Goal: Task Accomplishment & Management: Manage account settings

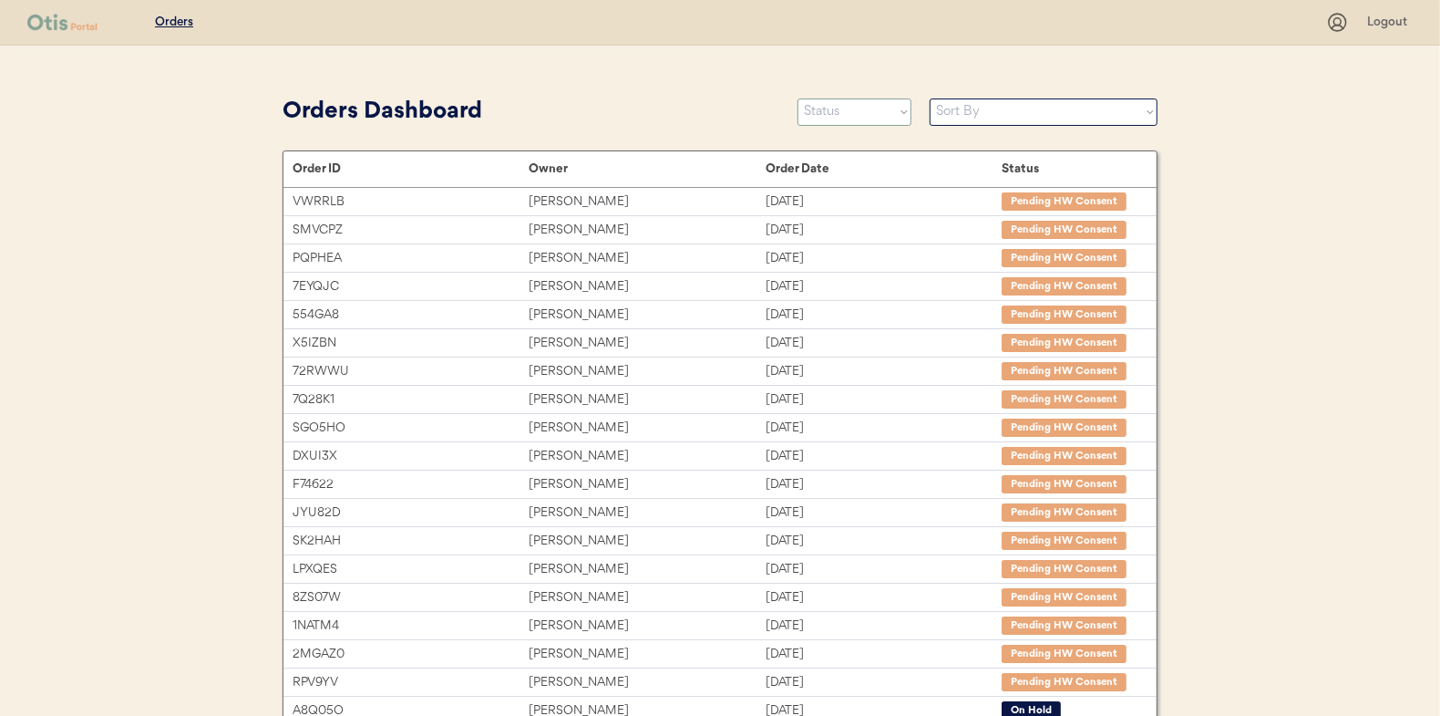
click at [820, 107] on select "Status On Hold New In Progress Complete Pending HW Consent Canceled" at bounding box center [855, 111] width 114 height 27
select select ""new""
click at [798, 98] on select "Status On Hold New In Progress Complete Pending HW Consent Canceled" at bounding box center [855, 111] width 114 height 27
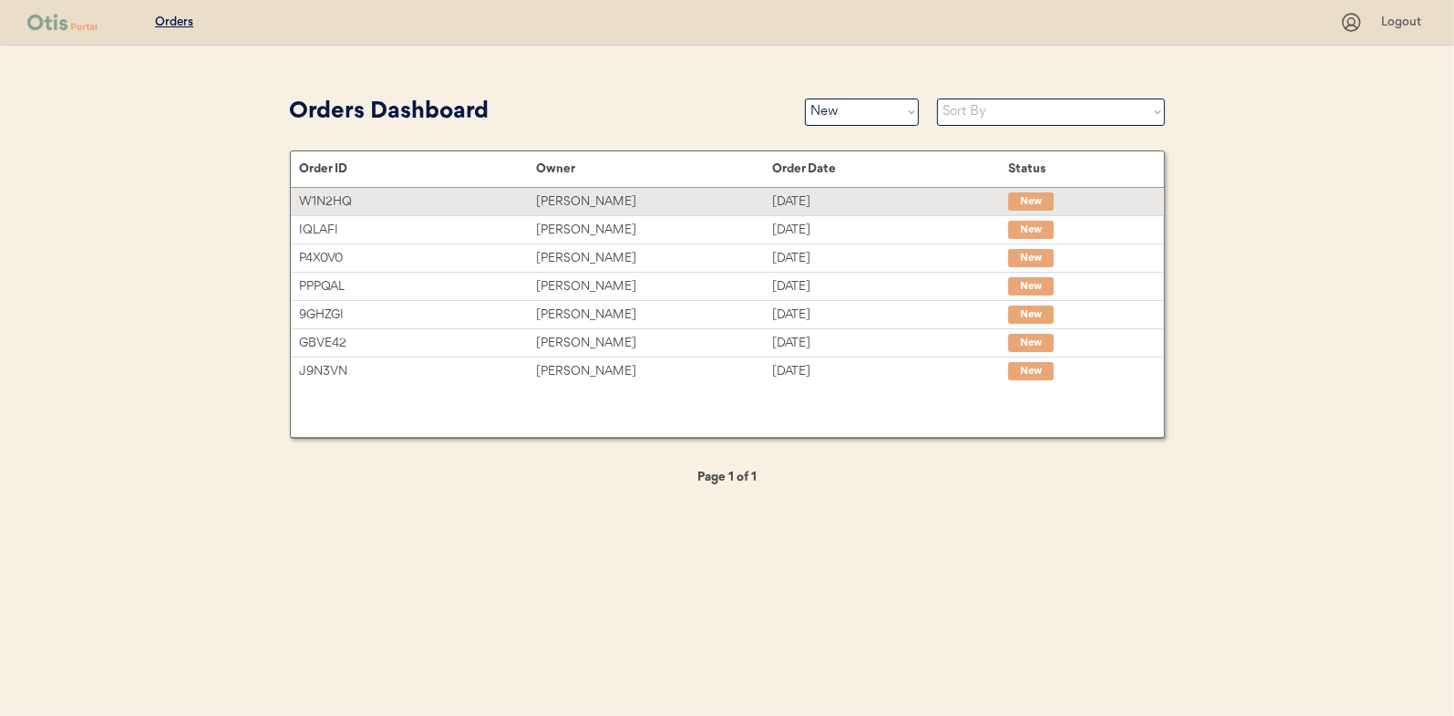
click at [572, 201] on div "[PERSON_NAME]" at bounding box center [654, 201] width 236 height 21
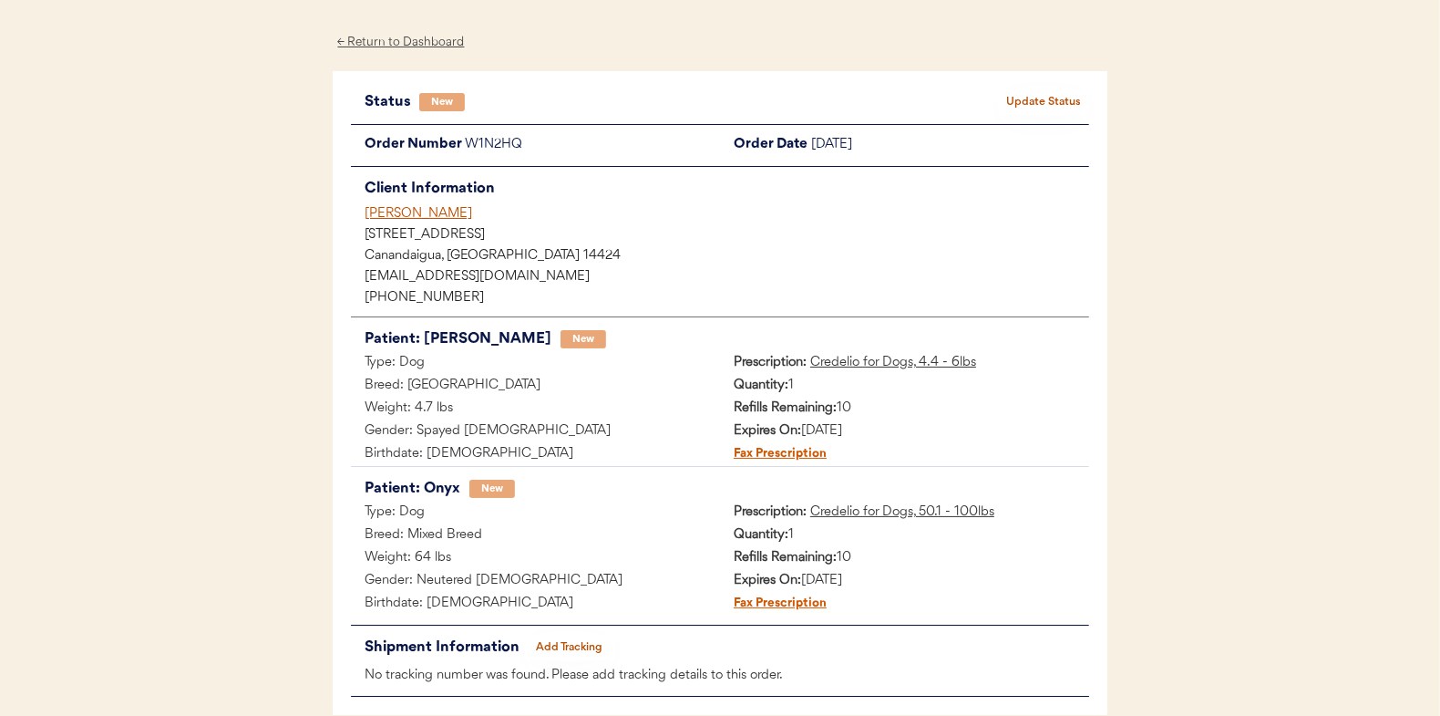
scroll to position [91, 0]
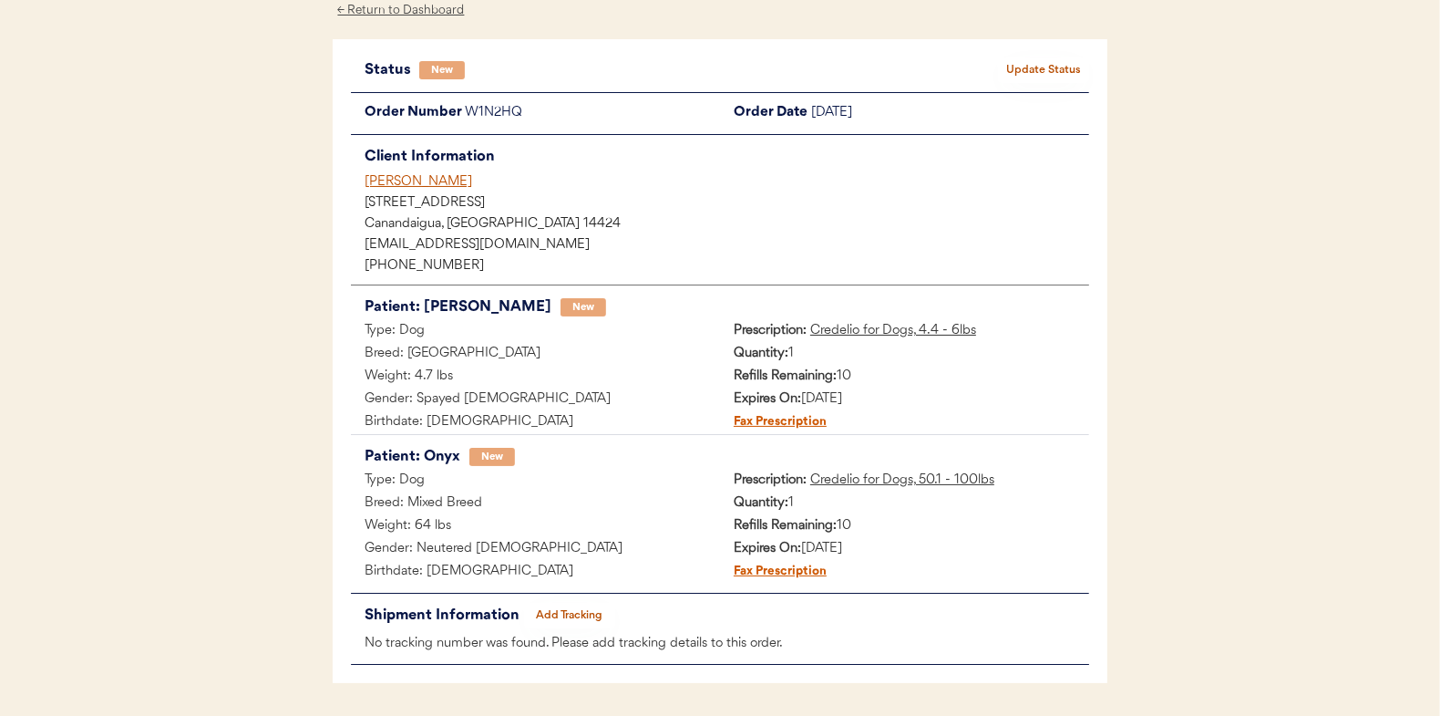
click at [1029, 66] on button "Update Status" at bounding box center [1043, 70] width 91 height 26
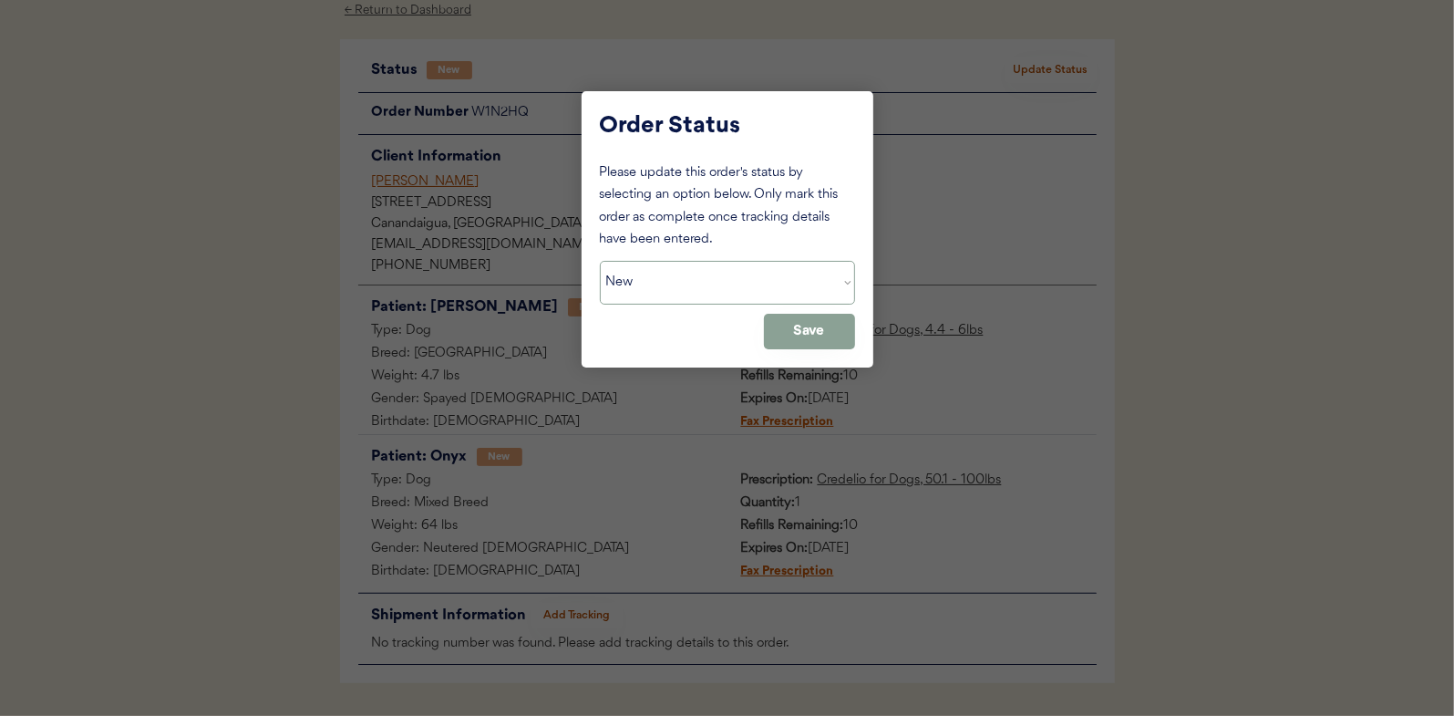
click at [663, 272] on select "Status On Hold New In Progress Complete Pending HW Consent Canceled" at bounding box center [727, 283] width 255 height 44
select select ""in_progress""
click at [600, 261] on select "Status On Hold New In Progress Complete Pending HW Consent Canceled" at bounding box center [727, 283] width 255 height 44
click at [816, 335] on button "Save" at bounding box center [809, 332] width 91 height 36
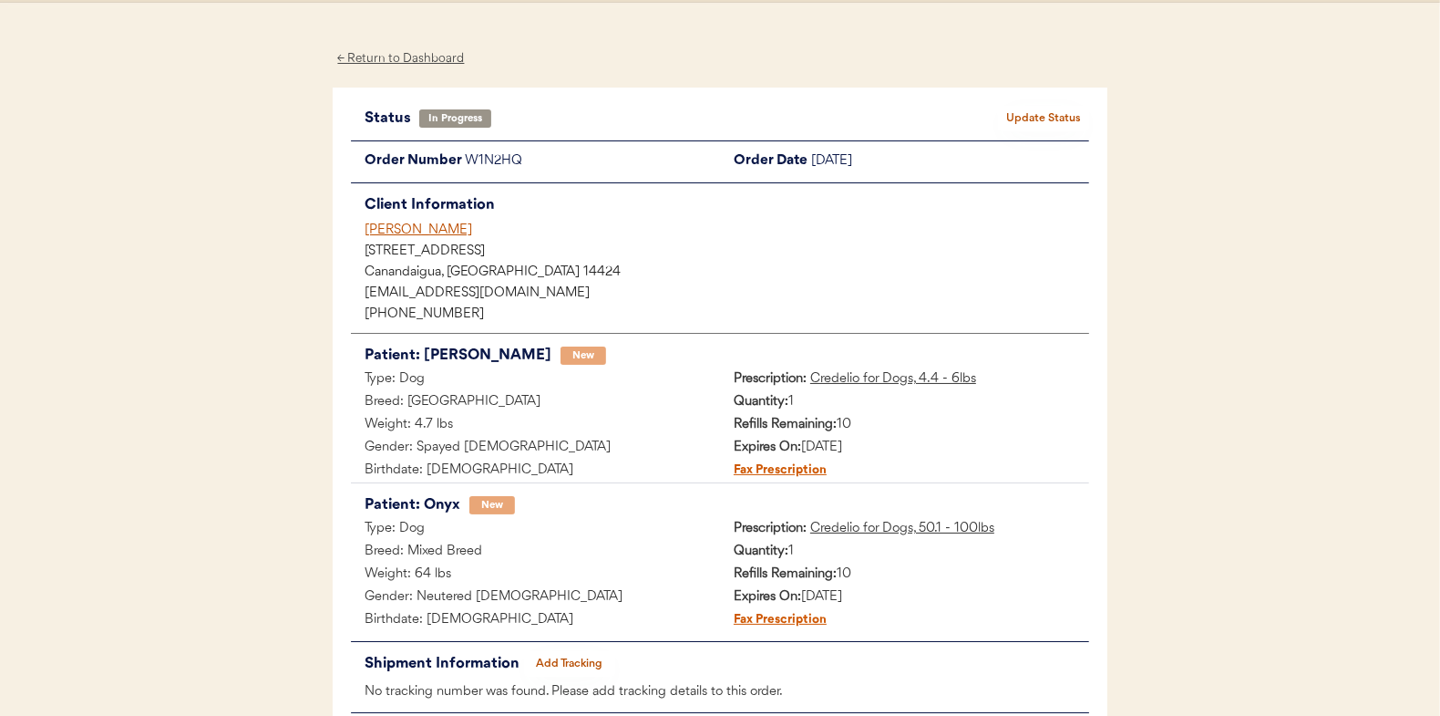
scroll to position [0, 0]
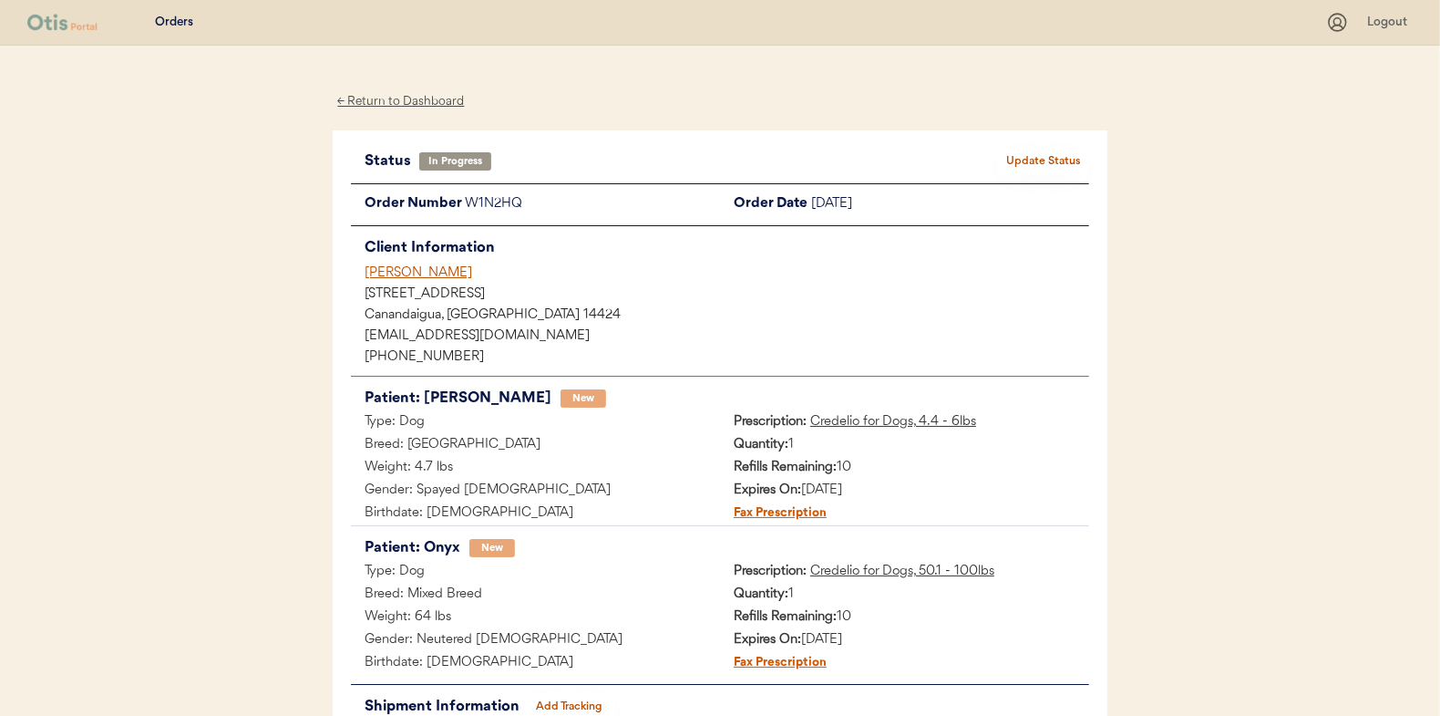
click at [401, 102] on div "← Return to Dashboard" at bounding box center [401, 101] width 137 height 21
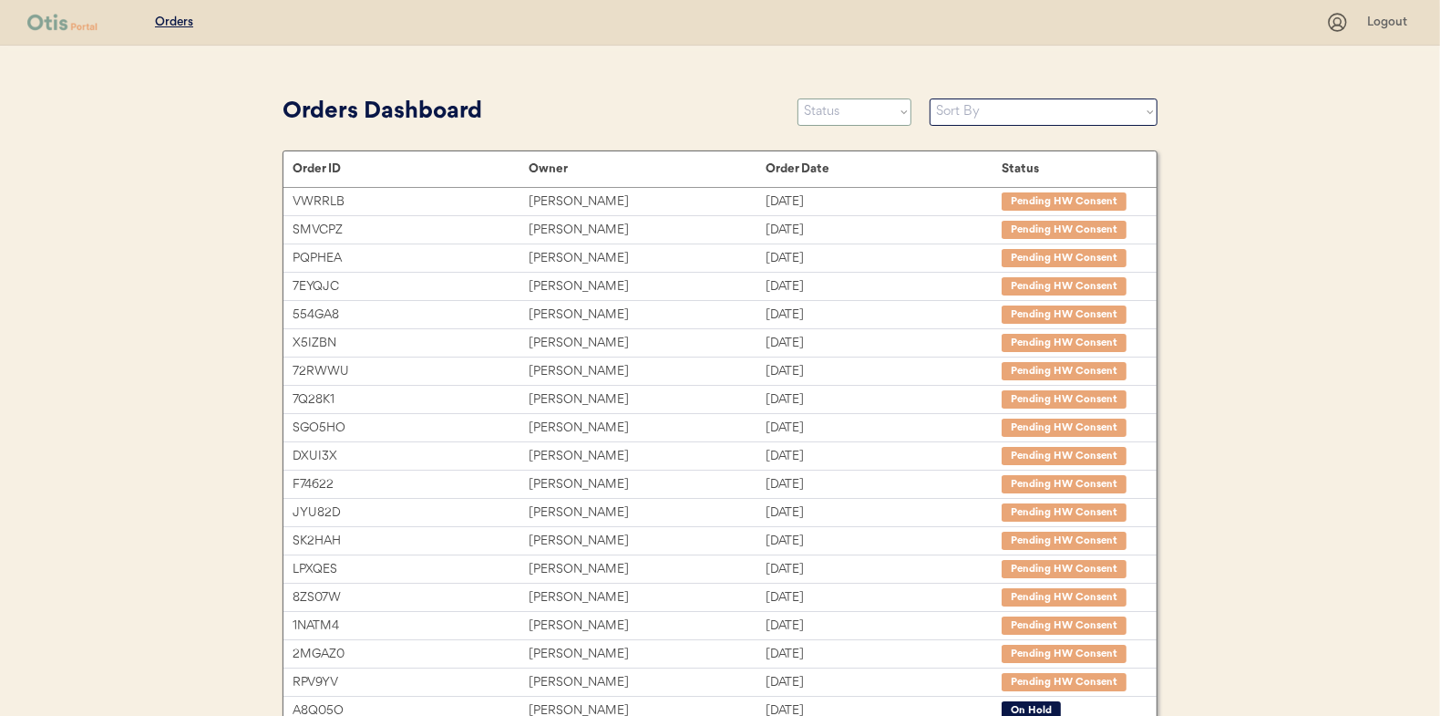
click at [830, 114] on select "Status On Hold New In Progress Complete Pending HW Consent Canceled" at bounding box center [855, 111] width 114 height 27
select select ""new""
click at [798, 98] on select "Status On Hold New In Progress Complete Pending HW Consent Canceled" at bounding box center [855, 111] width 114 height 27
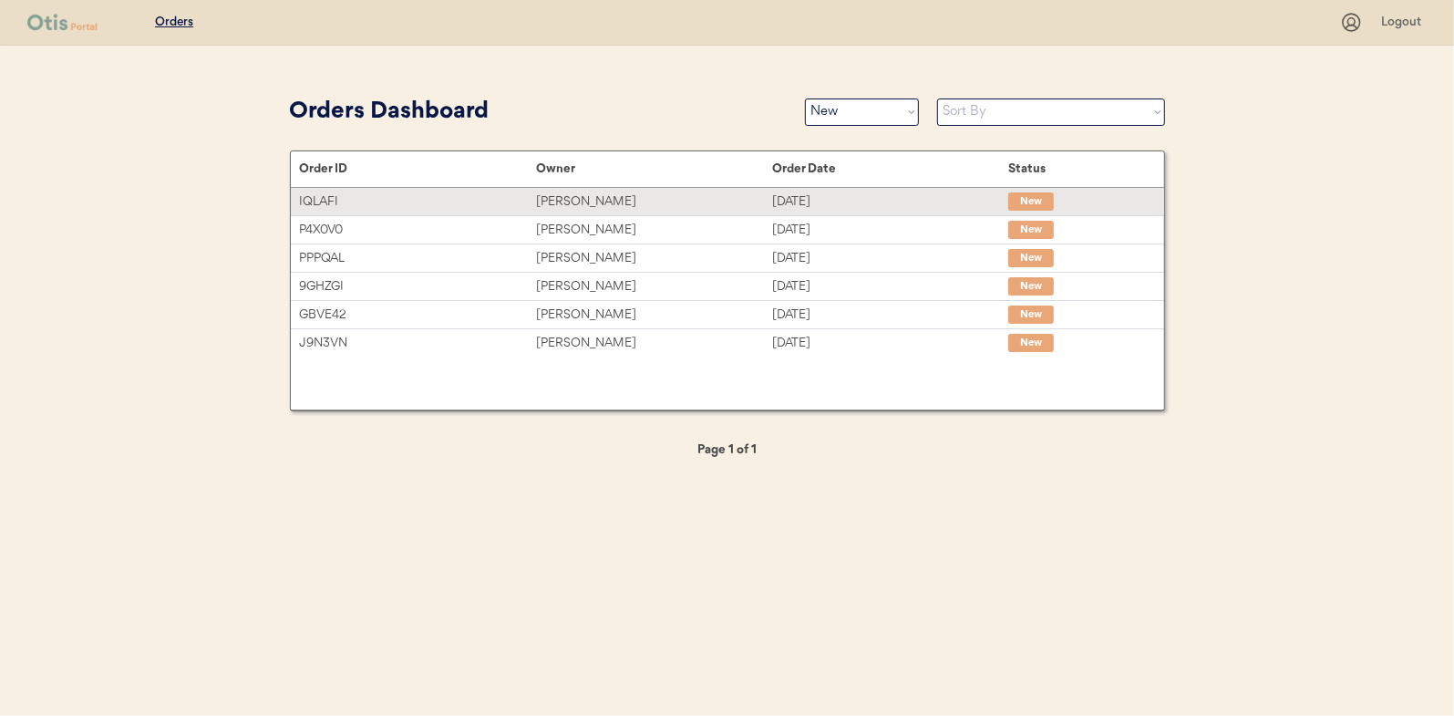
click at [578, 196] on div "Kelly Biddle" at bounding box center [654, 201] width 236 height 21
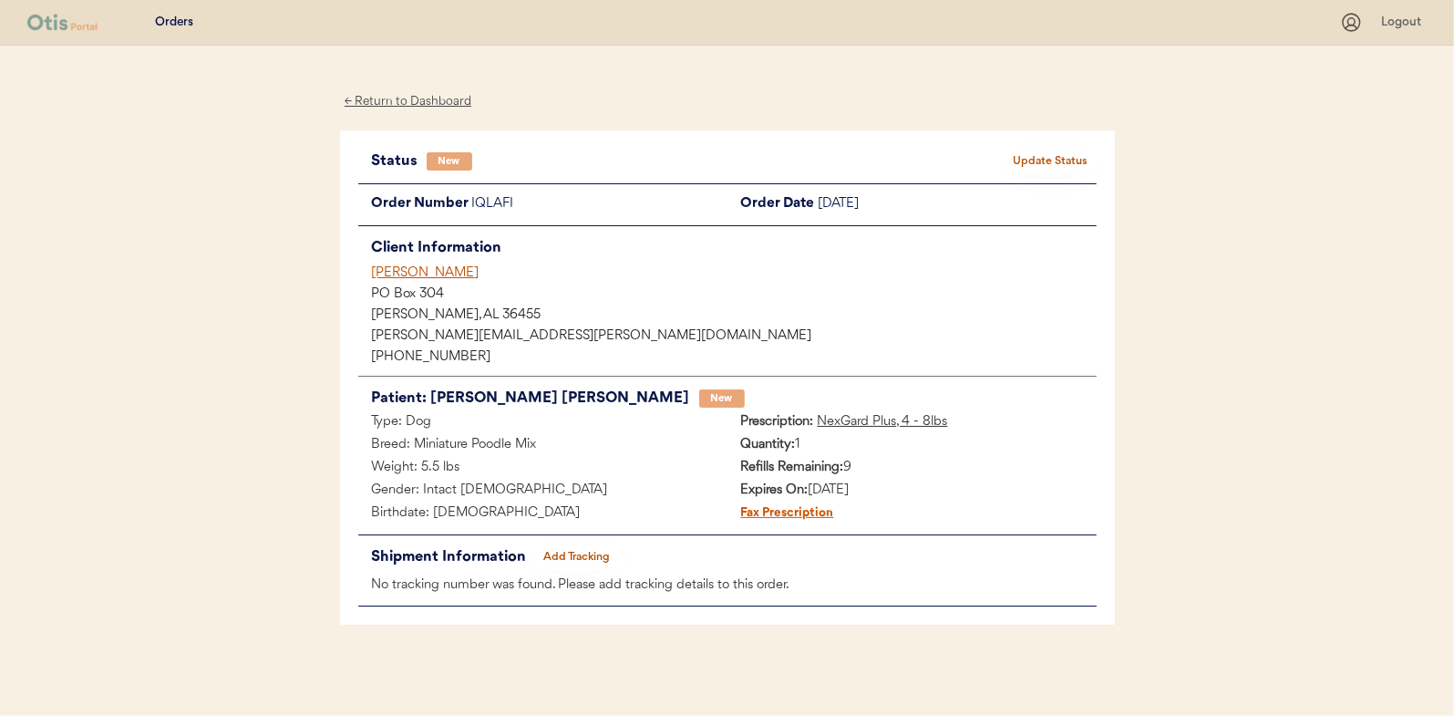
click at [1050, 162] on button "Update Status" at bounding box center [1050, 162] width 91 height 26
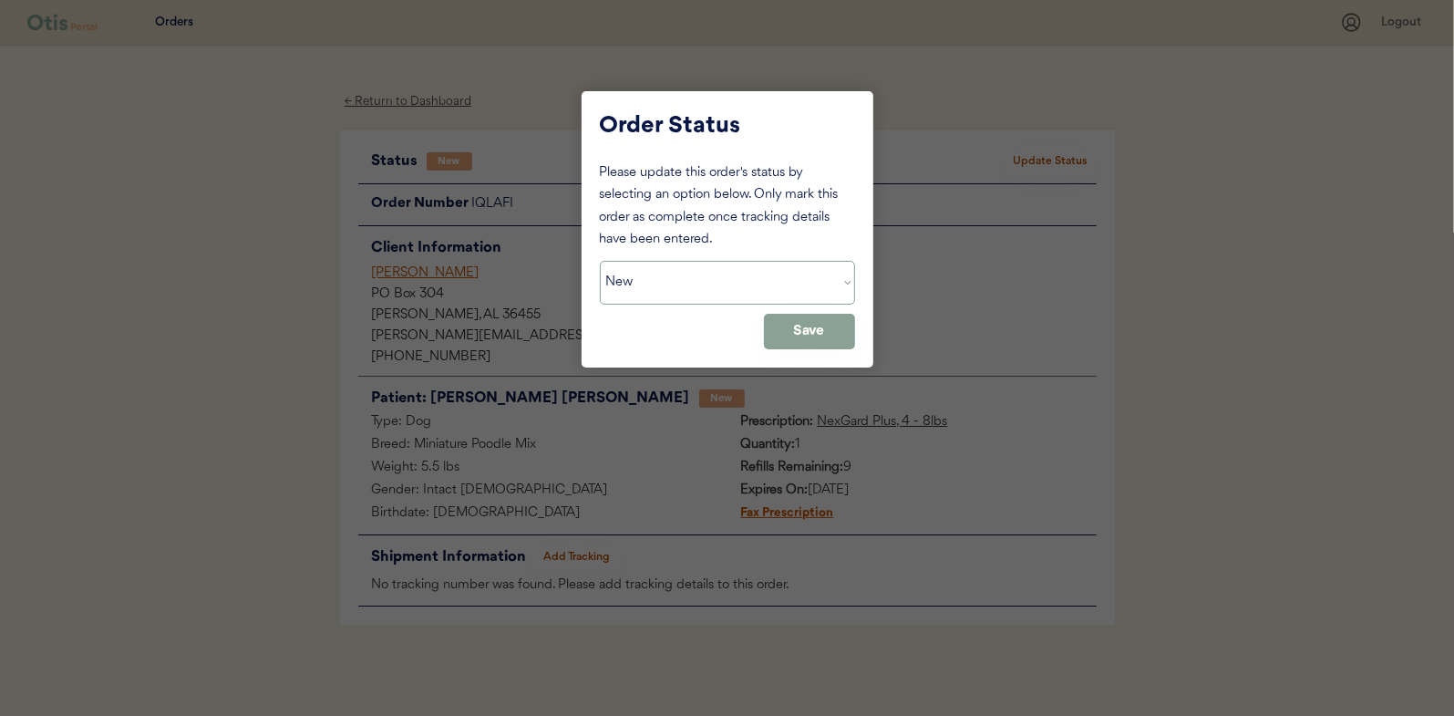
click at [645, 287] on select "Status On Hold New In Progress Complete Pending HW Consent Canceled" at bounding box center [727, 283] width 255 height 44
select select ""in_progress""
click at [600, 261] on select "Status On Hold New In Progress Complete Pending HW Consent Canceled" at bounding box center [727, 283] width 255 height 44
click at [840, 322] on button "Save" at bounding box center [809, 332] width 91 height 36
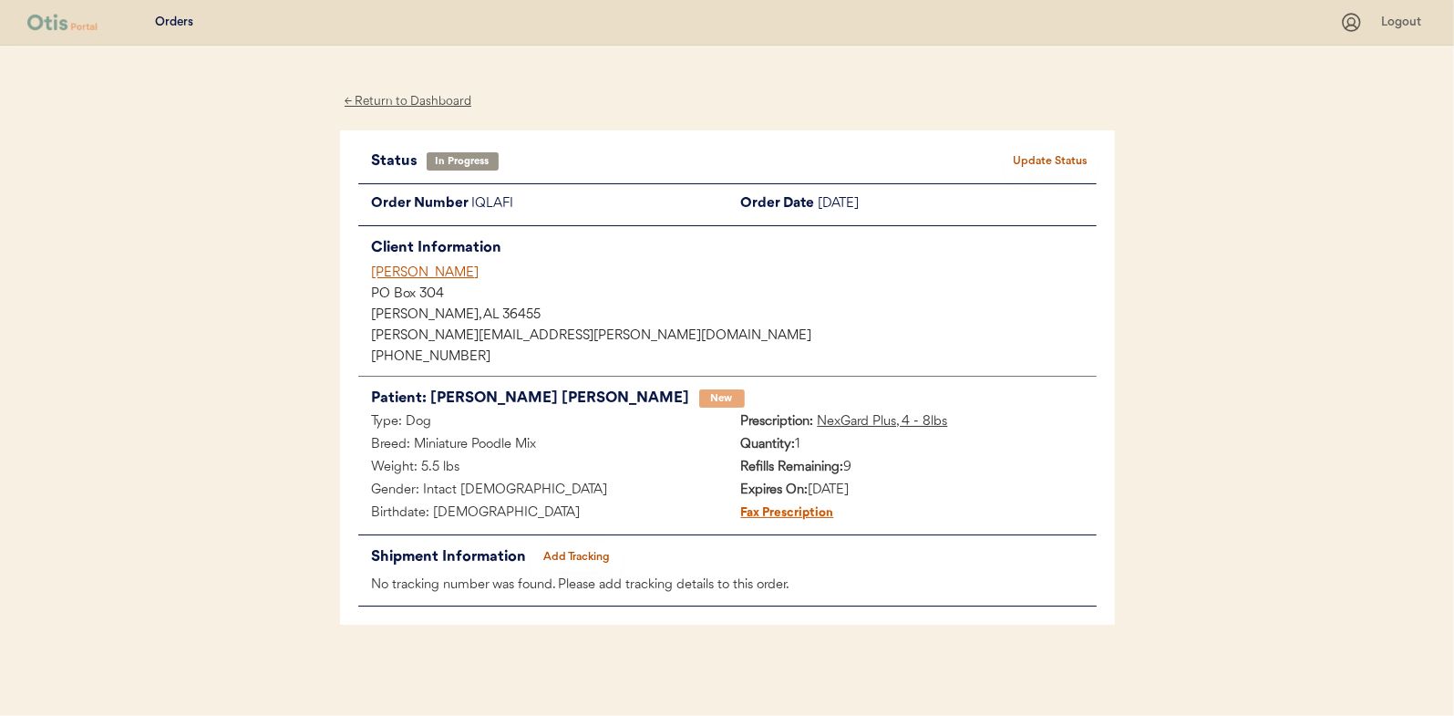
click at [431, 98] on div "← Return to Dashboard" at bounding box center [408, 101] width 137 height 21
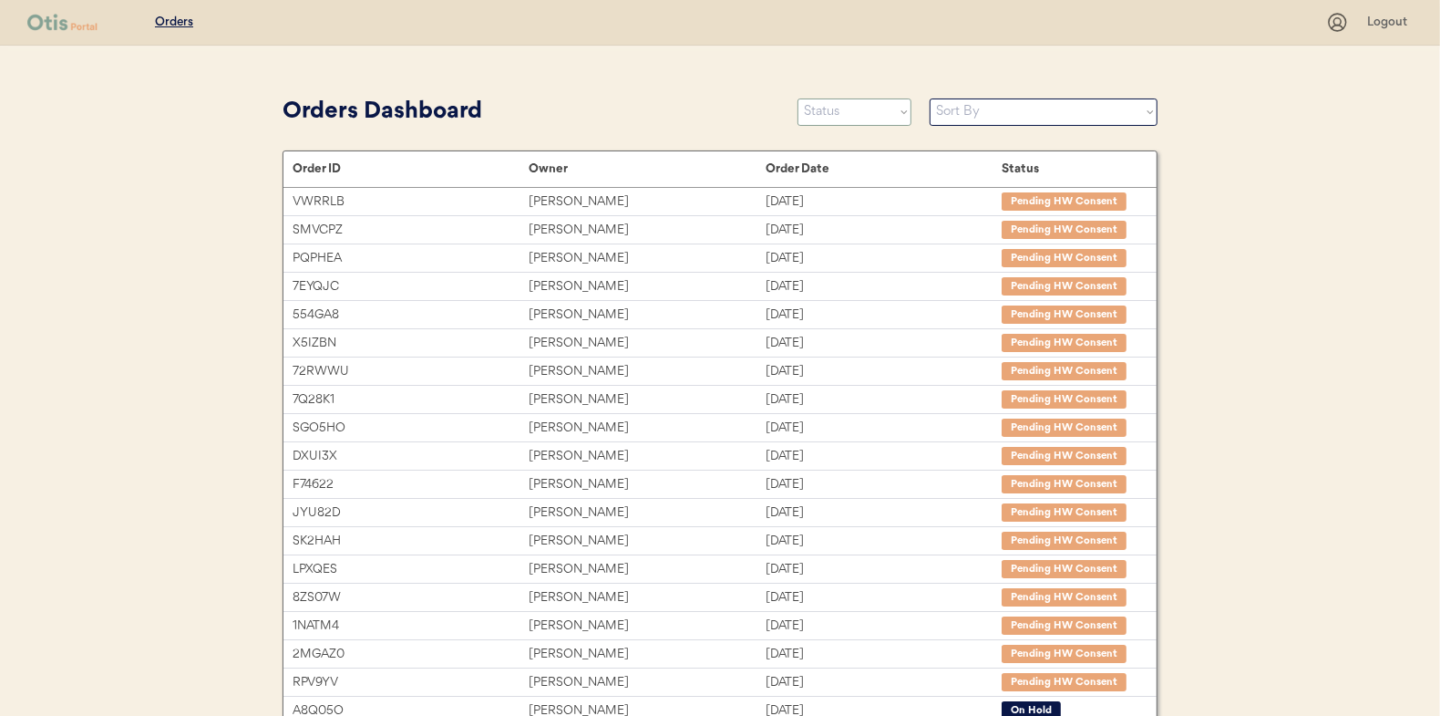
click at [856, 110] on select "Status On Hold New In Progress Complete Pending HW Consent Canceled" at bounding box center [855, 111] width 114 height 27
select select ""new""
click at [798, 98] on select "Status On Hold New In Progress Complete Pending HW Consent Canceled" at bounding box center [855, 111] width 114 height 27
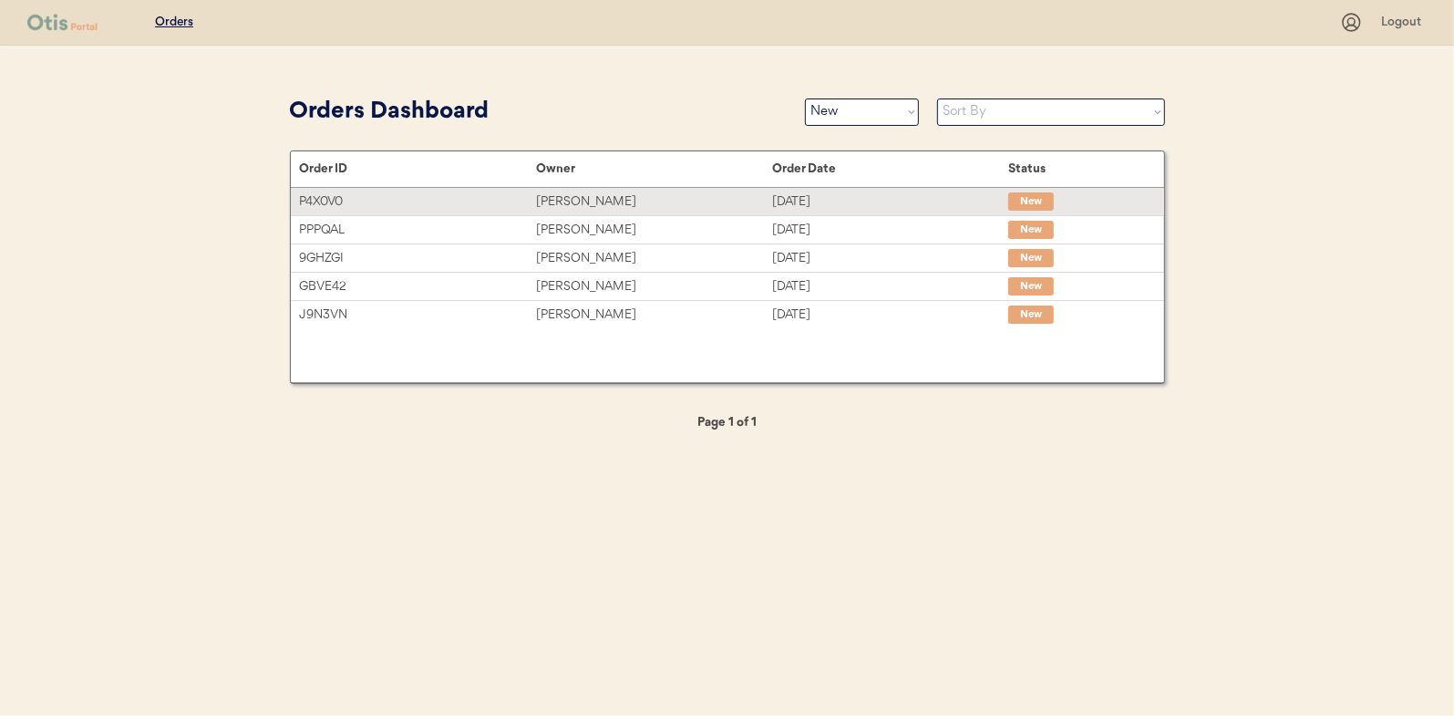
click at [595, 203] on div "Sasha Thomas" at bounding box center [654, 201] width 236 height 21
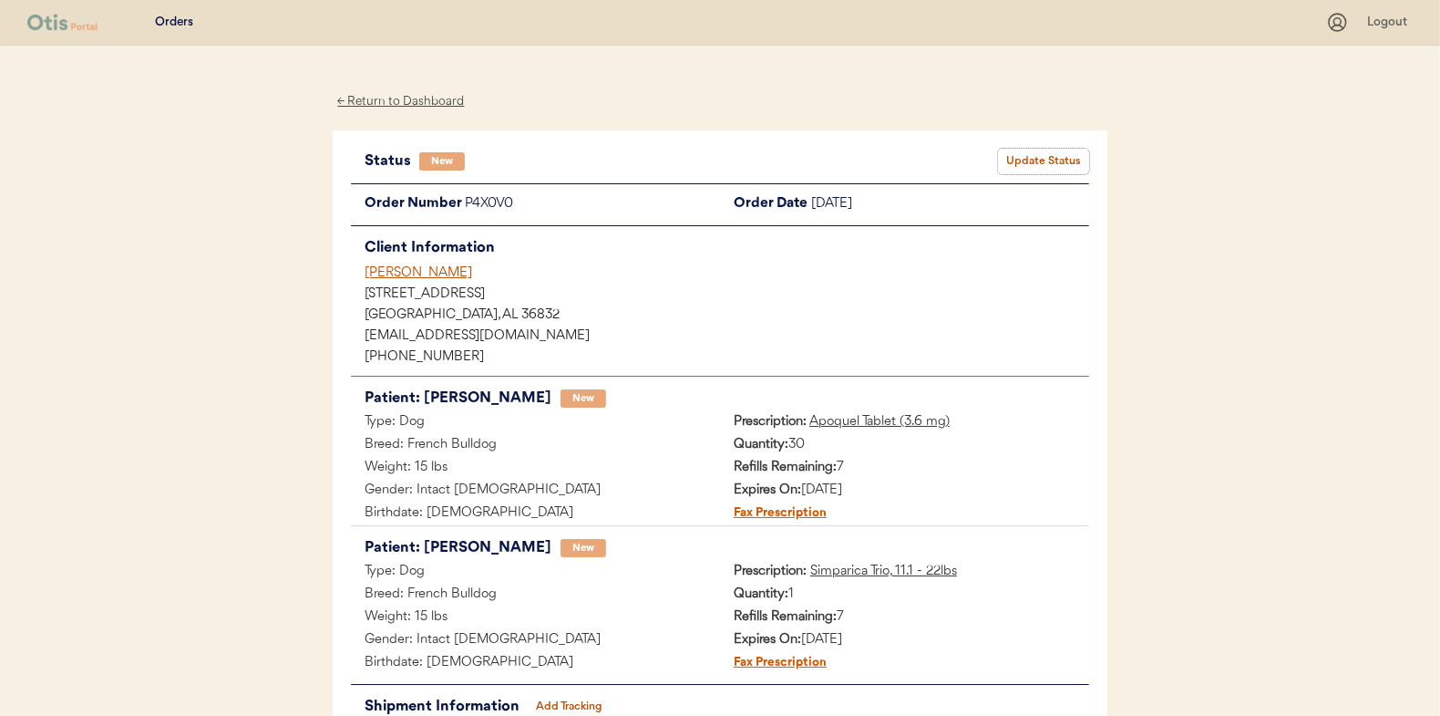
click at [1042, 154] on button "Update Status" at bounding box center [1043, 162] width 91 height 26
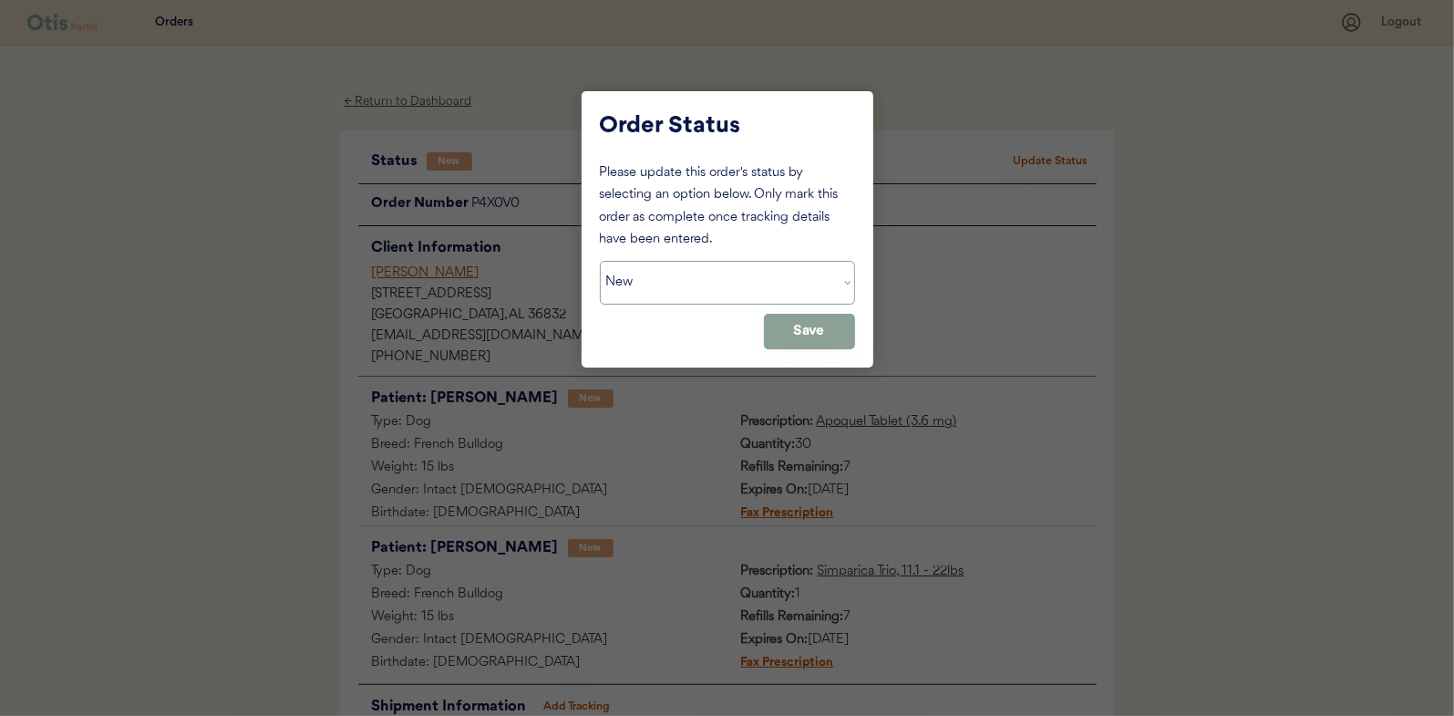
click at [659, 283] on select "Status On Hold New In Progress Complete Pending HW Consent Canceled" at bounding box center [727, 283] width 255 height 44
select select ""in_progress""
click at [600, 261] on select "Status On Hold New In Progress Complete Pending HW Consent Canceled" at bounding box center [727, 283] width 255 height 44
click at [803, 333] on button "Save" at bounding box center [809, 332] width 91 height 36
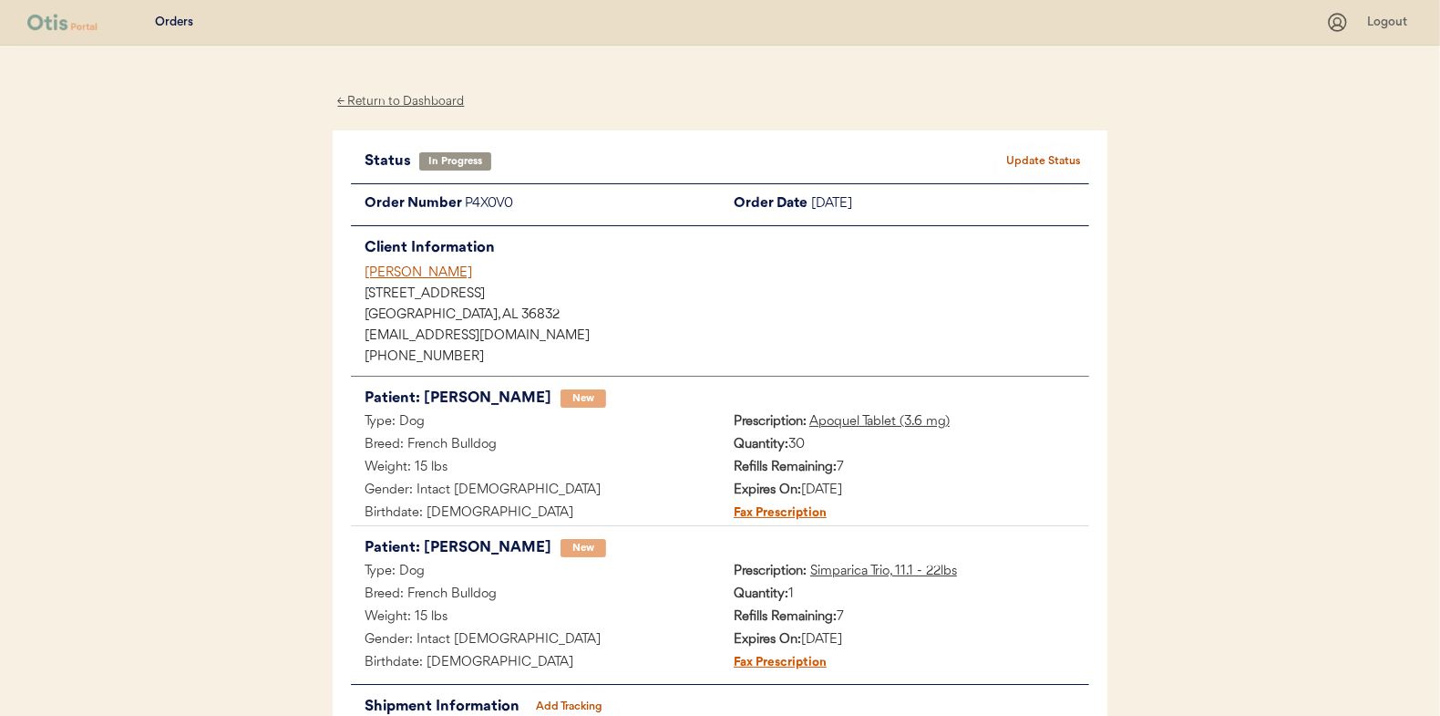
click at [390, 103] on div "← Return to Dashboard" at bounding box center [401, 101] width 137 height 21
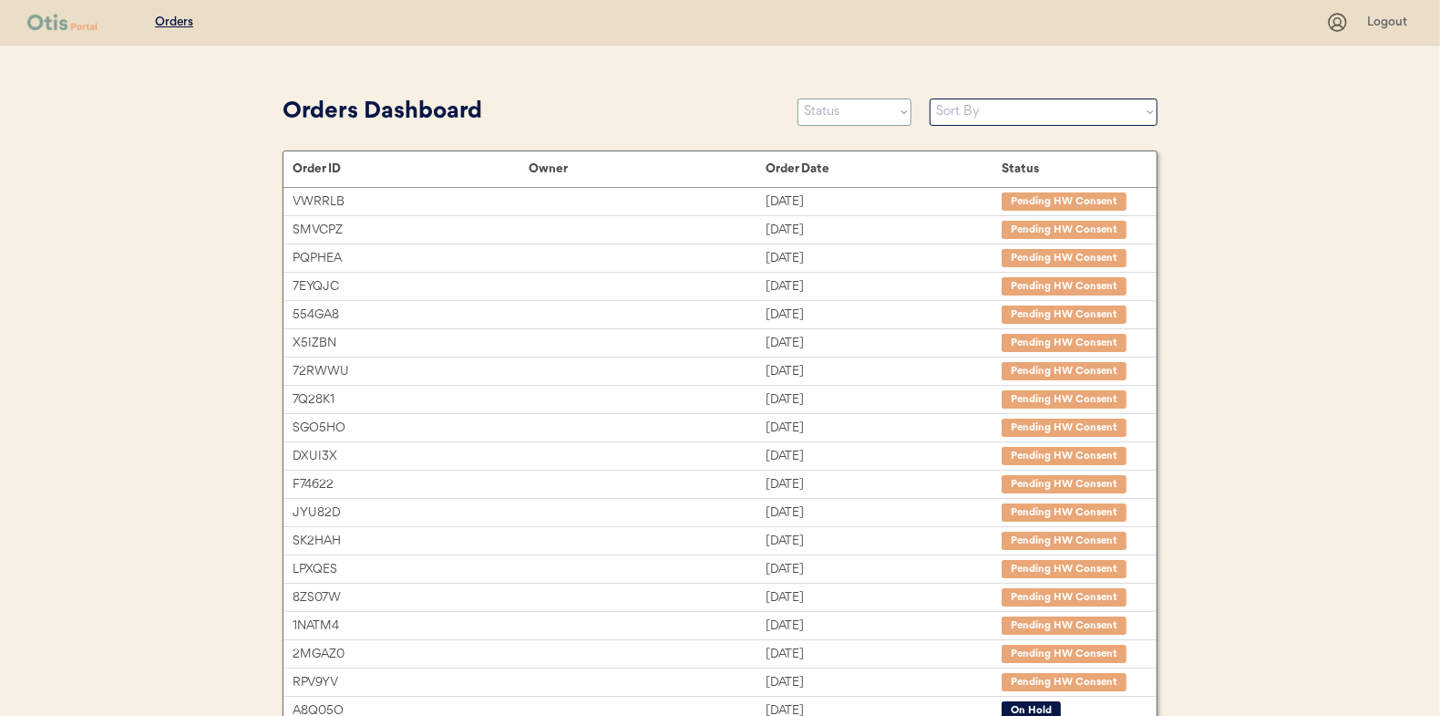
click at [839, 110] on select "Status On Hold New In Progress Complete Pending HW Consent Canceled" at bounding box center [855, 111] width 114 height 27
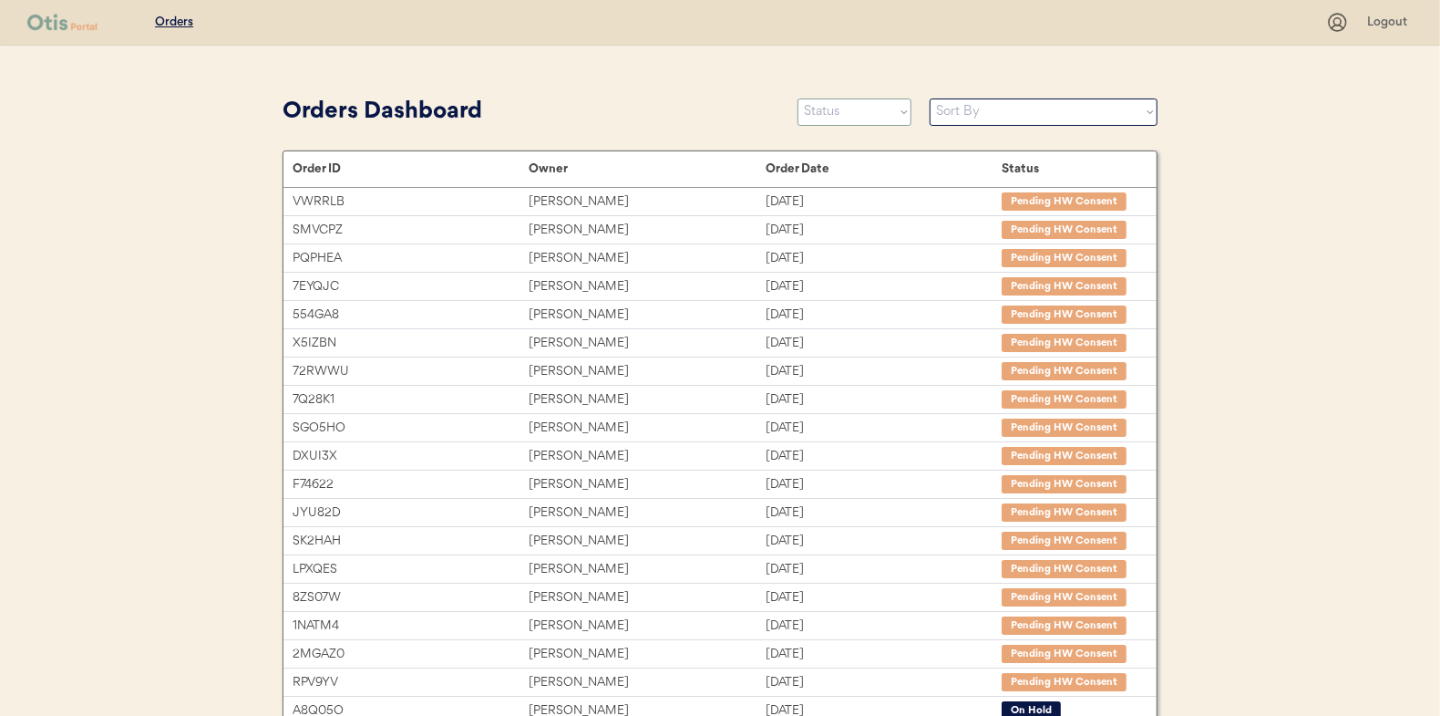
select select ""new""
click at [798, 98] on select "Status On Hold New In Progress Complete Pending HW Consent Canceled" at bounding box center [855, 111] width 114 height 27
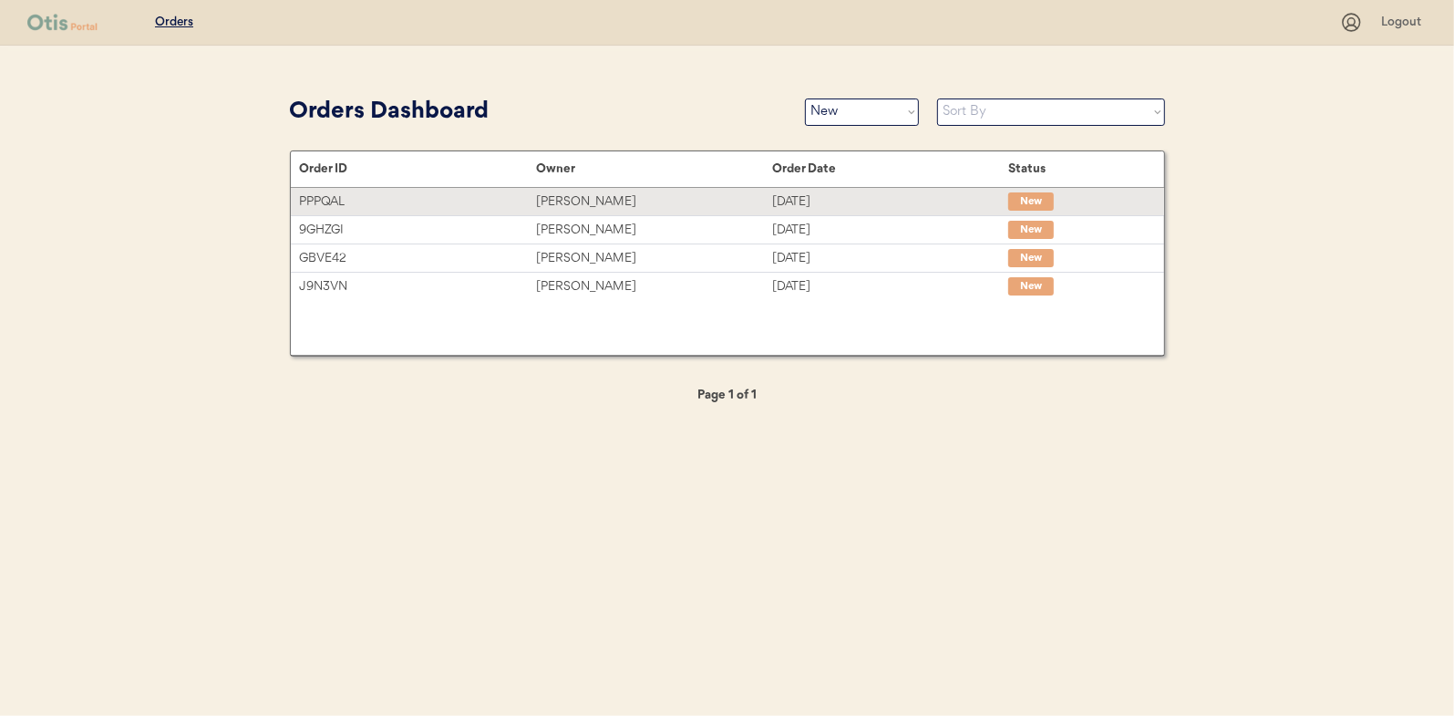
click at [571, 199] on div "[PERSON_NAME]" at bounding box center [654, 201] width 236 height 21
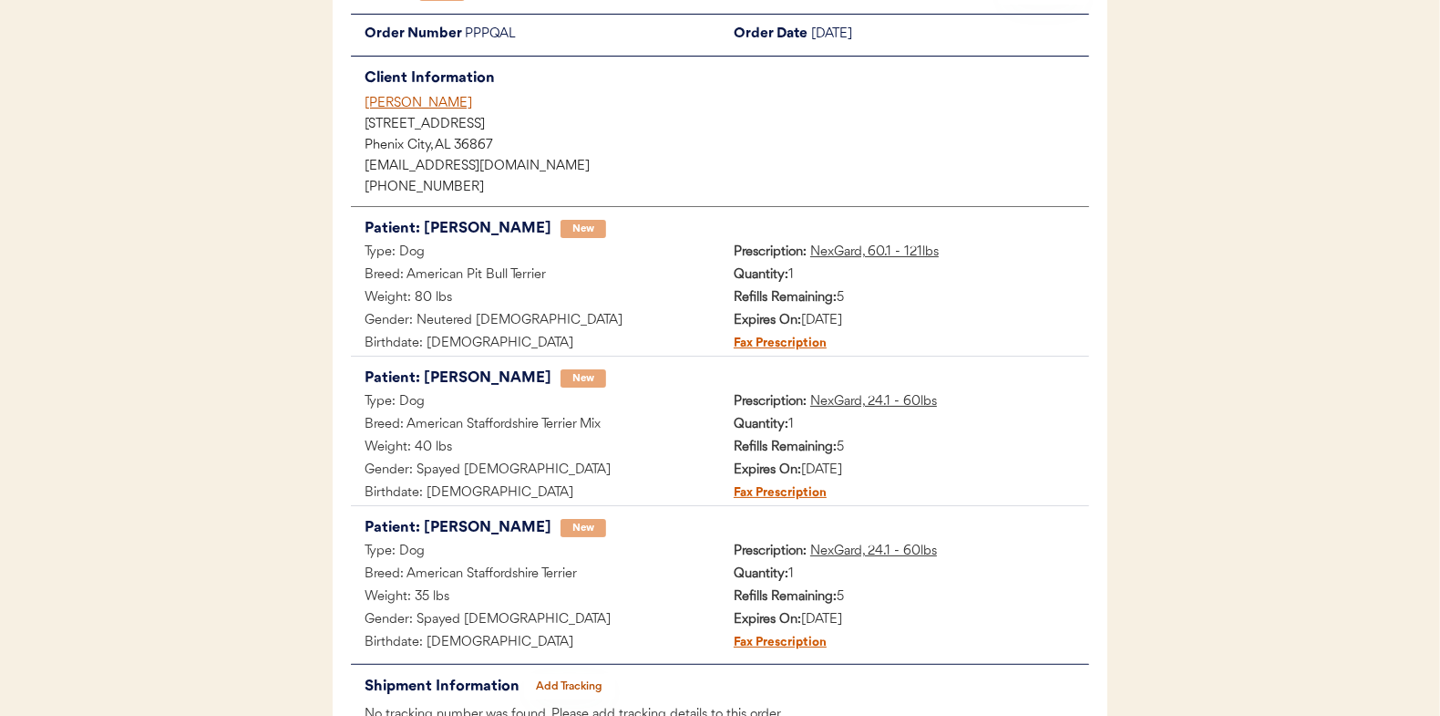
scroll to position [91, 0]
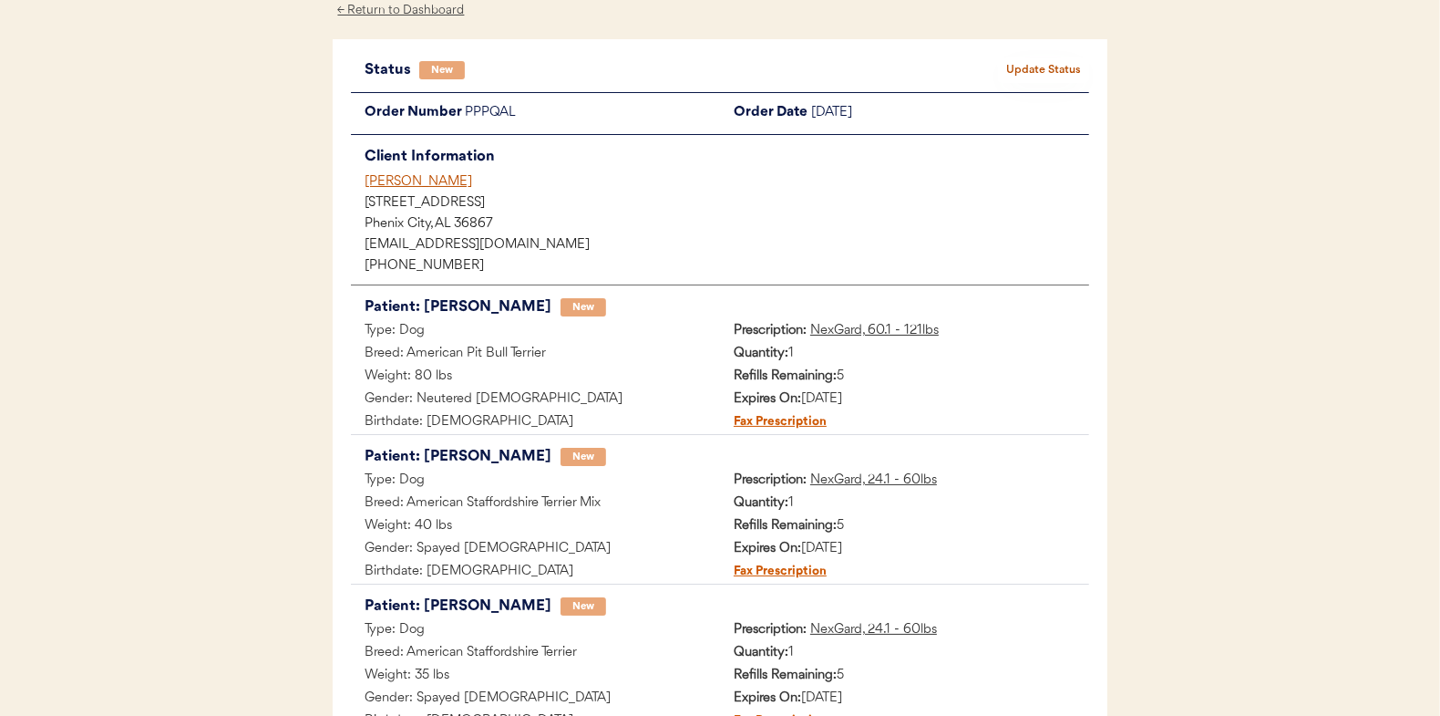
click at [1028, 68] on button "Update Status" at bounding box center [1043, 70] width 91 height 26
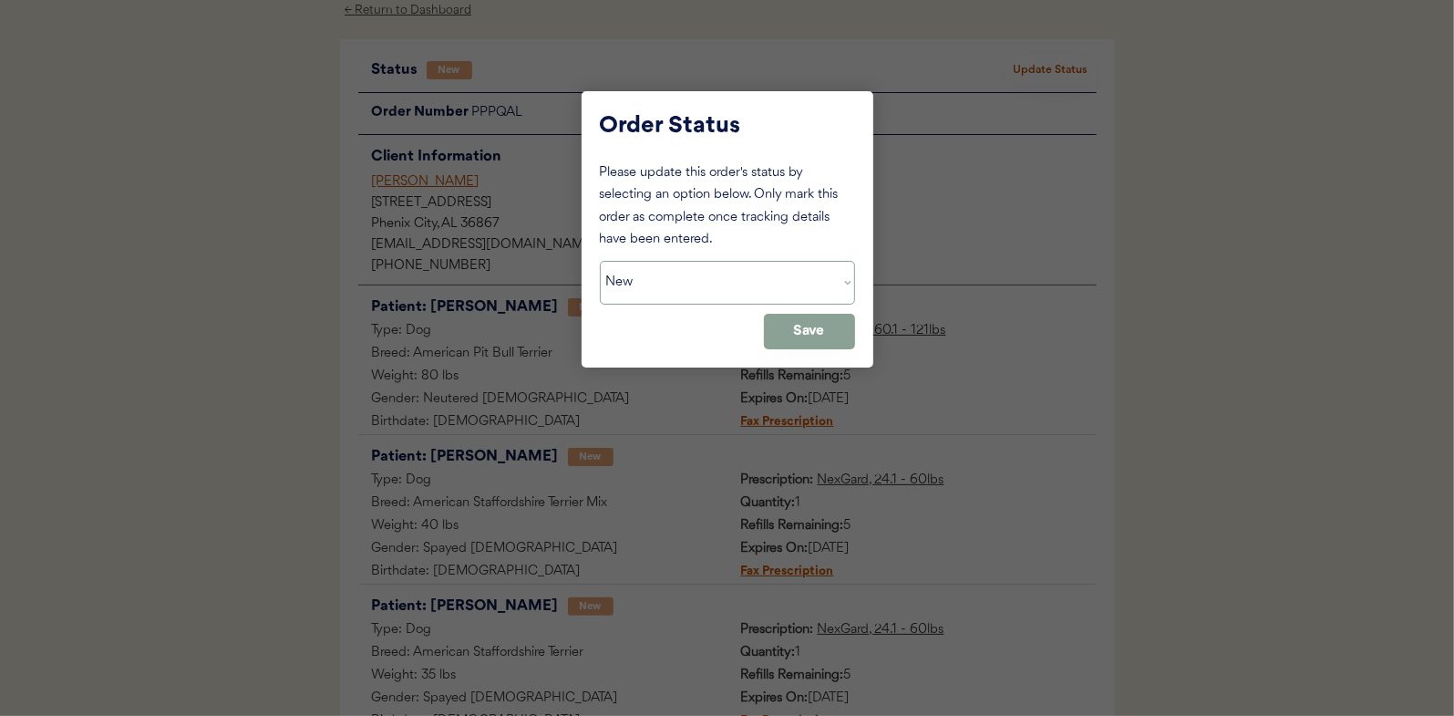
click at [641, 277] on select "Status On Hold New In Progress Complete Pending HW Consent Canceled" at bounding box center [727, 283] width 255 height 44
select select ""in_progress""
click at [600, 261] on select "Status On Hold New In Progress Complete Pending HW Consent Canceled" at bounding box center [727, 283] width 255 height 44
click at [803, 339] on button "Save" at bounding box center [809, 332] width 91 height 36
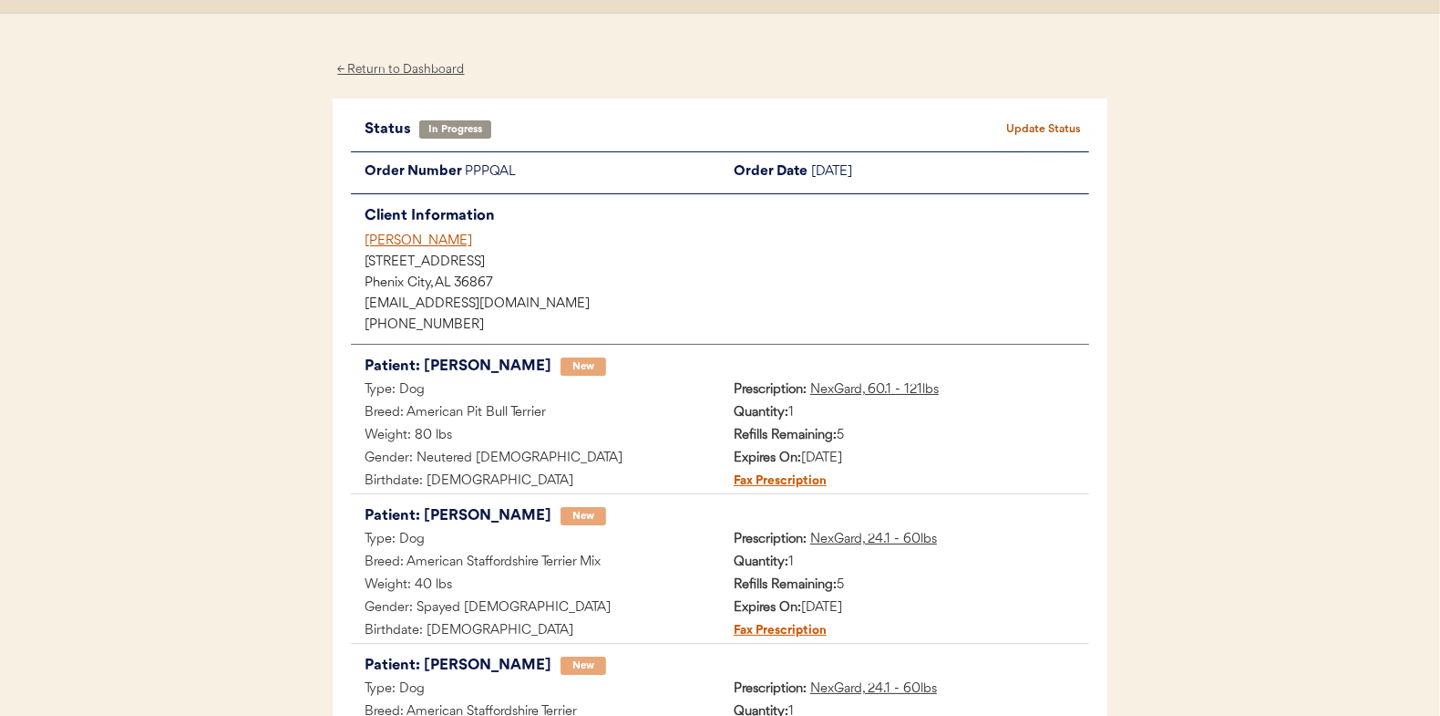
scroll to position [0, 0]
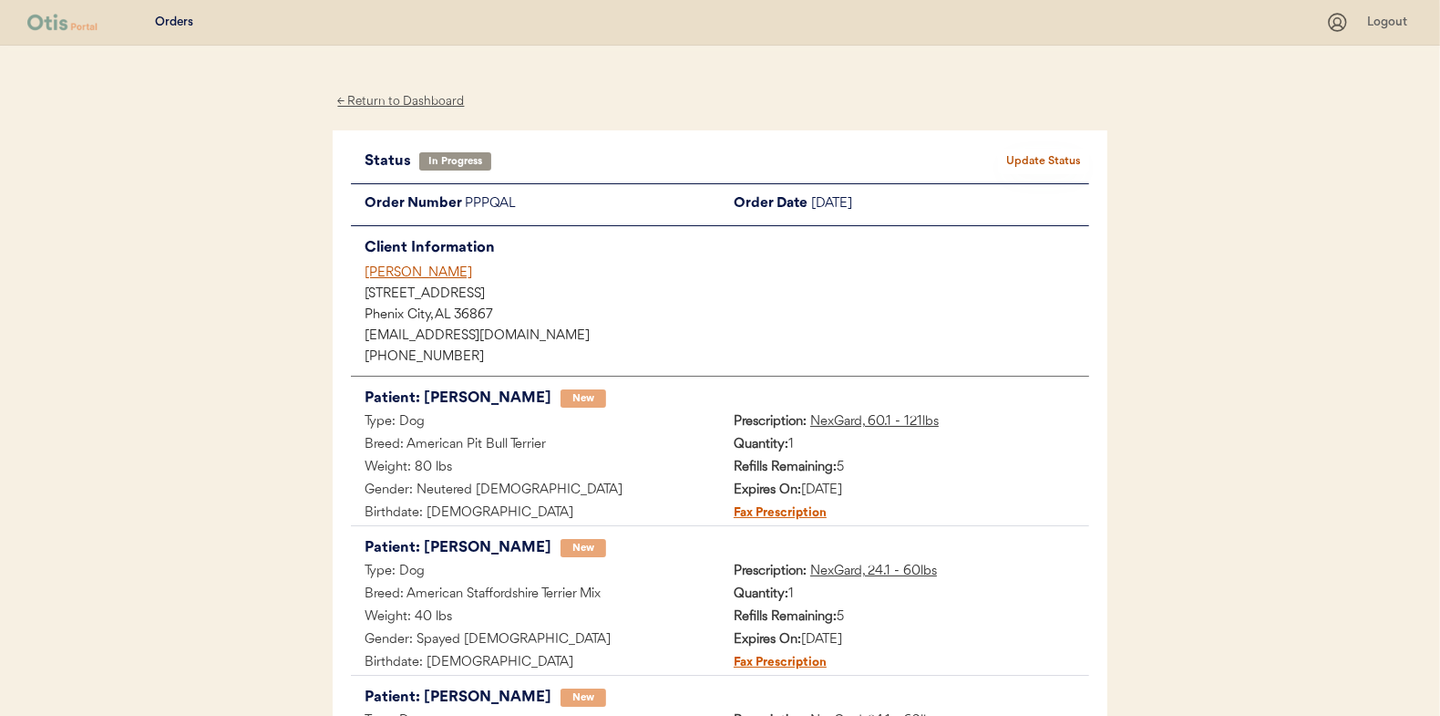
click at [406, 98] on div "← Return to Dashboard" at bounding box center [401, 101] width 137 height 21
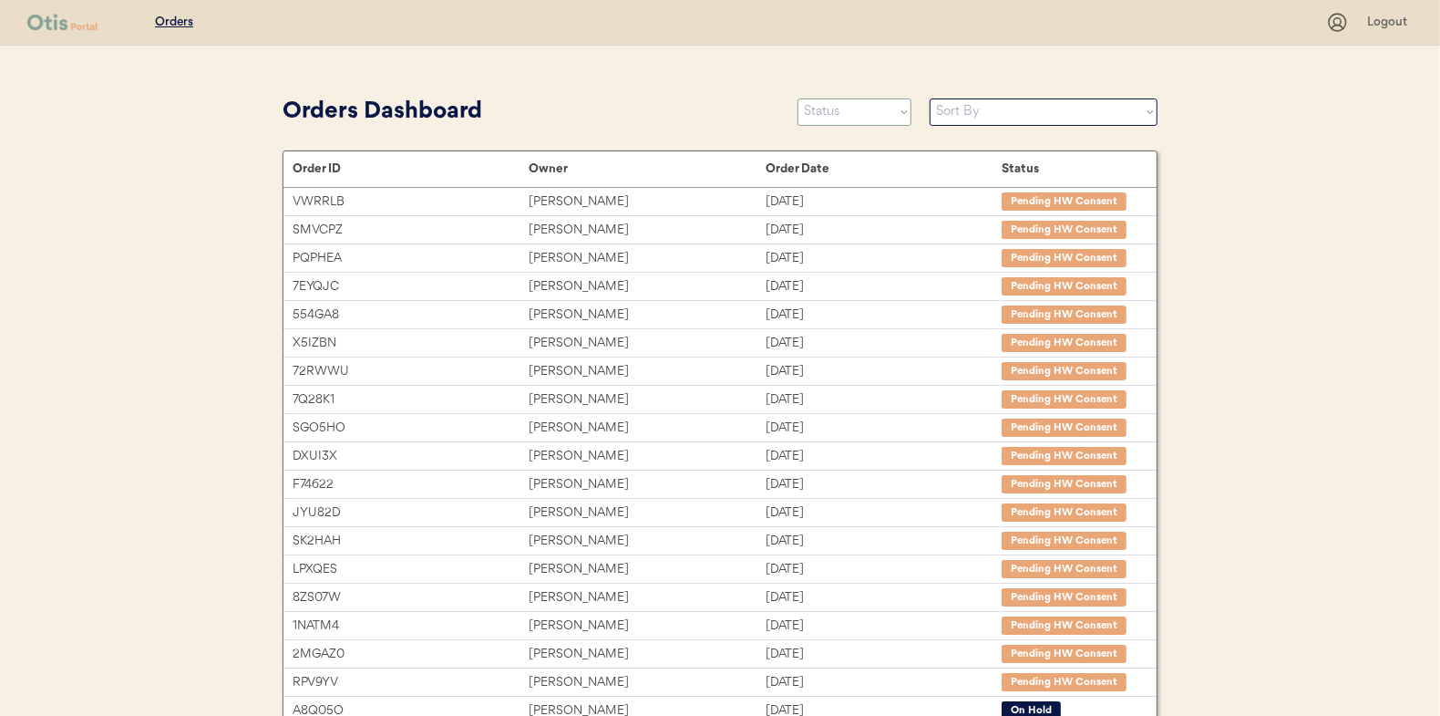
click at [844, 115] on select "Status On Hold New In Progress Complete Pending HW Consent Canceled" at bounding box center [855, 111] width 114 height 27
select select ""new""
click at [798, 98] on select "Status On Hold New In Progress Complete Pending HW Consent Canceled" at bounding box center [855, 111] width 114 height 27
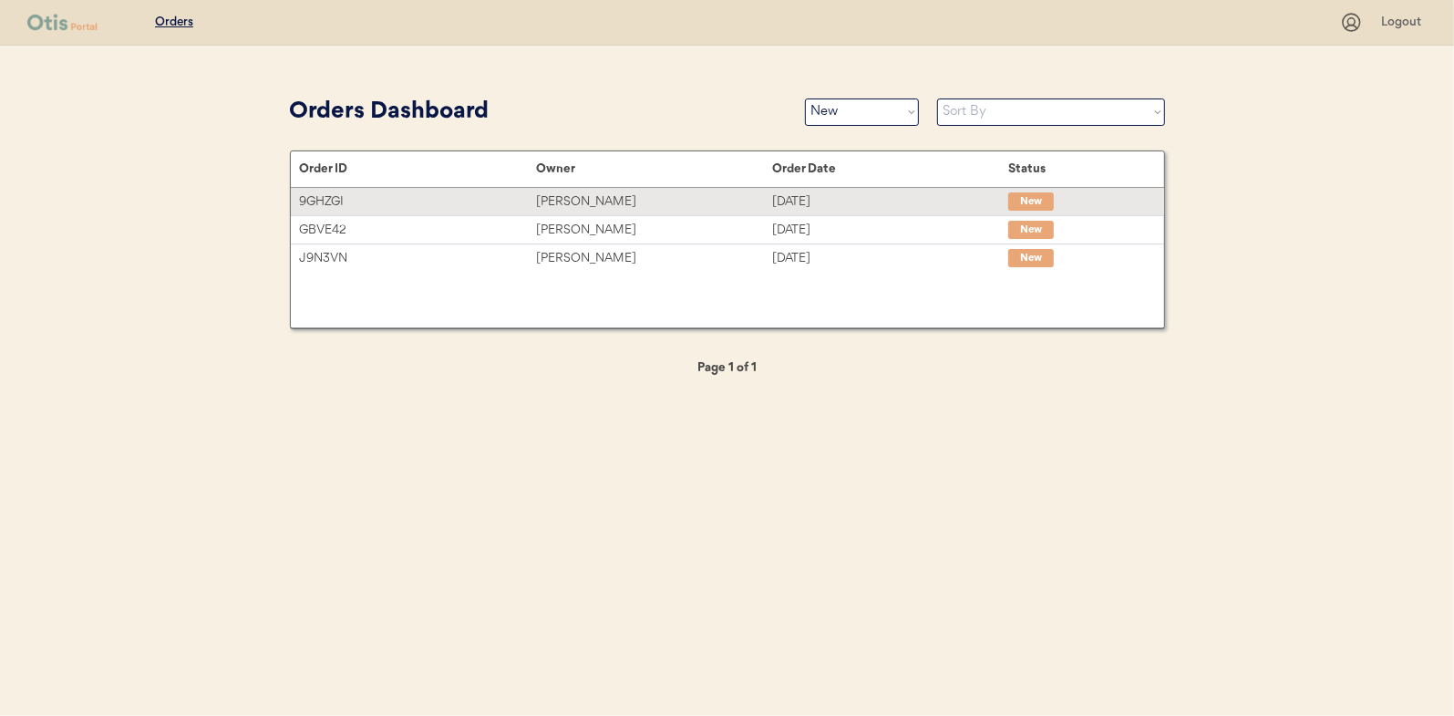
click at [594, 195] on div "[PERSON_NAME]" at bounding box center [654, 201] width 236 height 21
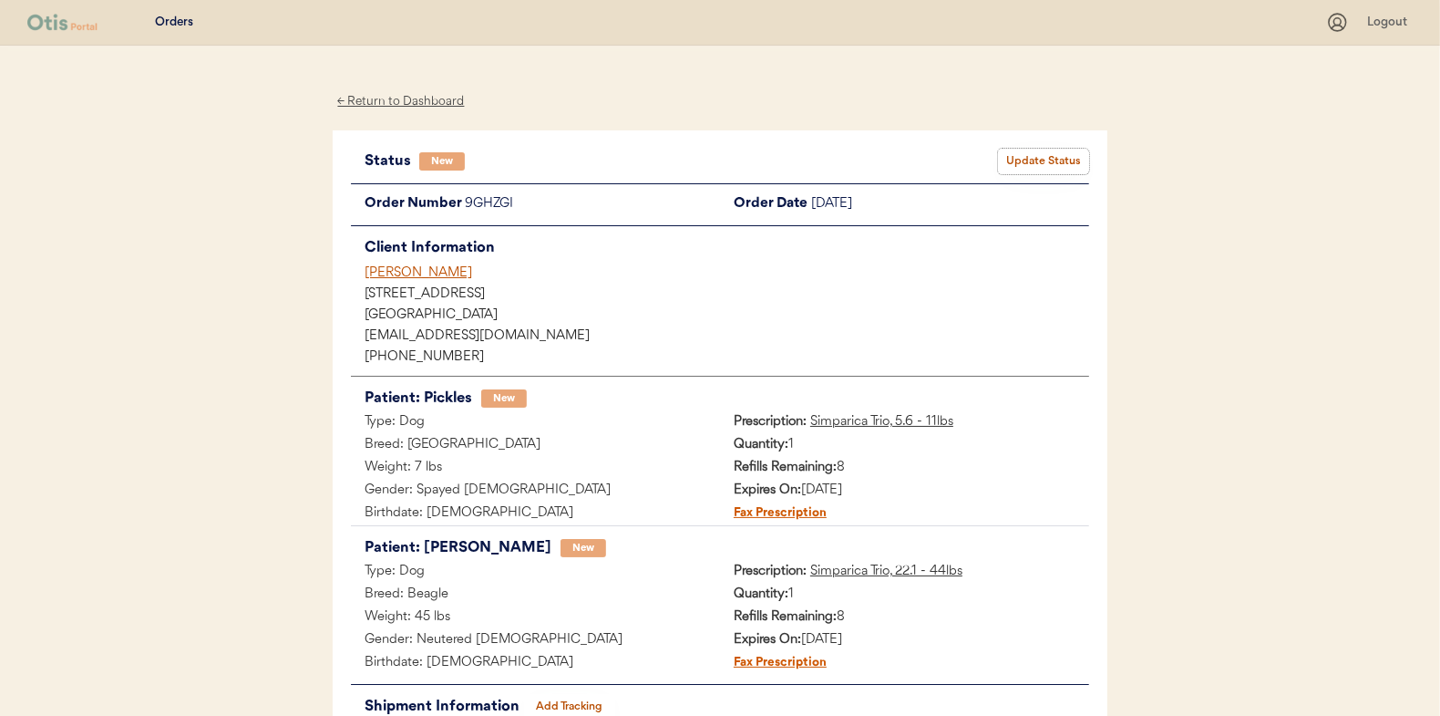
click at [1078, 154] on button "Update Status" at bounding box center [1043, 162] width 91 height 26
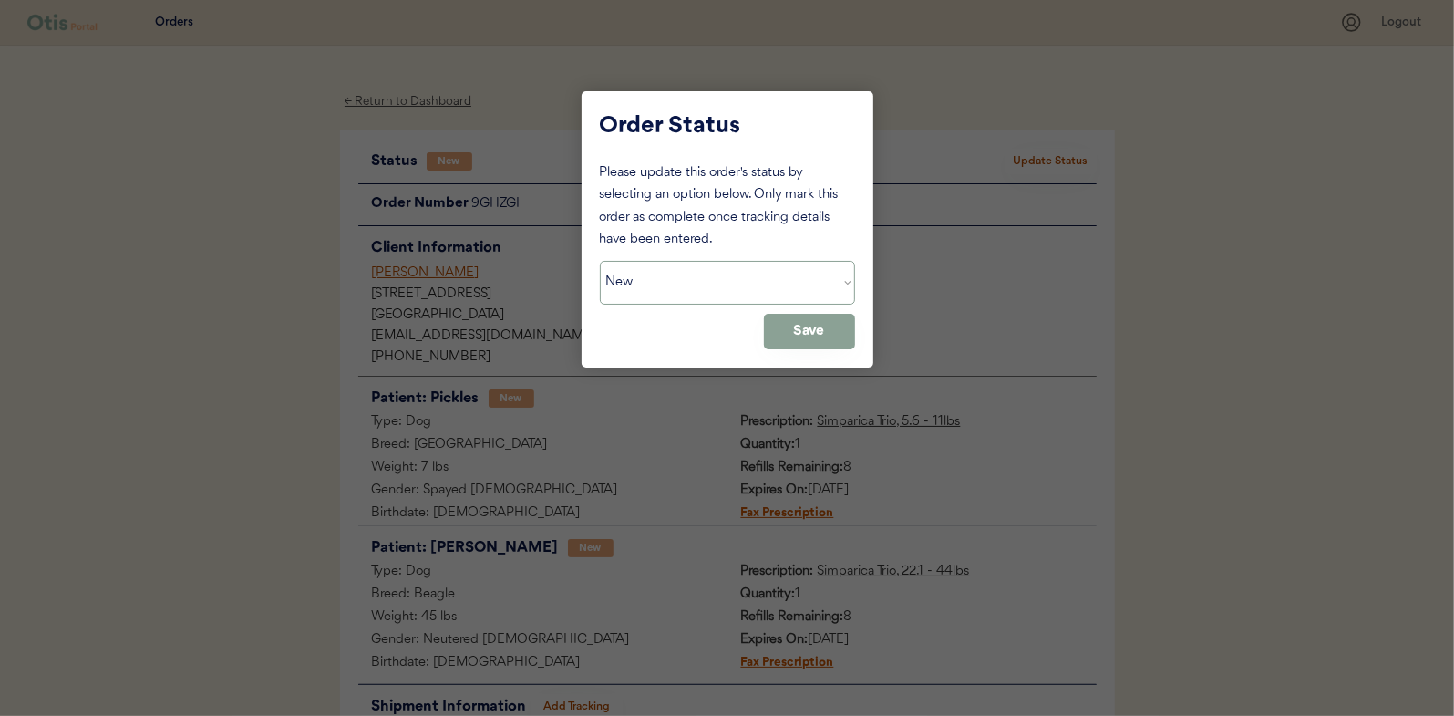
click at [668, 276] on select "Status On Hold New In Progress Complete Pending HW Consent Canceled" at bounding box center [727, 283] width 255 height 44
select select ""in_progress""
click at [600, 261] on select "Status On Hold New In Progress Complete Pending HW Consent Canceled" at bounding box center [727, 283] width 255 height 44
click at [807, 323] on button "Save" at bounding box center [809, 332] width 91 height 36
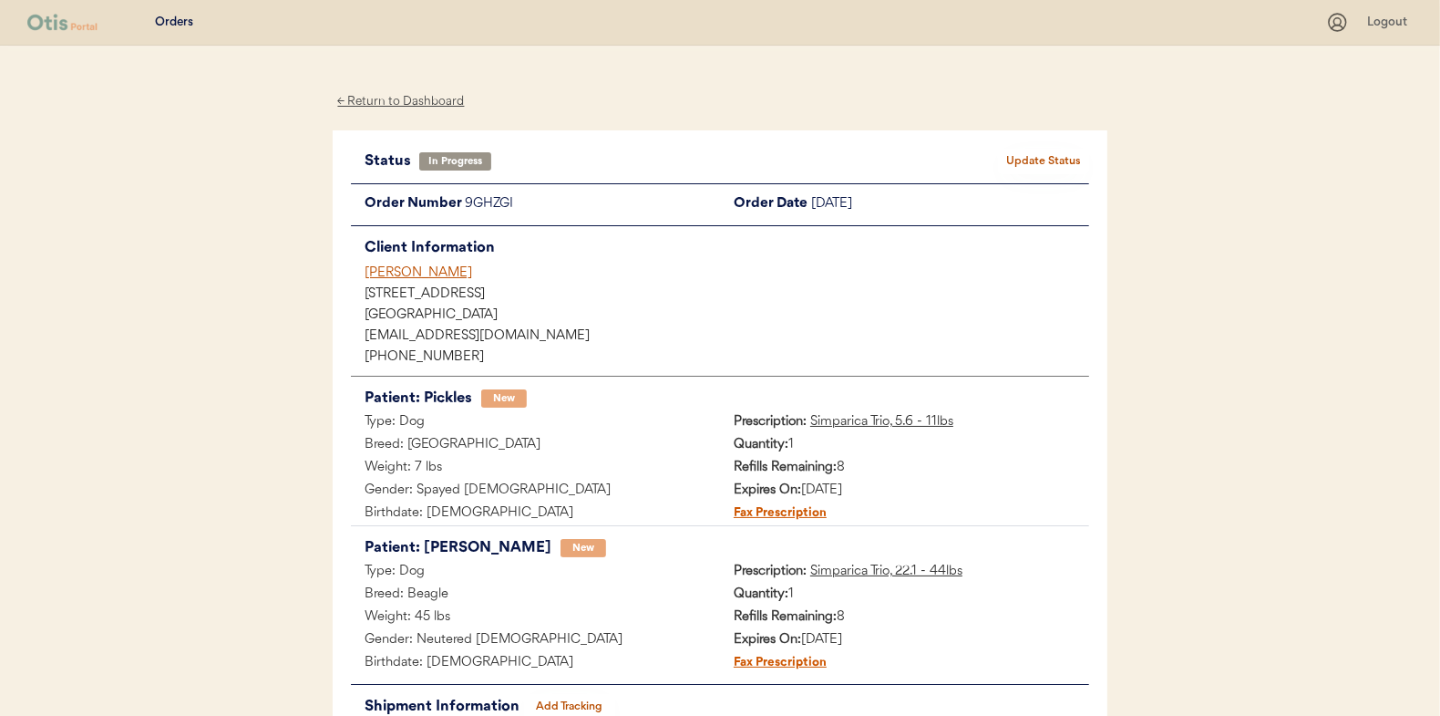
click at [402, 99] on div "← Return to Dashboard" at bounding box center [401, 101] width 137 height 21
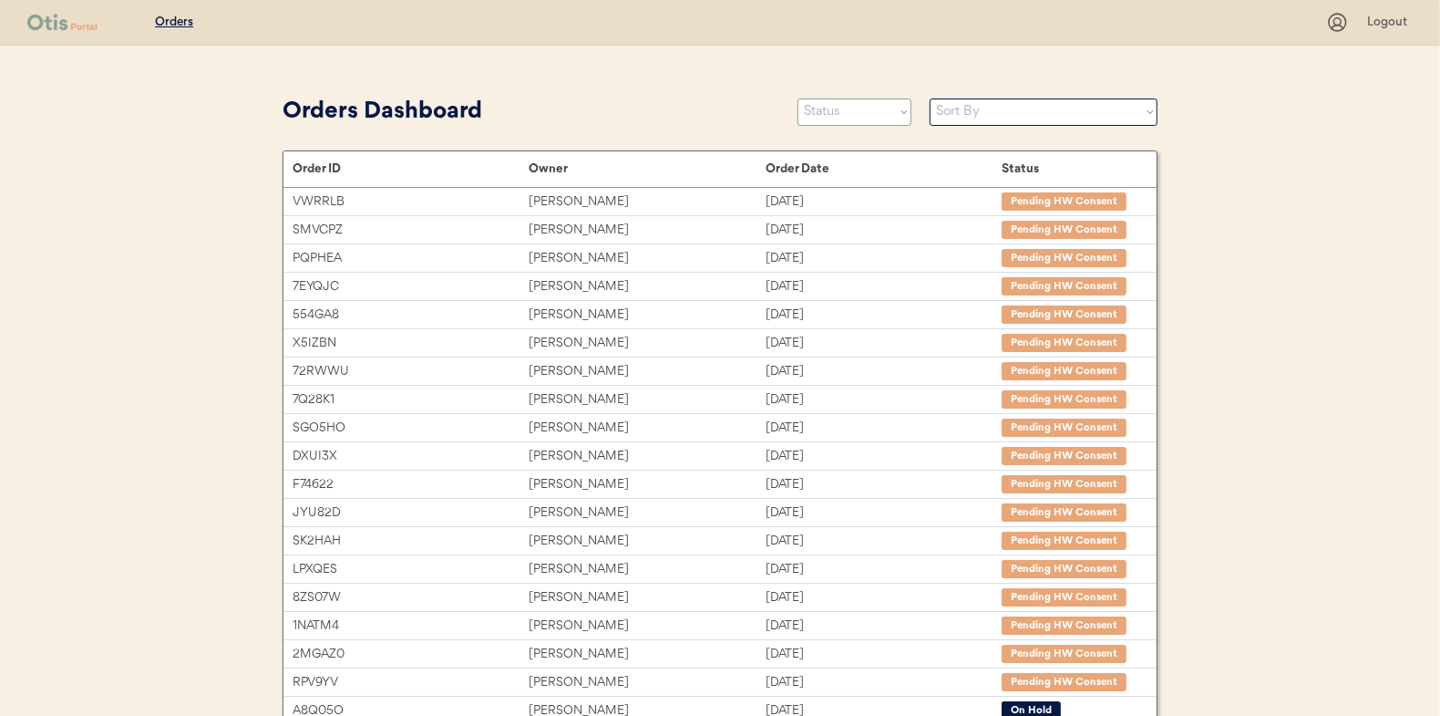
click at [872, 108] on select "Status On Hold New In Progress Complete Pending HW Consent Canceled" at bounding box center [855, 111] width 114 height 27
select select ""new""
click at [798, 98] on select "Status On Hold New In Progress Complete Pending HW Consent Canceled" at bounding box center [855, 111] width 114 height 27
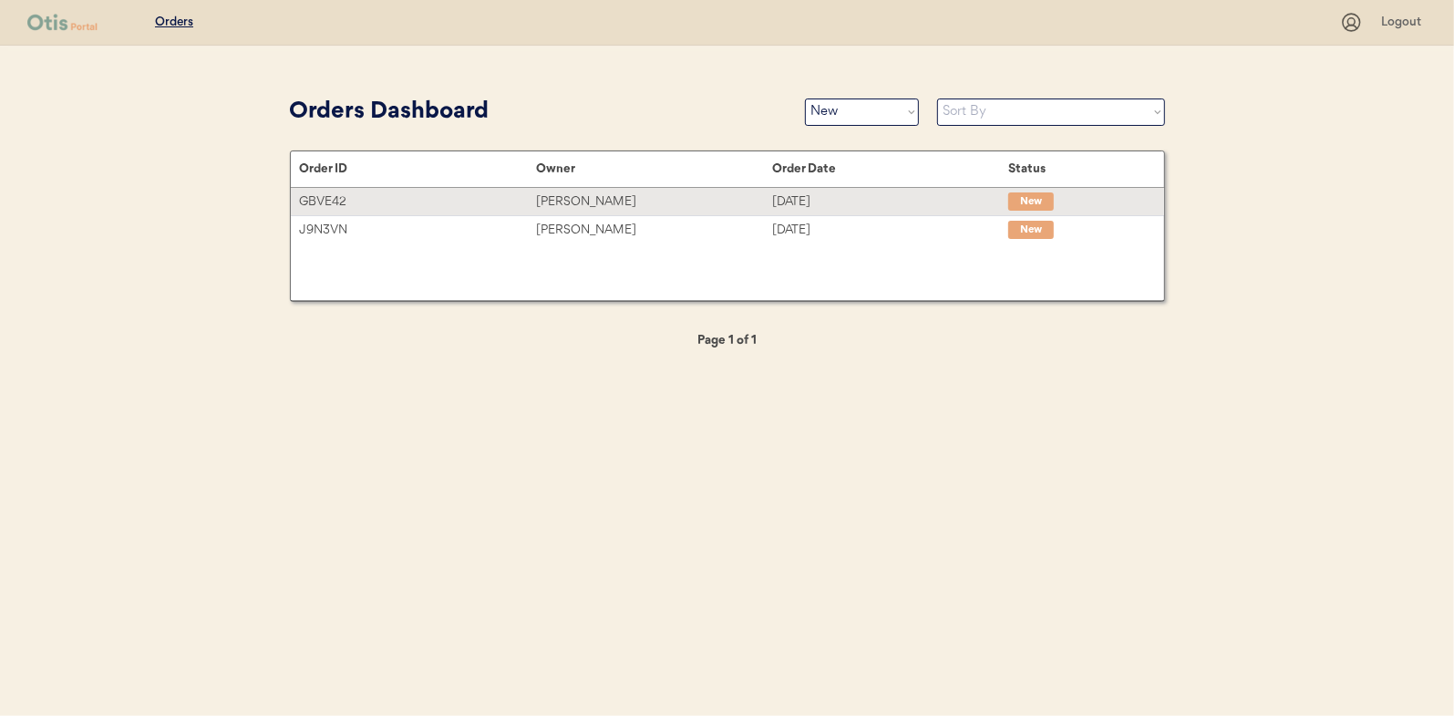
click at [589, 199] on div "[PERSON_NAME]" at bounding box center [654, 201] width 236 height 21
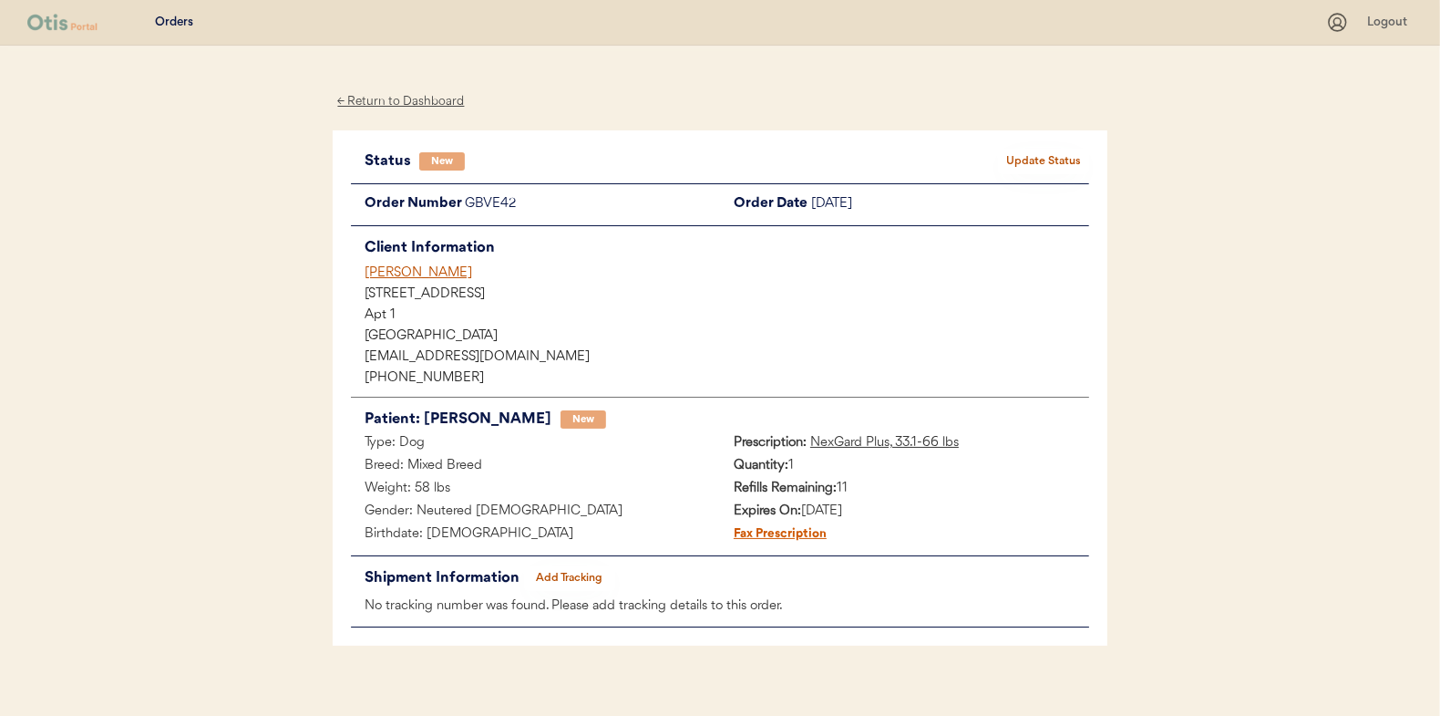
click at [1051, 156] on button "Update Status" at bounding box center [1043, 162] width 91 height 26
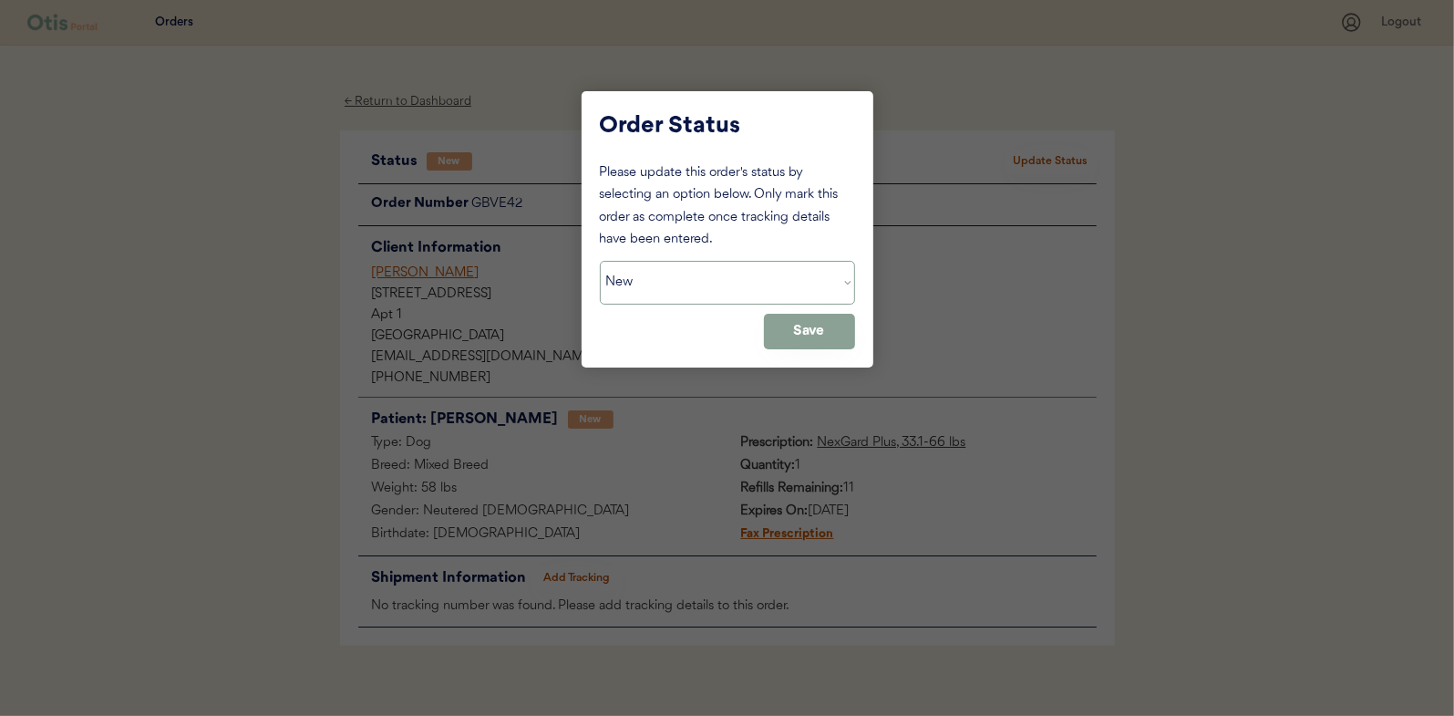
click at [654, 280] on select "Status On Hold New In Progress Complete Pending HW Consent Canceled" at bounding box center [727, 283] width 255 height 44
select select ""in_progress""
click at [600, 261] on select "Status On Hold New In Progress Complete Pending HW Consent Canceled" at bounding box center [727, 283] width 255 height 44
click at [795, 329] on button "Save" at bounding box center [809, 332] width 91 height 36
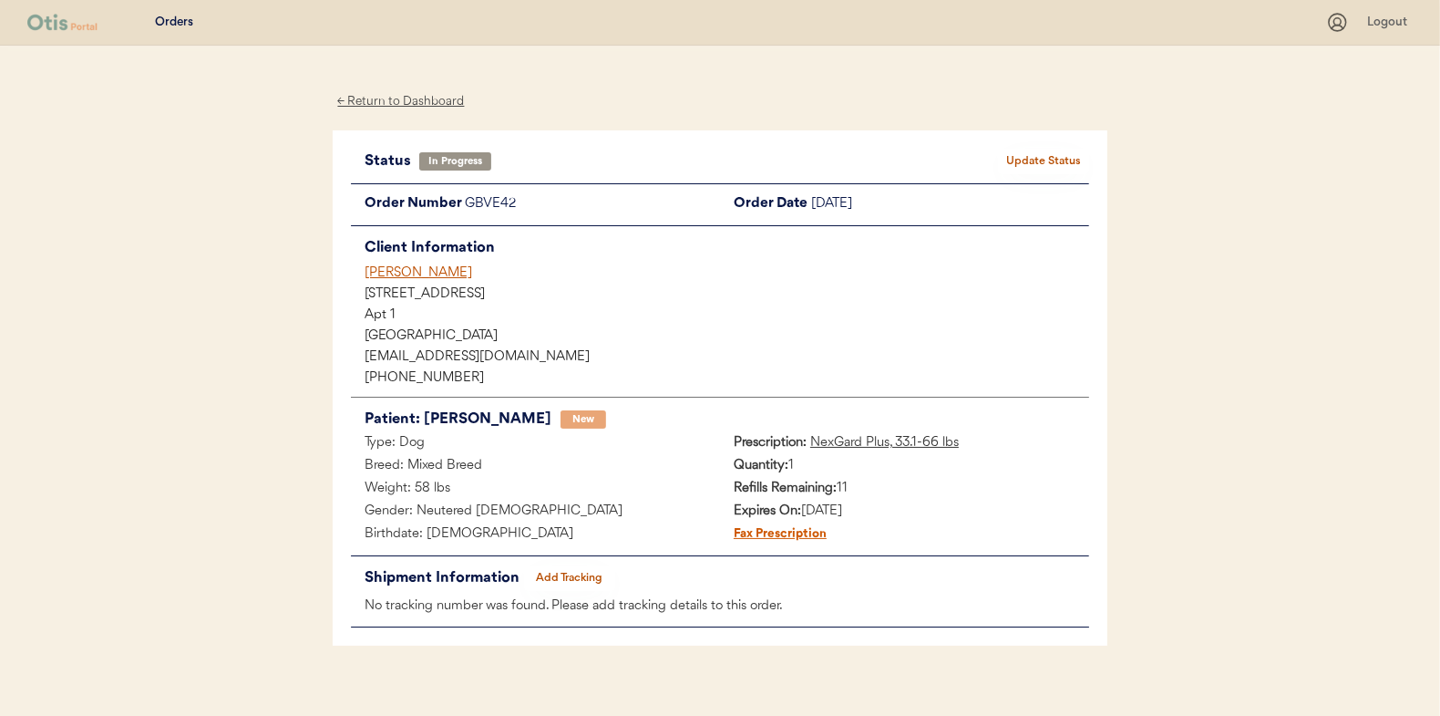
click at [390, 105] on div "← Return to Dashboard" at bounding box center [401, 101] width 137 height 21
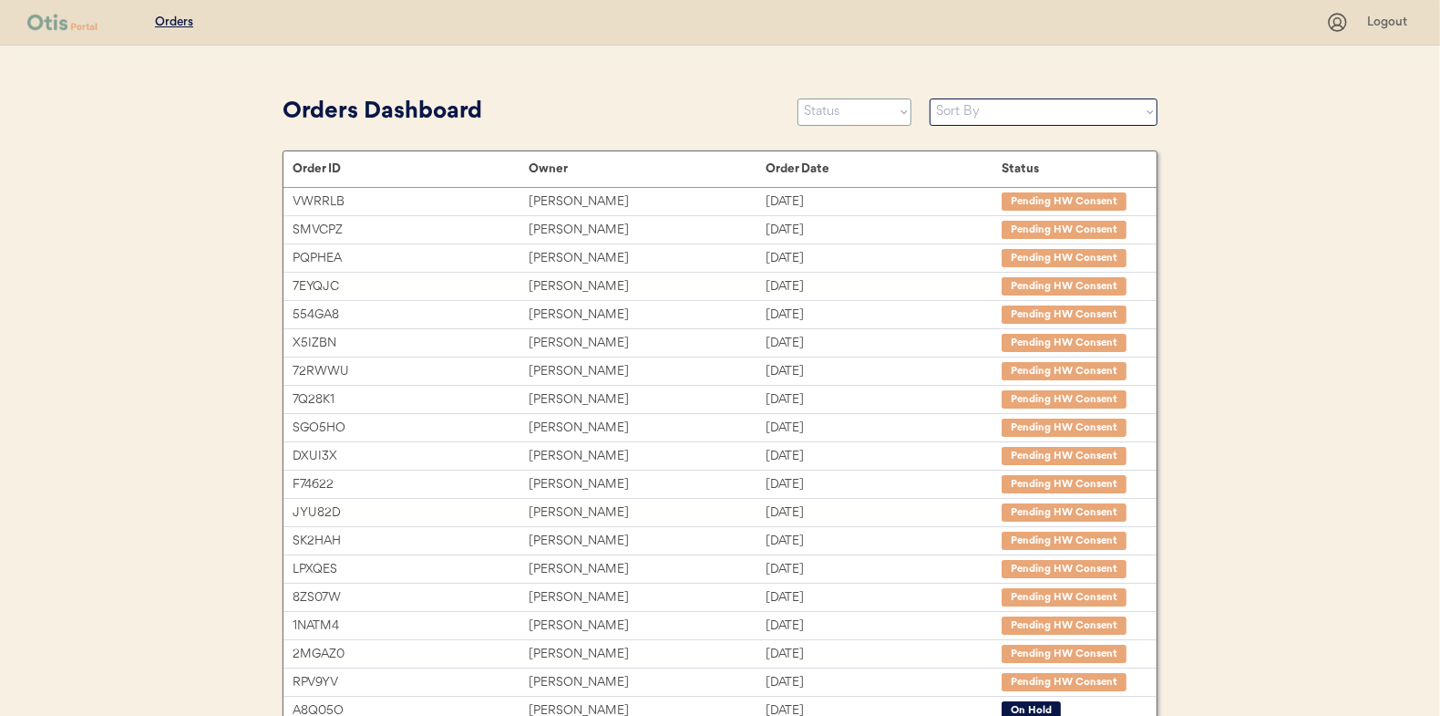
click at [831, 109] on select "Status On Hold New In Progress Complete Pending HW Consent Canceled" at bounding box center [855, 111] width 114 height 27
select select ""new""
click at [798, 98] on select "Status On Hold New In Progress Complete Pending HW Consent Canceled" at bounding box center [855, 111] width 114 height 27
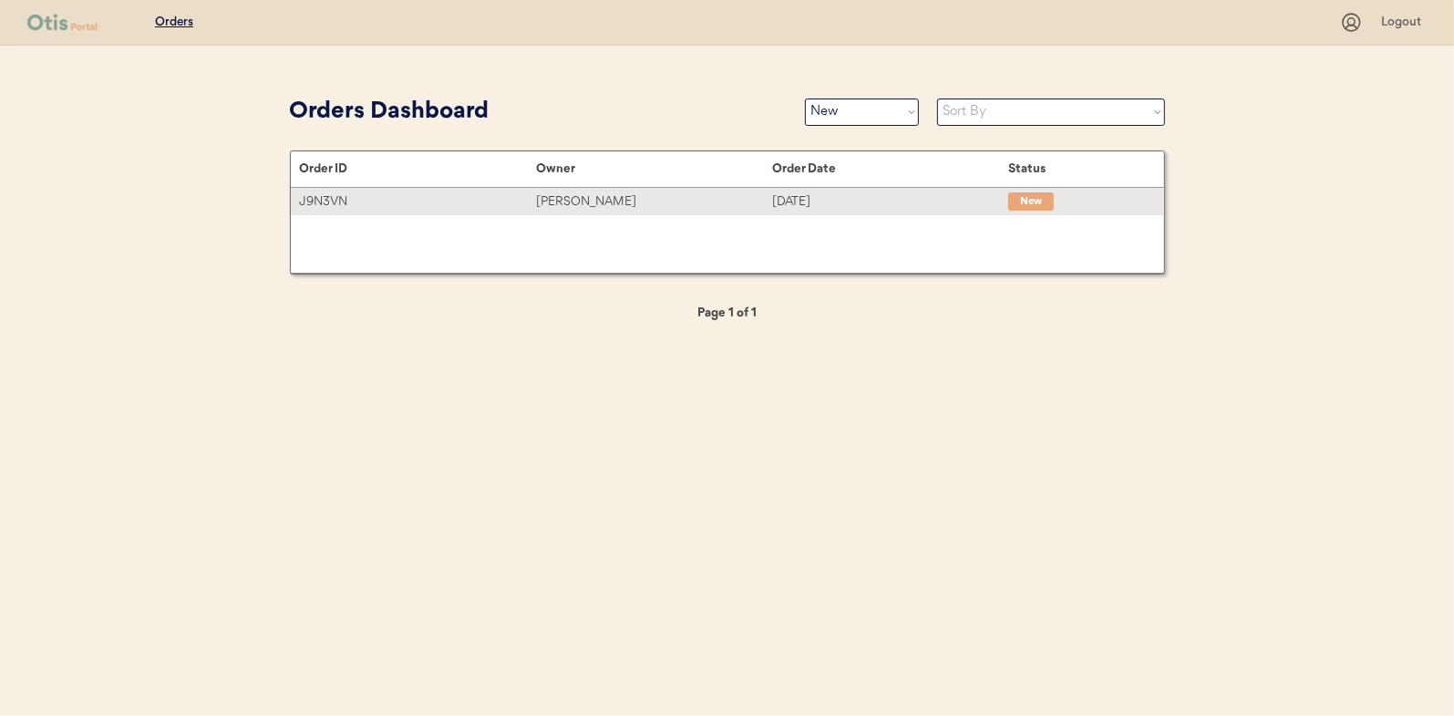
click at [611, 209] on div "[PERSON_NAME]" at bounding box center [654, 201] width 236 height 21
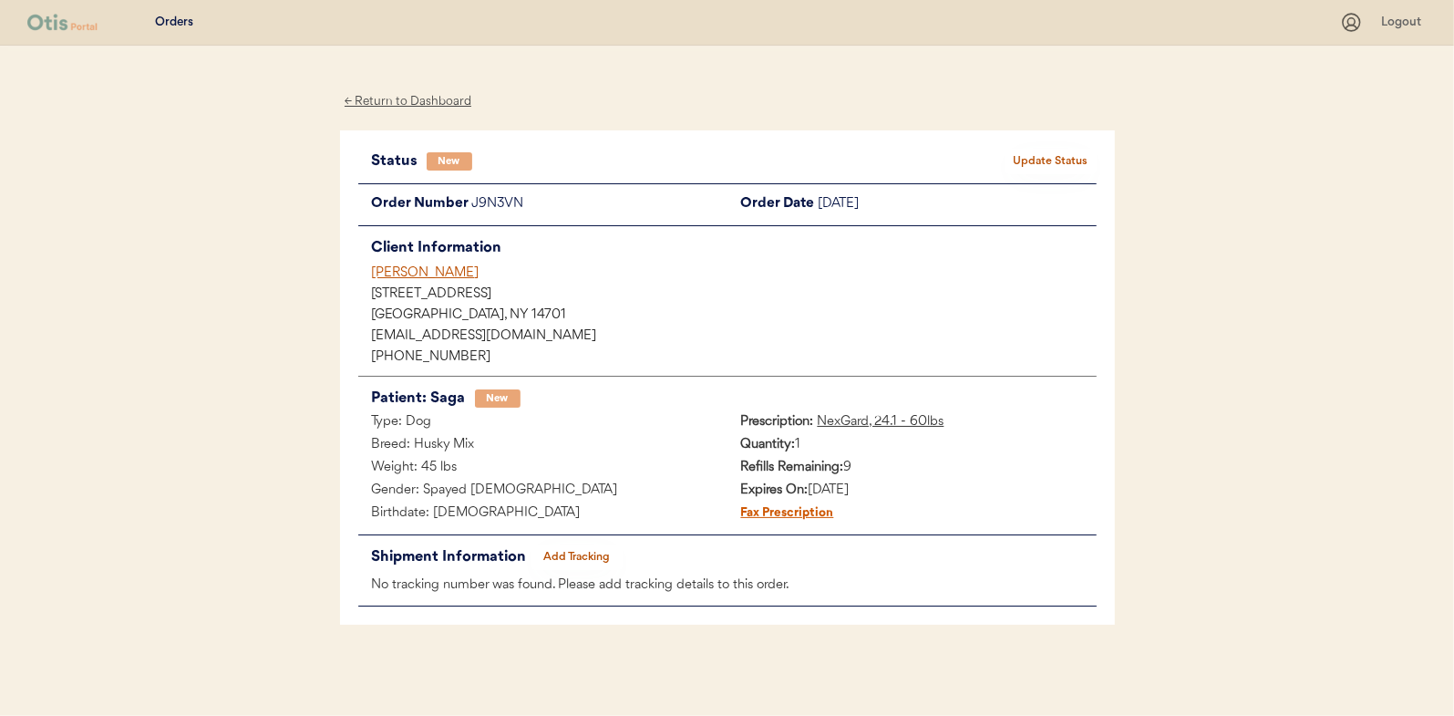
click at [1085, 158] on button "Update Status" at bounding box center [1050, 162] width 91 height 26
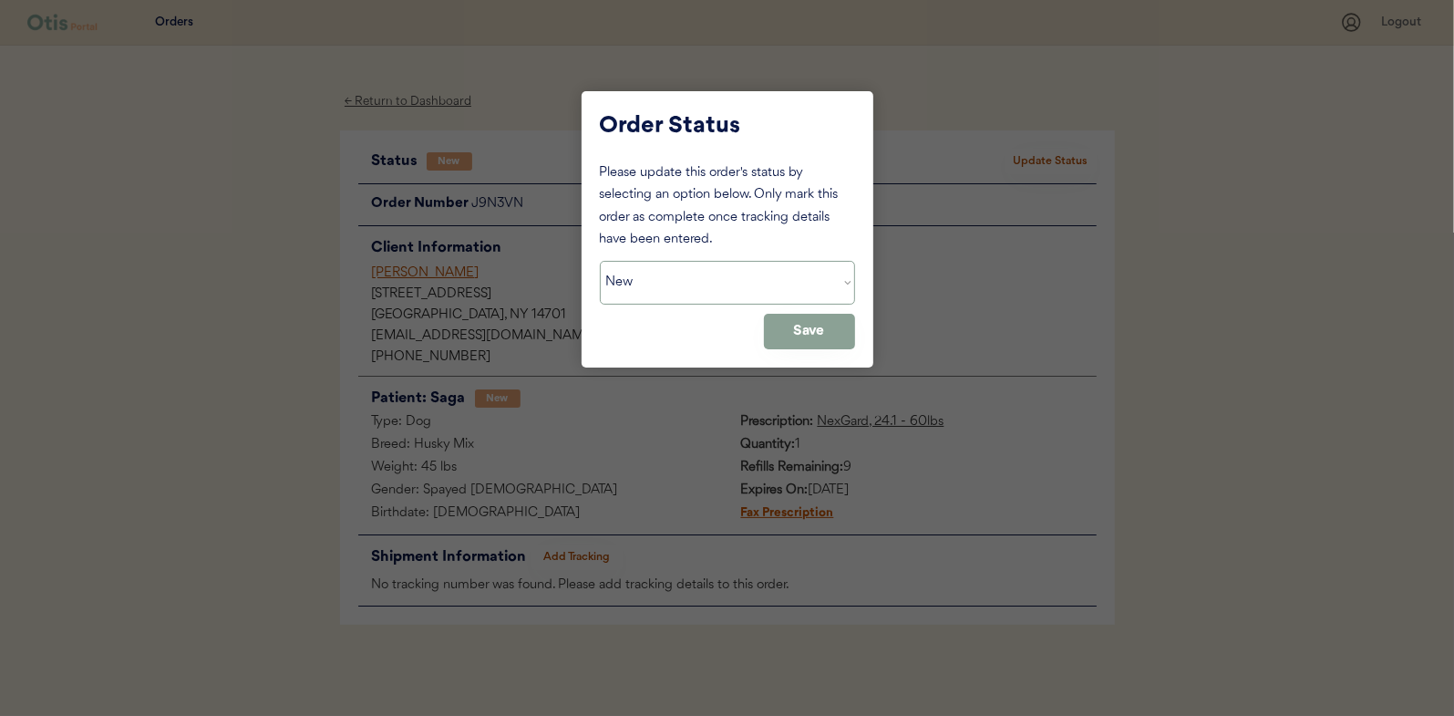
click at [636, 275] on select "Status On Hold New In Progress Complete Pending HW Consent Canceled" at bounding box center [727, 283] width 255 height 44
select select ""in_progress""
click at [600, 261] on select "Status On Hold New In Progress Complete Pending HW Consent Canceled" at bounding box center [727, 283] width 255 height 44
click at [783, 329] on button "Save" at bounding box center [809, 332] width 91 height 36
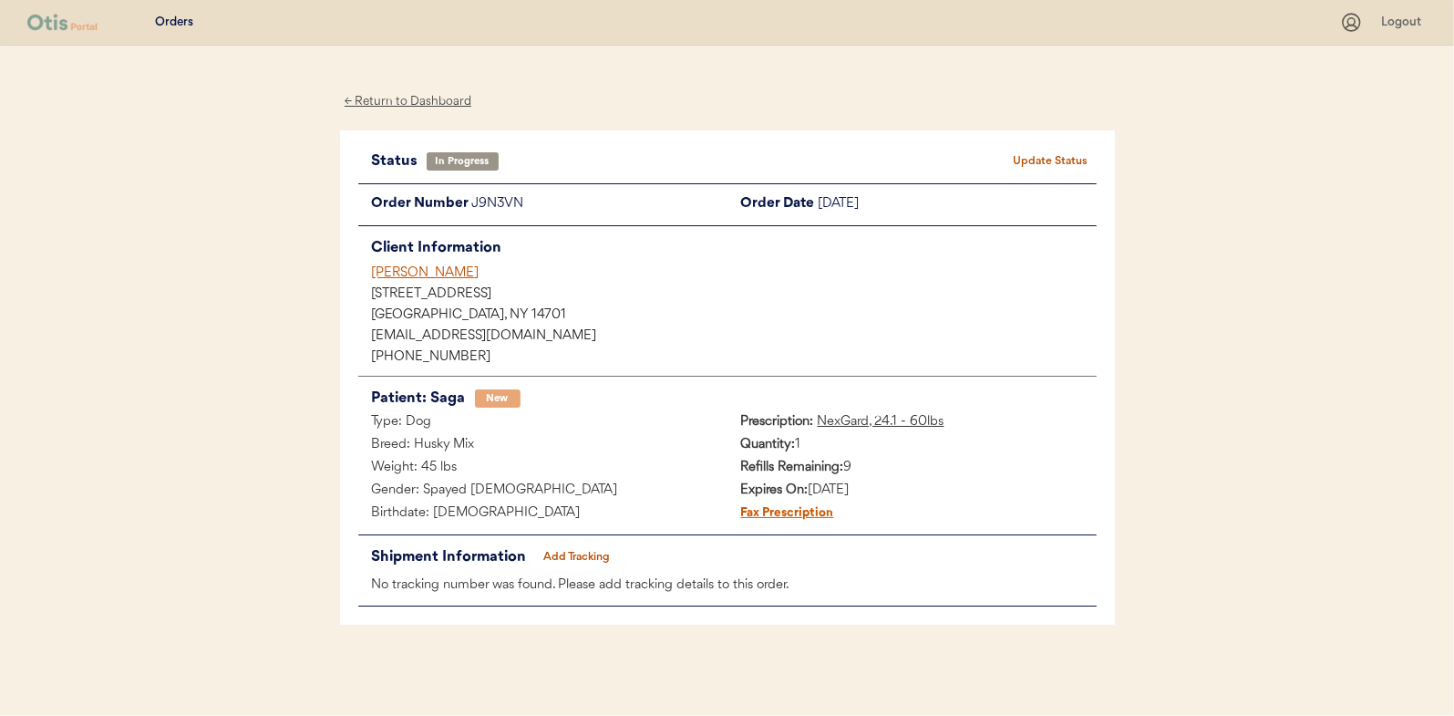
click at [428, 103] on div "← Return to Dashboard" at bounding box center [408, 101] width 137 height 21
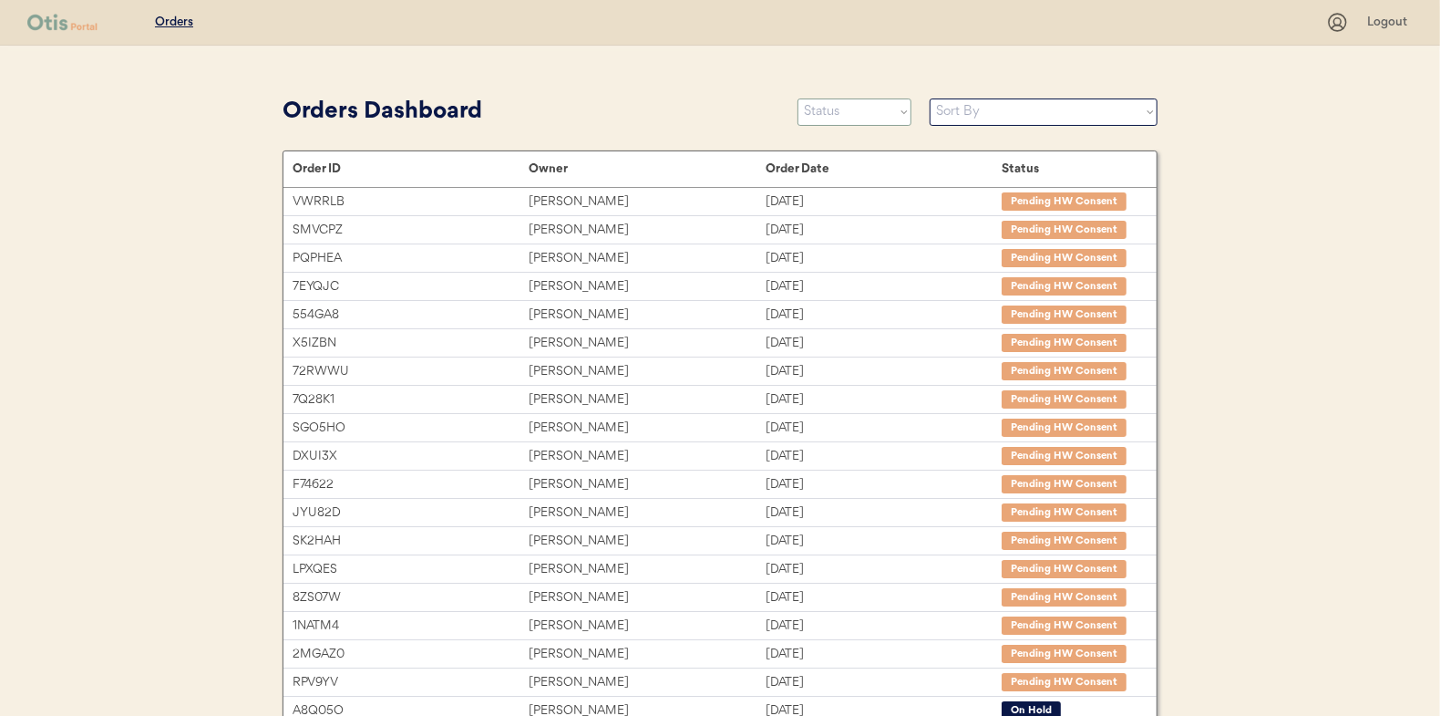
click at [847, 99] on select "Status On Hold New In Progress Complete Pending HW Consent Canceled" at bounding box center [855, 111] width 114 height 27
click at [798, 98] on select "Status On Hold New In Progress Complete Pending HW Consent Canceled" at bounding box center [855, 111] width 114 height 27
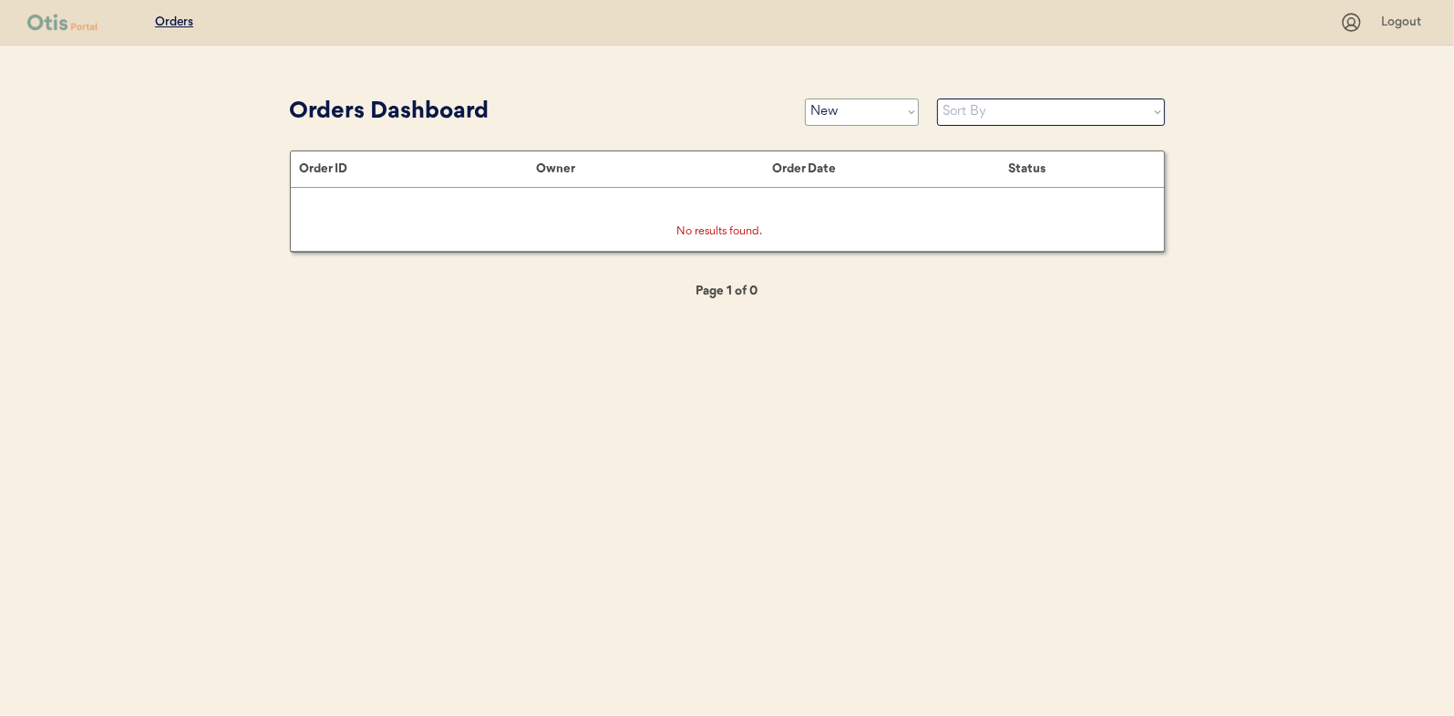
click at [861, 119] on select "Status On Hold New In Progress Complete Pending HW Consent Canceled" at bounding box center [862, 111] width 114 height 27
select select ""in_progress""
click at [805, 98] on select "Status On Hold New In Progress Complete Pending HW Consent Canceled" at bounding box center [862, 111] width 114 height 27
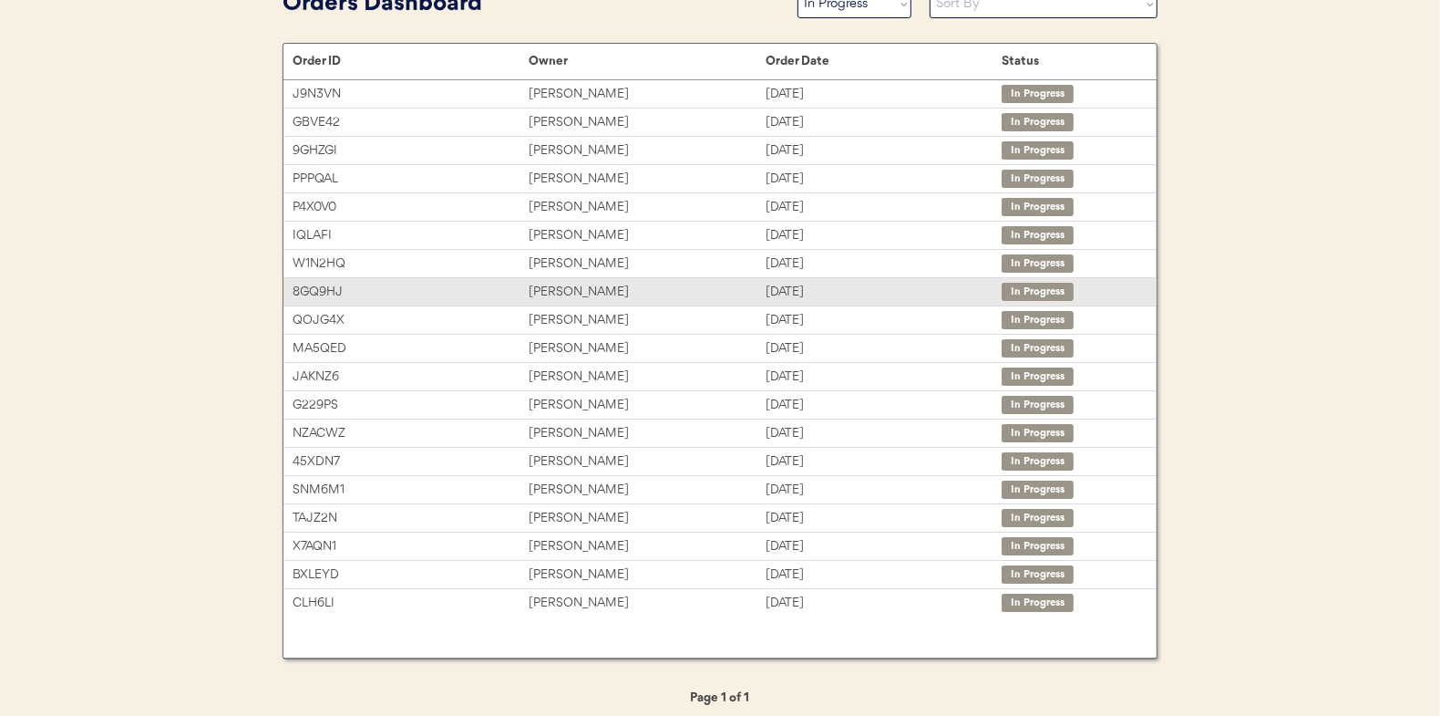
scroll to position [116, 0]
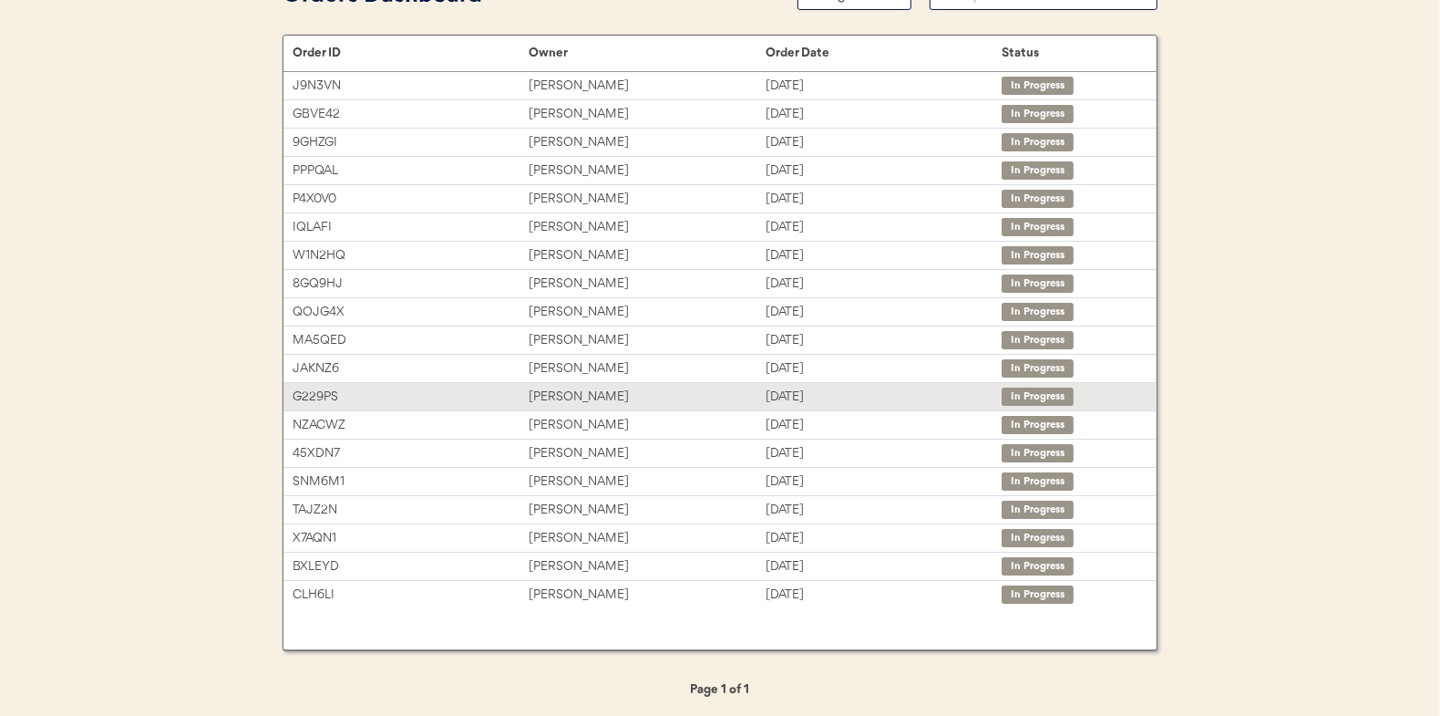
click at [573, 388] on div "[PERSON_NAME]" at bounding box center [647, 397] width 236 height 21
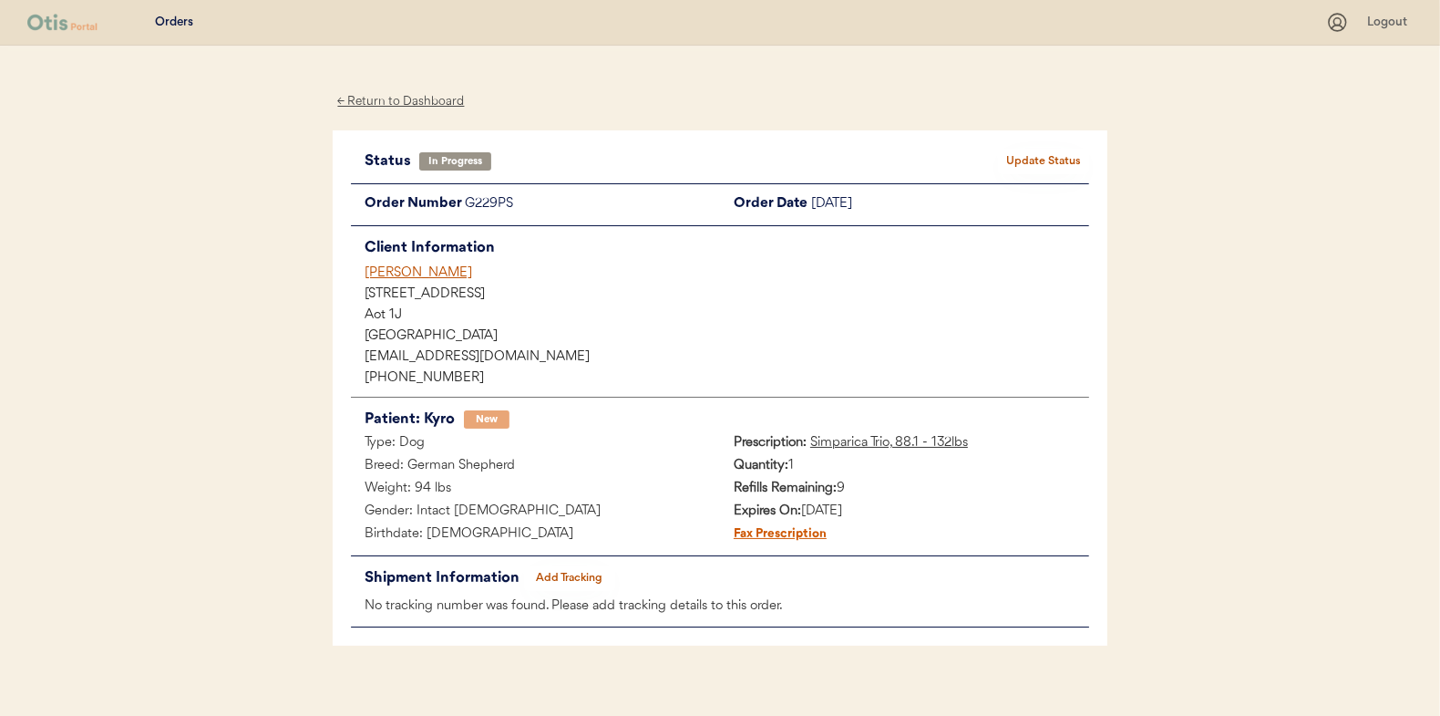
click at [583, 569] on button "Add Tracking" at bounding box center [569, 578] width 91 height 26
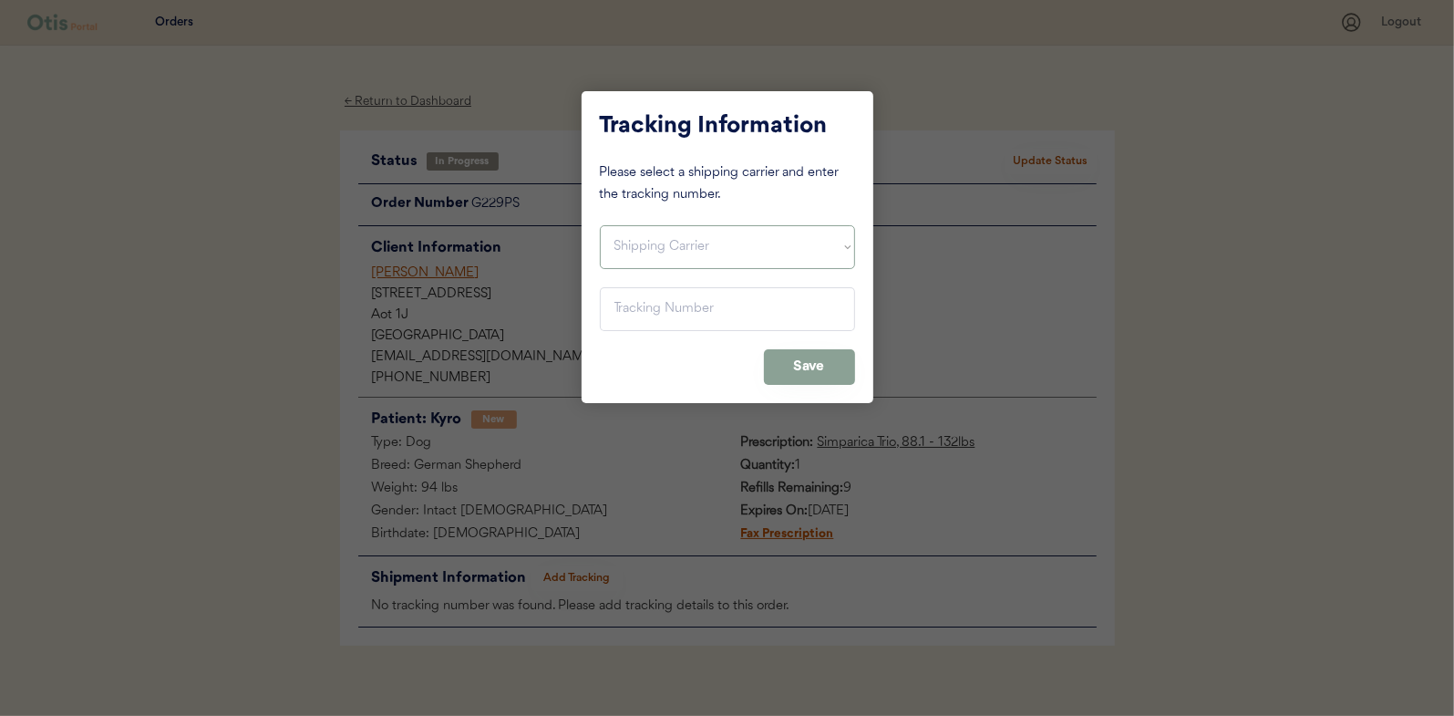
click at [624, 232] on select "Shipping Carrier FedEx FedEx Ground Economy UPS USPS" at bounding box center [727, 247] width 255 height 44
select select ""usps""
click at [600, 225] on select "Shipping Carrier FedEx FedEx Ground Economy UPS USPS" at bounding box center [727, 247] width 255 height 44
click at [633, 312] on input "input" at bounding box center [727, 309] width 255 height 44
paste input "9400150105497025820372"
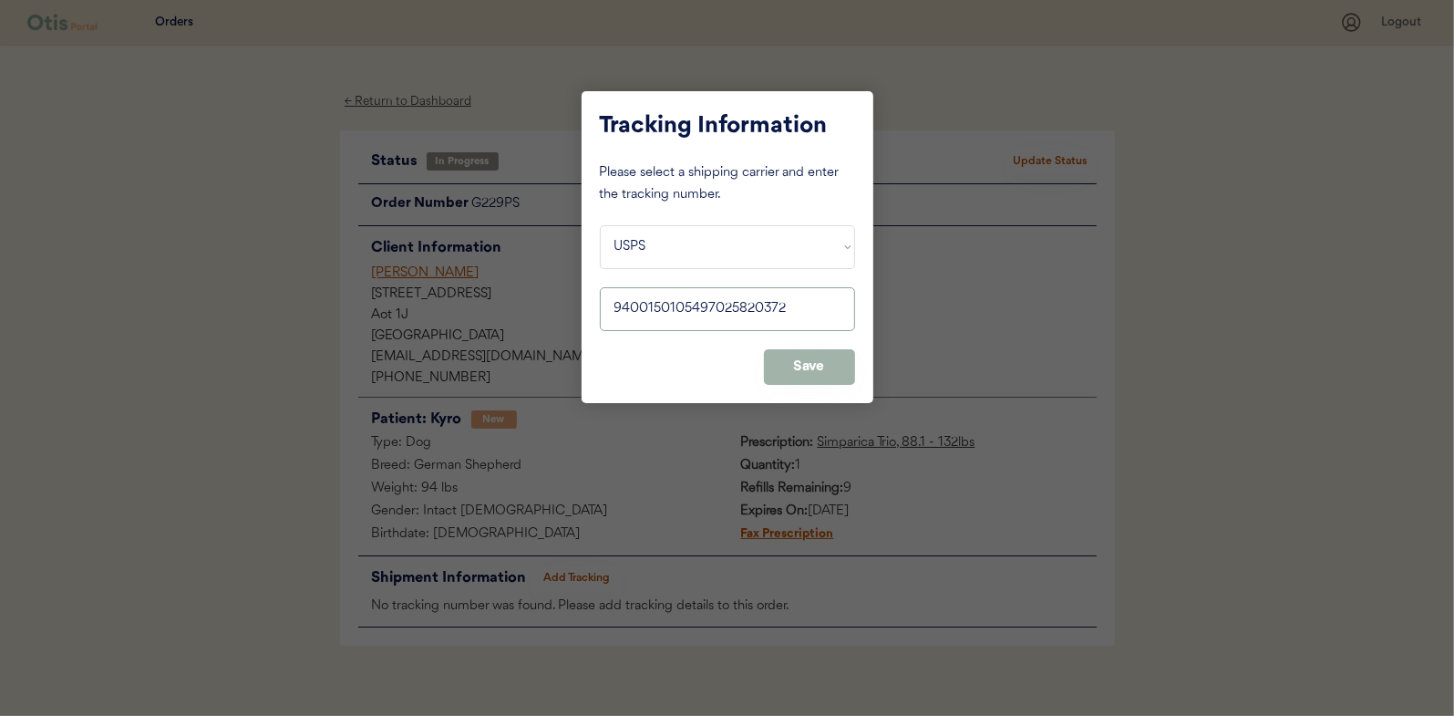
type input "9400150105497025820372"
click at [790, 362] on button "Save" at bounding box center [809, 367] width 91 height 36
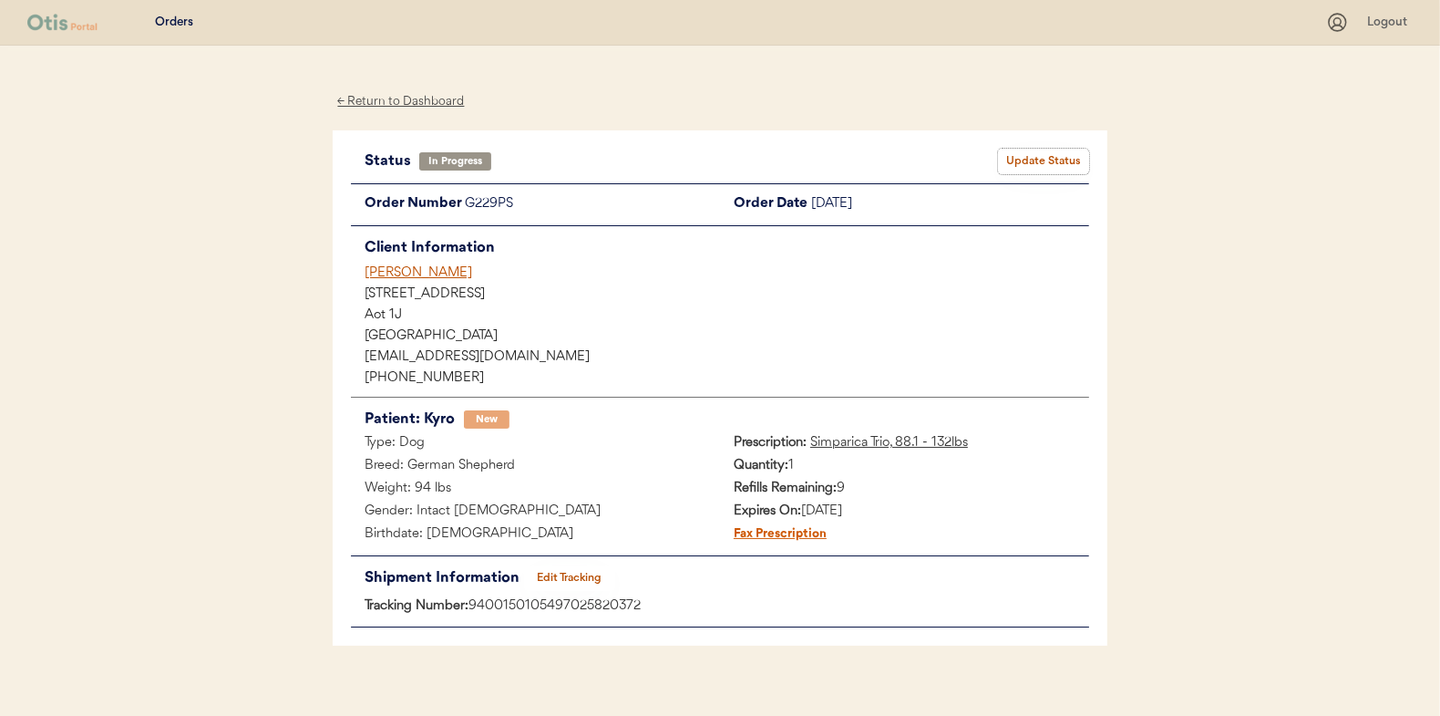
click at [1041, 165] on button "Update Status" at bounding box center [1043, 162] width 91 height 26
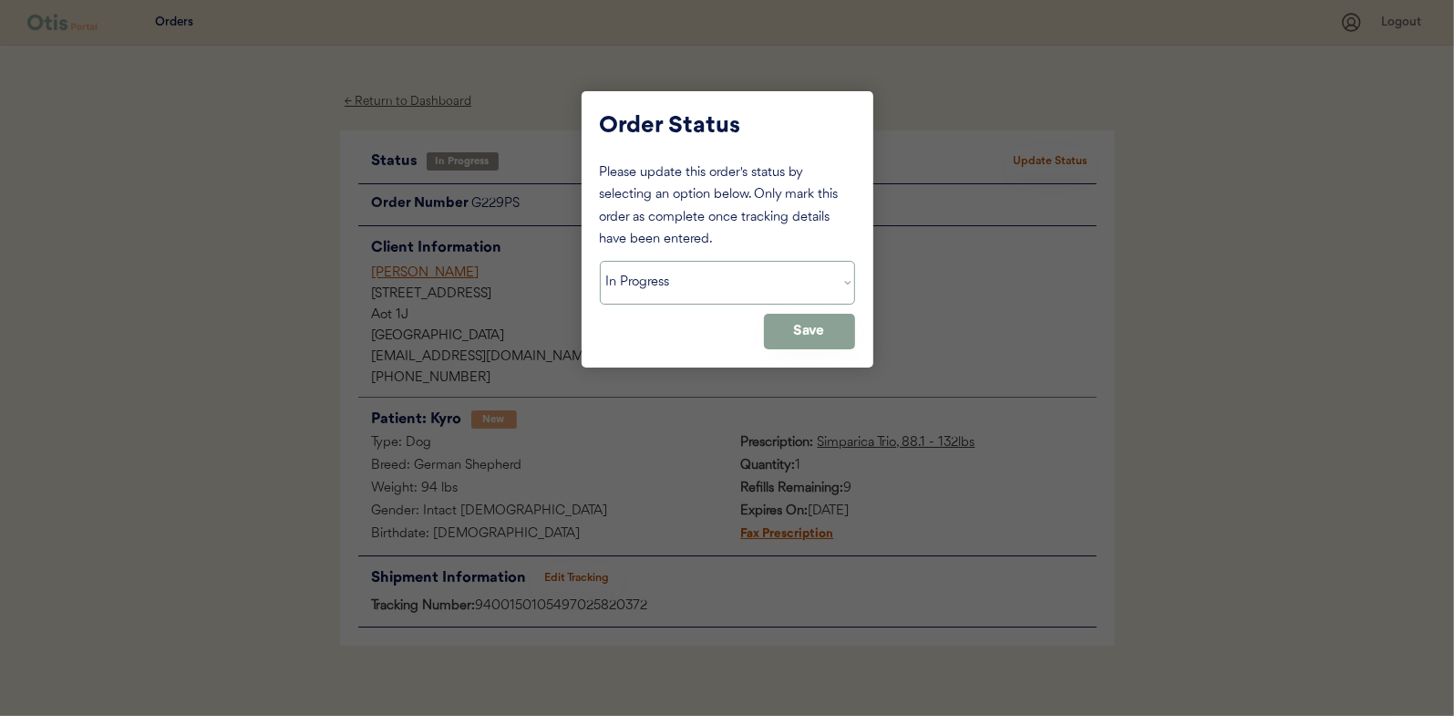
click at [698, 273] on select "Status On Hold New In Progress Complete Pending HW Consent Canceled" at bounding box center [727, 283] width 255 height 44
select select ""complete""
click at [600, 261] on select "Status On Hold New In Progress Complete Pending HW Consent Canceled" at bounding box center [727, 283] width 255 height 44
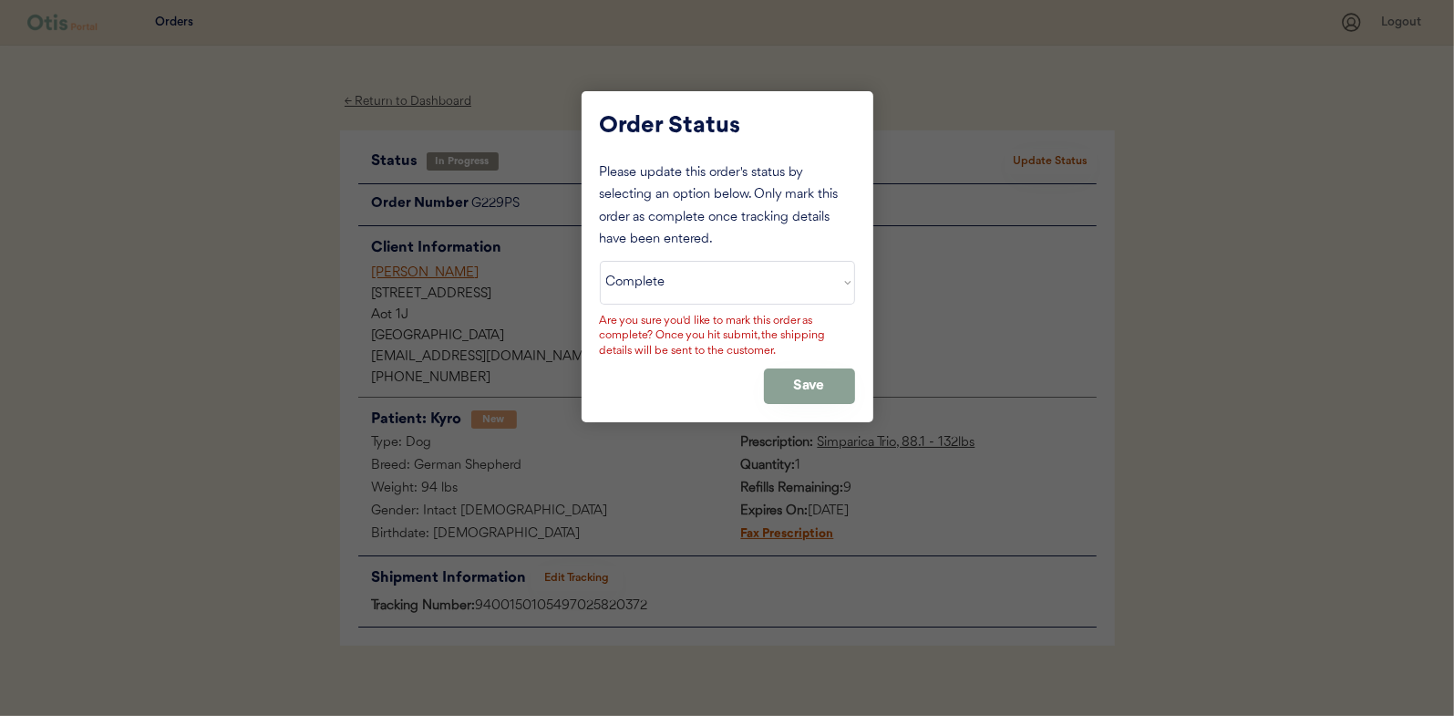
click at [811, 344] on div "Are you sure you'd like to mark this order as complete? Once you hit submit, th…" at bounding box center [727, 337] width 255 height 46
click at [800, 375] on button "Save" at bounding box center [809, 386] width 91 height 36
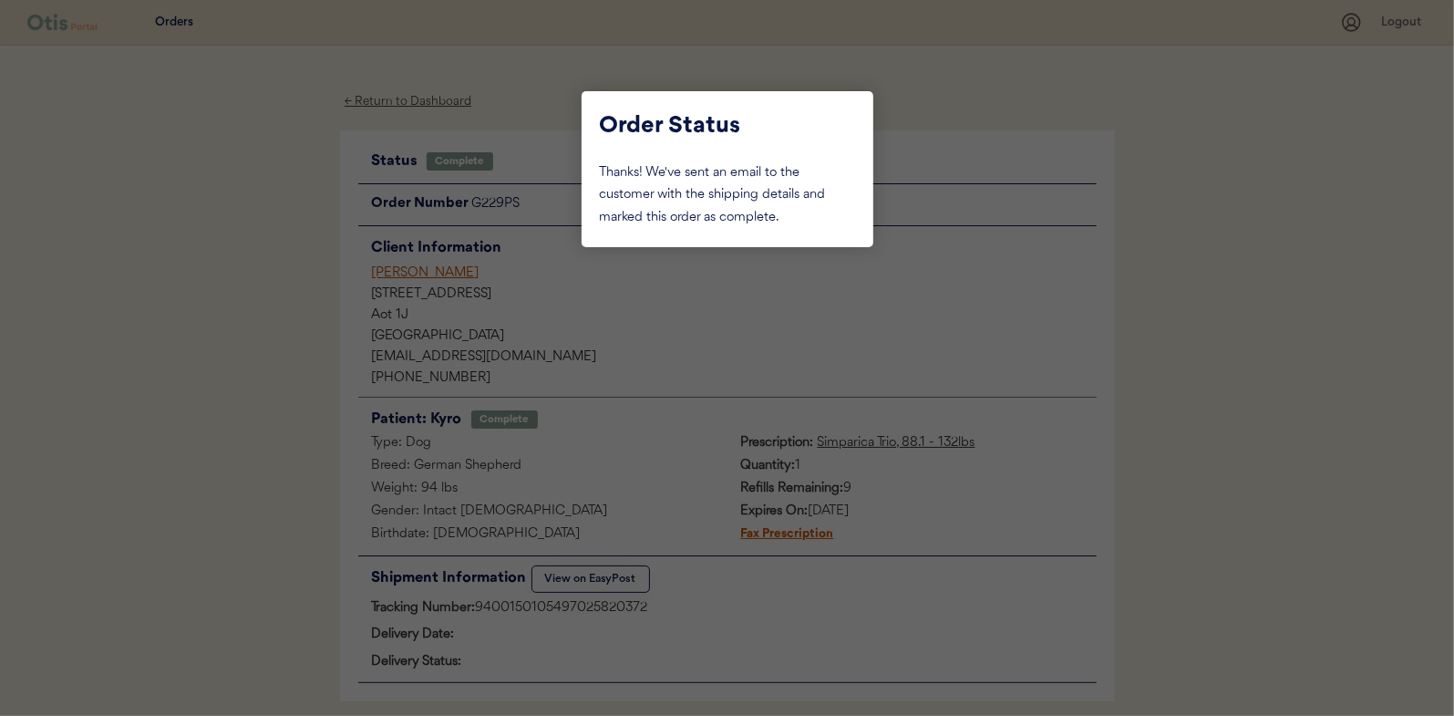
click at [176, 287] on div at bounding box center [727, 358] width 1454 height 716
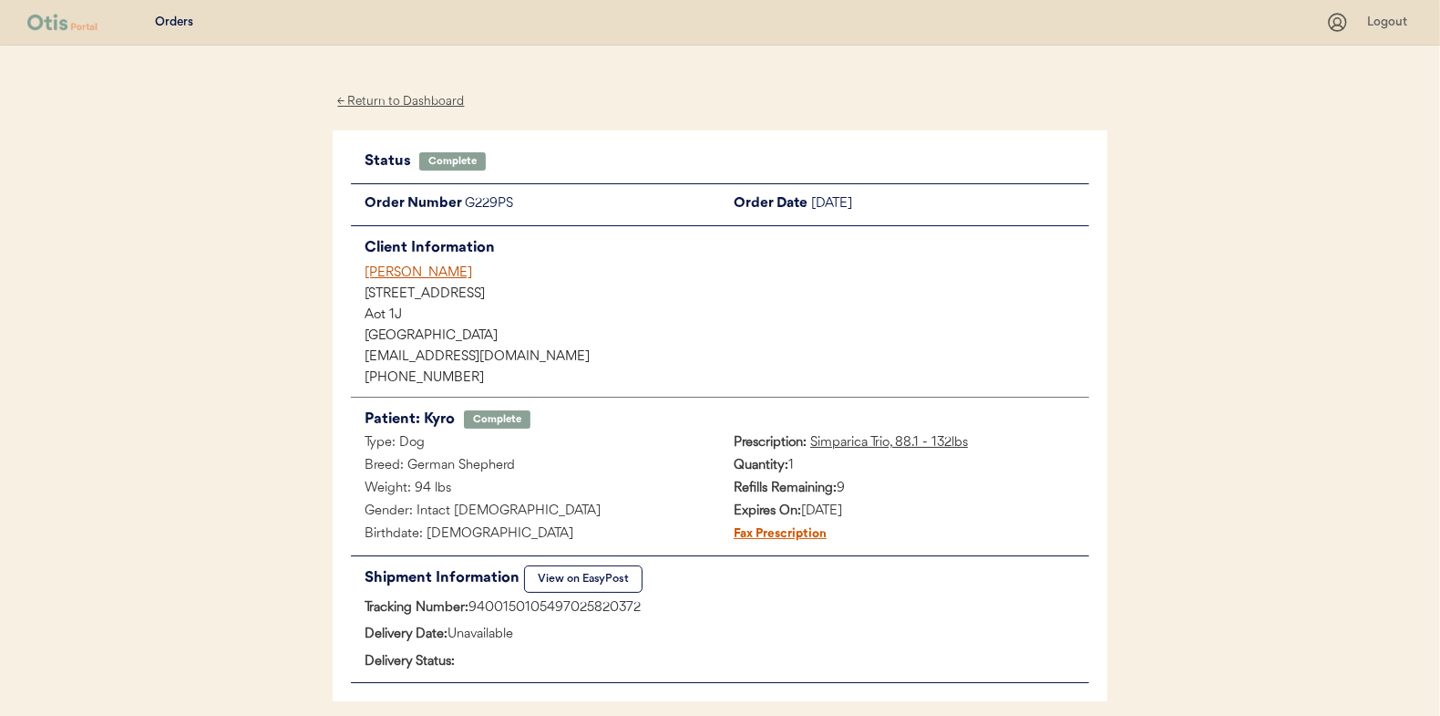
click at [368, 98] on div "← Return to Dashboard" at bounding box center [401, 101] width 137 height 21
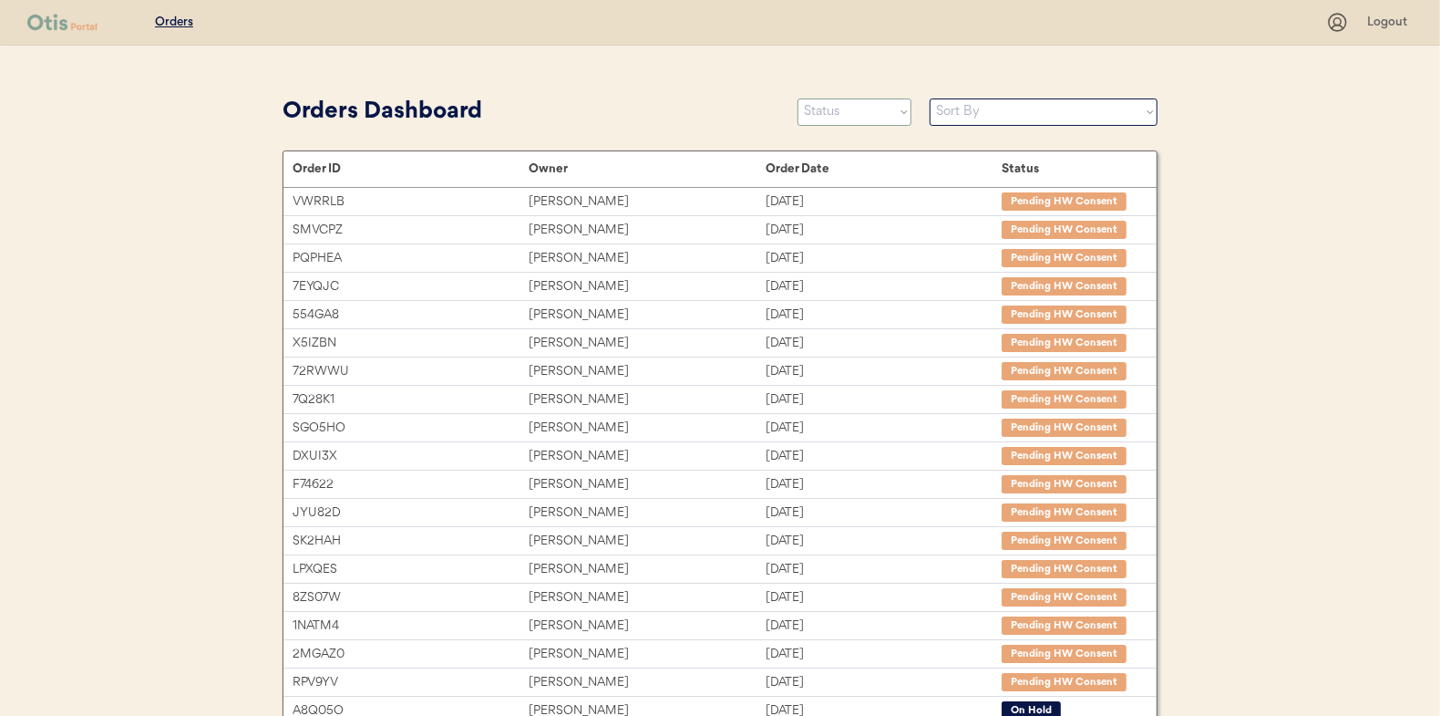
click at [826, 110] on select "Status On Hold New In Progress Complete Pending HW Consent Canceled" at bounding box center [855, 111] width 114 height 27
select select ""in_progress""
click at [798, 98] on select "Status On Hold New In Progress Complete Pending HW Consent Canceled" at bounding box center [855, 111] width 114 height 27
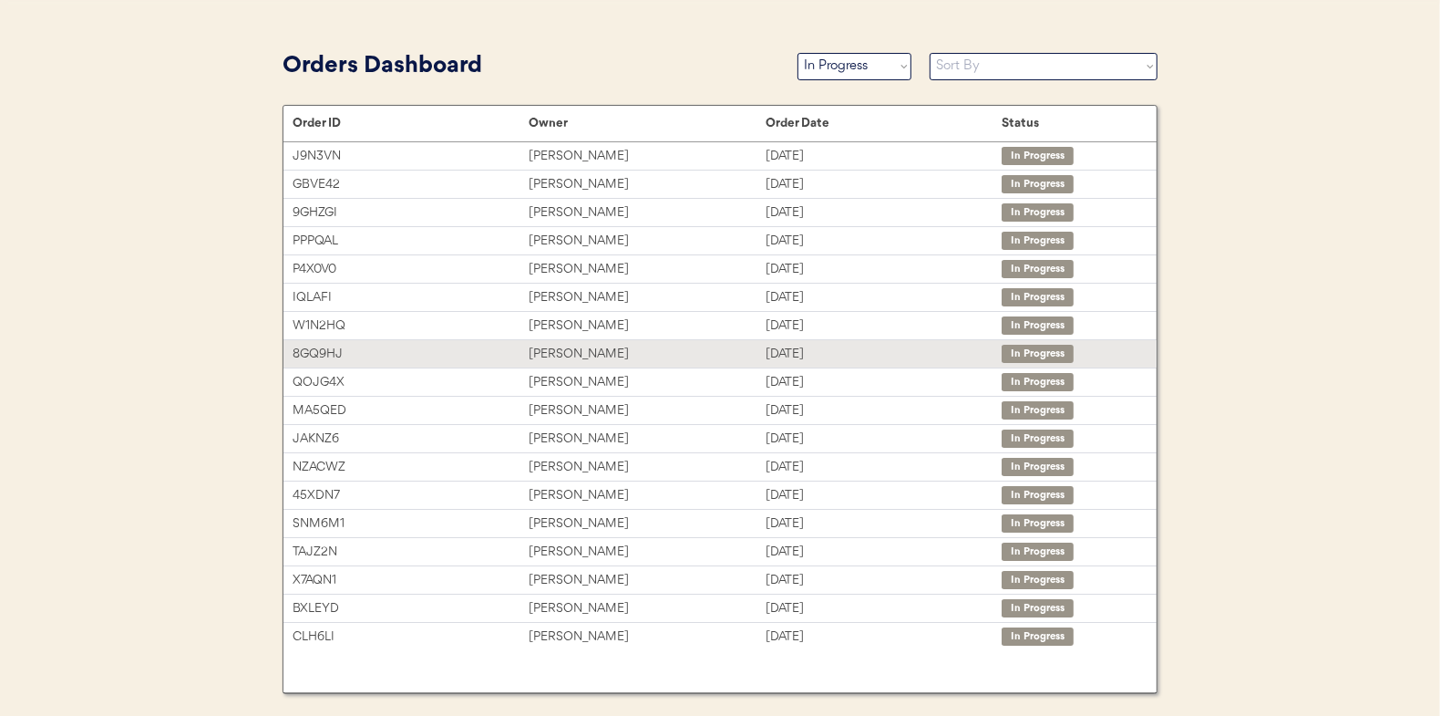
scroll to position [88, 0]
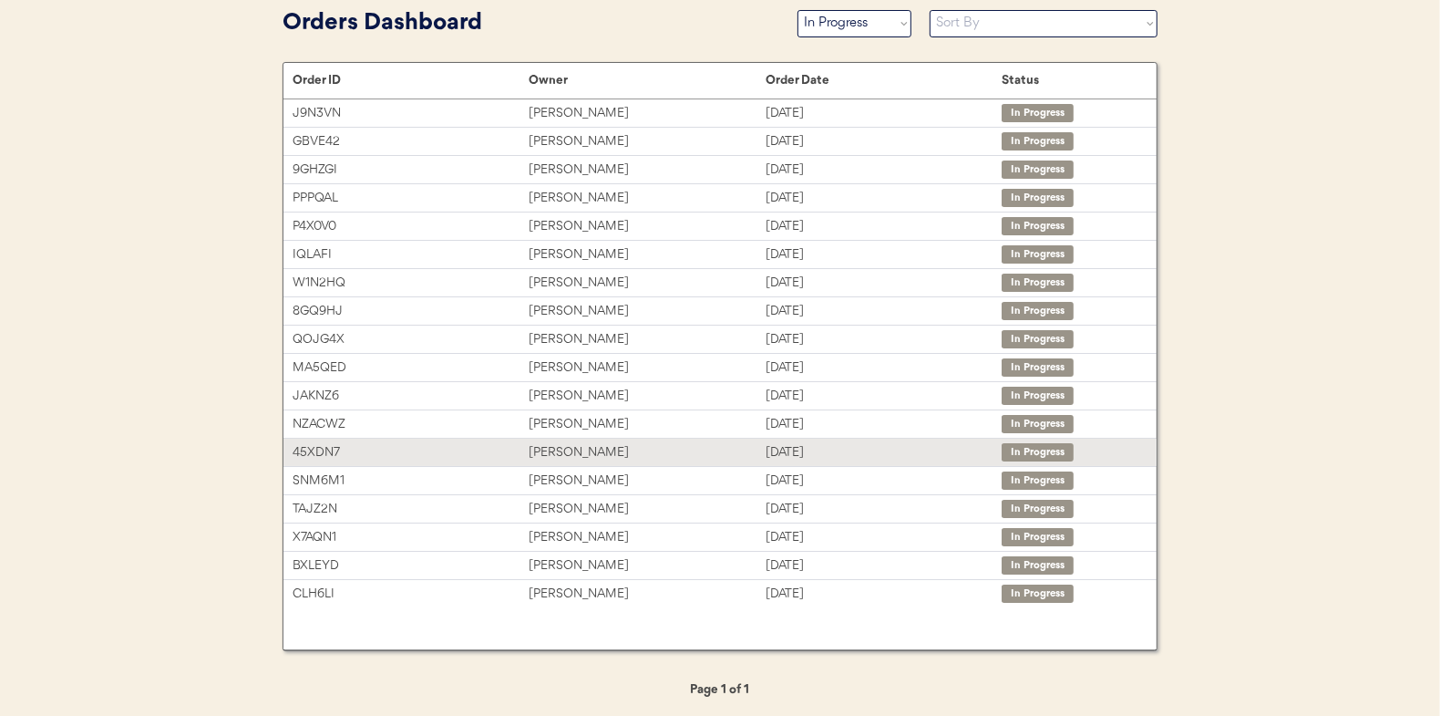
click at [565, 450] on div "[PERSON_NAME]" at bounding box center [647, 452] width 236 height 21
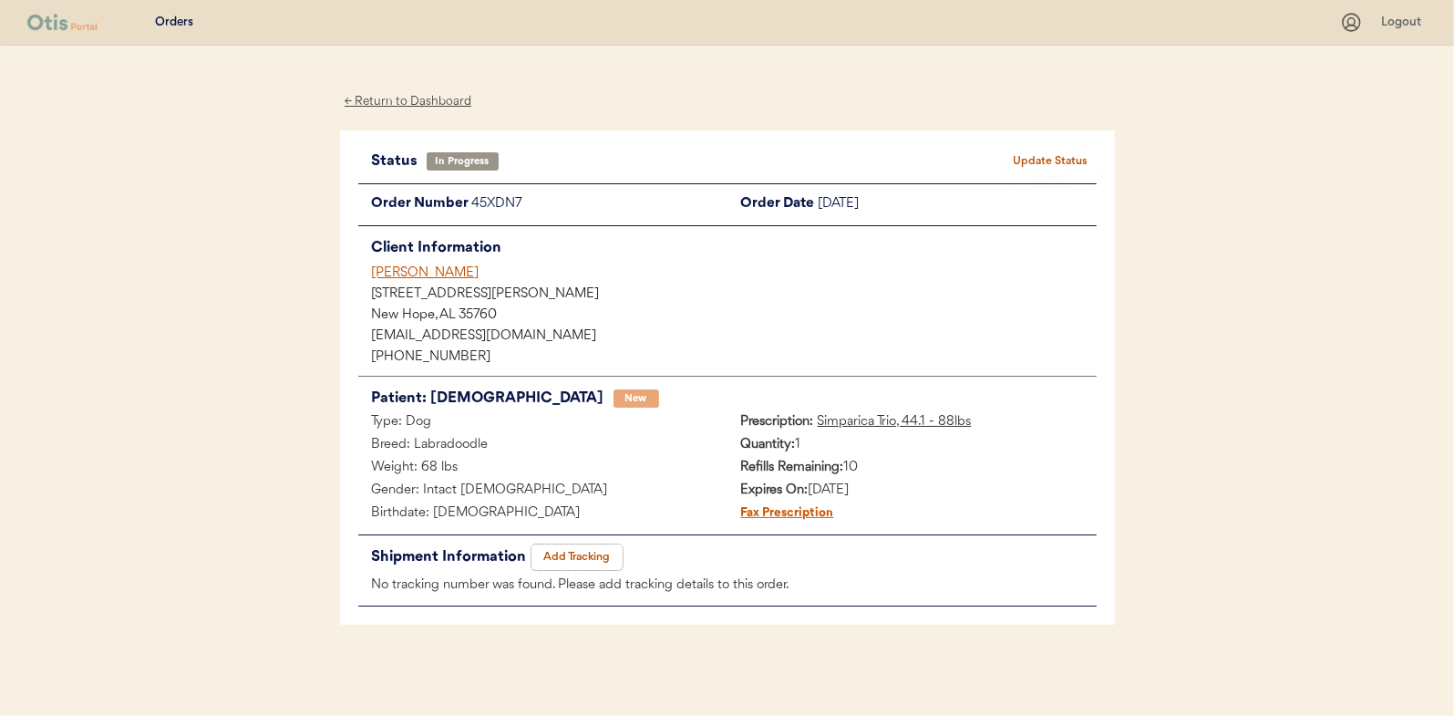
click at [592, 558] on button "Add Tracking" at bounding box center [576, 557] width 91 height 26
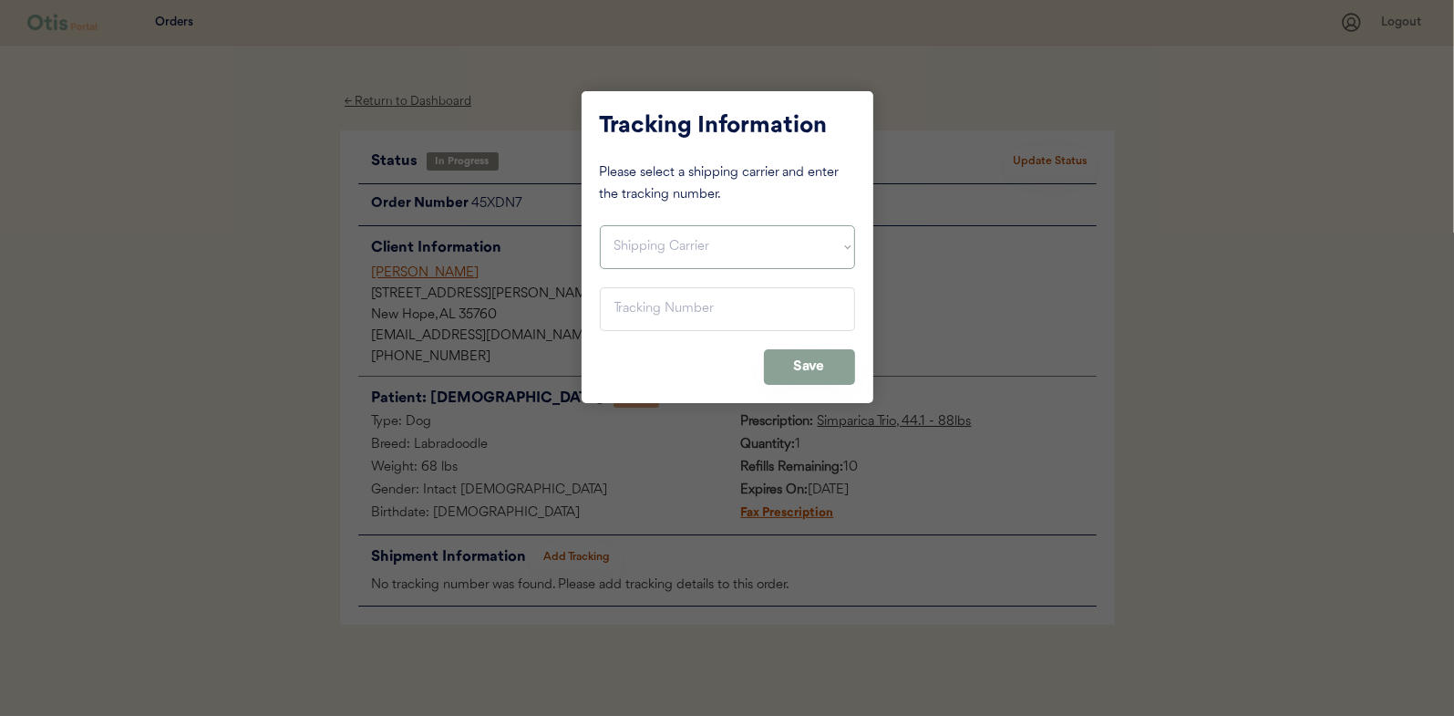
click at [616, 252] on select "Shipping Carrier FedEx FedEx Ground Economy UPS USPS" at bounding box center [727, 247] width 255 height 44
select select ""usps""
click at [600, 225] on select "Shipping Carrier FedEx FedEx Ground Economy UPS USPS" at bounding box center [727, 247] width 255 height 44
click at [629, 301] on input "input" at bounding box center [727, 309] width 255 height 44
paste input "9400150105800025642064"
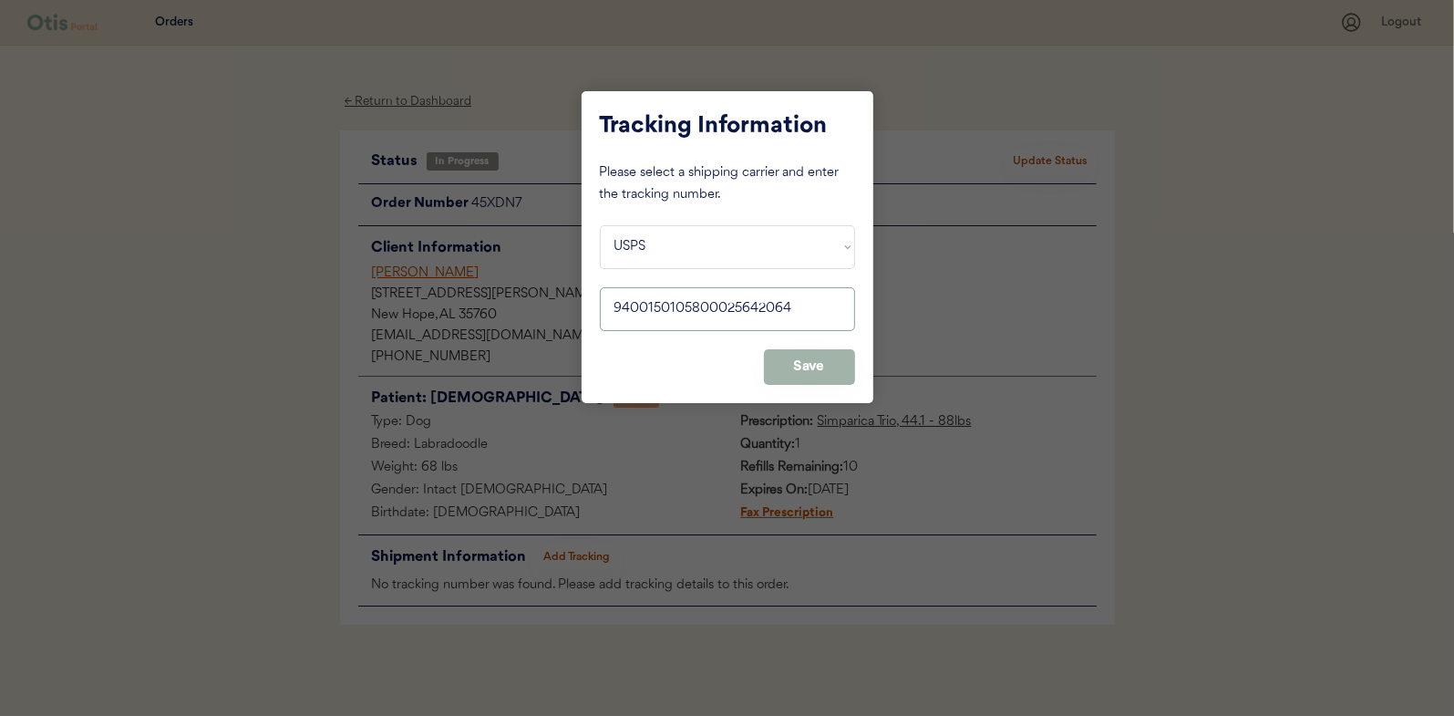
type input "9400150105800025642064"
click at [800, 357] on button "Save" at bounding box center [809, 367] width 91 height 36
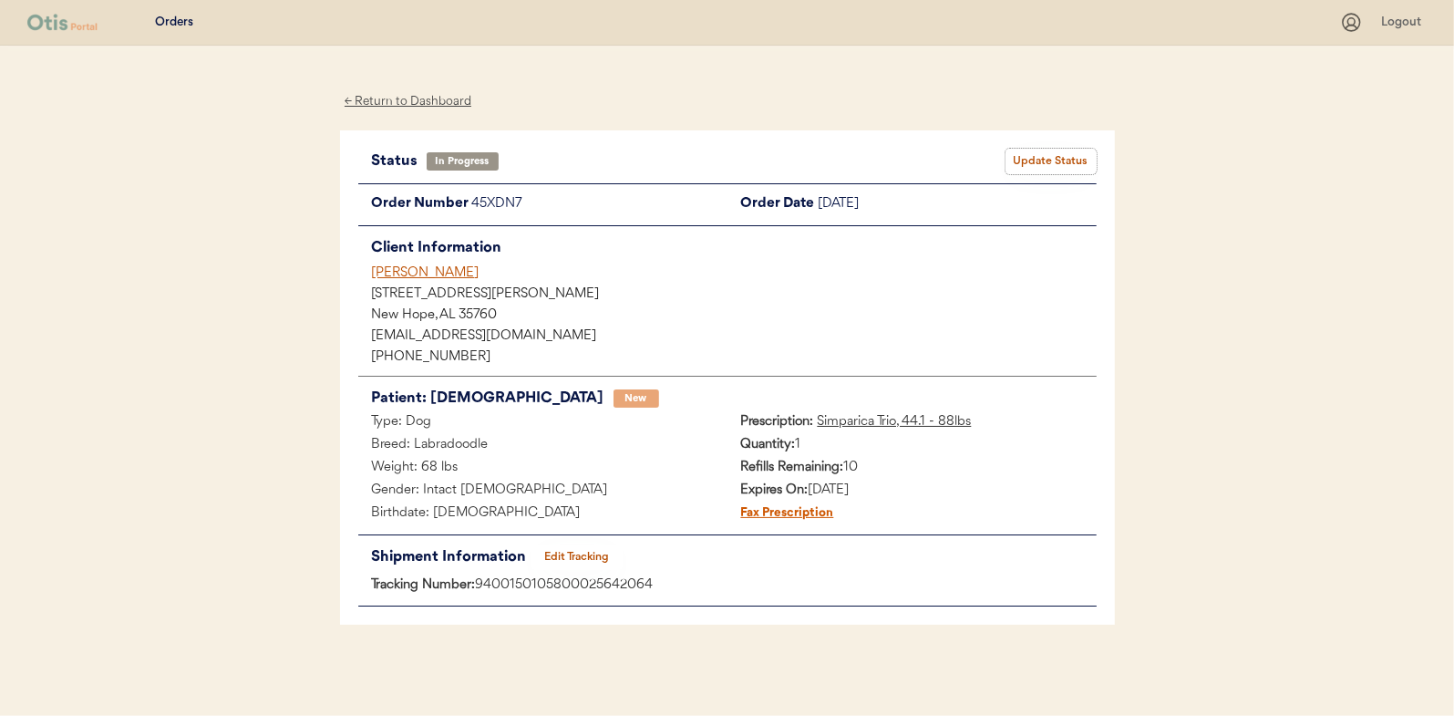
click at [1059, 149] on button "Update Status" at bounding box center [1050, 162] width 91 height 26
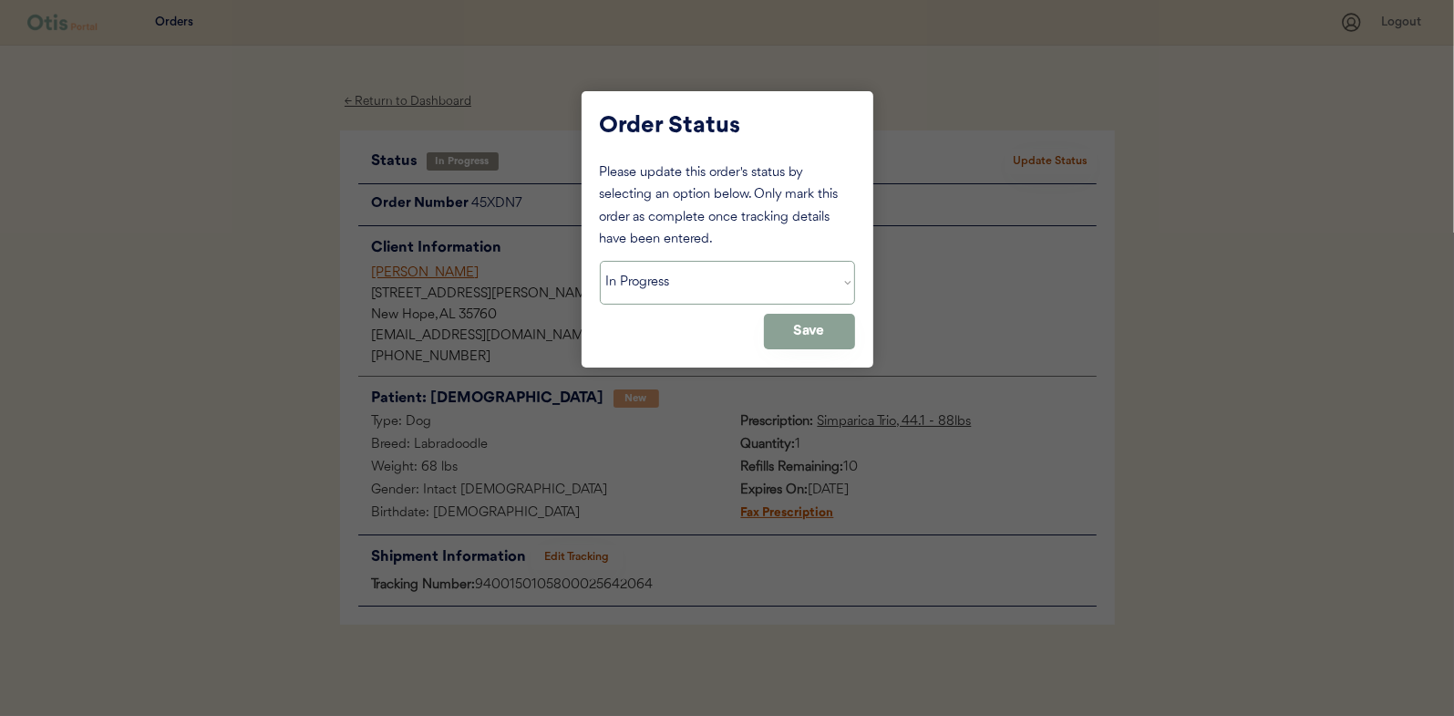
click at [662, 296] on select "Status On Hold New In Progress Complete Pending HW Consent Canceled" at bounding box center [727, 283] width 255 height 44
select select ""complete""
click at [600, 261] on select "Status On Hold New In Progress Complete Pending HW Consent Canceled" at bounding box center [727, 283] width 255 height 44
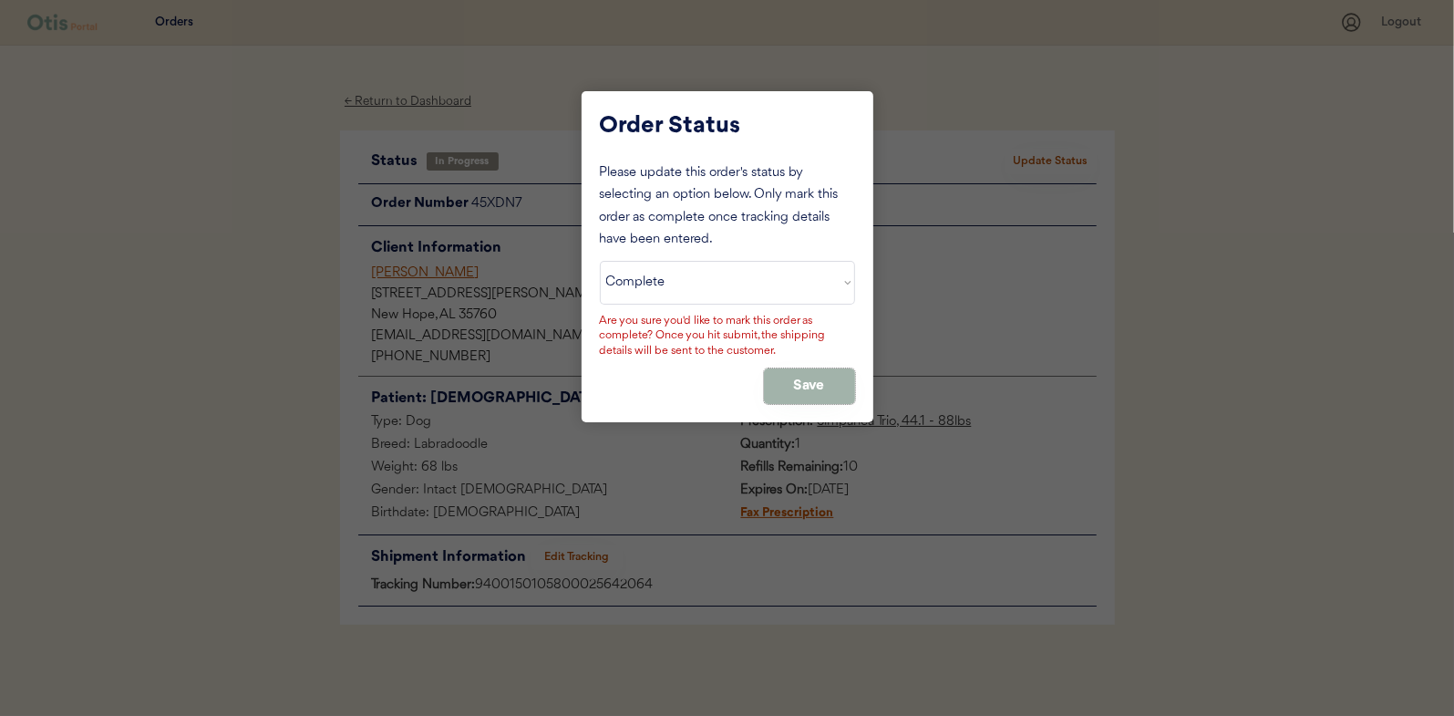
click at [816, 377] on button "Save" at bounding box center [809, 386] width 91 height 36
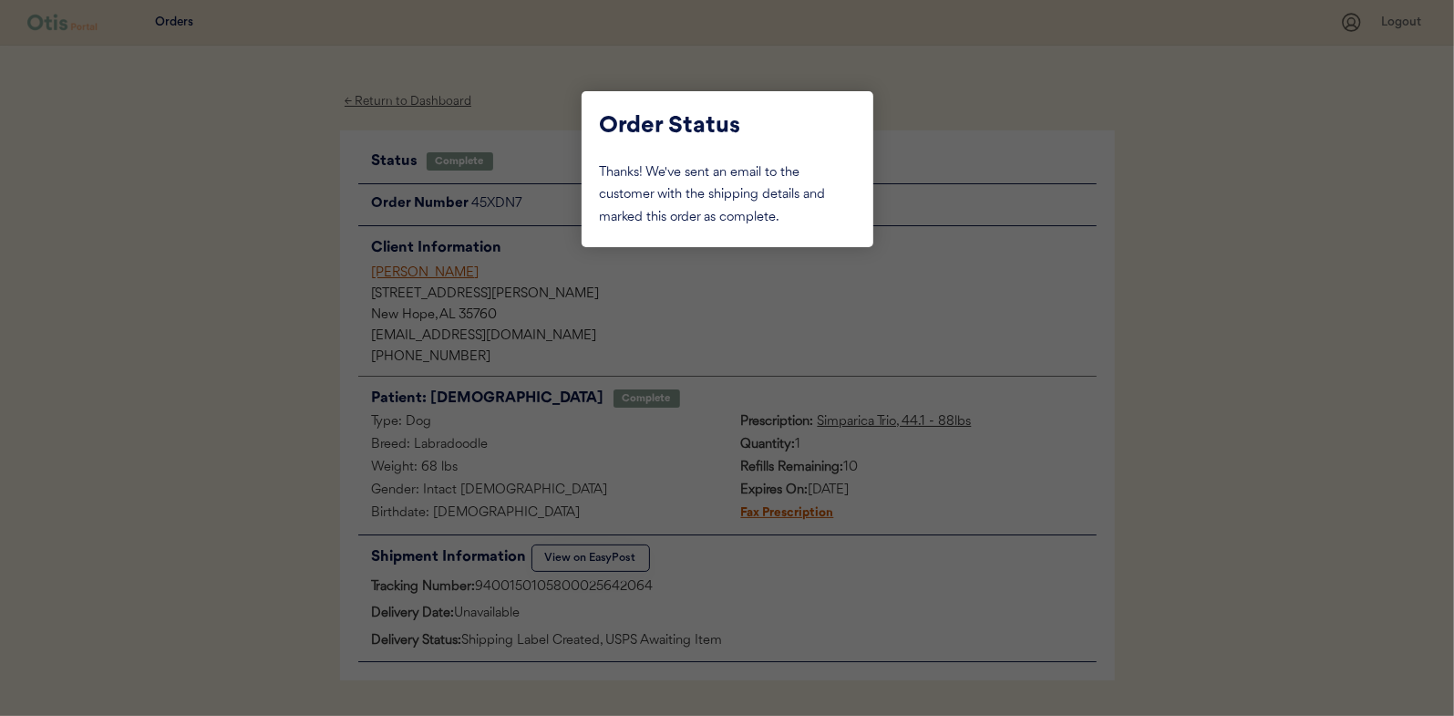
click at [230, 257] on div at bounding box center [727, 358] width 1454 height 716
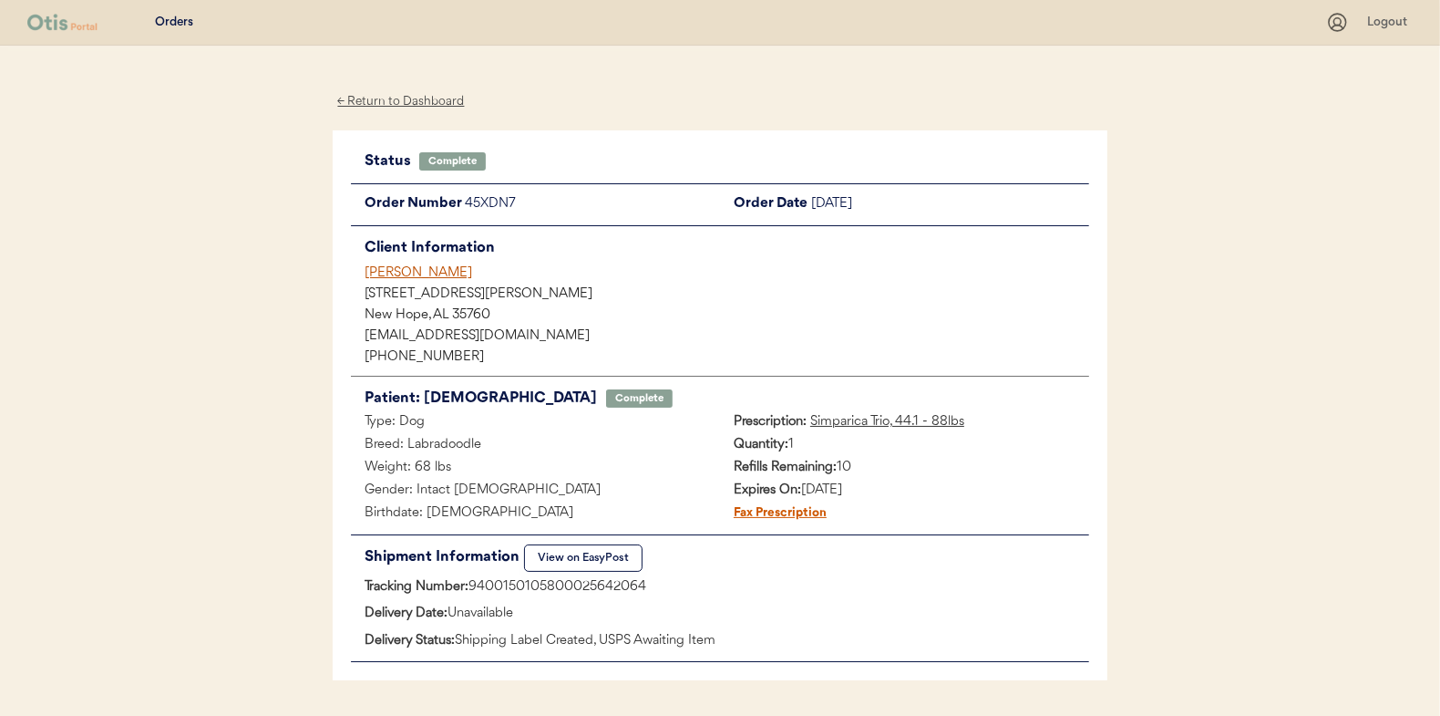
click at [429, 93] on div "← Return to Dashboard" at bounding box center [401, 101] width 137 height 21
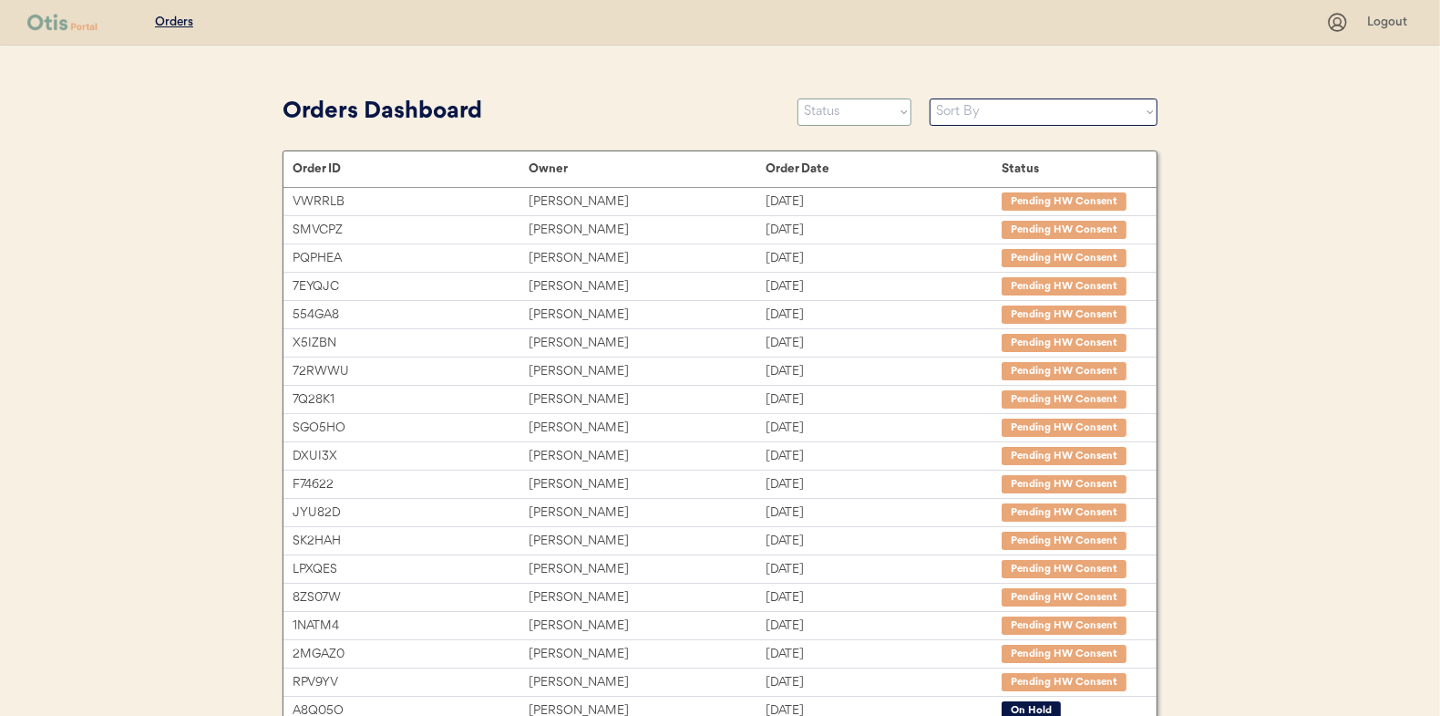
click at [831, 107] on select "Status On Hold New In Progress Complete Pending HW Consent Canceled" at bounding box center [855, 111] width 114 height 27
select select ""in_progress""
click at [798, 98] on select "Status On Hold New In Progress Complete Pending HW Consent Canceled" at bounding box center [855, 111] width 114 height 27
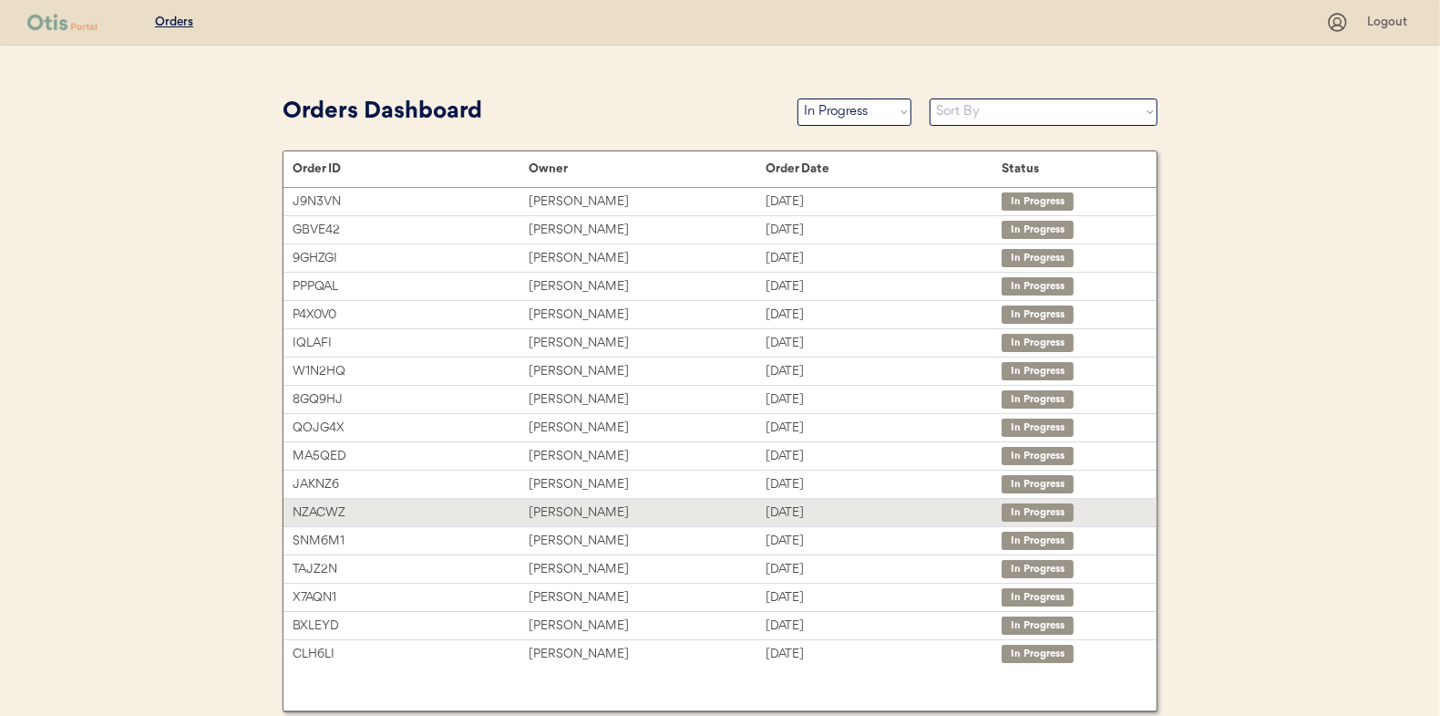
click at [581, 512] on div "[PERSON_NAME]" at bounding box center [647, 512] width 236 height 21
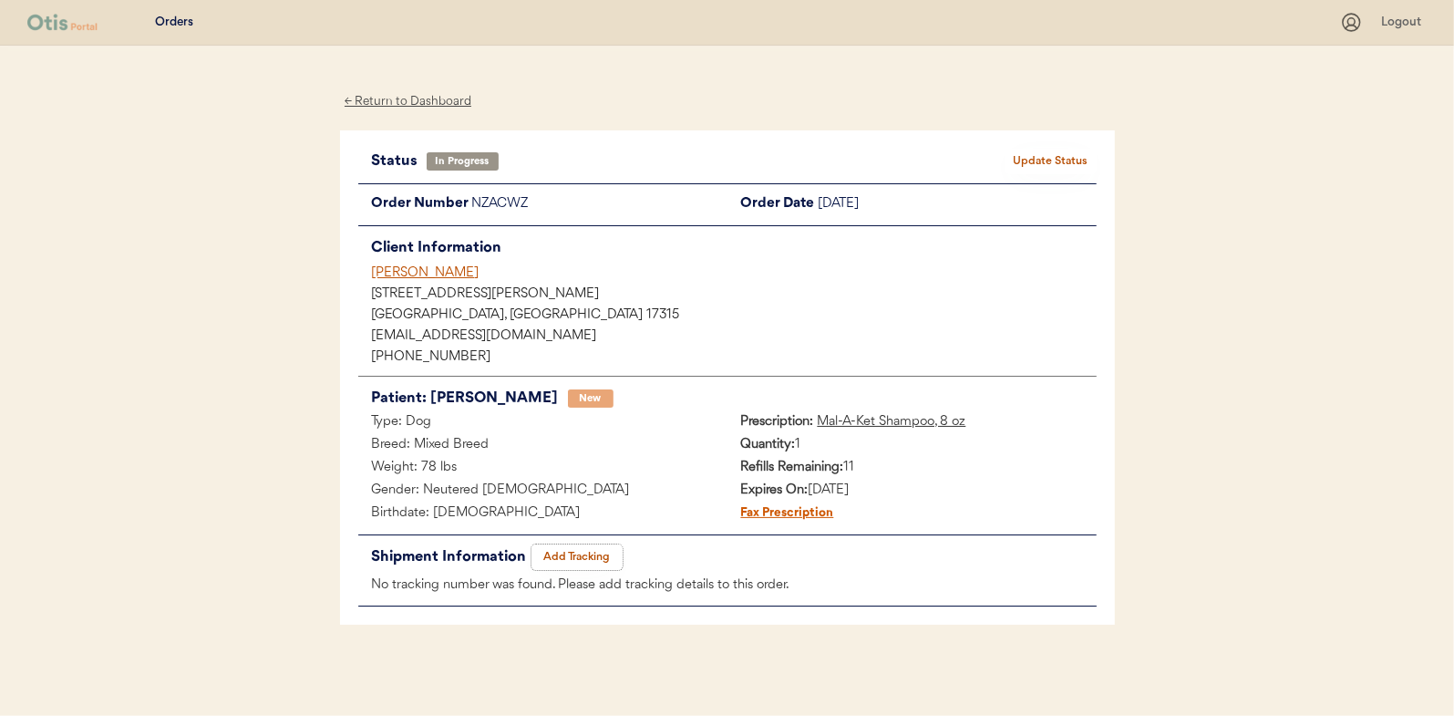
click at [572, 559] on button "Add Tracking" at bounding box center [576, 557] width 91 height 26
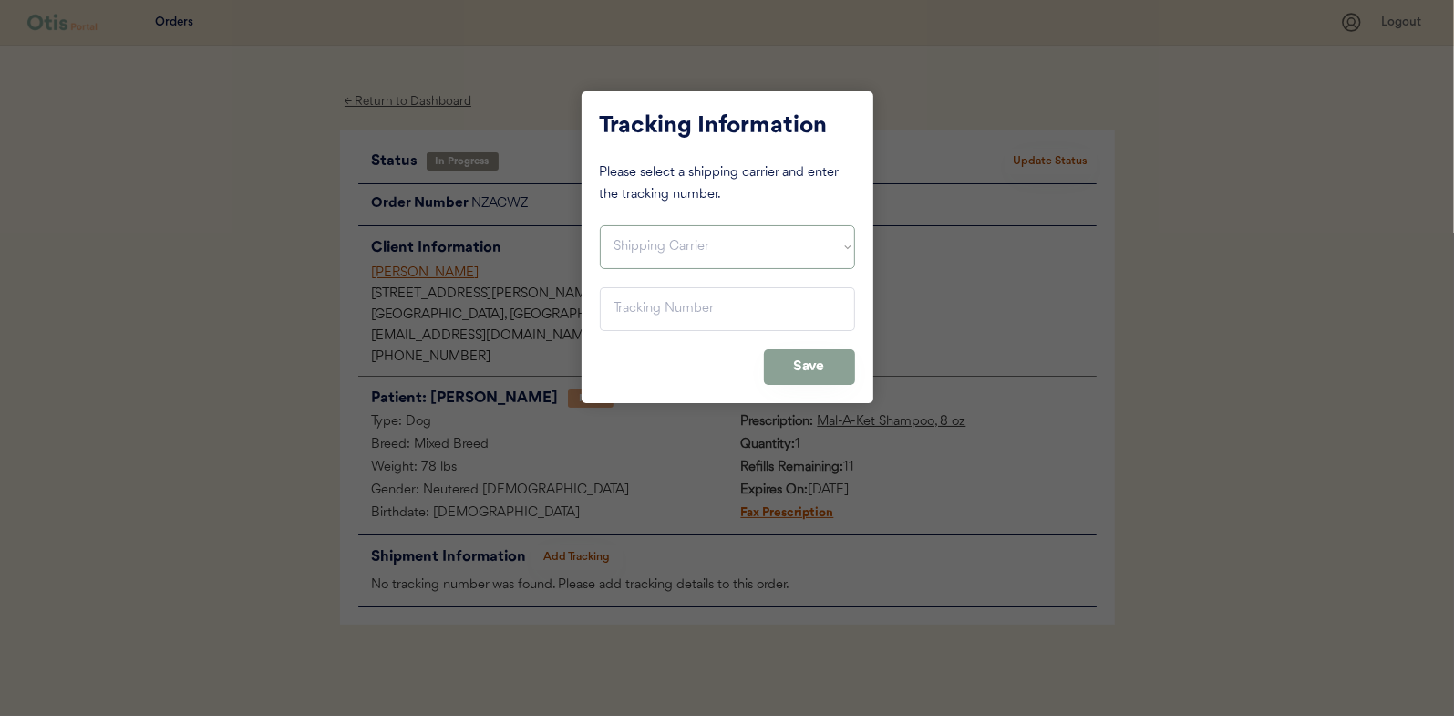
click at [649, 248] on select "Shipping Carrier FedEx FedEx Ground Economy UPS USPS" at bounding box center [727, 247] width 255 height 44
select select ""usps""
click at [600, 225] on select "Shipping Carrier FedEx FedEx Ground Economy UPS USPS" at bounding box center [727, 247] width 255 height 44
click at [626, 307] on input "input" at bounding box center [727, 309] width 255 height 44
paste input "9400150105496027306365"
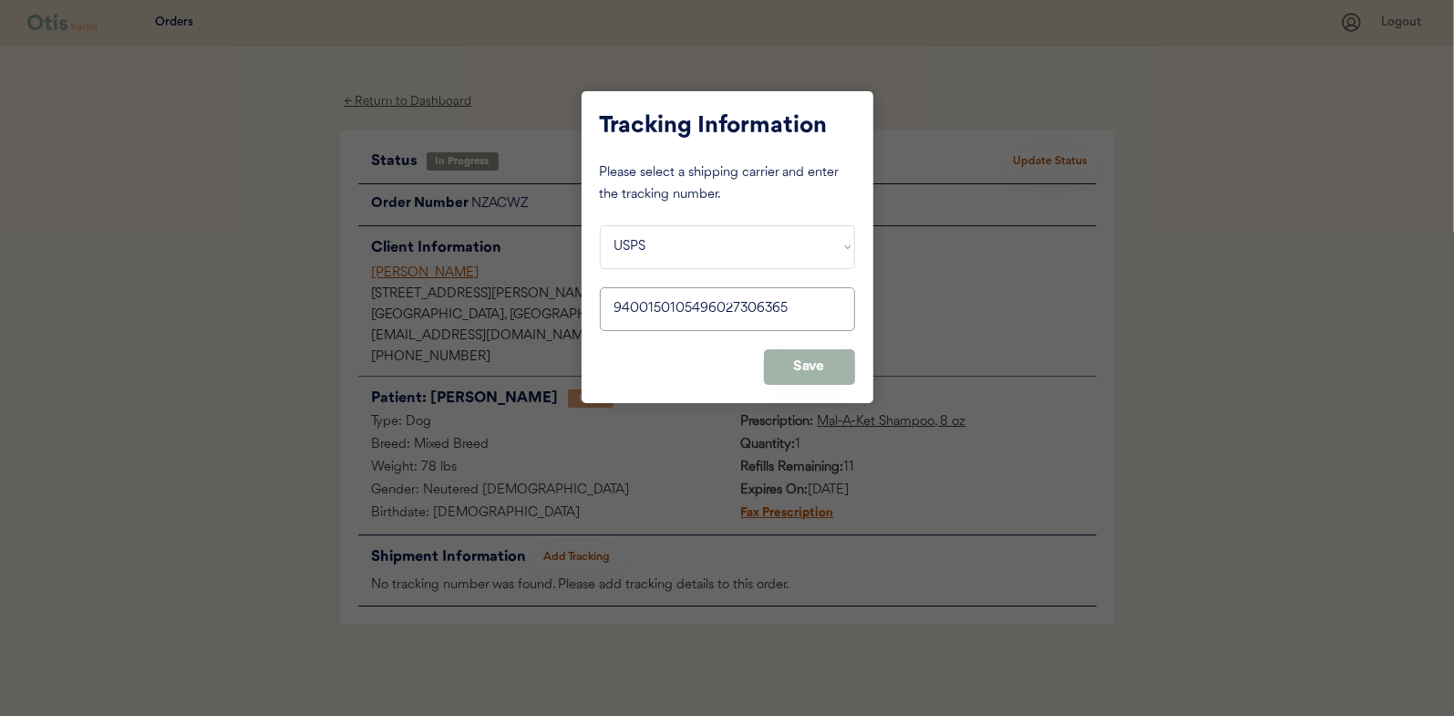
type input "9400150105496027306365"
click at [819, 362] on button "Save" at bounding box center [809, 367] width 91 height 36
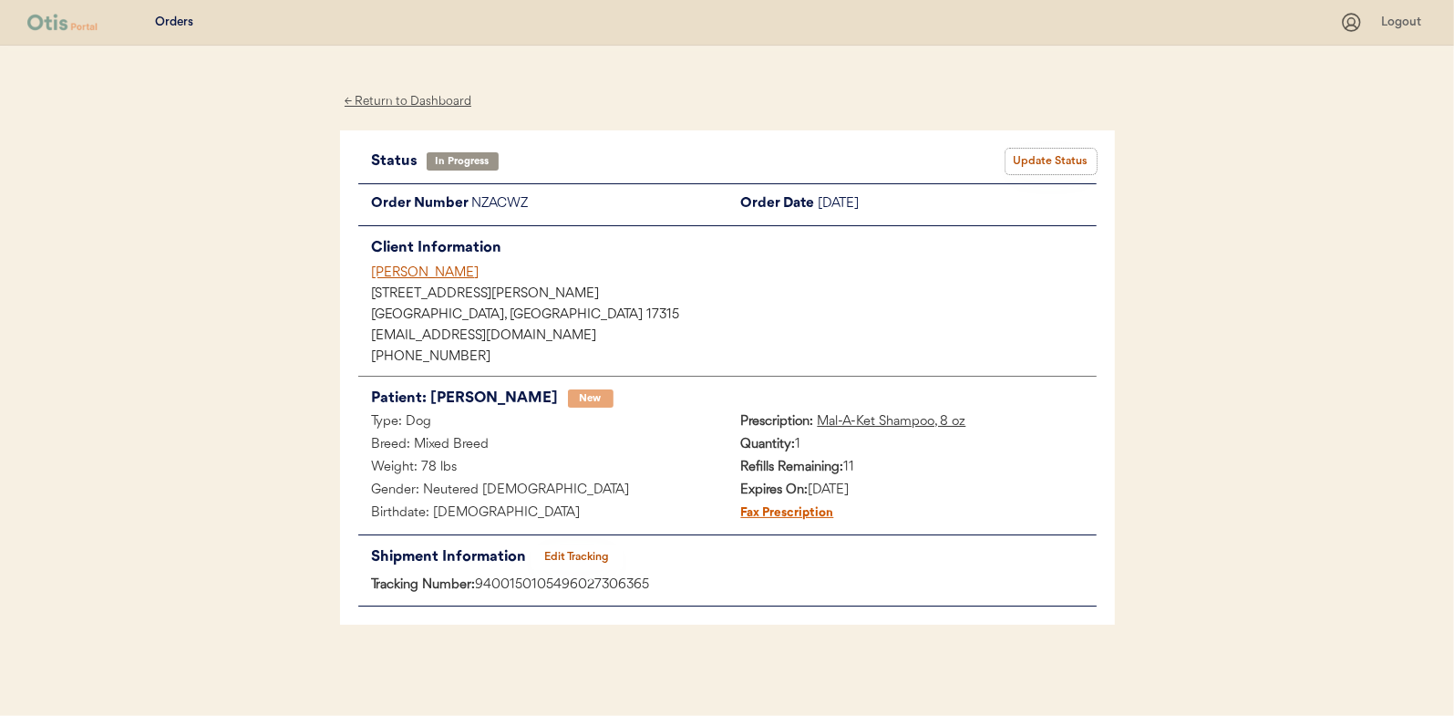
click at [1053, 160] on button "Update Status" at bounding box center [1050, 162] width 91 height 26
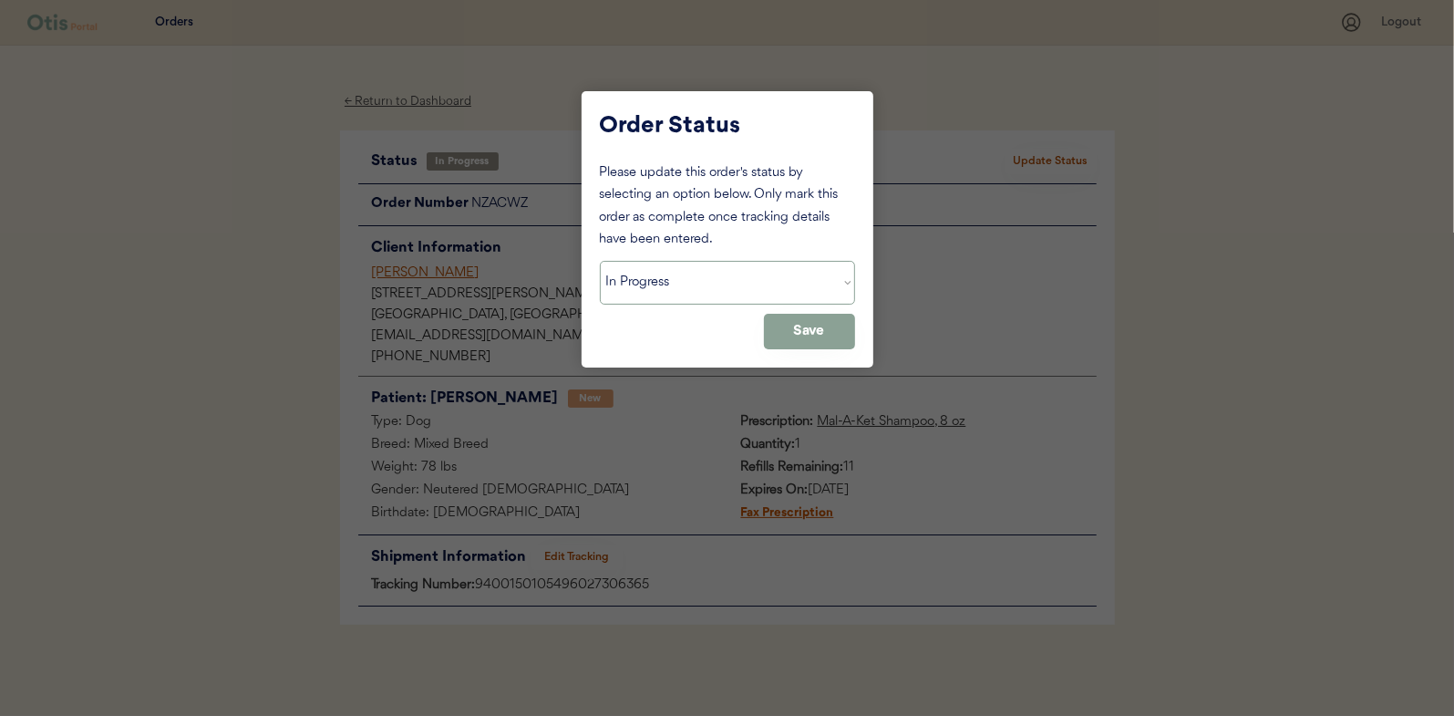
click at [718, 284] on select "Status On Hold New In Progress Complete Pending HW Consent Canceled" at bounding box center [727, 283] width 255 height 44
select select ""complete""
click at [600, 261] on select "Status On Hold New In Progress Complete Pending HW Consent Canceled" at bounding box center [727, 283] width 255 height 44
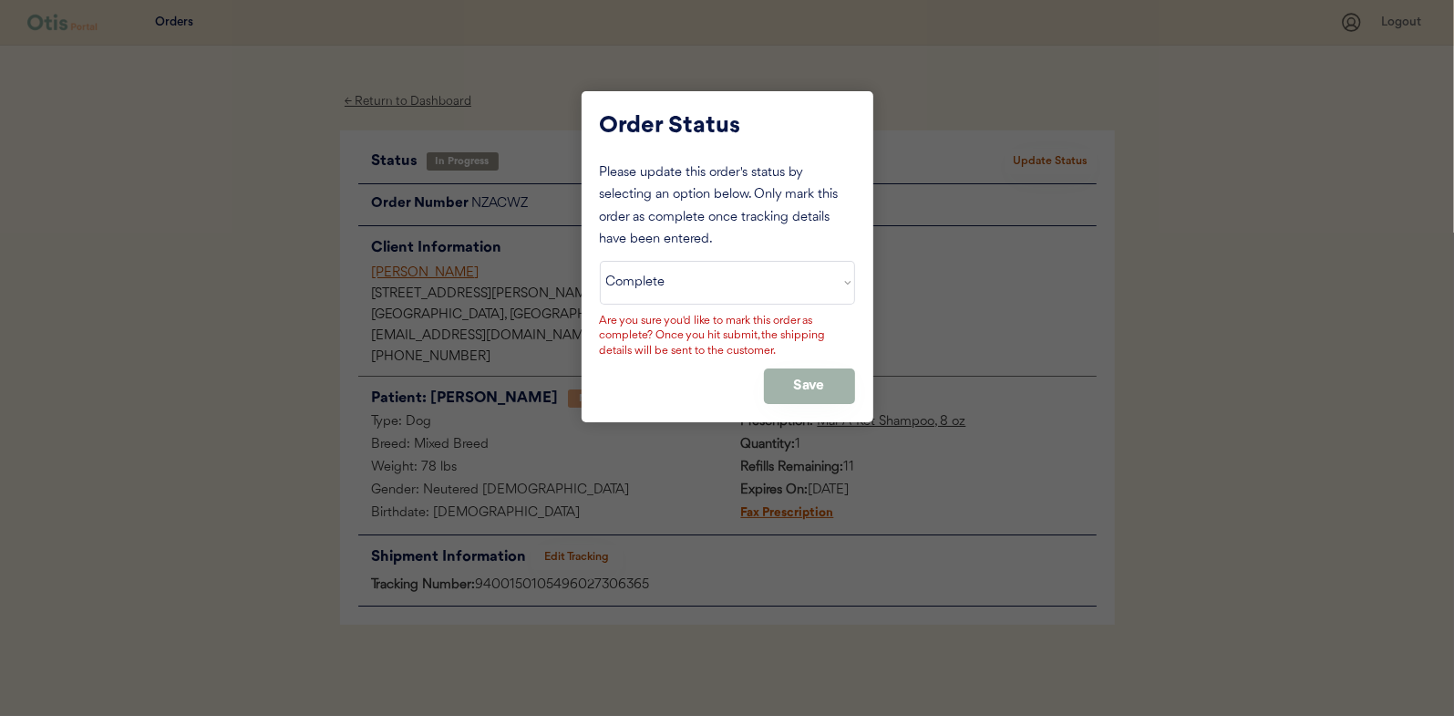
click at [786, 380] on button "Save" at bounding box center [809, 386] width 91 height 36
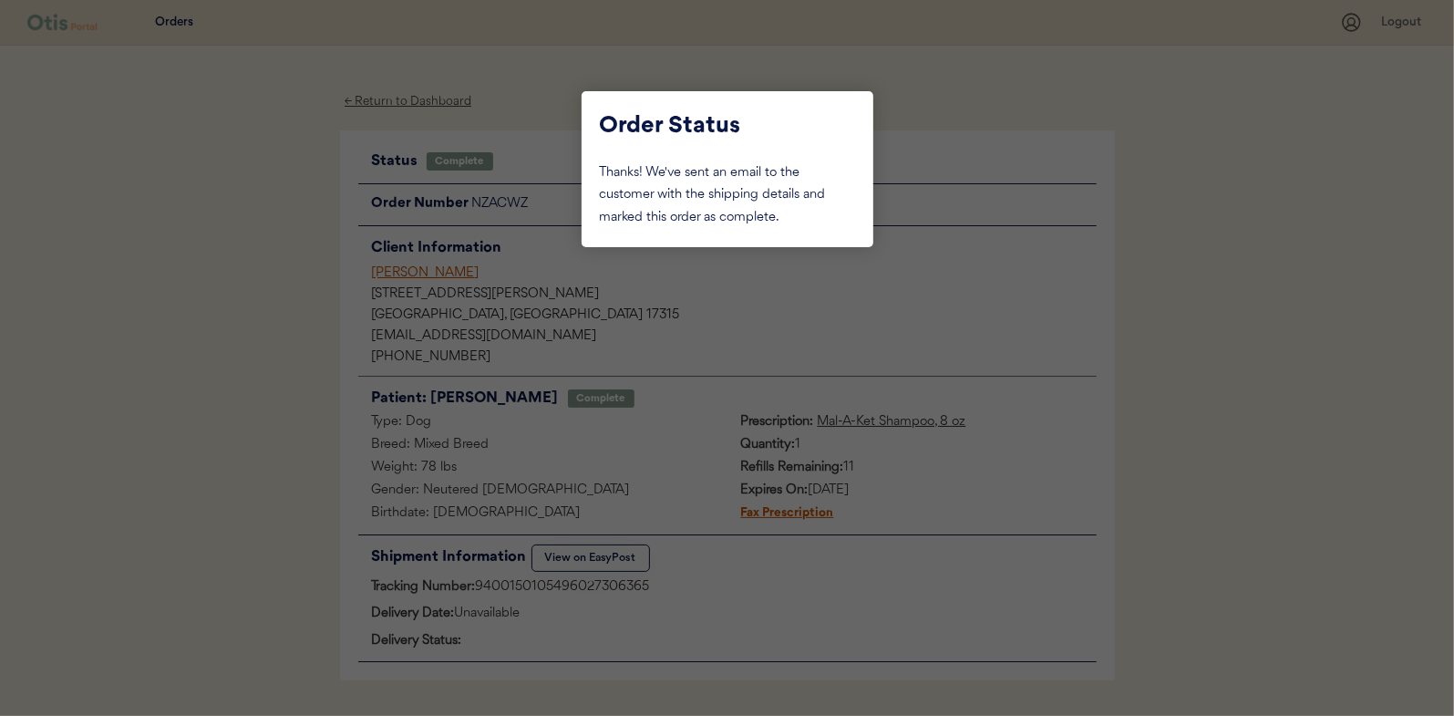
click at [253, 252] on div at bounding box center [727, 358] width 1454 height 716
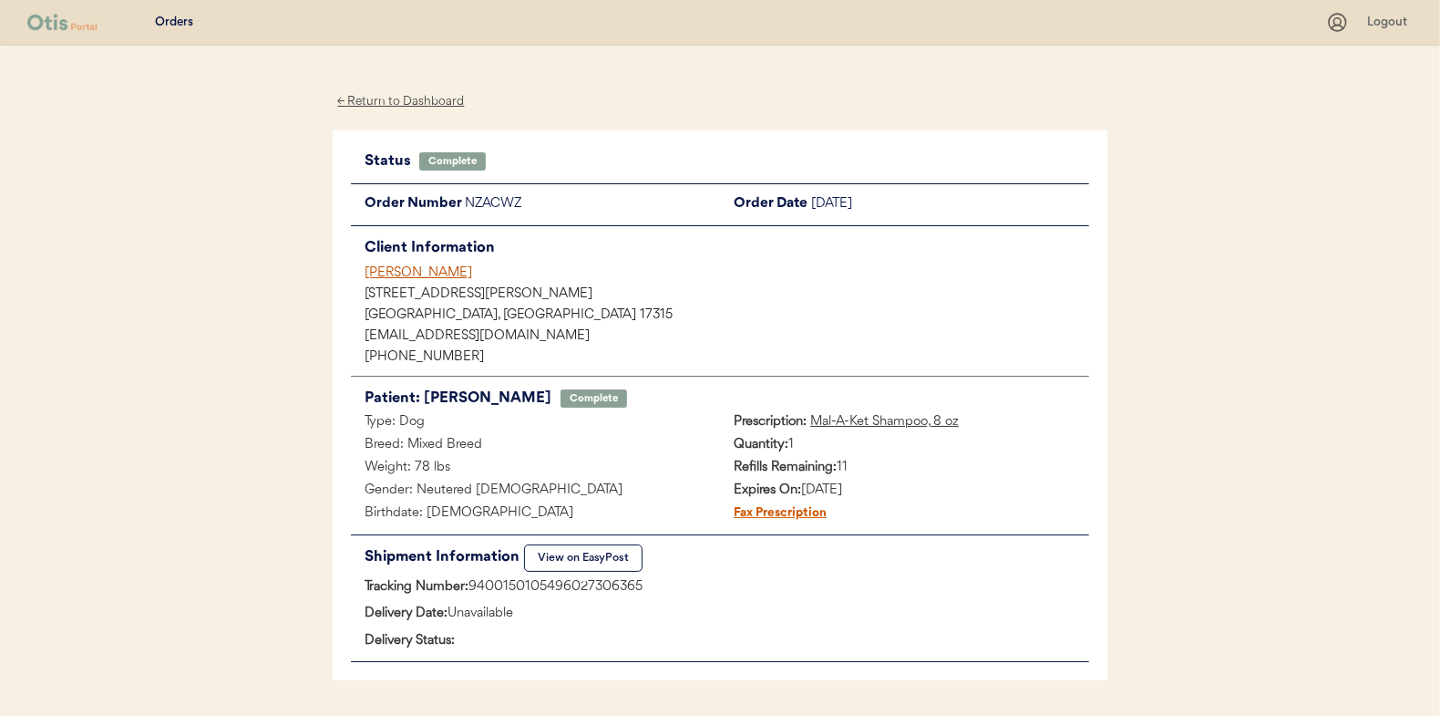
click at [415, 98] on div "← Return to Dashboard" at bounding box center [401, 101] width 137 height 21
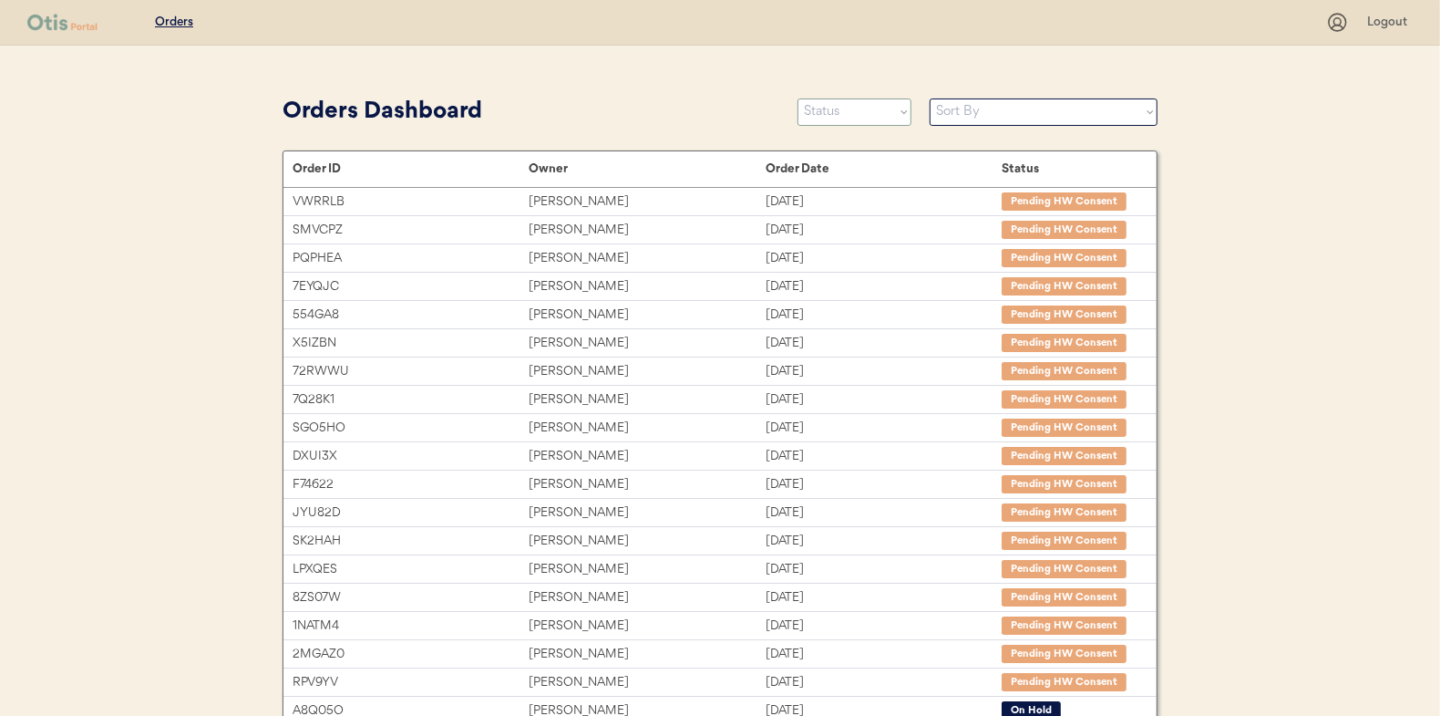
click at [826, 110] on select "Status On Hold New In Progress Complete Pending HW Consent Canceled" at bounding box center [855, 111] width 114 height 27
click at [798, 98] on select "Status On Hold New In Progress Complete Pending HW Consent Canceled" at bounding box center [855, 111] width 114 height 27
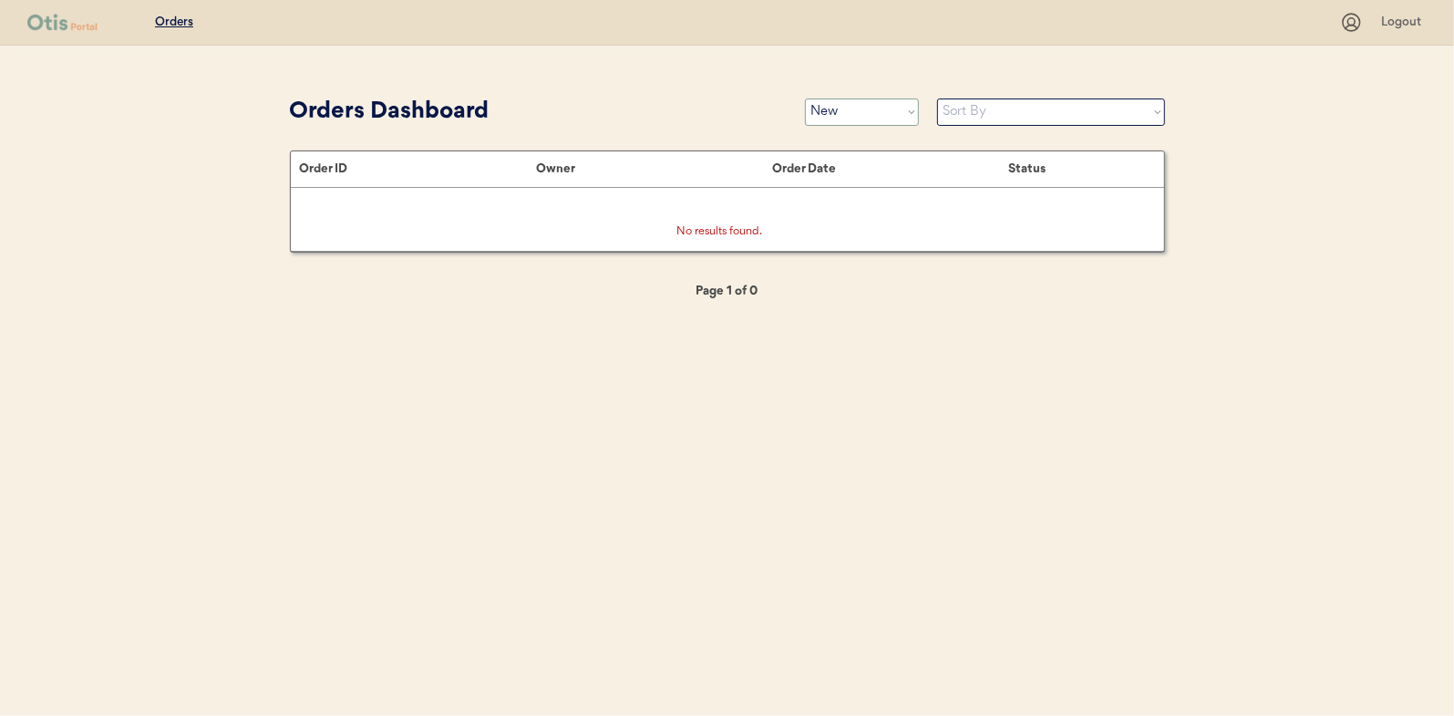
click at [848, 114] on select "Status On Hold New In Progress Complete Pending HW Consent Canceled" at bounding box center [862, 111] width 114 height 27
select select ""in_progress""
click at [805, 98] on select "Status On Hold New In Progress Complete Pending HW Consent Canceled" at bounding box center [862, 111] width 114 height 27
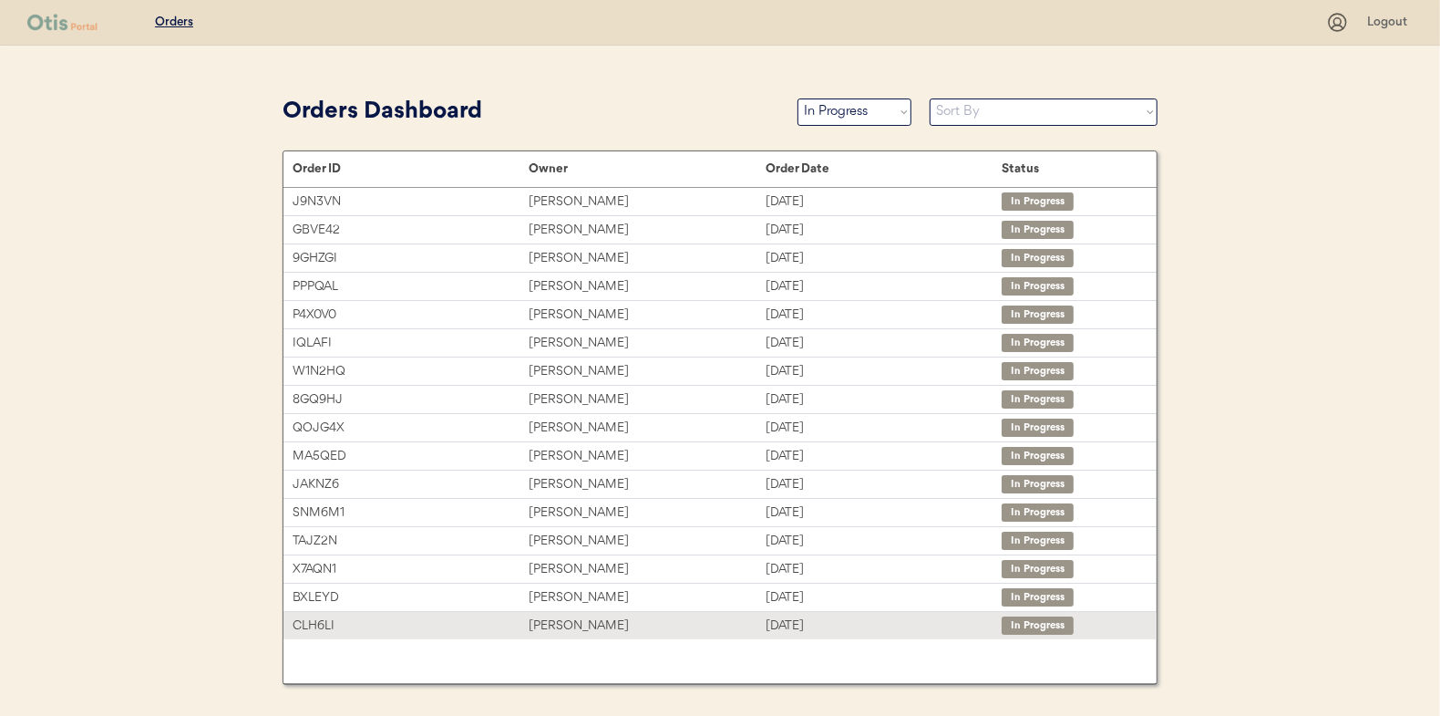
click at [593, 630] on div "[PERSON_NAME]" at bounding box center [647, 625] width 236 height 21
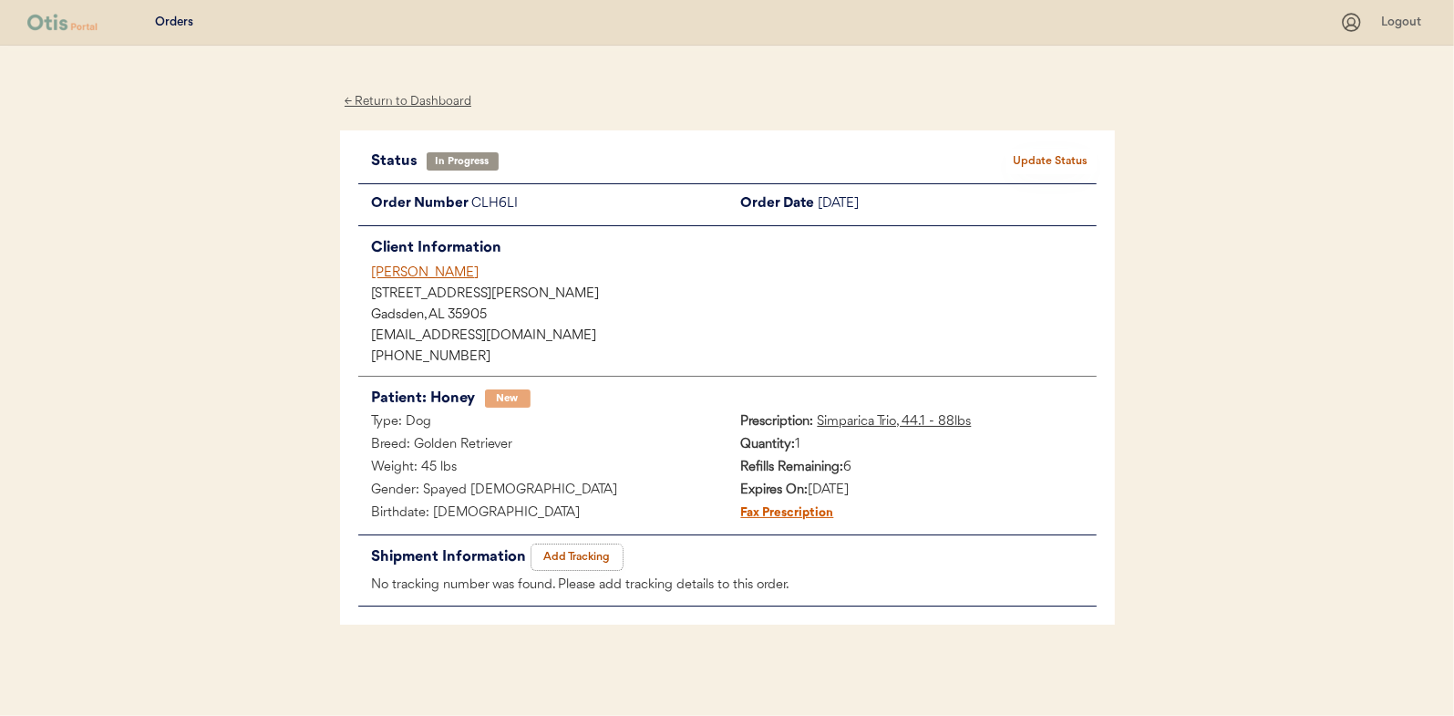
click at [558, 550] on button "Add Tracking" at bounding box center [576, 557] width 91 height 26
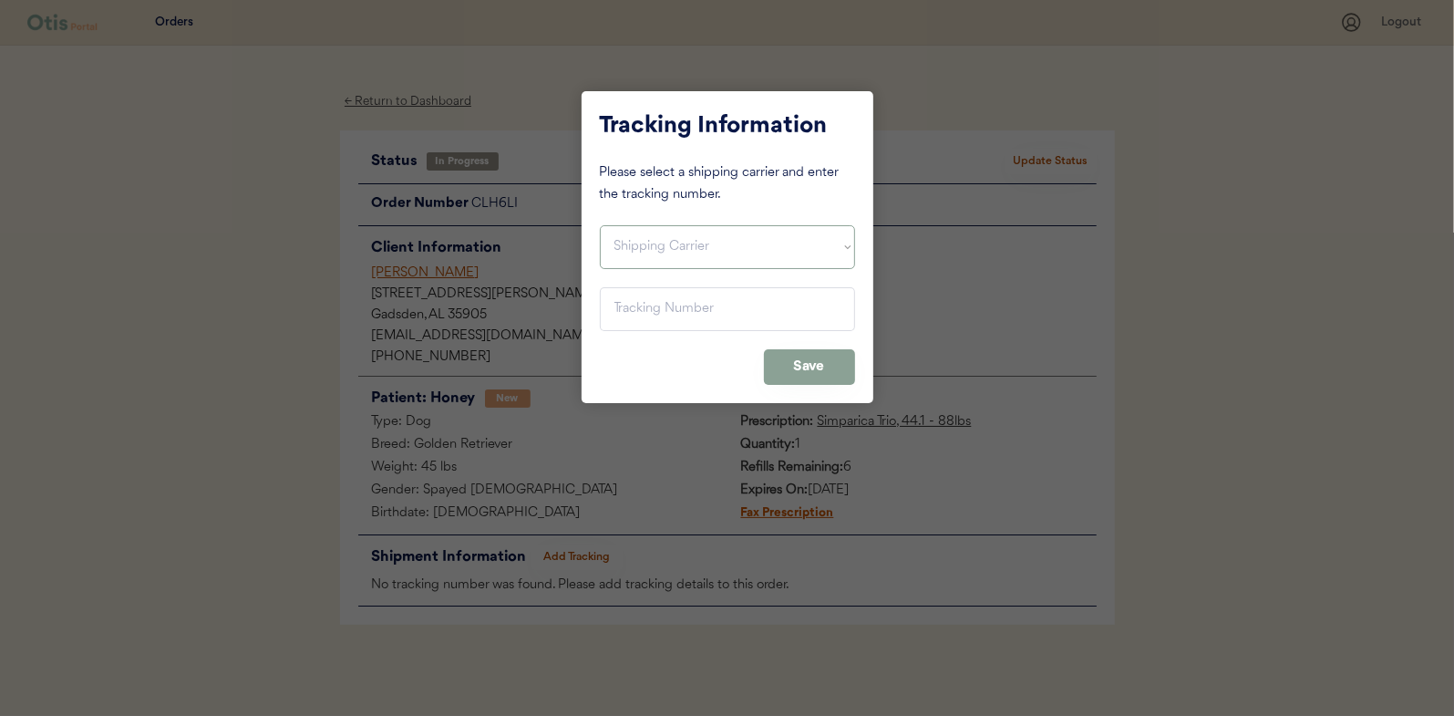
click at [626, 239] on select "Shipping Carrier FedEx FedEx Ground Economy UPS USPS" at bounding box center [727, 247] width 255 height 44
select select ""usps""
click at [600, 225] on select "Shipping Carrier FedEx FedEx Ground Economy UPS USPS" at bounding box center [727, 247] width 255 height 44
click at [632, 303] on input "input" at bounding box center [727, 309] width 255 height 44
paste input "9400150105799025647103"
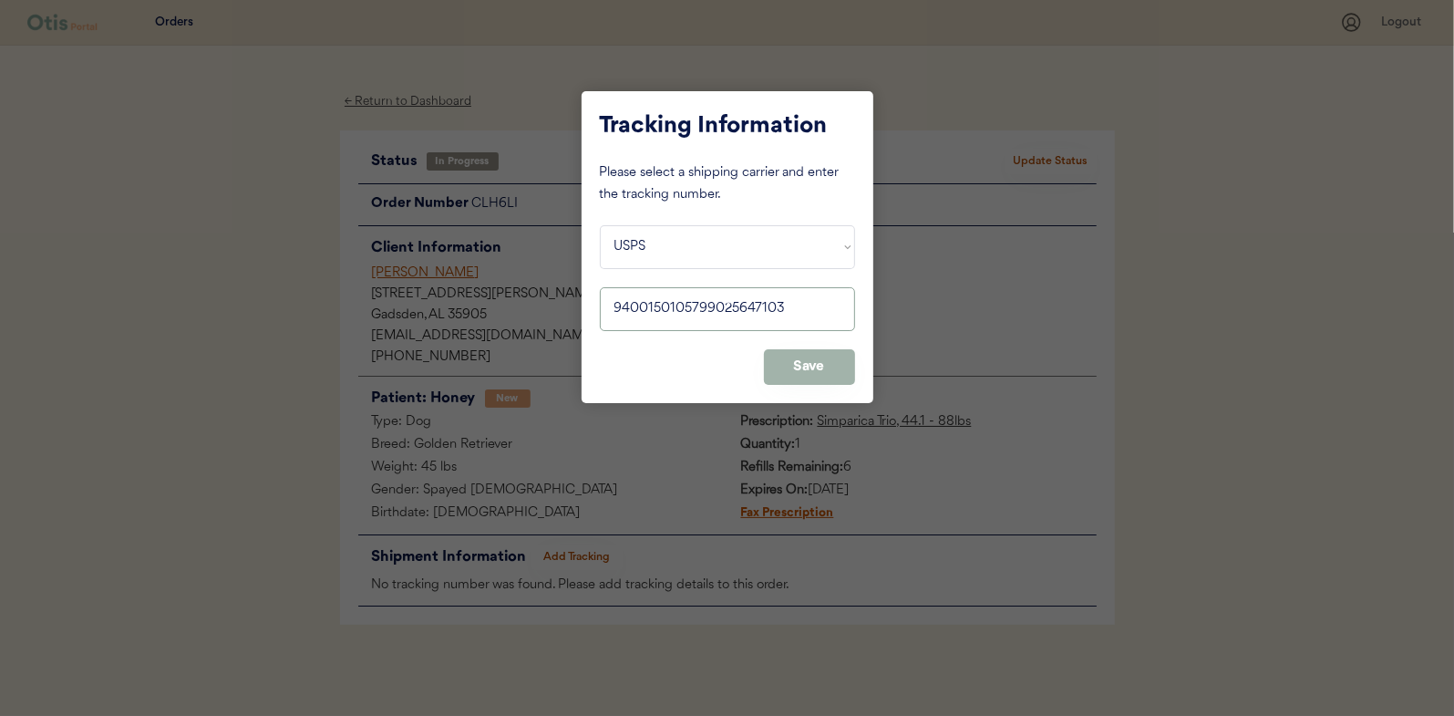
type input "9400150105799025647103"
click at [814, 360] on button "Save" at bounding box center [809, 367] width 91 height 36
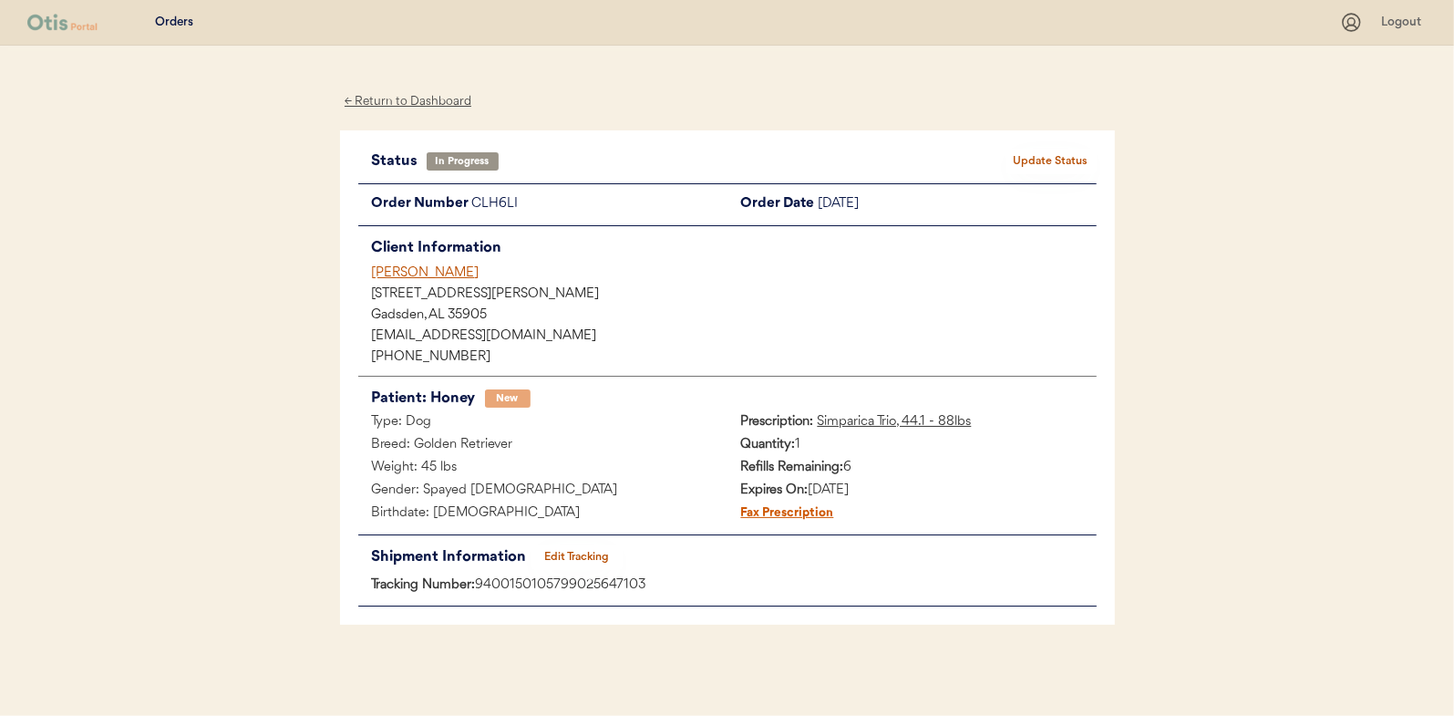
click at [1048, 150] on button "Update Status" at bounding box center [1050, 162] width 91 height 26
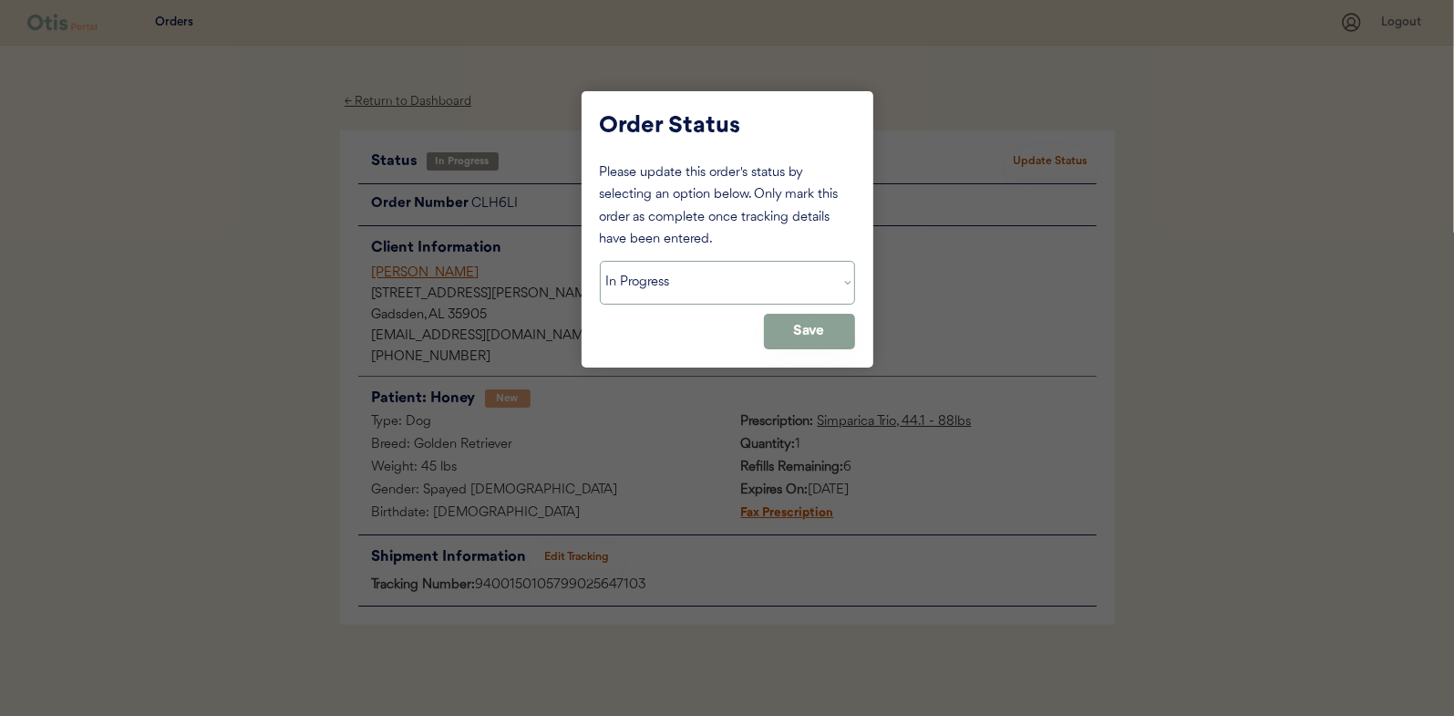
click at [661, 294] on select "Status On Hold New In Progress Complete Pending HW Consent Canceled" at bounding box center [727, 283] width 255 height 44
select select ""complete""
click at [600, 261] on select "Status On Hold New In Progress Complete Pending HW Consent Canceled" at bounding box center [727, 283] width 255 height 44
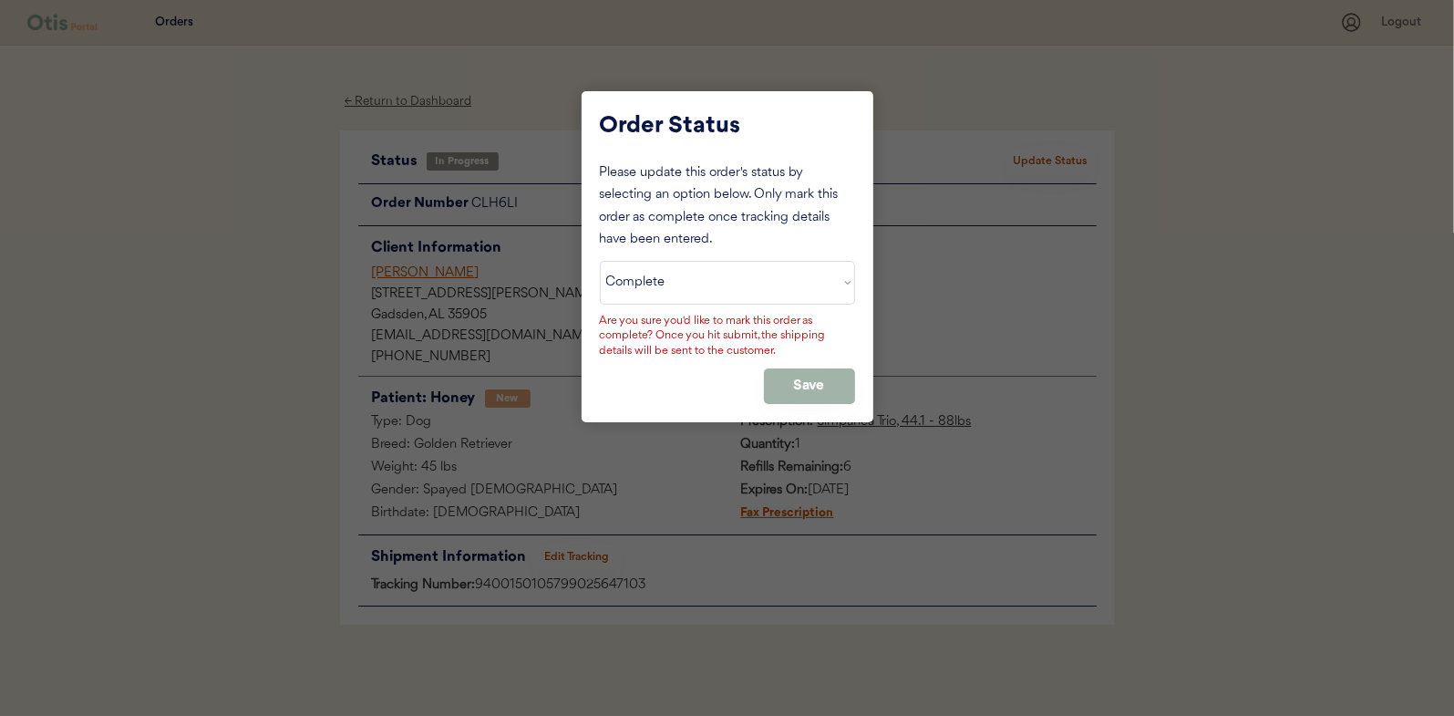
click at [794, 383] on button "Save" at bounding box center [809, 386] width 91 height 36
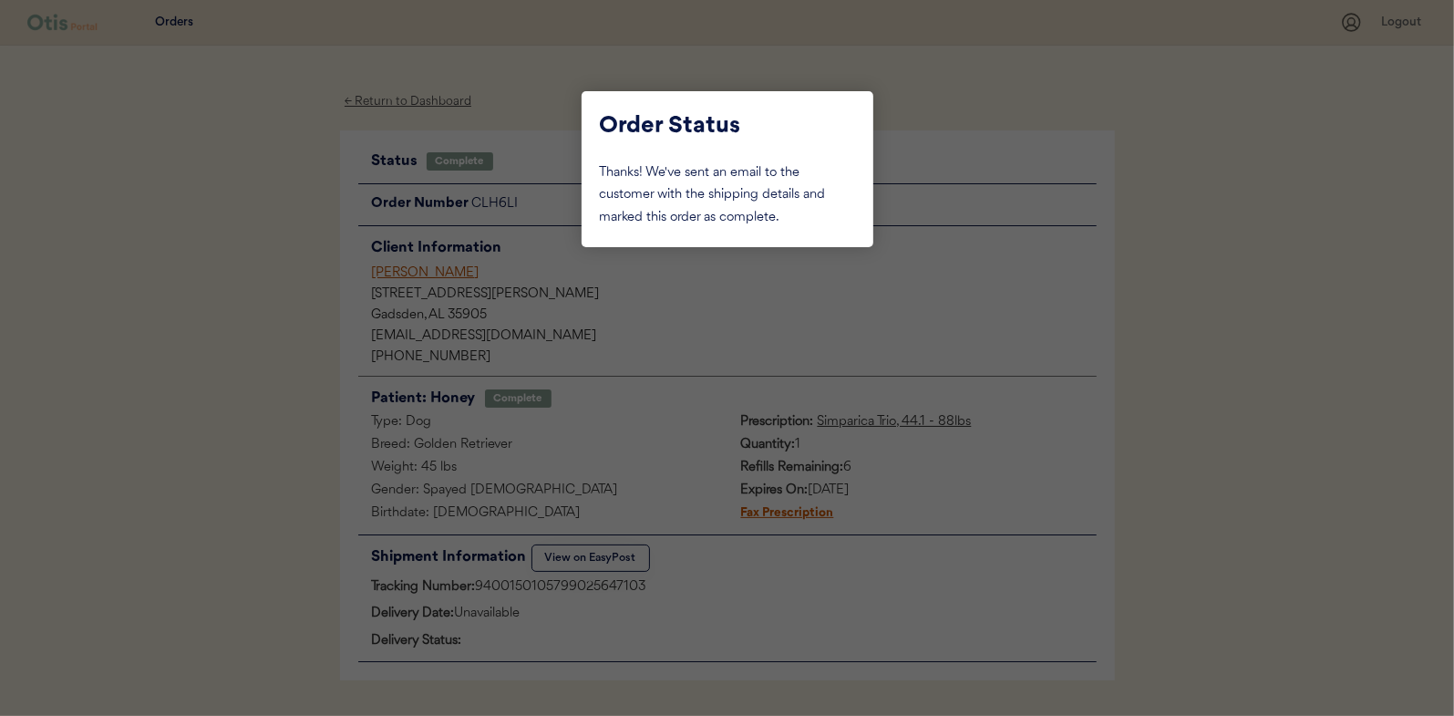
click at [293, 277] on div at bounding box center [727, 358] width 1454 height 716
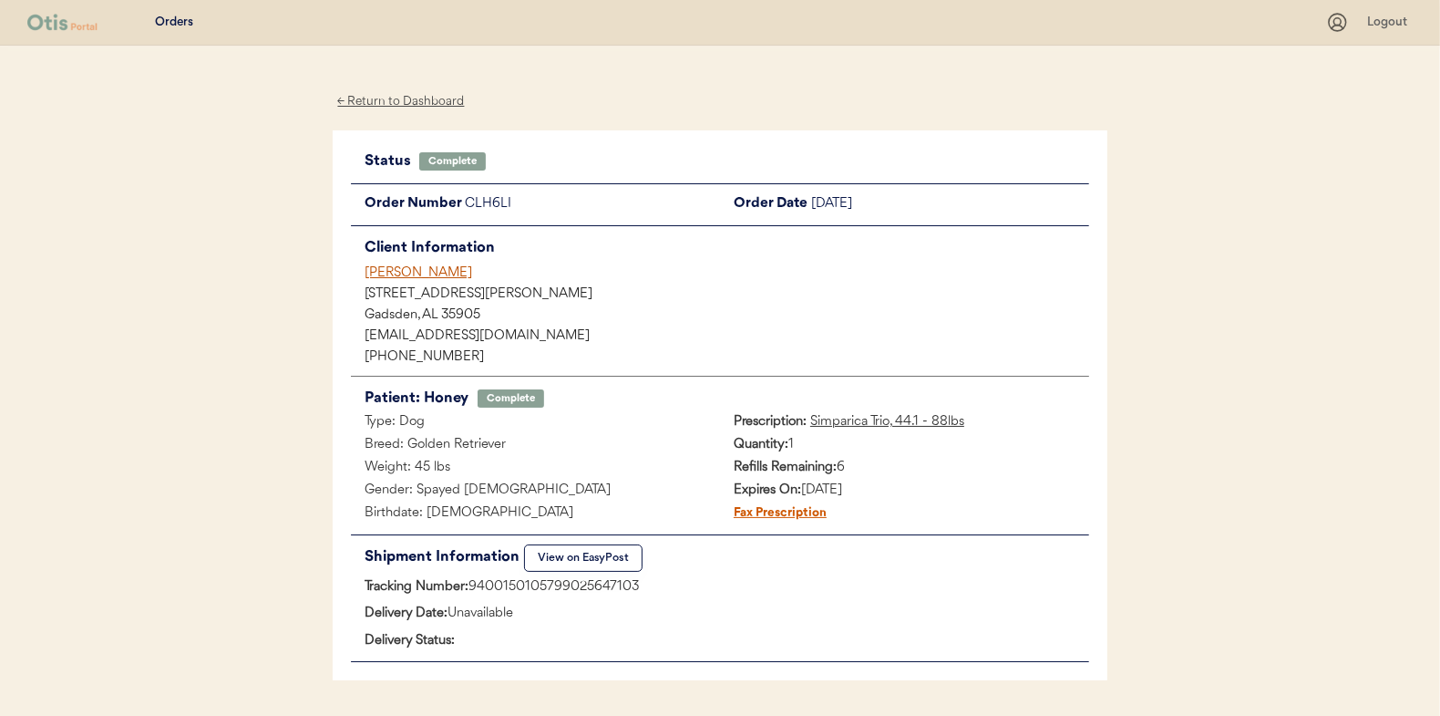
click at [393, 104] on div "← Return to Dashboard" at bounding box center [401, 101] width 137 height 21
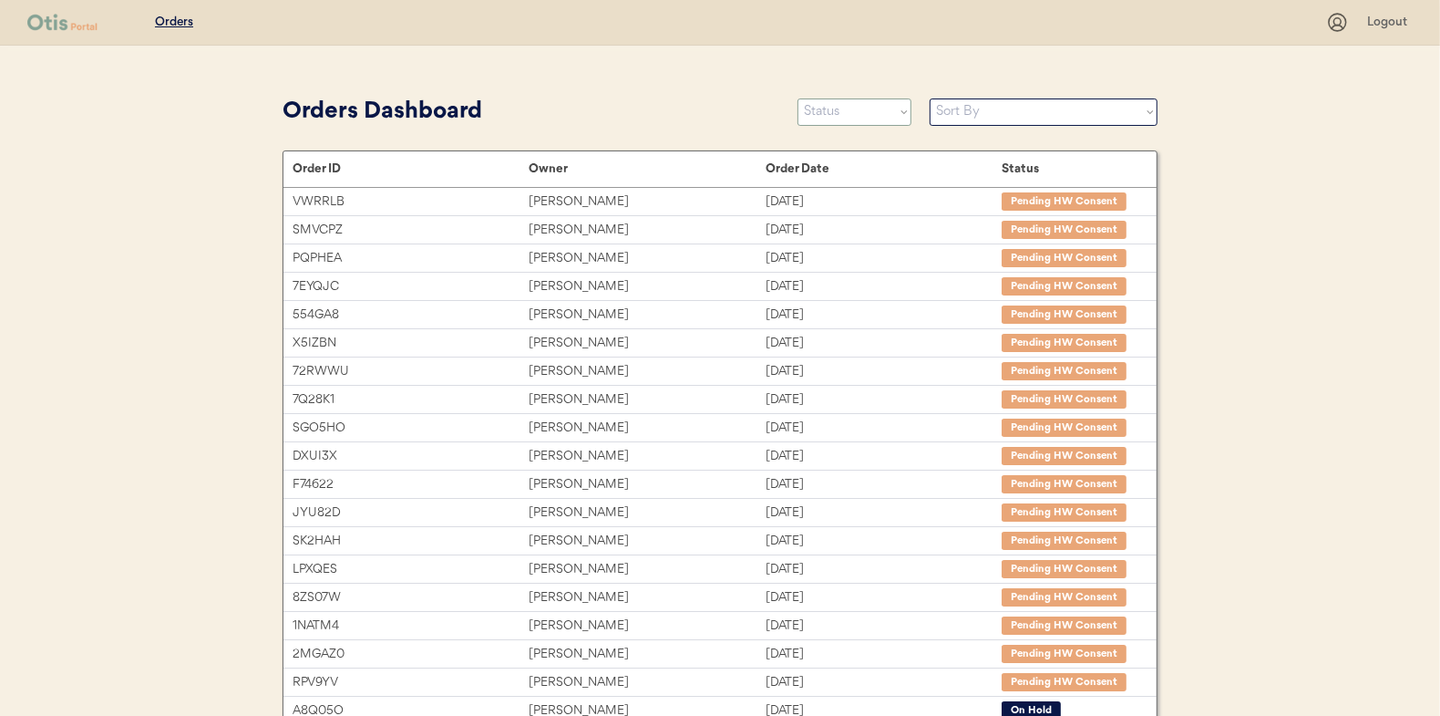
click at [844, 112] on select "Status On Hold New In Progress Complete Pending HW Consent Canceled" at bounding box center [855, 111] width 114 height 27
click at [798, 98] on select "Status On Hold New In Progress Complete Pending HW Consent Canceled" at bounding box center [855, 111] width 114 height 27
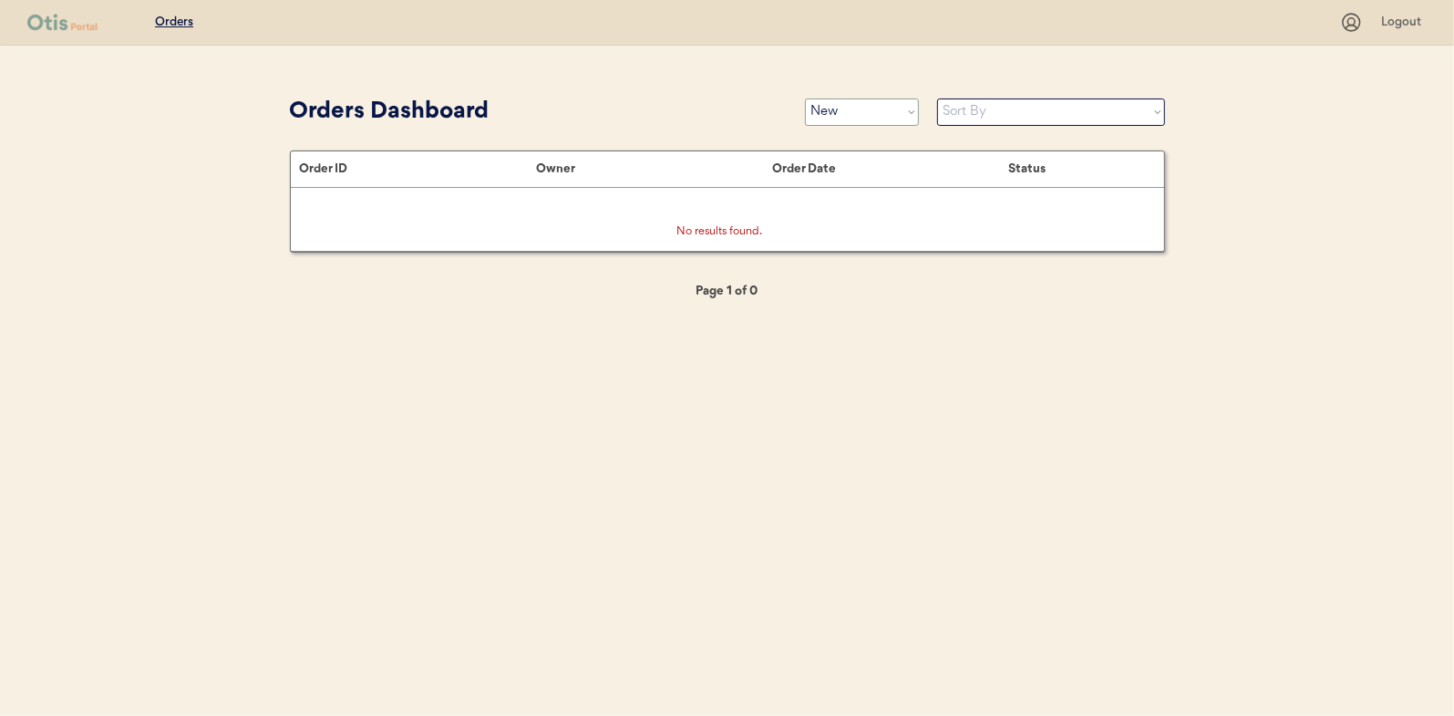
drag, startPoint x: 837, startPoint y: 116, endPoint x: 836, endPoint y: 126, distance: 10.1
click at [837, 116] on select "Status On Hold New In Progress Complete Pending HW Consent Canceled" at bounding box center [862, 111] width 114 height 27
select select ""in_progress""
click at [805, 98] on select "Status On Hold New In Progress Complete Pending HW Consent Canceled" at bounding box center [862, 111] width 114 height 27
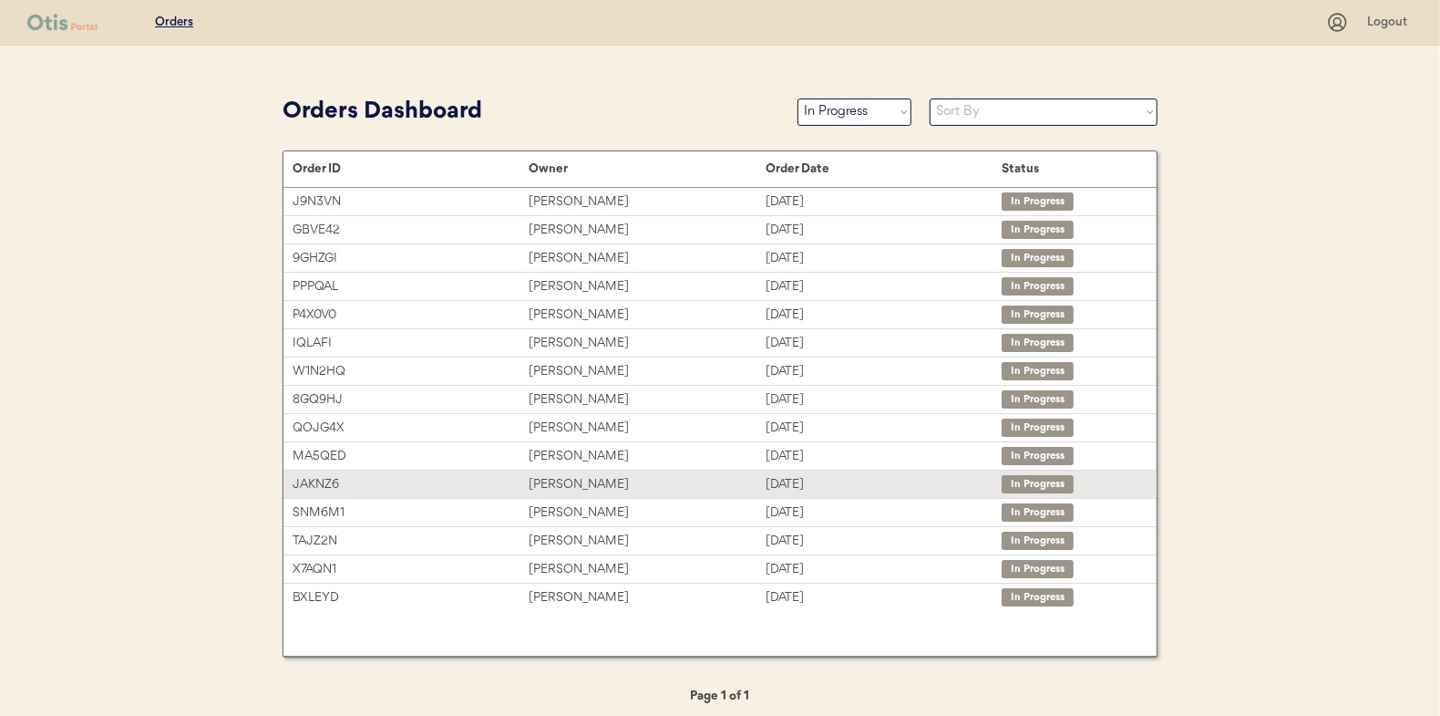
click at [573, 478] on div "Serena Barberis" at bounding box center [647, 484] width 236 height 21
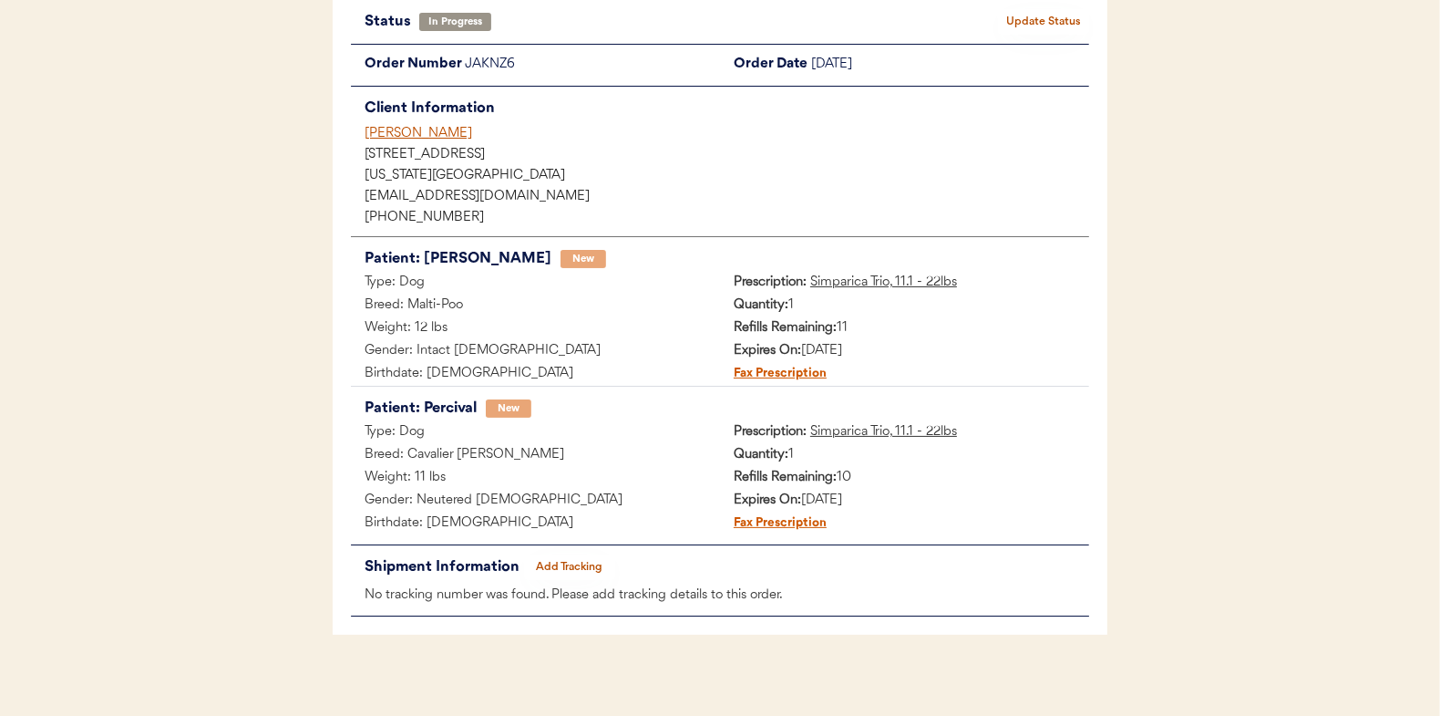
scroll to position [149, 0]
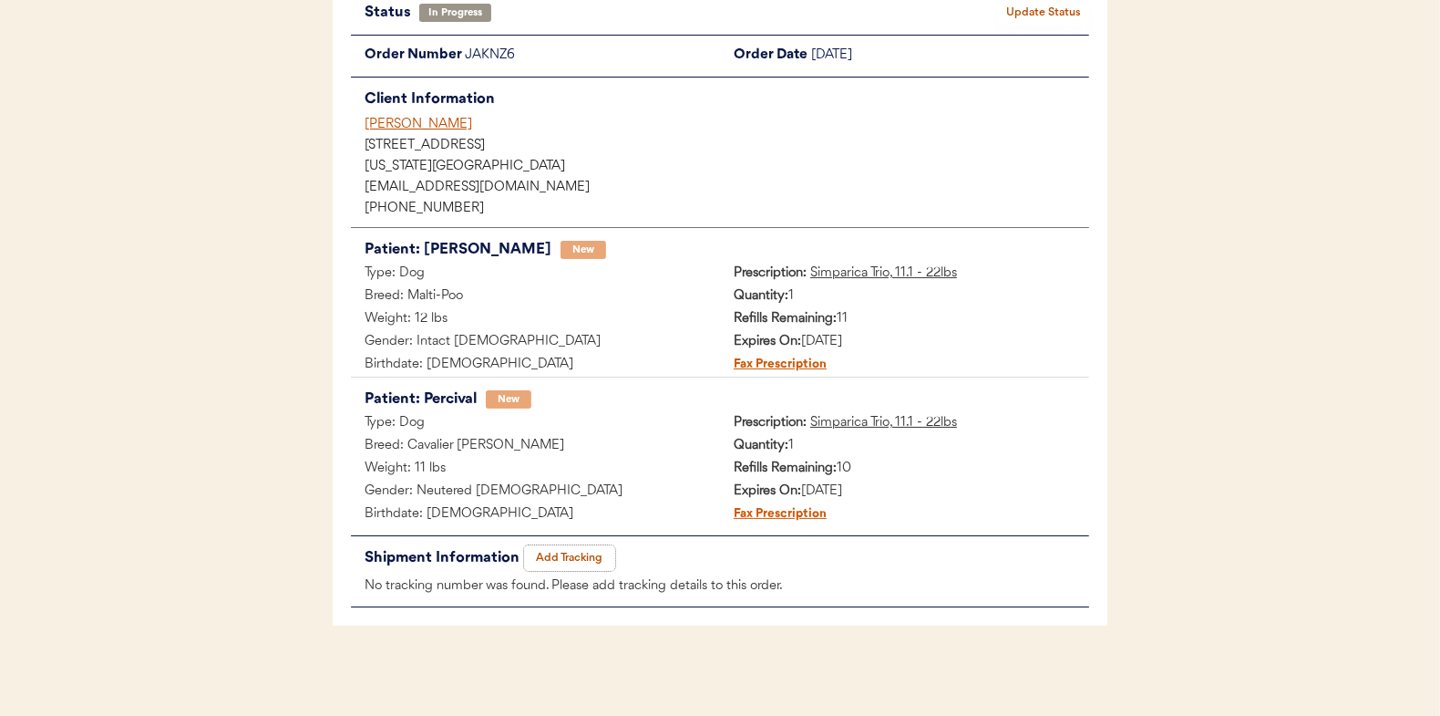
click at [565, 552] on button "Add Tracking" at bounding box center [569, 558] width 91 height 26
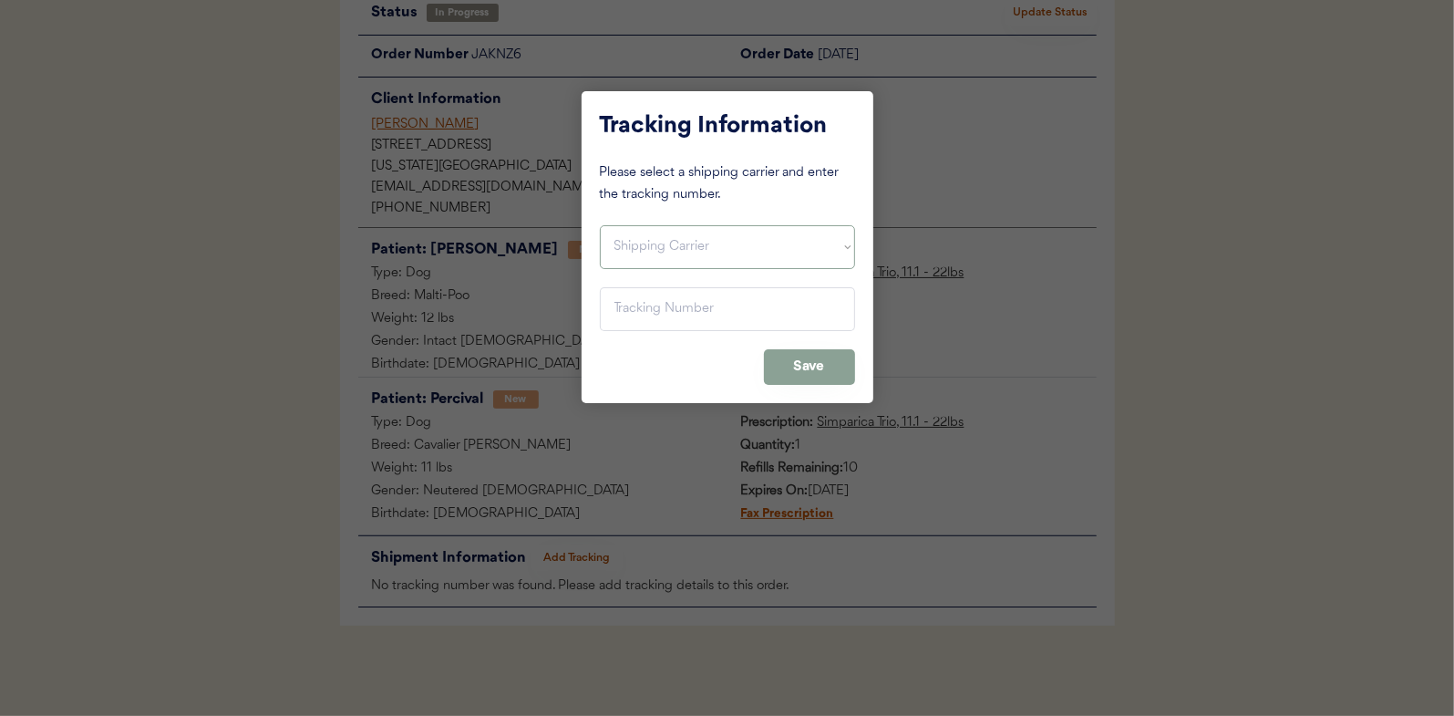
click at [660, 237] on select "Shipping Carrier FedEx FedEx Ground Economy UPS USPS" at bounding box center [727, 247] width 255 height 44
select select ""usps""
click at [600, 225] on select "Shipping Carrier FedEx FedEx Ground Economy UPS USPS" at bounding box center [727, 247] width 255 height 44
click at [626, 314] on input "input" at bounding box center [727, 309] width 255 height 44
paste input "9400150105496027305351"
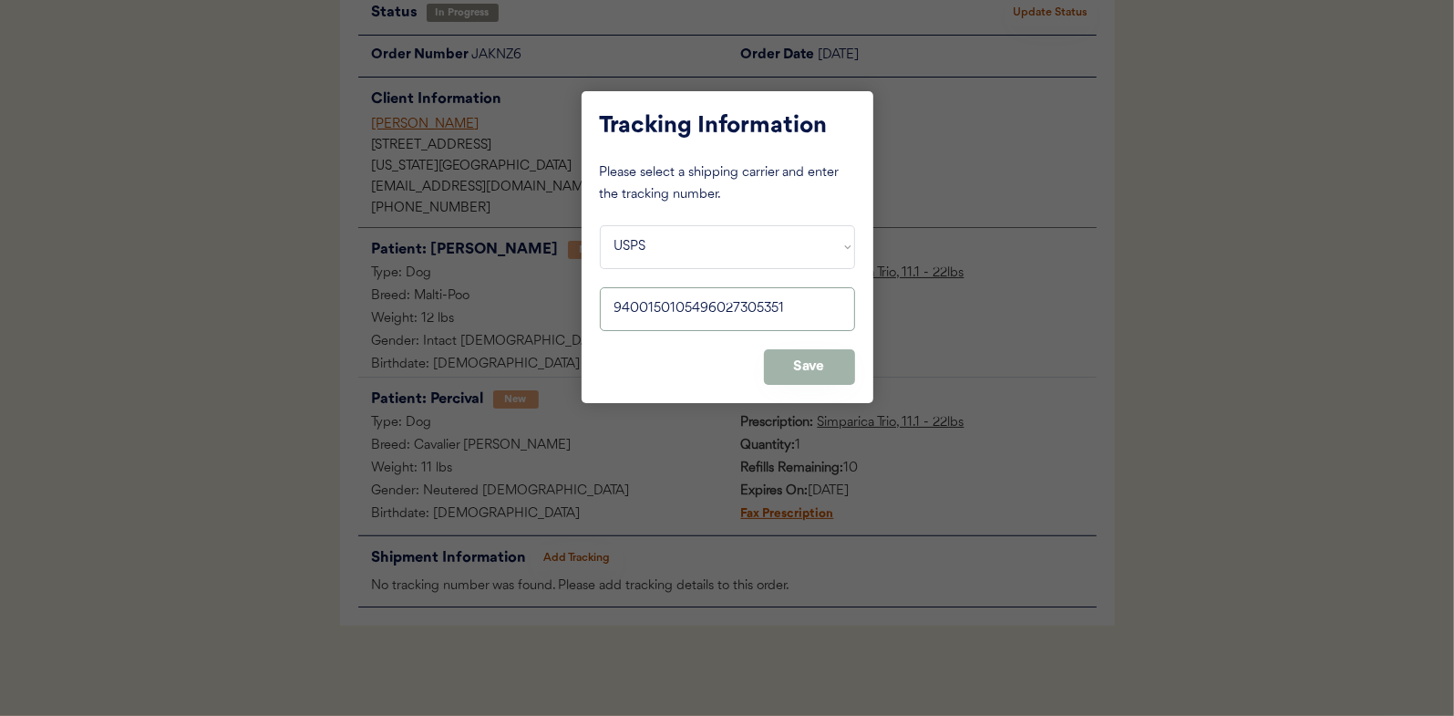
type input "9400150105496027305351"
click at [838, 365] on button "Save" at bounding box center [809, 367] width 91 height 36
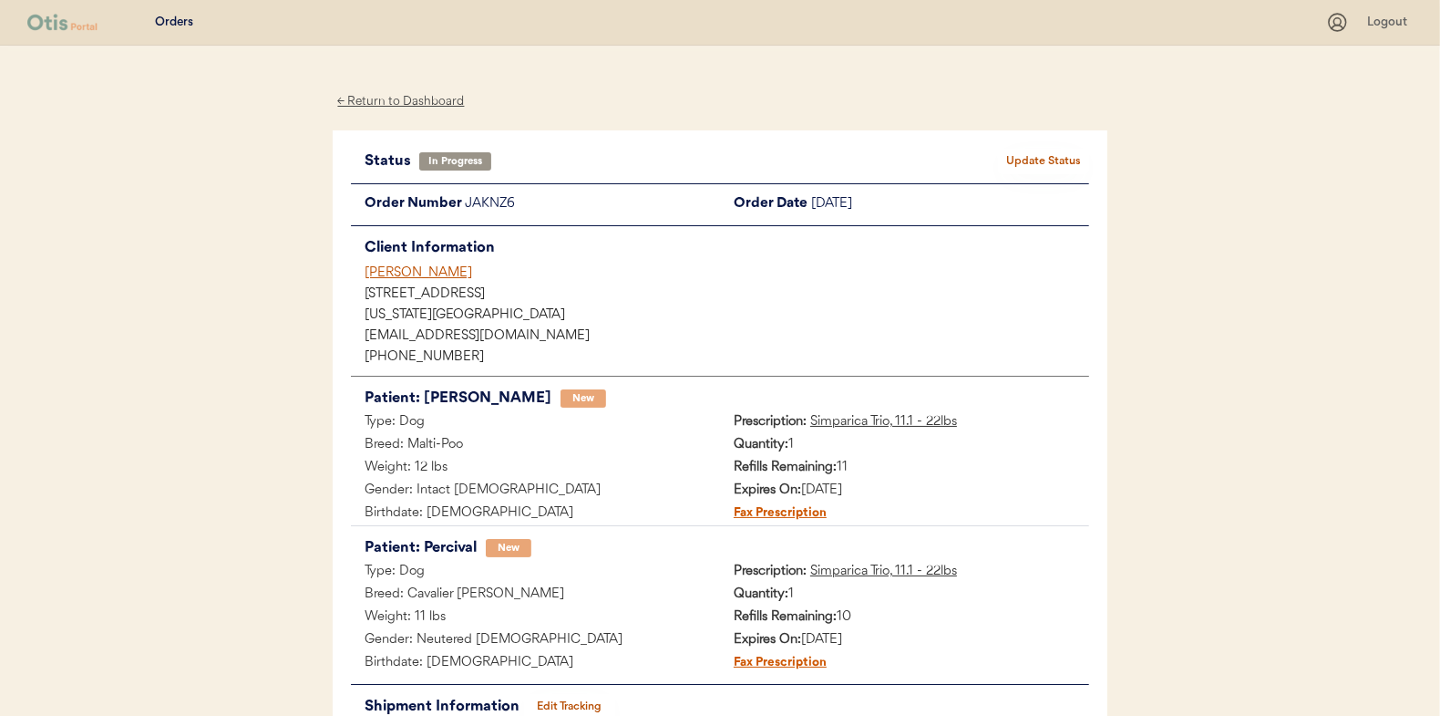
scroll to position [0, 0]
click at [1035, 155] on button "Update Status" at bounding box center [1043, 162] width 91 height 26
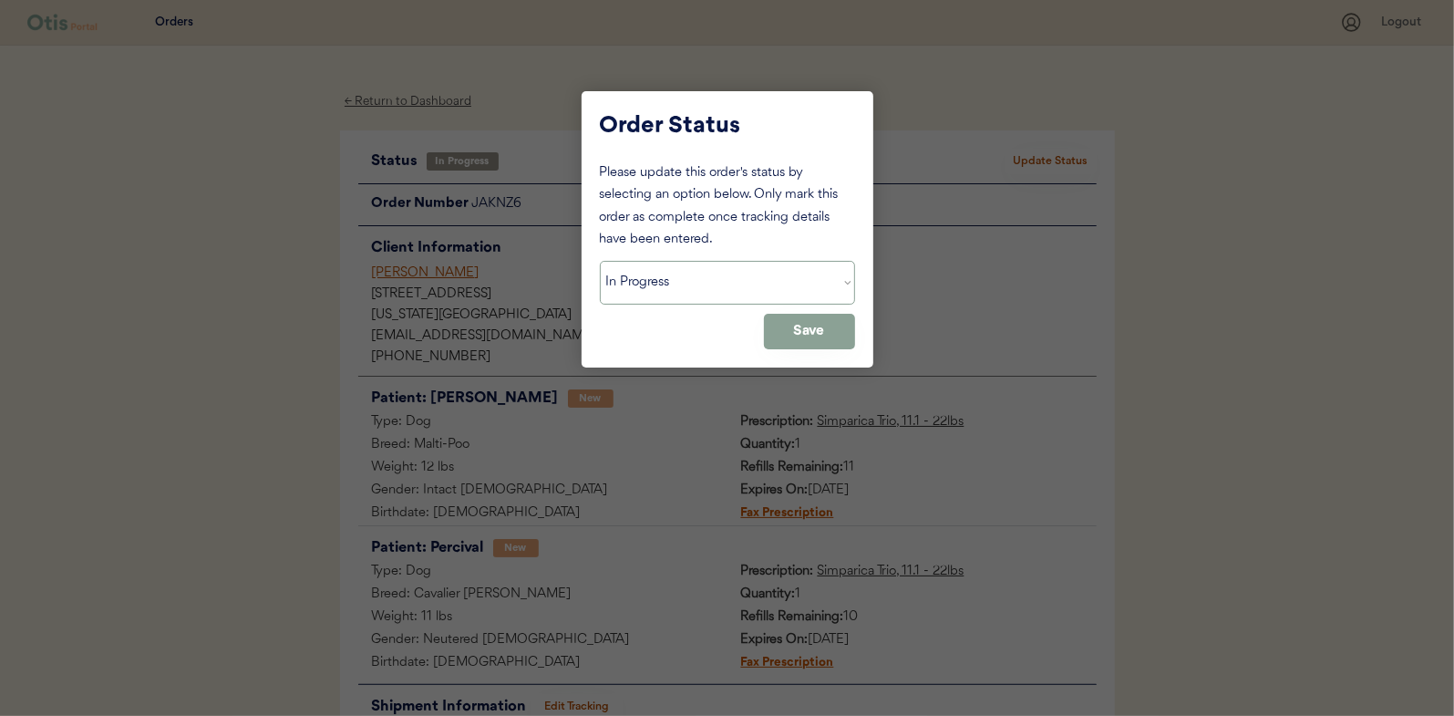
click at [651, 277] on select "Status On Hold New In Progress Complete Pending HW Consent Canceled" at bounding box center [727, 283] width 255 height 44
select select ""complete""
click at [600, 261] on select "Status On Hold New In Progress Complete Pending HW Consent Canceled" at bounding box center [727, 283] width 255 height 44
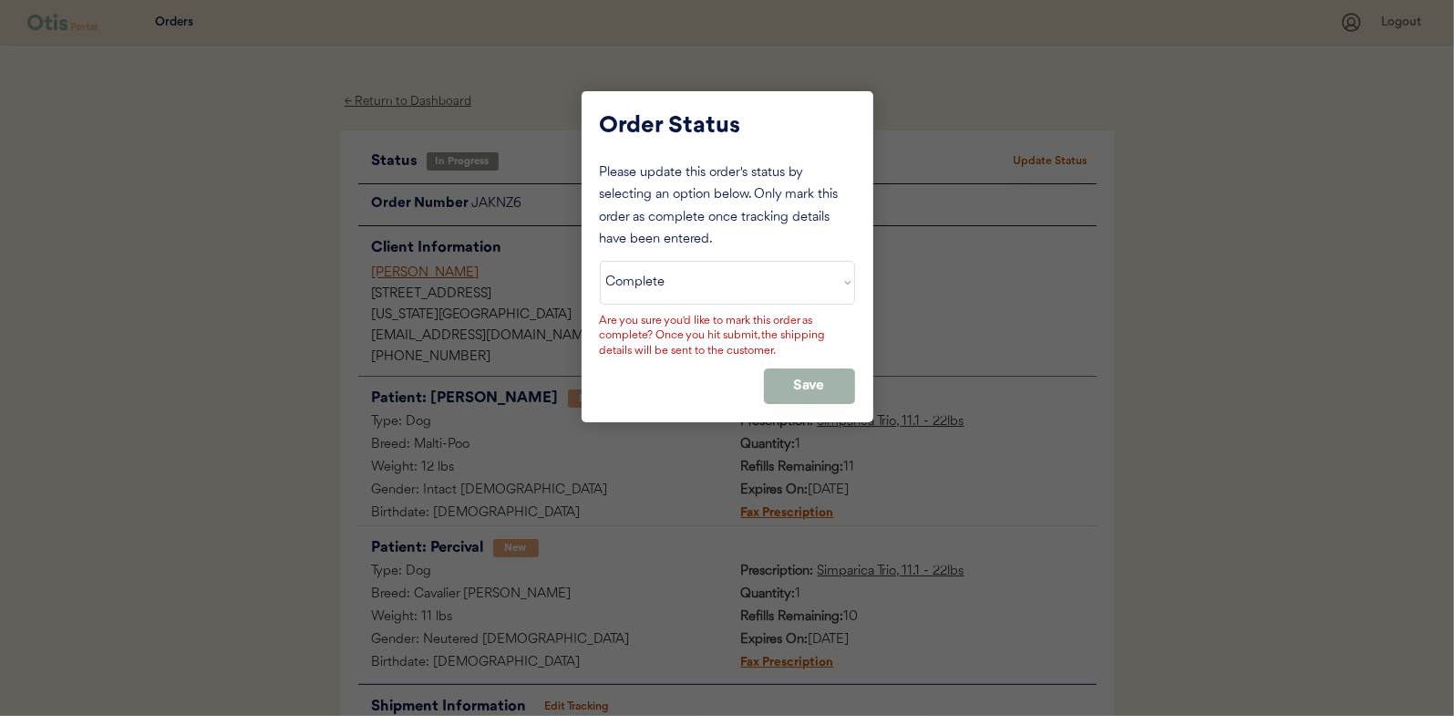
click at [809, 380] on button "Save" at bounding box center [809, 386] width 91 height 36
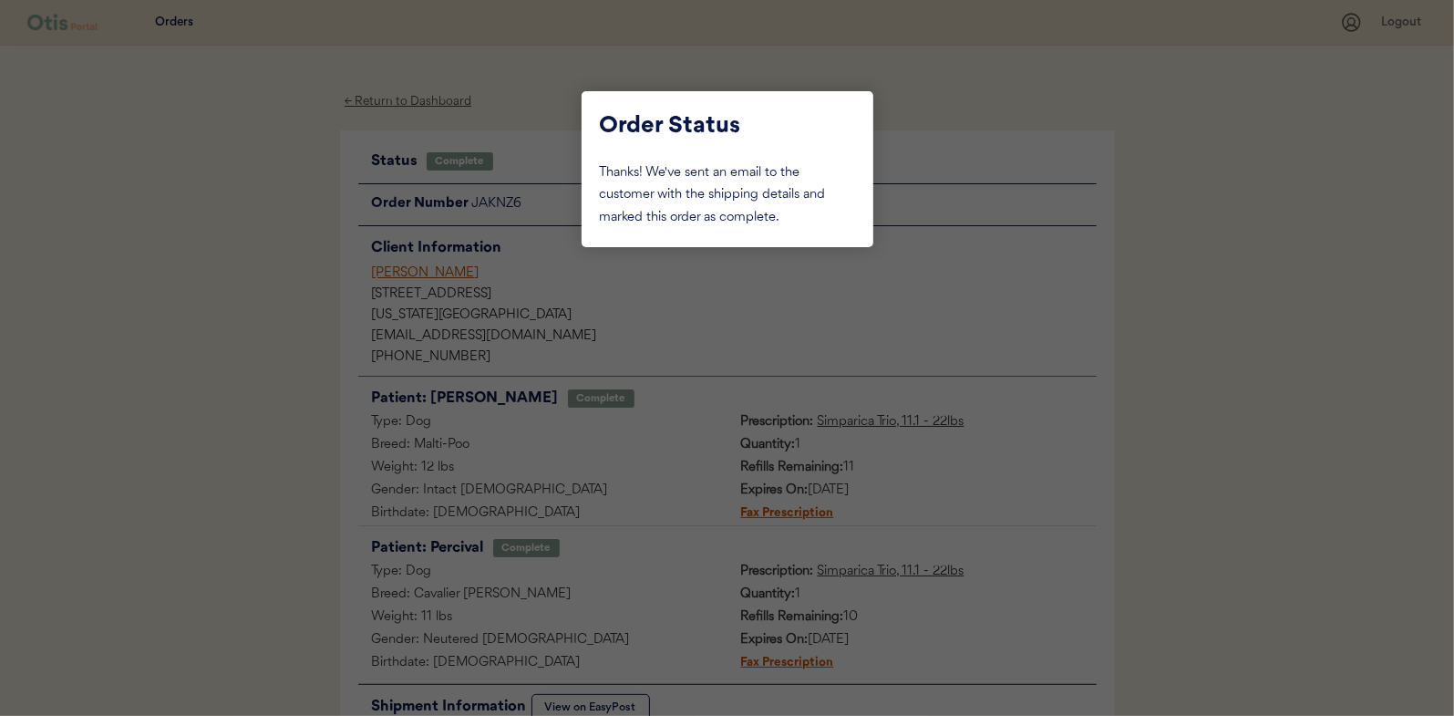
click at [260, 304] on div at bounding box center [727, 358] width 1454 height 716
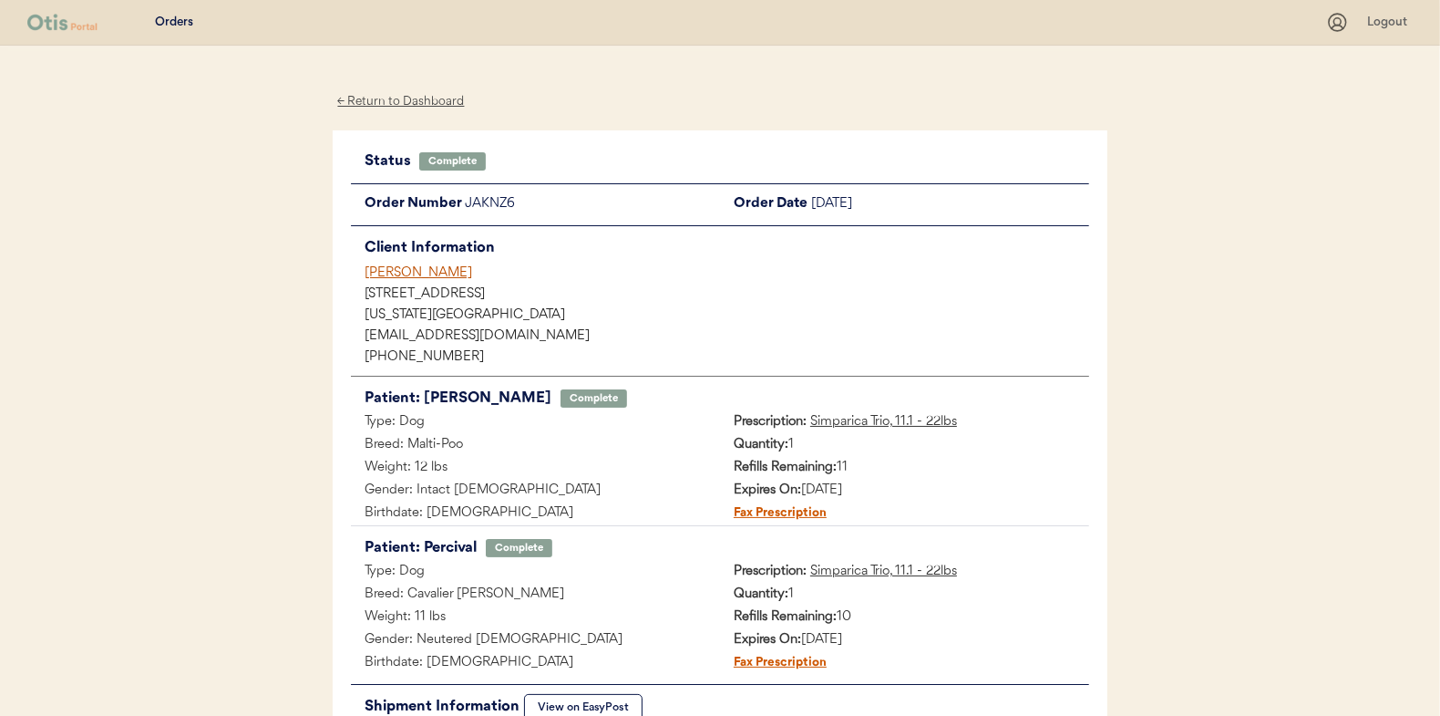
click at [386, 101] on div "← Return to Dashboard" at bounding box center [401, 101] width 137 height 21
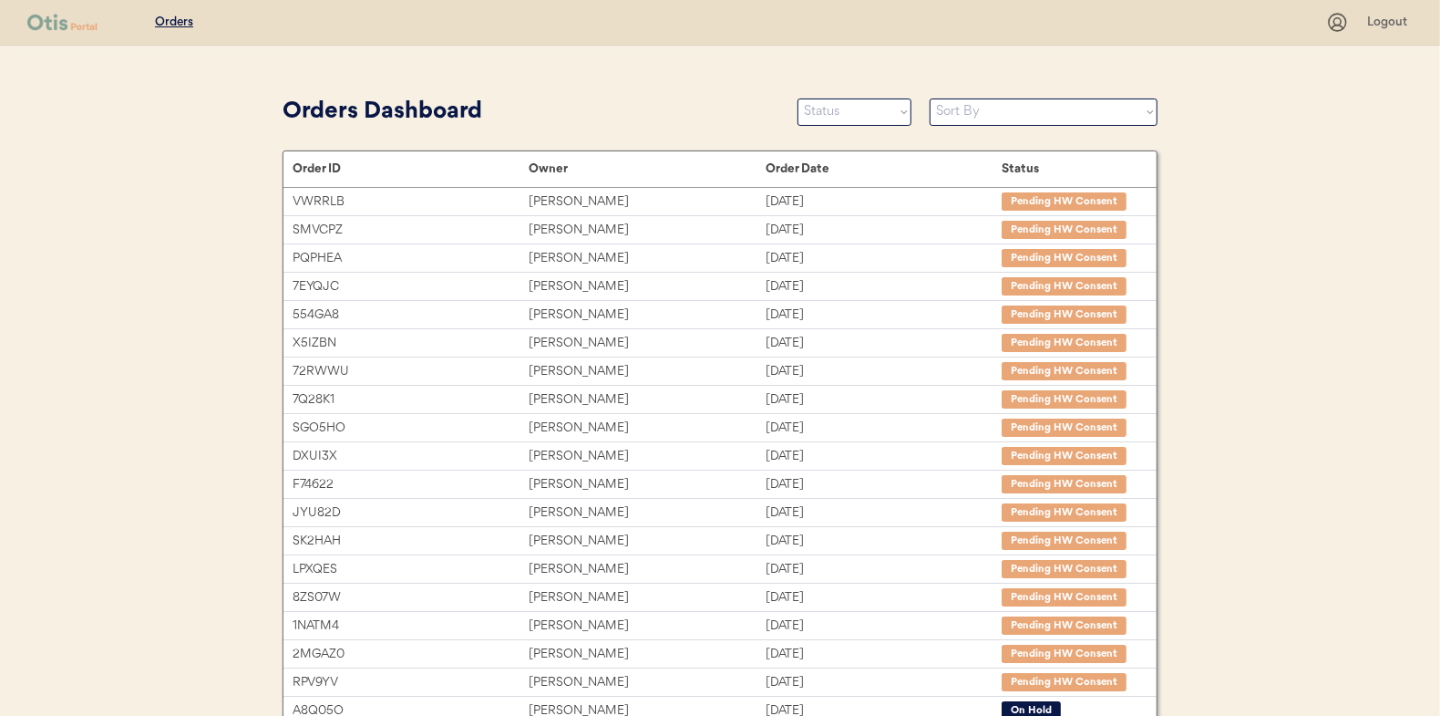
click at [848, 111] on select "Status On Hold New In Progress Complete Pending HW Consent Canceled" at bounding box center [855, 111] width 114 height 27
select select ""in_progress""
click at [798, 98] on select "Status On Hold New In Progress Complete Pending HW Consent Canceled" at bounding box center [855, 111] width 114 height 27
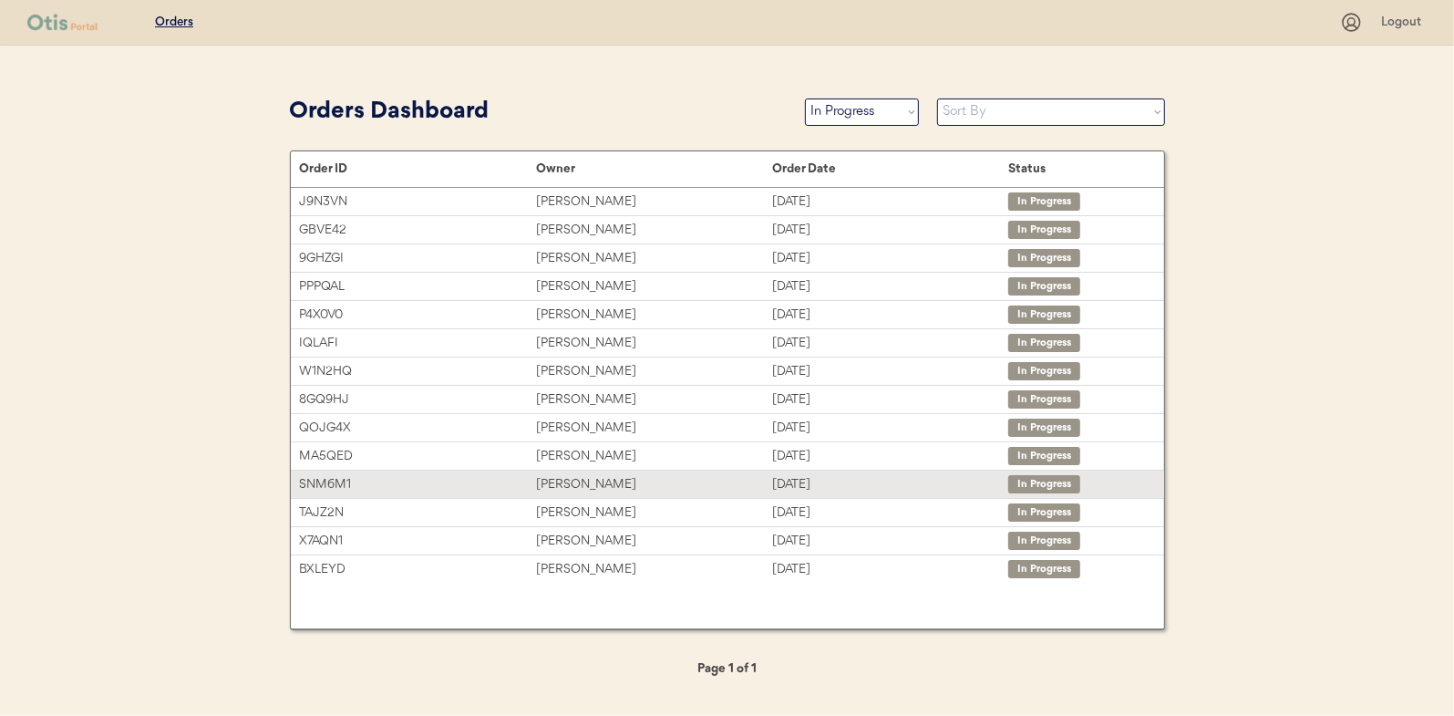
click at [566, 487] on div "[PERSON_NAME]" at bounding box center [654, 484] width 236 height 21
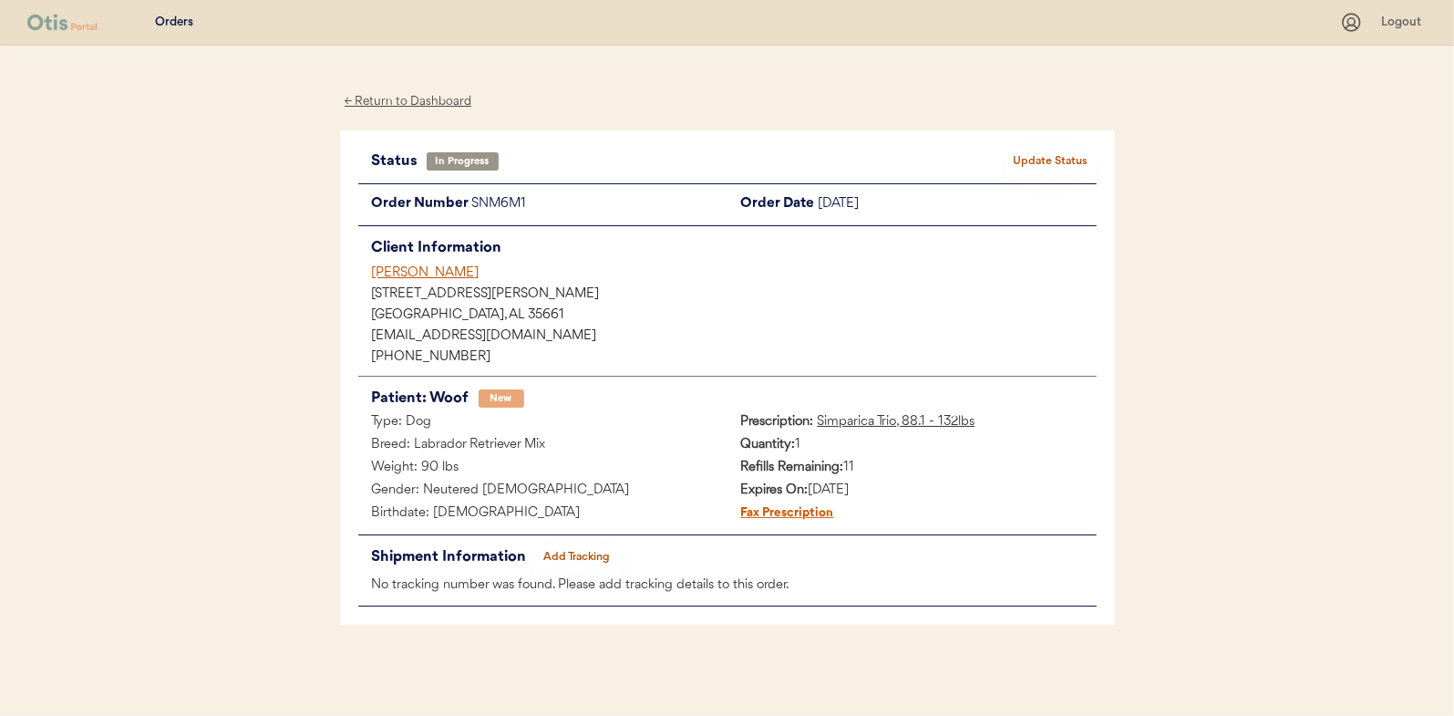
click at [572, 549] on button "Add Tracking" at bounding box center [576, 557] width 91 height 26
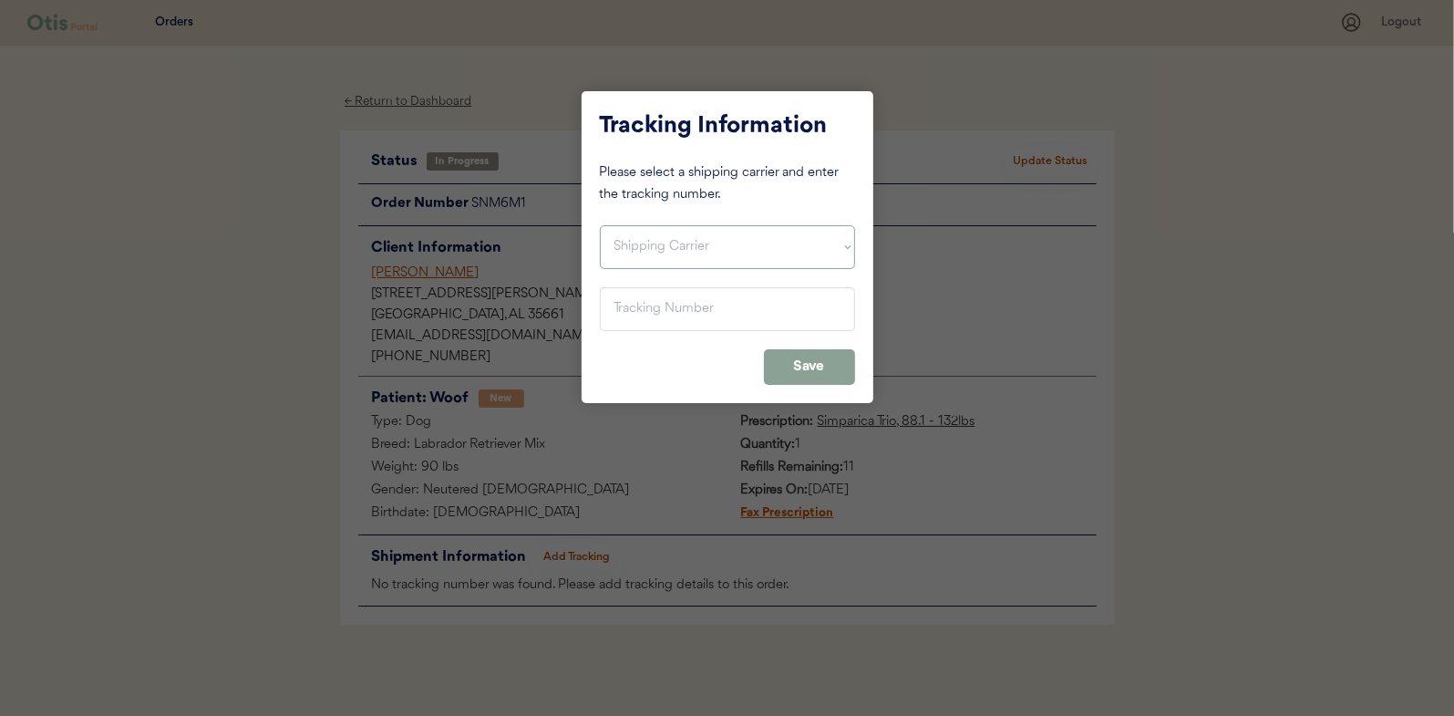
click at [651, 254] on select "Shipping Carrier FedEx FedEx Ground Economy UPS USPS" at bounding box center [727, 247] width 255 height 44
select select ""usps""
click at [600, 225] on select "Shipping Carrier FedEx FedEx Ground Economy UPS USPS" at bounding box center [727, 247] width 255 height 44
click at [635, 313] on input "input" at bounding box center [727, 309] width 255 height 44
paste input "9400150105800025648417"
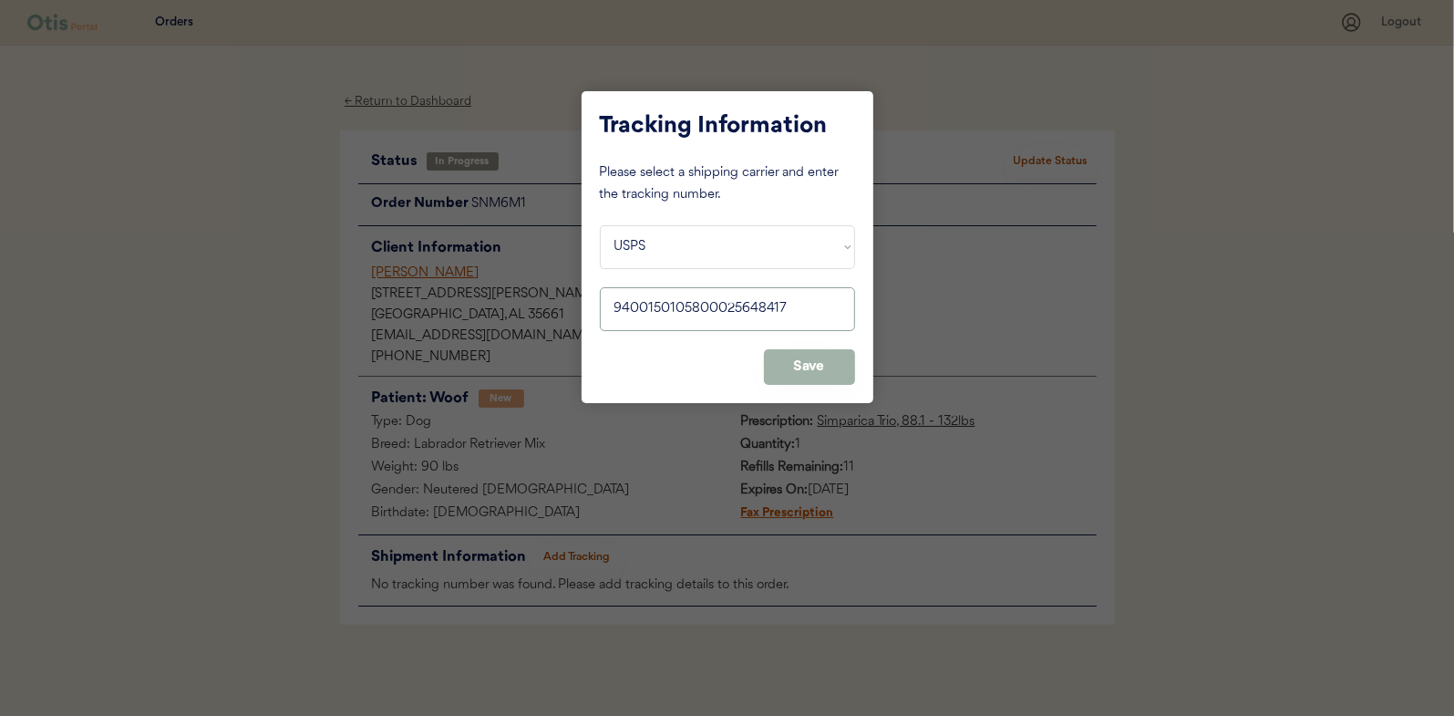
type input "9400150105800025648417"
click at [809, 370] on button "Save" at bounding box center [809, 367] width 91 height 36
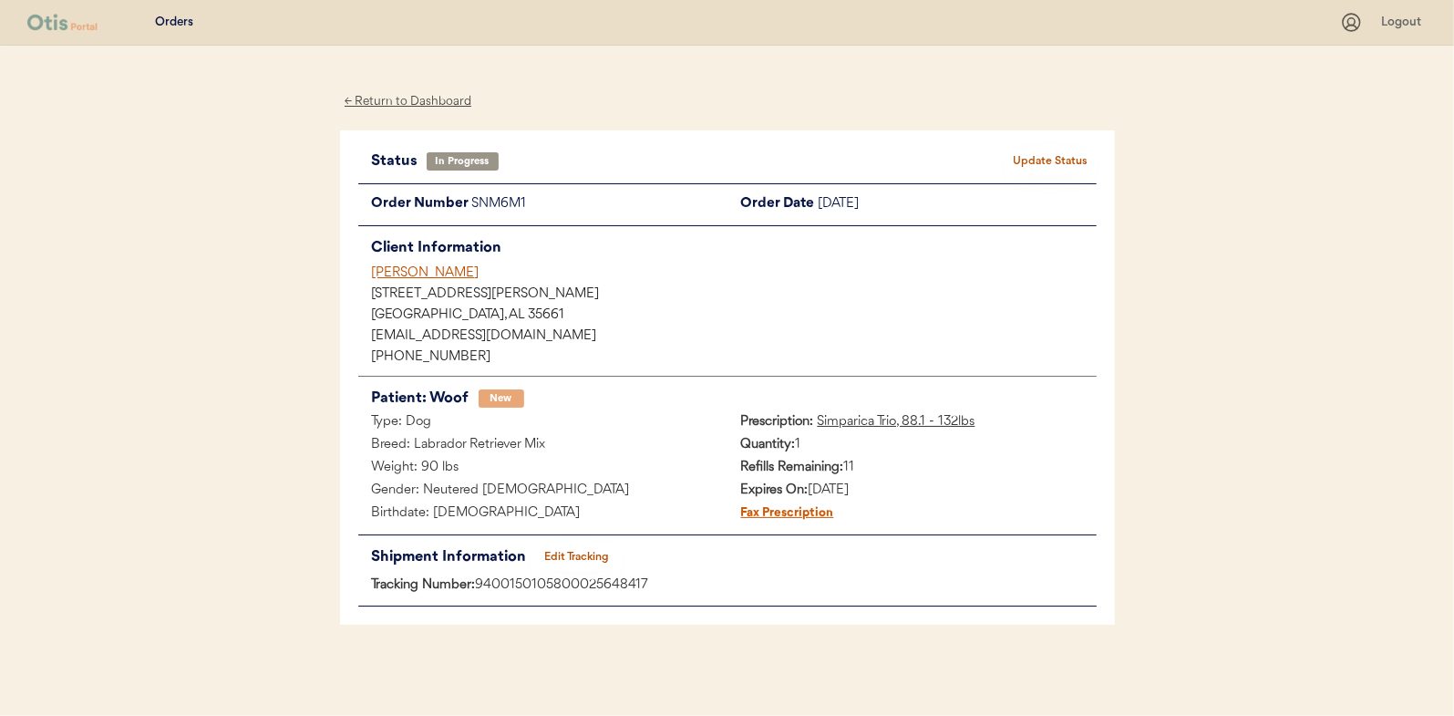
click at [1046, 162] on button "Update Status" at bounding box center [1050, 162] width 91 height 26
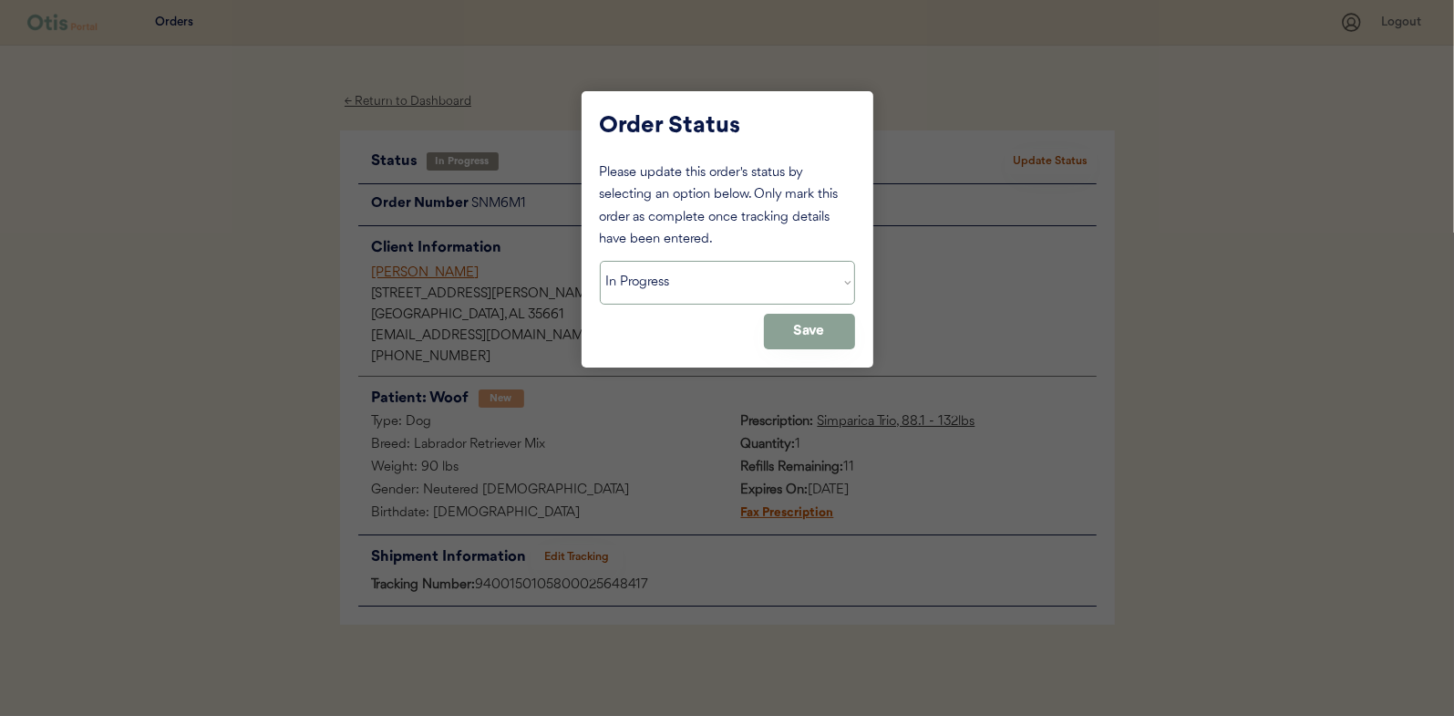
click at [677, 295] on select "Status On Hold New In Progress Complete Pending HW Consent Canceled" at bounding box center [727, 283] width 255 height 44
select select ""complete""
click at [600, 261] on select "Status On Hold New In Progress Complete Pending HW Consent Canceled" at bounding box center [727, 283] width 255 height 44
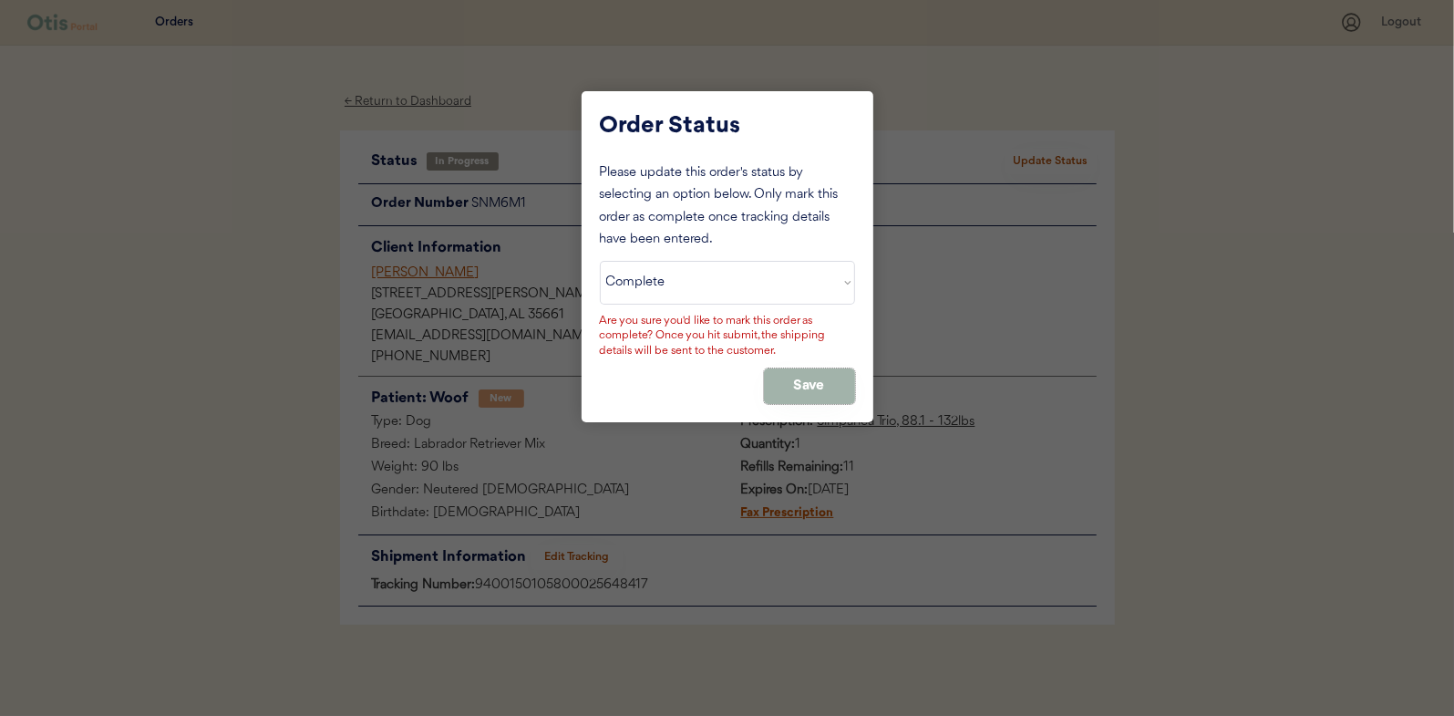
click at [824, 383] on button "Save" at bounding box center [809, 386] width 91 height 36
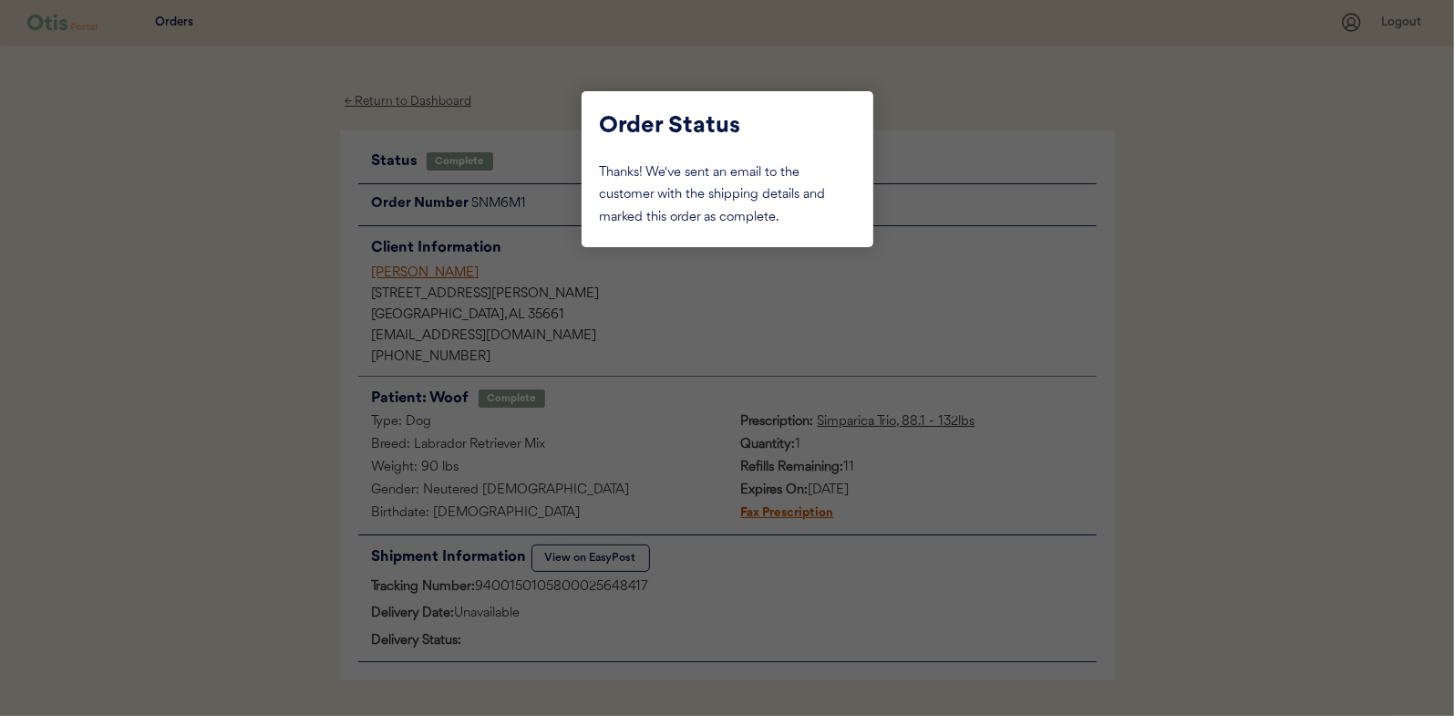
click at [189, 281] on div at bounding box center [727, 358] width 1454 height 716
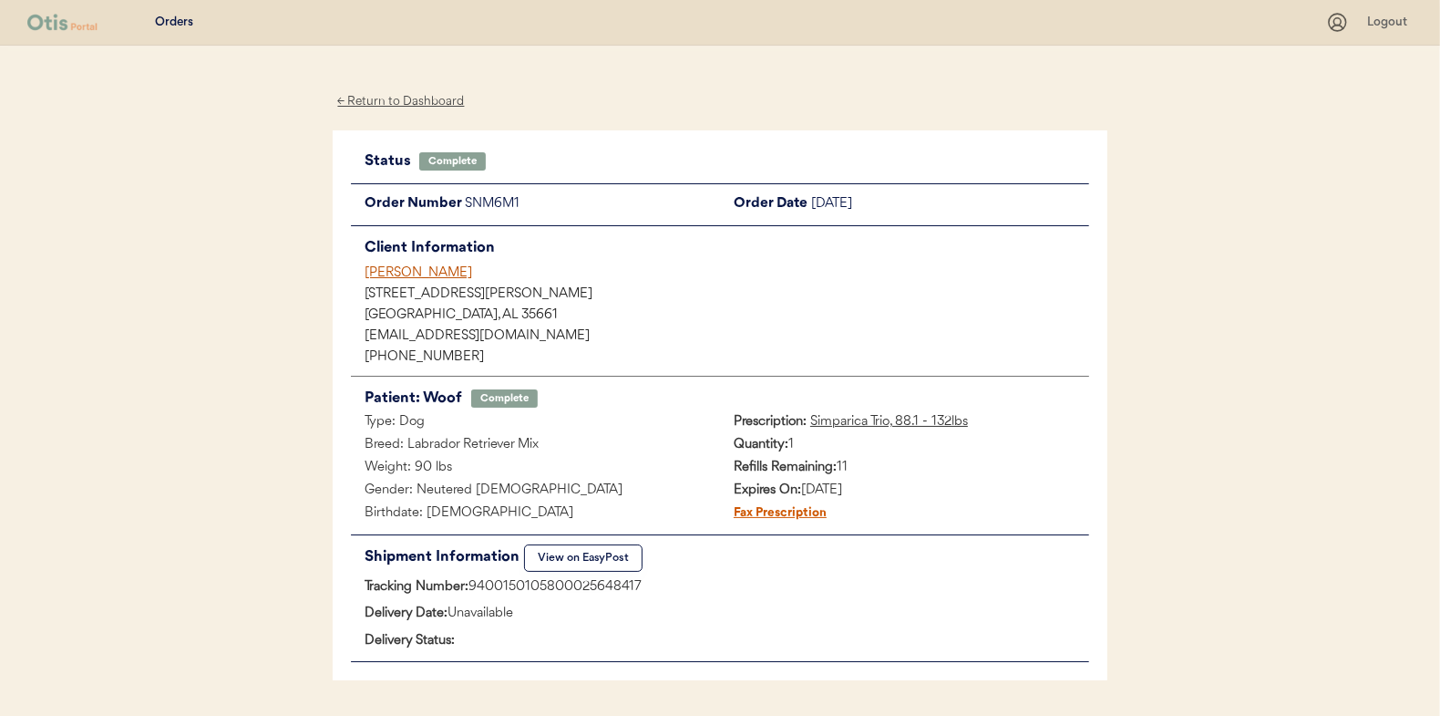
click at [410, 99] on div "← Return to Dashboard" at bounding box center [401, 101] width 137 height 21
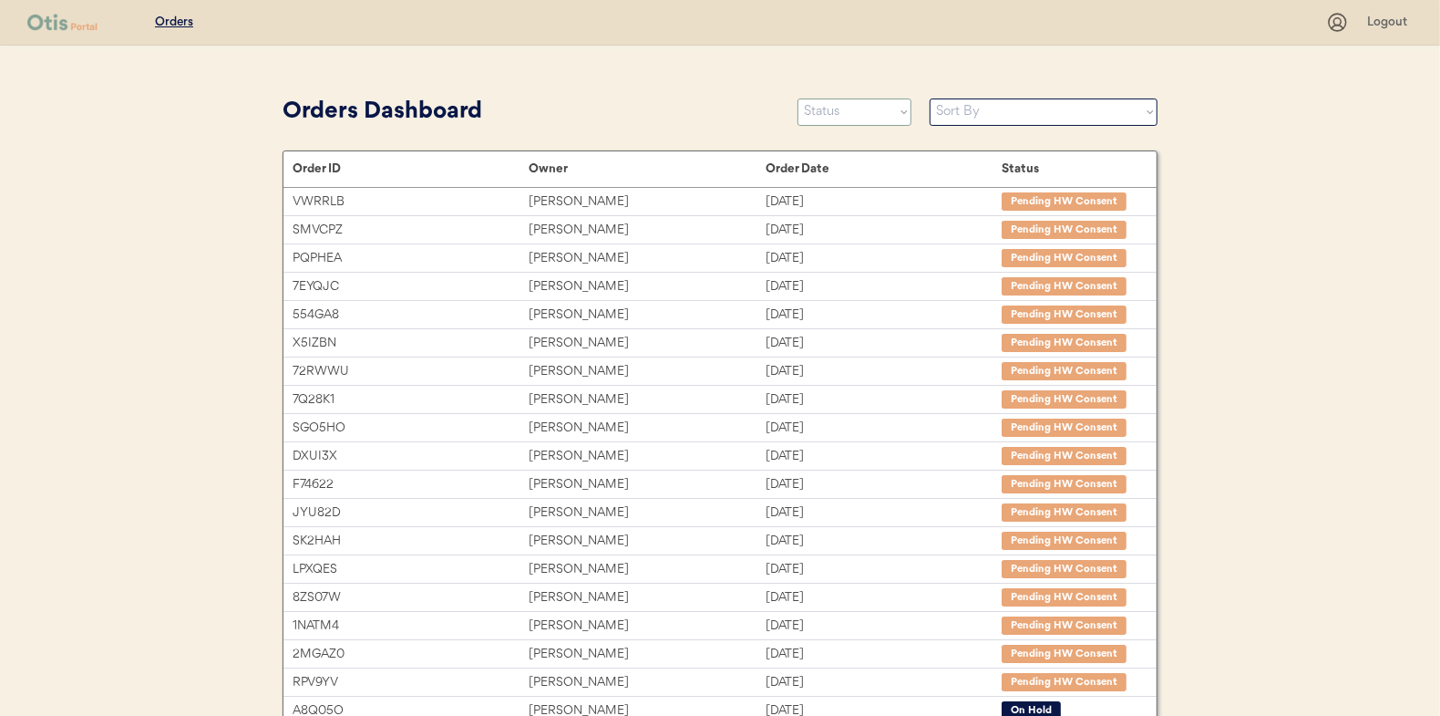
click at [842, 109] on select "Status On Hold New In Progress Complete Pending HW Consent Canceled" at bounding box center [855, 111] width 114 height 27
select select ""new""
click at [798, 98] on select "Status On Hold New In Progress Complete Pending HW Consent Canceled" at bounding box center [855, 111] width 114 height 27
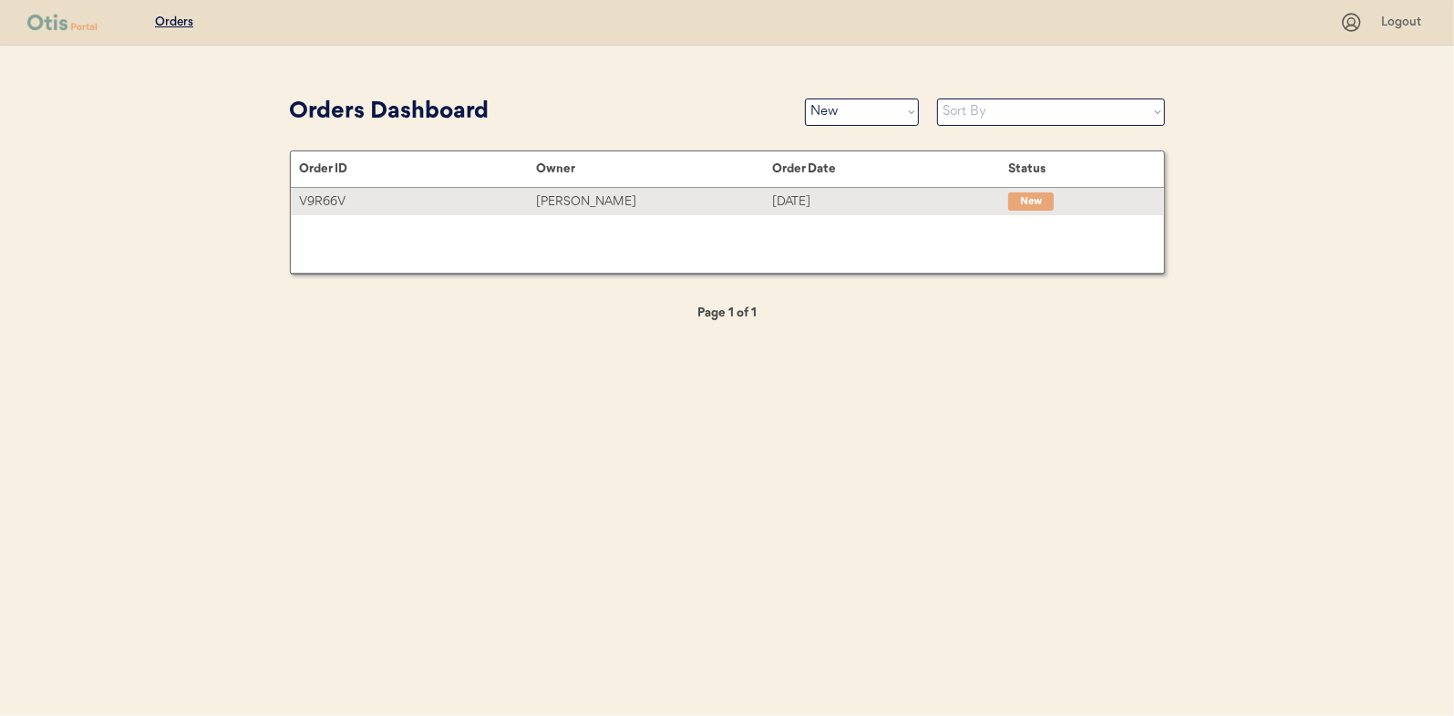
click at [559, 197] on div "[PERSON_NAME]" at bounding box center [654, 201] width 236 height 21
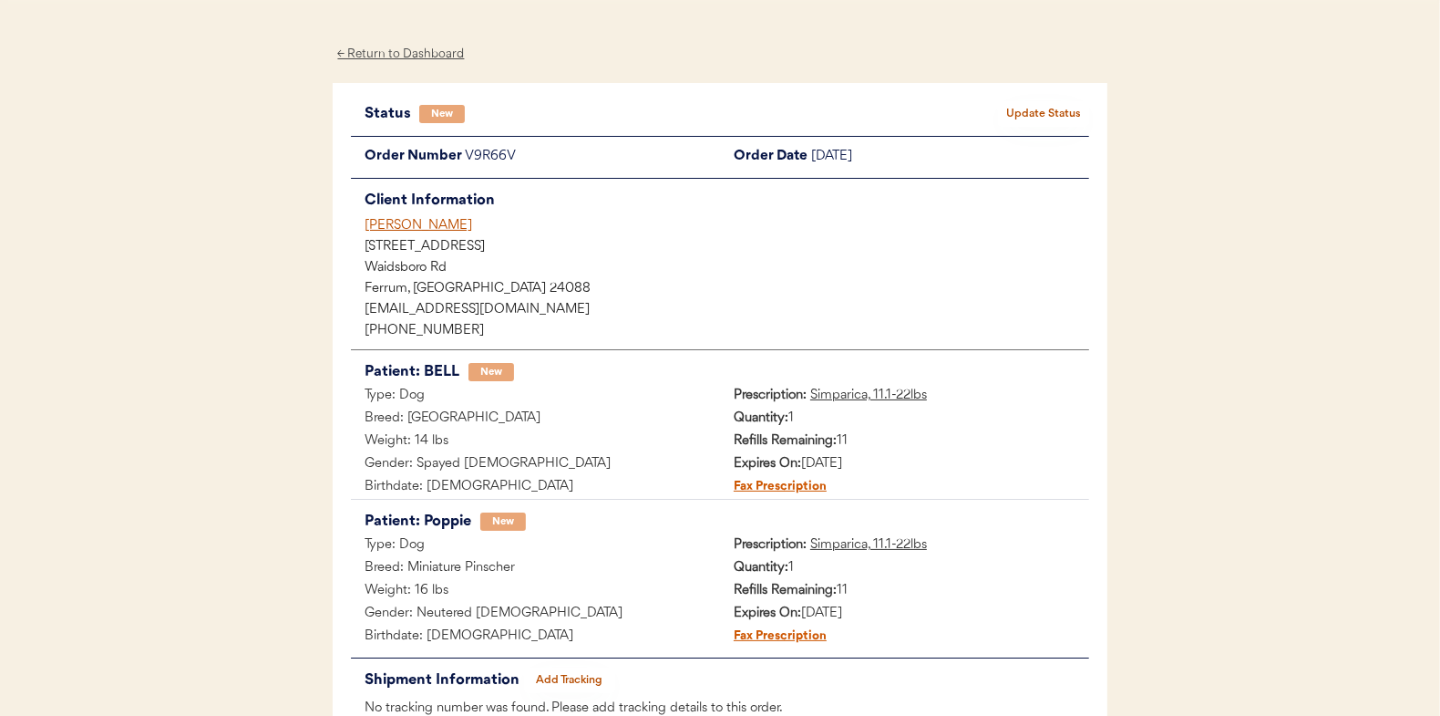
scroll to position [91, 0]
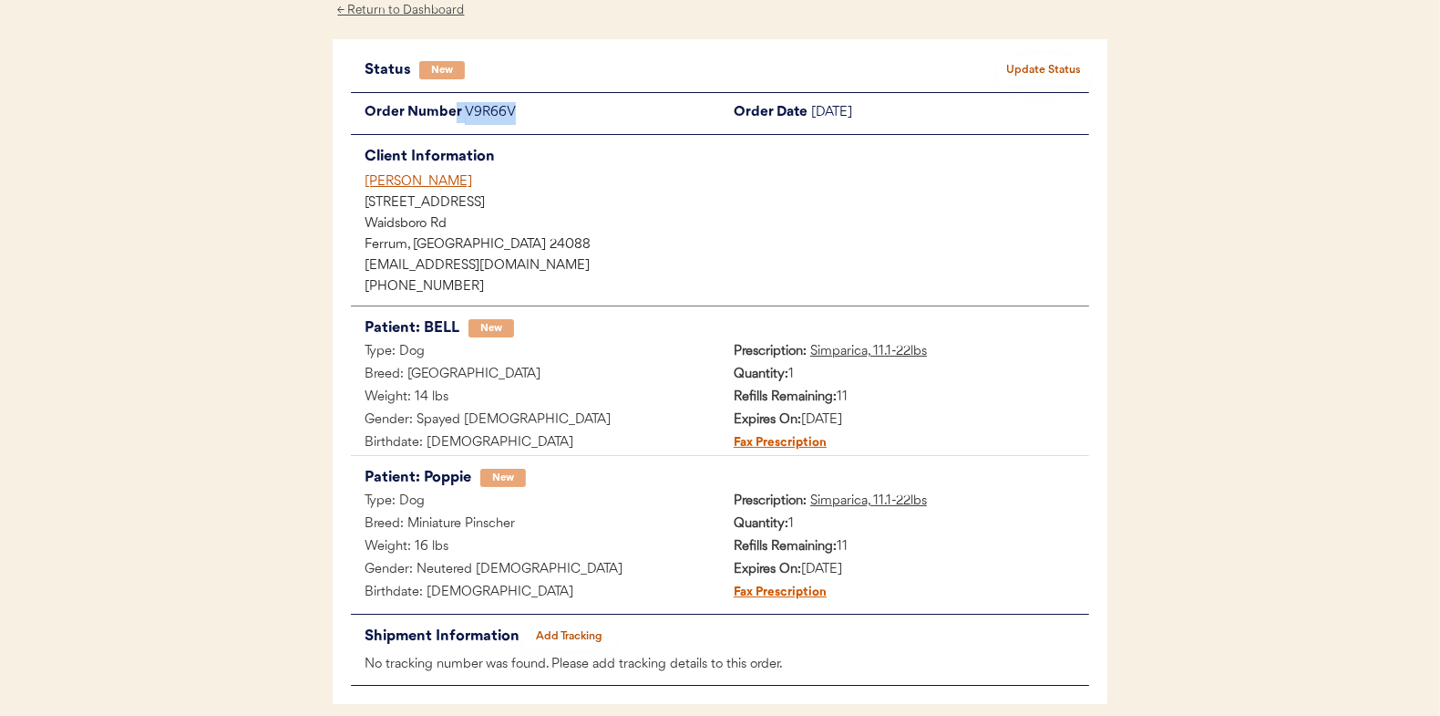
drag, startPoint x: 532, startPoint y: 115, endPoint x: 457, endPoint y: 115, distance: 75.7
click at [457, 115] on div "Order Number V9R66V" at bounding box center [535, 113] width 369 height 23
click at [521, 118] on div "V9R66V" at bounding box center [592, 113] width 255 height 23
drag, startPoint x: 521, startPoint y: 118, endPoint x: 464, endPoint y: 119, distance: 57.4
click at [465, 119] on div "V9R66V" at bounding box center [592, 113] width 255 height 23
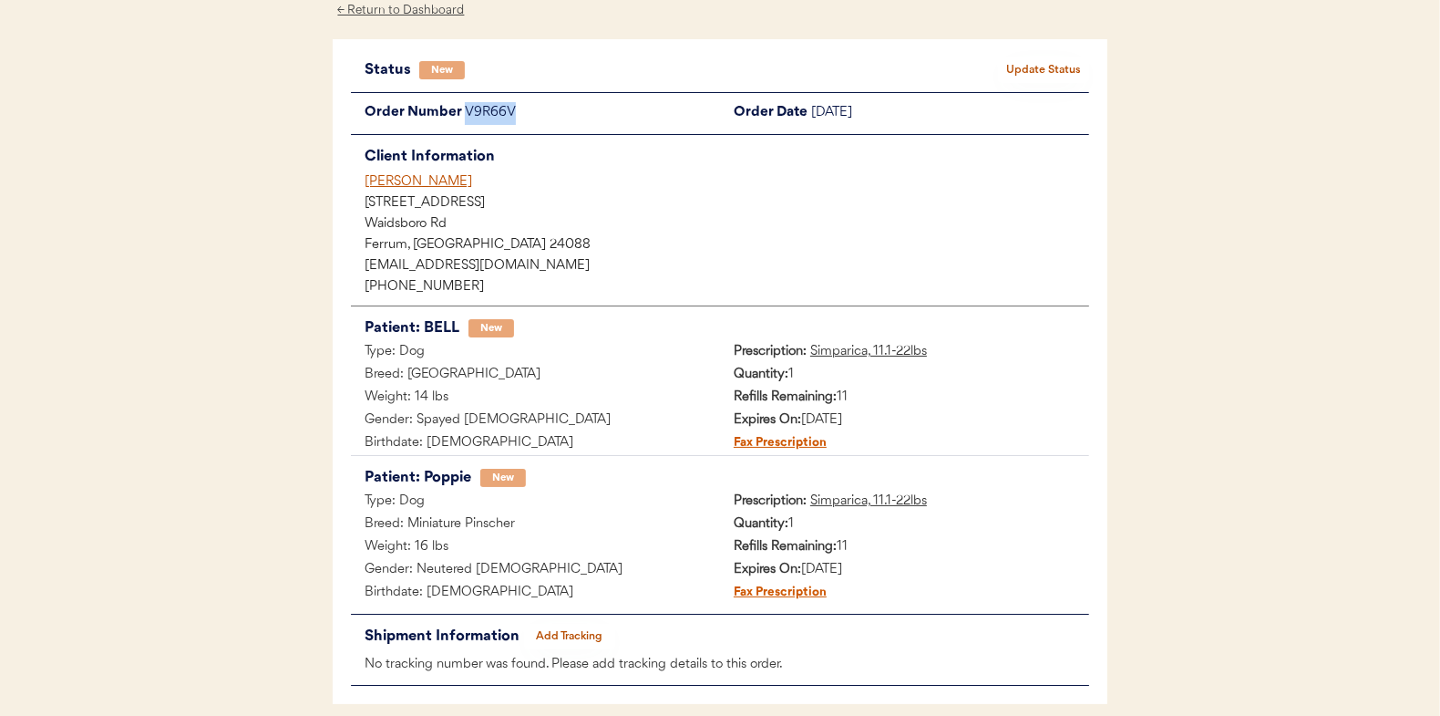
copy div "V9R66V"
click at [1036, 69] on button "Update Status" at bounding box center [1043, 70] width 91 height 26
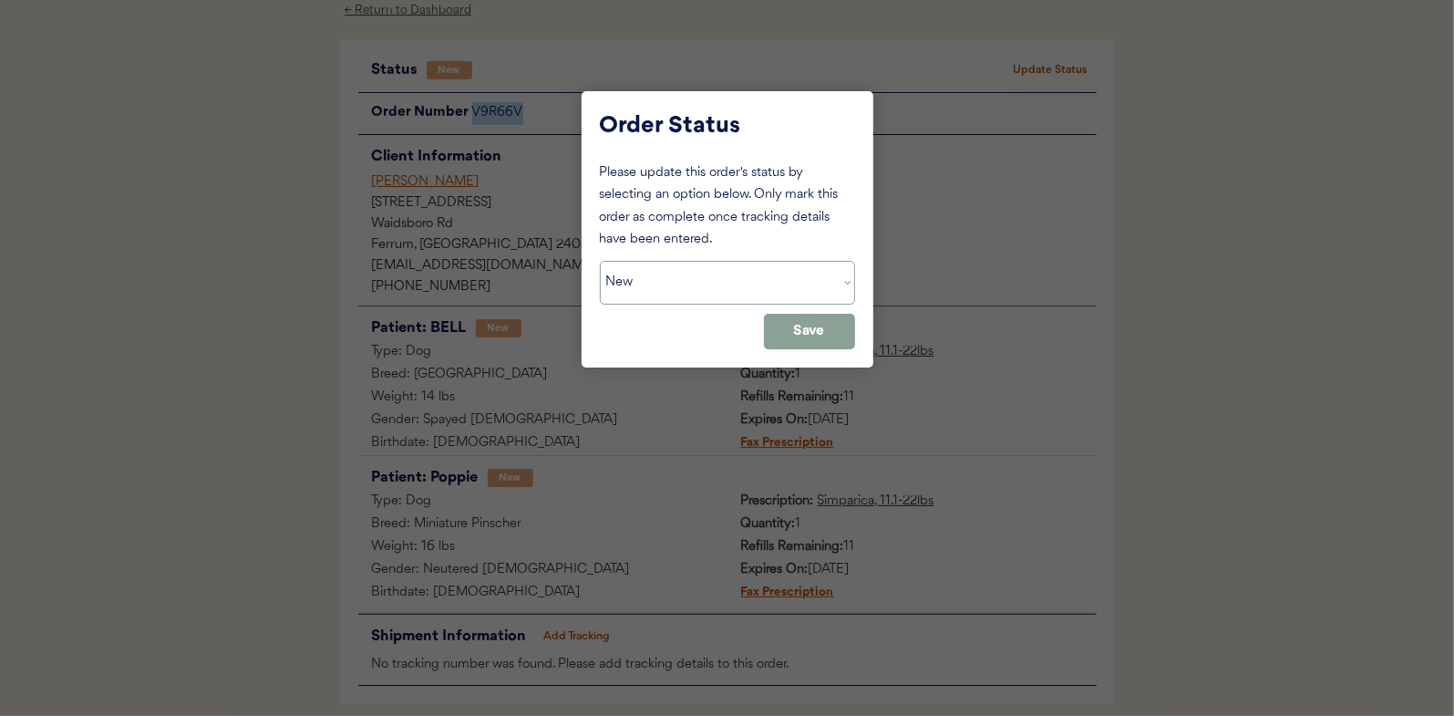
click at [652, 273] on select "Status On Hold New In Progress Complete Pending HW Consent Canceled" at bounding box center [727, 283] width 255 height 44
select select ""in_progress""
click at [600, 261] on select "Status On Hold New In Progress Complete Pending HW Consent Canceled" at bounding box center [727, 283] width 255 height 44
click at [825, 332] on button "Save" at bounding box center [809, 332] width 91 height 36
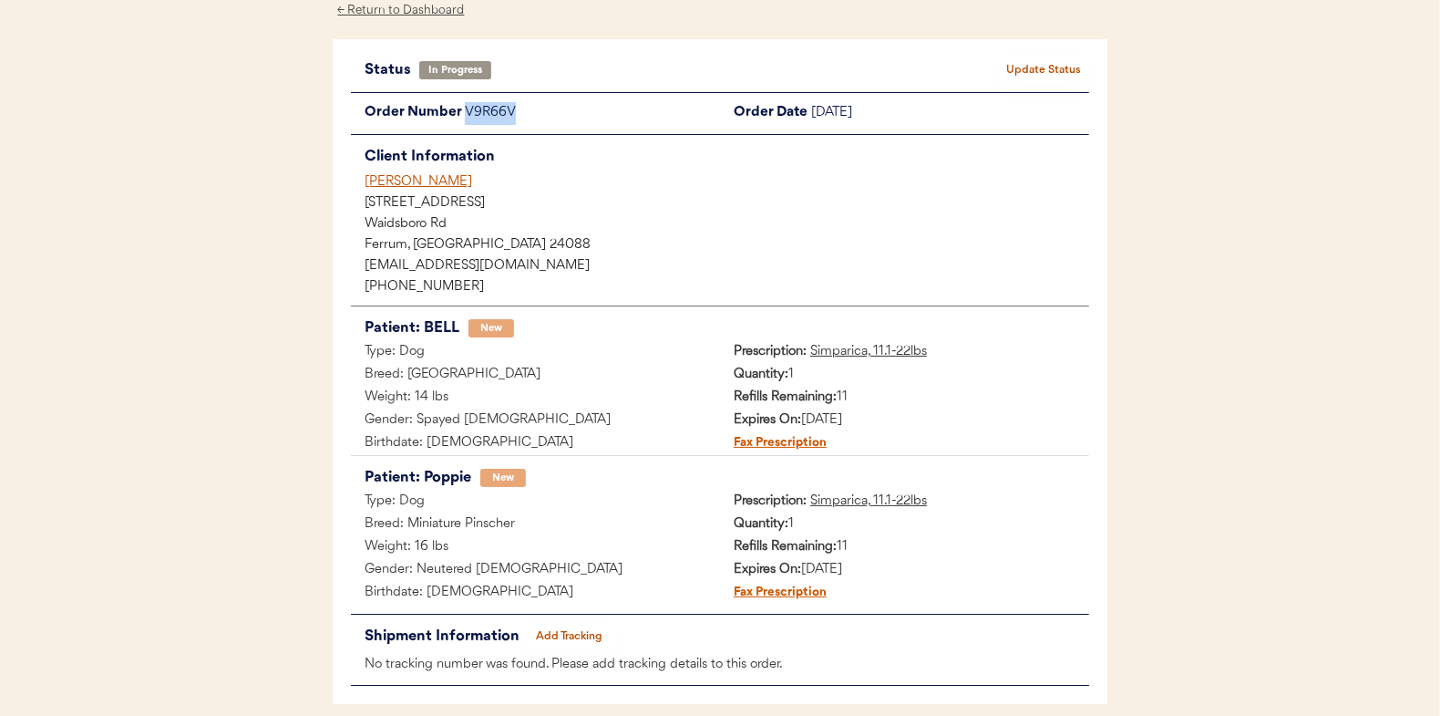
scroll to position [0, 0]
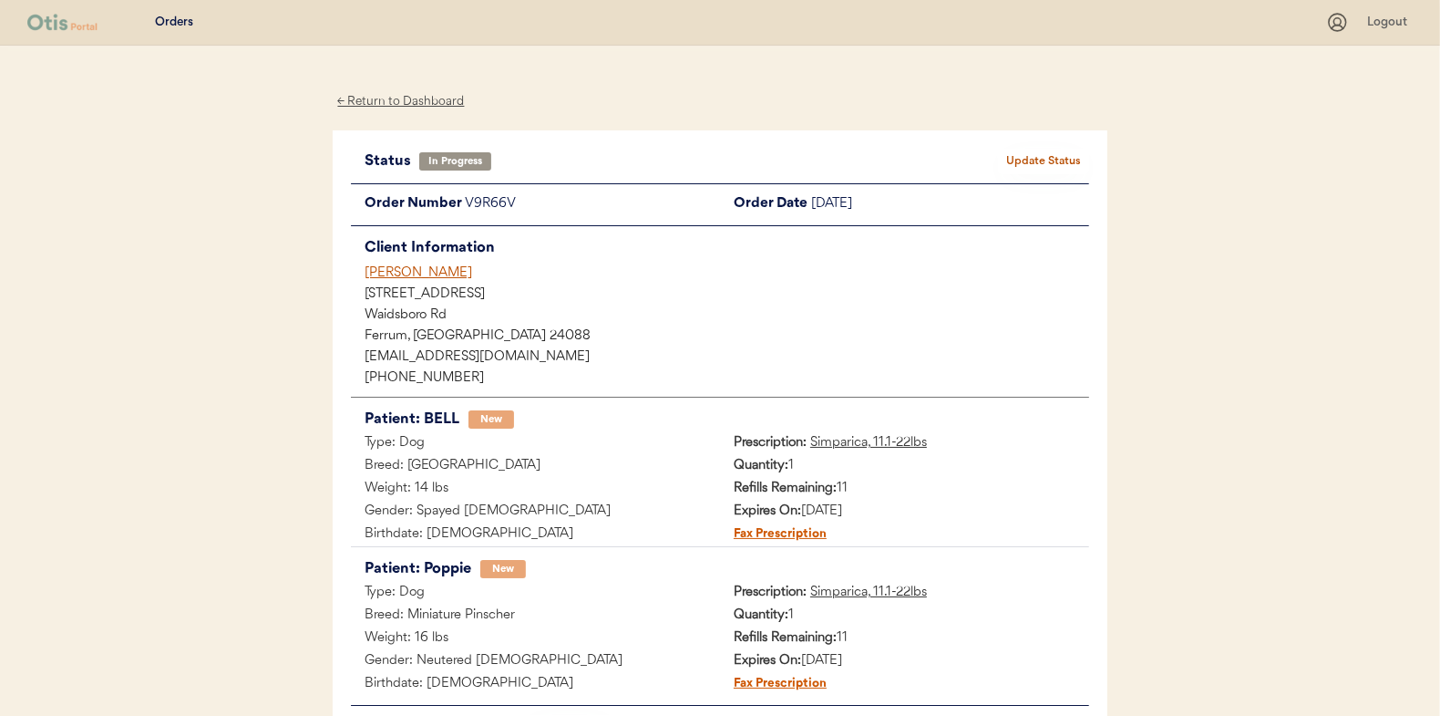
click at [418, 103] on div "← Return to Dashboard" at bounding box center [401, 101] width 137 height 21
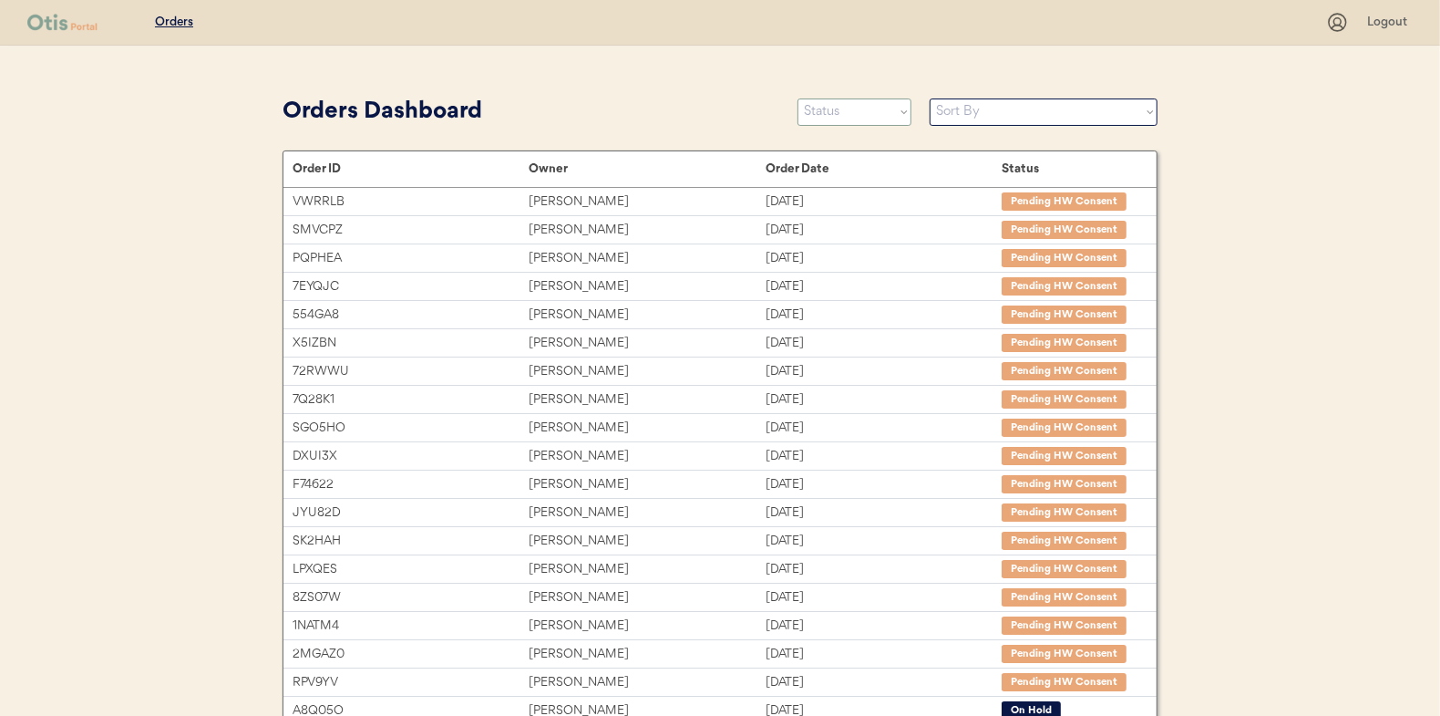
click at [844, 117] on select "Status On Hold New In Progress Complete Pending HW Consent Canceled" at bounding box center [855, 111] width 114 height 27
click at [798, 98] on select "Status On Hold New In Progress Complete Pending HW Consent Canceled" at bounding box center [855, 111] width 114 height 27
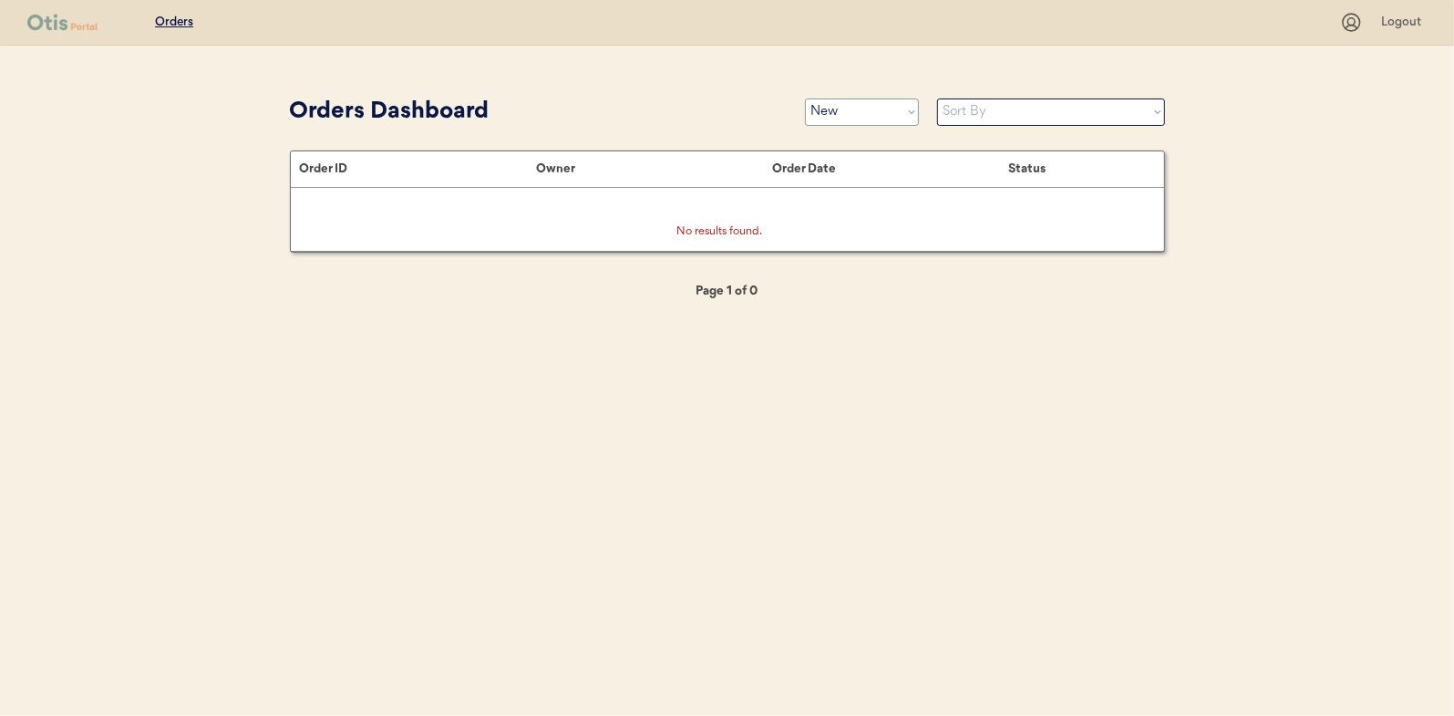
click at [847, 117] on select "Status On Hold New In Progress Complete Pending HW Consent Canceled" at bounding box center [862, 111] width 114 height 27
select select ""in_progress""
click at [805, 98] on select "Status On Hold New In Progress Complete Pending HW Consent Canceled" at bounding box center [862, 111] width 114 height 27
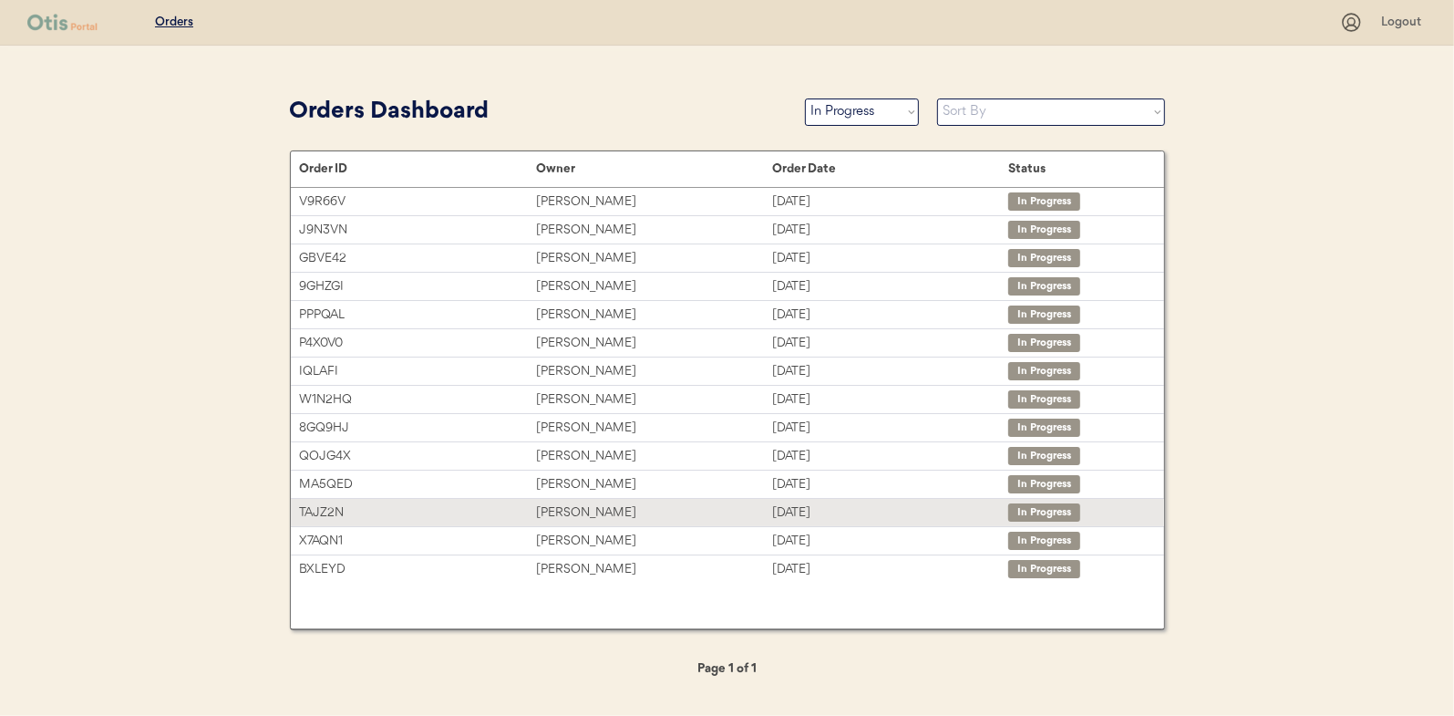
click at [557, 509] on div "Daron Davis" at bounding box center [654, 512] width 236 height 21
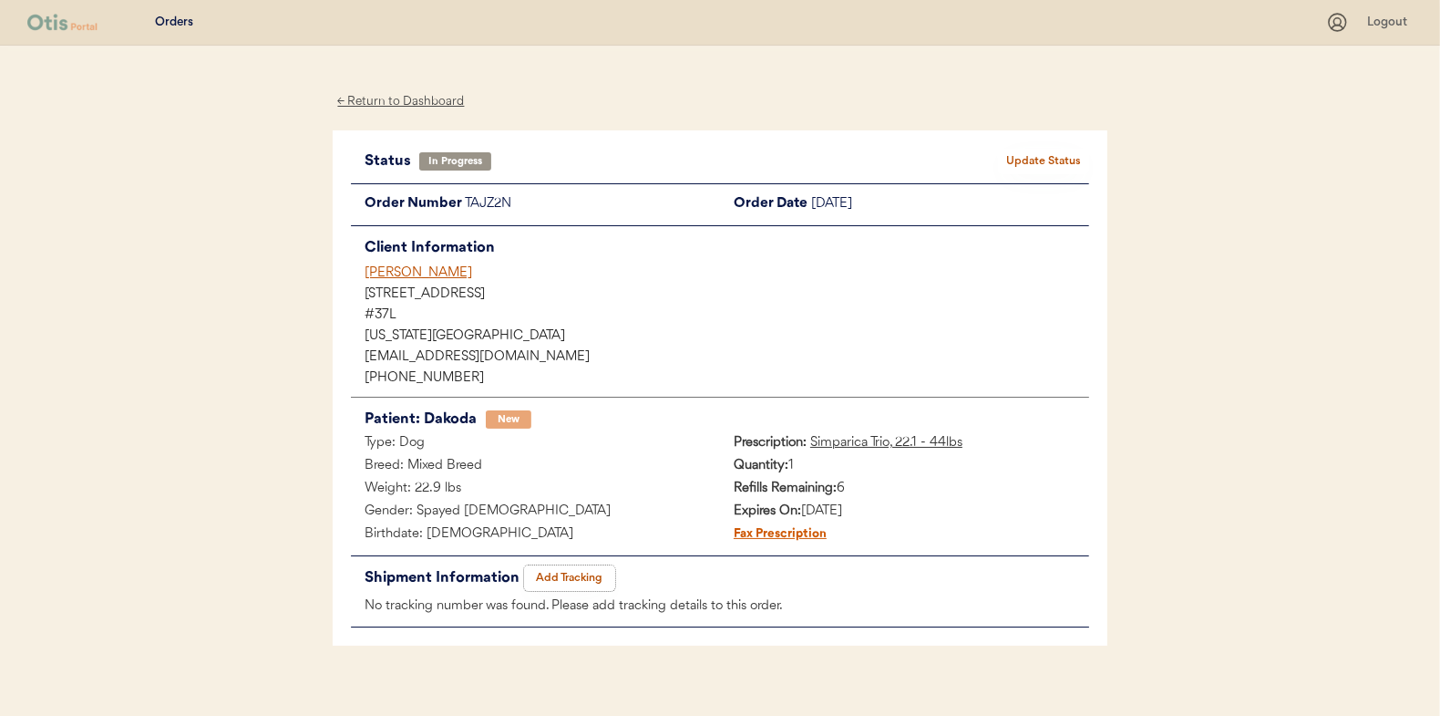
click at [569, 573] on button "Add Tracking" at bounding box center [569, 578] width 91 height 26
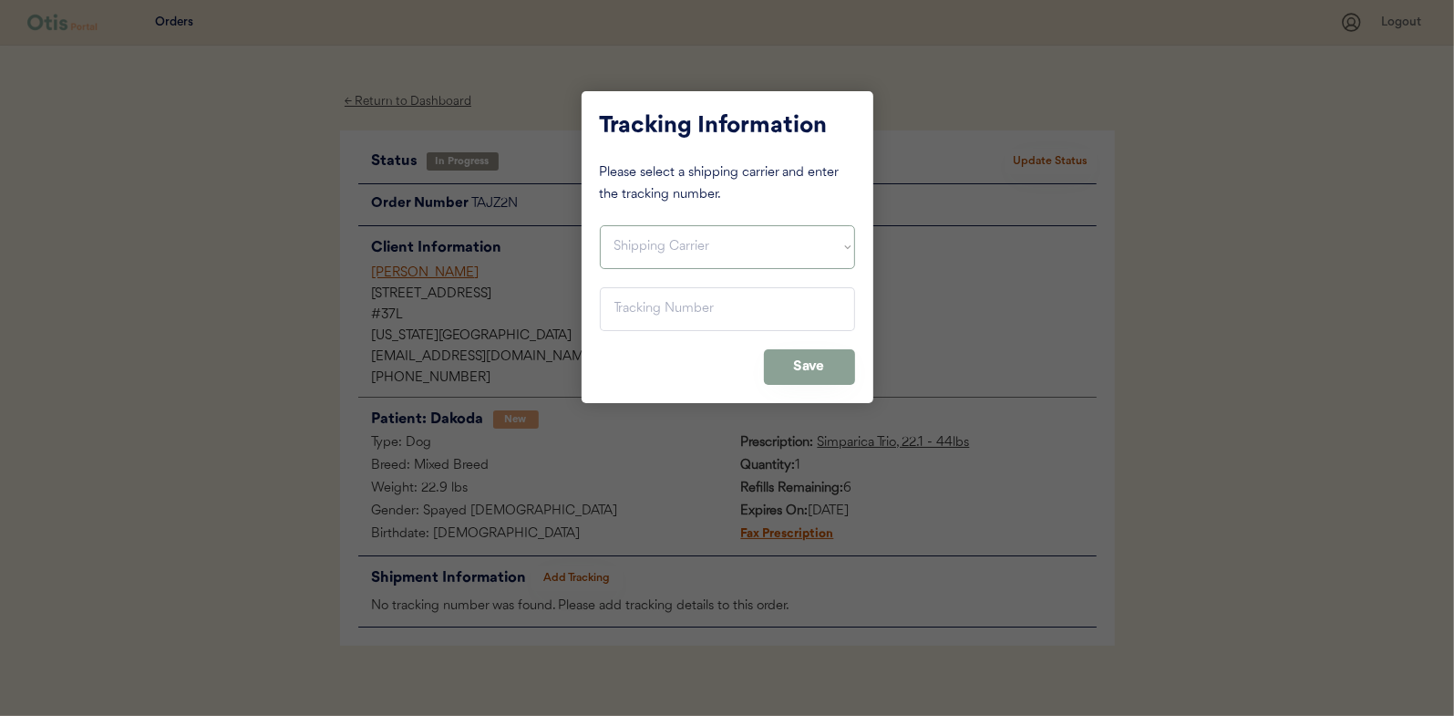
click at [649, 237] on select "Shipping Carrier FedEx FedEx Ground Economy UPS USPS" at bounding box center [727, 247] width 255 height 44
select select ""usps""
click at [600, 225] on select "Shipping Carrier FedEx FedEx Ground Economy UPS USPS" at bounding box center [727, 247] width 255 height 44
click at [628, 310] on input "input" at bounding box center [727, 309] width 255 height 44
paste input "9400150105496027313028"
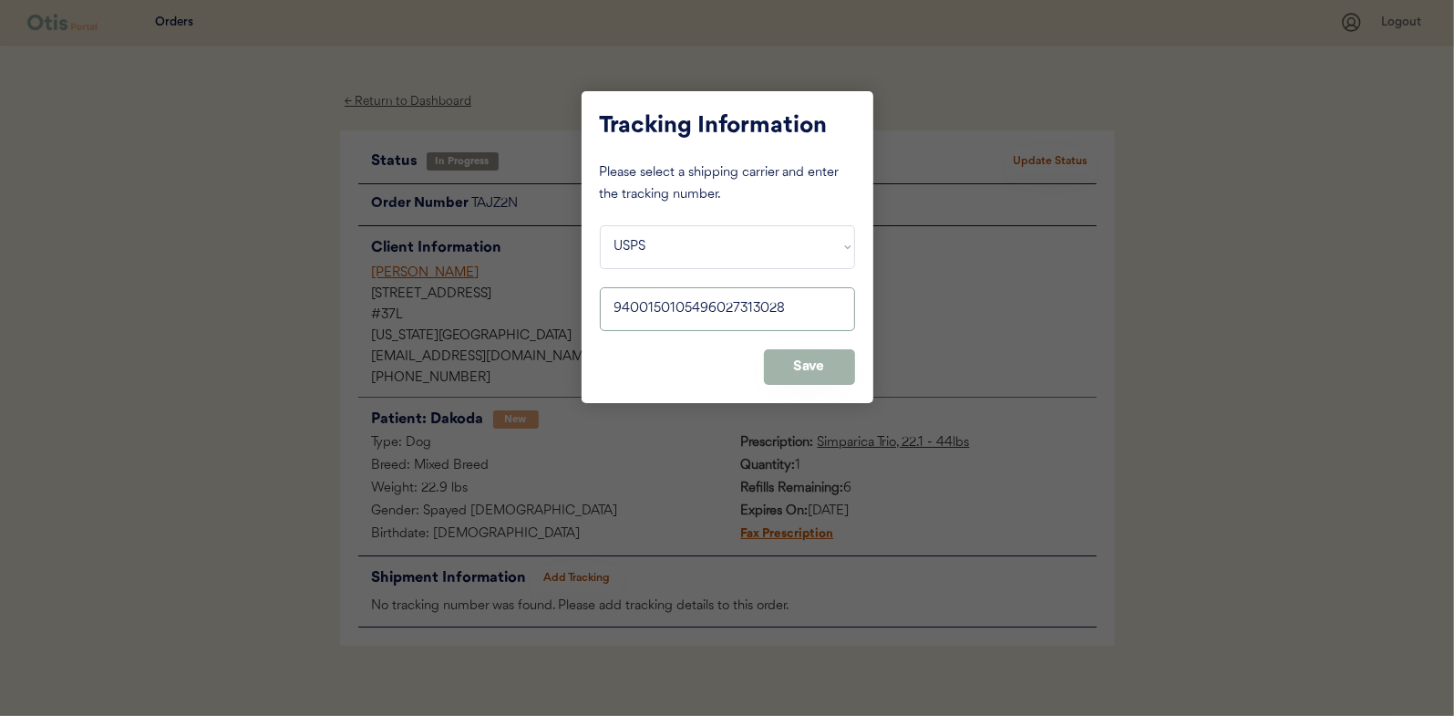
type input "9400150105496027313028"
click at [809, 363] on button "Save" at bounding box center [809, 367] width 91 height 36
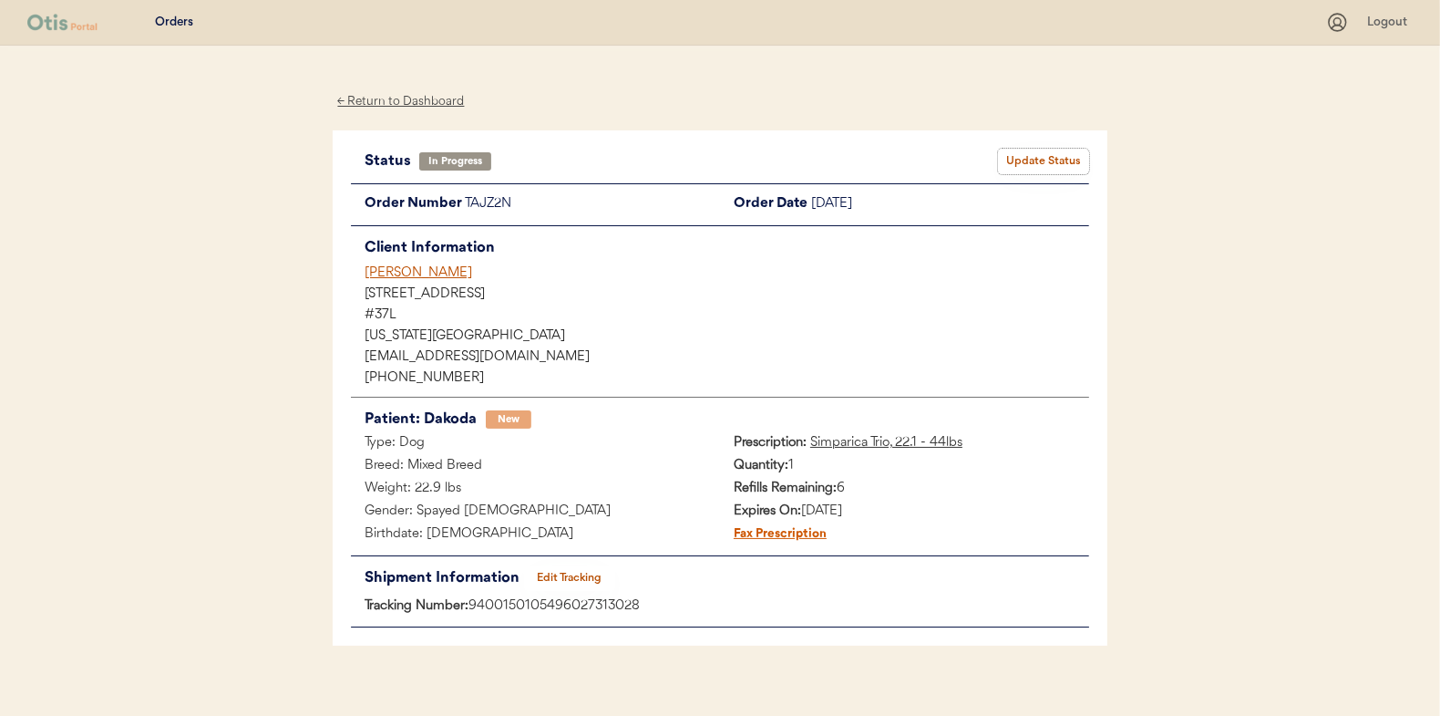
click at [1049, 156] on button "Update Status" at bounding box center [1043, 162] width 91 height 26
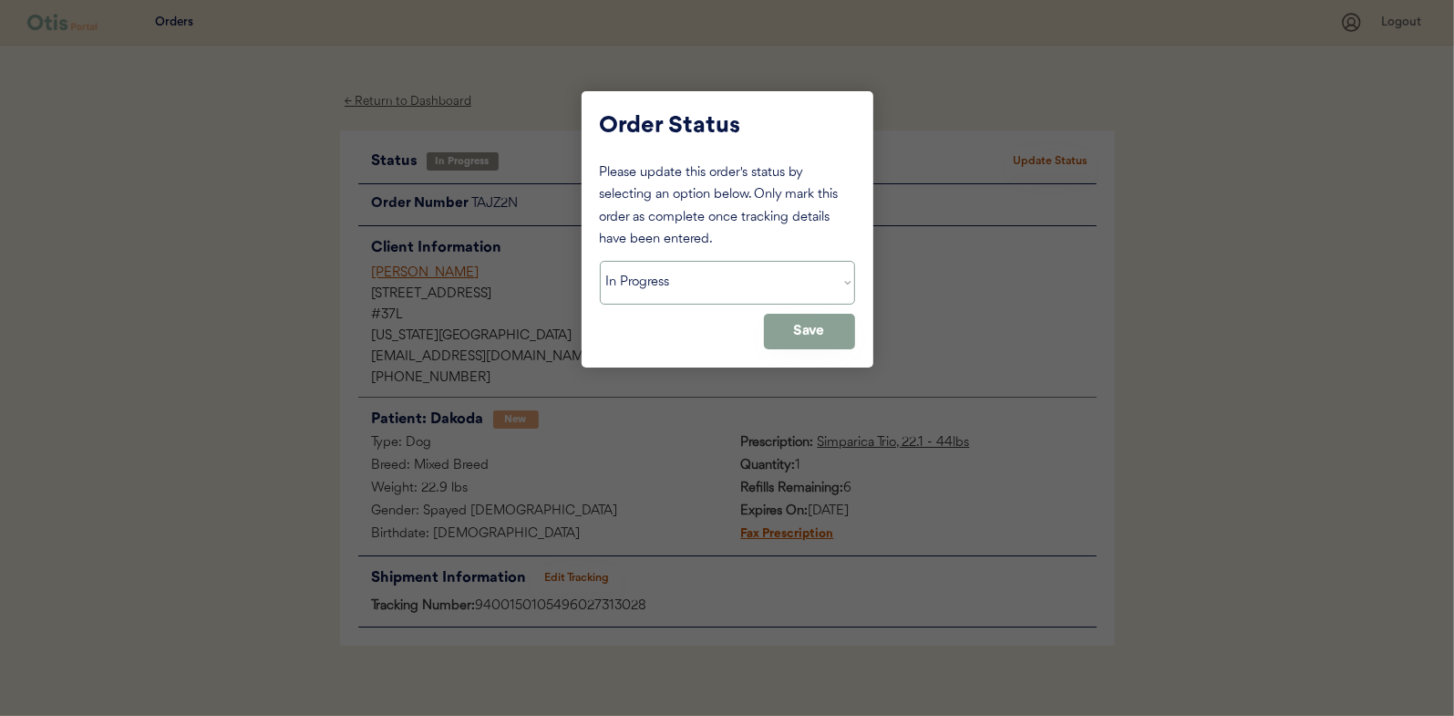
click at [677, 292] on select "Status On Hold New In Progress Complete Pending HW Consent Canceled" at bounding box center [727, 283] width 255 height 44
select select ""complete""
click at [600, 261] on select "Status On Hold New In Progress Complete Pending HW Consent Canceled" at bounding box center [727, 283] width 255 height 44
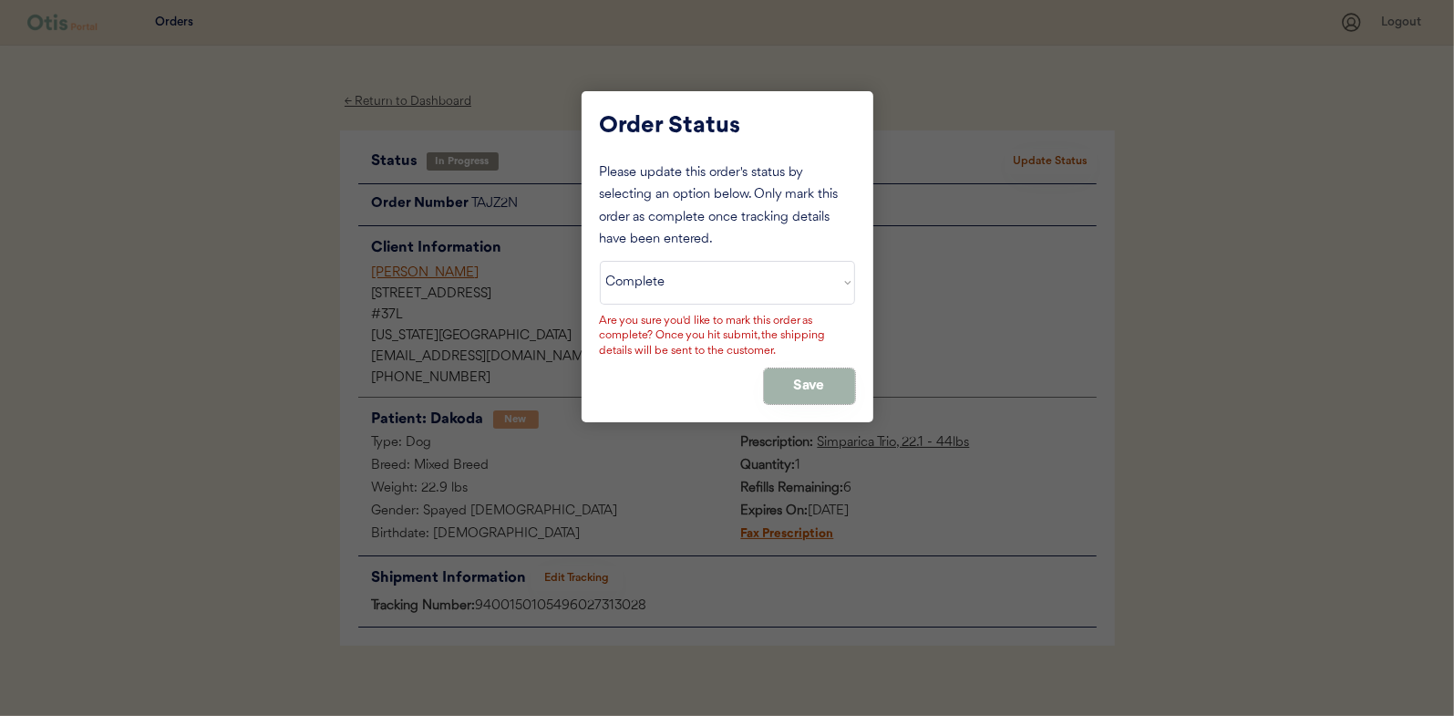
click at [795, 384] on button "Save" at bounding box center [809, 386] width 91 height 36
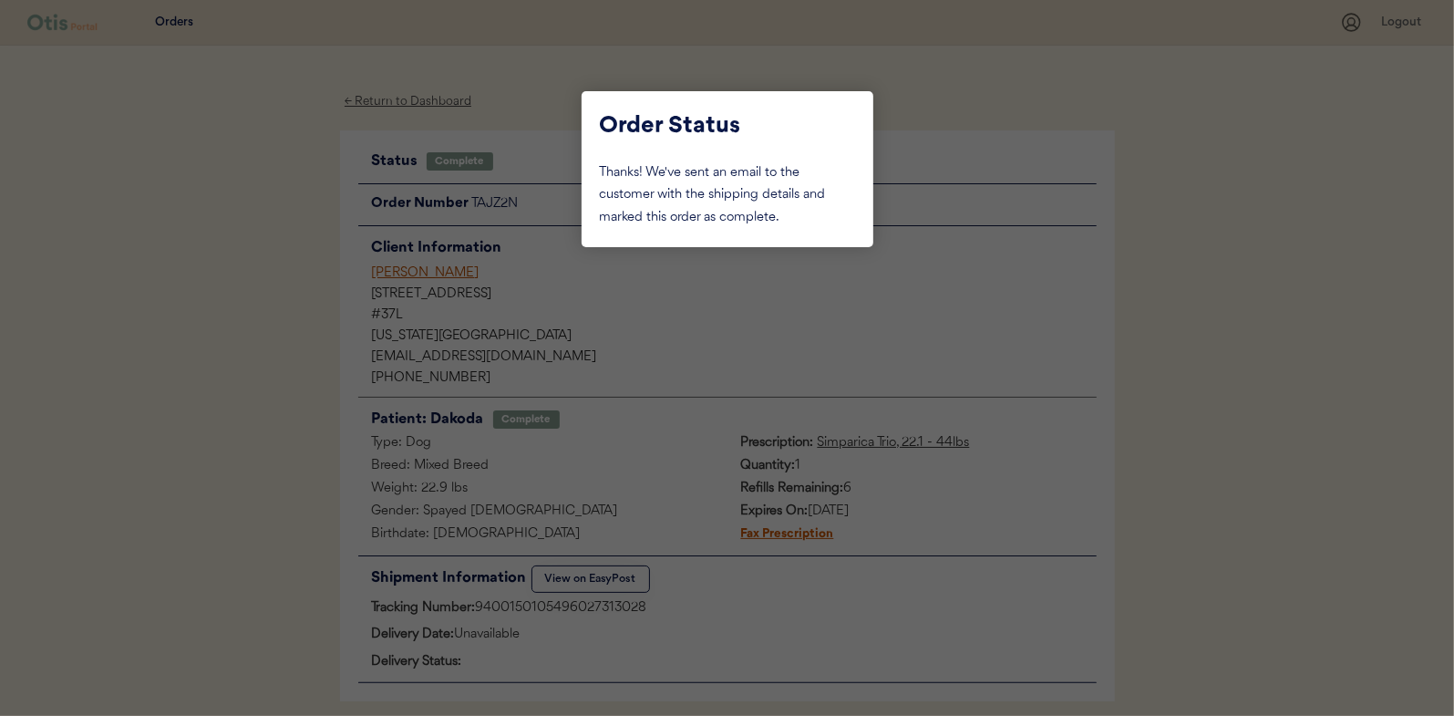
click at [256, 273] on div at bounding box center [727, 358] width 1454 height 716
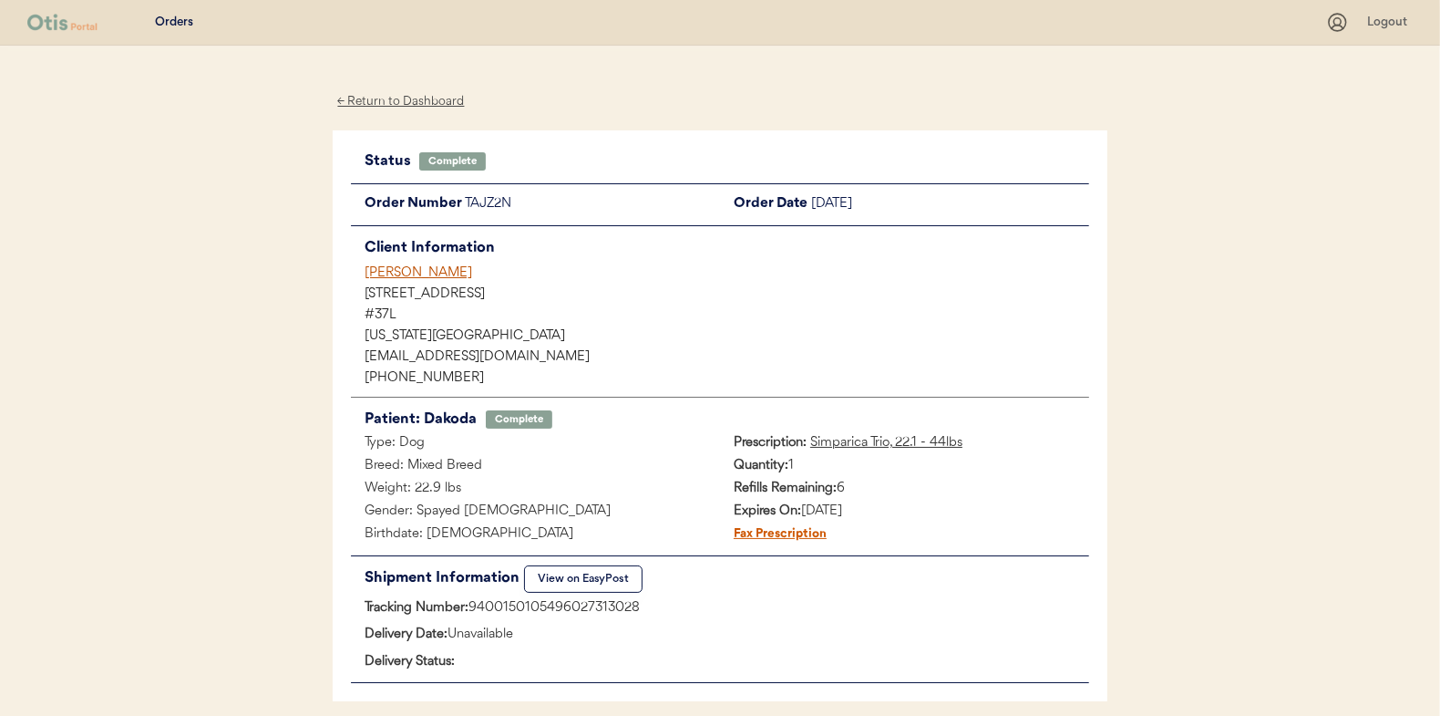
click at [384, 106] on div "← Return to Dashboard" at bounding box center [401, 101] width 137 height 21
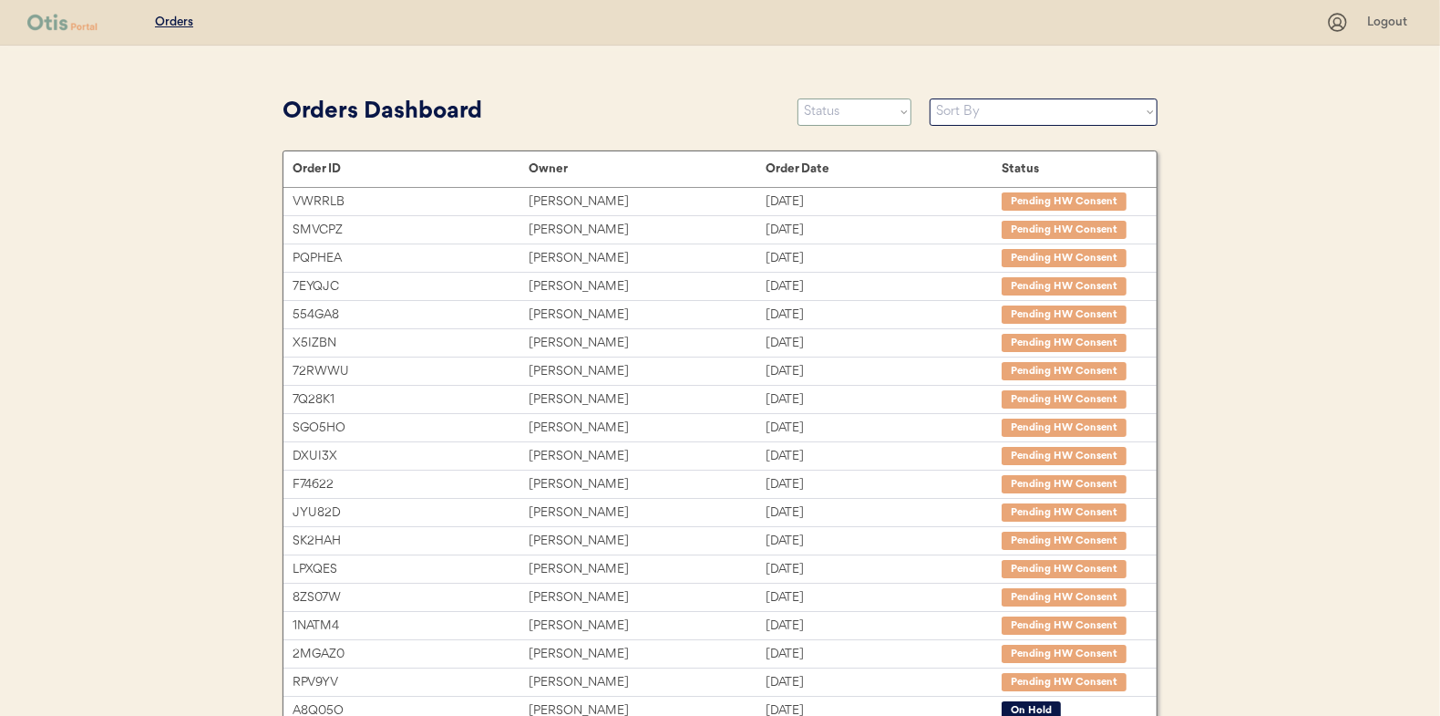
click at [828, 121] on select "Status On Hold New In Progress Complete Pending HW Consent Canceled" at bounding box center [855, 111] width 114 height 27
select select ""in_progress""
click at [798, 98] on select "Status On Hold New In Progress Complete Pending HW Consent Canceled" at bounding box center [855, 111] width 114 height 27
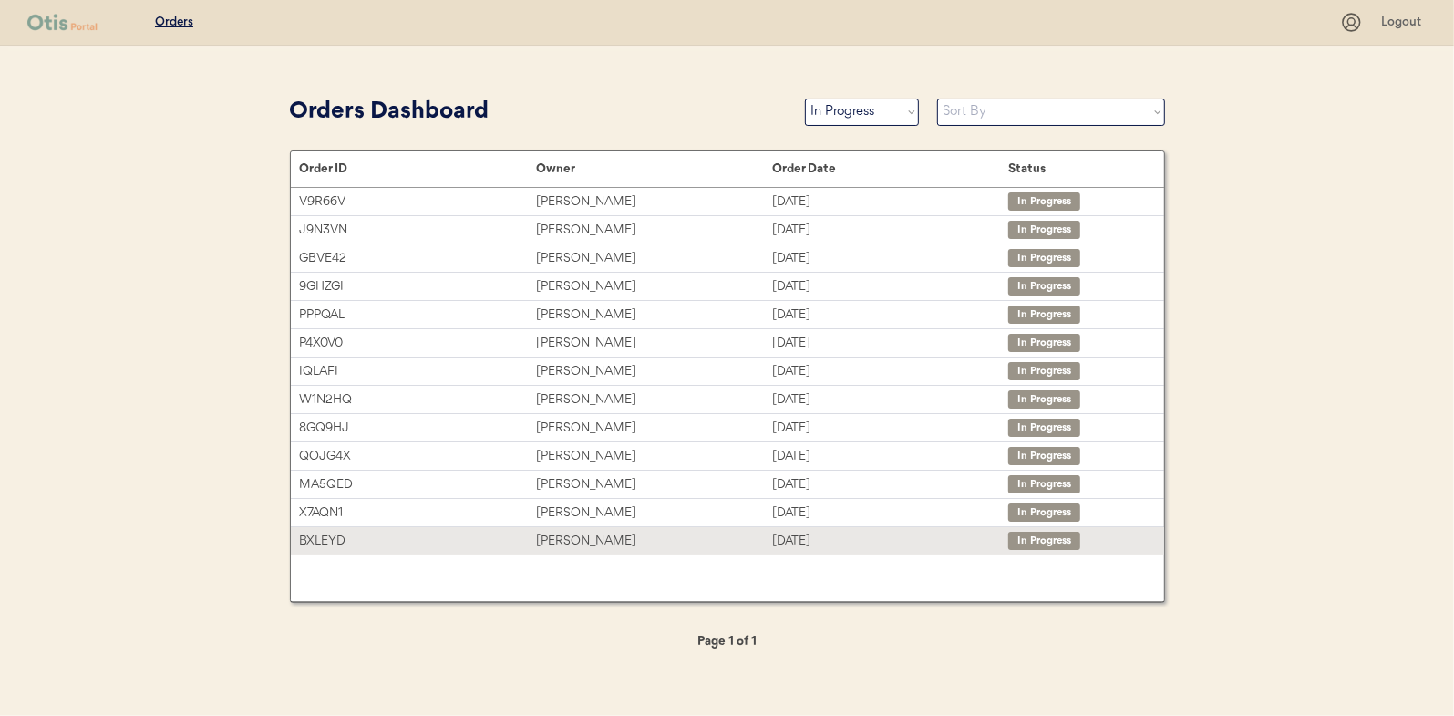
click at [587, 531] on div "Jessica Connell" at bounding box center [654, 541] width 236 height 21
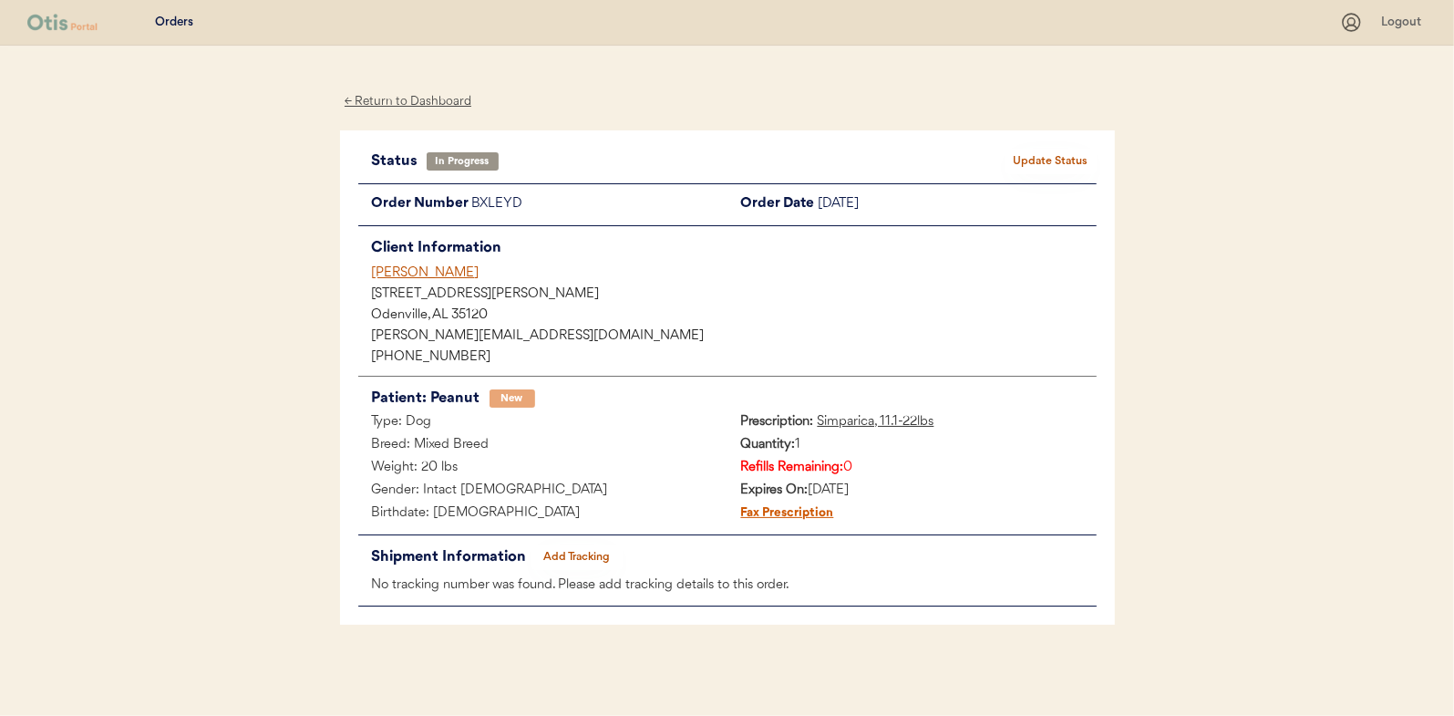
click at [567, 555] on button "Add Tracking" at bounding box center [576, 557] width 91 height 26
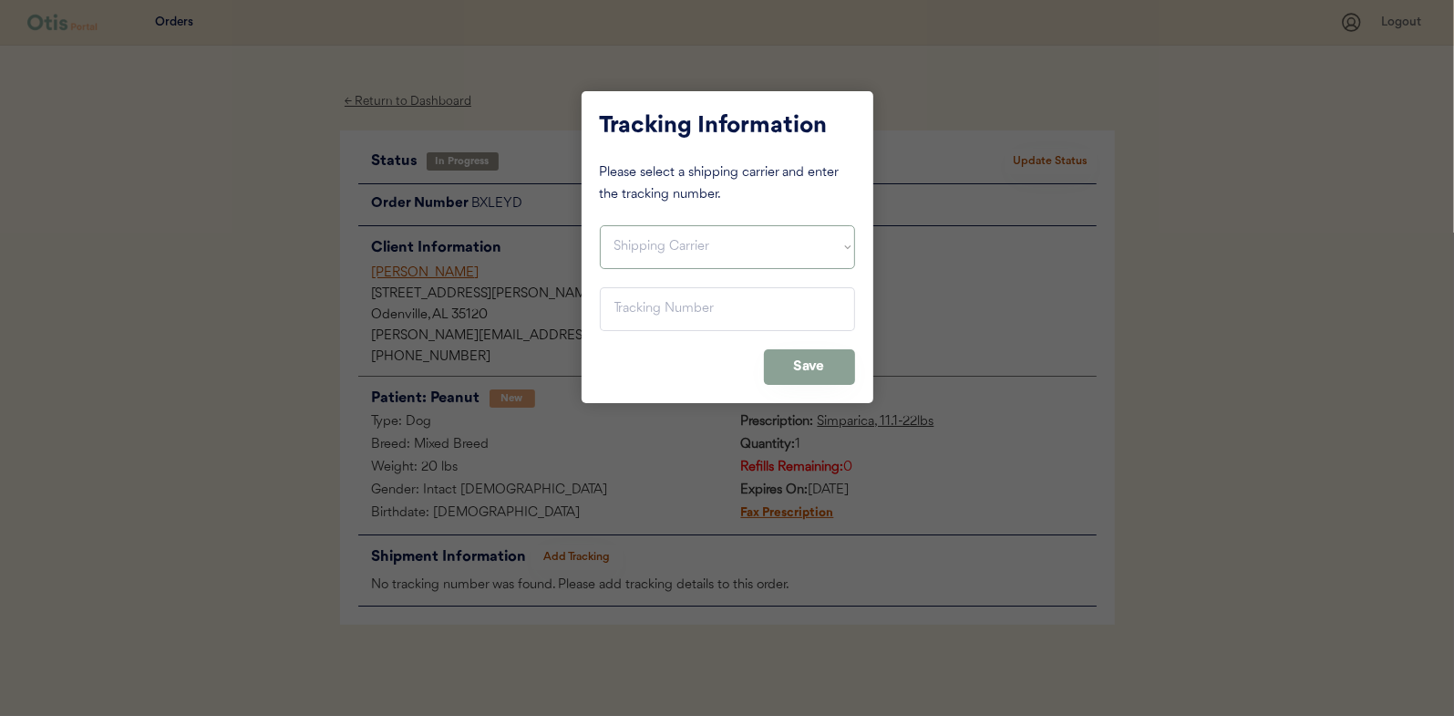
click at [667, 239] on select "Shipping Carrier FedEx FedEx Ground Economy UPS USPS" at bounding box center [727, 247] width 255 height 44
select select ""usps""
click at [600, 225] on select "Shipping Carrier FedEx FedEx Ground Economy UPS USPS" at bounding box center [727, 247] width 255 height 44
click at [628, 309] on input "input" at bounding box center [727, 309] width 255 height 44
paste input "9400150105497025827180"
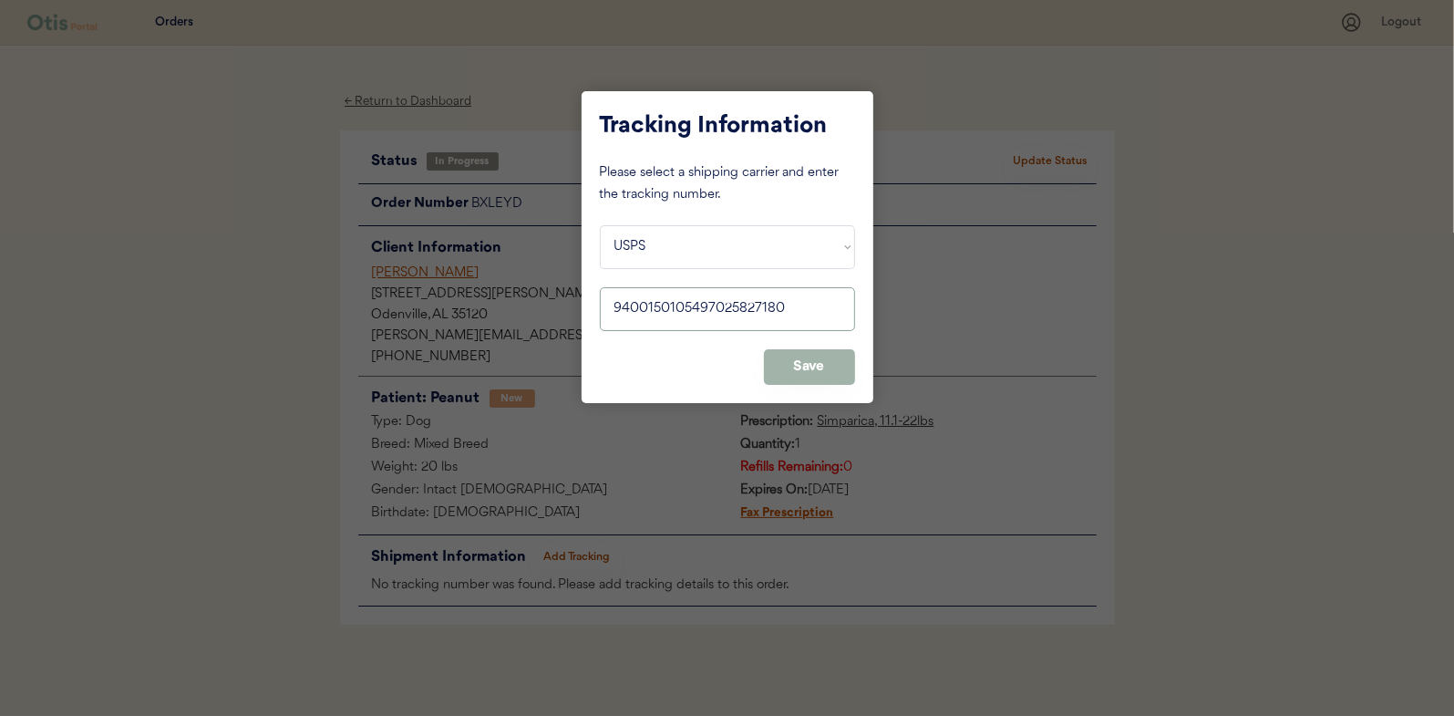
type input "9400150105497025827180"
click at [786, 356] on button "Save" at bounding box center [809, 367] width 91 height 36
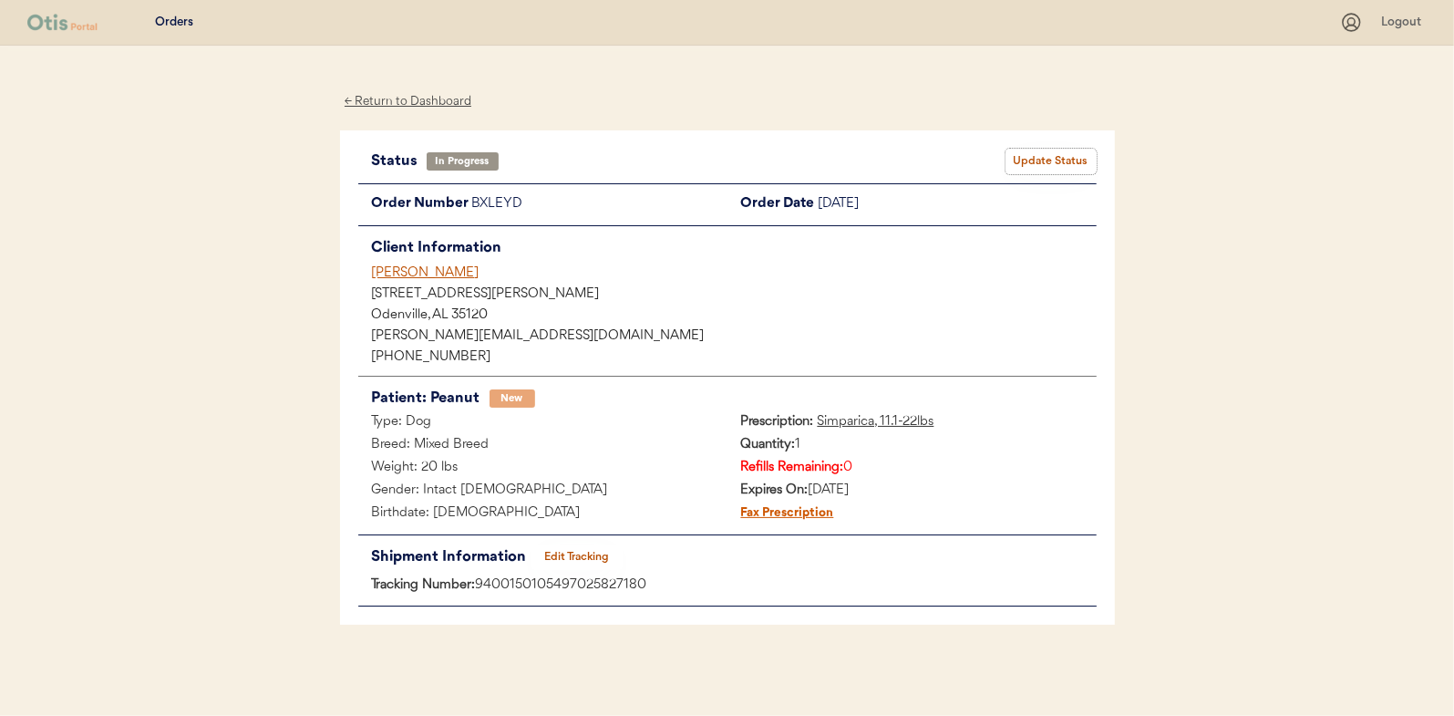
click at [1058, 158] on button "Update Status" at bounding box center [1050, 162] width 91 height 26
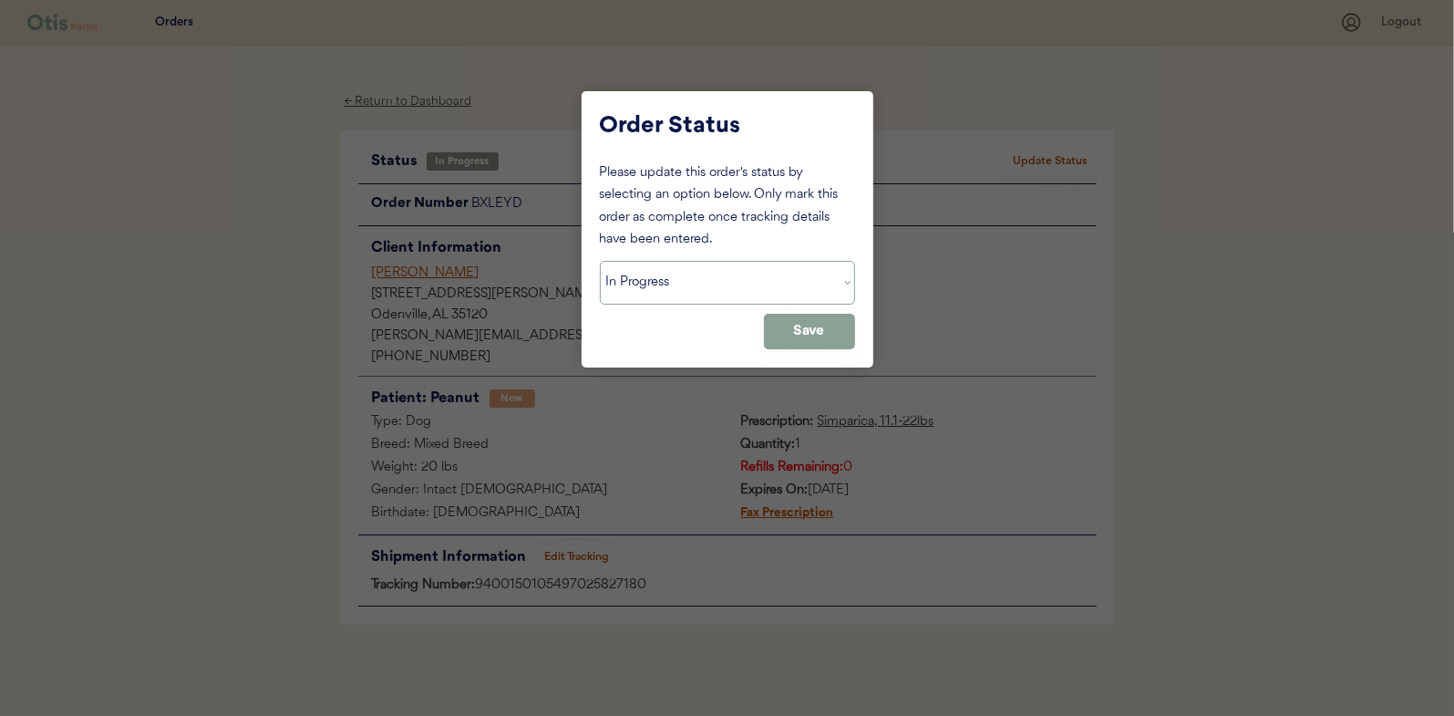
click at [710, 270] on select "Status On Hold New In Progress Complete Pending HW Consent Canceled" at bounding box center [727, 283] width 255 height 44
select select ""complete""
click at [600, 261] on select "Status On Hold New In Progress Complete Pending HW Consent Canceled" at bounding box center [727, 283] width 255 height 44
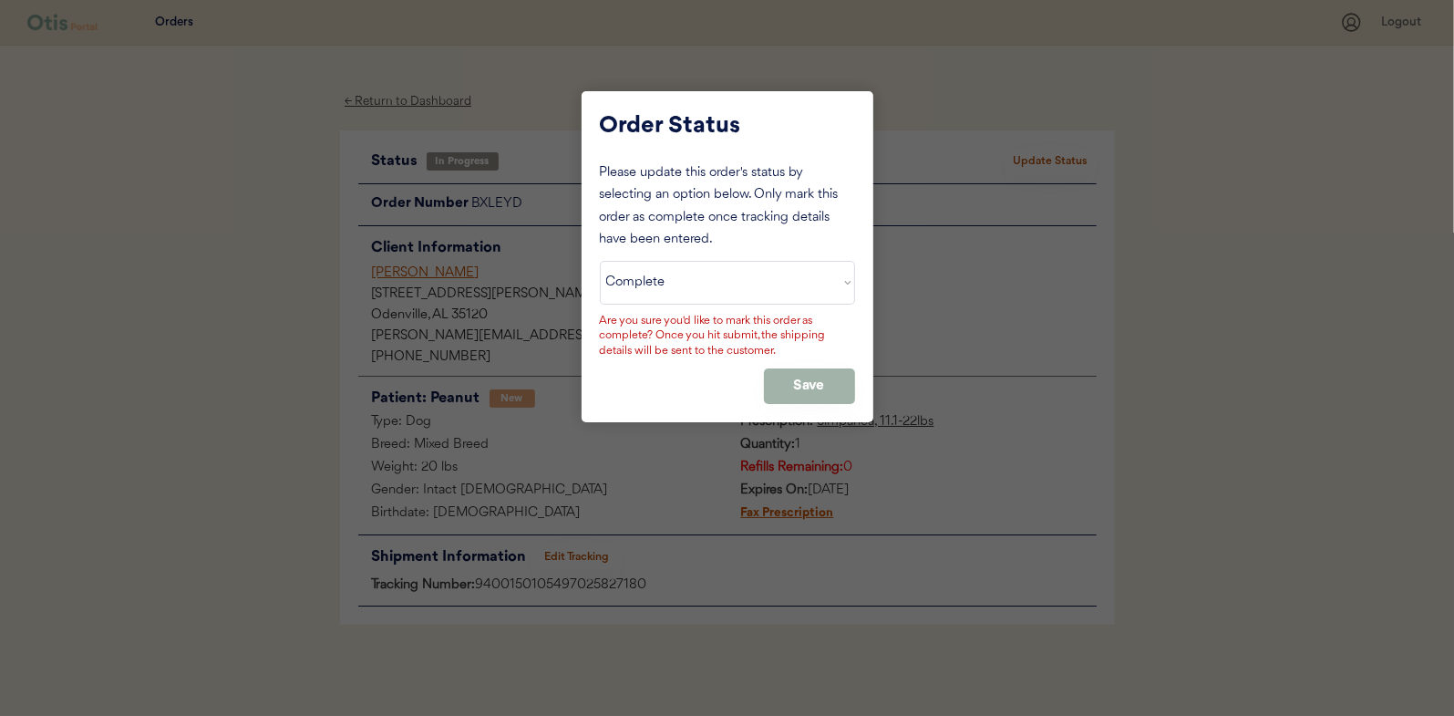
click at [802, 382] on button "Save" at bounding box center [809, 386] width 91 height 36
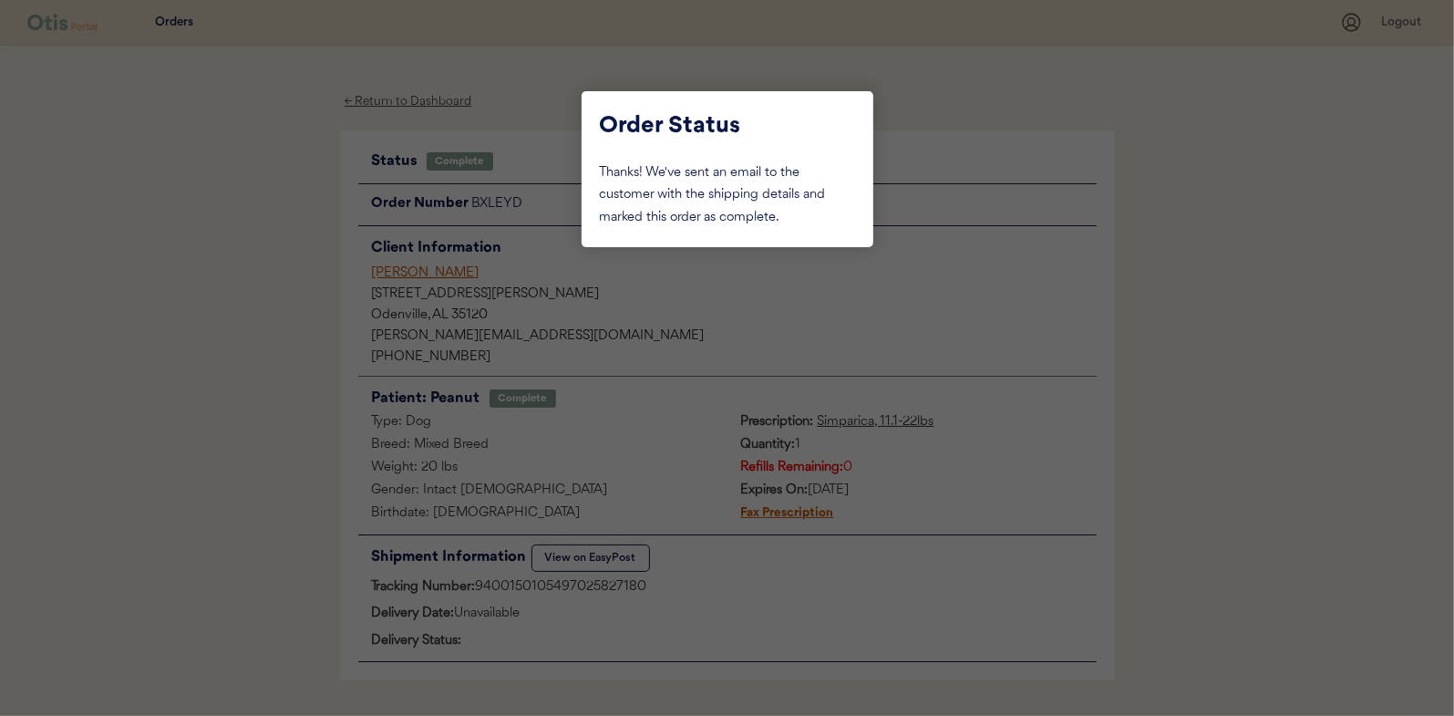
click at [300, 322] on div at bounding box center [727, 358] width 1454 height 716
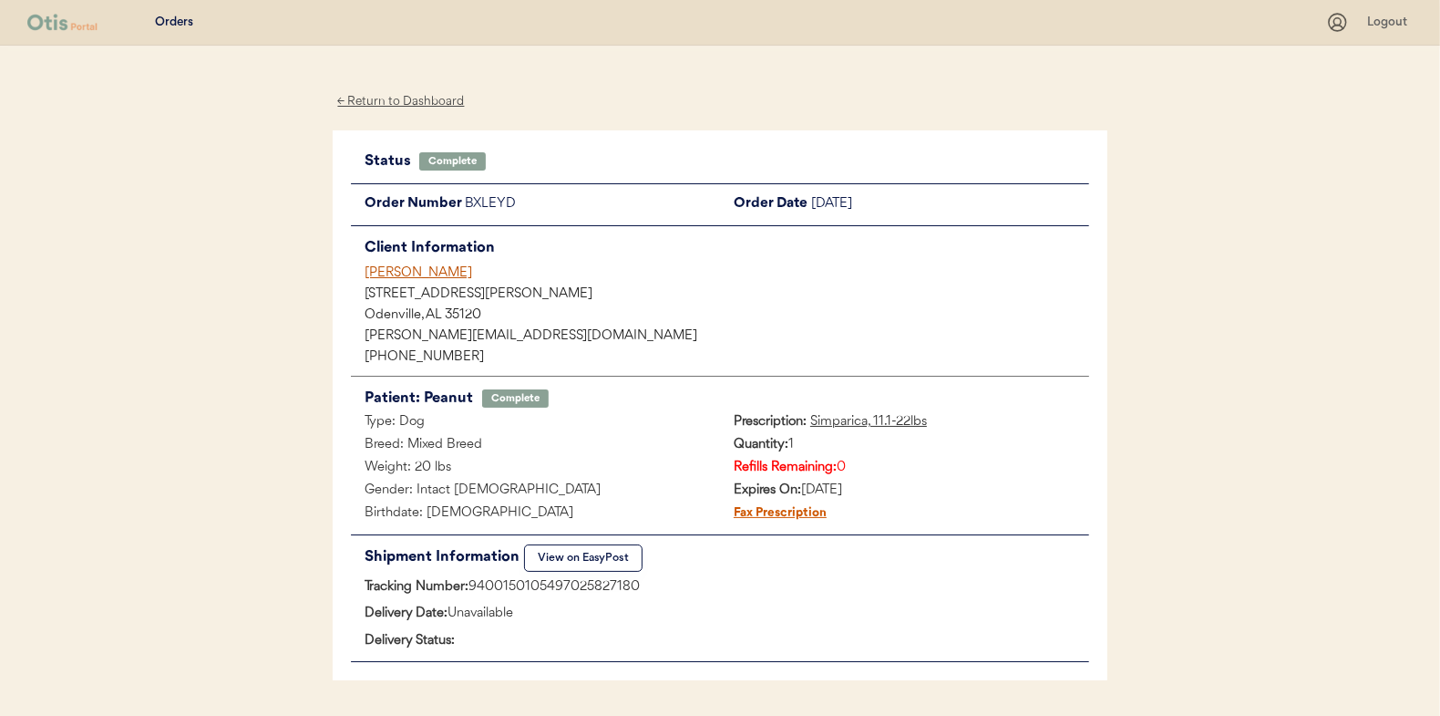
click at [408, 98] on div "← Return to Dashboard" at bounding box center [401, 101] width 137 height 21
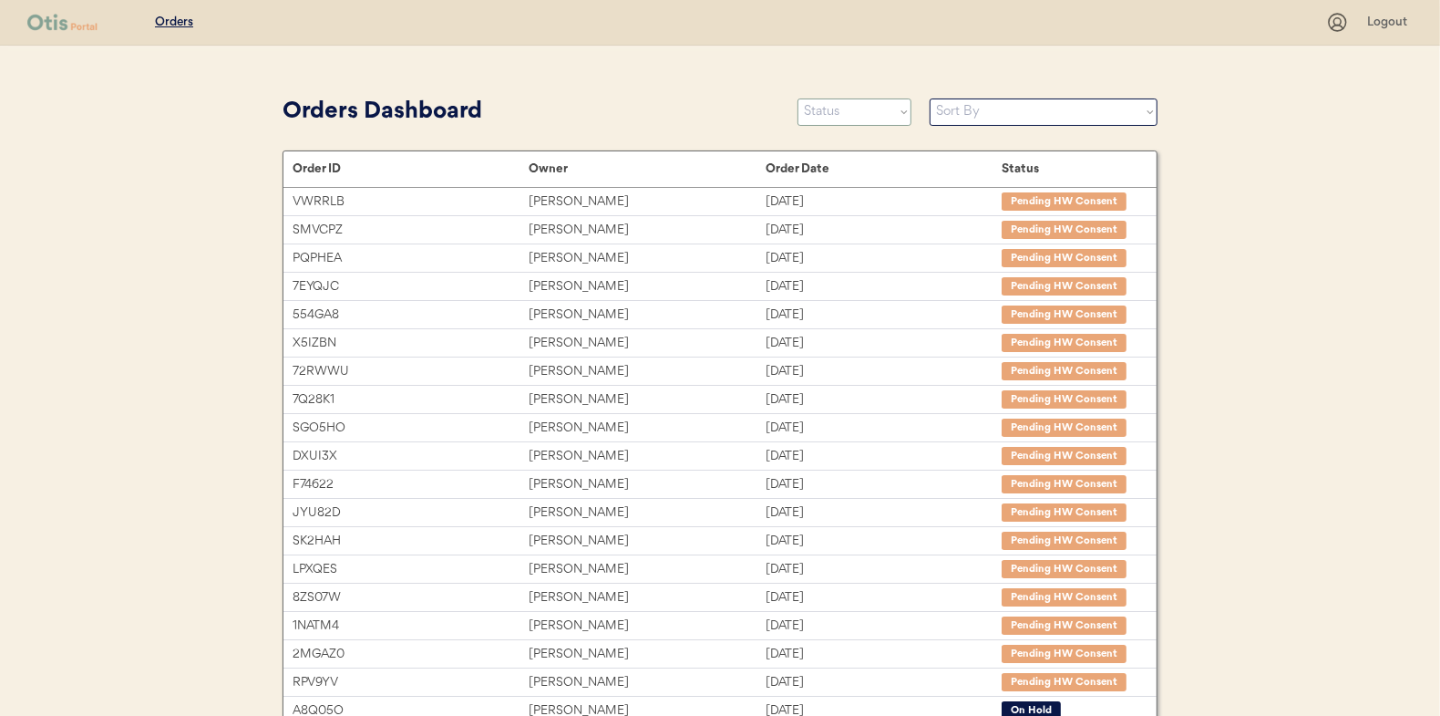
click at [856, 116] on select "Status On Hold New In Progress Complete Pending HW Consent Canceled" at bounding box center [855, 111] width 114 height 27
click at [798, 98] on select "Status On Hold New In Progress Complete Pending HW Consent Canceled" at bounding box center [855, 111] width 114 height 27
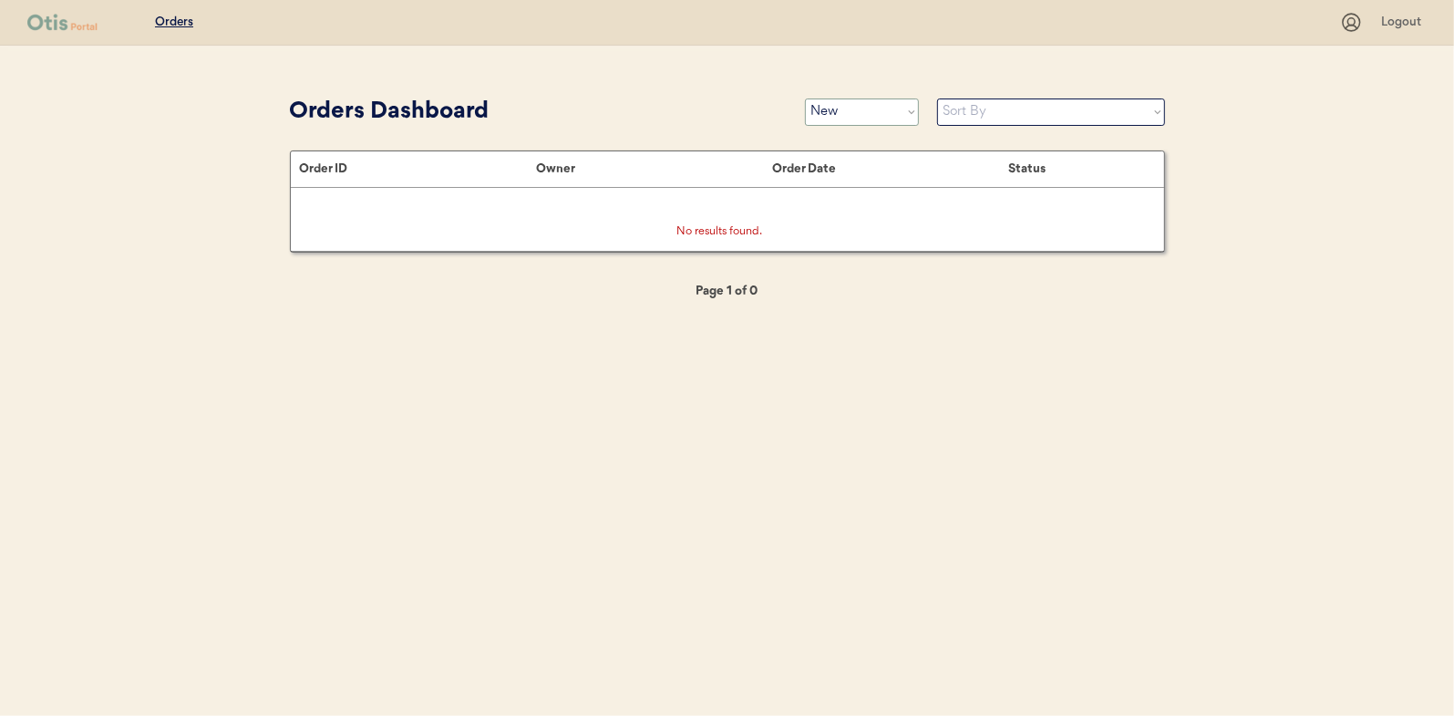
click at [852, 106] on select "Status On Hold New In Progress Complete Pending HW Consent Canceled" at bounding box center [862, 111] width 114 height 27
click at [805, 98] on select "Status On Hold New In Progress Complete Pending HW Consent Canceled" at bounding box center [862, 111] width 114 height 27
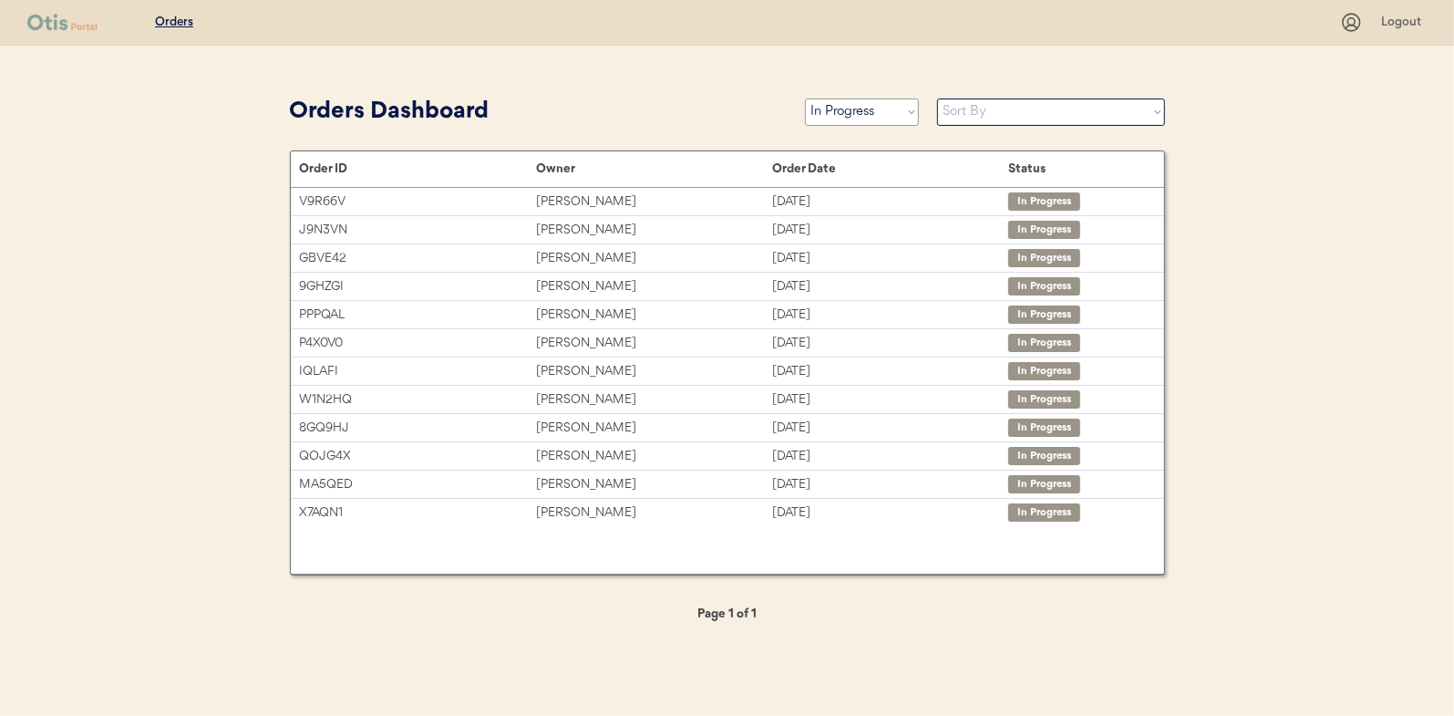
click at [851, 115] on select "Status On Hold New In Progress Complete Pending HW Consent Canceled" at bounding box center [862, 111] width 114 height 27
click at [805, 98] on select "Status On Hold New In Progress Complete Pending HW Consent Canceled" at bounding box center [862, 111] width 114 height 27
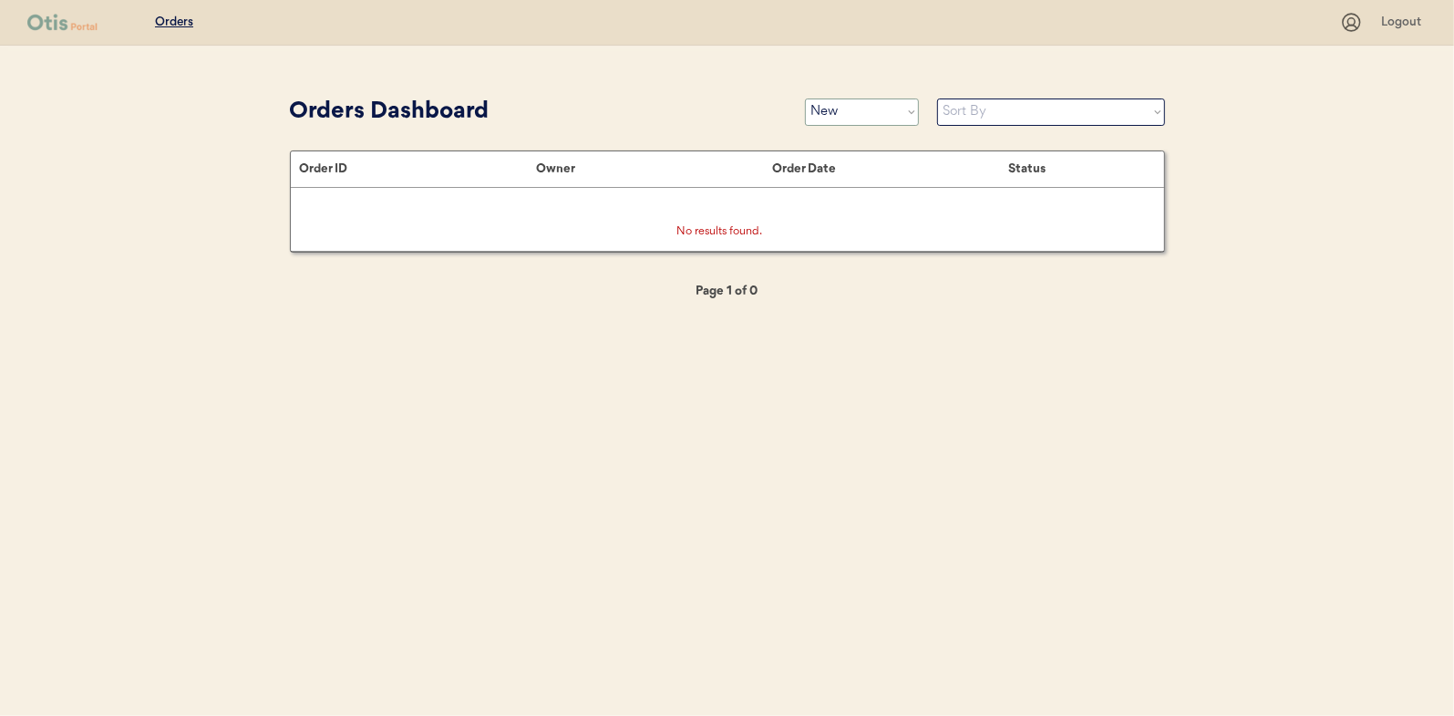
click at [839, 114] on select "Status On Hold New In Progress Complete Pending HW Consent Canceled" at bounding box center [862, 111] width 114 height 27
click at [805, 98] on select "Status On Hold New In Progress Complete Pending HW Consent Canceled" at bounding box center [862, 111] width 114 height 27
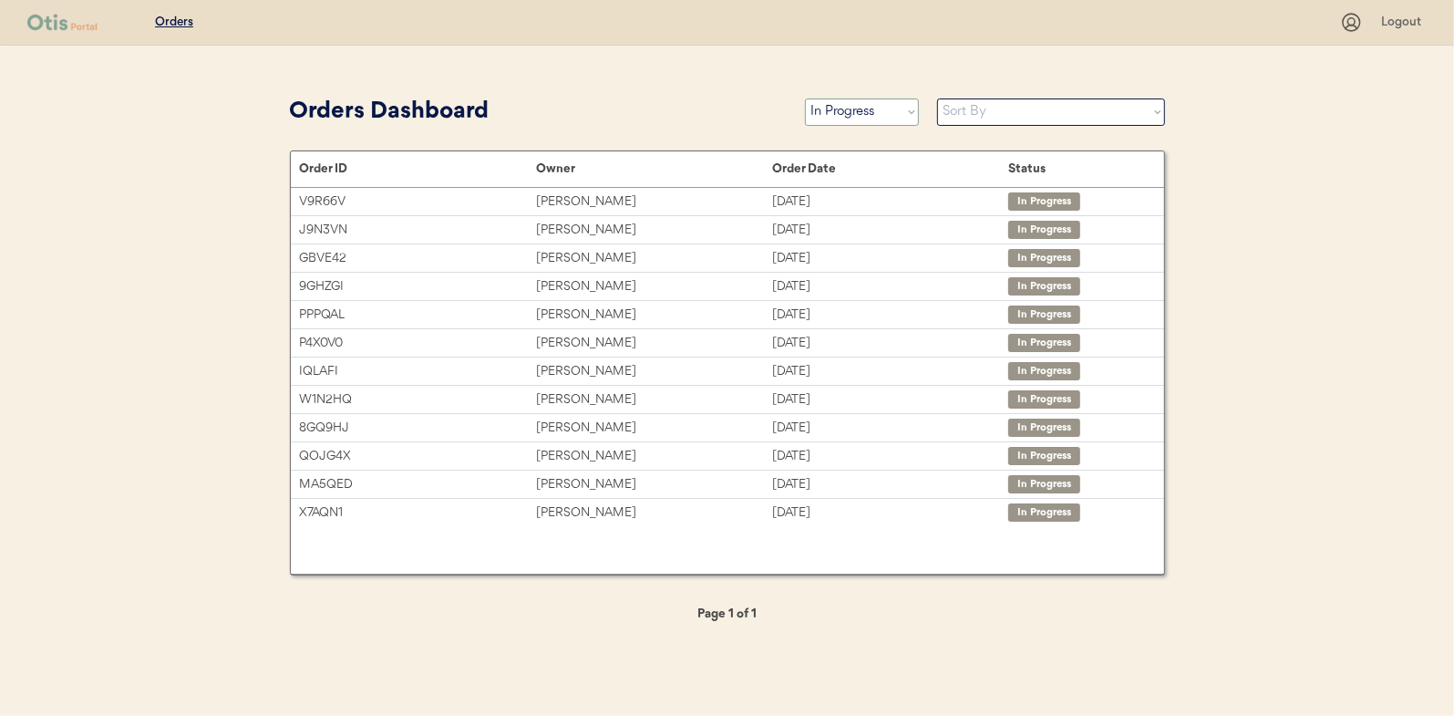
click at [827, 115] on select "Status On Hold New In Progress Complete Pending HW Consent Canceled" at bounding box center [862, 111] width 114 height 27
click at [805, 98] on select "Status On Hold New In Progress Complete Pending HW Consent Canceled" at bounding box center [862, 111] width 114 height 27
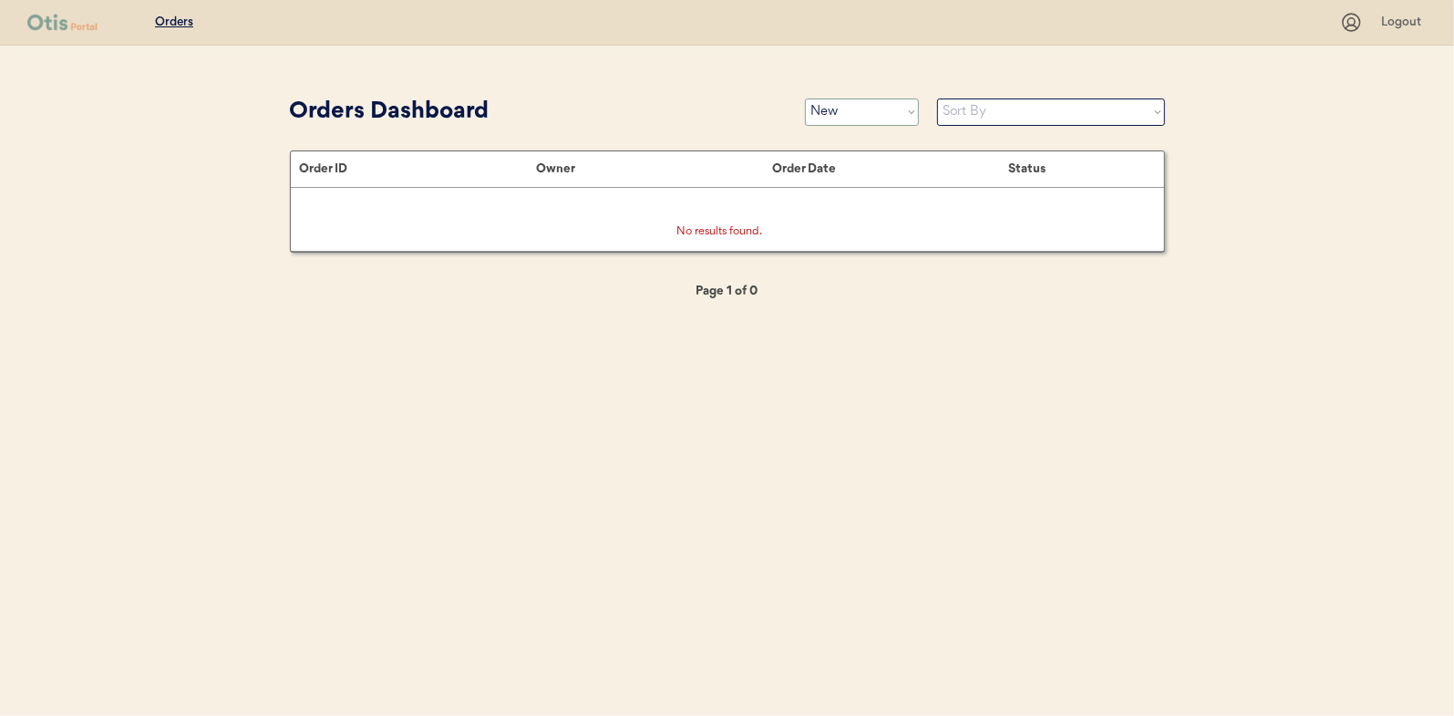
click at [839, 114] on select "Status On Hold New In Progress Complete Pending HW Consent Canceled" at bounding box center [862, 111] width 114 height 27
select select ""in_progress""
click at [805, 98] on select "Status On Hold New In Progress Complete Pending HW Consent Canceled" at bounding box center [862, 111] width 114 height 27
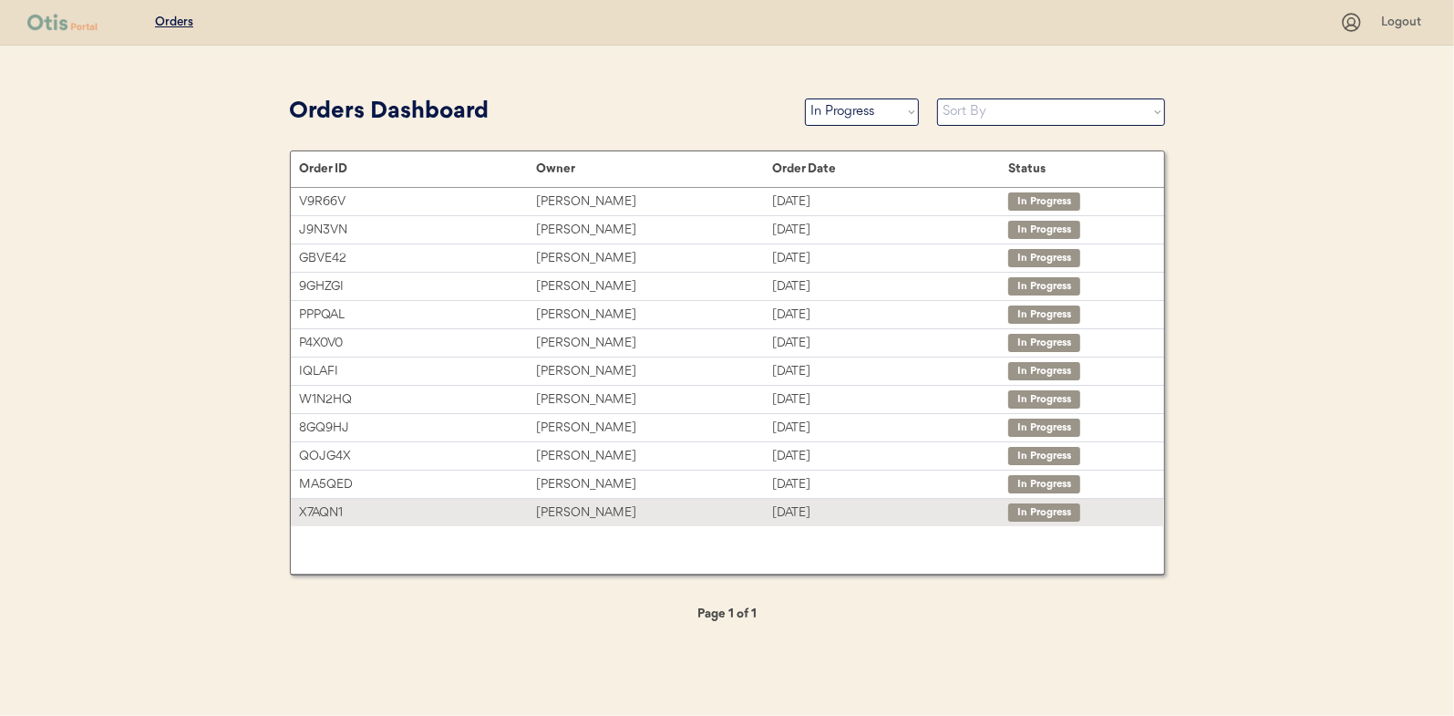
click at [575, 503] on div "[PERSON_NAME]" at bounding box center [654, 512] width 236 height 21
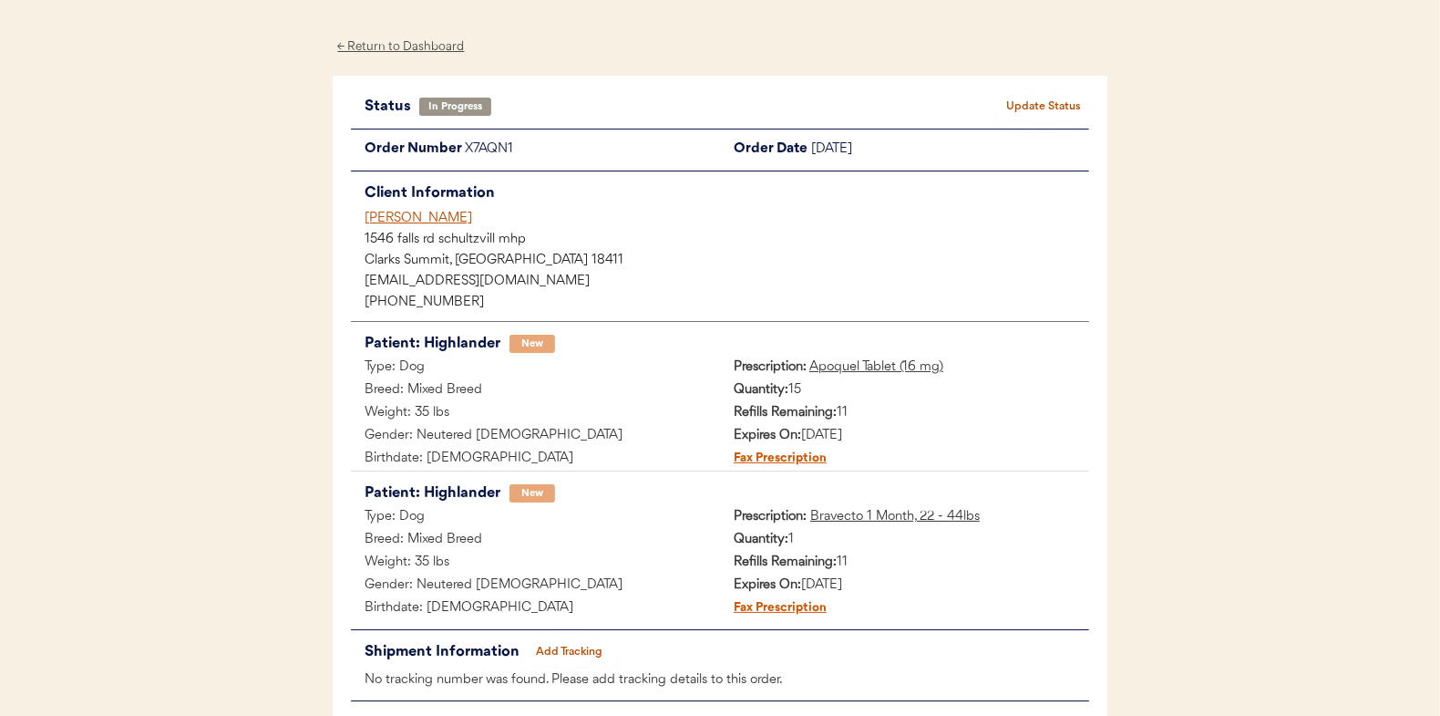
scroll to position [149, 0]
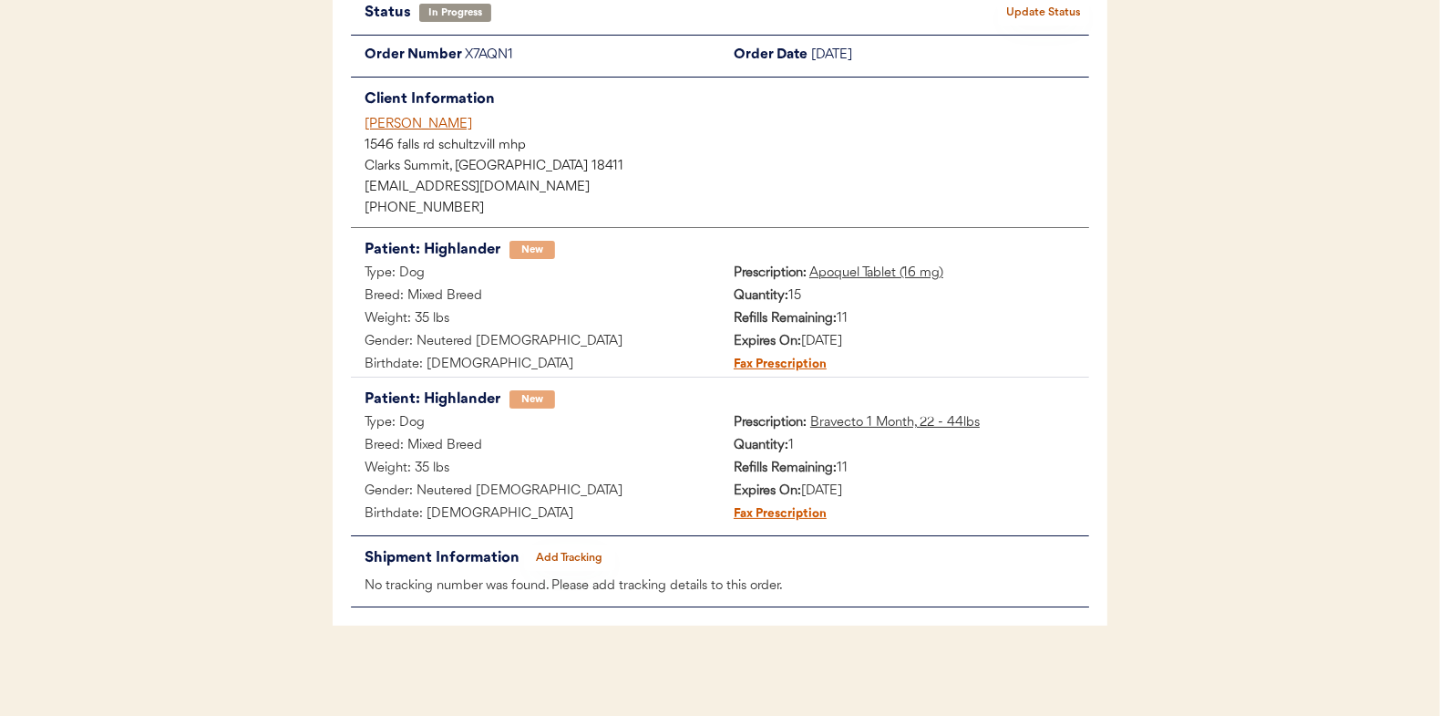
click at [567, 556] on button "Add Tracking" at bounding box center [569, 558] width 91 height 26
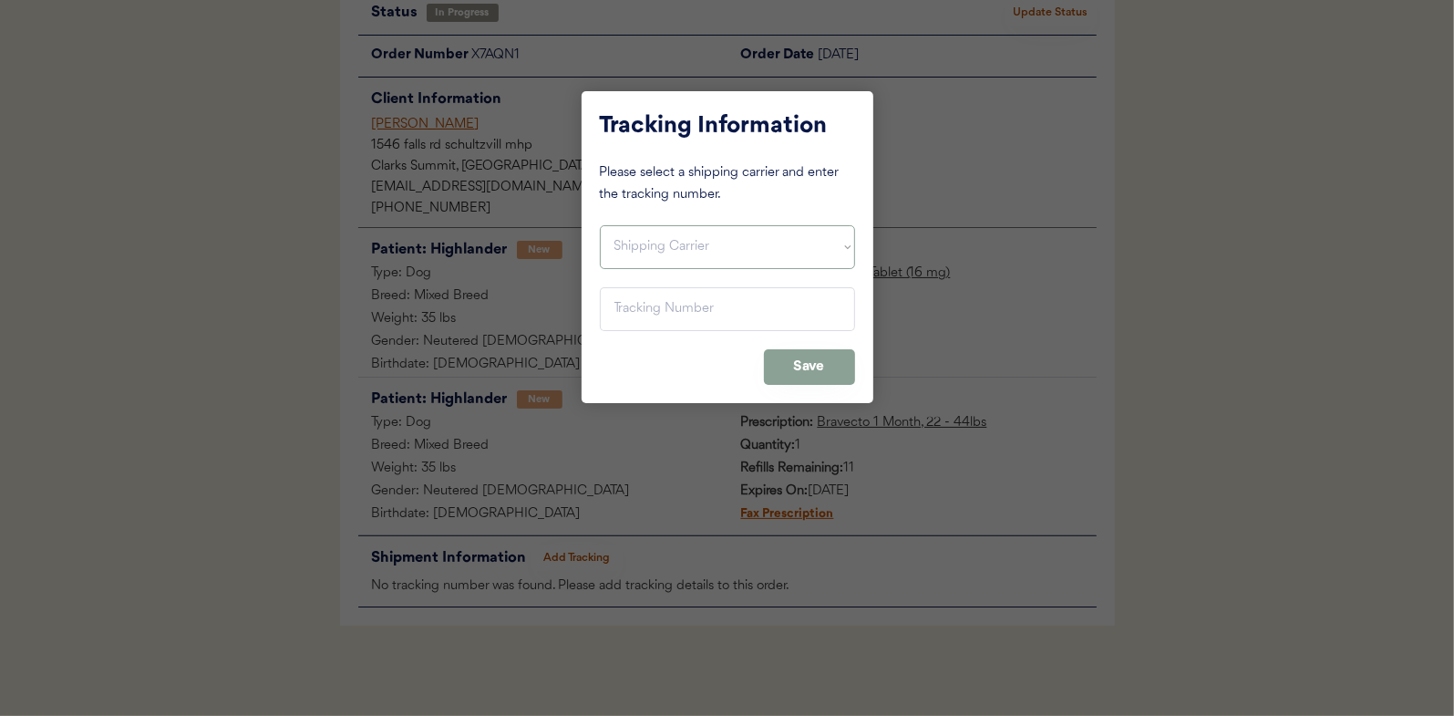
click at [644, 254] on select "Shipping Carrier FedEx FedEx Ground Economy UPS USPS" at bounding box center [727, 247] width 255 height 44
select select ""usps""
click at [600, 225] on select "Shipping Carrier FedEx FedEx Ground Economy UPS USPS" at bounding box center [727, 247] width 255 height 44
click at [634, 304] on input "input" at bounding box center [727, 309] width 255 height 44
paste input "9400150105496027317446"
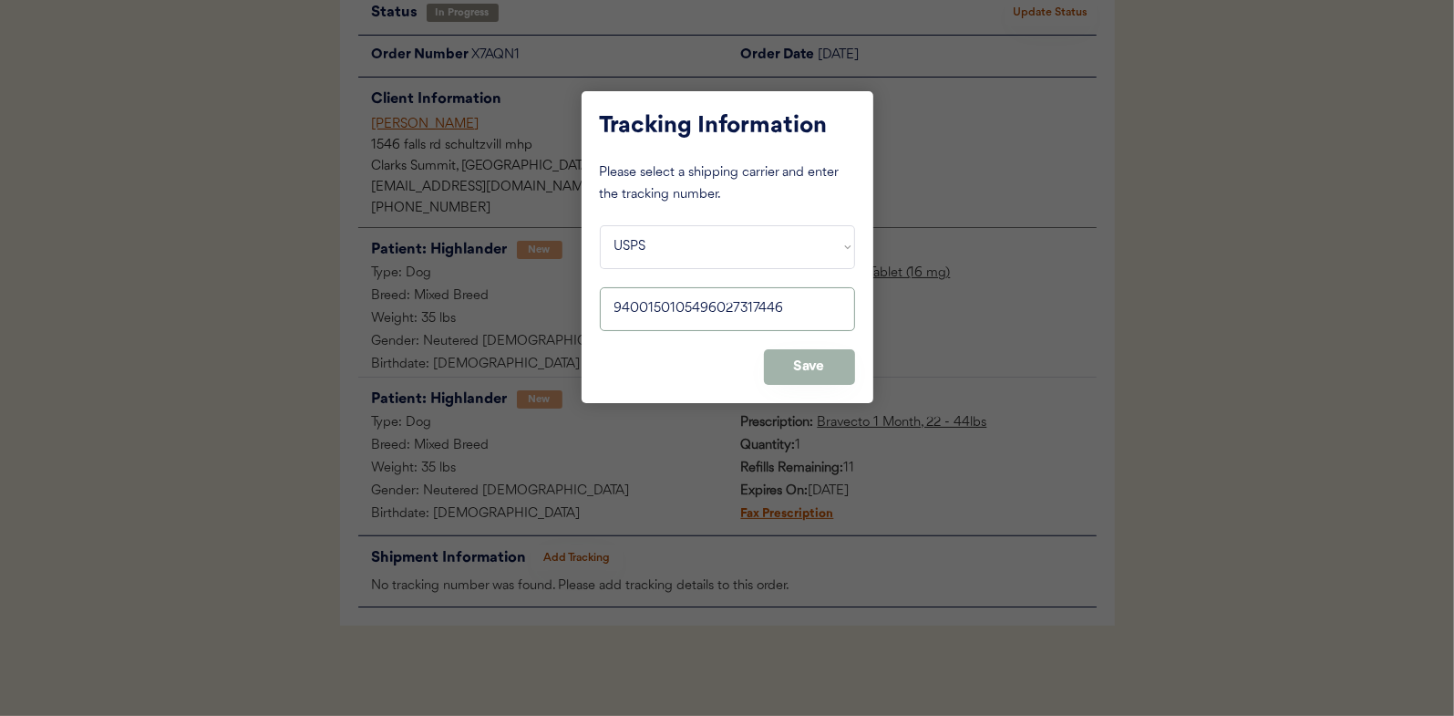
type input "9400150105496027317446"
click at [813, 369] on button "Save" at bounding box center [809, 367] width 91 height 36
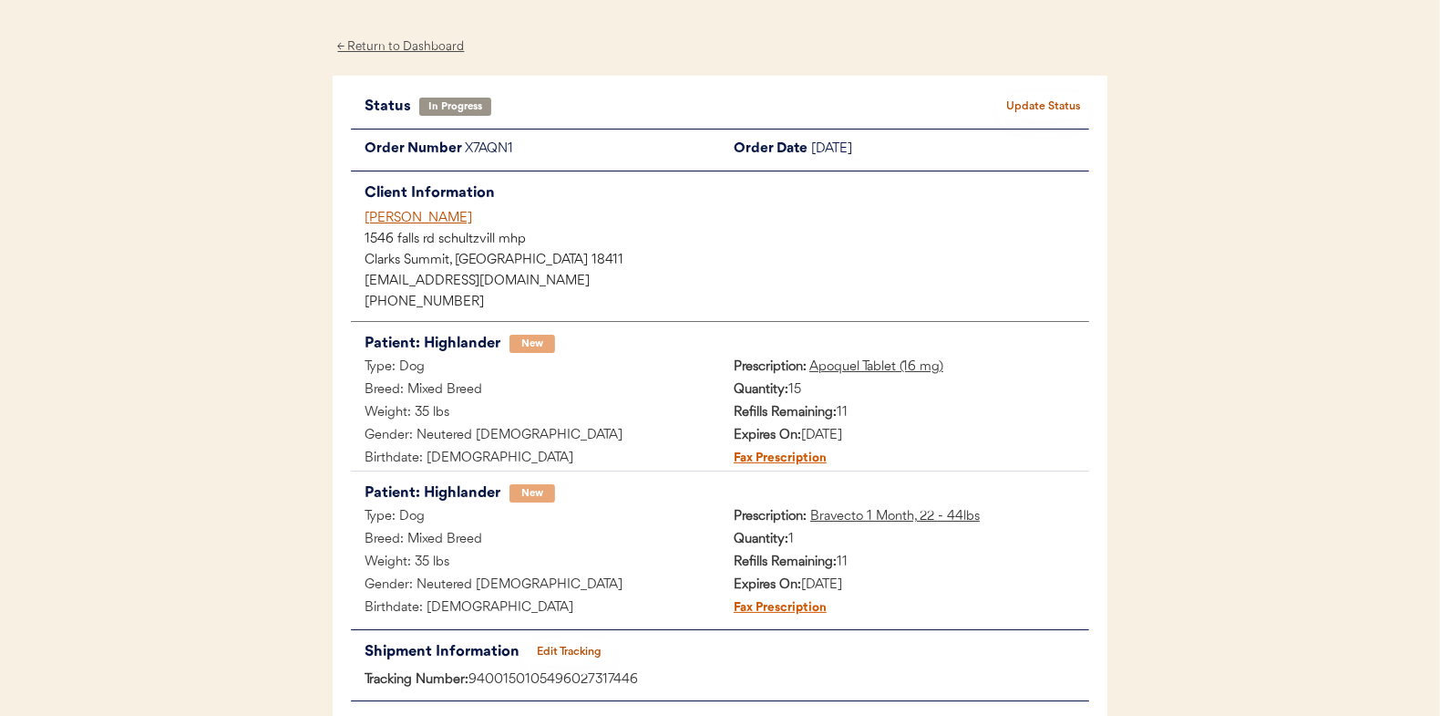
scroll to position [0, 0]
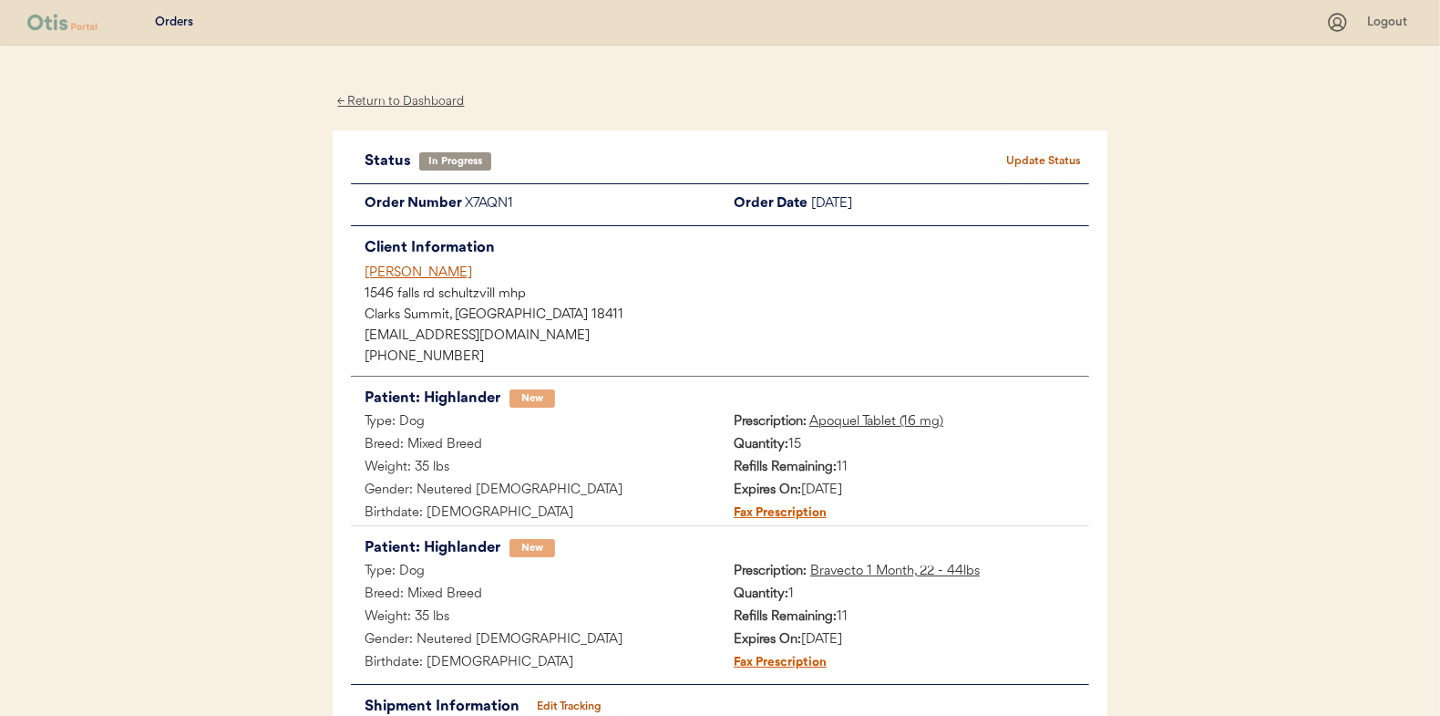
click at [1046, 157] on button "Update Status" at bounding box center [1043, 162] width 91 height 26
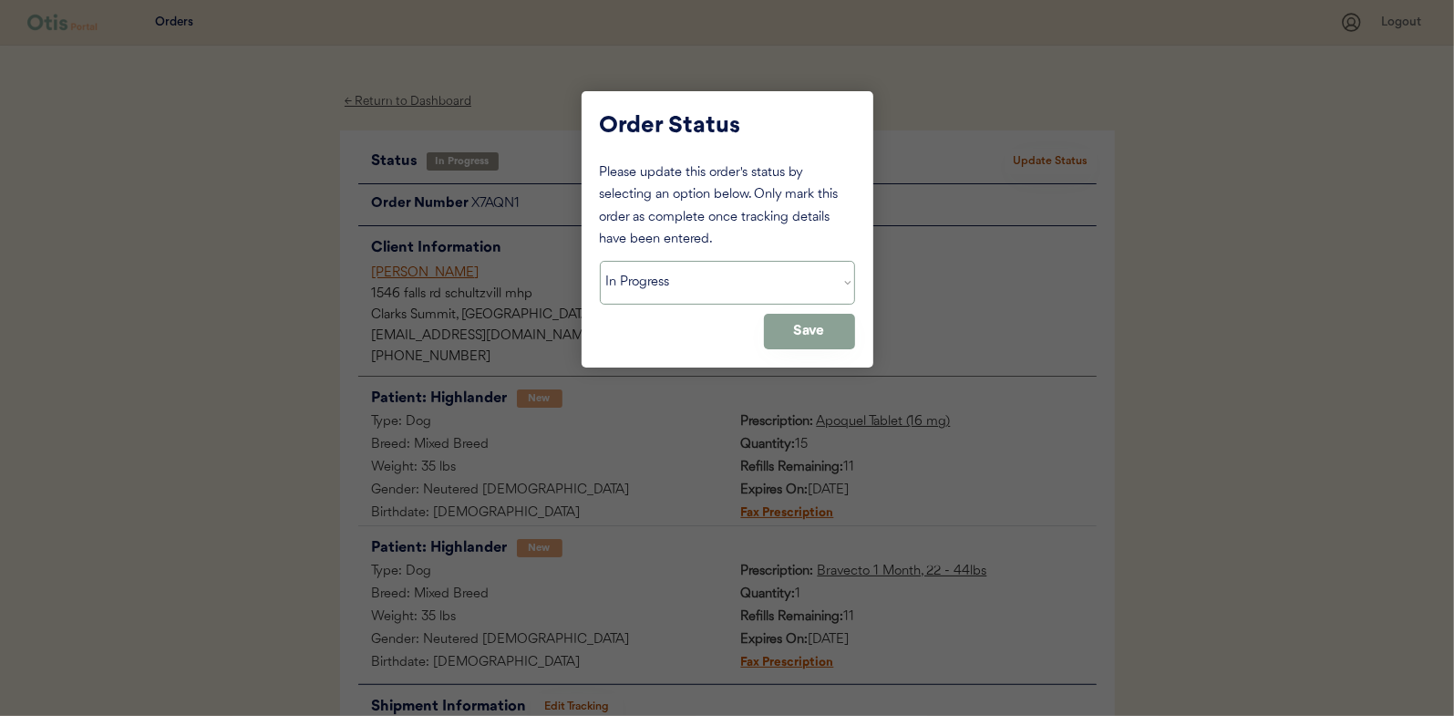
click at [661, 293] on select "Status On Hold New In Progress Complete Pending HW Consent Canceled" at bounding box center [727, 283] width 255 height 44
select select ""complete""
click at [600, 261] on select "Status On Hold New In Progress Complete Pending HW Consent Canceled" at bounding box center [727, 283] width 255 height 44
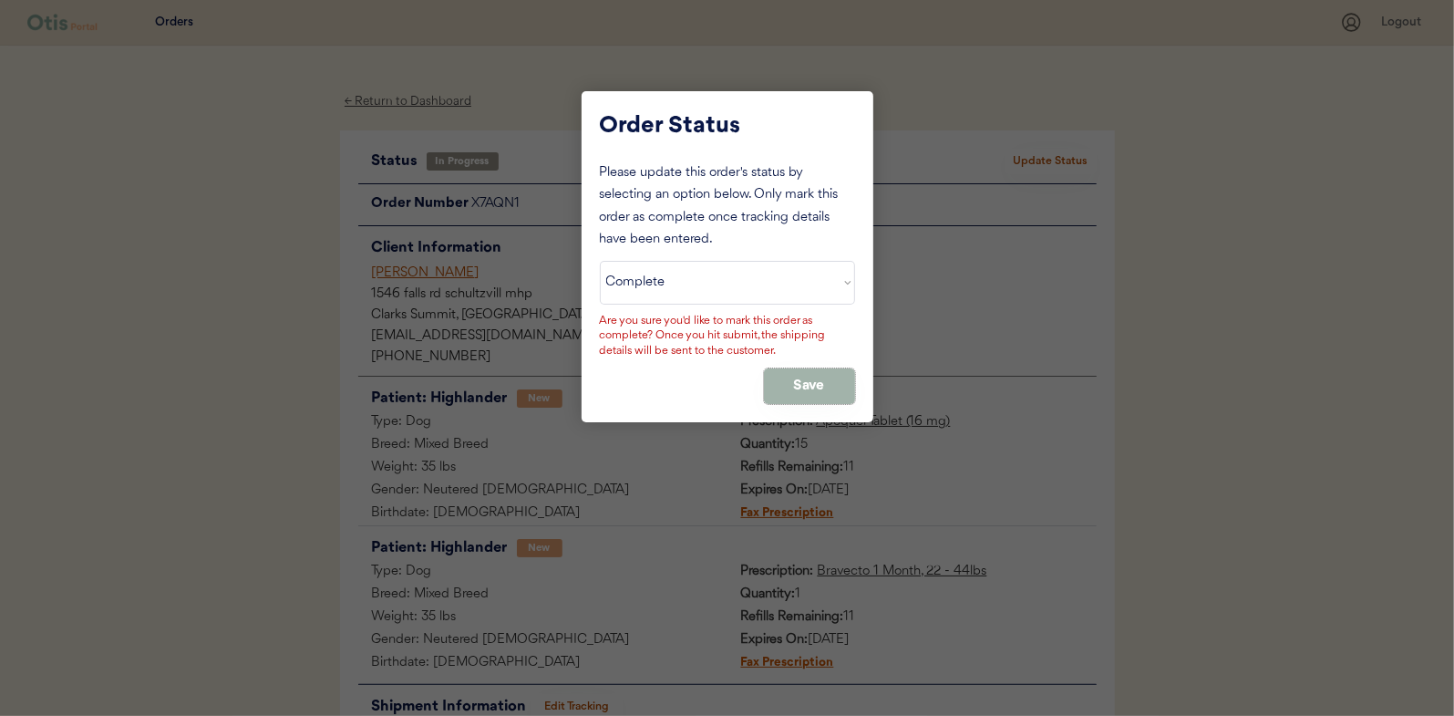
click at [801, 387] on button "Save" at bounding box center [809, 386] width 91 height 36
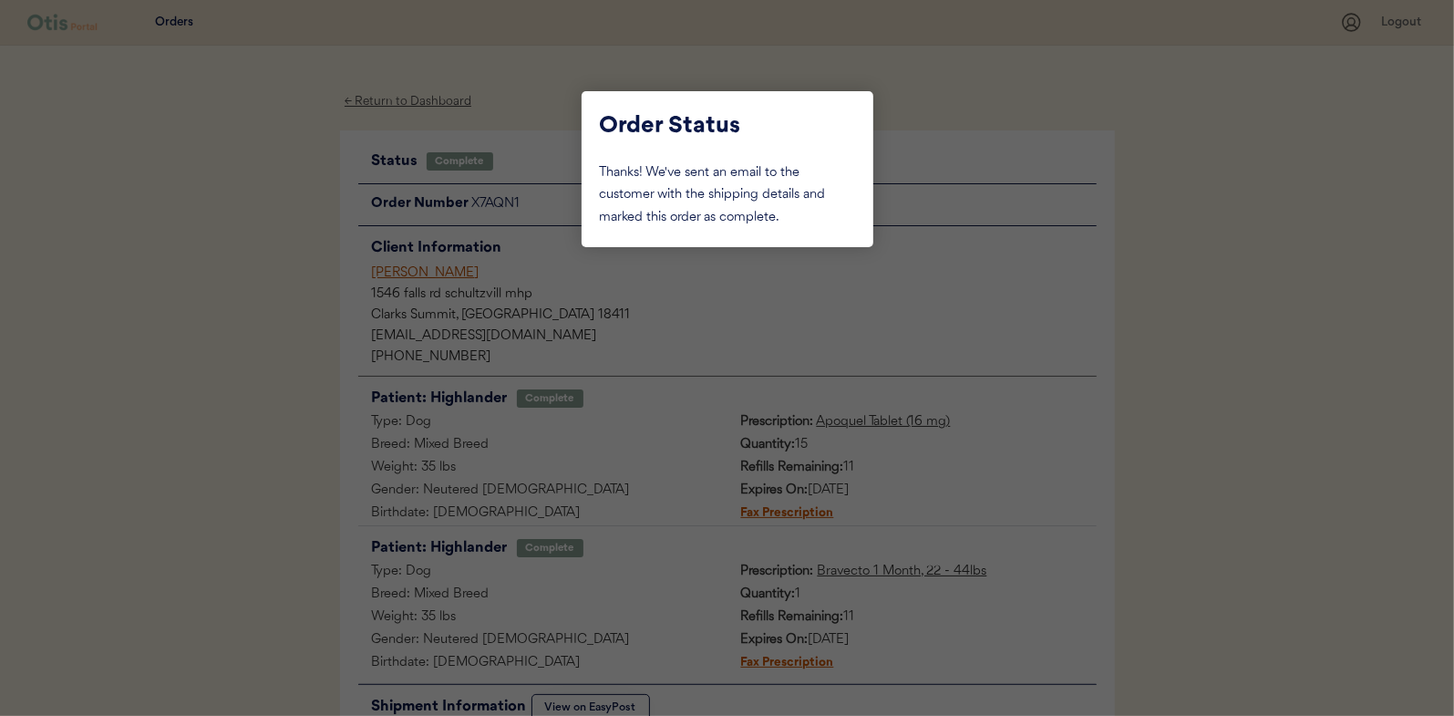
click at [275, 301] on div at bounding box center [727, 358] width 1454 height 716
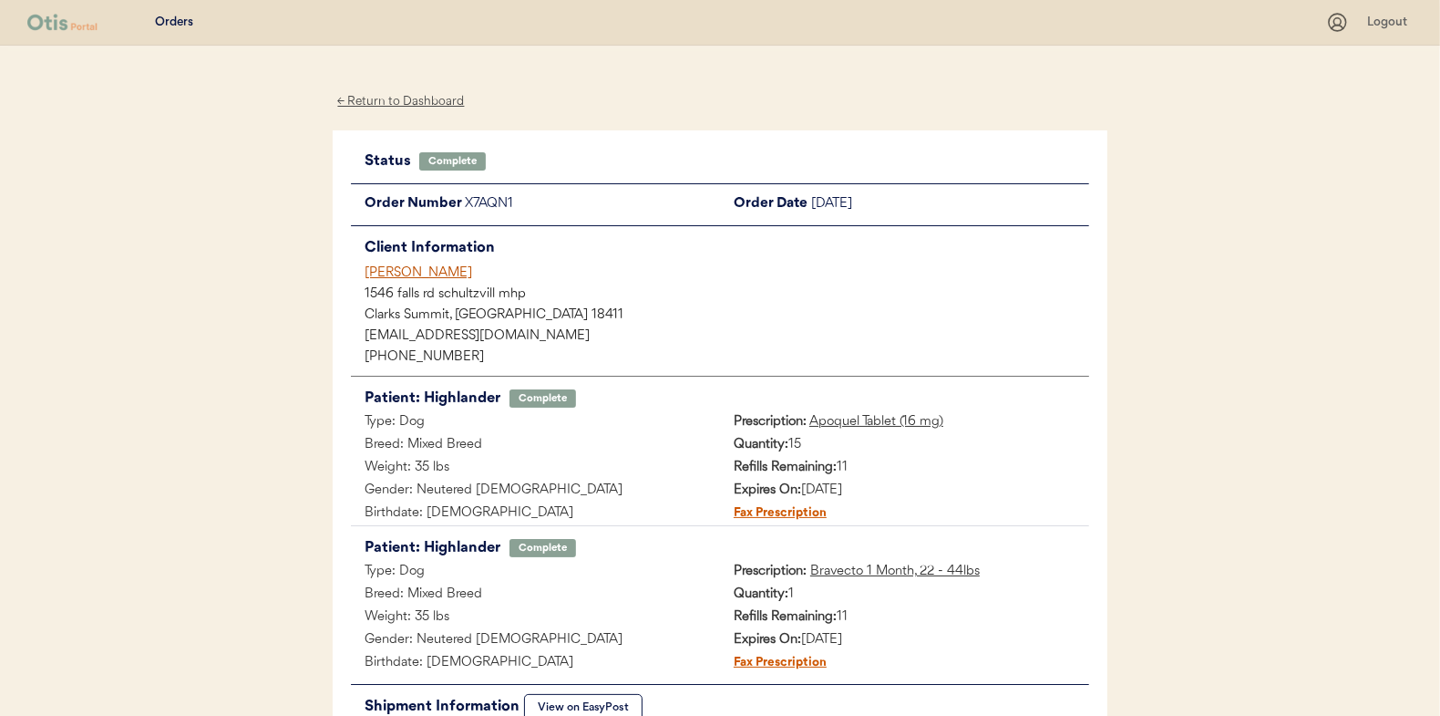
click at [387, 102] on div "← Return to Dashboard" at bounding box center [401, 101] width 137 height 21
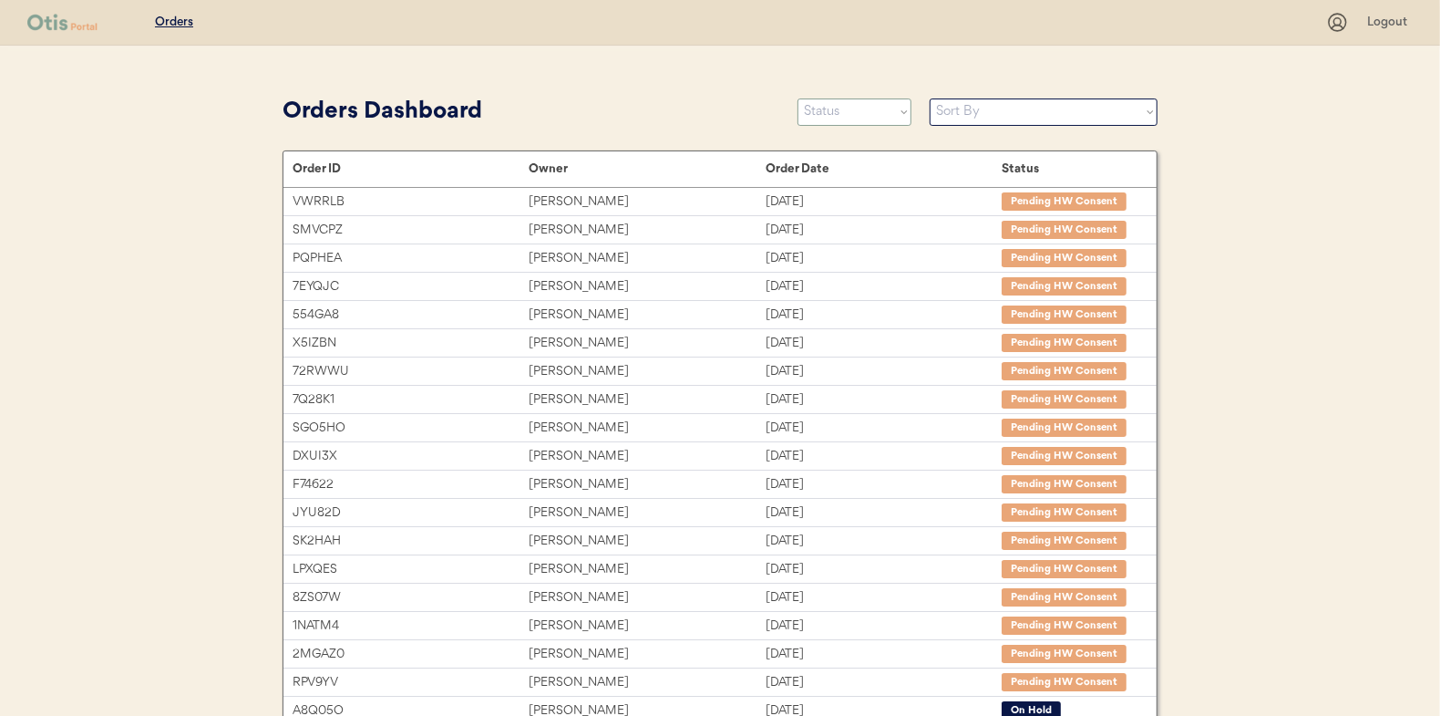
click at [837, 115] on select "Status On Hold New In Progress Complete Pending HW Consent Canceled" at bounding box center [855, 111] width 114 height 27
click at [798, 98] on select "Status On Hold New In Progress Complete Pending HW Consent Canceled" at bounding box center [855, 111] width 114 height 27
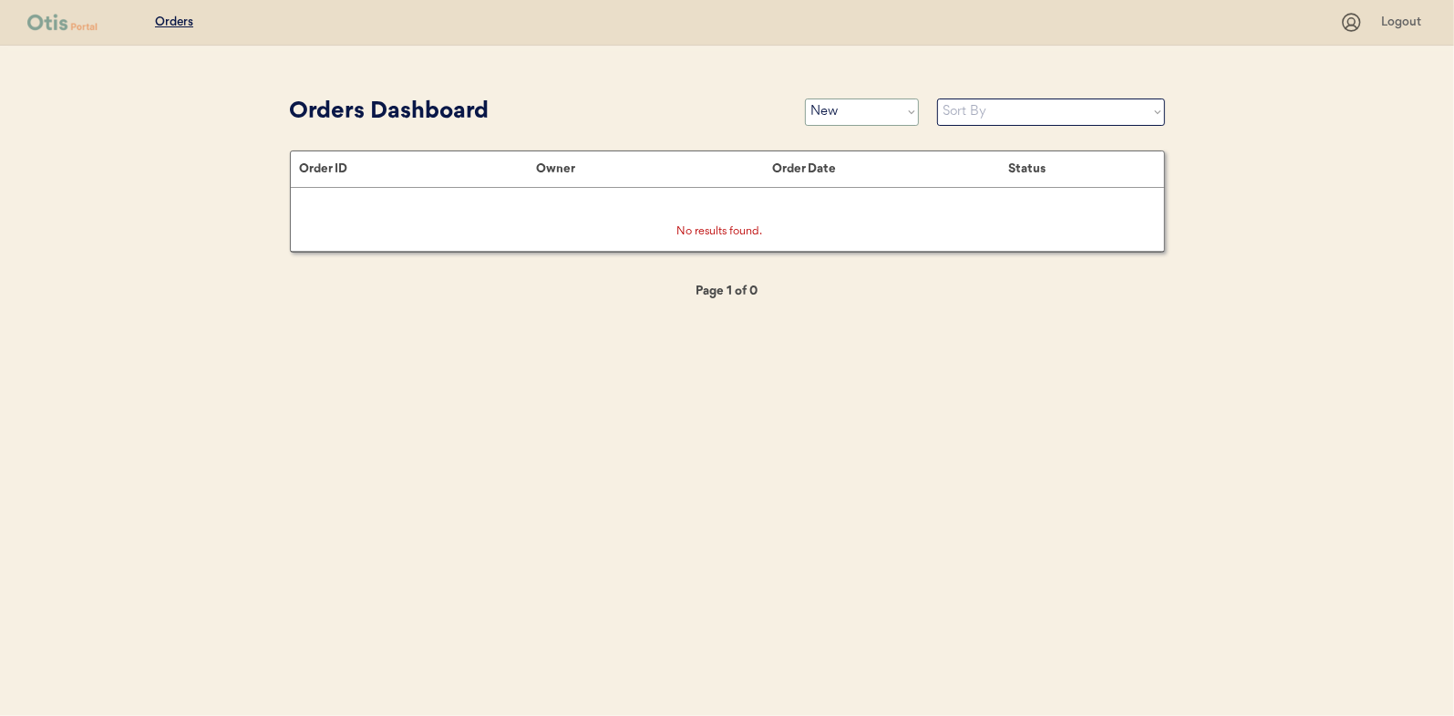
click at [843, 120] on select "Status On Hold New In Progress Complete Pending HW Consent Canceled" at bounding box center [862, 111] width 114 height 27
select select ""in_progress""
click at [805, 98] on select "Status On Hold New In Progress Complete Pending HW Consent Canceled" at bounding box center [862, 111] width 114 height 27
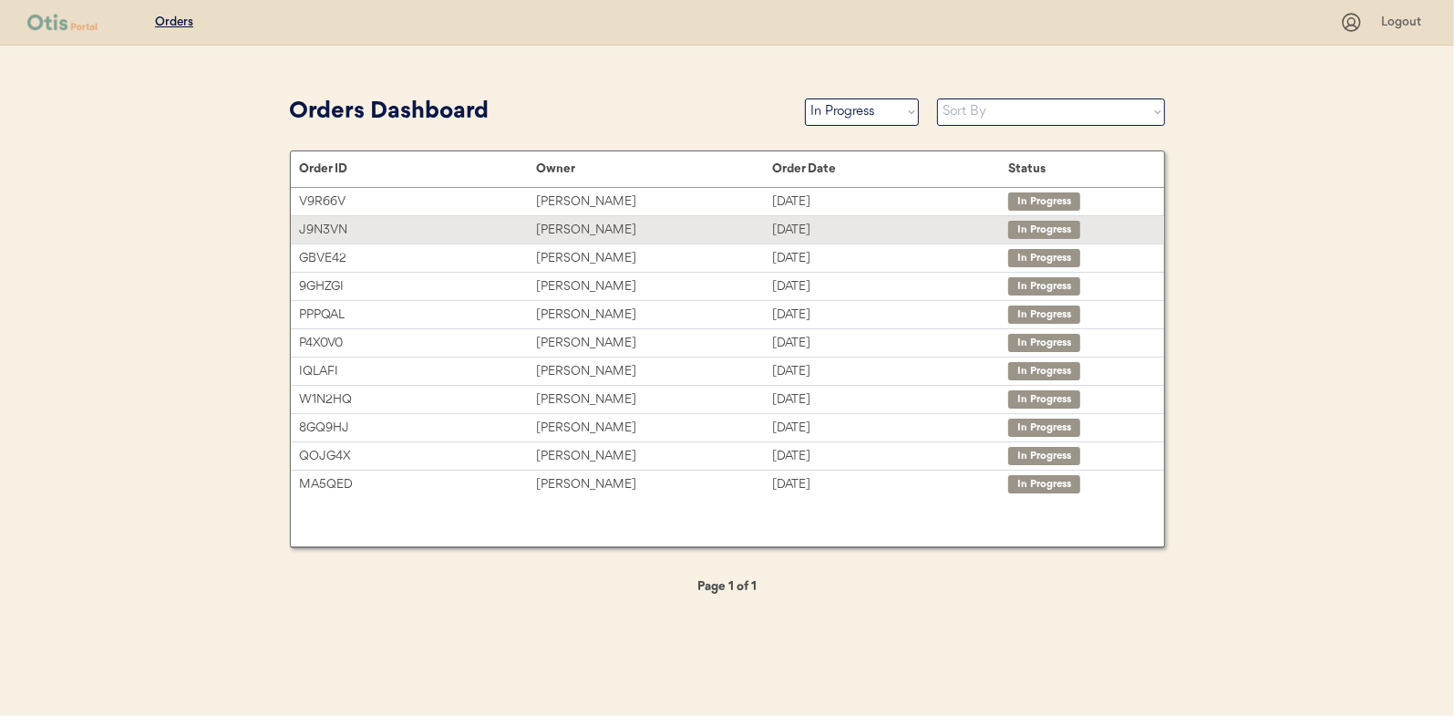
click at [553, 228] on div "[PERSON_NAME]" at bounding box center [654, 230] width 236 height 21
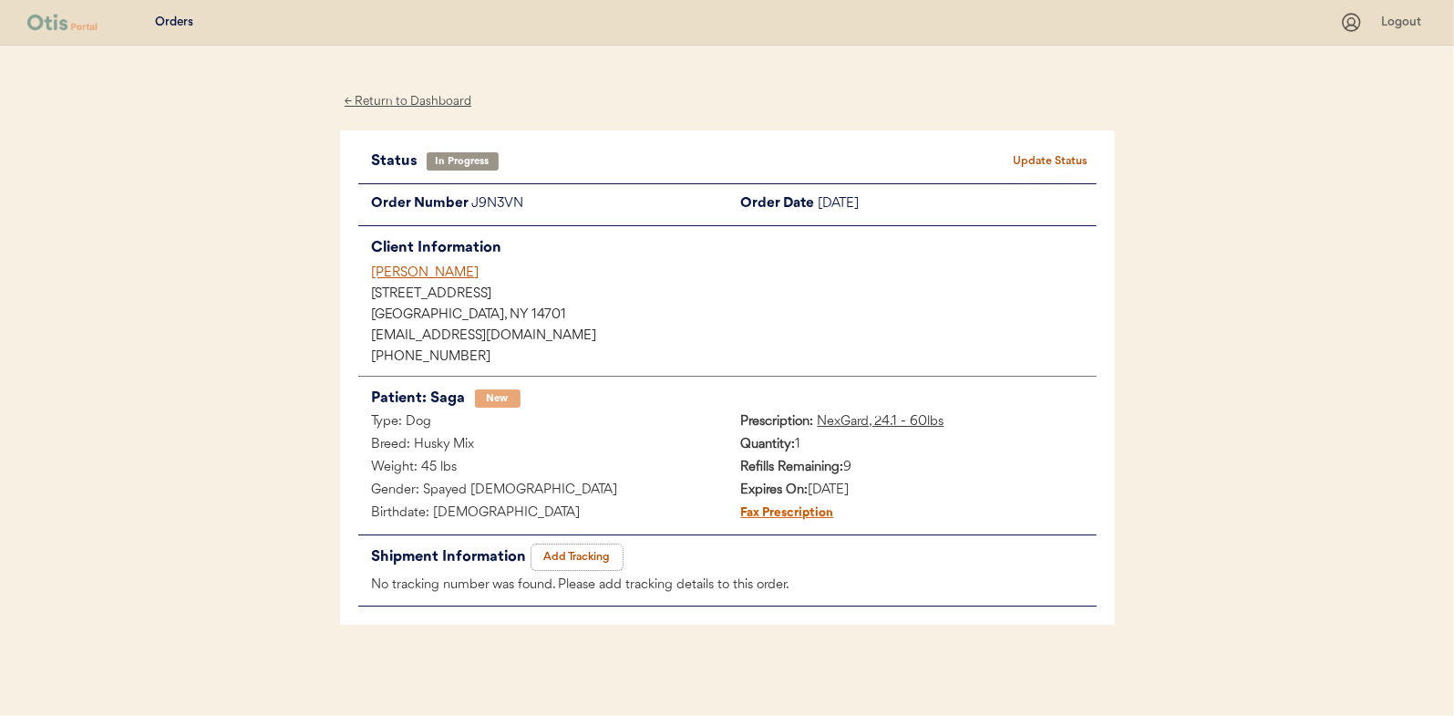
click at [574, 552] on button "Add Tracking" at bounding box center [576, 557] width 91 height 26
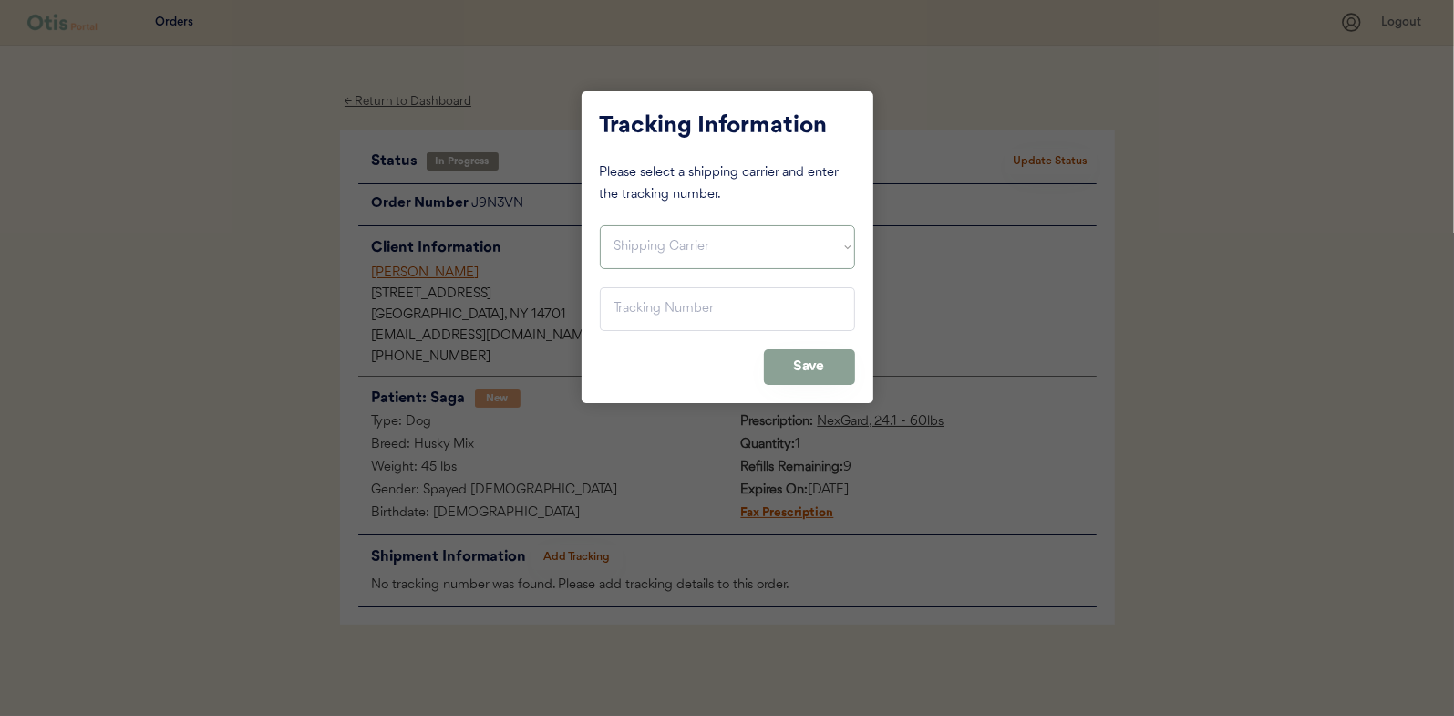
click at [658, 240] on select "Shipping Carrier FedEx FedEx Ground Economy UPS USPS" at bounding box center [727, 247] width 255 height 44
select select ""usps""
click at [600, 225] on select "Shipping Carrier FedEx FedEx Ground Economy UPS USPS" at bounding box center [727, 247] width 255 height 44
click at [631, 314] on input "input" at bounding box center [727, 309] width 255 height 44
paste input "9400150105496027343384"
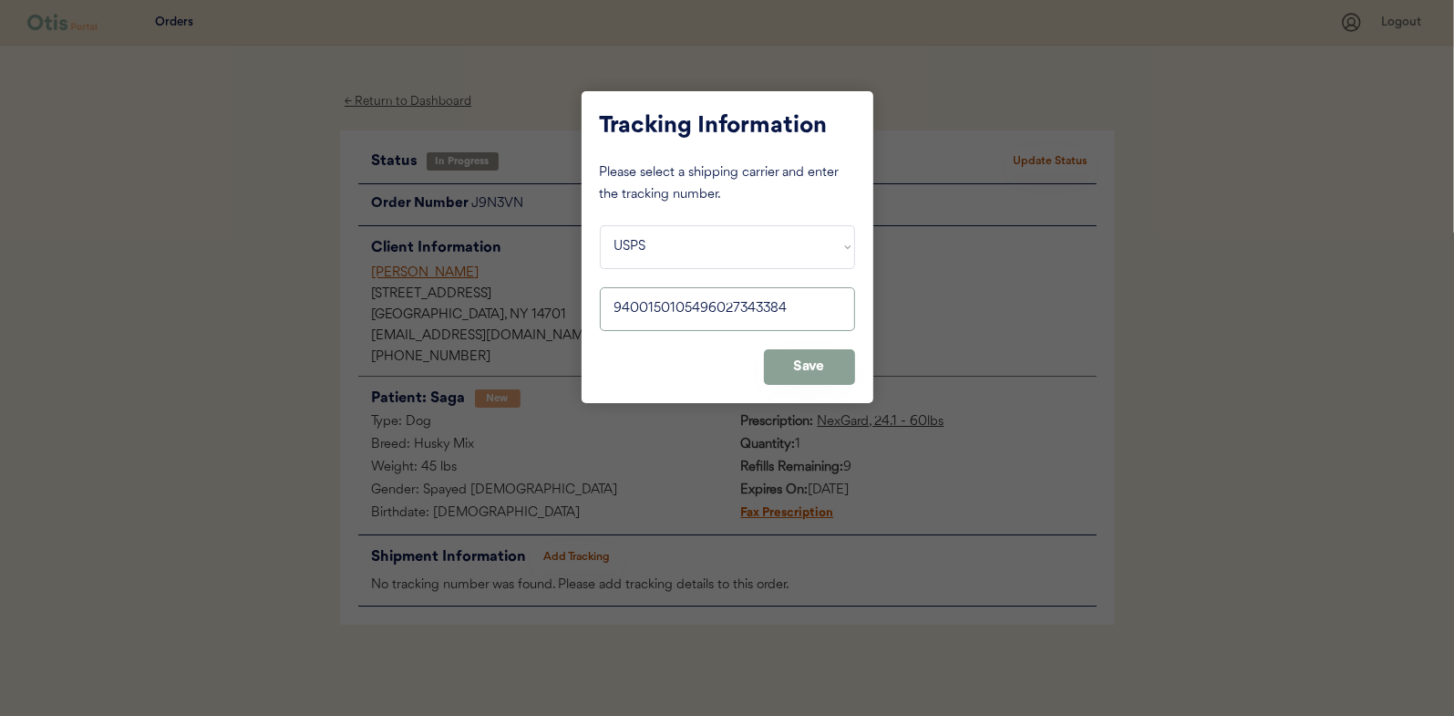
type input "9400150105496027343384"
click at [840, 370] on button "Save" at bounding box center [809, 367] width 91 height 36
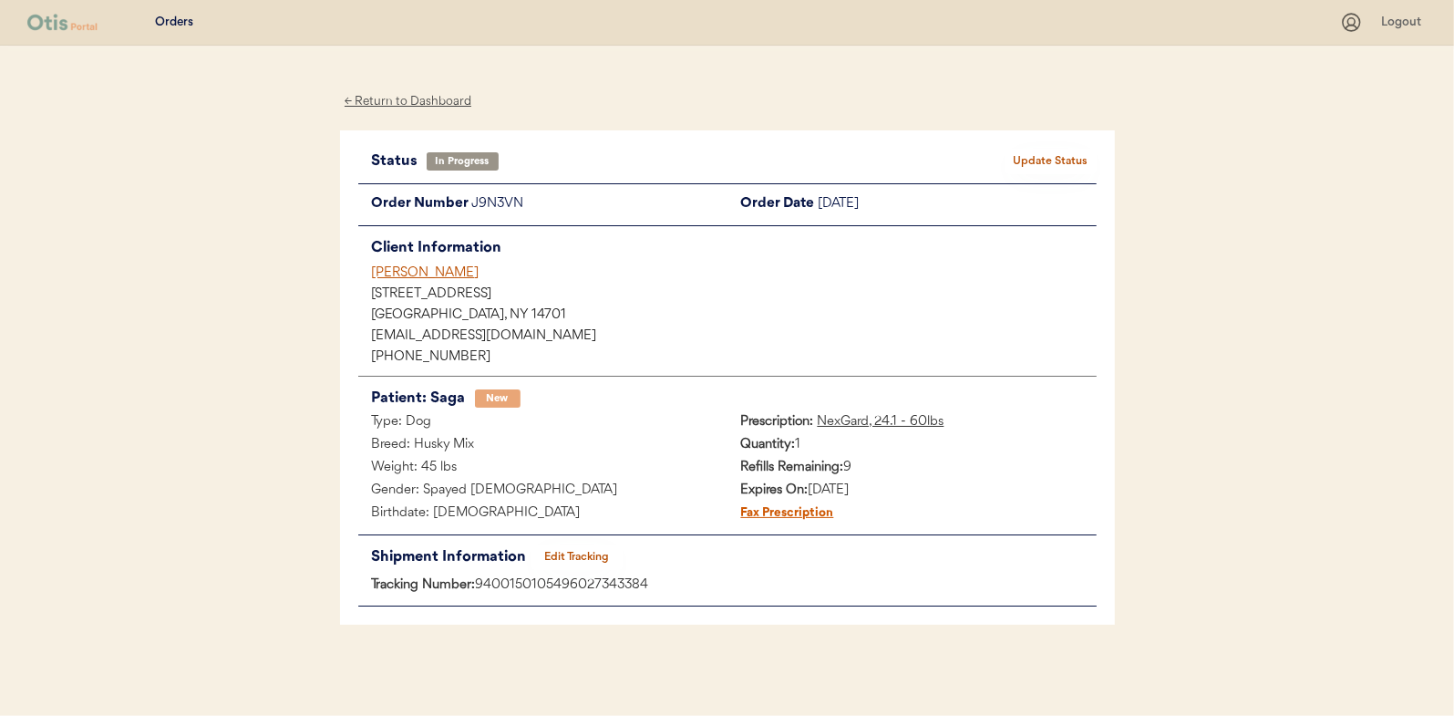
click at [1077, 162] on button "Update Status" at bounding box center [1050, 162] width 91 height 26
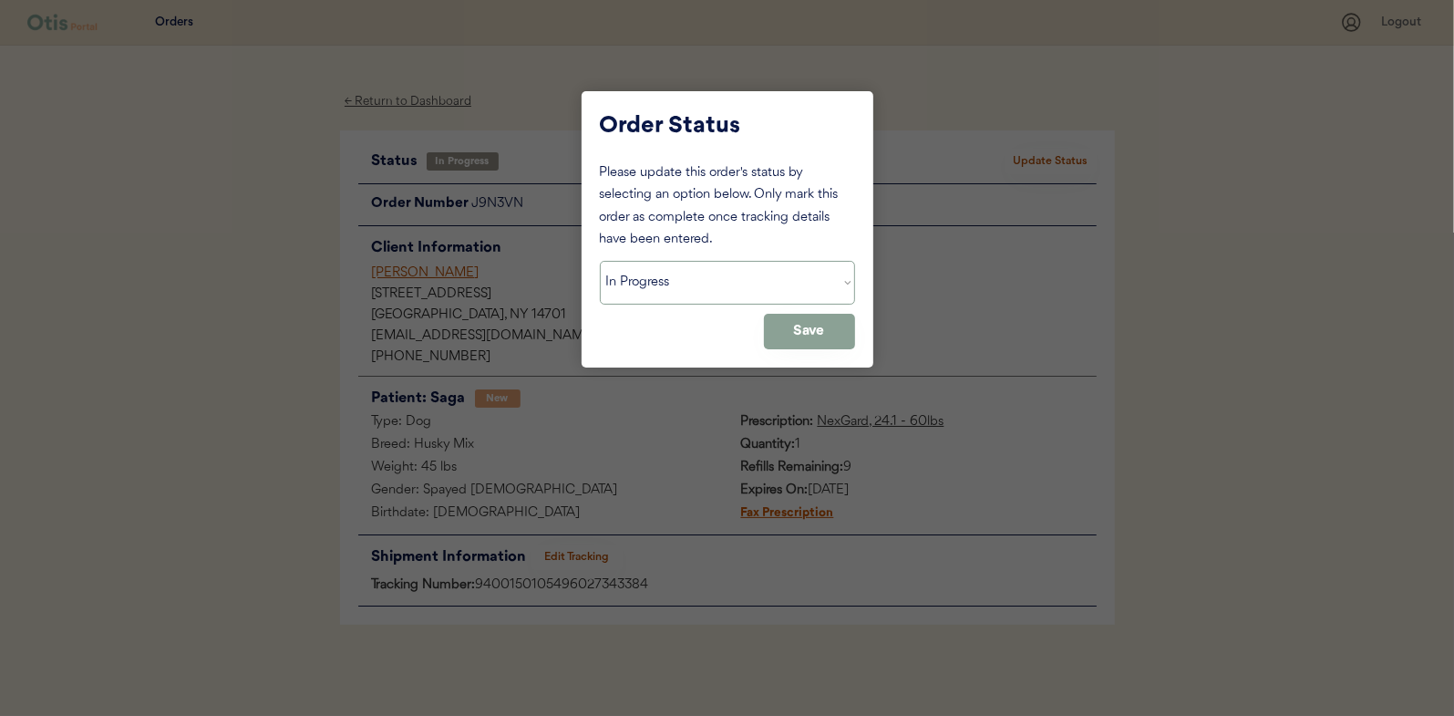
click at [673, 278] on select "Status On Hold New In Progress Complete Pending HW Consent Canceled" at bounding box center [727, 283] width 255 height 44
select select ""complete""
click at [600, 261] on select "Status On Hold New In Progress Complete Pending HW Consent Canceled" at bounding box center [727, 283] width 255 height 44
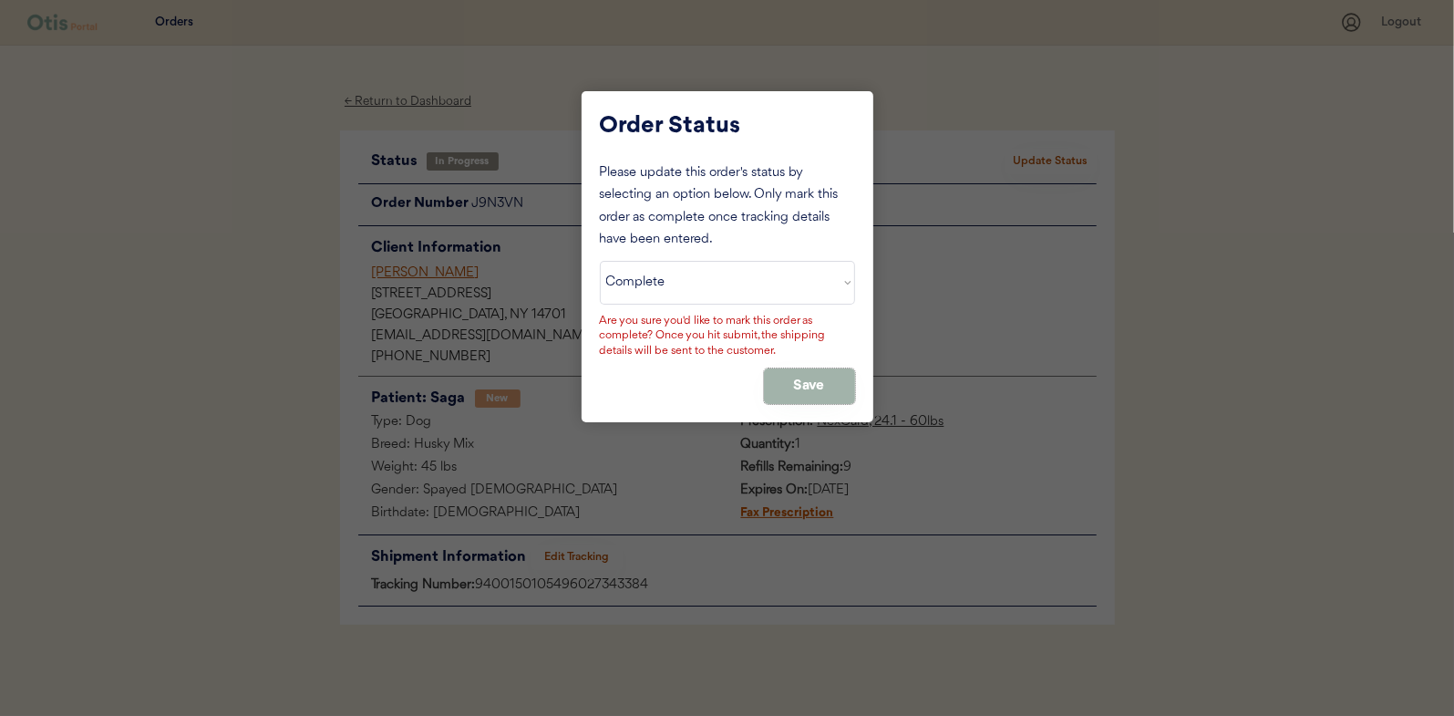
click at [804, 376] on button "Save" at bounding box center [809, 386] width 91 height 36
click at [810, 381] on button "Save" at bounding box center [809, 386] width 91 height 36
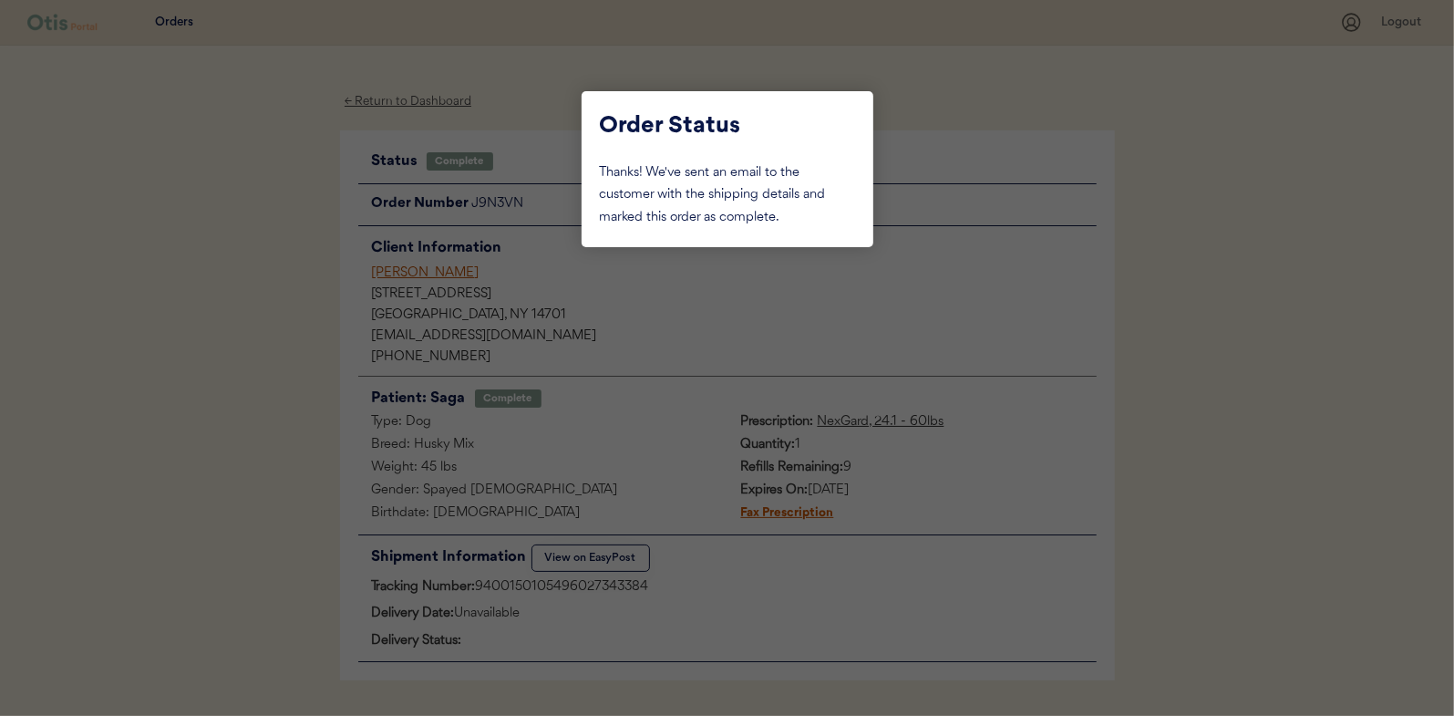
click at [212, 271] on div at bounding box center [727, 358] width 1454 height 716
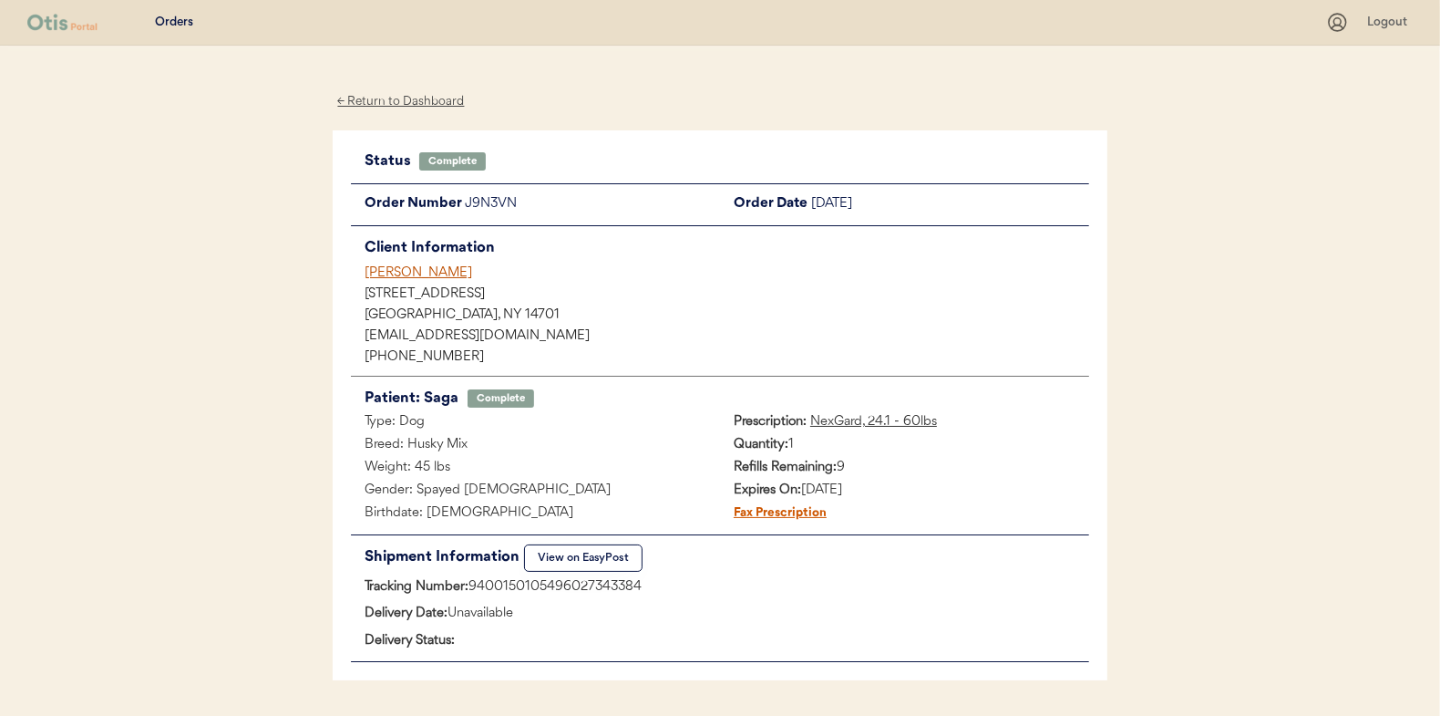
click at [387, 93] on div "← Return to Dashboard" at bounding box center [401, 101] width 137 height 21
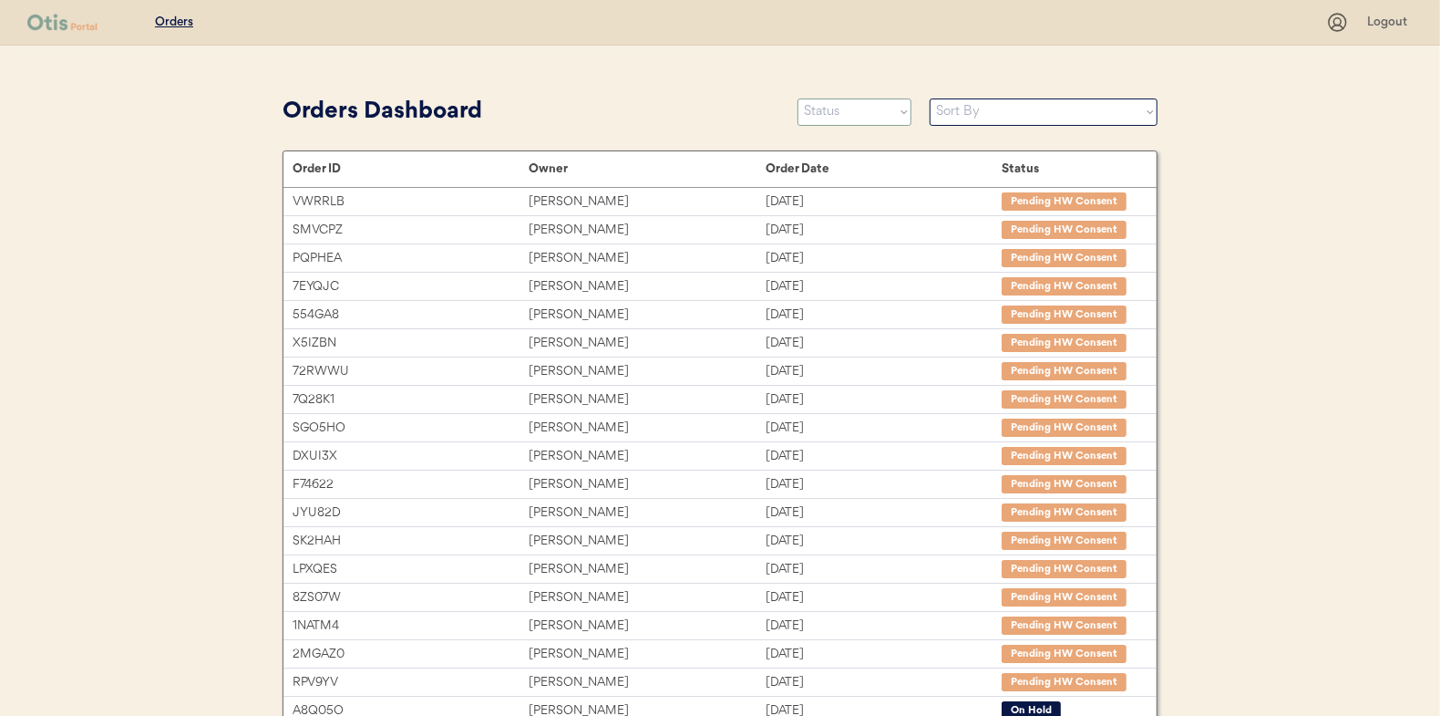
click at [855, 108] on select "Status On Hold New In Progress Complete Pending HW Consent Canceled" at bounding box center [855, 111] width 114 height 27
click at [798, 98] on select "Status On Hold New In Progress Complete Pending HW Consent Canceled" at bounding box center [855, 111] width 114 height 27
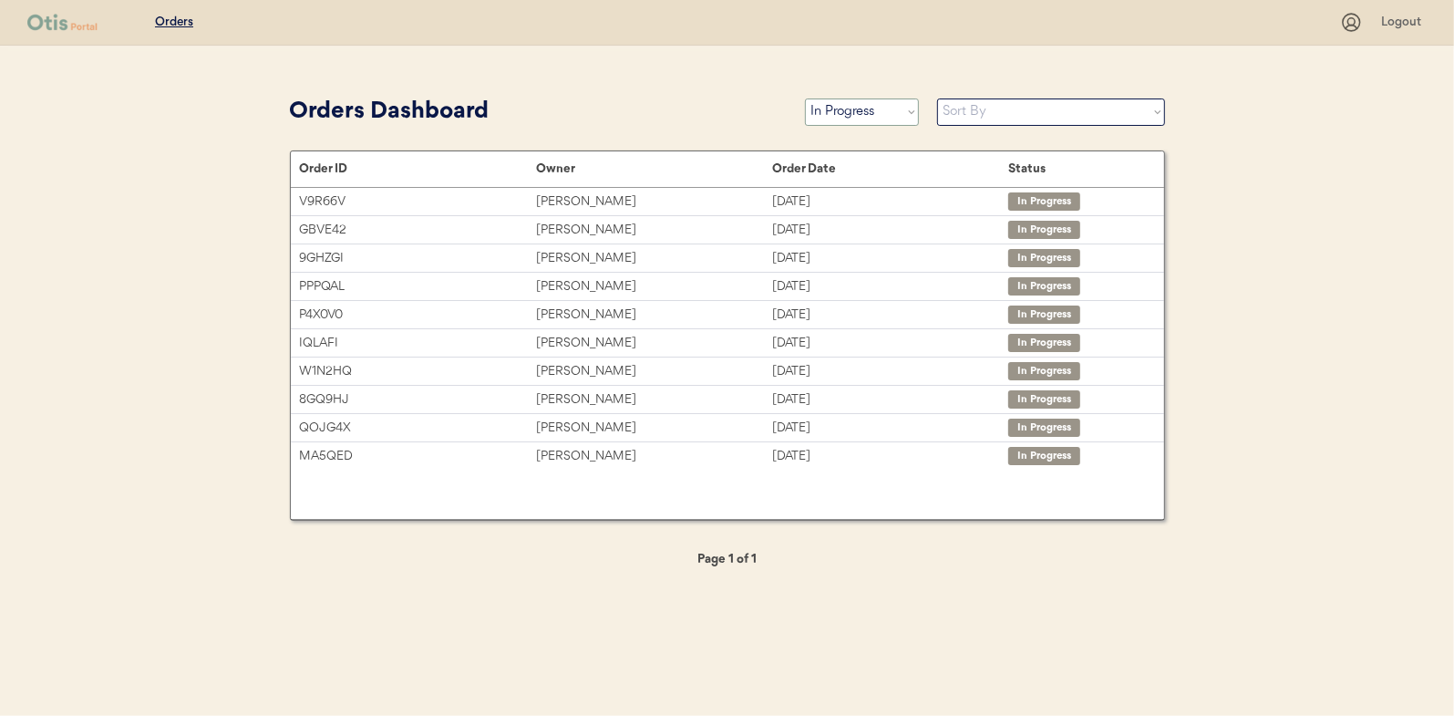
drag, startPoint x: 854, startPoint y: 108, endPoint x: 857, endPoint y: 127, distance: 18.4
click at [854, 108] on select "Status On Hold New In Progress Complete Pending HW Consent Canceled" at bounding box center [862, 111] width 114 height 27
select select ""new""
click at [805, 98] on select "Status On Hold New In Progress Complete Pending HW Consent Canceled" at bounding box center [862, 111] width 114 height 27
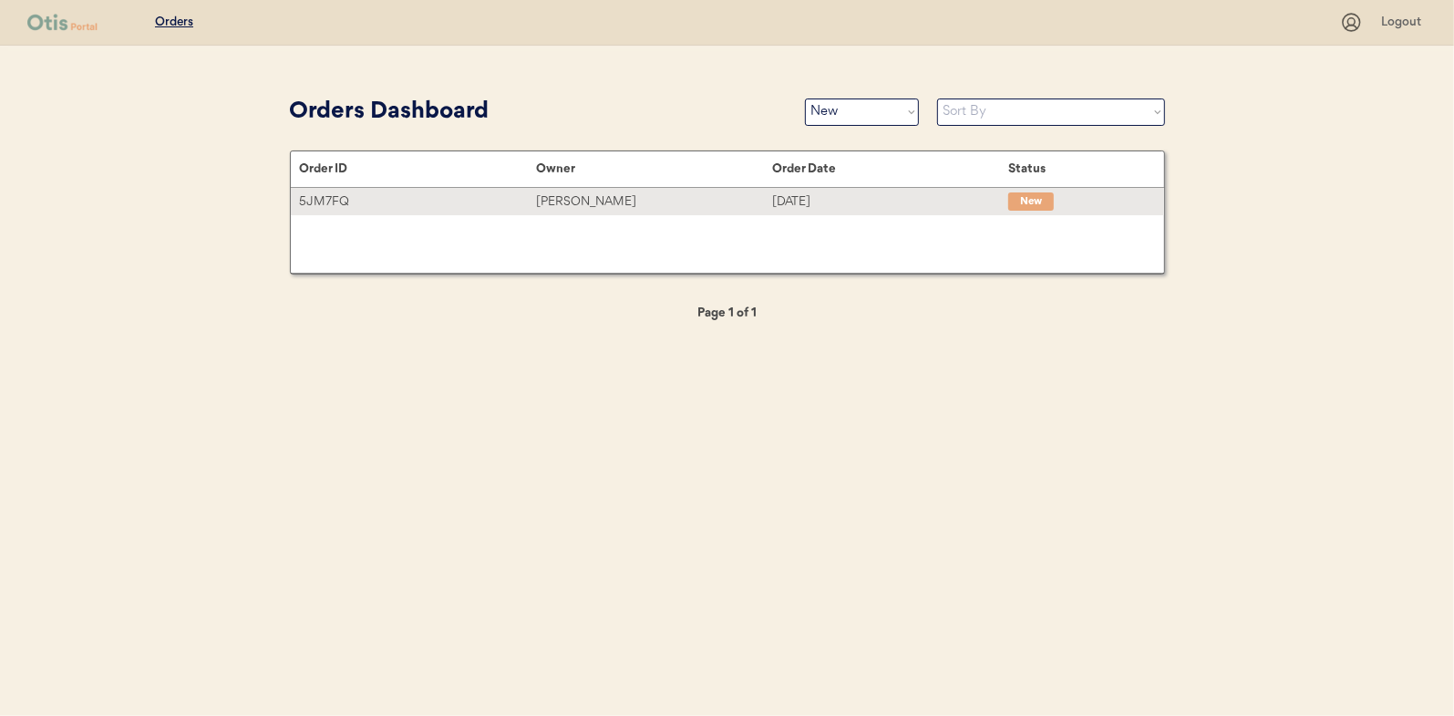
click at [553, 201] on div "[PERSON_NAME]" at bounding box center [654, 201] width 236 height 21
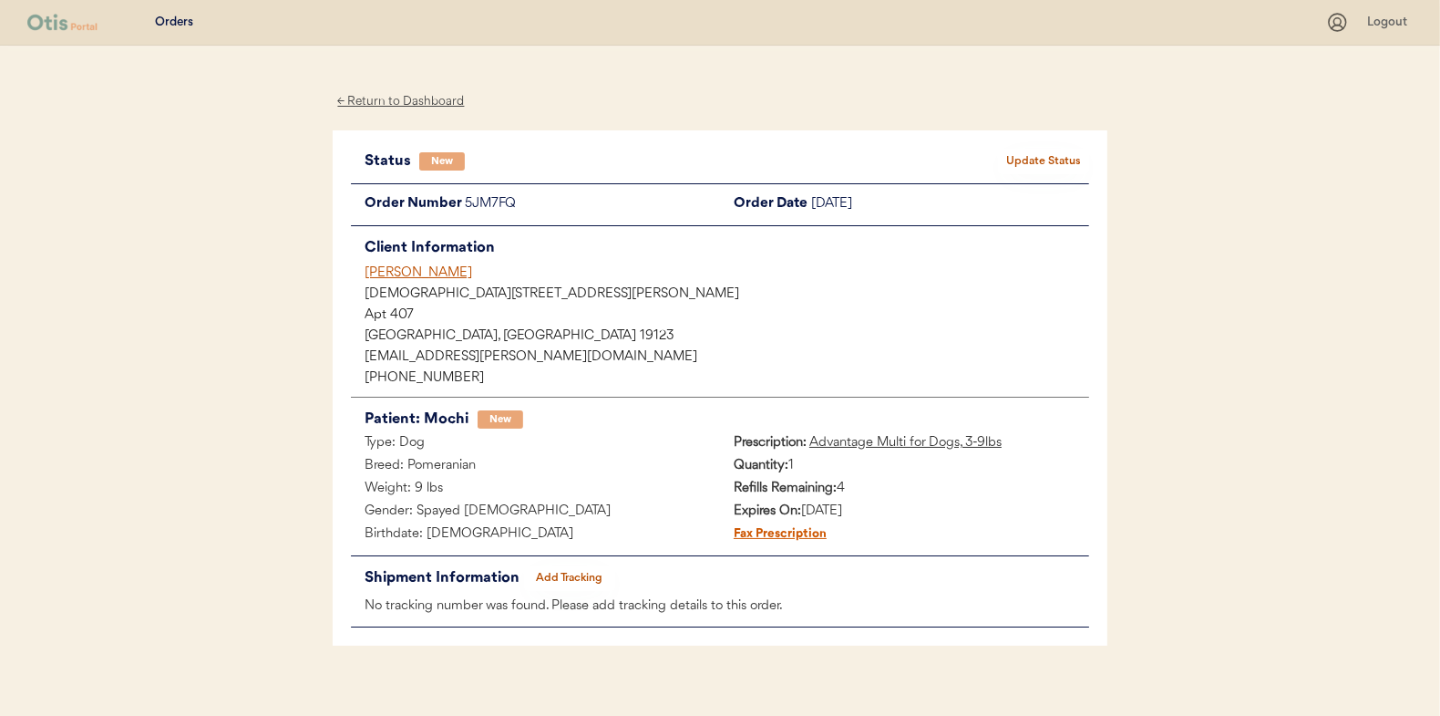
click at [1065, 160] on button "Update Status" at bounding box center [1043, 162] width 91 height 26
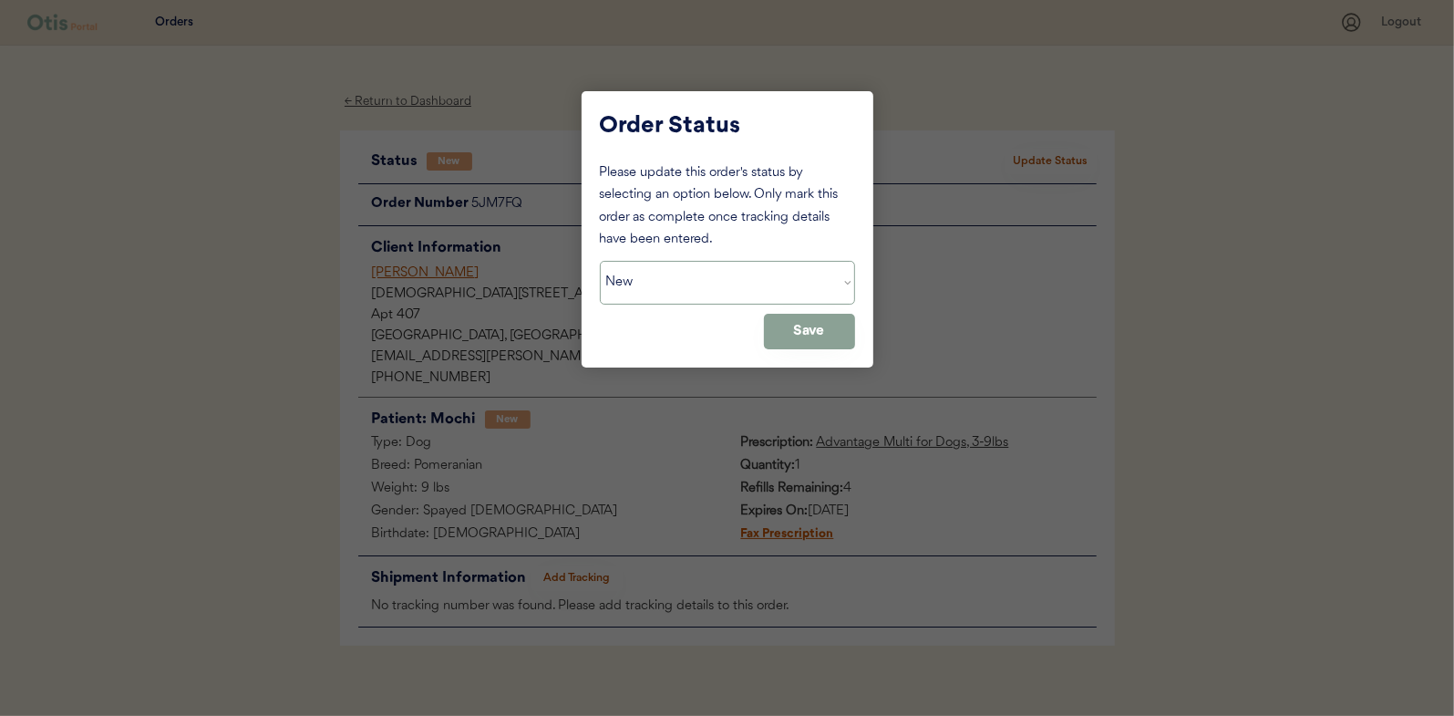
click at [665, 287] on select "Status On Hold New In Progress Complete Pending HW Consent Canceled" at bounding box center [727, 283] width 255 height 44
select select ""in_progress""
click at [600, 261] on select "Status On Hold New In Progress Complete Pending HW Consent Canceled" at bounding box center [727, 283] width 255 height 44
click at [793, 324] on button "Save" at bounding box center [809, 332] width 91 height 36
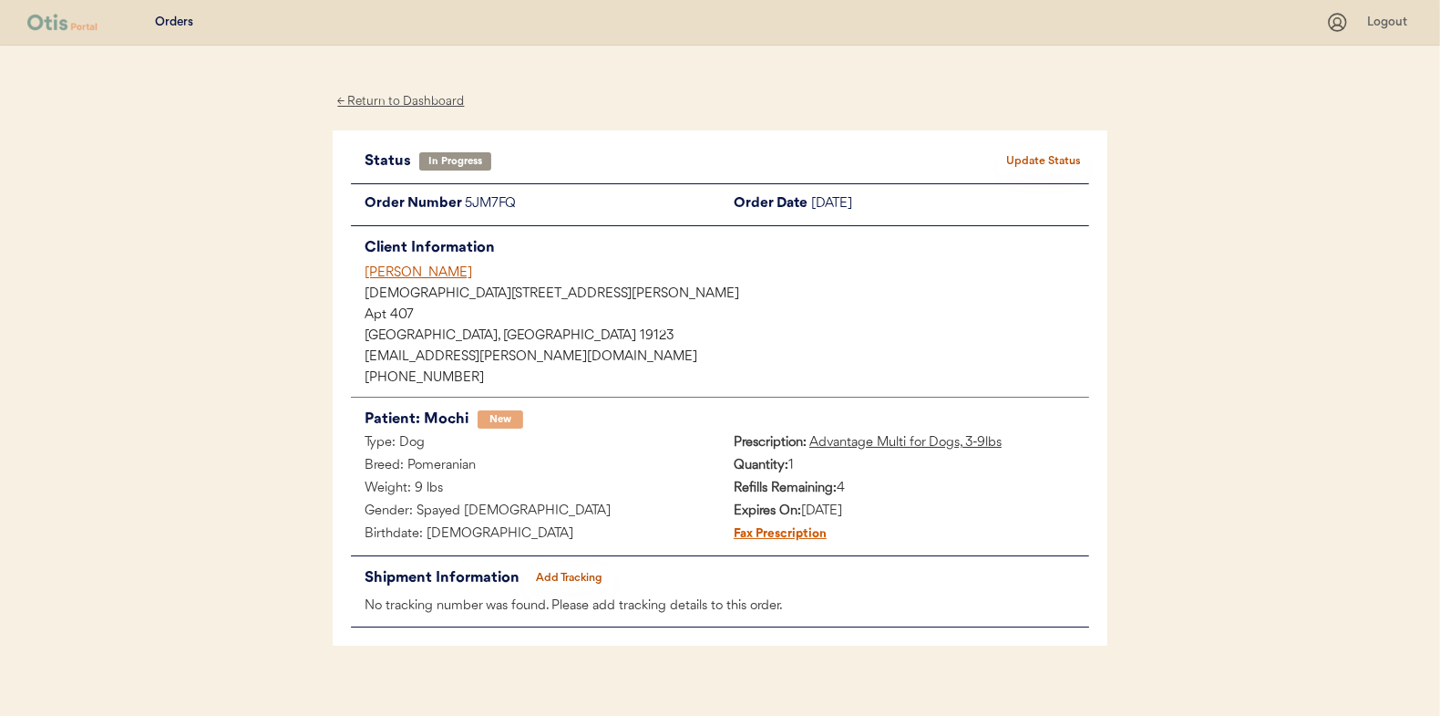
click at [393, 102] on div "← Return to Dashboard" at bounding box center [401, 101] width 137 height 21
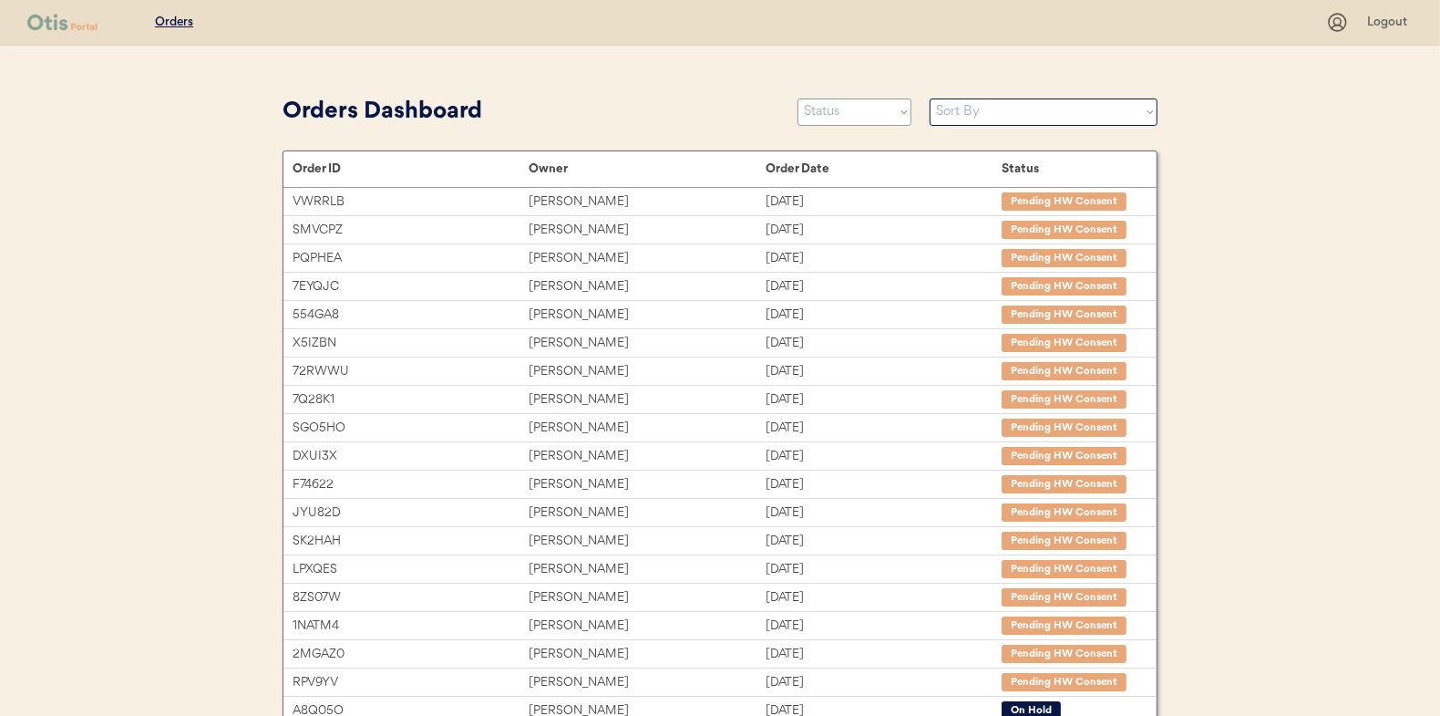
click at [838, 118] on select "Status On Hold New In Progress Complete Pending HW Consent Canceled" at bounding box center [855, 111] width 114 height 27
click at [798, 98] on select "Status On Hold New In Progress Complete Pending HW Consent Canceled" at bounding box center [855, 111] width 114 height 27
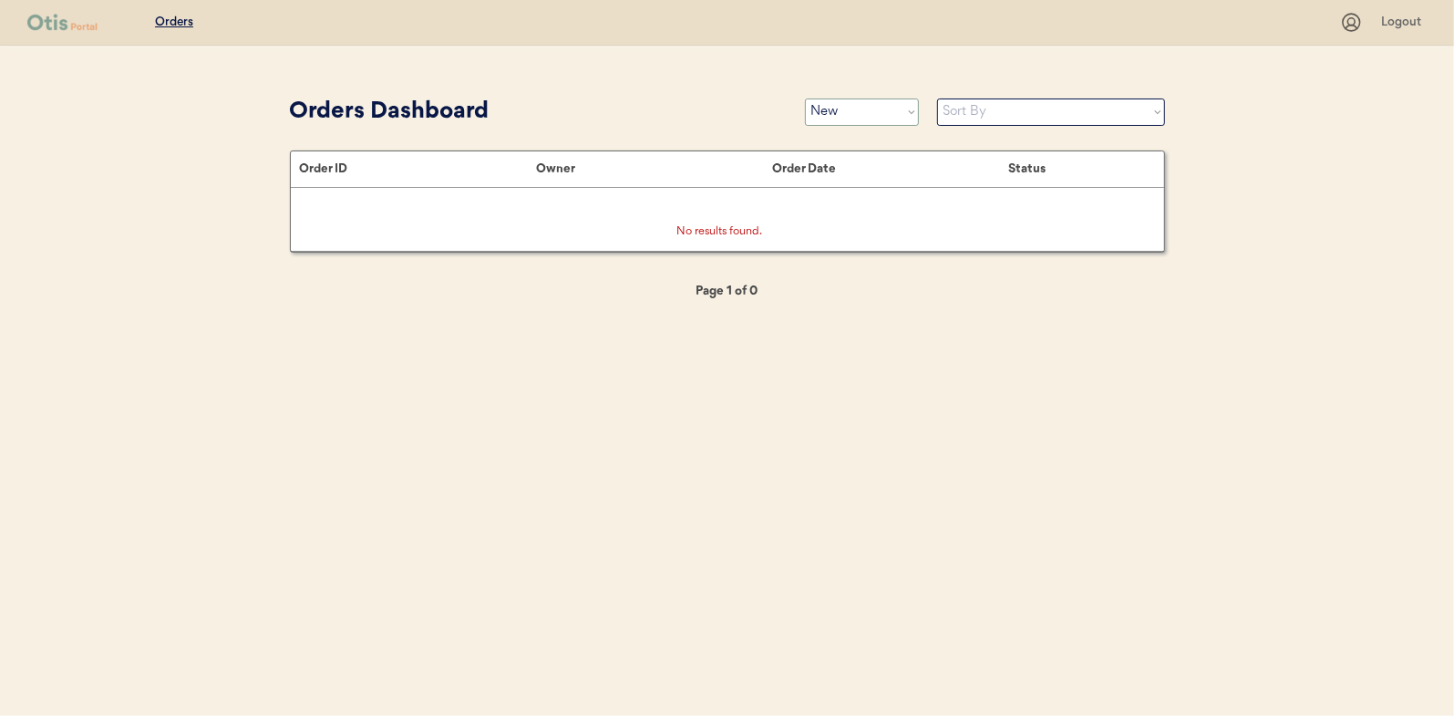
click at [858, 112] on select "Status On Hold New In Progress Complete Pending HW Consent Canceled" at bounding box center [862, 111] width 114 height 27
select select ""in_progress""
click at [805, 98] on select "Status On Hold New In Progress Complete Pending HW Consent Canceled" at bounding box center [862, 111] width 114 height 27
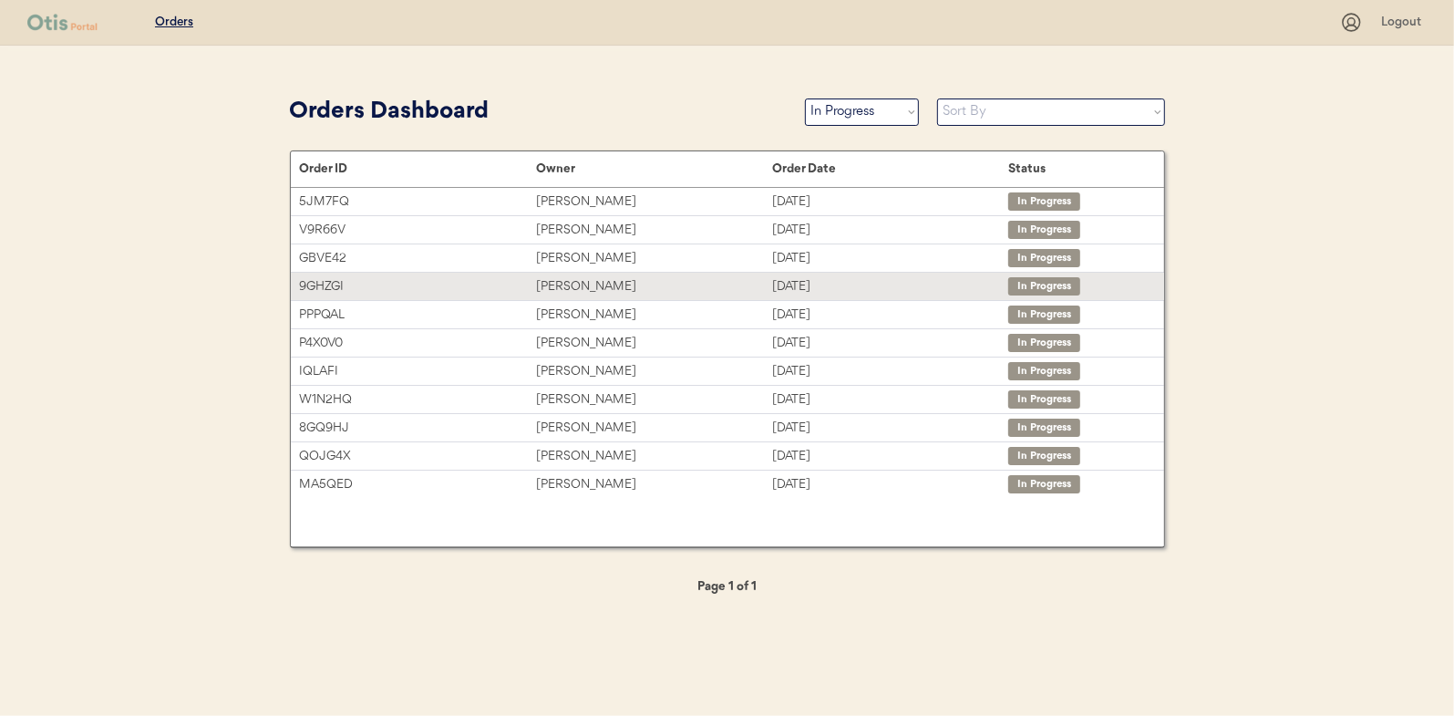
click at [580, 283] on div "[PERSON_NAME]" at bounding box center [654, 286] width 236 height 21
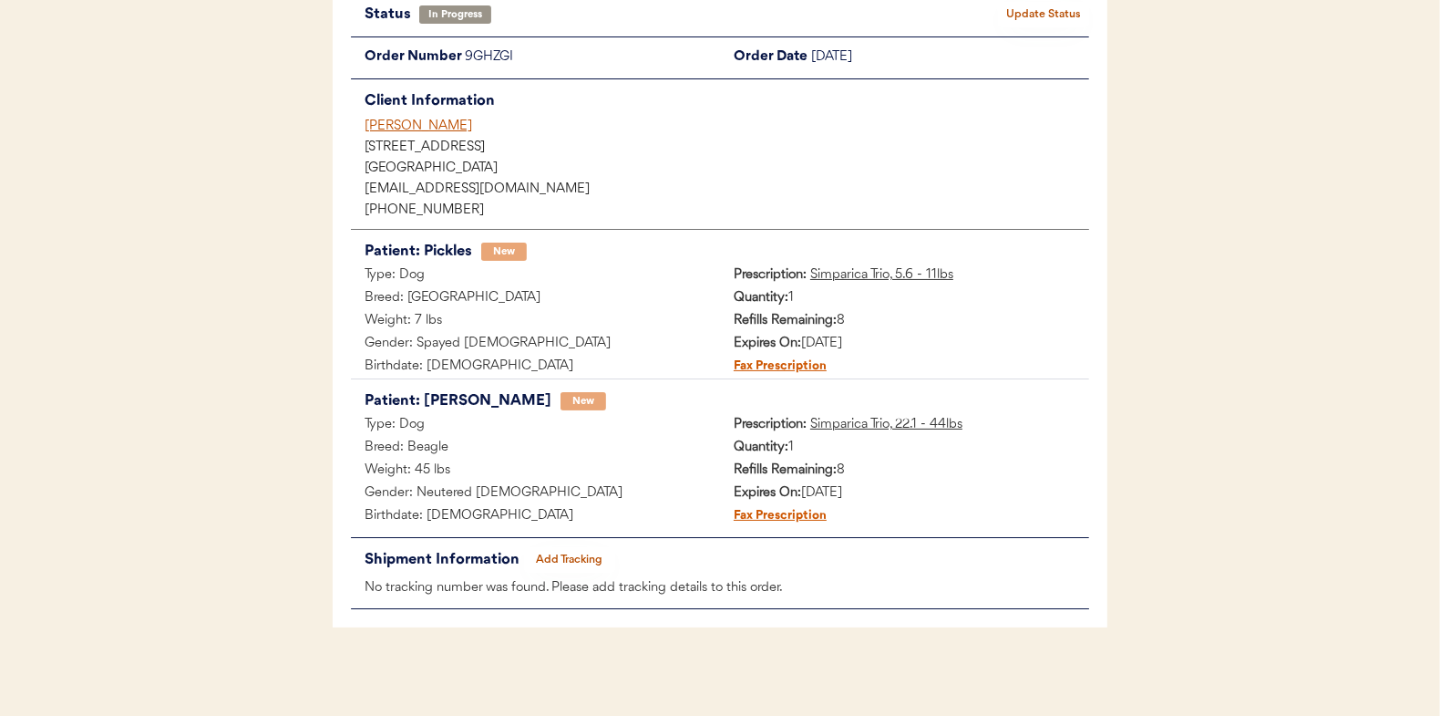
scroll to position [149, 0]
click at [567, 554] on button "Add Tracking" at bounding box center [569, 558] width 91 height 26
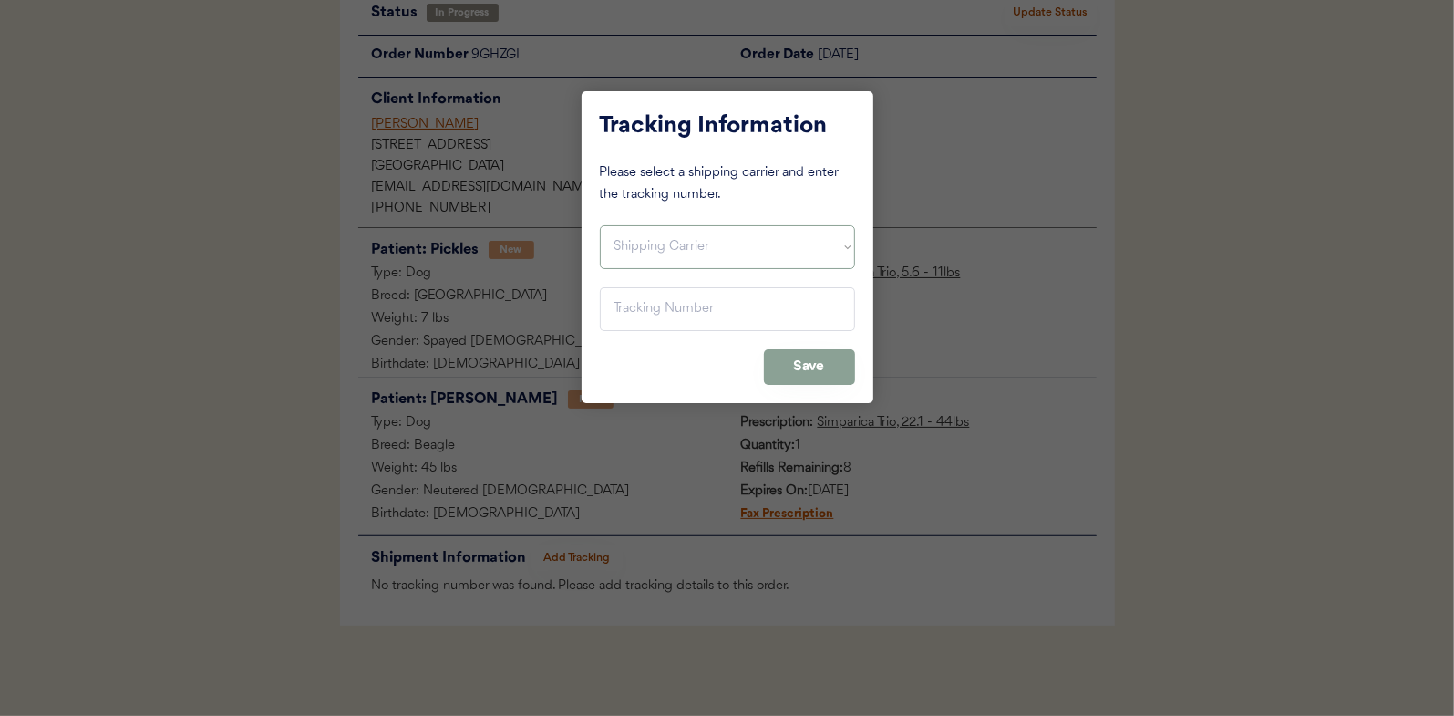
click at [639, 238] on select "Shipping Carrier FedEx FedEx Ground Economy UPS USPS" at bounding box center [727, 247] width 255 height 44
select select ""usps""
click at [600, 225] on select "Shipping Carrier FedEx FedEx Ground Economy UPS USPS" at bounding box center [727, 247] width 255 height 44
click at [648, 304] on input "input" at bounding box center [727, 309] width 255 height 44
paste input "9400150105799025688205"
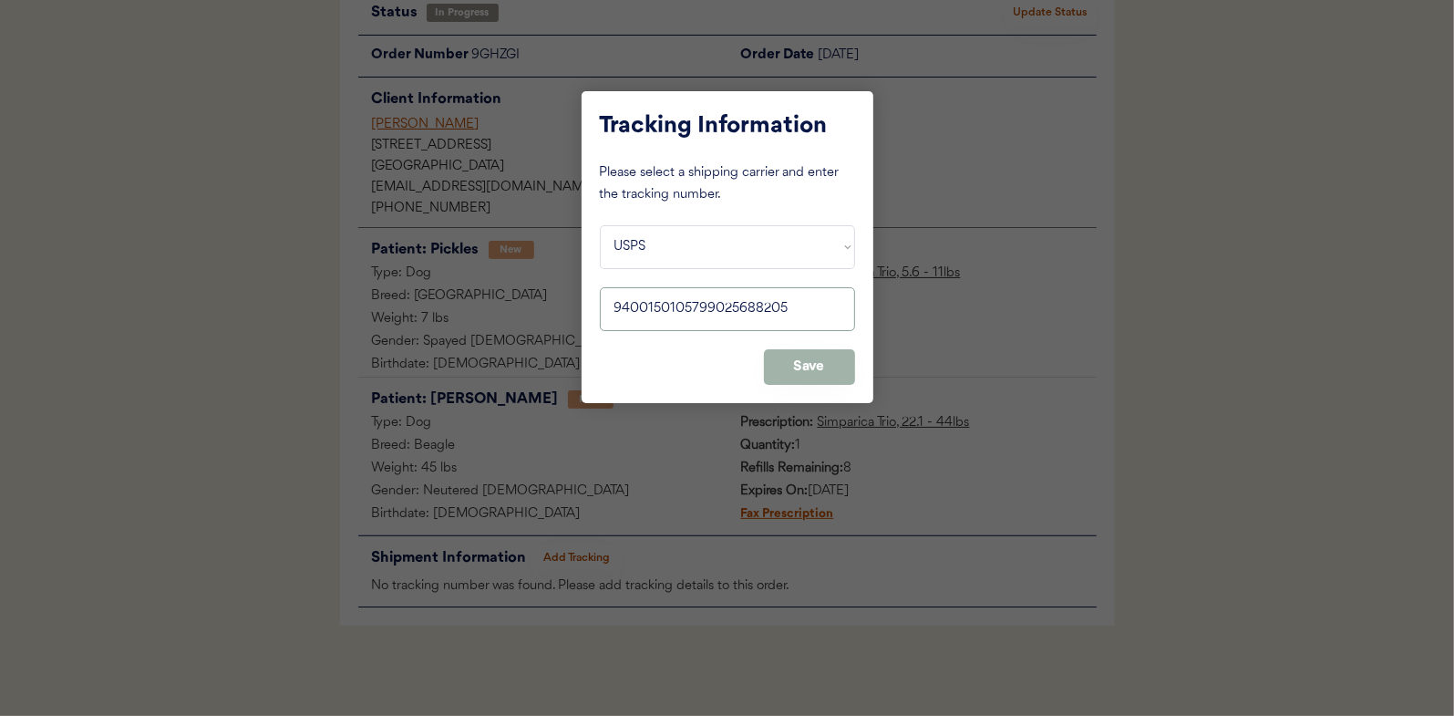
type input "9400150105799025688205"
click at [798, 365] on button "Save" at bounding box center [809, 367] width 91 height 36
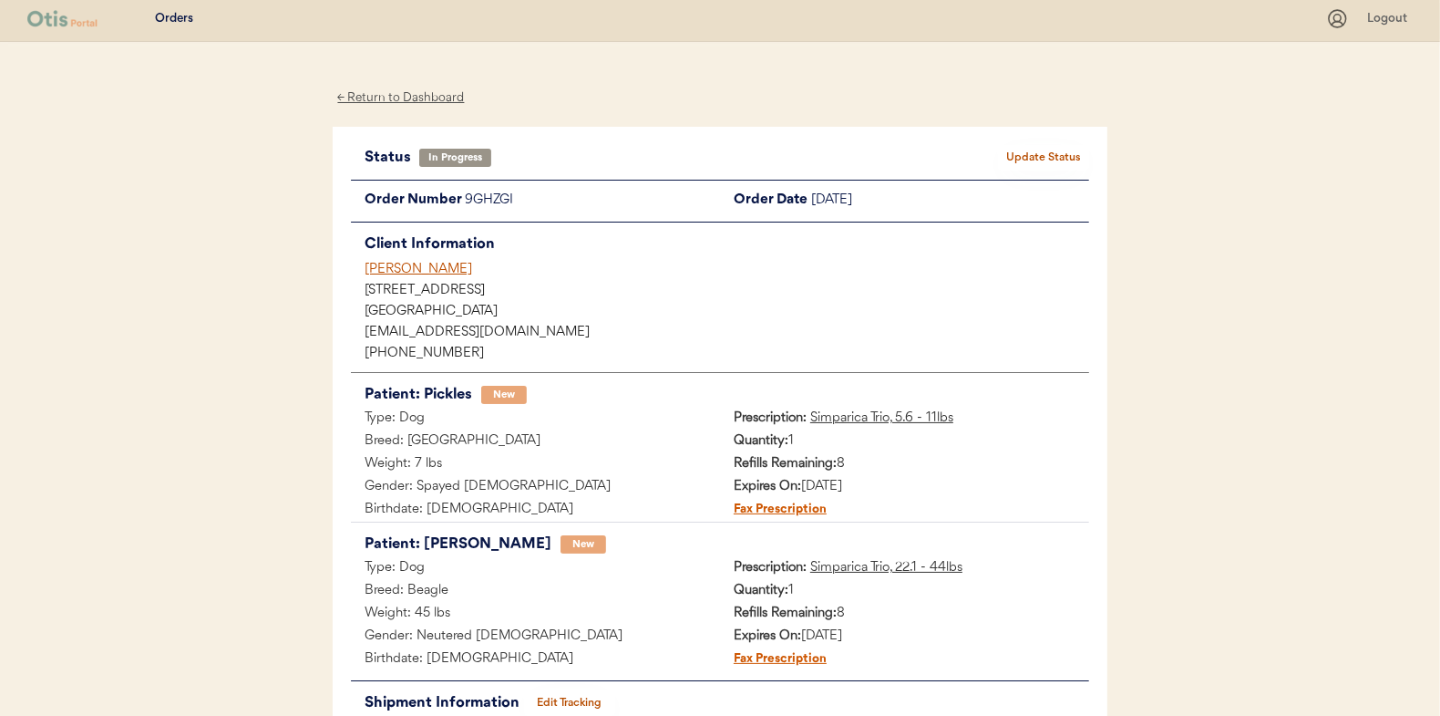
scroll to position [0, 0]
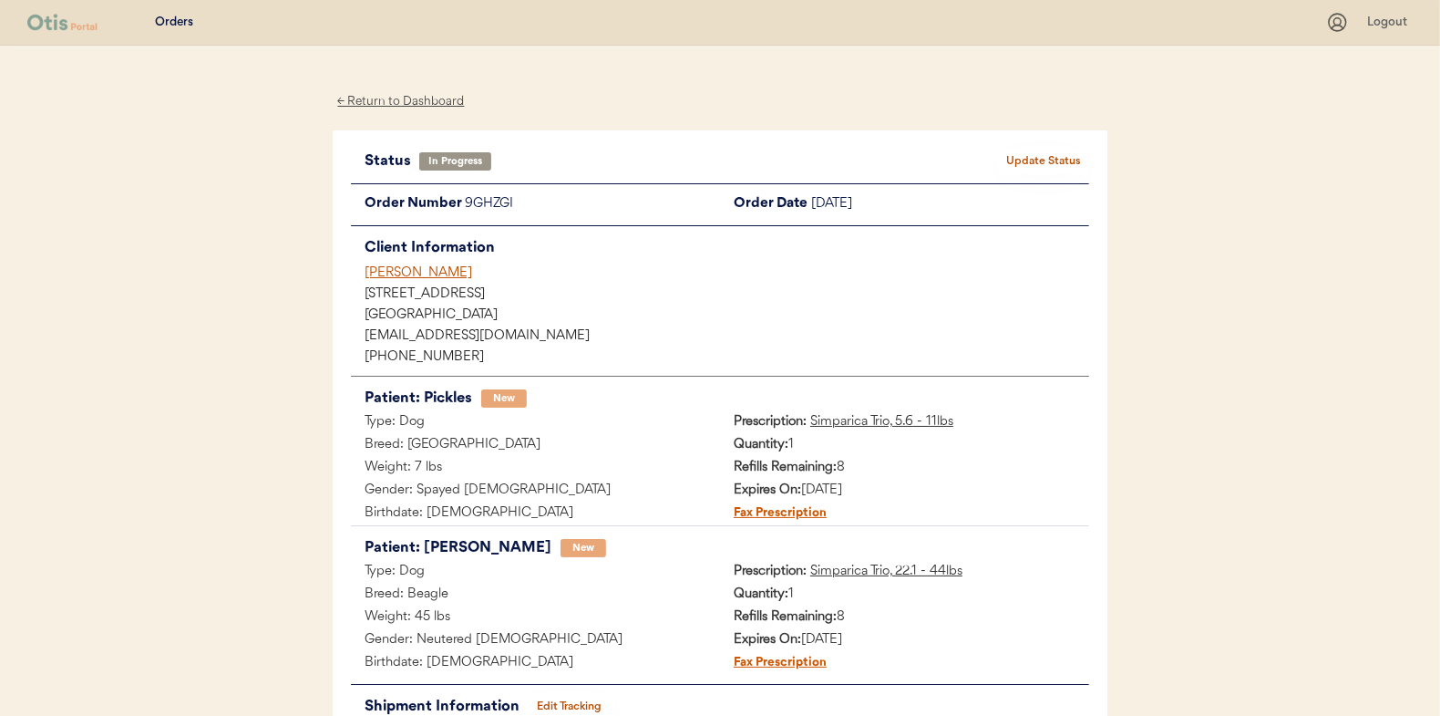
click at [1036, 158] on button "Update Status" at bounding box center [1043, 162] width 91 height 26
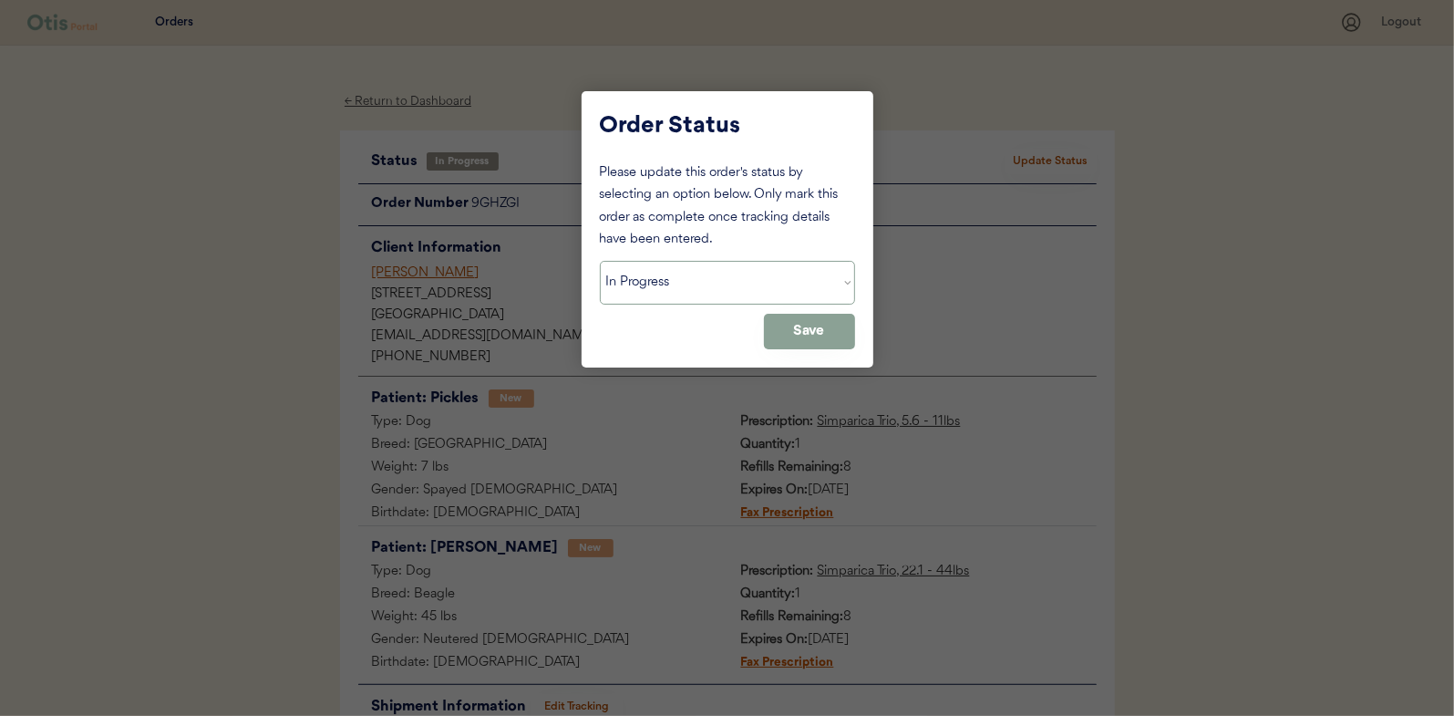
click at [648, 278] on select "Status On Hold New In Progress Complete Pending HW Consent Canceled" at bounding box center [727, 283] width 255 height 44
select select ""complete""
click at [600, 261] on select "Status On Hold New In Progress Complete Pending HW Consent Canceled" at bounding box center [727, 283] width 255 height 44
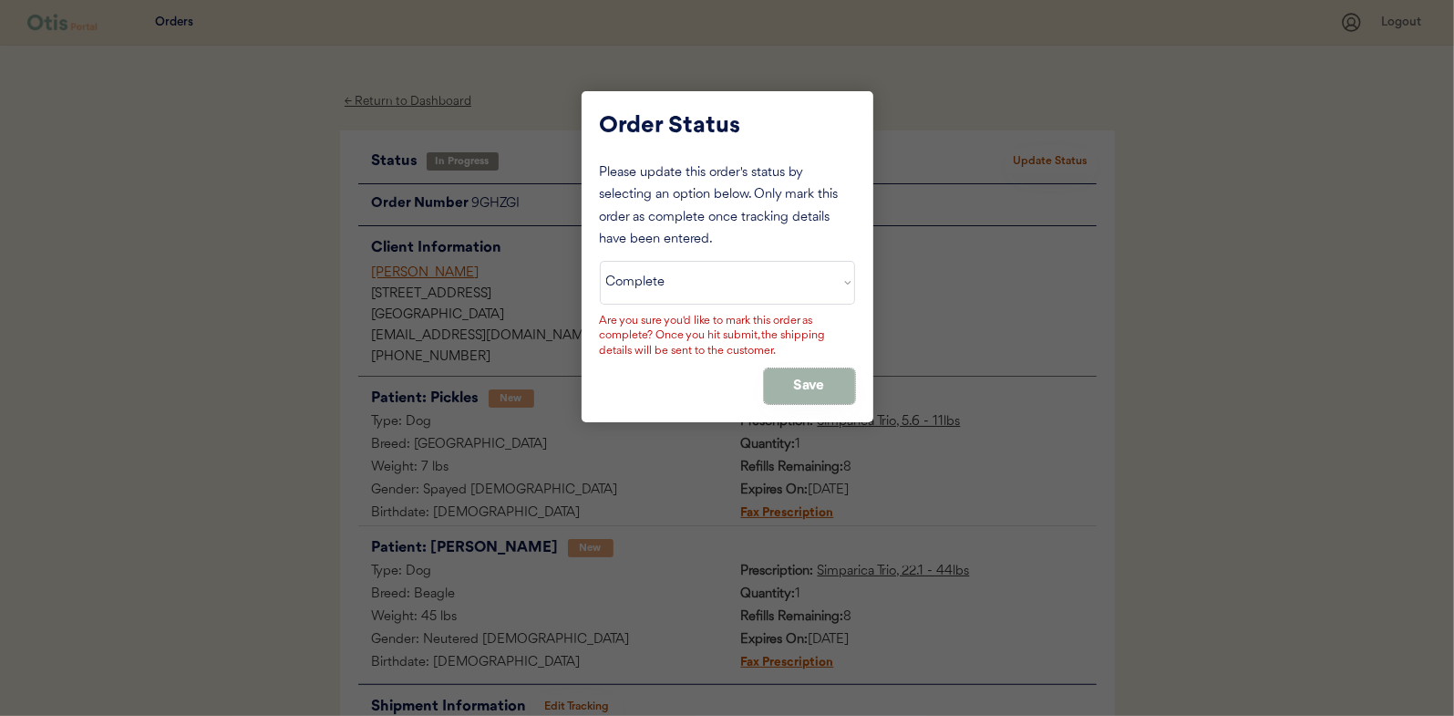
click at [817, 370] on button "Save" at bounding box center [809, 386] width 91 height 36
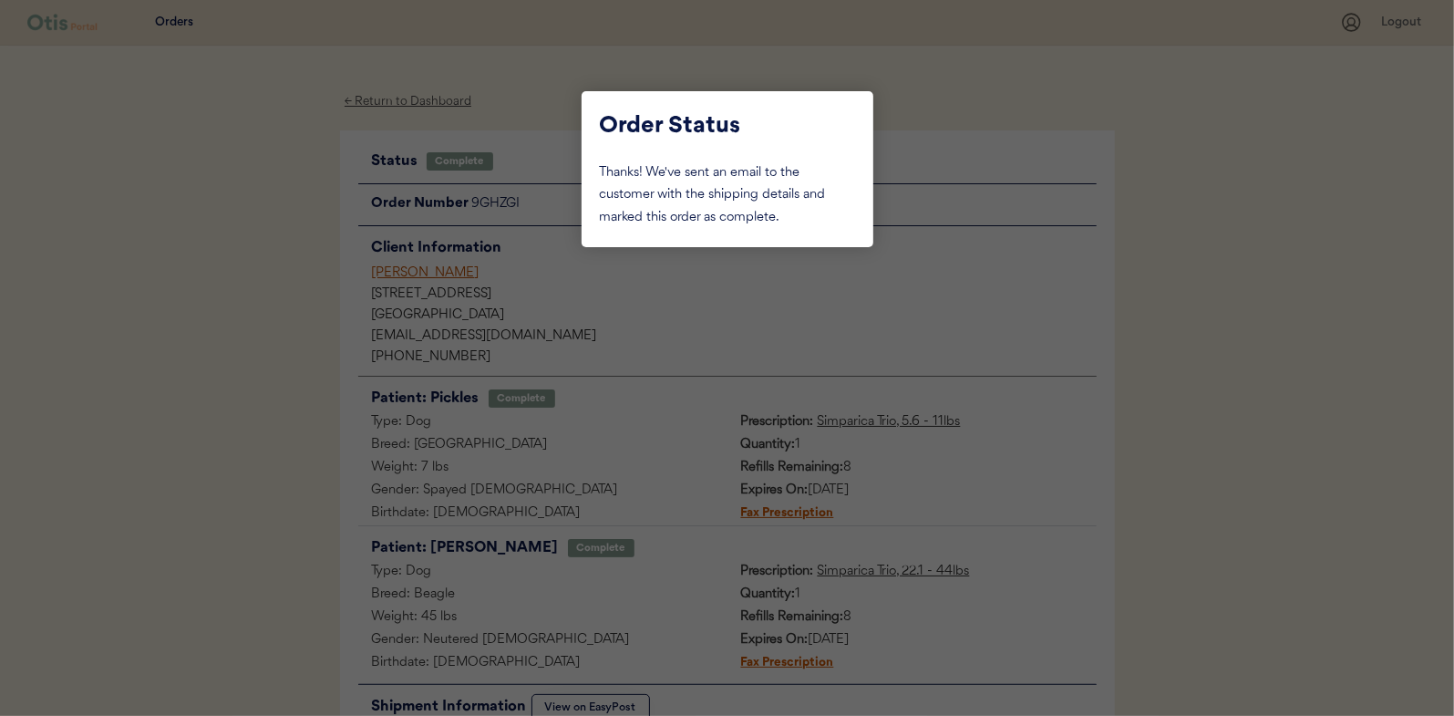
click at [268, 289] on div at bounding box center [727, 358] width 1454 height 716
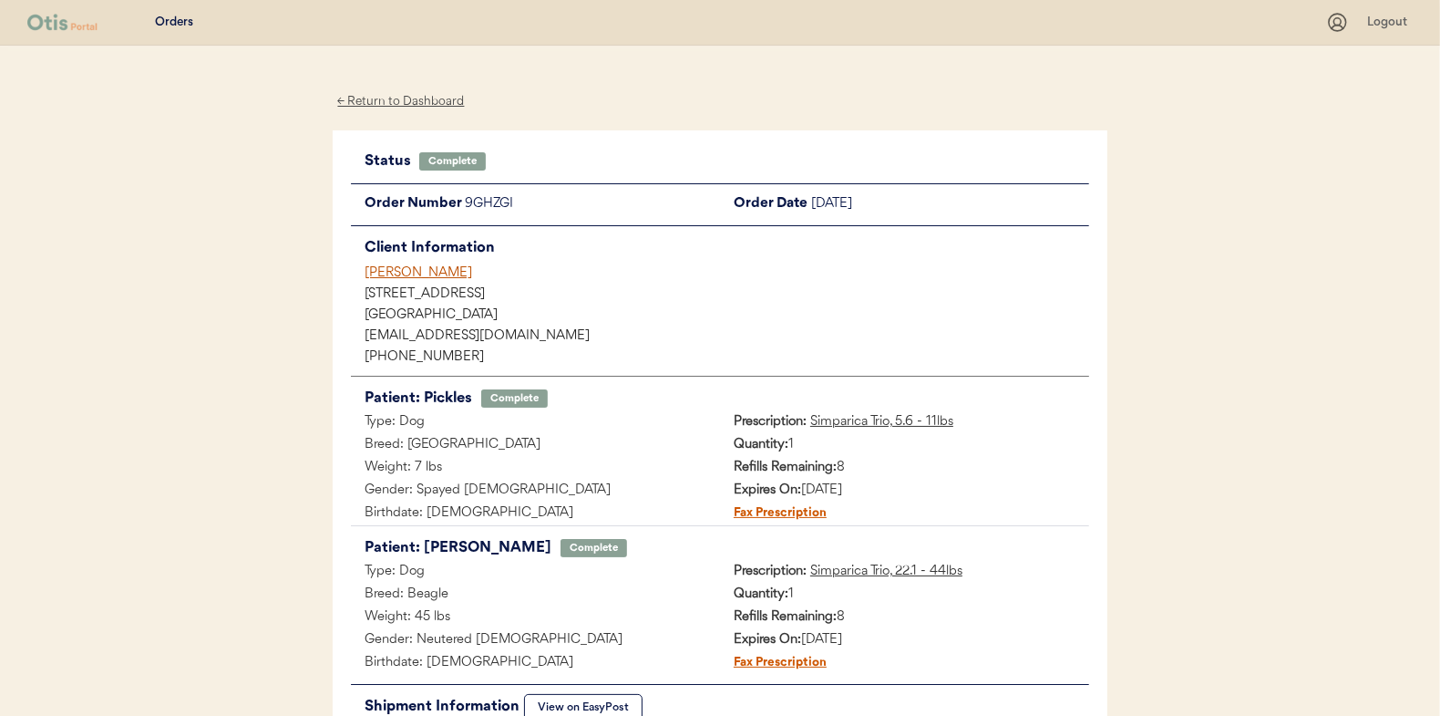
click at [383, 103] on div "← Return to Dashboard" at bounding box center [401, 101] width 137 height 21
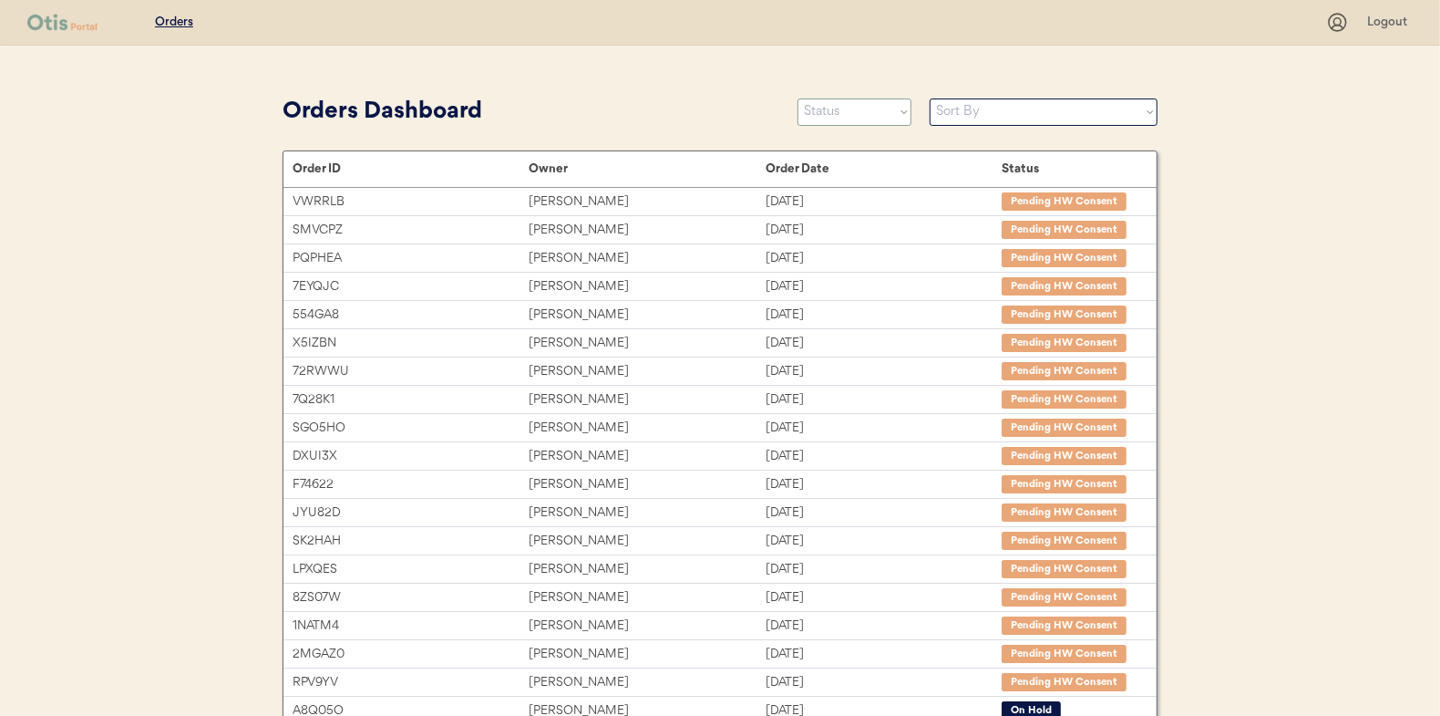
click at [841, 112] on select "Status On Hold New In Progress Complete Pending HW Consent Canceled" at bounding box center [855, 111] width 114 height 27
click at [798, 98] on select "Status On Hold New In Progress Complete Pending HW Consent Canceled" at bounding box center [855, 111] width 114 height 27
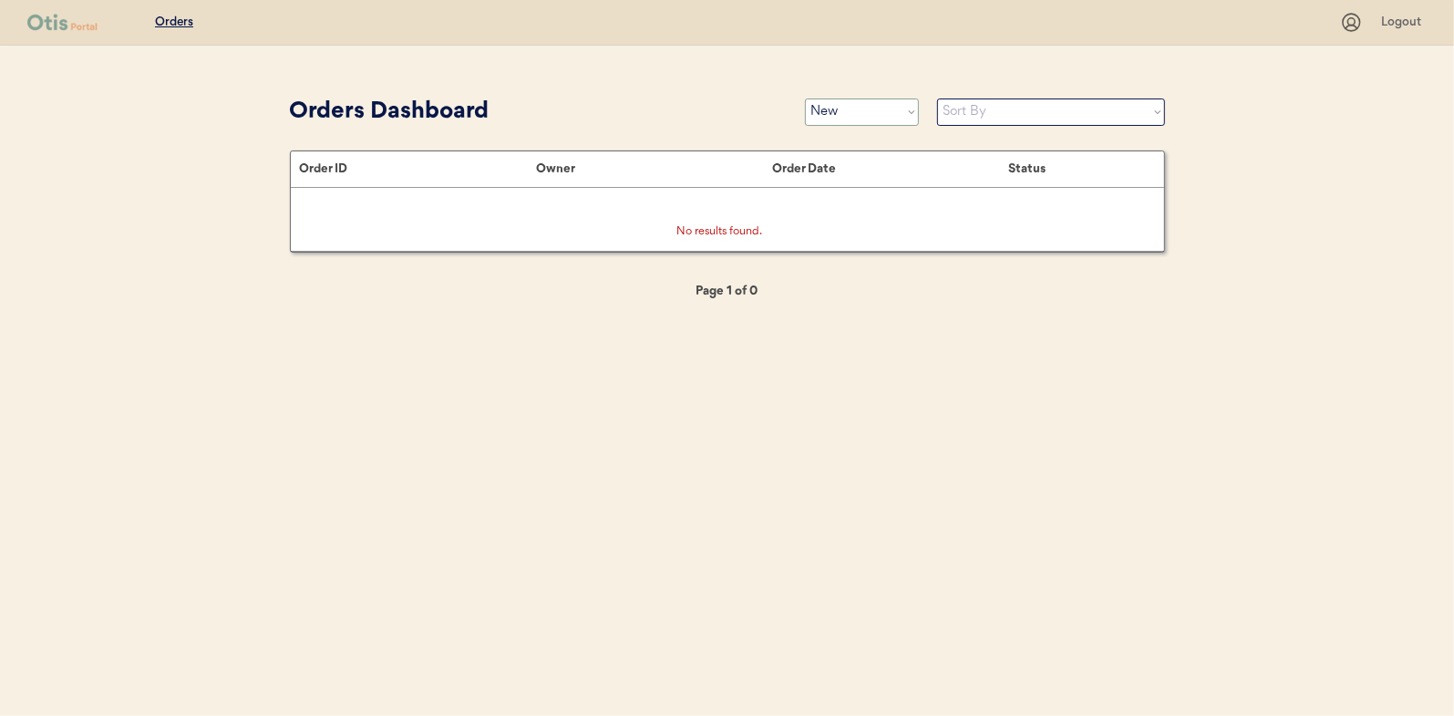
click at [843, 108] on select "Status On Hold New In Progress Complete Pending HW Consent Canceled" at bounding box center [862, 111] width 114 height 27
select select ""in_progress""
click at [805, 98] on select "Status On Hold New In Progress Complete Pending HW Consent Canceled" at bounding box center [862, 111] width 114 height 27
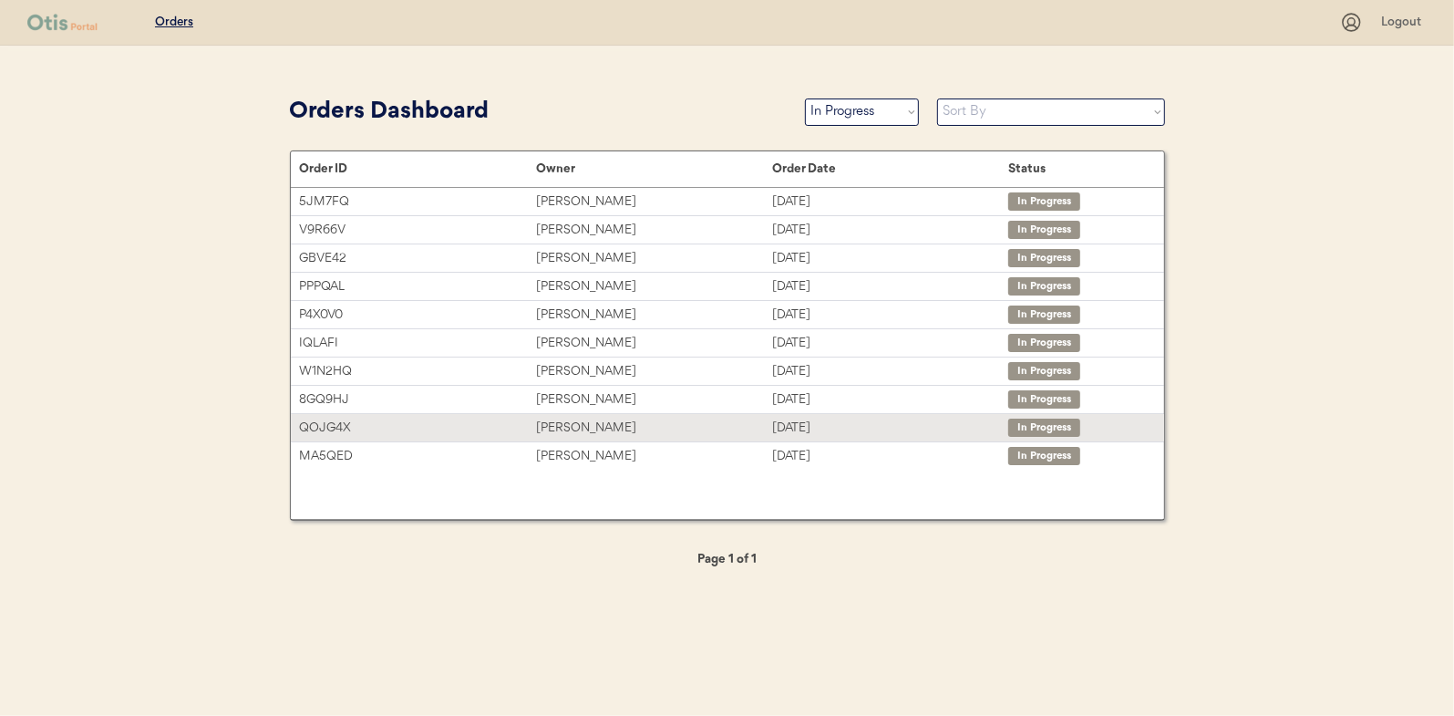
click at [562, 415] on div "QOJG4X SHELLEY Huffman Aug 28, 2025 In Progress" at bounding box center [727, 427] width 873 height 27
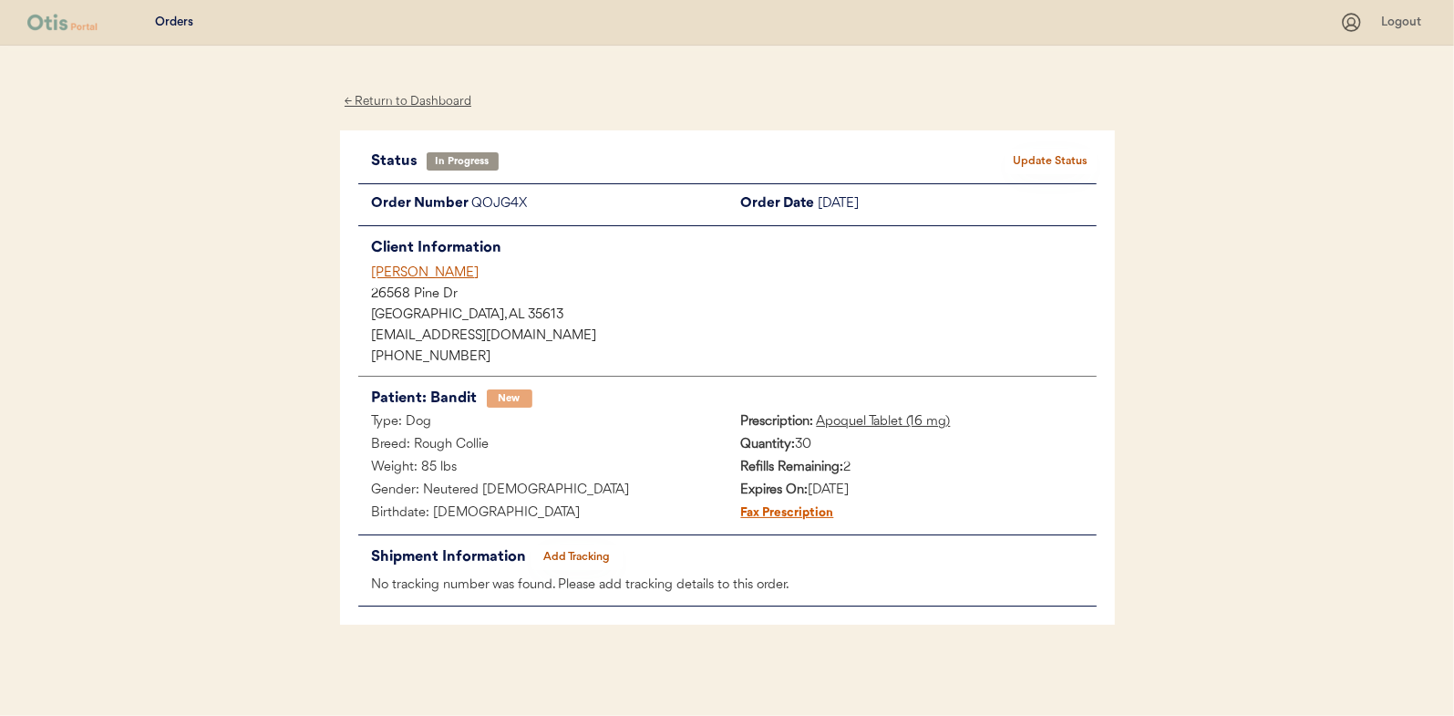
click at [606, 550] on button "Add Tracking" at bounding box center [576, 557] width 91 height 26
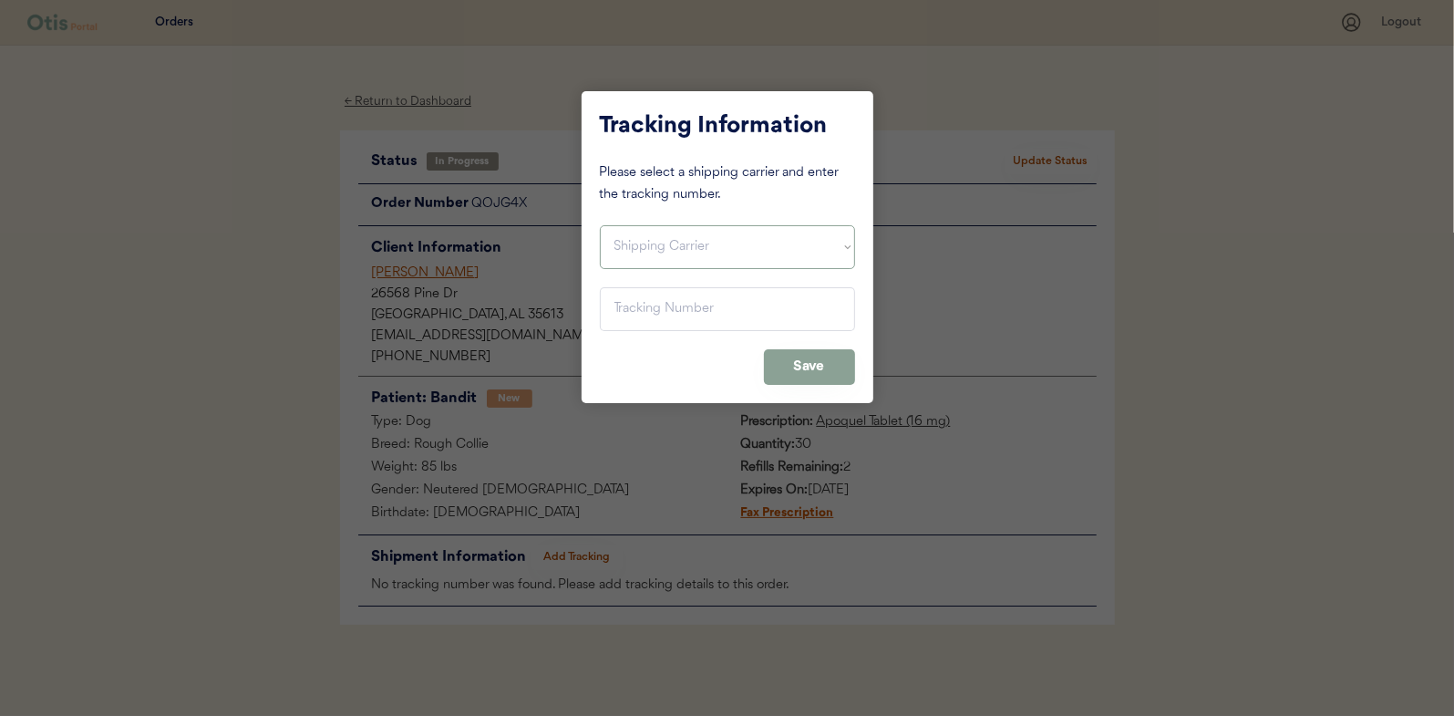
click at [623, 243] on select "Shipping Carrier FedEx FedEx Ground Economy UPS USPS" at bounding box center [727, 247] width 255 height 44
select select ""usps""
click at [600, 225] on select "Shipping Carrier FedEx FedEx Ground Economy UPS USPS" at bounding box center [727, 247] width 255 height 44
click at [629, 309] on input "input" at bounding box center [727, 309] width 255 height 44
paste input "9400150105798025720304"
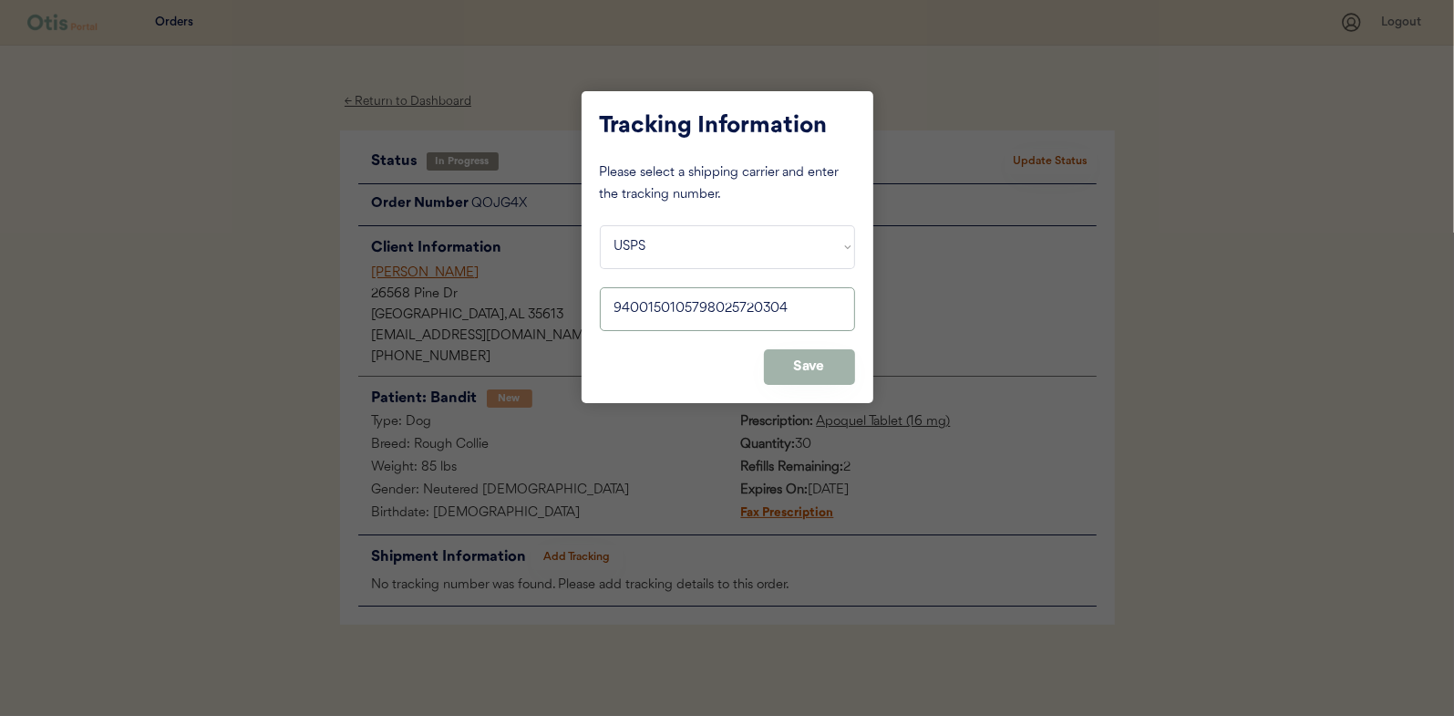
type input "9400150105798025720304"
click at [807, 360] on button "Save" at bounding box center [809, 367] width 91 height 36
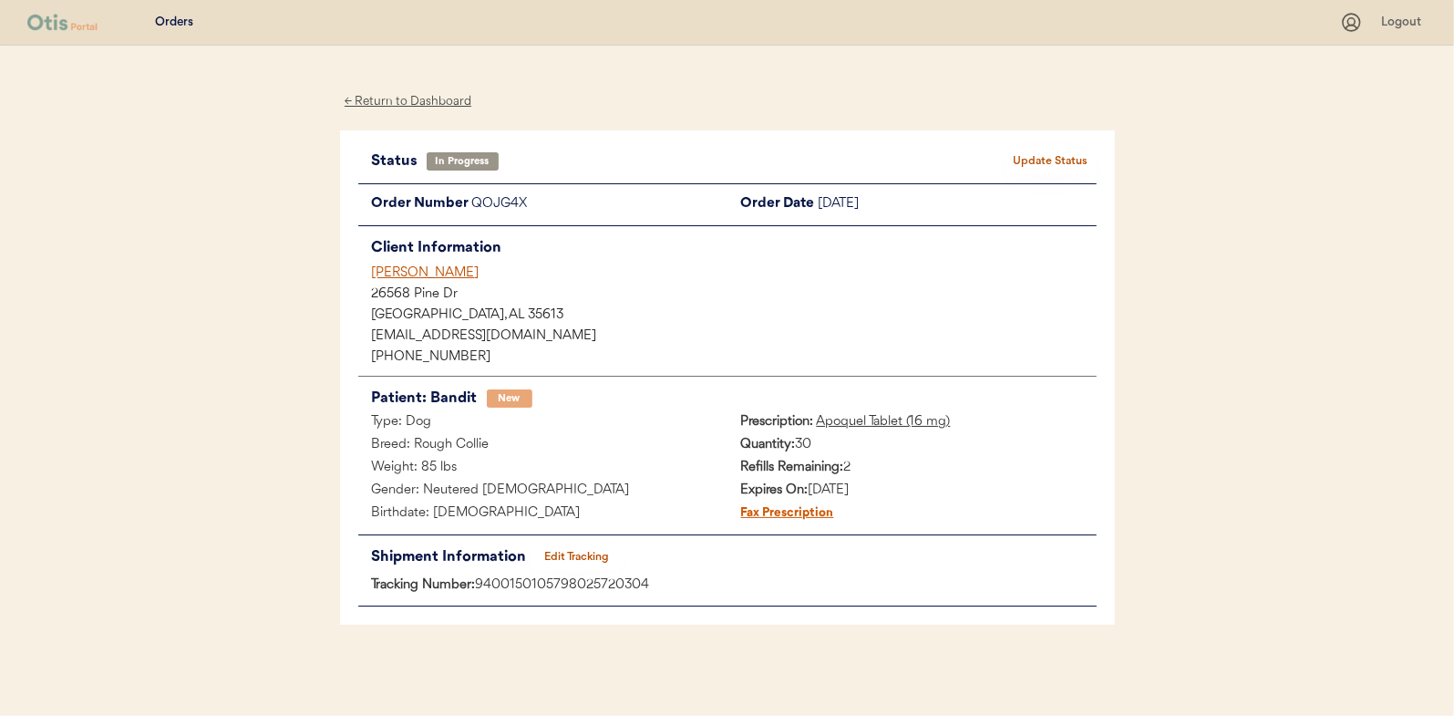
click at [1059, 156] on button "Update Status" at bounding box center [1050, 162] width 91 height 26
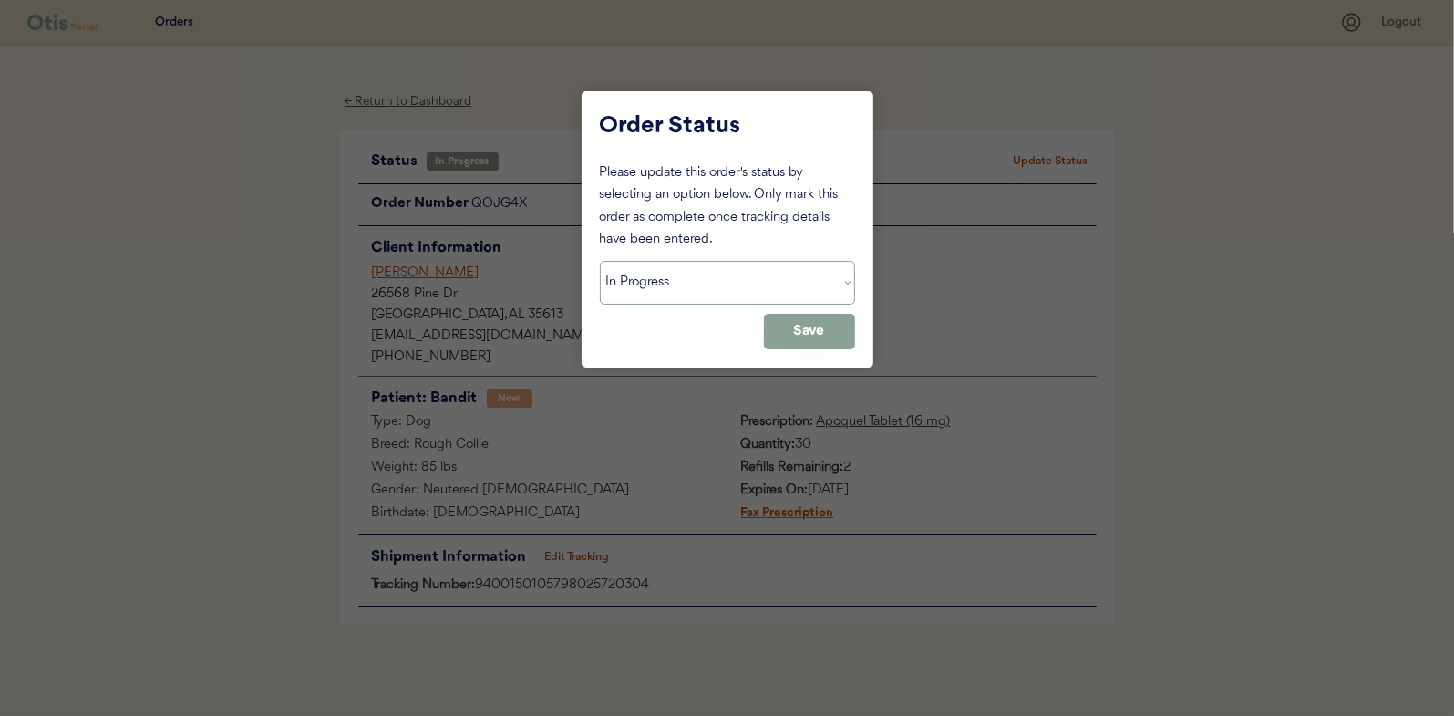
click at [665, 284] on select "Status On Hold New In Progress Complete Pending HW Consent Canceled" at bounding box center [727, 283] width 255 height 44
select select ""complete""
click at [600, 261] on select "Status On Hold New In Progress Complete Pending HW Consent Canceled" at bounding box center [727, 283] width 255 height 44
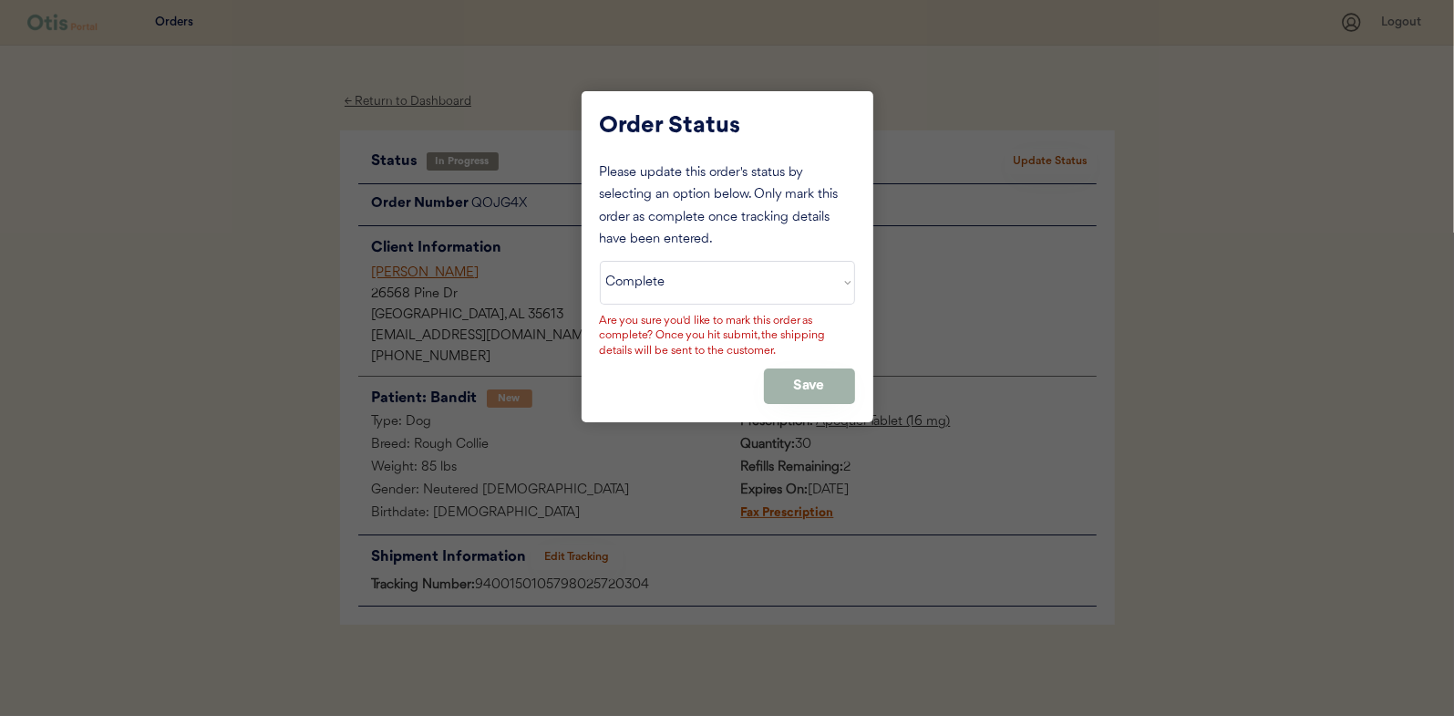
click at [802, 375] on button "Save" at bounding box center [809, 386] width 91 height 36
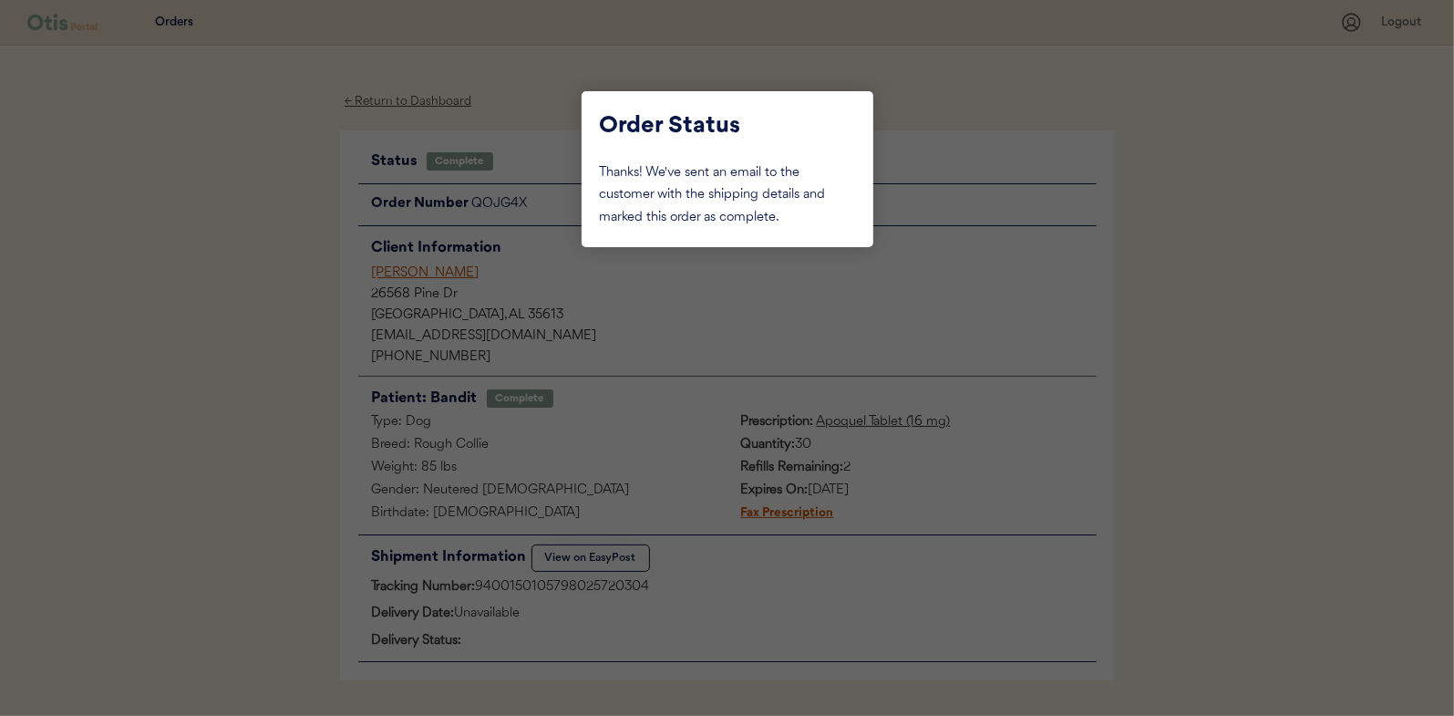
click at [286, 248] on div at bounding box center [727, 358] width 1454 height 716
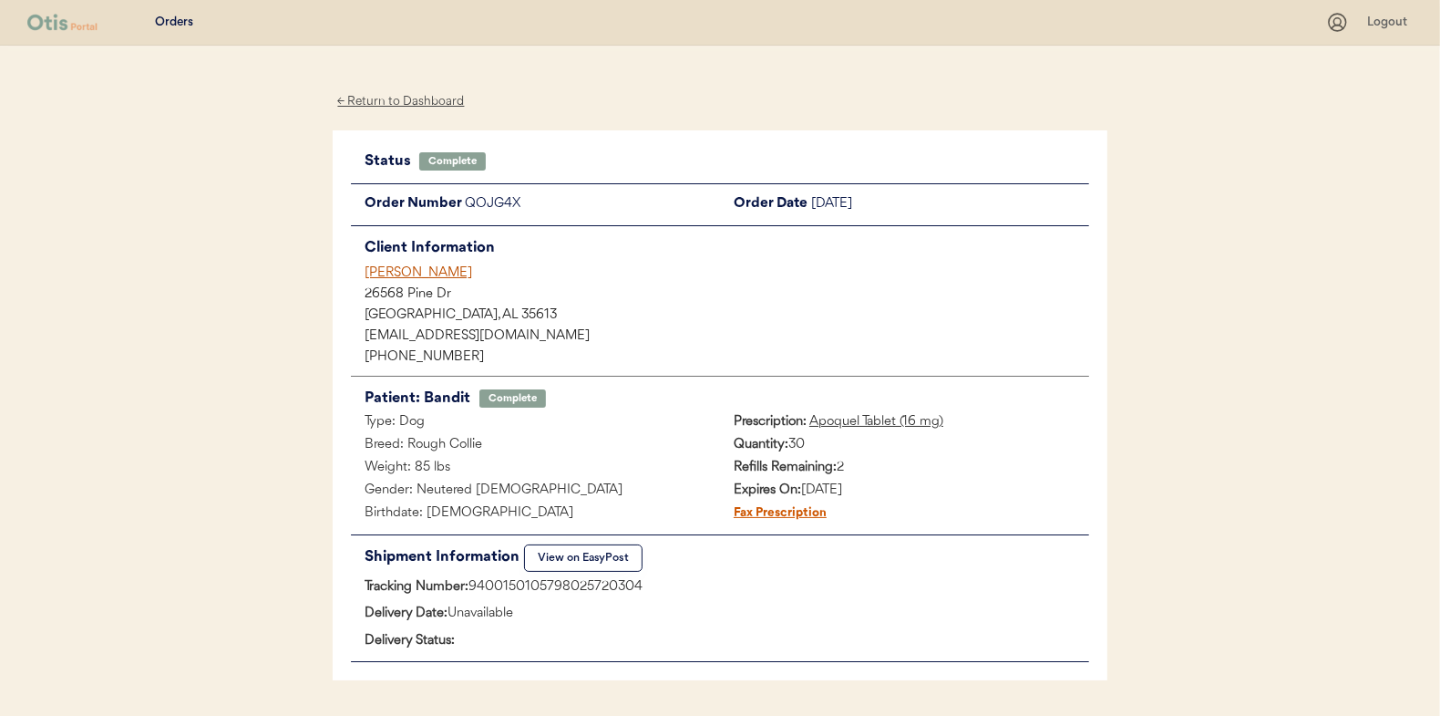
click at [397, 99] on div "← Return to Dashboard" at bounding box center [401, 101] width 137 height 21
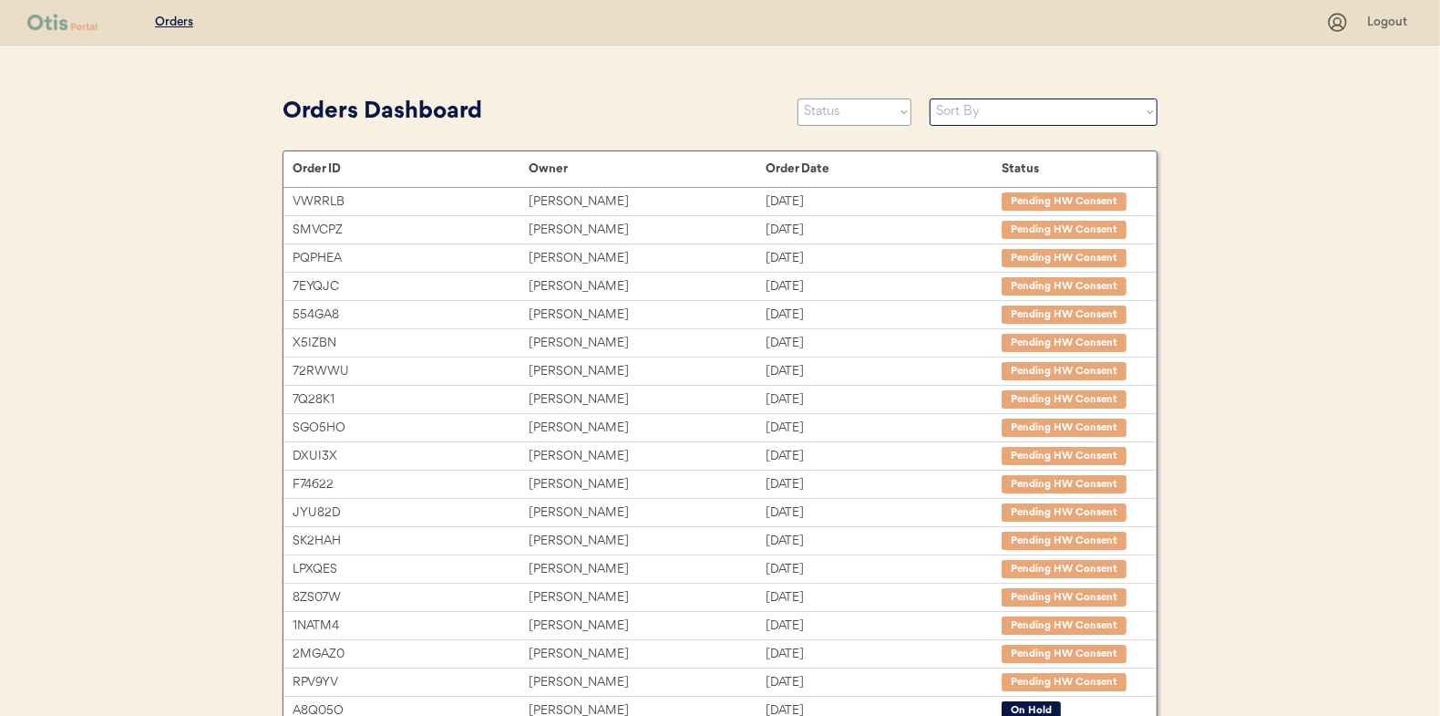
click at [829, 106] on select "Status On Hold New In Progress Complete Pending HW Consent Canceled" at bounding box center [855, 111] width 114 height 27
click at [798, 98] on select "Status On Hold New In Progress Complete Pending HW Consent Canceled" at bounding box center [855, 111] width 114 height 27
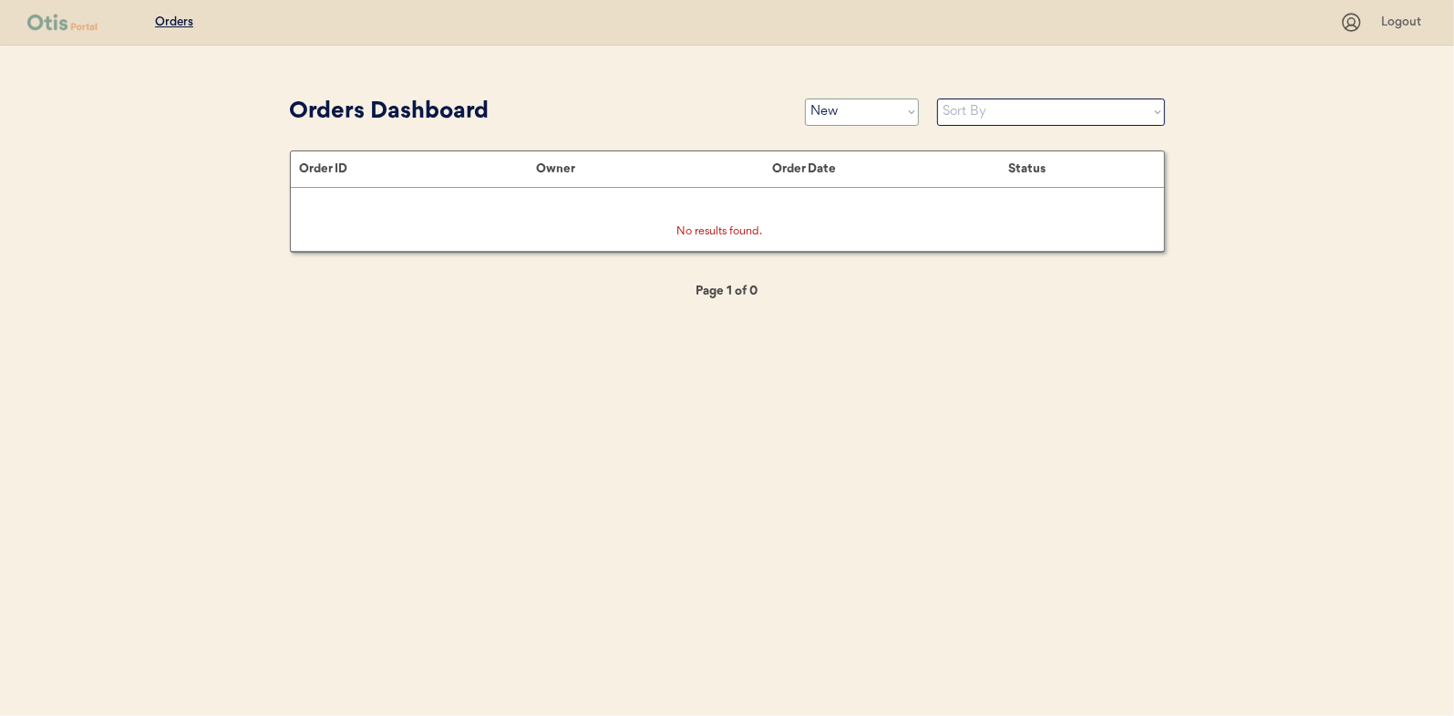
click at [877, 107] on select "Status On Hold New In Progress Complete Pending HW Consent Canceled" at bounding box center [862, 111] width 114 height 27
select select ""in_progress""
click at [805, 98] on select "Status On Hold New In Progress Complete Pending HW Consent Canceled" at bounding box center [862, 111] width 114 height 27
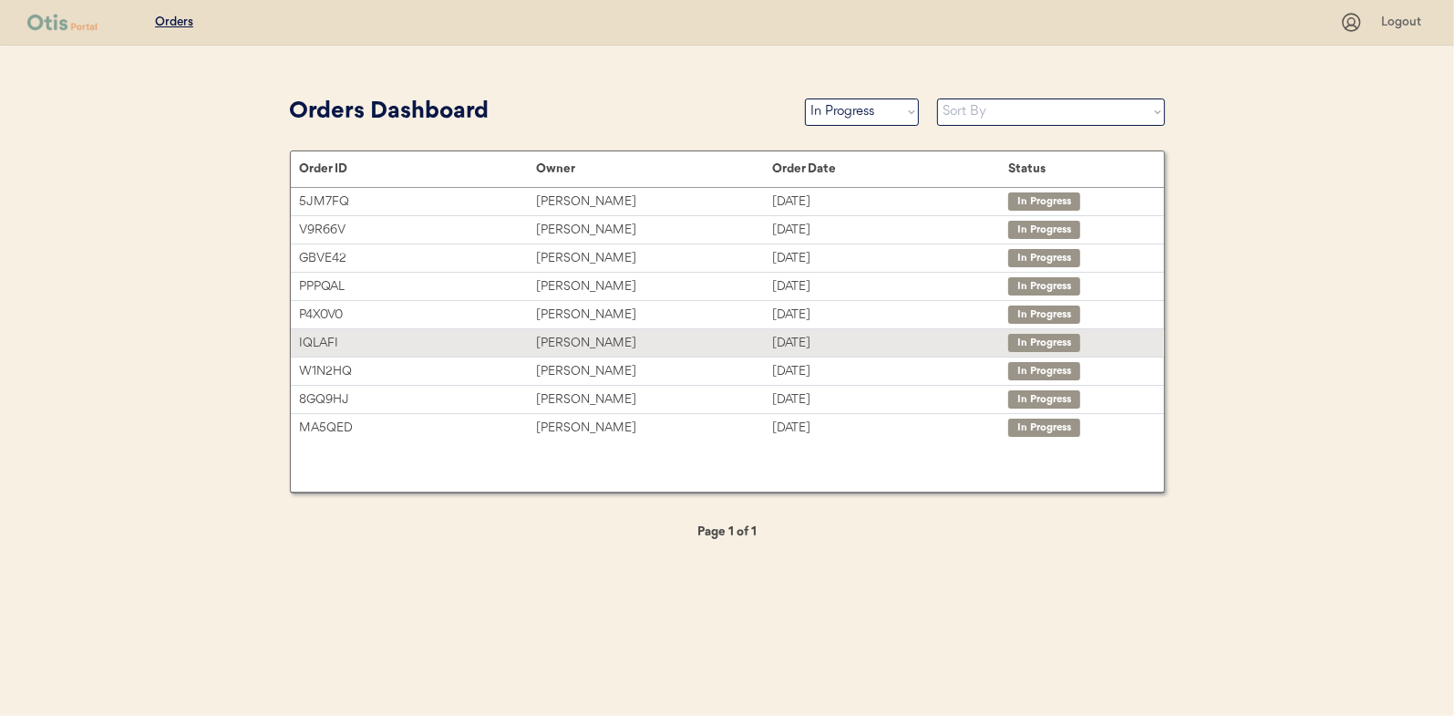
click at [565, 337] on div "[PERSON_NAME]" at bounding box center [654, 343] width 236 height 21
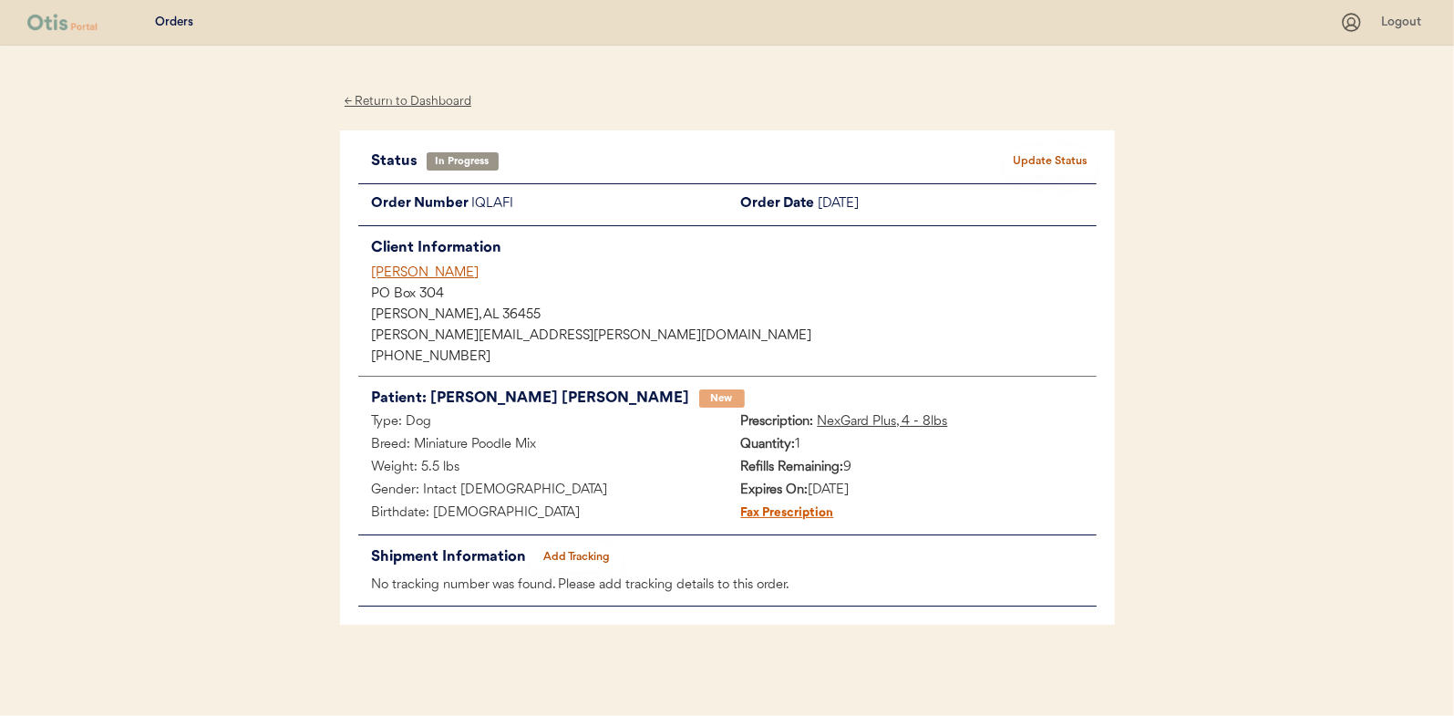
click at [567, 549] on button "Add Tracking" at bounding box center [576, 557] width 91 height 26
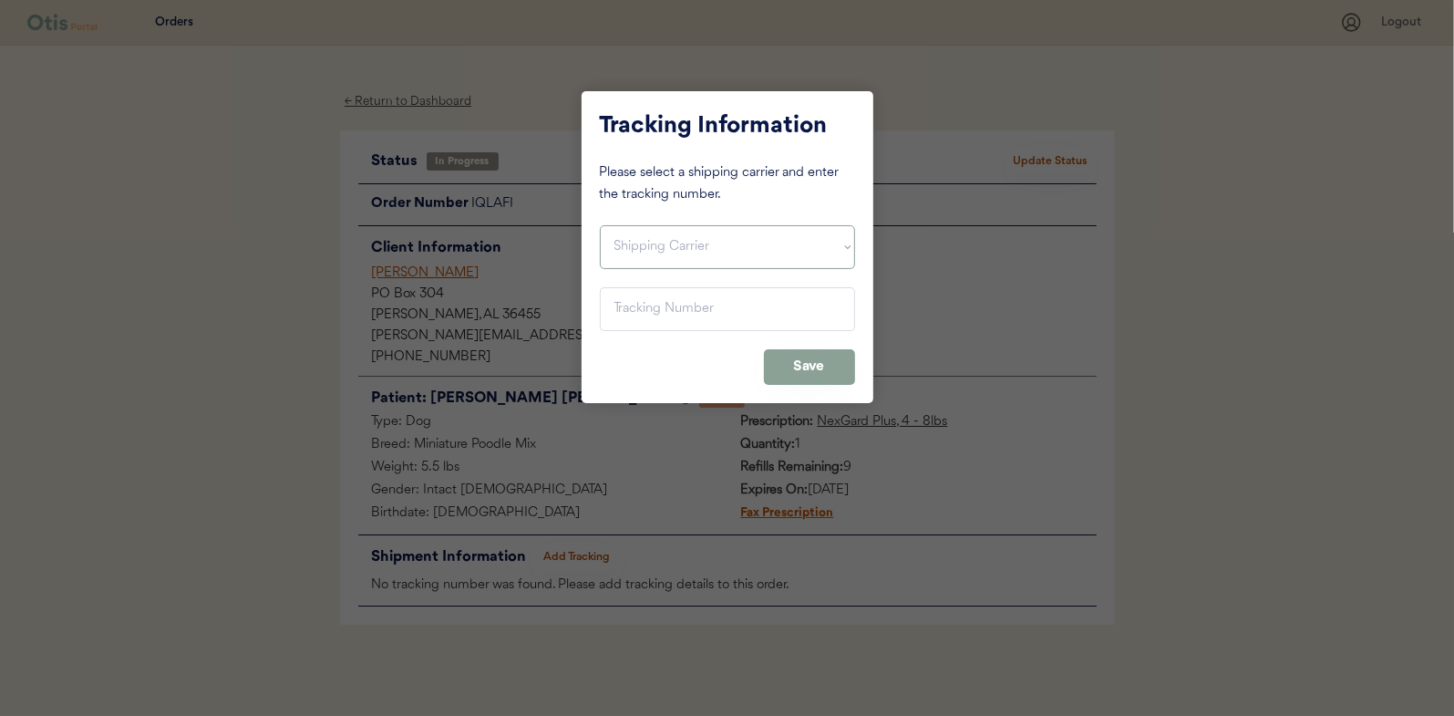
click at [647, 246] on select "Shipping Carrier FedEx FedEx Ground Economy UPS USPS" at bounding box center [727, 247] width 255 height 44
select select ""usps""
click at [600, 225] on select "Shipping Carrier FedEx FedEx Ground Economy UPS USPS" at bounding box center [727, 247] width 255 height 44
click at [624, 305] on input "input" at bounding box center [727, 309] width 255 height 44
paste input "9400150105496027353345"
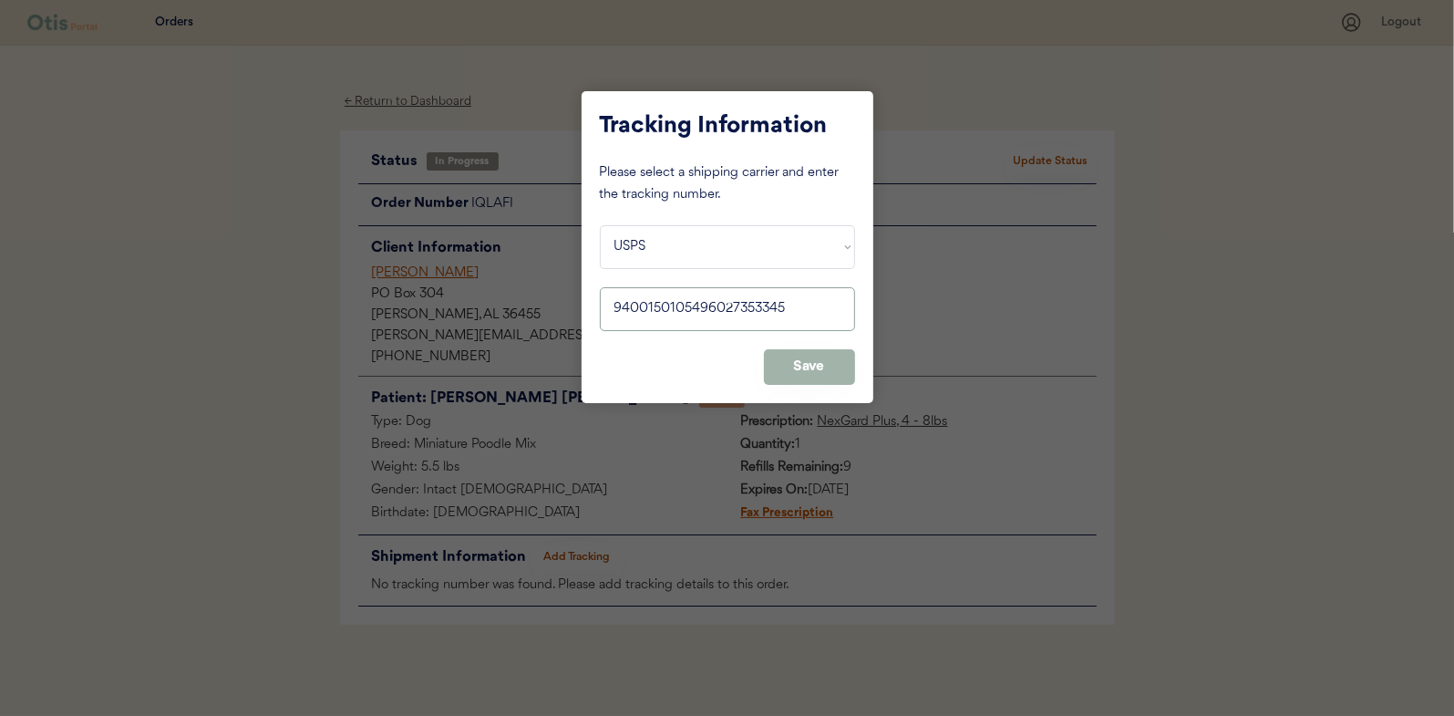
type input "9400150105496027353345"
click at [809, 368] on button "Save" at bounding box center [809, 367] width 91 height 36
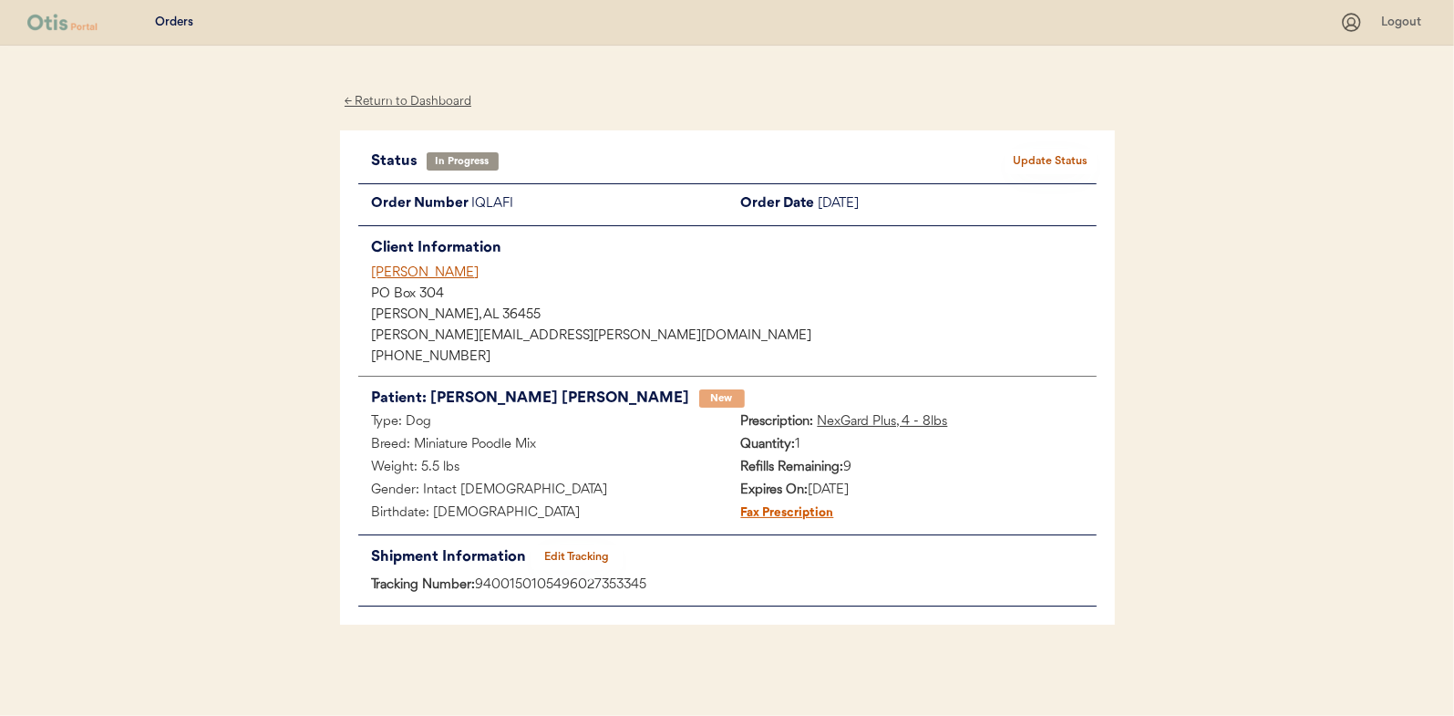
click at [1054, 158] on button "Update Status" at bounding box center [1050, 162] width 91 height 26
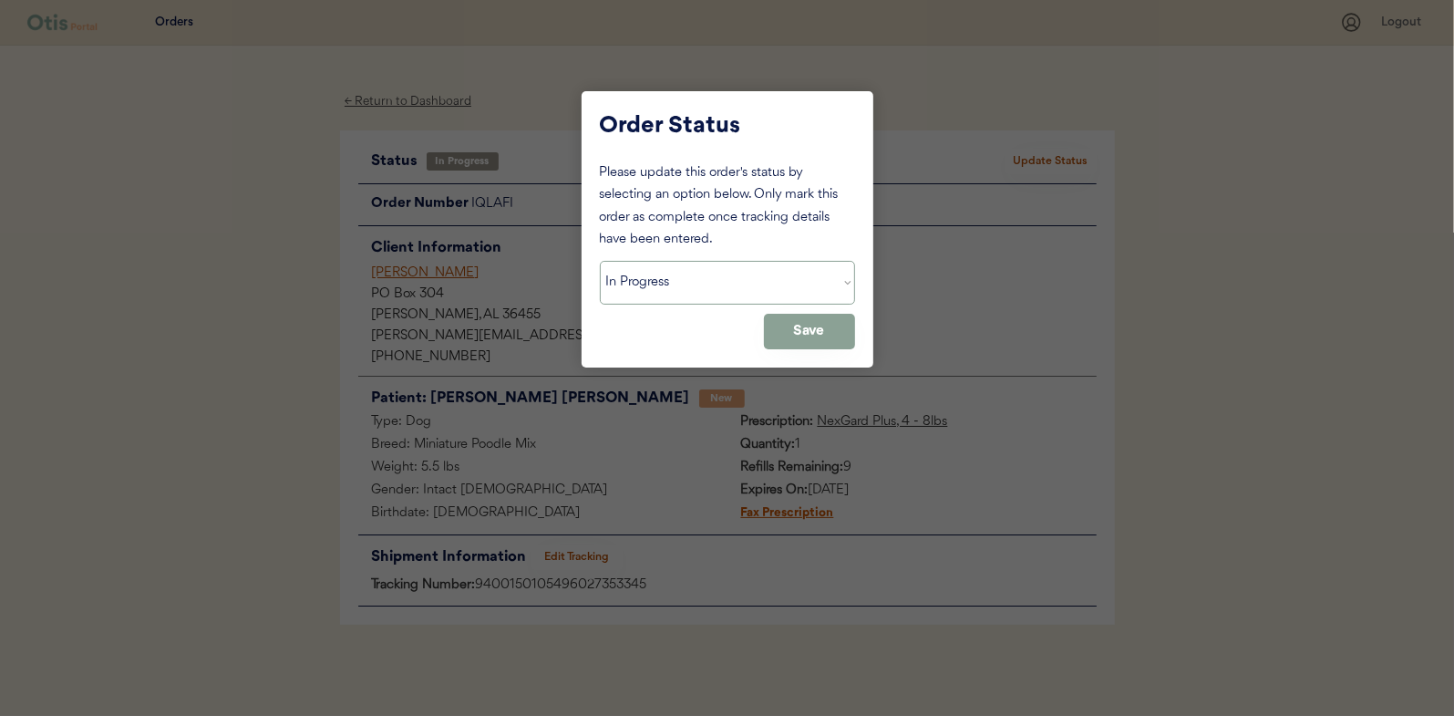
click at [703, 271] on select "Status On Hold New In Progress Complete Pending HW Consent Canceled" at bounding box center [727, 283] width 255 height 44
select select ""complete""
click at [600, 261] on select "Status On Hold New In Progress Complete Pending HW Consent Canceled" at bounding box center [727, 283] width 255 height 44
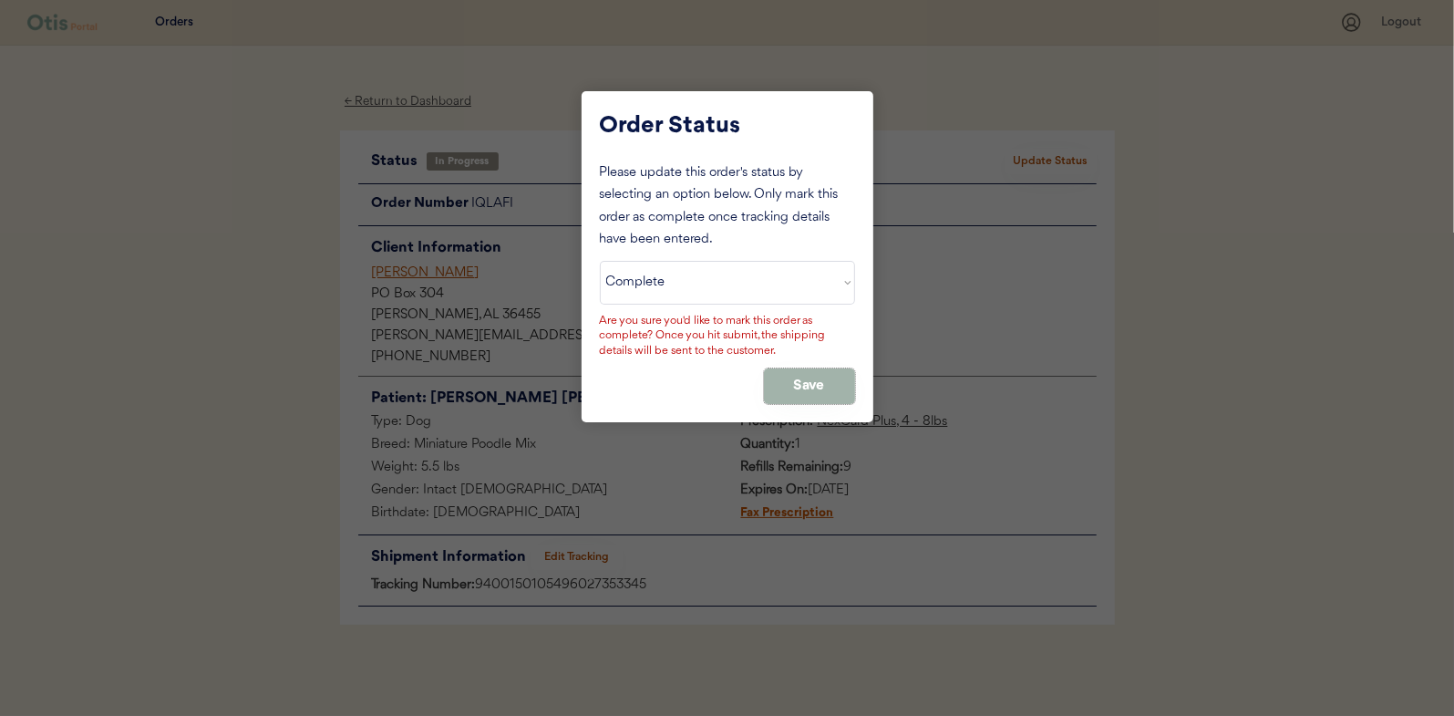
click at [802, 382] on button "Save" at bounding box center [809, 386] width 91 height 36
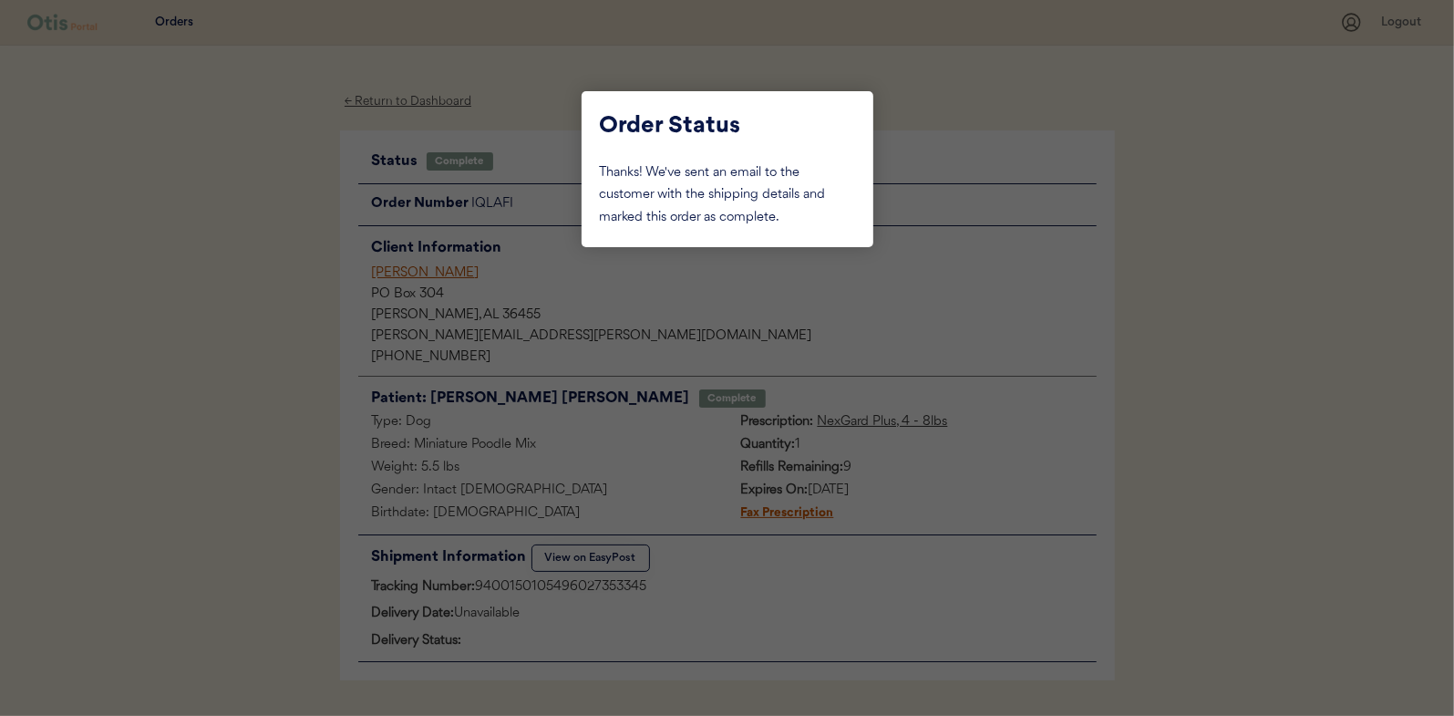
click at [245, 261] on div at bounding box center [727, 358] width 1454 height 716
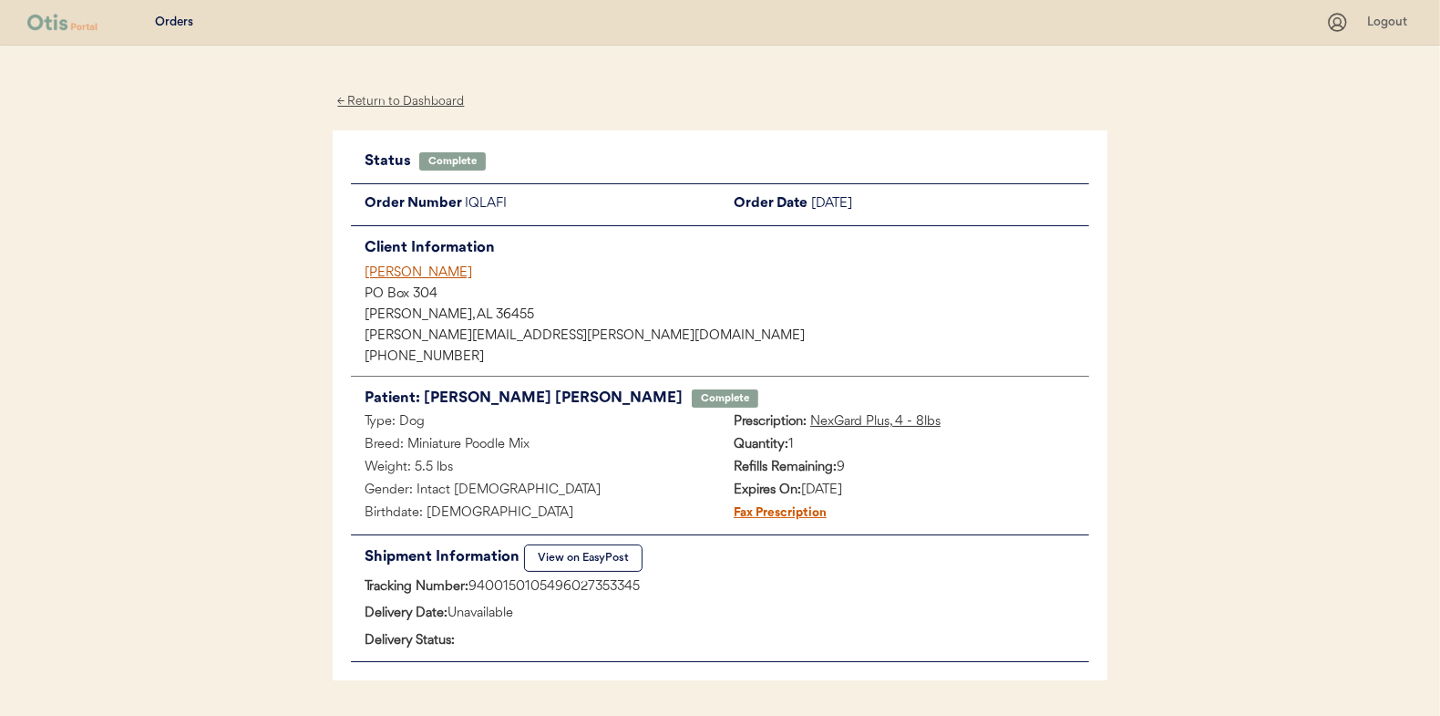
click at [396, 102] on div "← Return to Dashboard" at bounding box center [401, 101] width 137 height 21
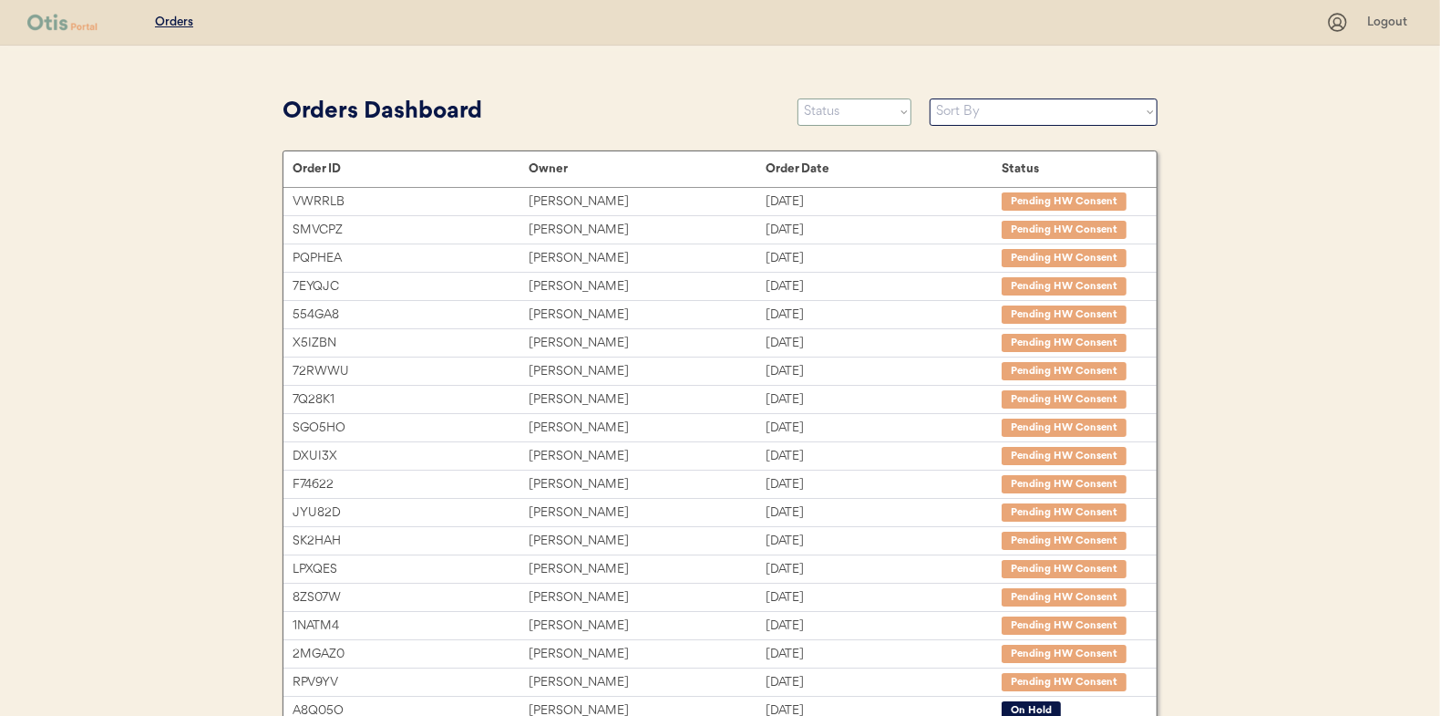
click at [861, 106] on select "Status On Hold New In Progress Complete Pending HW Consent Canceled" at bounding box center [855, 111] width 114 height 27
click at [798, 98] on select "Status On Hold New In Progress Complete Pending HW Consent Canceled" at bounding box center [855, 111] width 114 height 27
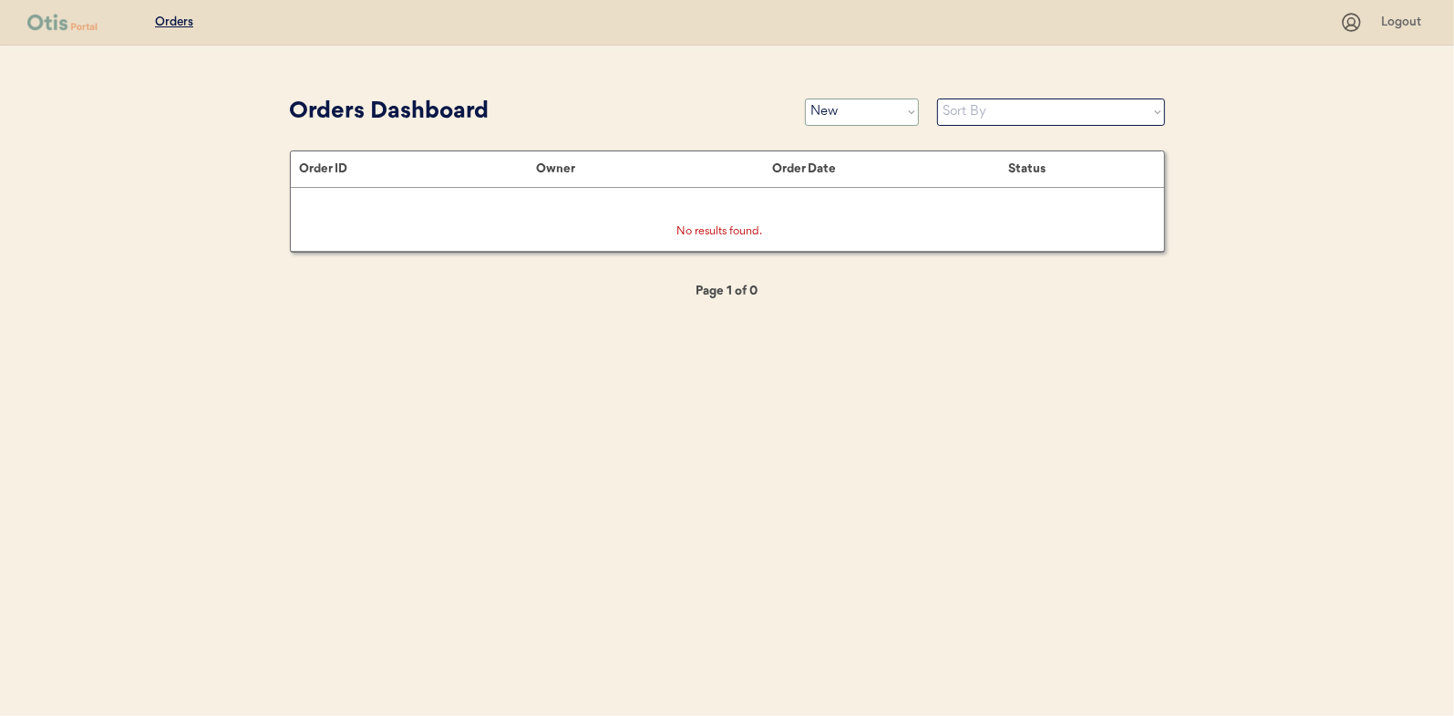
click at [829, 111] on select "Status On Hold New In Progress Complete Pending HW Consent Canceled" at bounding box center [862, 111] width 114 height 27
select select ""in_progress""
click at [805, 98] on select "Status On Hold New In Progress Complete Pending HW Consent Canceled" at bounding box center [862, 111] width 114 height 27
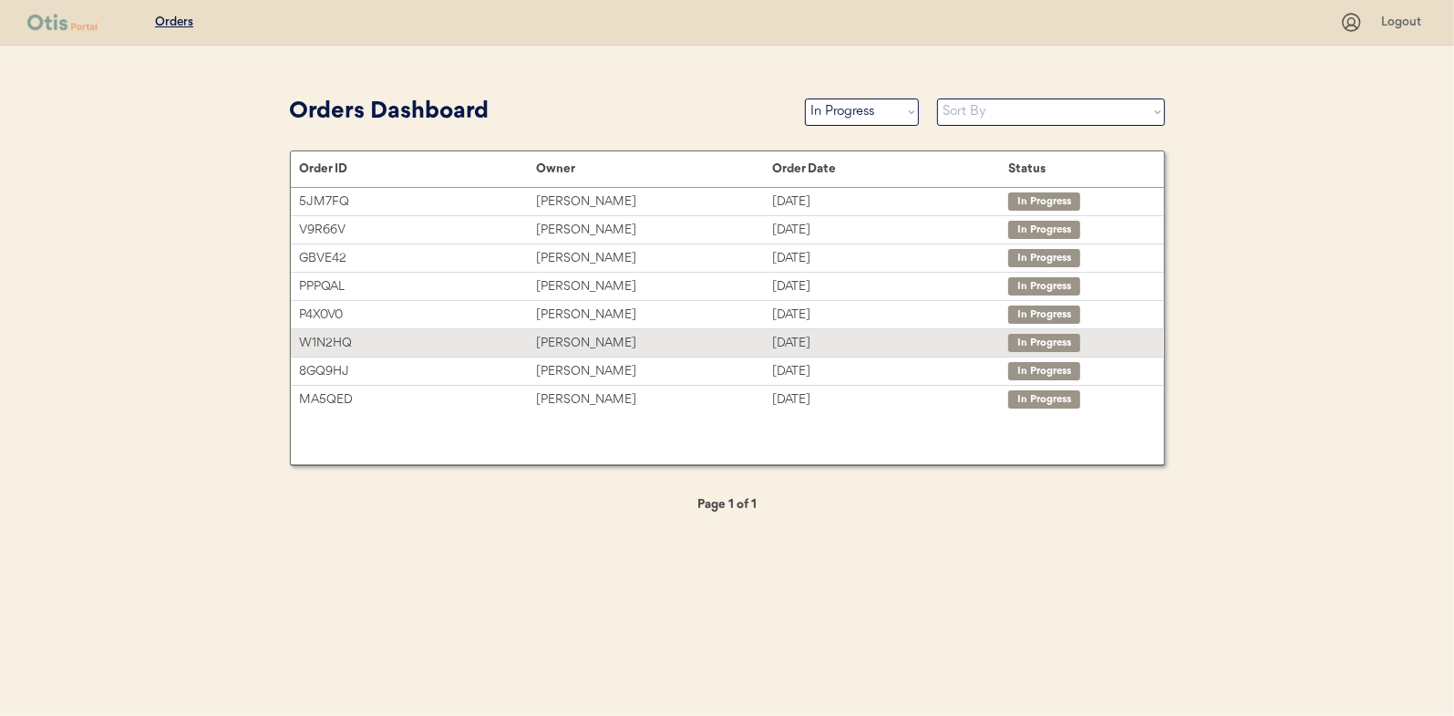
click at [572, 335] on div "Gina Perce" at bounding box center [654, 343] width 236 height 21
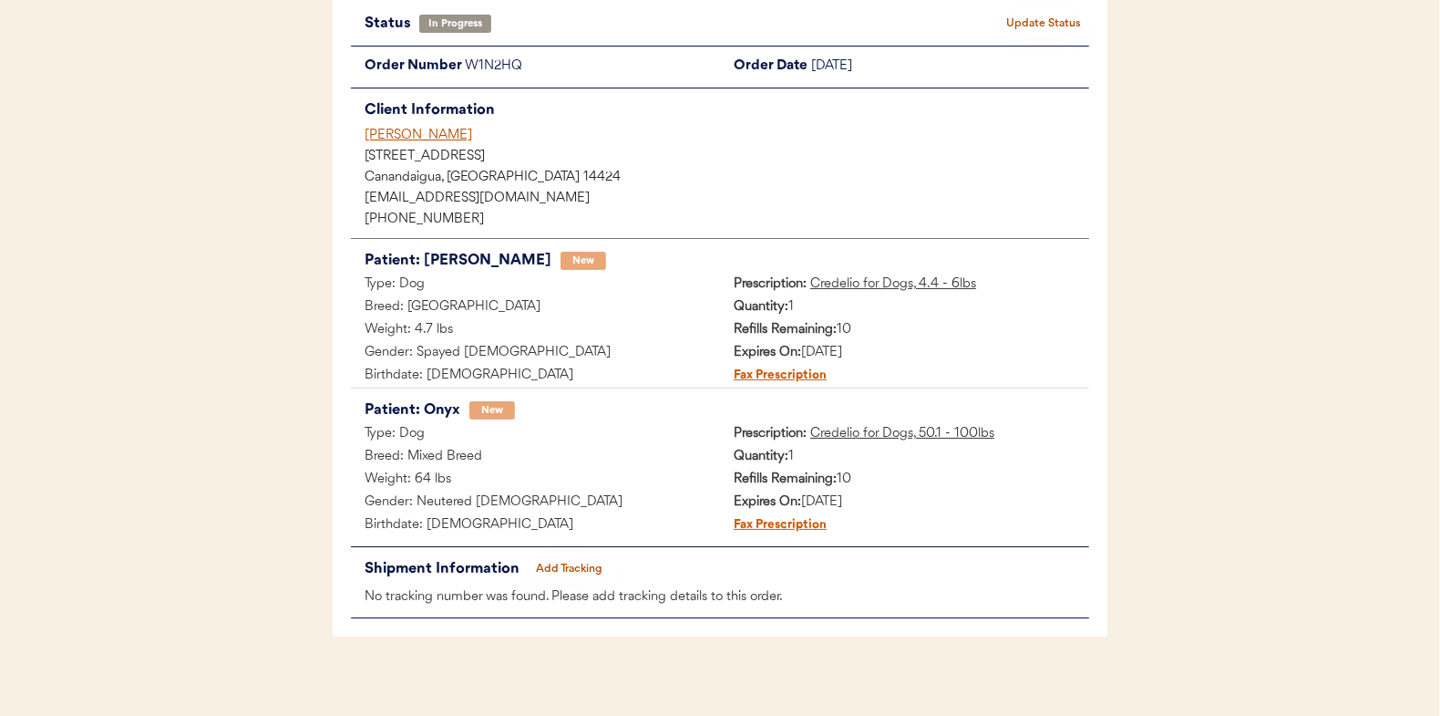
scroll to position [149, 0]
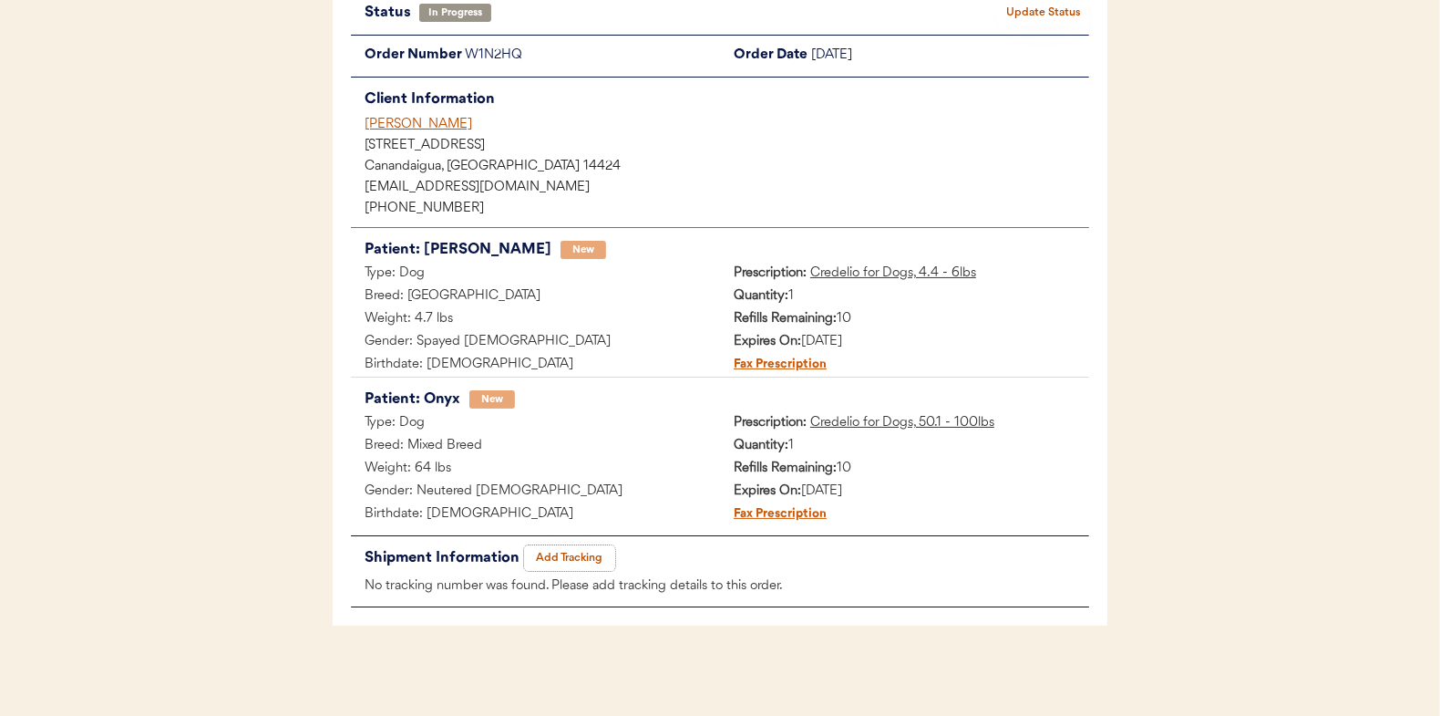
click at [567, 550] on button "Add Tracking" at bounding box center [569, 558] width 91 height 26
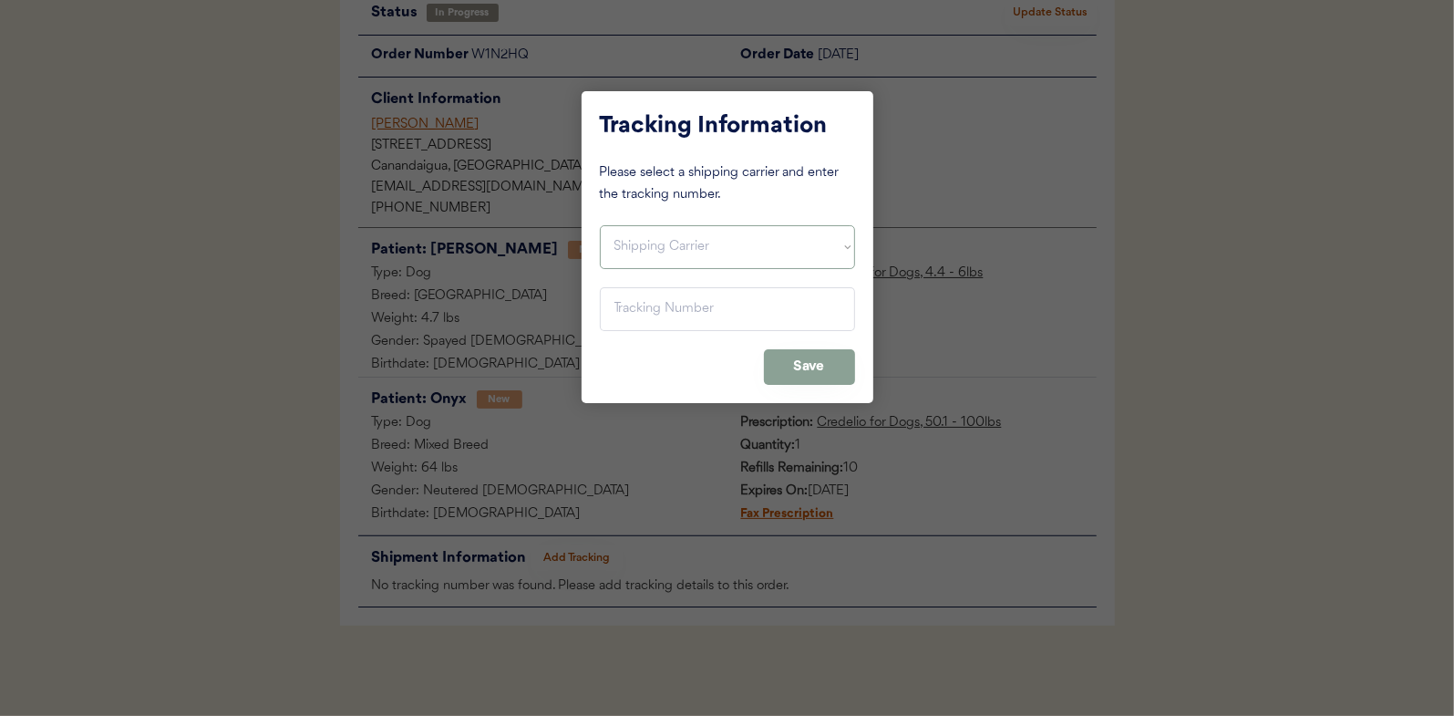
click at [647, 253] on select "Shipping Carrier FedEx FedEx Ground Economy UPS USPS" at bounding box center [727, 247] width 255 height 44
select select ""usps""
click at [600, 225] on select "Shipping Carrier FedEx FedEx Ground Economy UPS USPS" at bounding box center [727, 247] width 255 height 44
click at [620, 311] on input "input" at bounding box center [727, 309] width 255 height 44
paste input "9400150105496027356629"
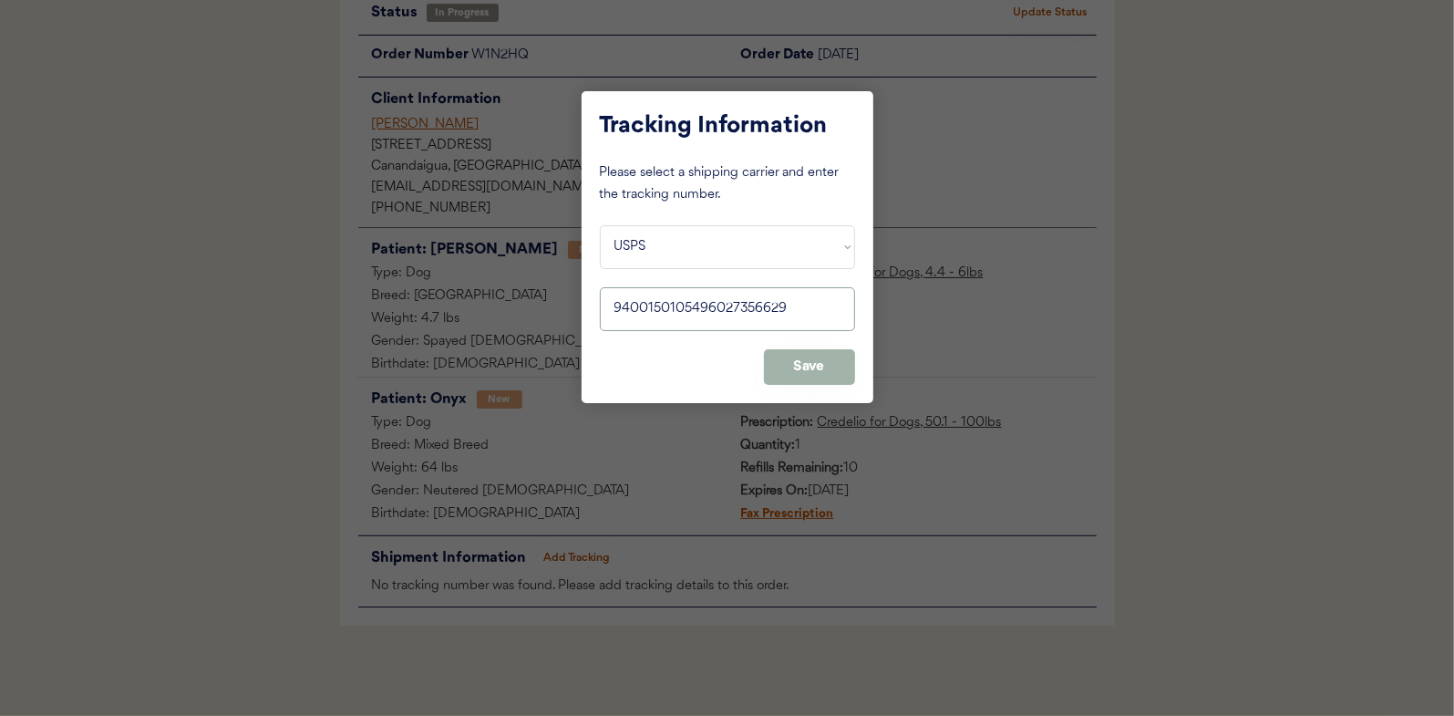
type input "9400150105496027356629"
click at [812, 368] on button "Save" at bounding box center [809, 367] width 91 height 36
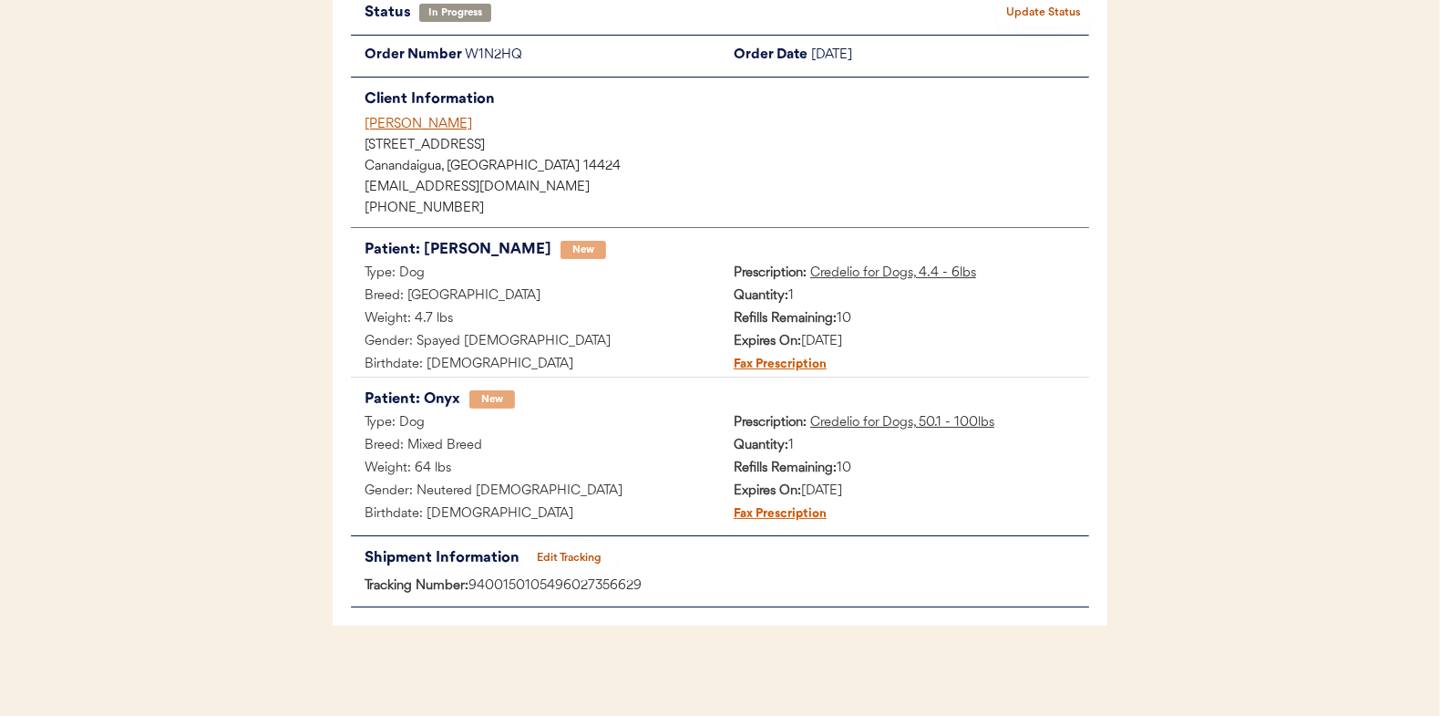
scroll to position [0, 0]
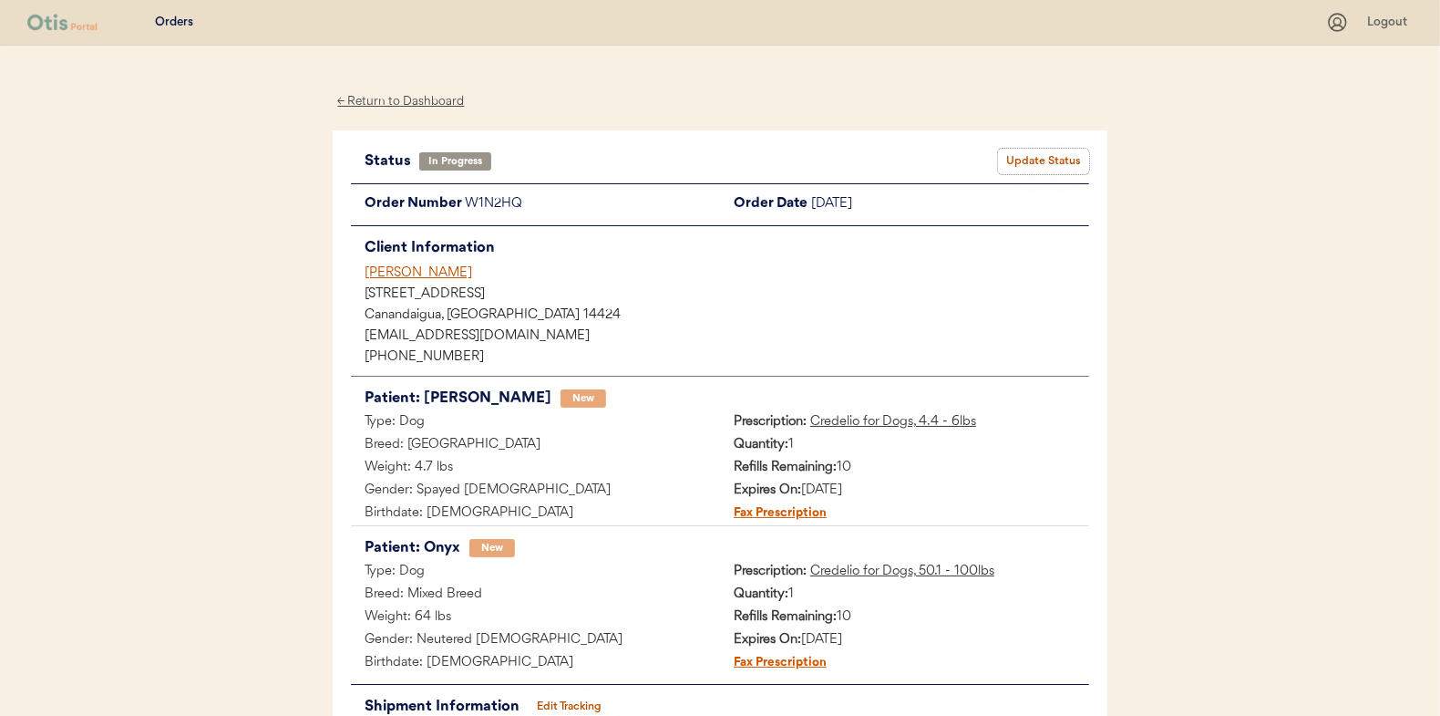
click at [1066, 149] on button "Update Status" at bounding box center [1043, 162] width 91 height 26
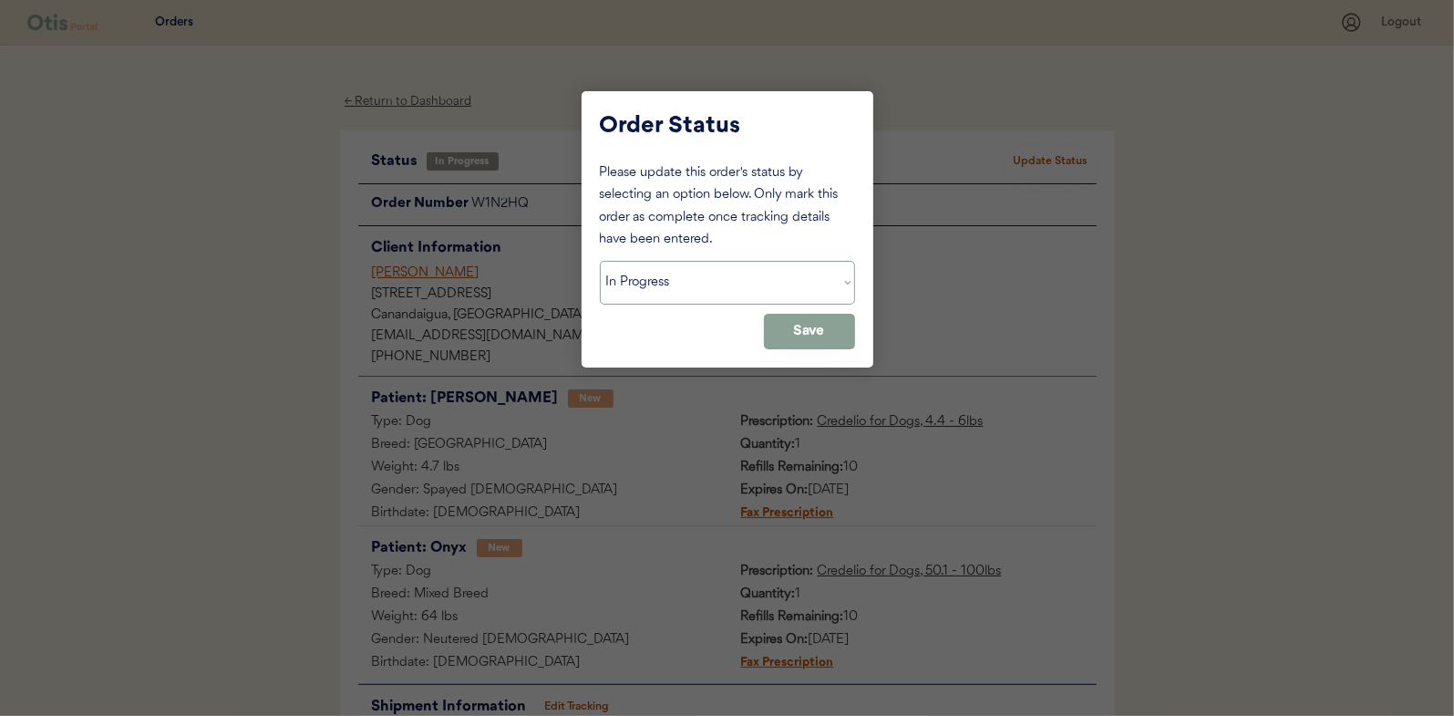
click at [650, 283] on select "Status On Hold New In Progress Complete Pending HW Consent Canceled" at bounding box center [727, 283] width 255 height 44
select select ""complete""
click at [600, 261] on select "Status On Hold New In Progress Complete Pending HW Consent Canceled" at bounding box center [727, 283] width 255 height 44
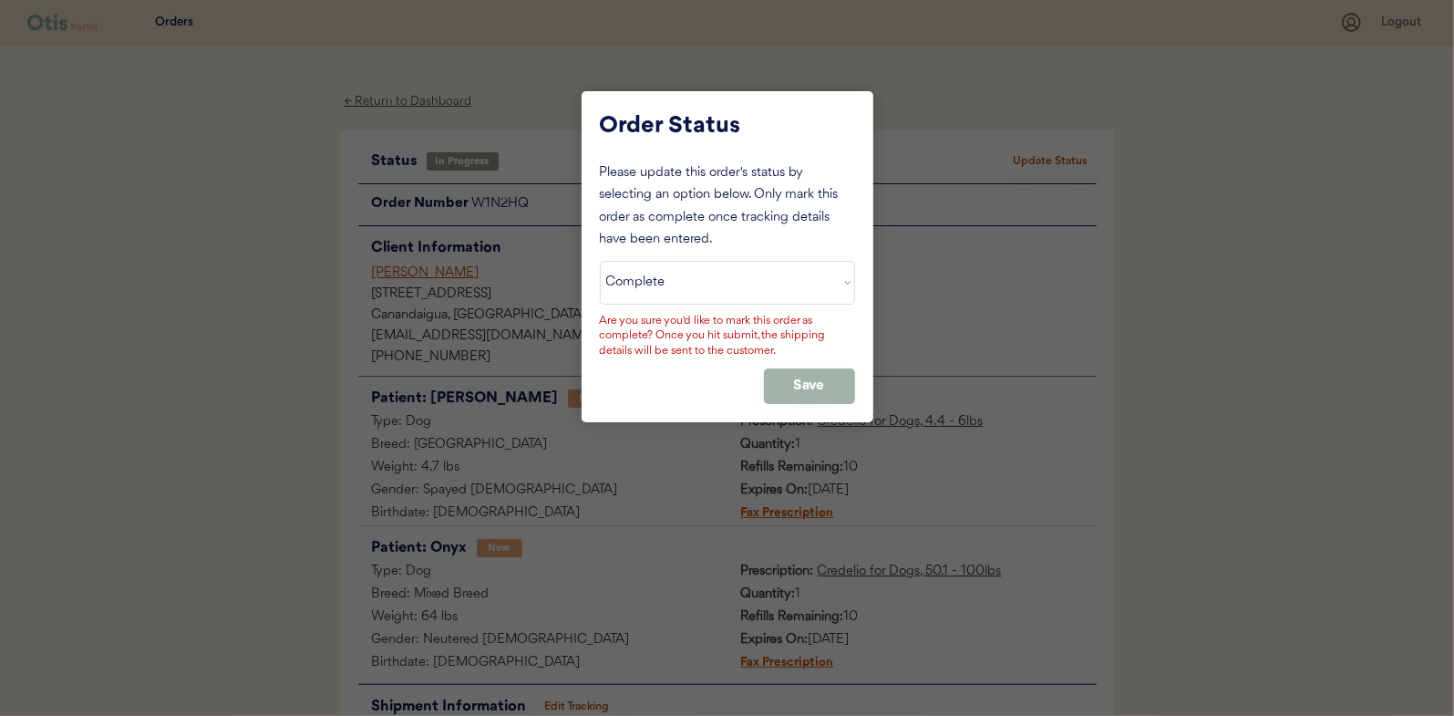
click at [778, 372] on button "Save" at bounding box center [809, 386] width 91 height 36
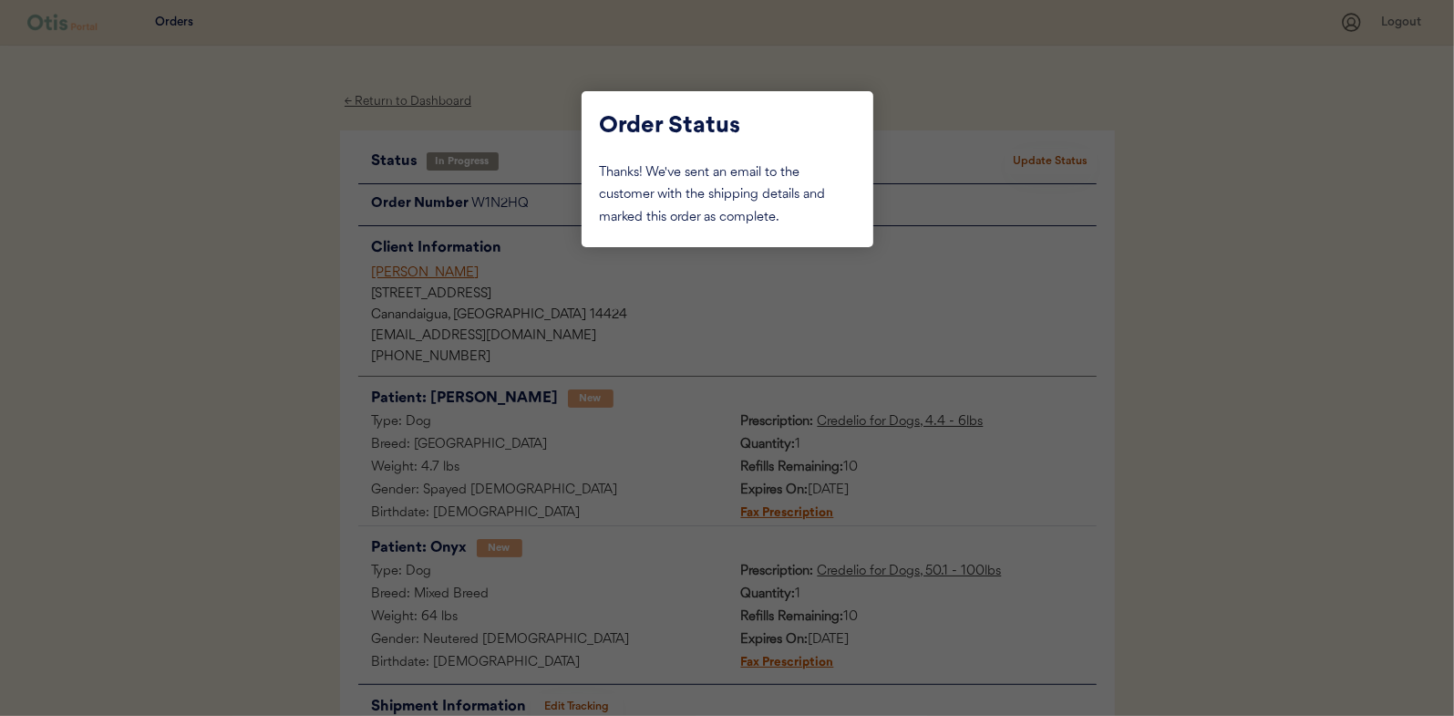
click at [240, 251] on div at bounding box center [727, 358] width 1454 height 716
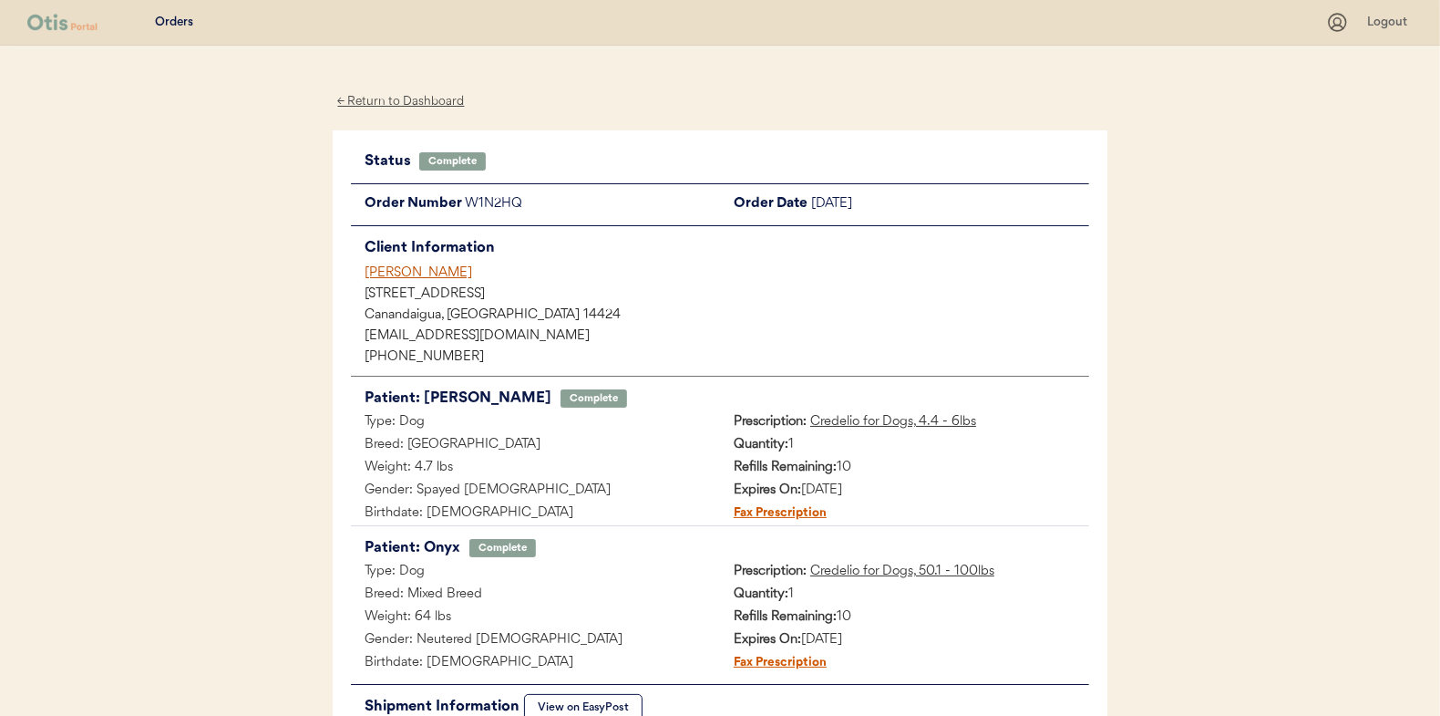
click at [373, 101] on div "← Return to Dashboard" at bounding box center [401, 101] width 137 height 21
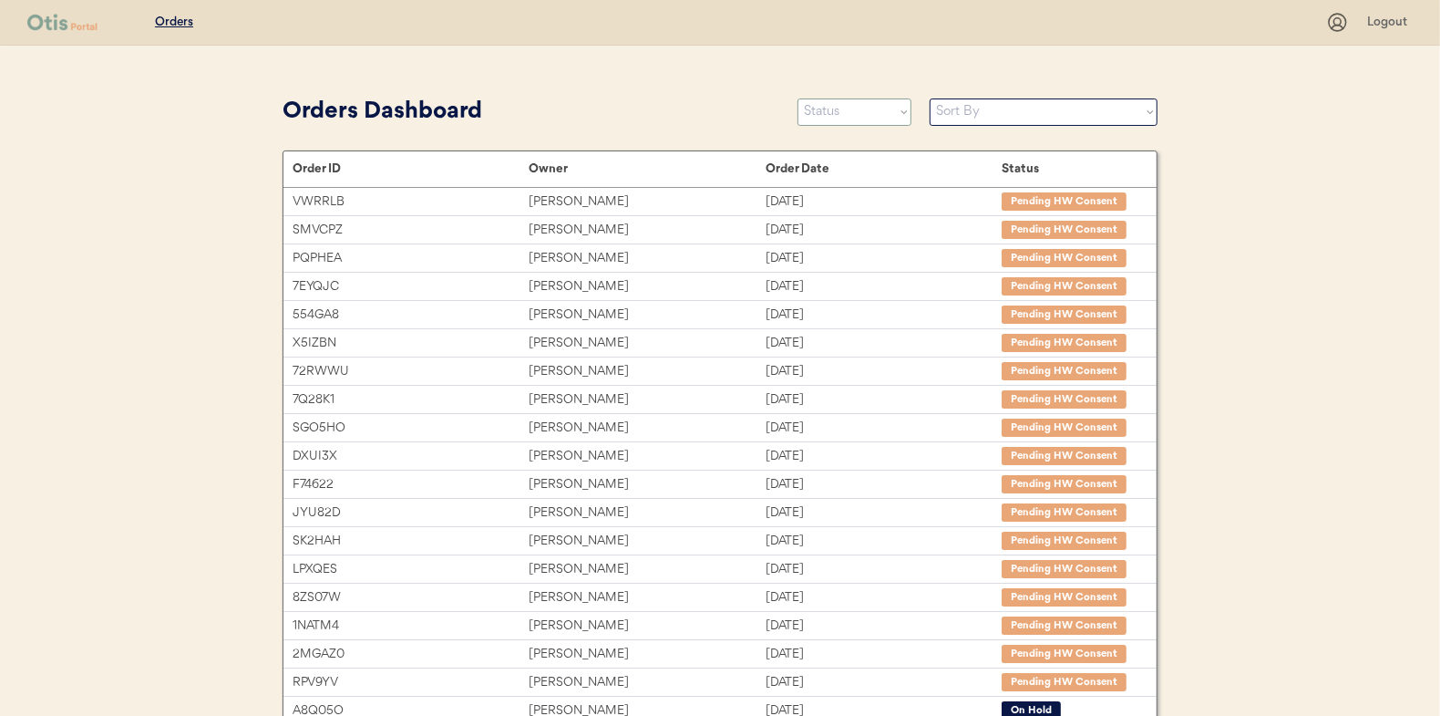
click at [871, 125] on select "Status On Hold New In Progress Complete Pending HW Consent Canceled" at bounding box center [855, 111] width 114 height 27
select select ""in_progress""
click at [798, 98] on select "Status On Hold New In Progress Complete Pending HW Consent Canceled" at bounding box center [855, 111] width 114 height 27
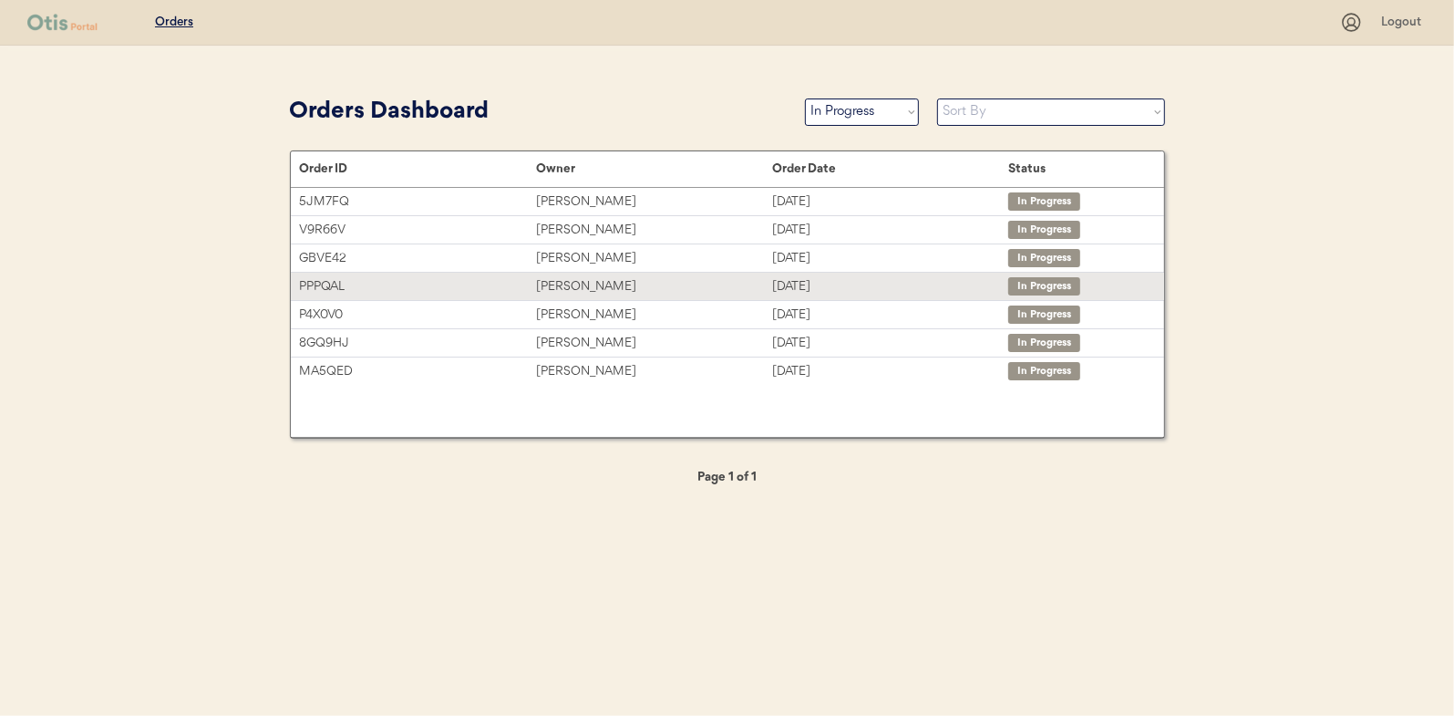
click at [562, 282] on div "[PERSON_NAME]" at bounding box center [654, 286] width 236 height 21
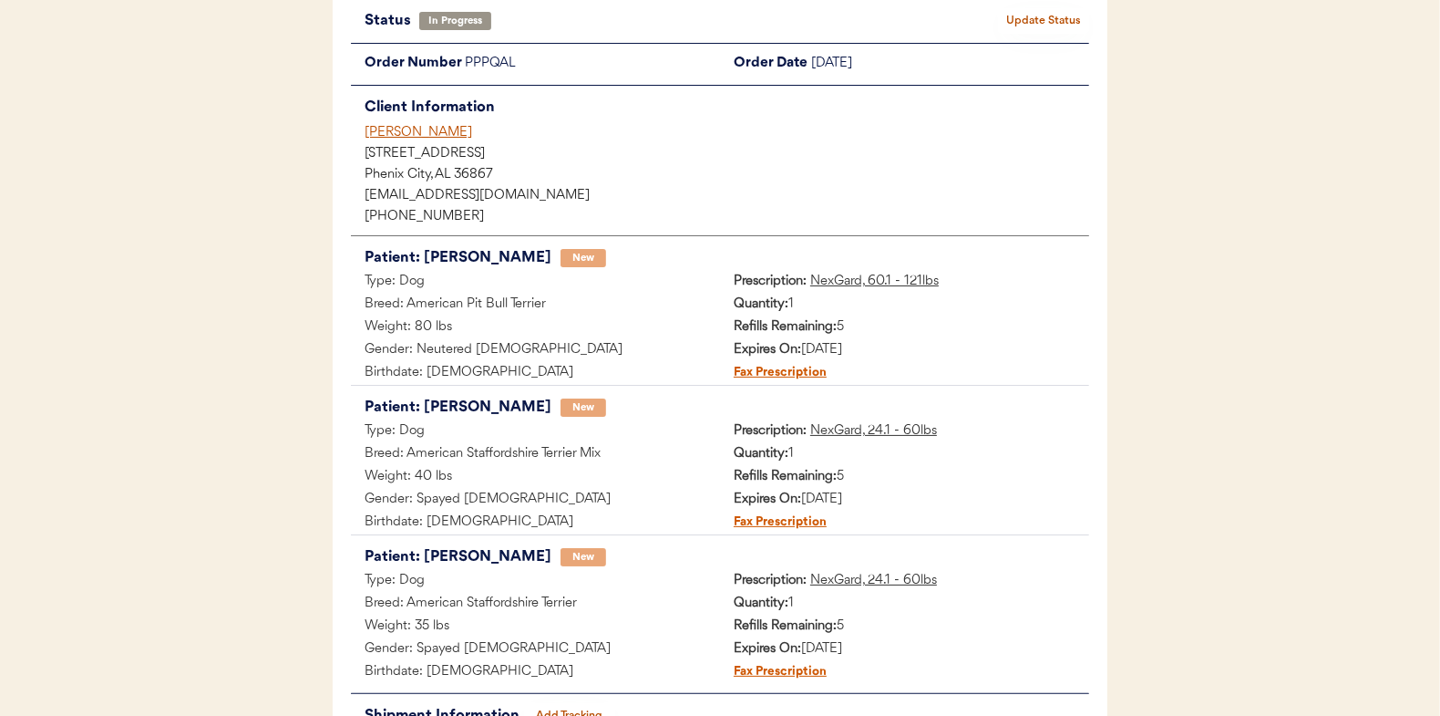
scroll to position [299, 0]
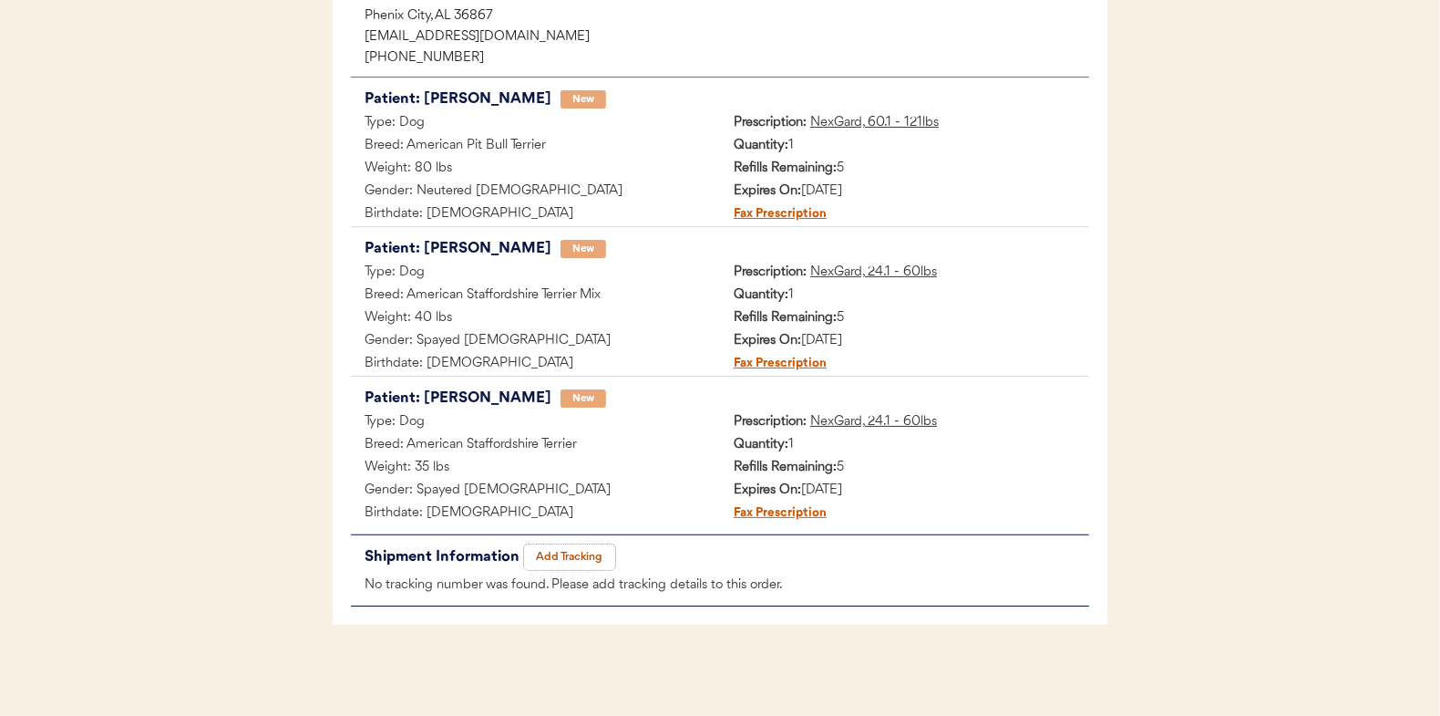
click at [572, 554] on button "Add Tracking" at bounding box center [569, 557] width 91 height 26
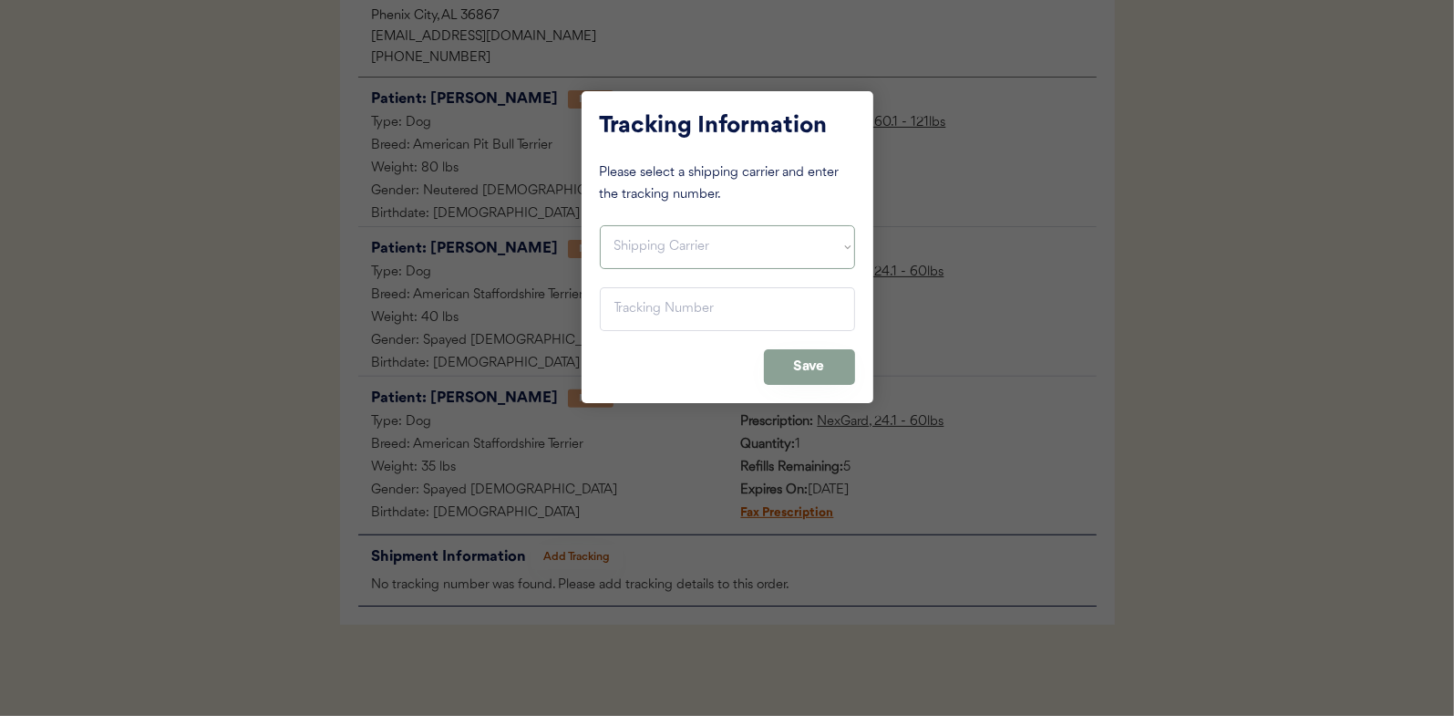
click at [649, 250] on select "Shipping Carrier FedEx FedEx Ground Economy UPS USPS" at bounding box center [727, 247] width 255 height 44
select select ""usps""
click at [600, 225] on select "Shipping Carrier FedEx FedEx Ground Economy UPS USPS" at bounding box center [727, 247] width 255 height 44
click at [635, 319] on input "input" at bounding box center [727, 309] width 255 height 44
paste input "9400150105799025696163"
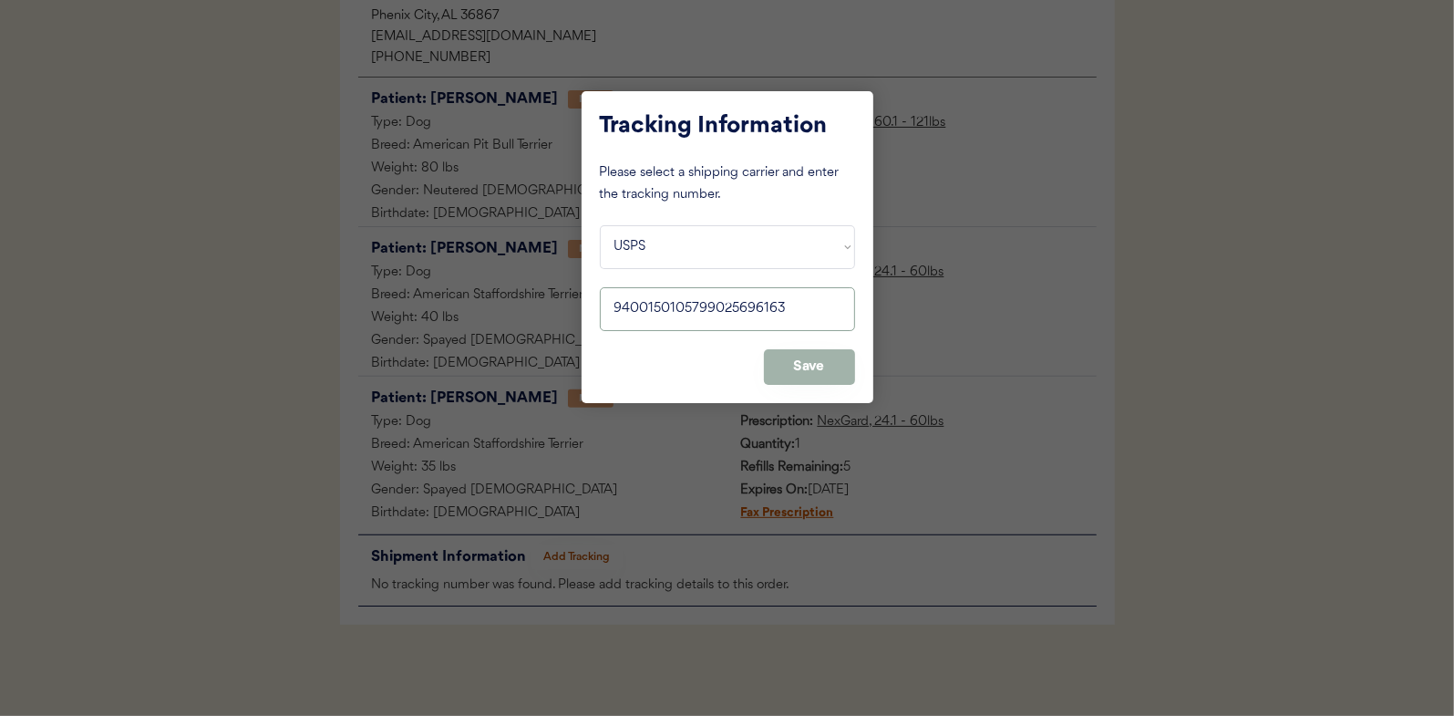
type input "9400150105799025696163"
click at [795, 371] on button "Save" at bounding box center [809, 367] width 91 height 36
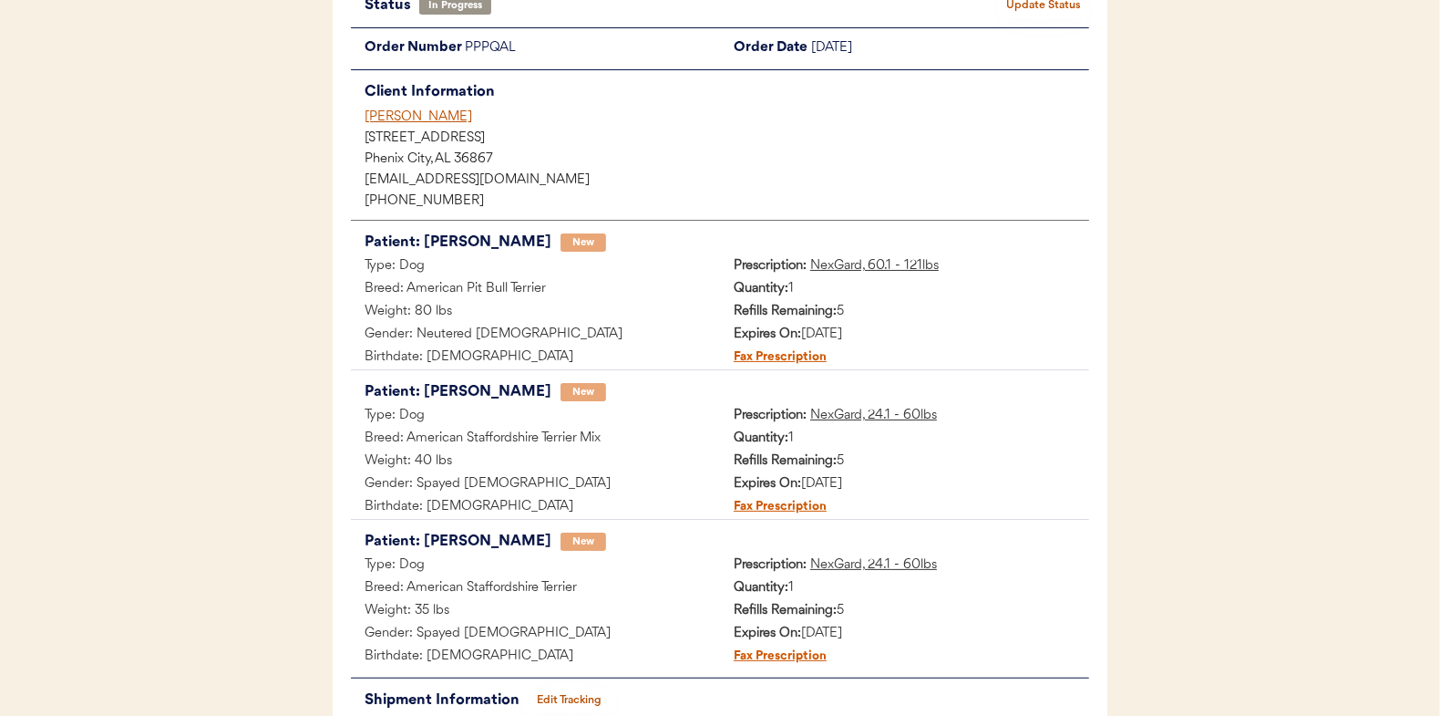
scroll to position [0, 0]
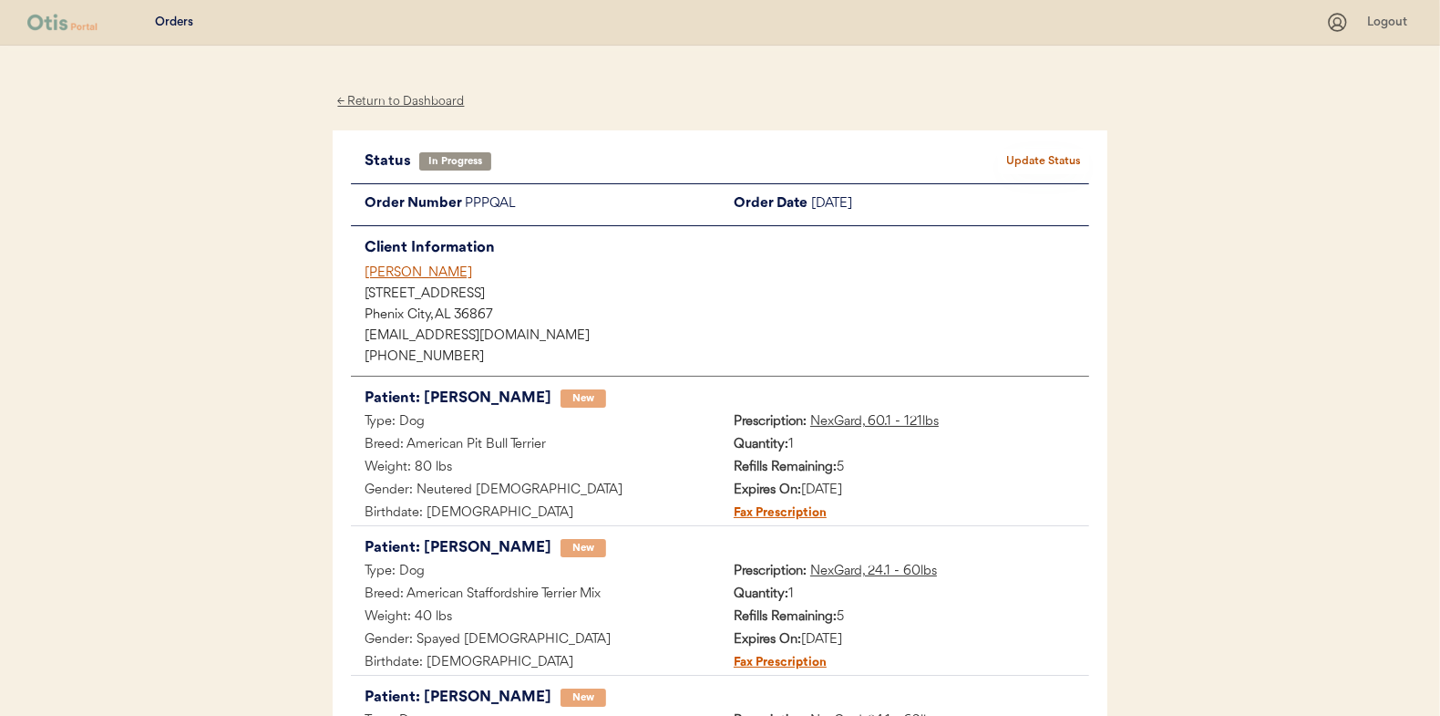
click at [1043, 158] on button "Update Status" at bounding box center [1043, 162] width 91 height 26
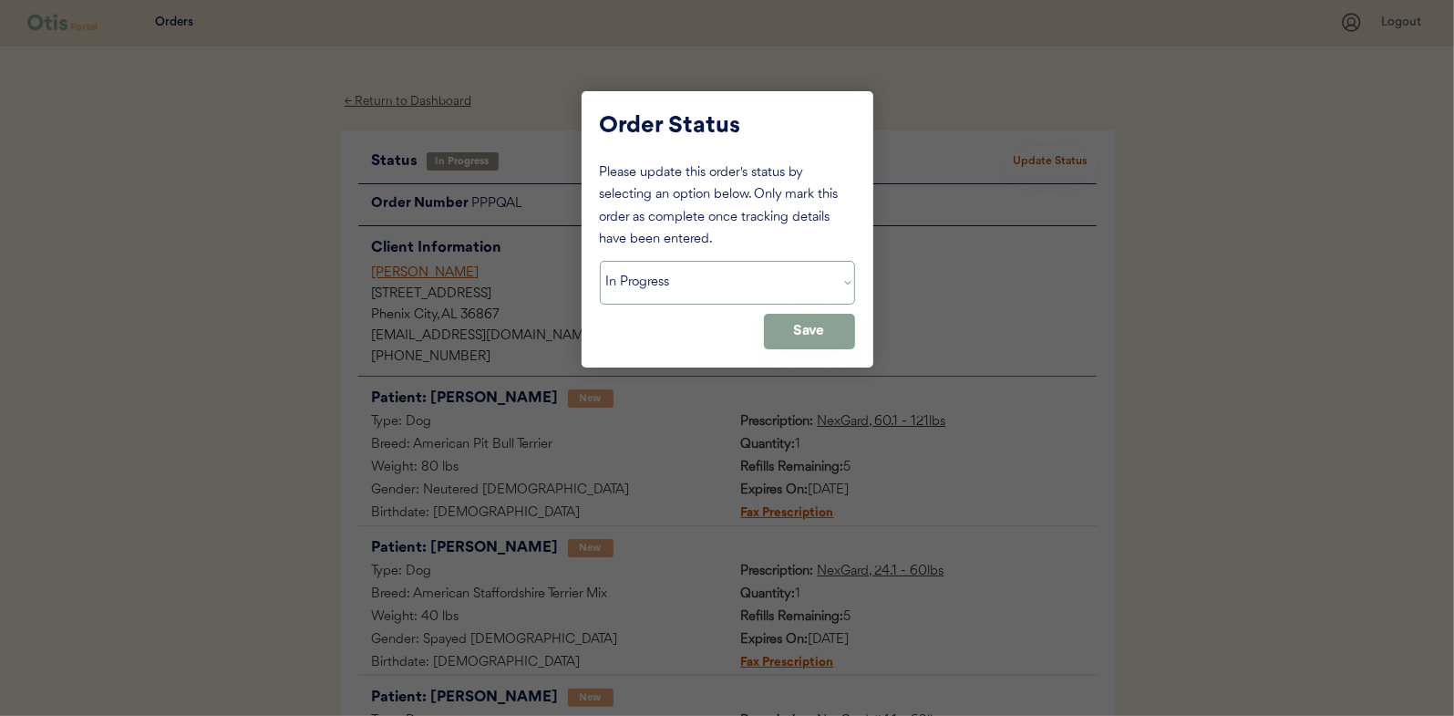
click at [665, 279] on select "Status On Hold New In Progress Complete Pending HW Consent Canceled" at bounding box center [727, 283] width 255 height 44
select select ""complete""
click at [600, 261] on select "Status On Hold New In Progress Complete Pending HW Consent Canceled" at bounding box center [727, 283] width 255 height 44
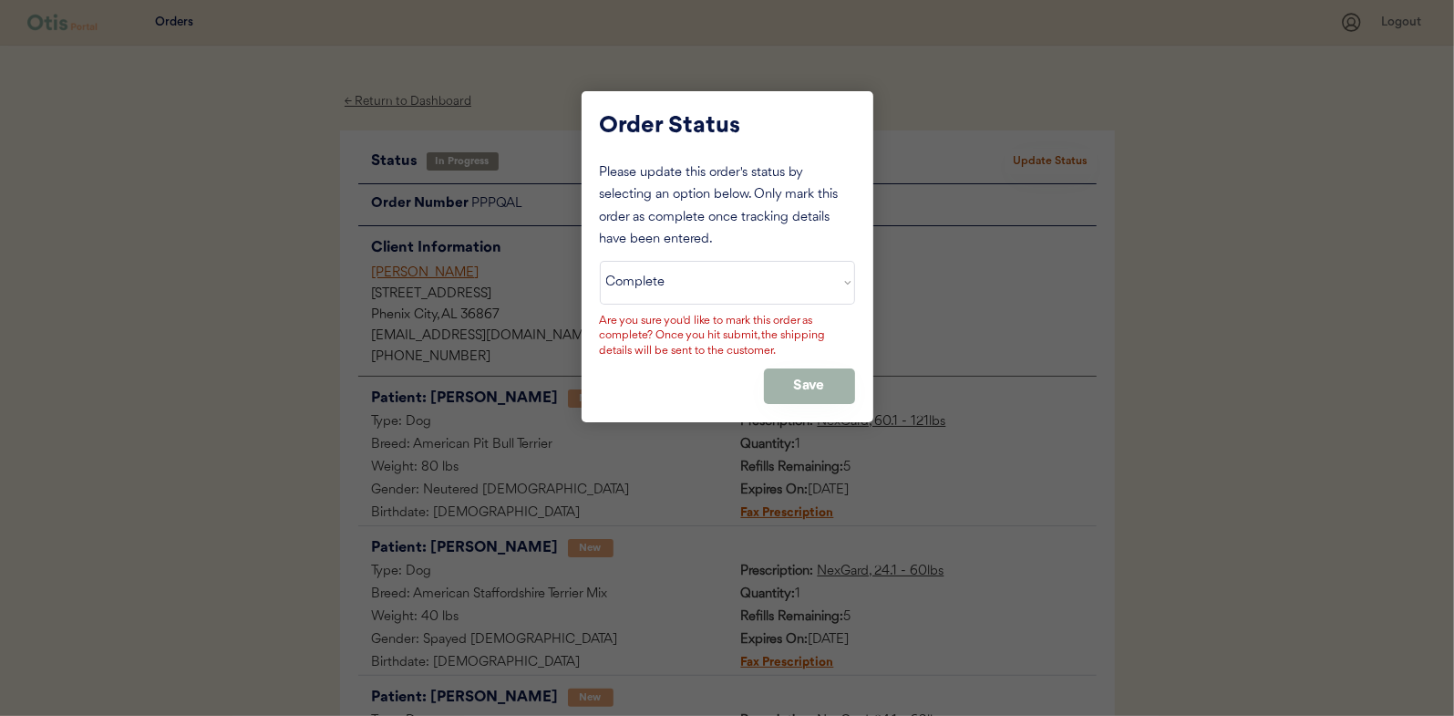
click at [792, 386] on button "Save" at bounding box center [809, 386] width 91 height 36
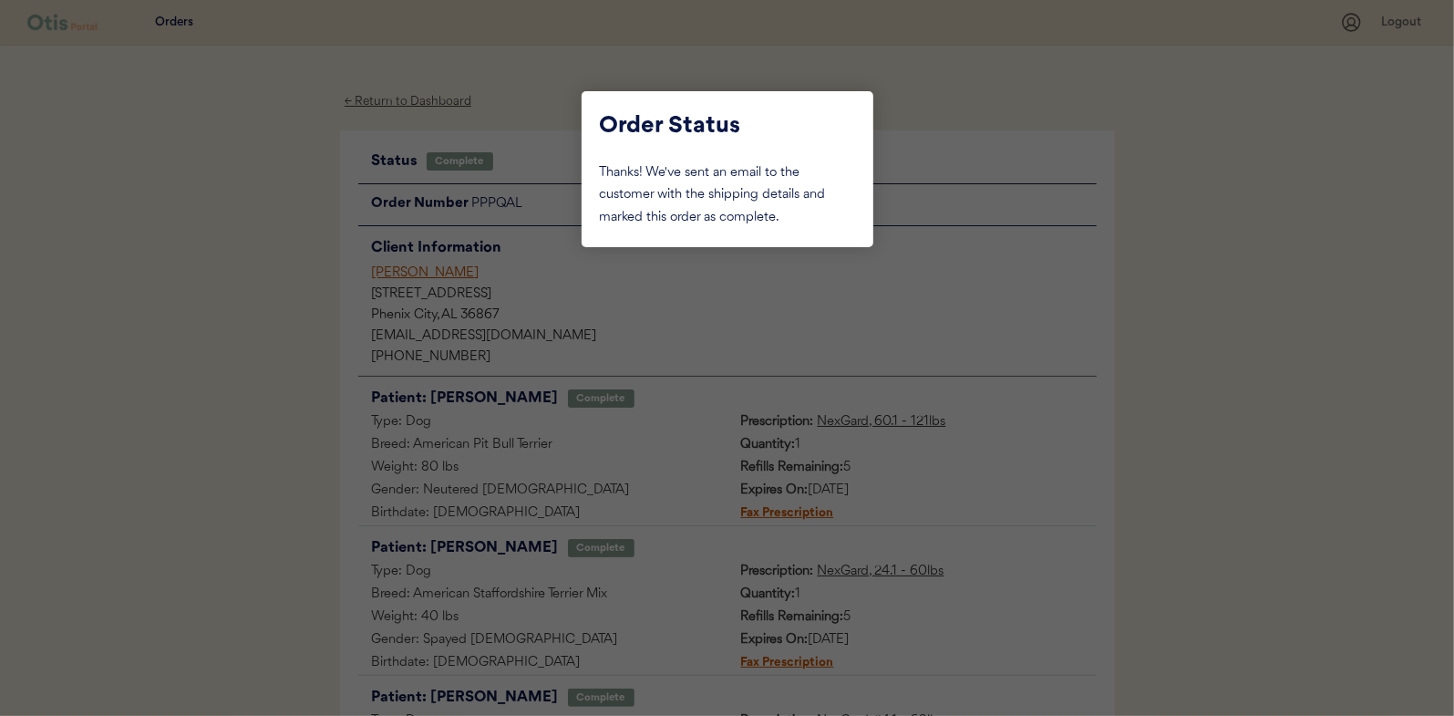
click at [321, 324] on div at bounding box center [727, 358] width 1454 height 716
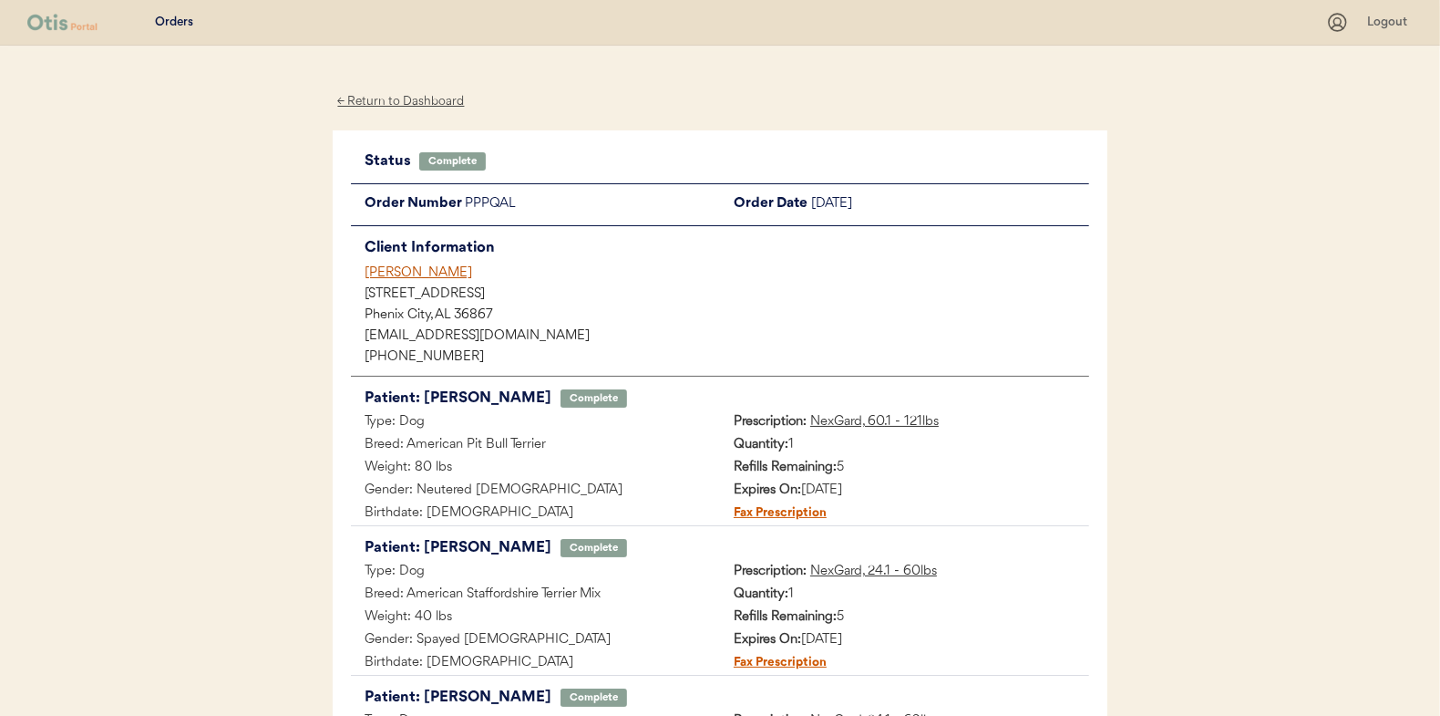
click at [410, 107] on div "← Return to Dashboard" at bounding box center [401, 101] width 137 height 21
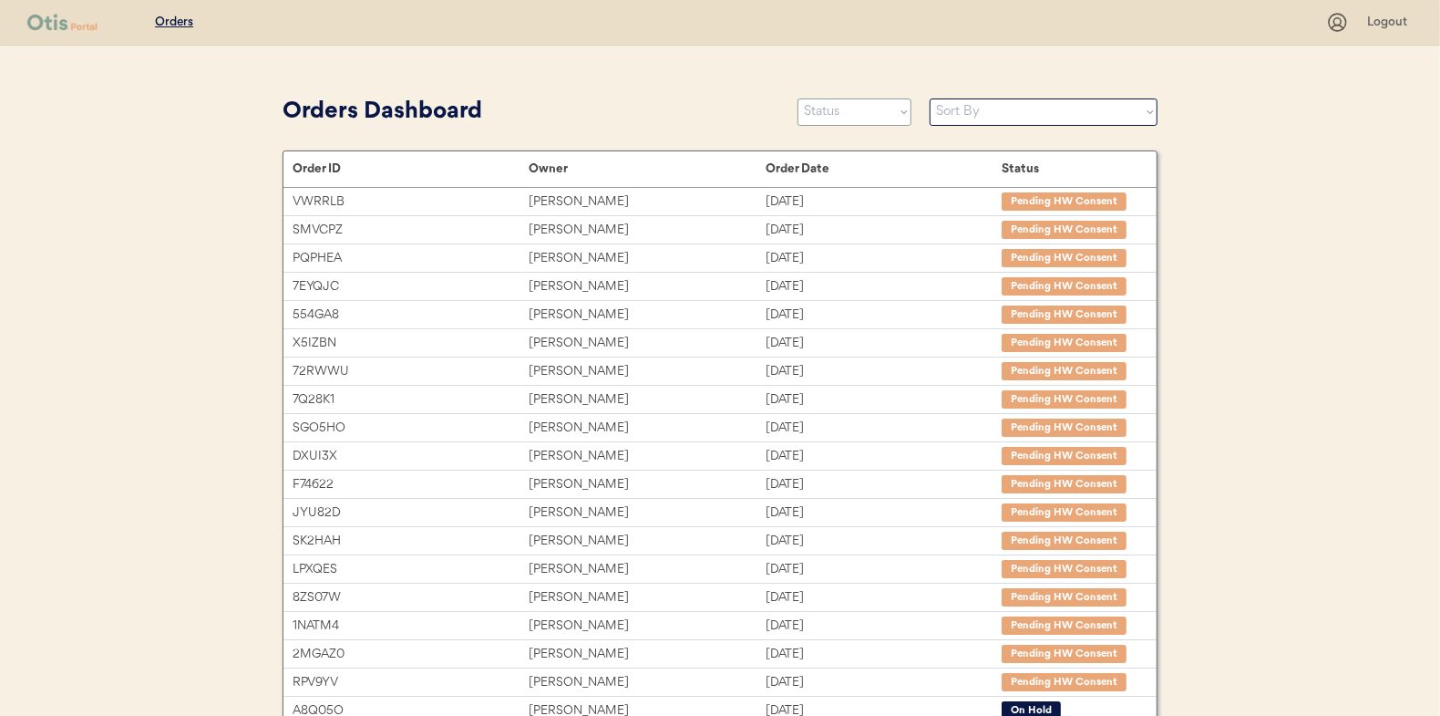
click at [861, 117] on select "Status On Hold New In Progress Complete Pending HW Consent Canceled" at bounding box center [855, 111] width 114 height 27
select select ""in_progress""
click at [798, 98] on select "Status On Hold New In Progress Complete Pending HW Consent Canceled" at bounding box center [855, 111] width 114 height 27
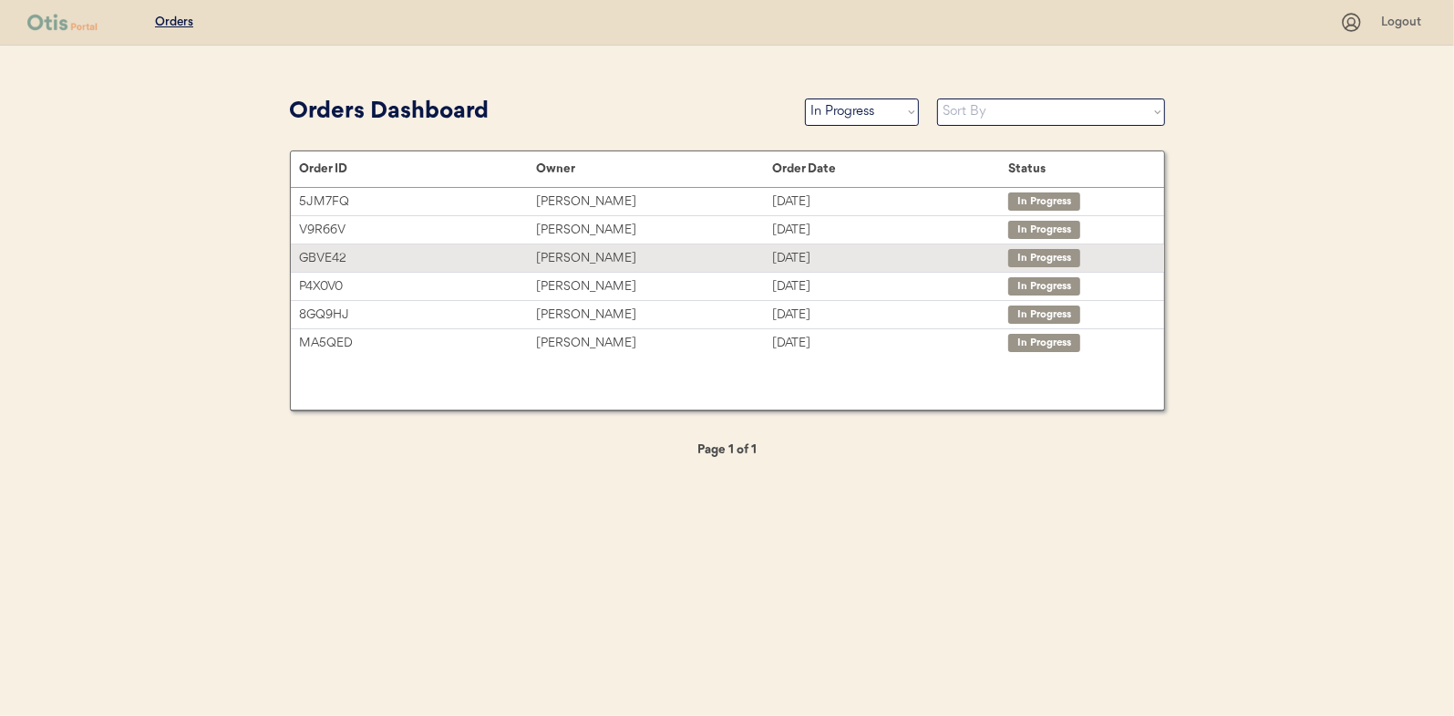
click at [567, 254] on div "[PERSON_NAME]" at bounding box center [654, 258] width 236 height 21
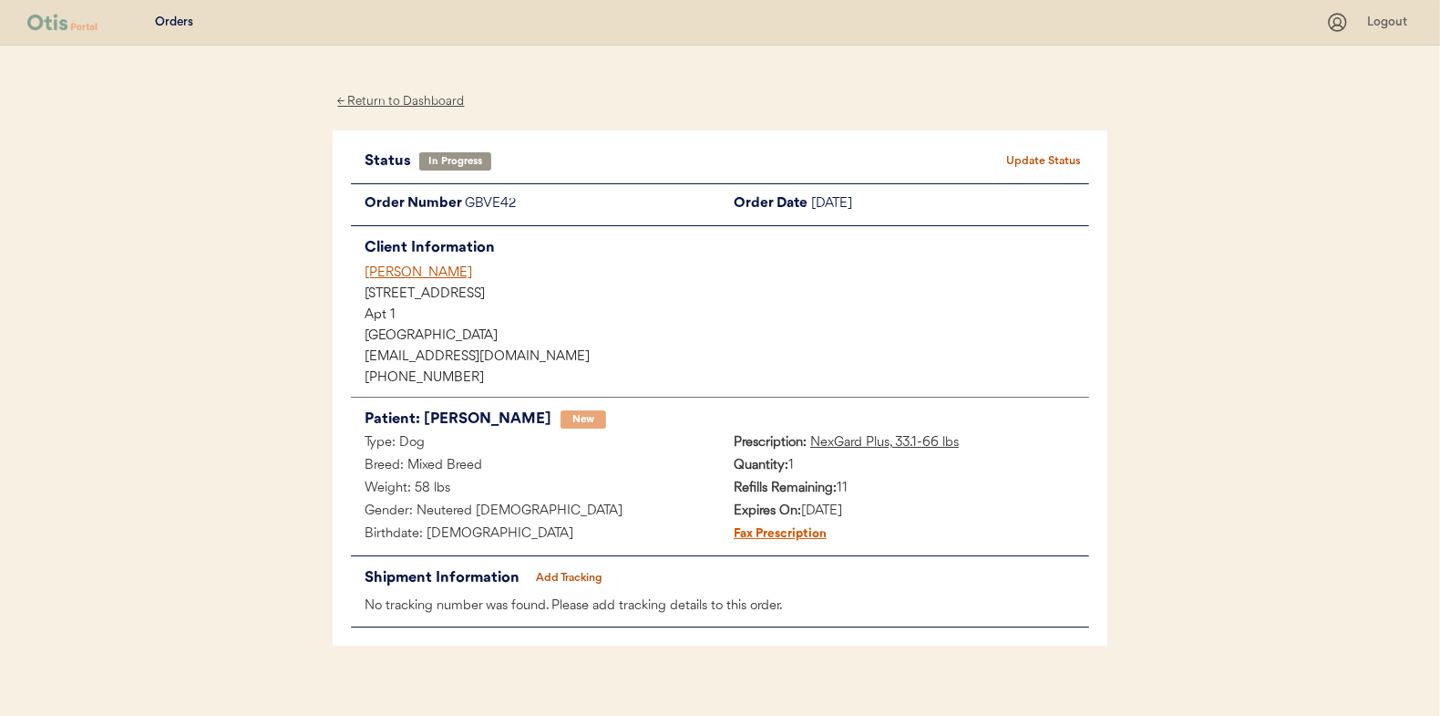
click at [562, 572] on button "Add Tracking" at bounding box center [569, 578] width 91 height 26
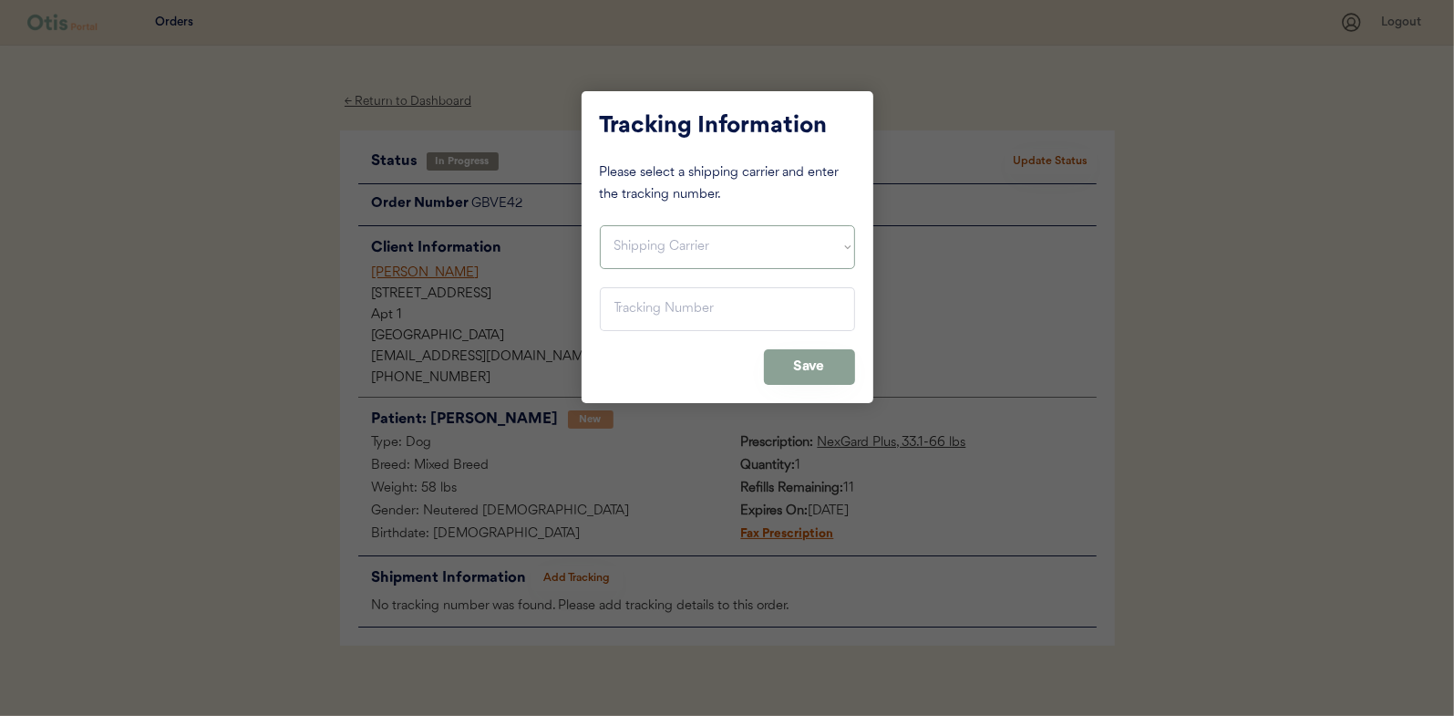
click at [652, 235] on select "Shipping Carrier FedEx FedEx Ground Economy UPS USPS" at bounding box center [727, 247] width 255 height 44
select select ""usps""
click at [600, 225] on select "Shipping Carrier FedEx FedEx Ground Economy UPS USPS" at bounding box center [727, 247] width 255 height 44
click at [622, 306] on input "input" at bounding box center [727, 309] width 255 height 44
paste input "9400150105799025693674"
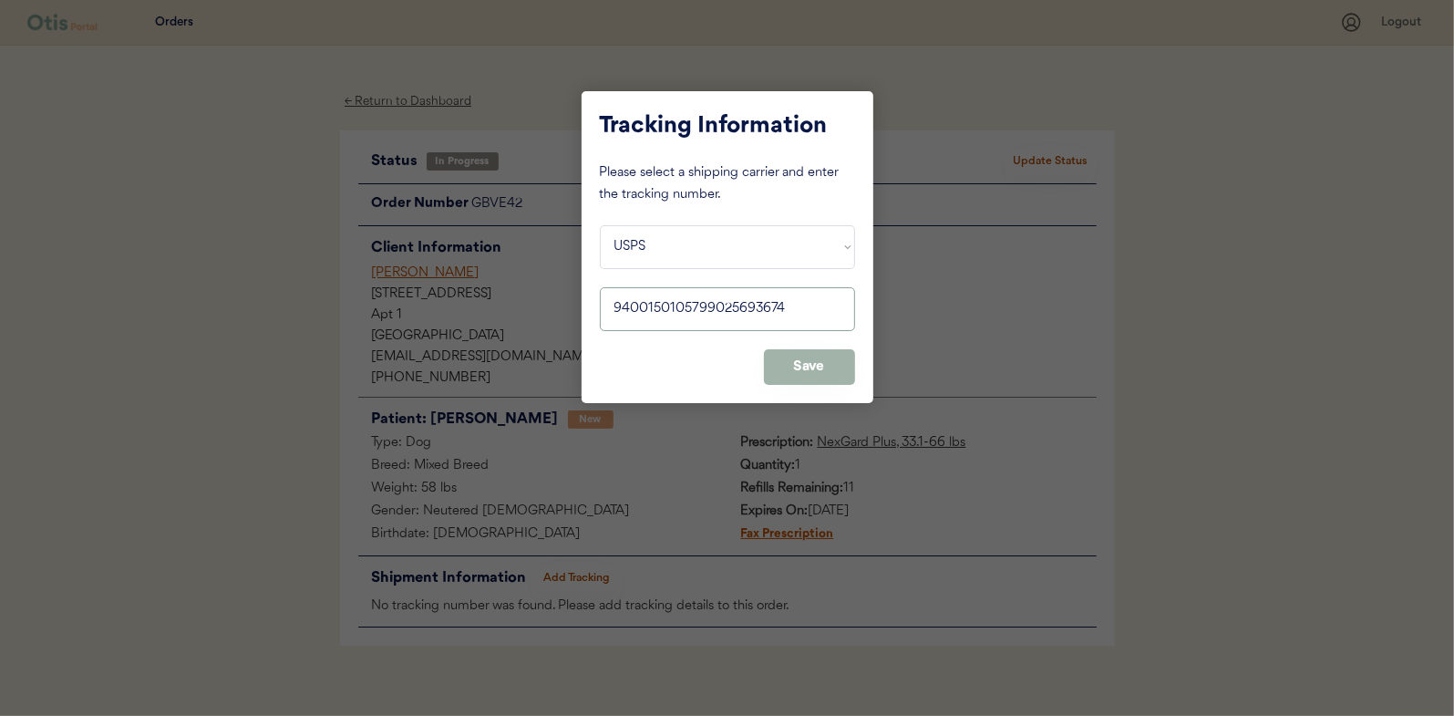
type input "9400150105799025693674"
click at [807, 358] on button "Save" at bounding box center [809, 367] width 91 height 36
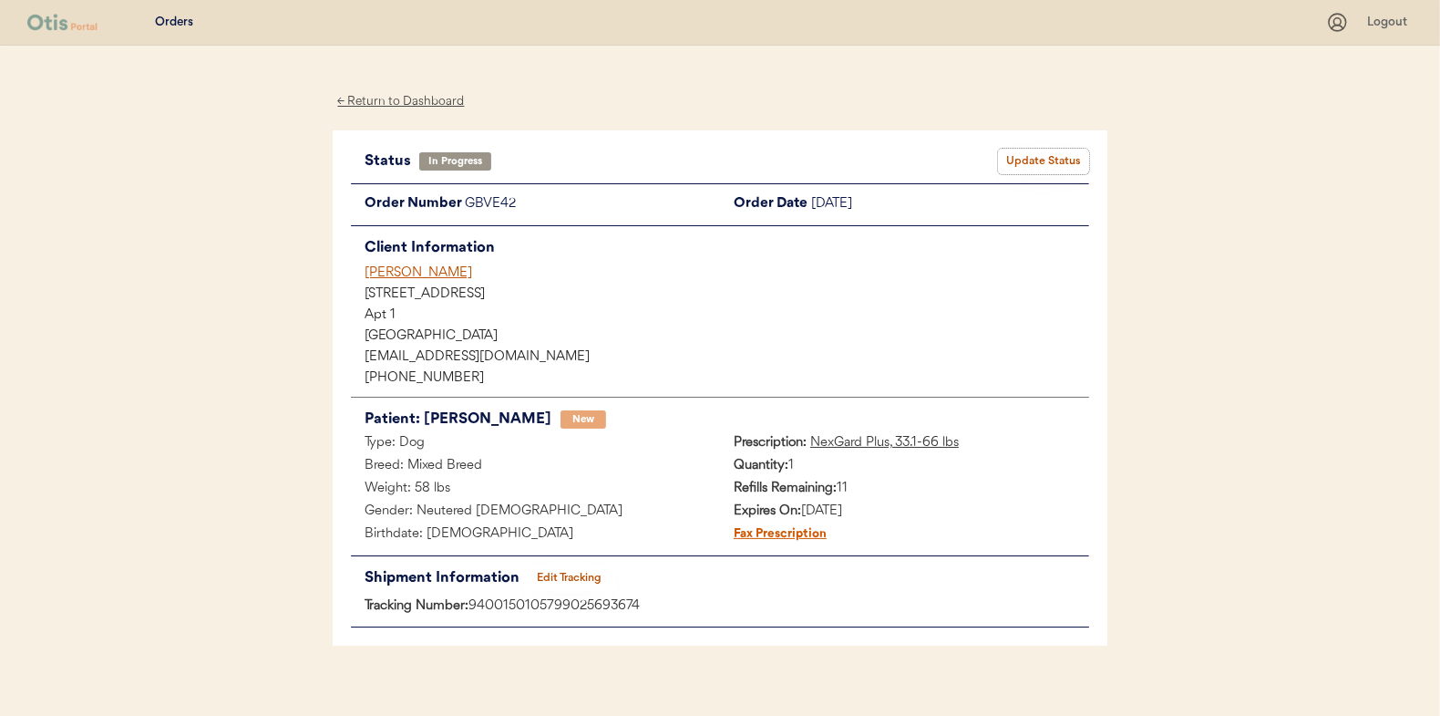
click at [1031, 159] on button "Update Status" at bounding box center [1043, 162] width 91 height 26
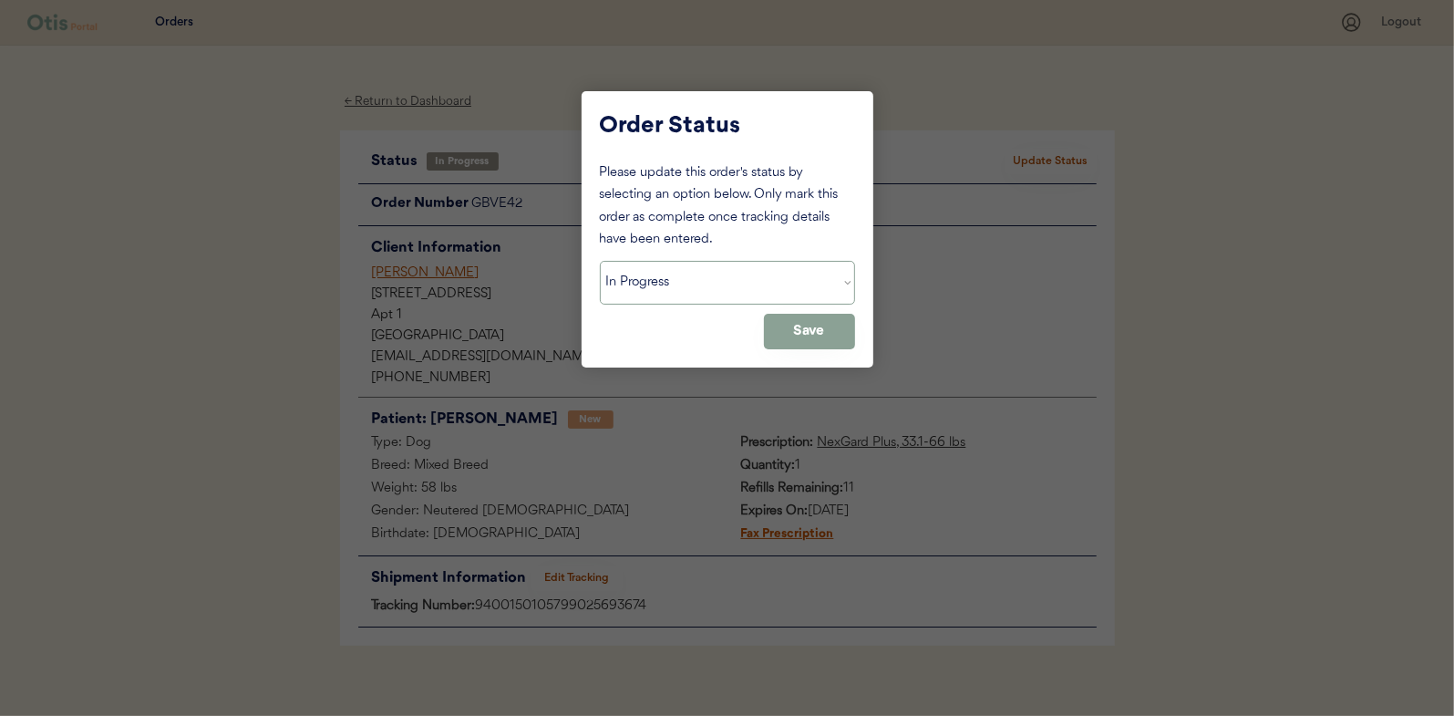
click at [686, 289] on select "Status On Hold New In Progress Complete Pending HW Consent Canceled" at bounding box center [727, 283] width 255 height 44
select select ""complete""
click at [600, 261] on select "Status On Hold New In Progress Complete Pending HW Consent Canceled" at bounding box center [727, 283] width 255 height 44
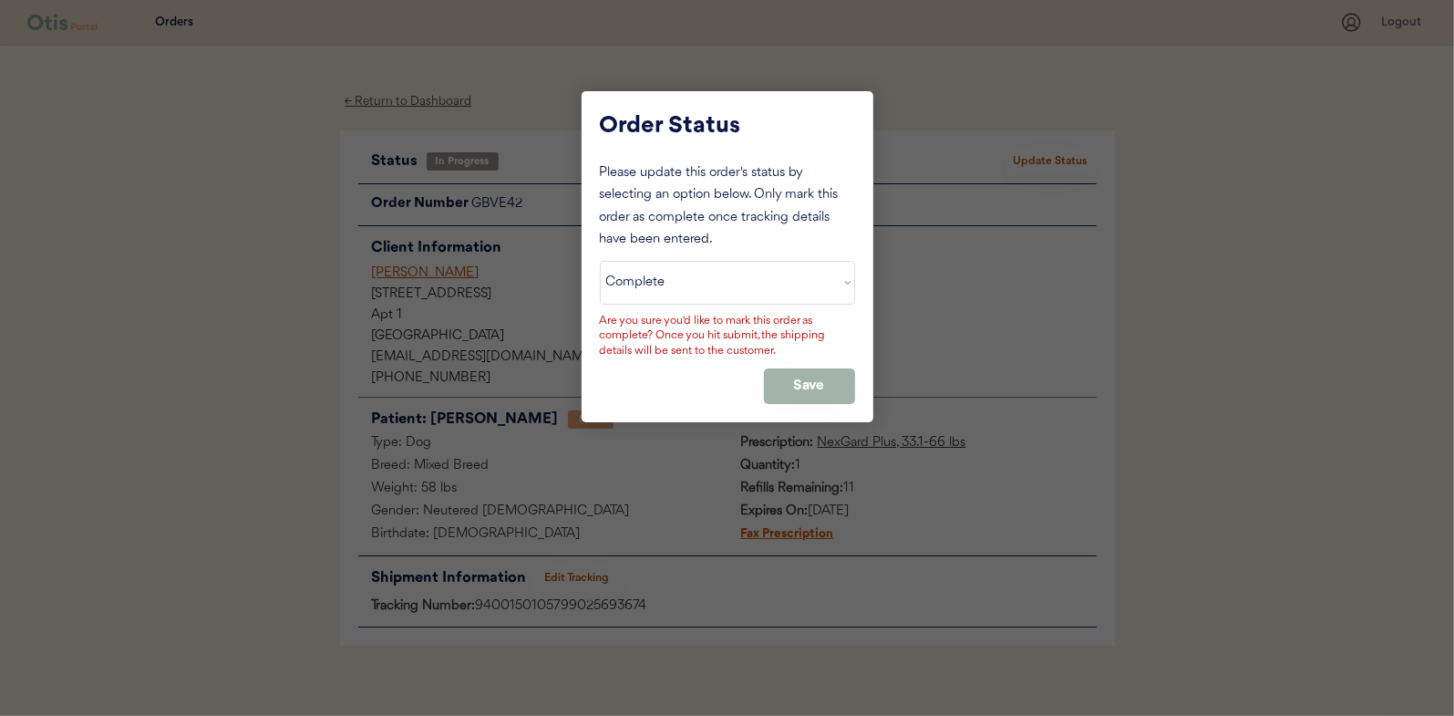
click at [802, 376] on button "Save" at bounding box center [809, 386] width 91 height 36
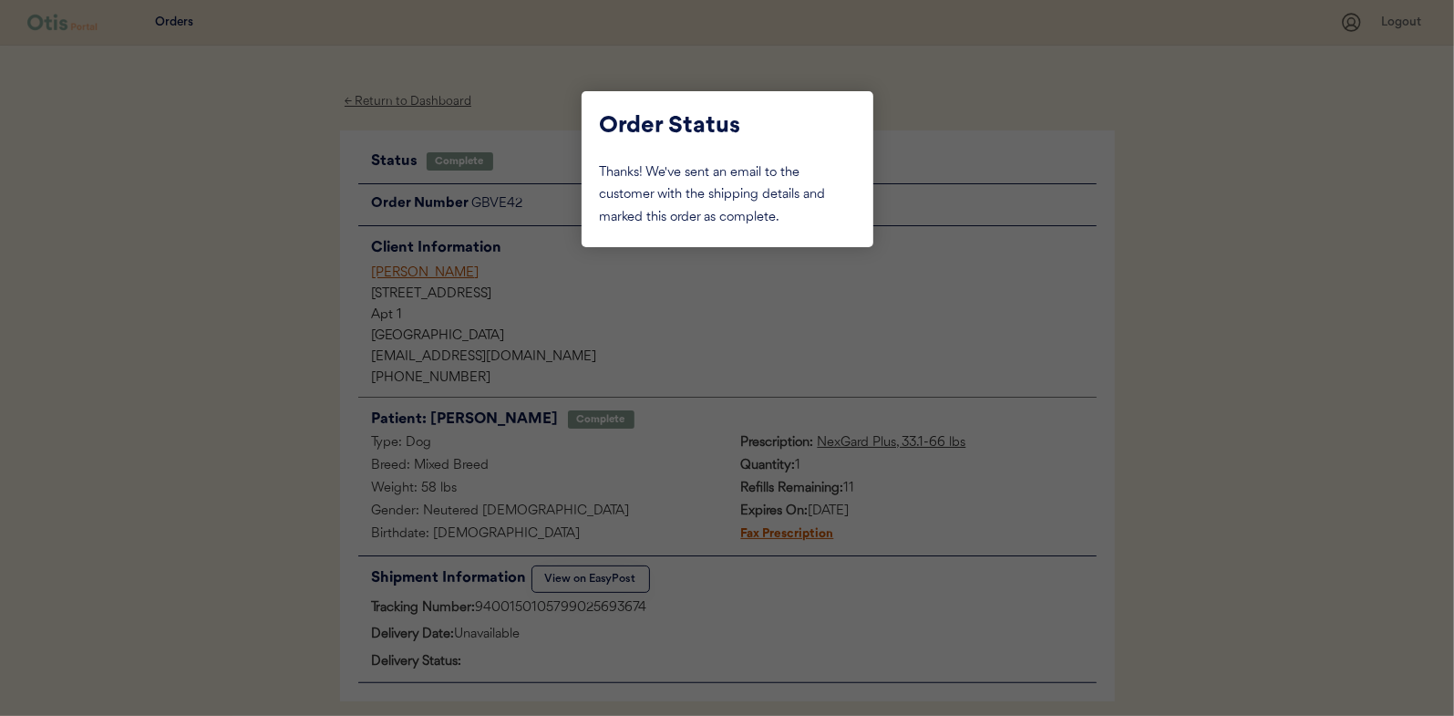
click at [241, 293] on div at bounding box center [727, 358] width 1454 height 716
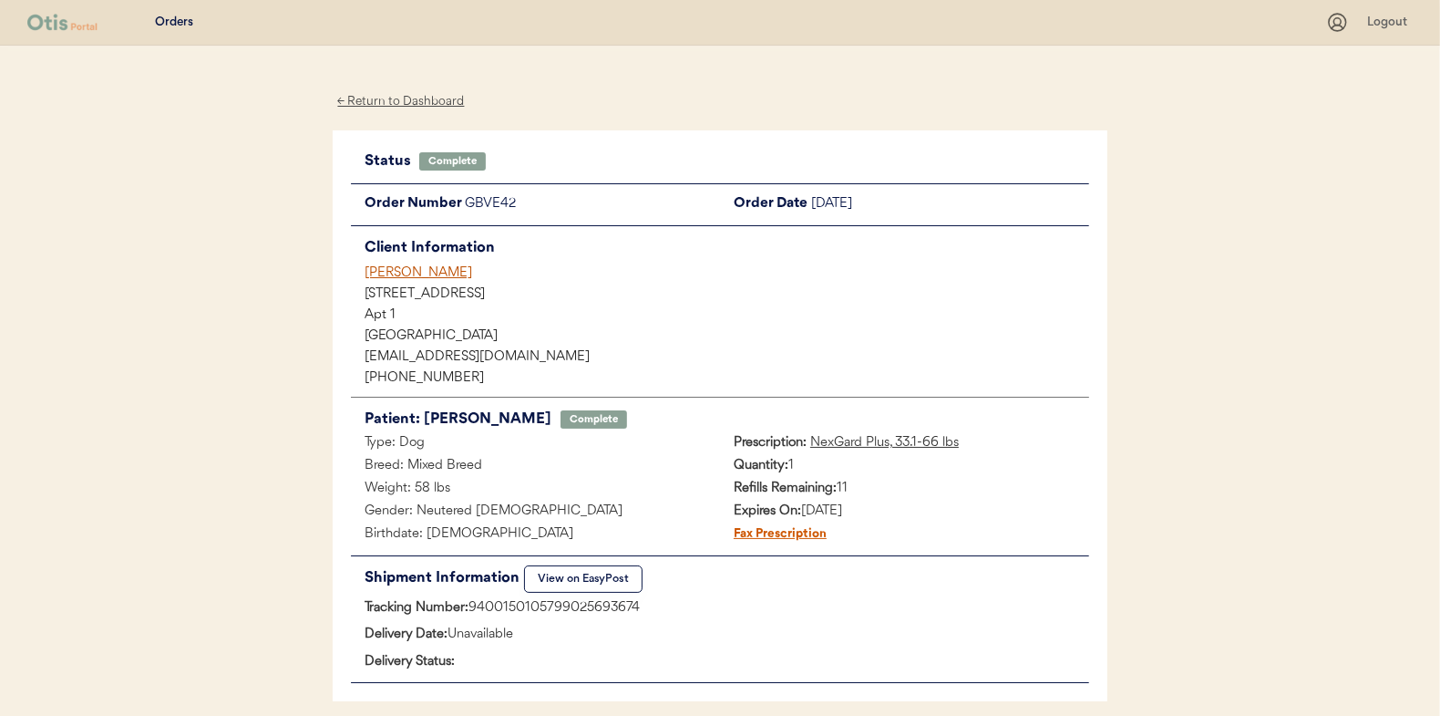
click at [379, 101] on div "← Return to Dashboard" at bounding box center [401, 101] width 137 height 21
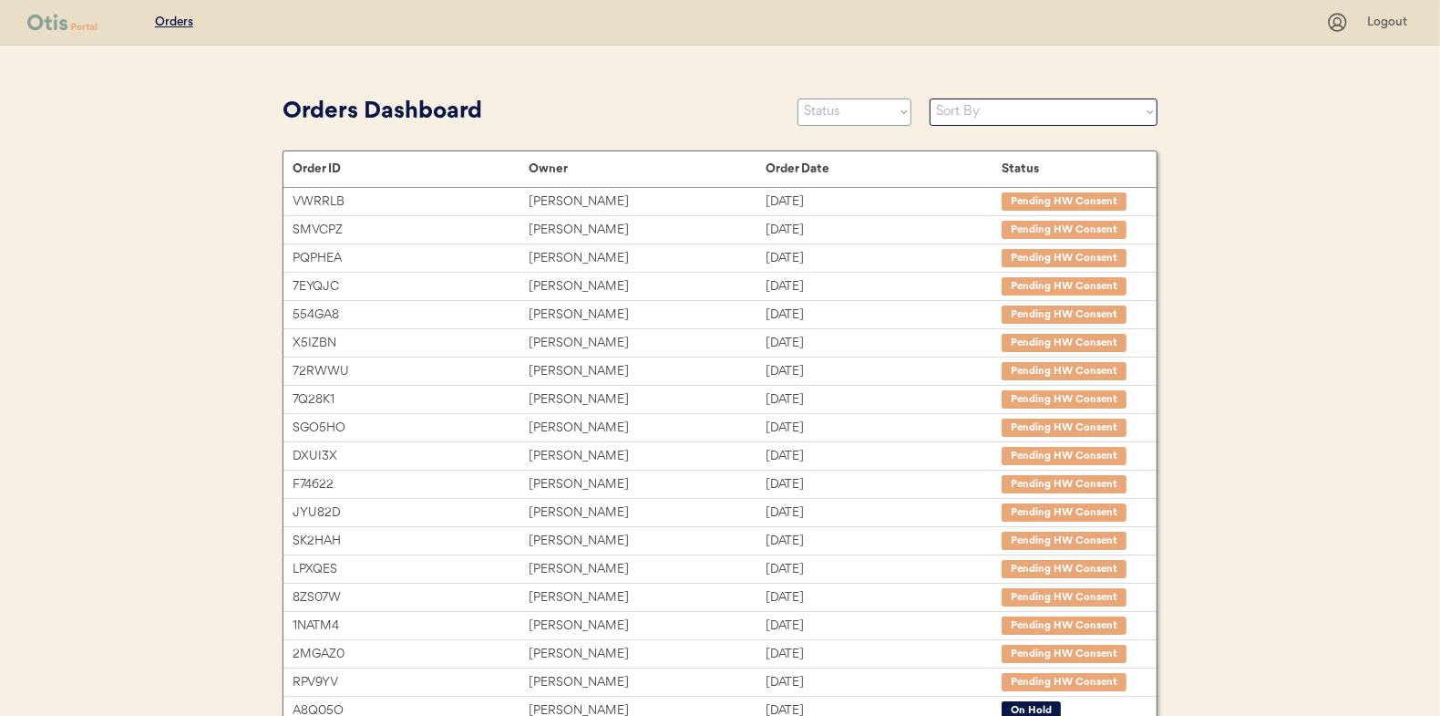
click at [839, 108] on select "Status On Hold New In Progress Complete Pending HW Consent Canceled" at bounding box center [855, 111] width 114 height 27
click at [798, 98] on select "Status On Hold New In Progress Complete Pending HW Consent Canceled" at bounding box center [855, 111] width 114 height 27
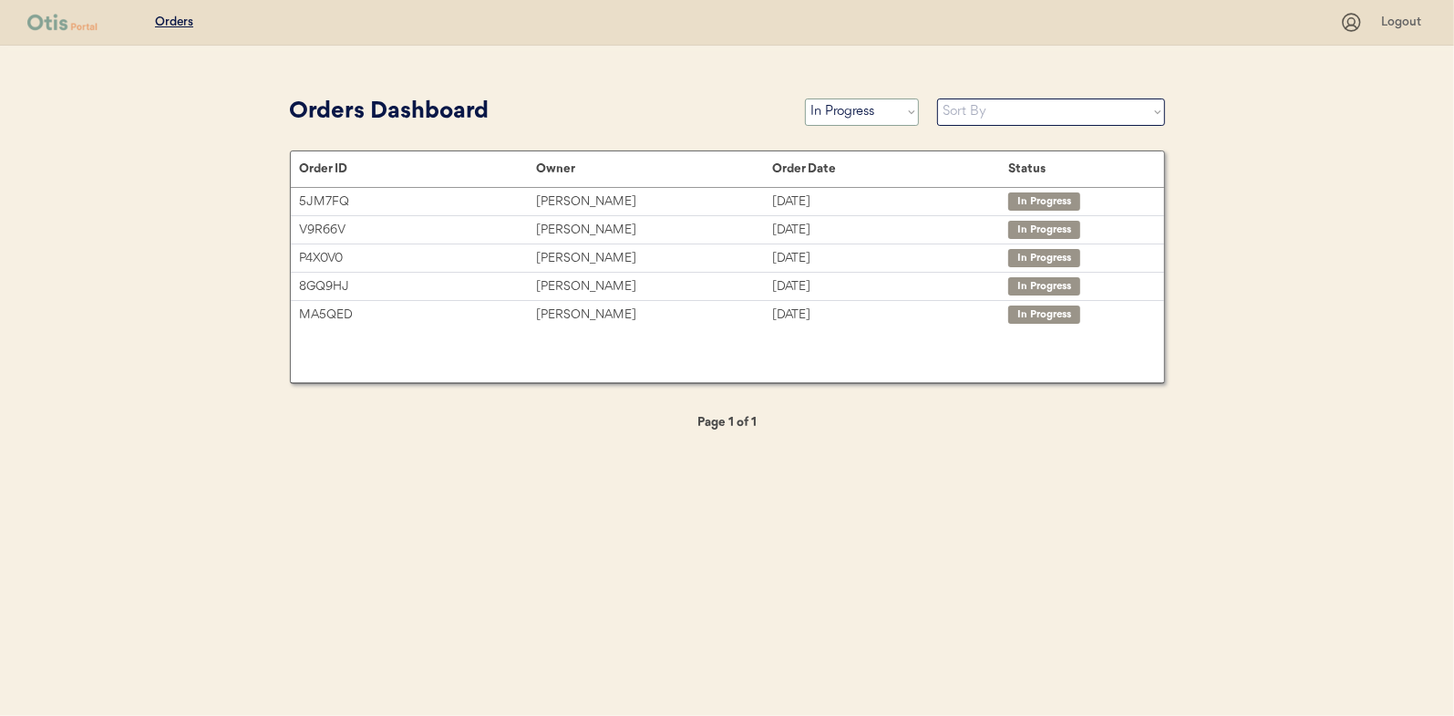
click at [836, 112] on select "Status On Hold New In Progress Complete Pending HW Consent Canceled" at bounding box center [862, 111] width 114 height 27
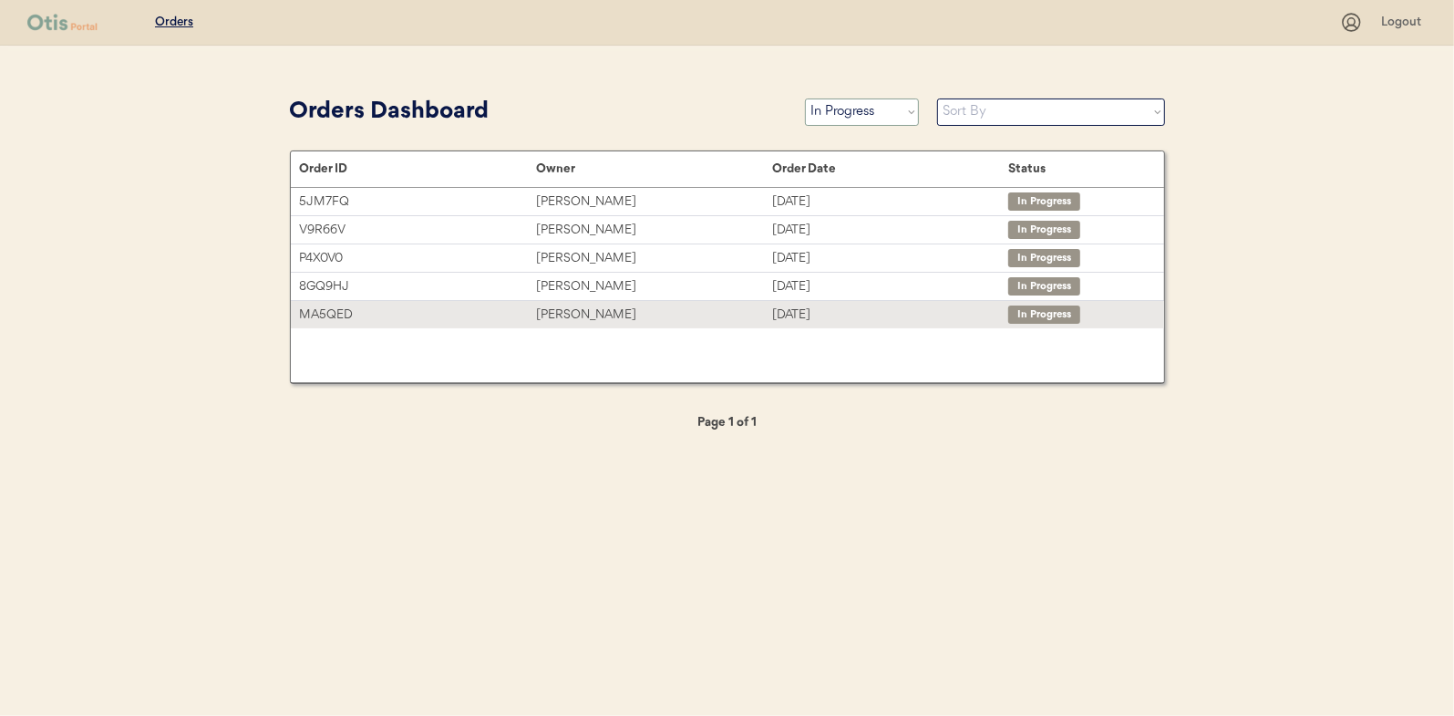
select select ""complete""
click at [805, 98] on select "Status On Hold New In Progress Complete Pending HW Consent Canceled" at bounding box center [862, 111] width 114 height 27
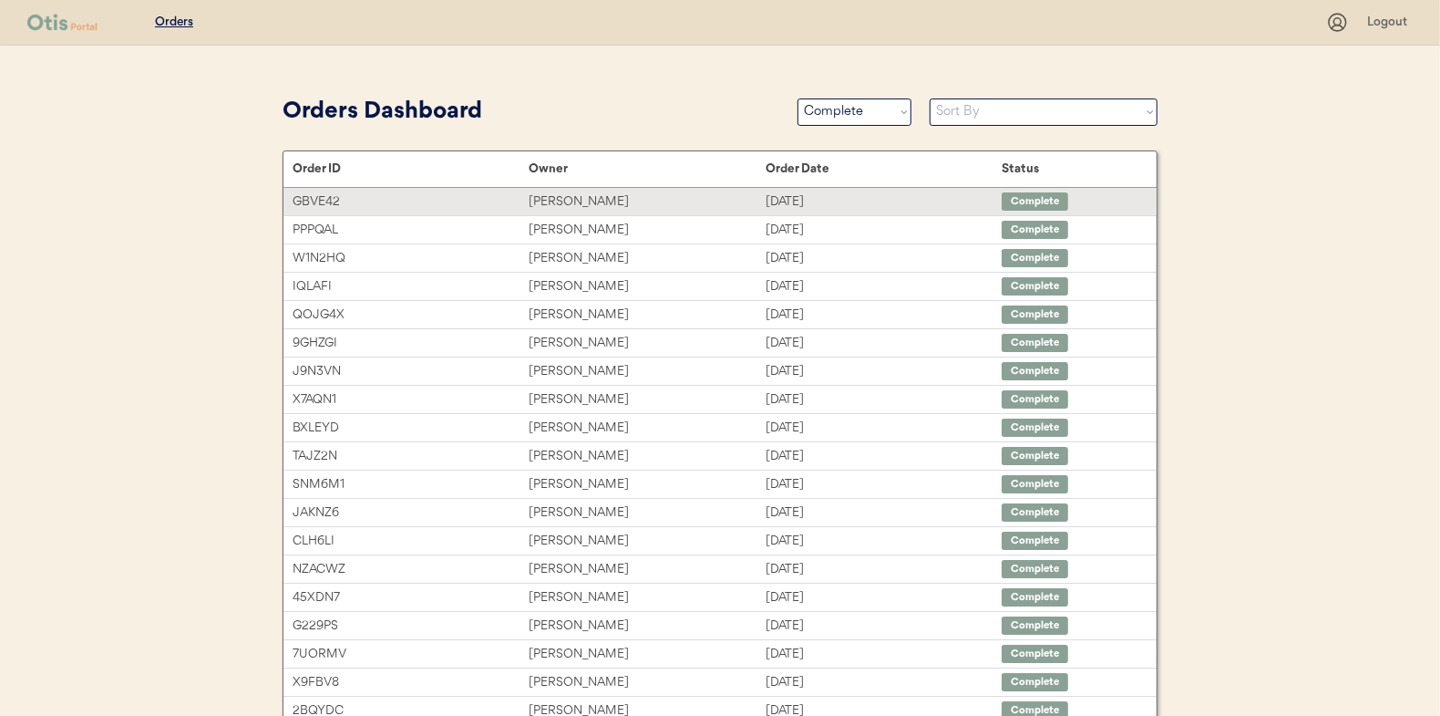
click at [570, 200] on div "Niina Al-Hassan" at bounding box center [647, 201] width 236 height 21
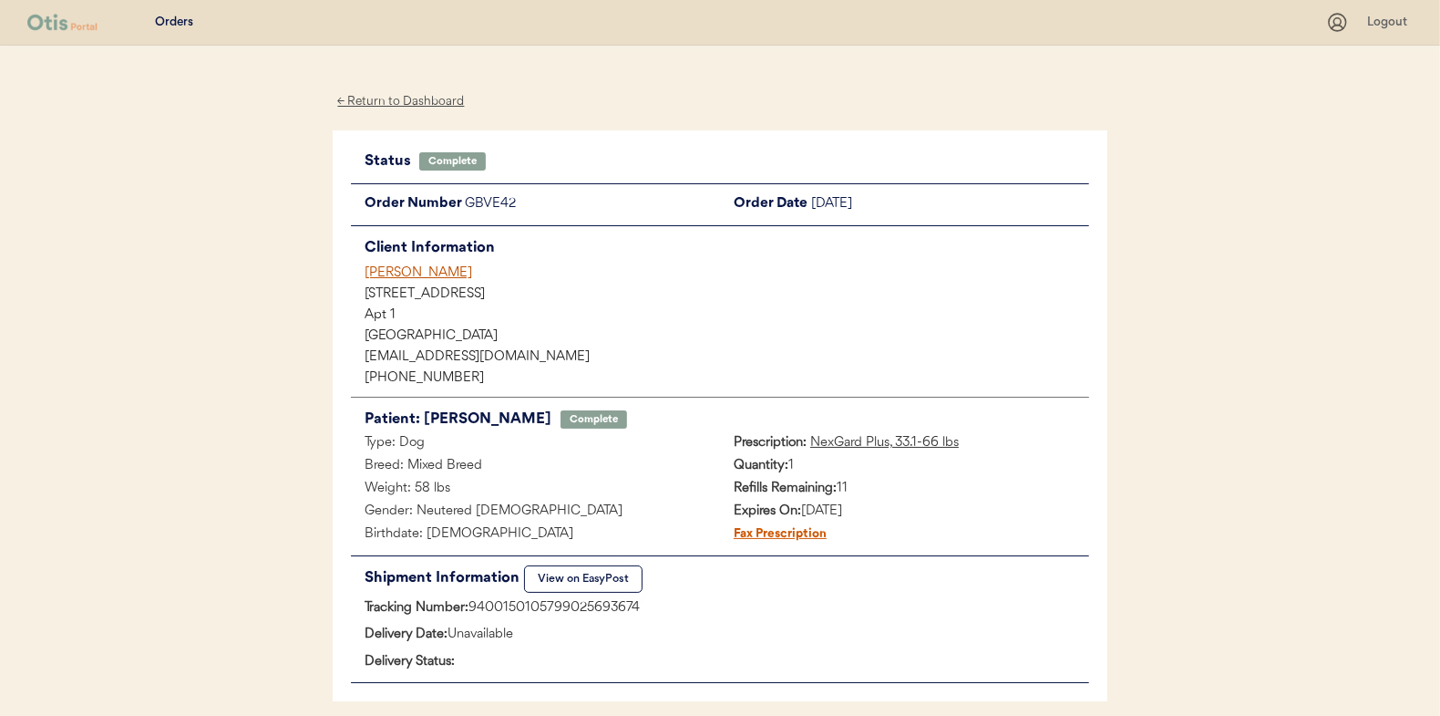
click at [434, 93] on div "← Return to Dashboard" at bounding box center [401, 101] width 137 height 21
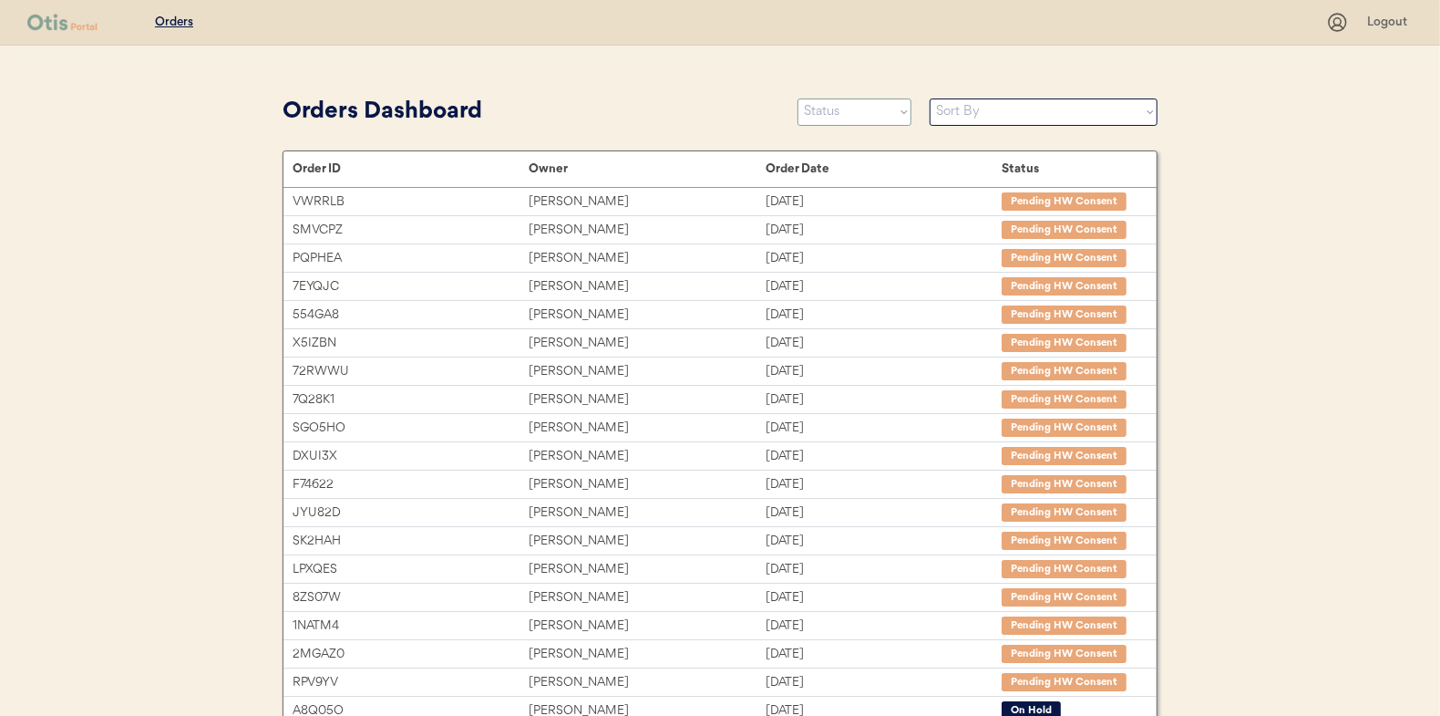
click at [857, 114] on select "Status On Hold New In Progress Complete Pending HW Consent Canceled" at bounding box center [855, 111] width 114 height 27
select select ""in_progress""
click at [798, 98] on select "Status On Hold New In Progress Complete Pending HW Consent Canceled" at bounding box center [855, 111] width 114 height 27
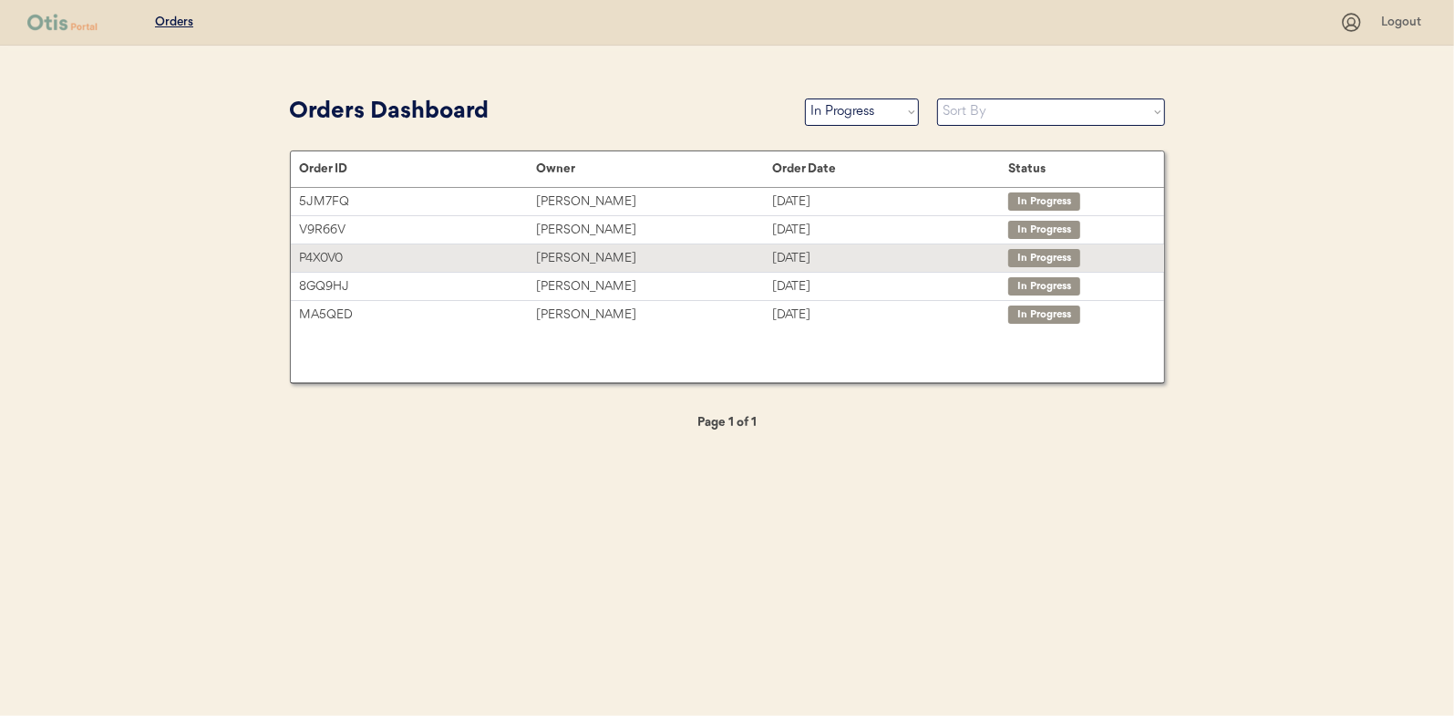
click at [593, 259] on div "Sasha Thomas" at bounding box center [654, 258] width 236 height 21
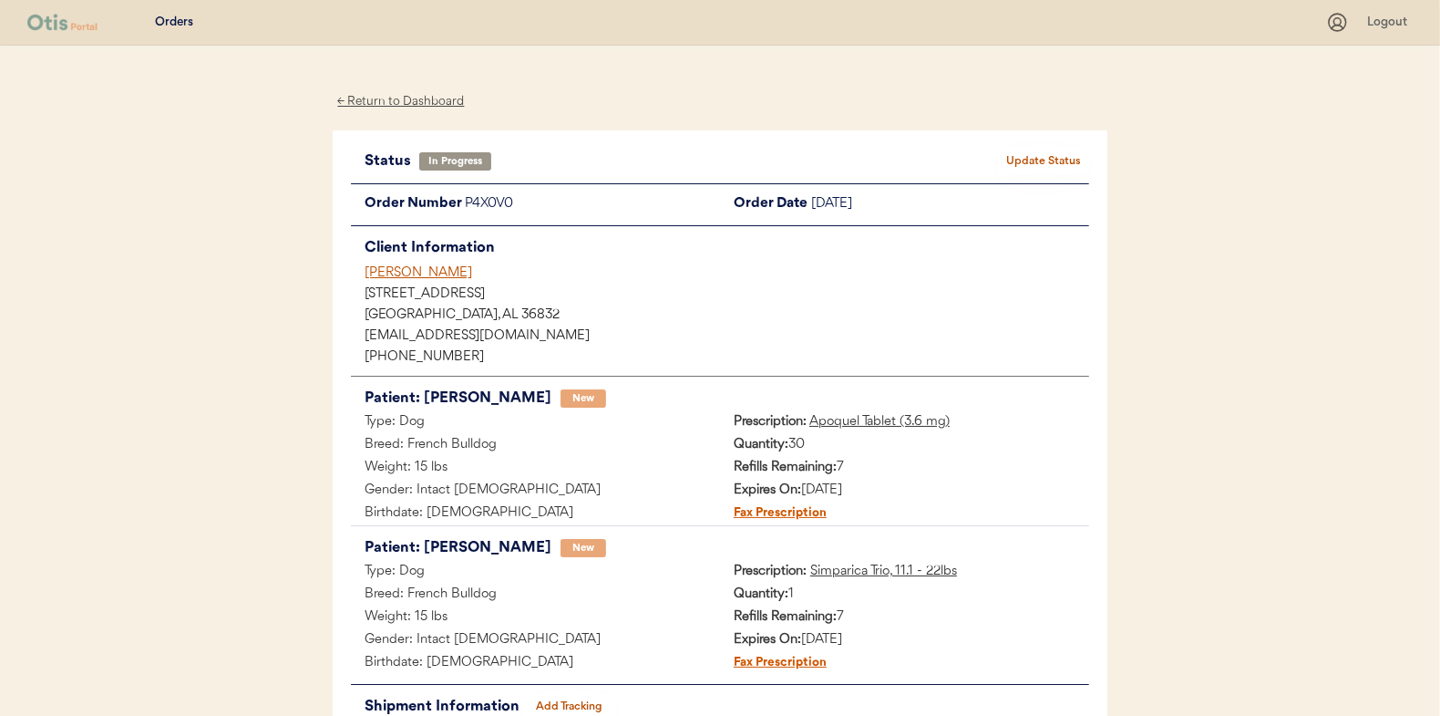
scroll to position [149, 0]
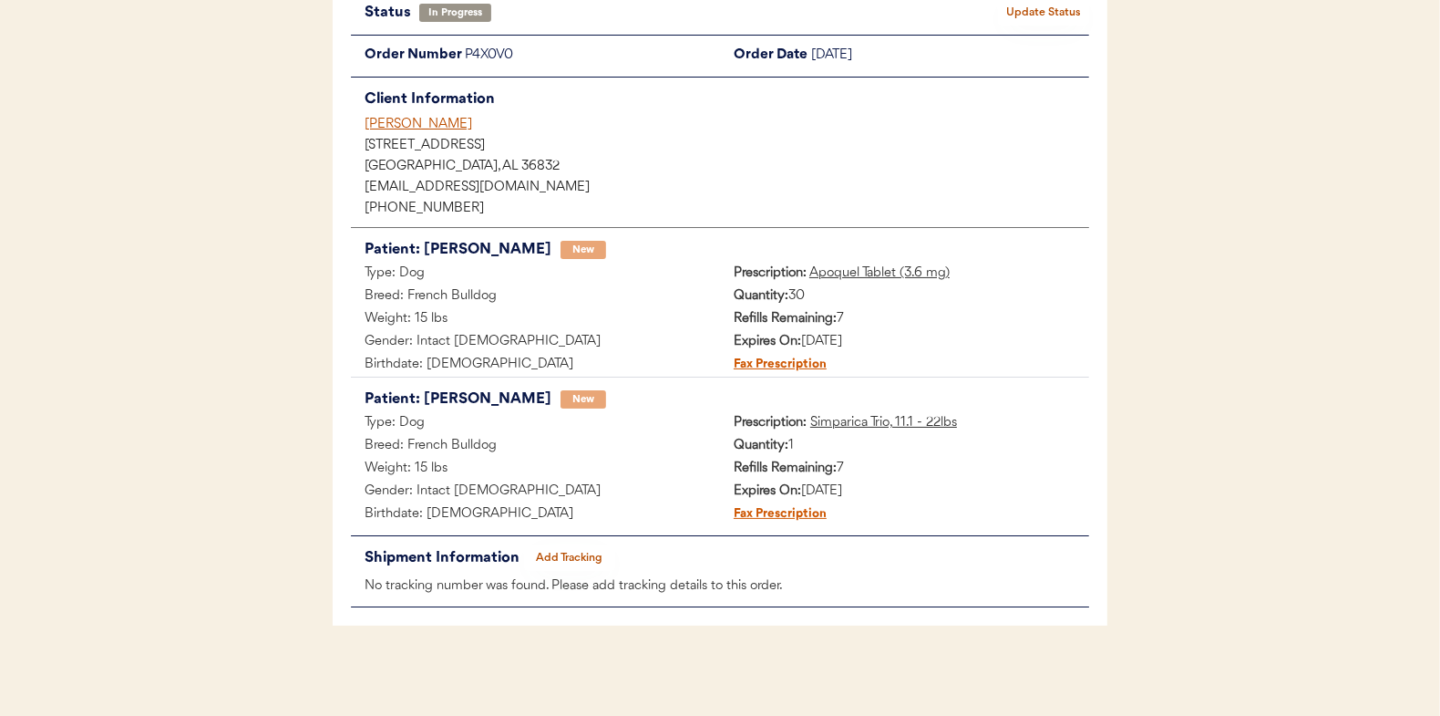
click at [581, 550] on button "Add Tracking" at bounding box center [569, 558] width 91 height 26
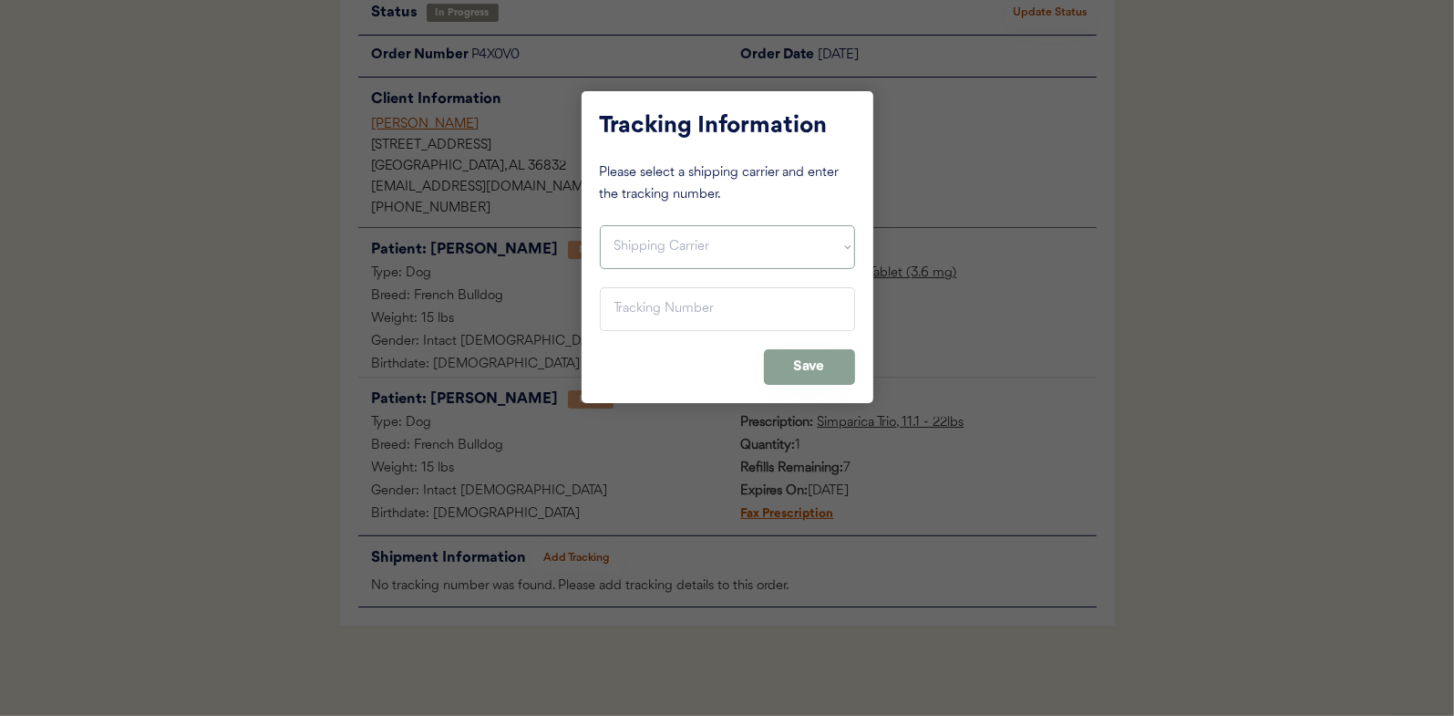
click at [644, 250] on select "Shipping Carrier FedEx FedEx Ground Economy UPS USPS" at bounding box center [727, 247] width 255 height 44
select select ""usps""
click at [600, 225] on select "Shipping Carrier FedEx FedEx Ground Economy UPS USPS" at bounding box center [727, 247] width 255 height 44
click at [626, 312] on input "input" at bounding box center [727, 309] width 255 height 44
paste input "9400150105798025724647"
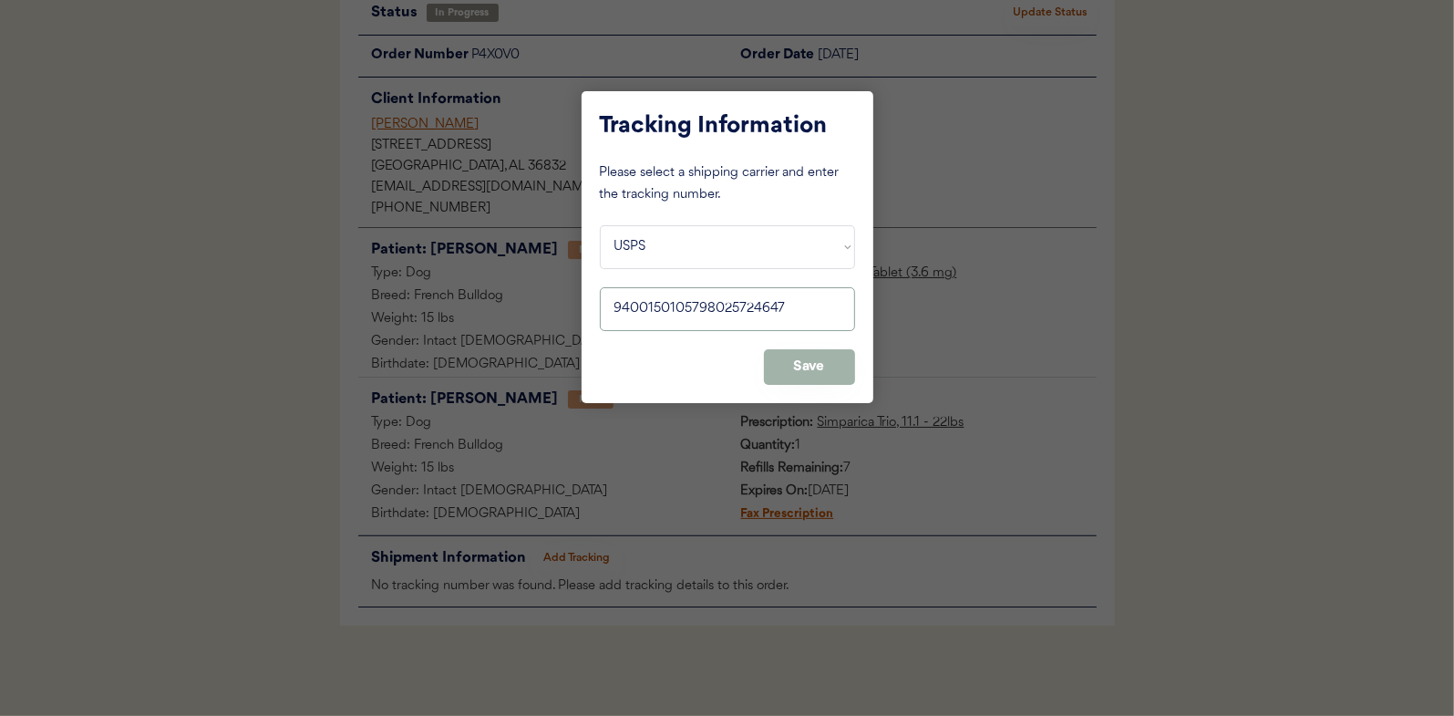
type input "9400150105798025724647"
click at [813, 356] on button "Save" at bounding box center [809, 367] width 91 height 36
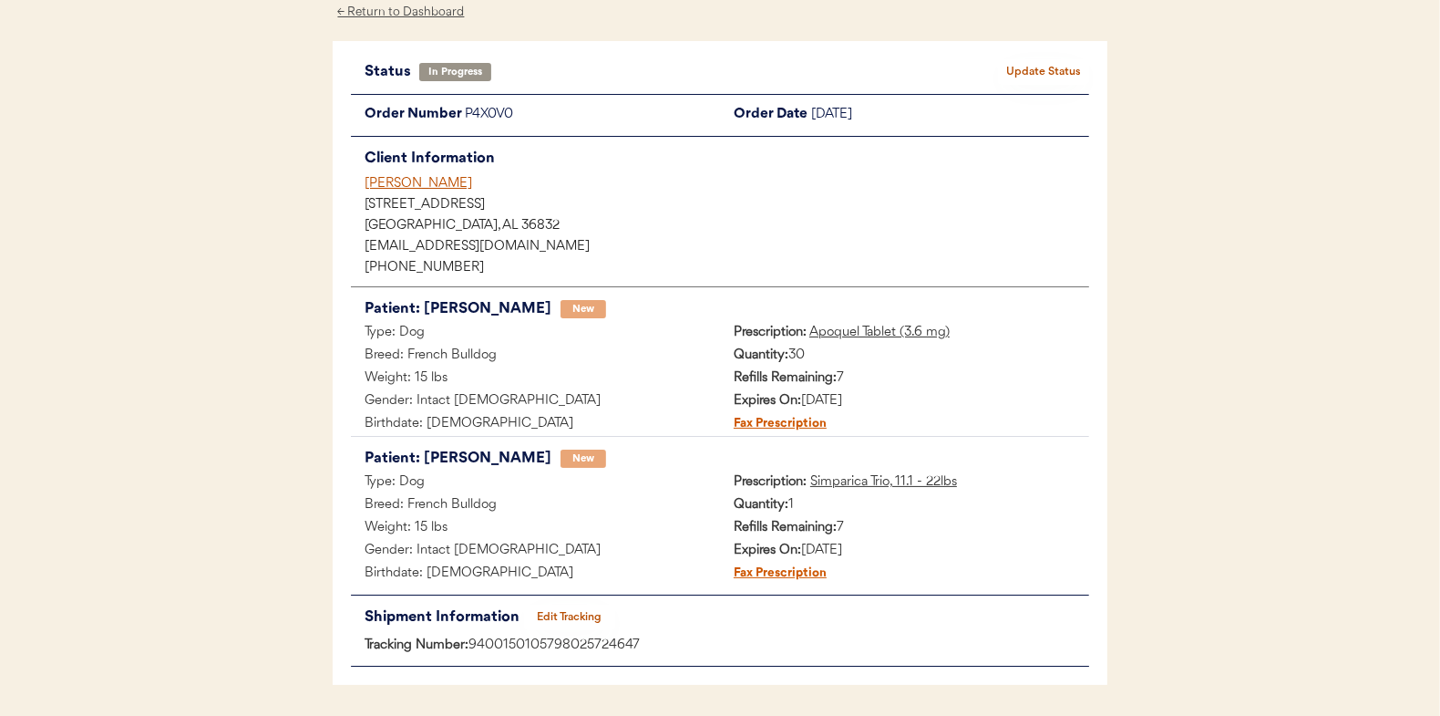
scroll to position [0, 0]
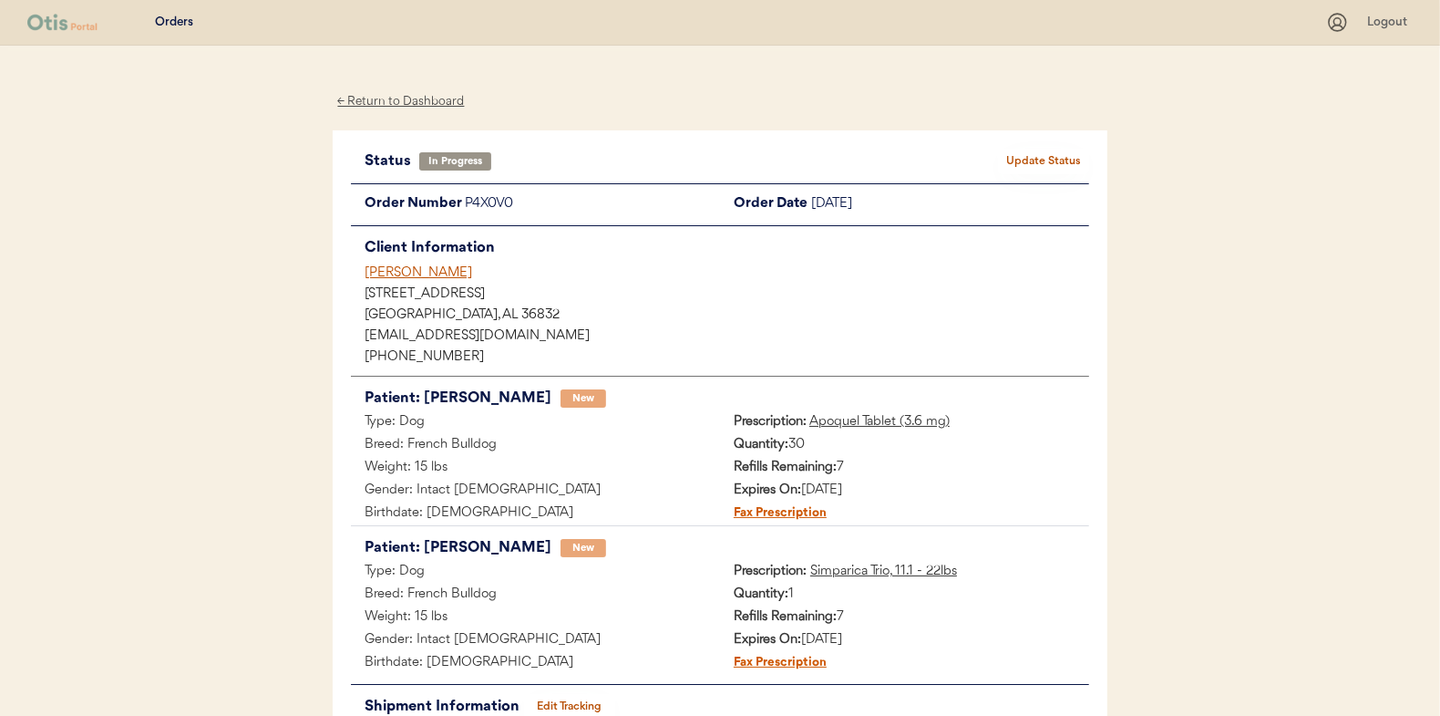
click at [1045, 160] on button "Update Status" at bounding box center [1043, 162] width 91 height 26
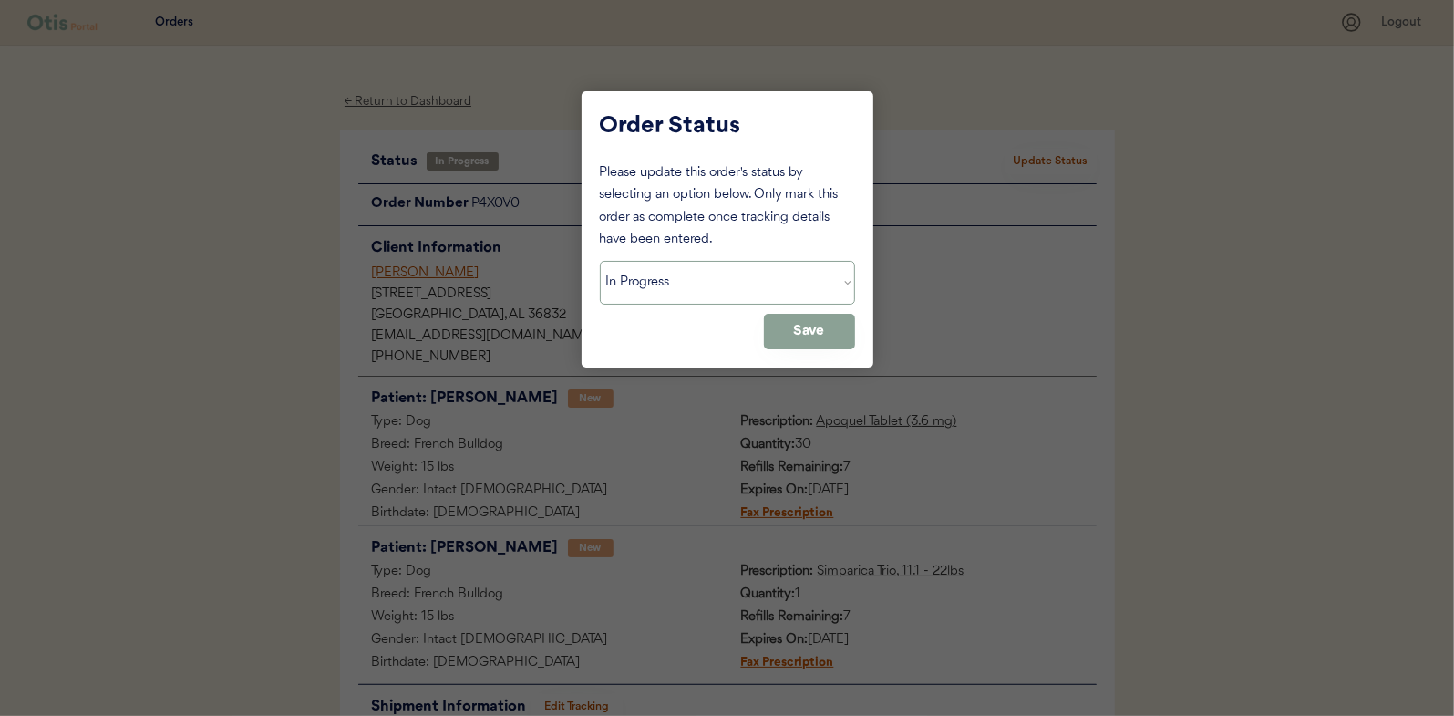
click at [656, 284] on select "Status On Hold New In Progress Complete Pending HW Consent Canceled" at bounding box center [727, 283] width 255 height 44
select select ""complete""
click at [600, 261] on select "Status On Hold New In Progress Complete Pending HW Consent Canceled" at bounding box center [727, 283] width 255 height 44
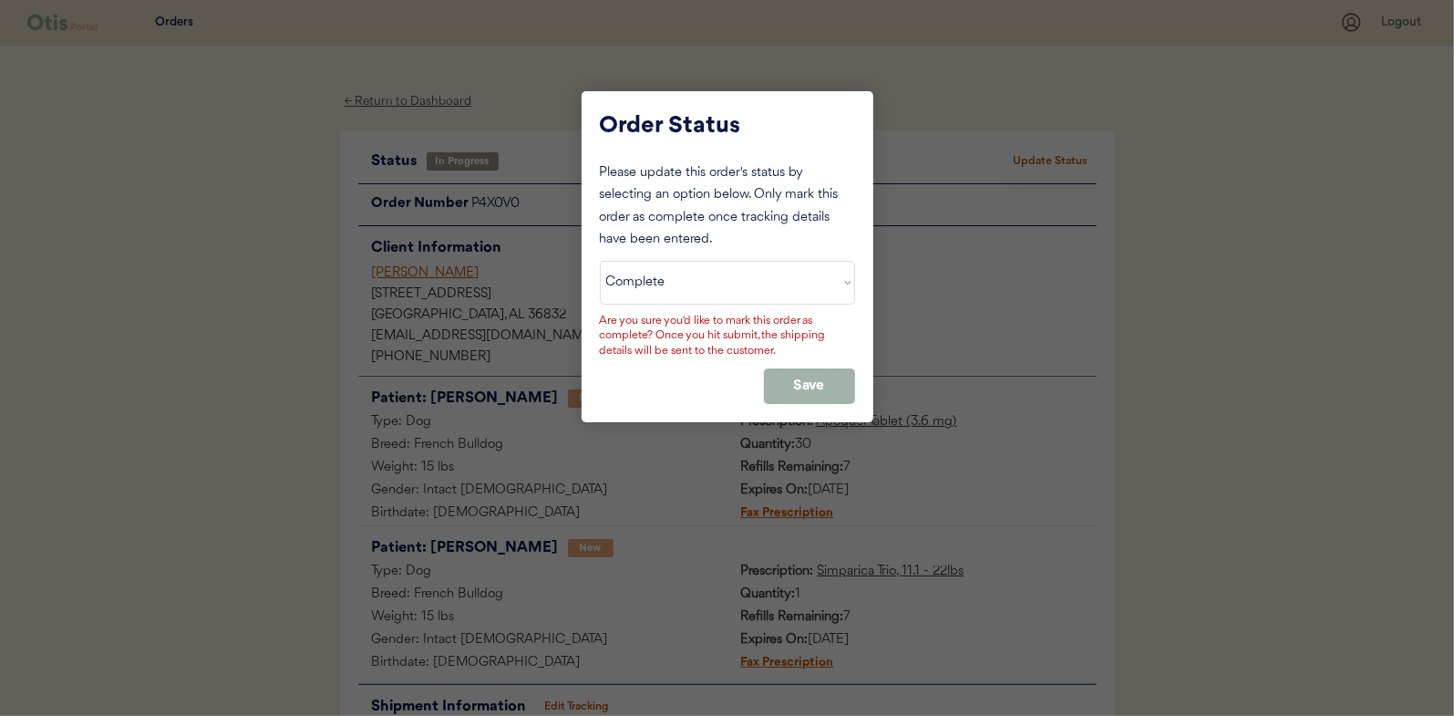
click at [802, 379] on button "Save" at bounding box center [809, 386] width 91 height 36
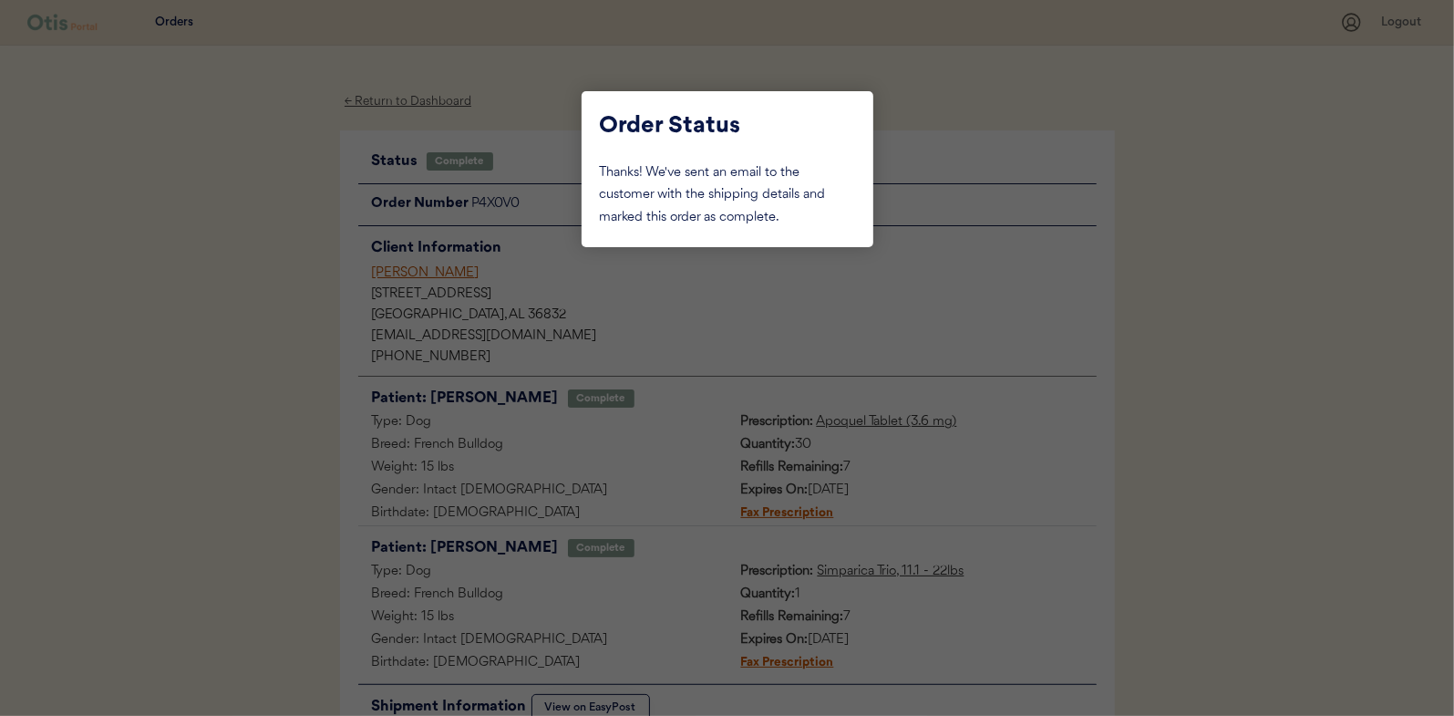
click at [207, 238] on div at bounding box center [727, 358] width 1454 height 716
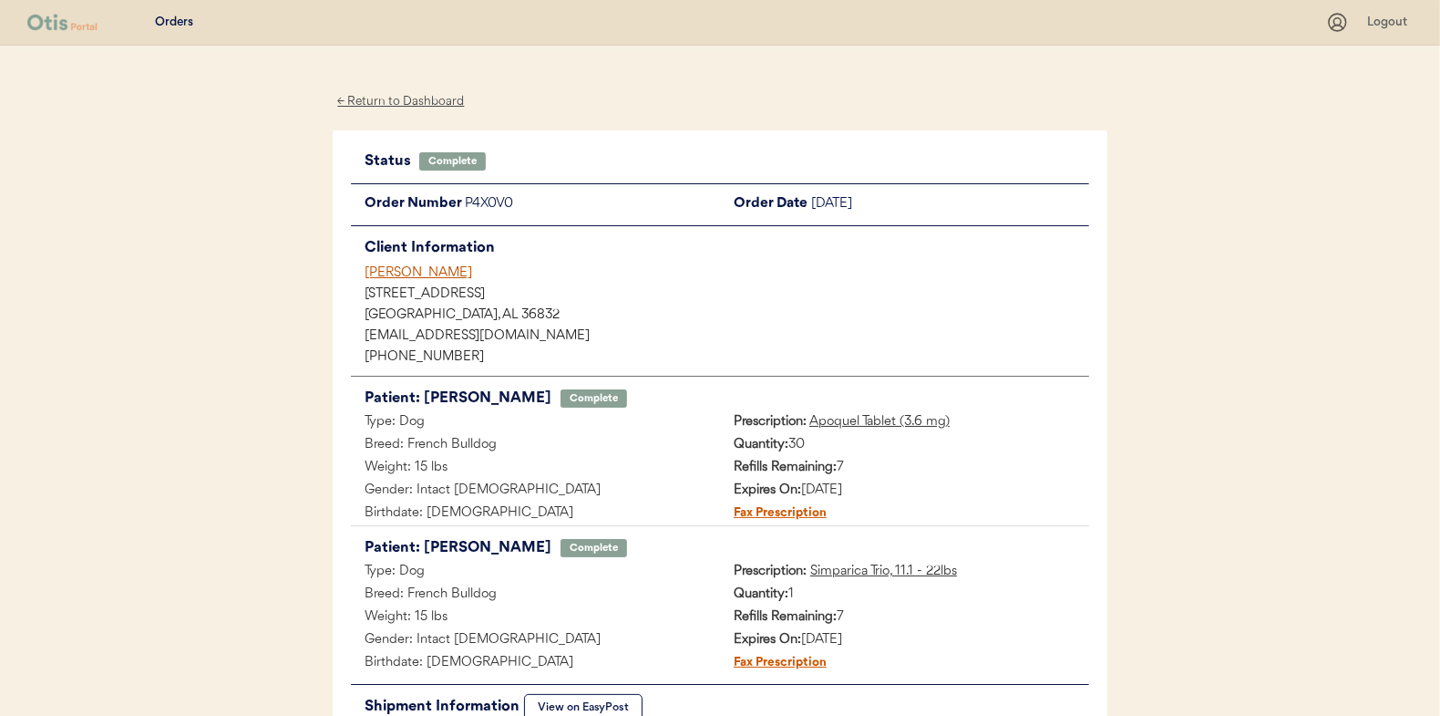
click at [366, 102] on div "← Return to Dashboard" at bounding box center [401, 101] width 137 height 21
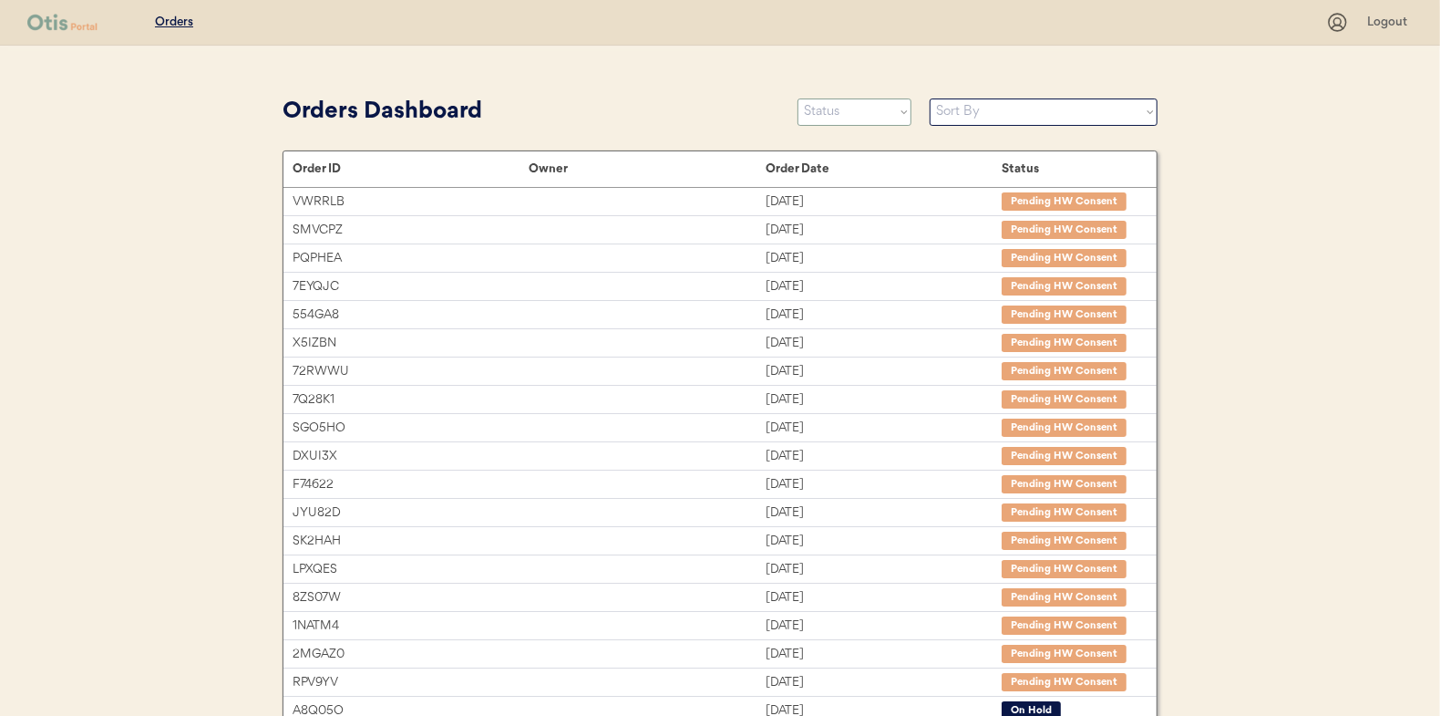
click at [867, 111] on select "Status On Hold New In Progress Complete Pending HW Consent Canceled" at bounding box center [855, 111] width 114 height 27
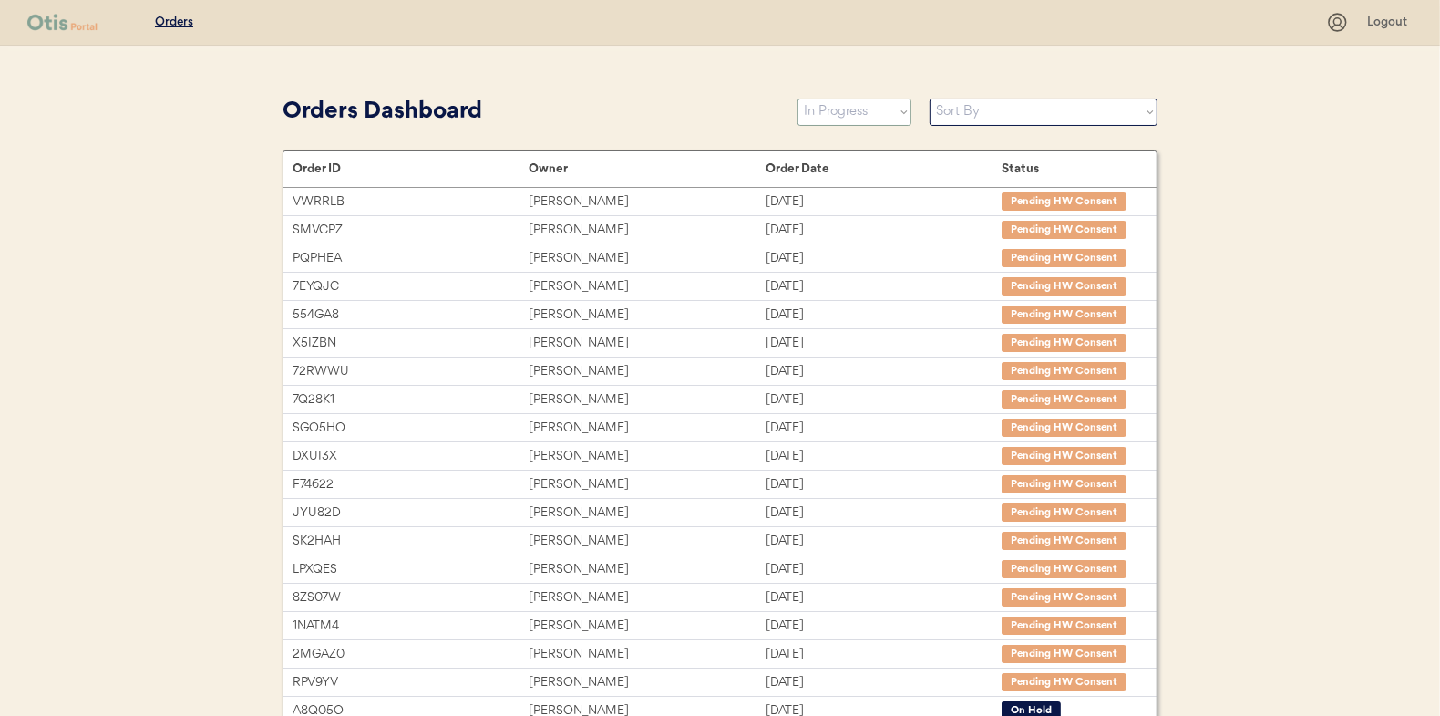
click at [798, 98] on select "Status On Hold New In Progress Complete Pending HW Consent Canceled" at bounding box center [855, 111] width 114 height 27
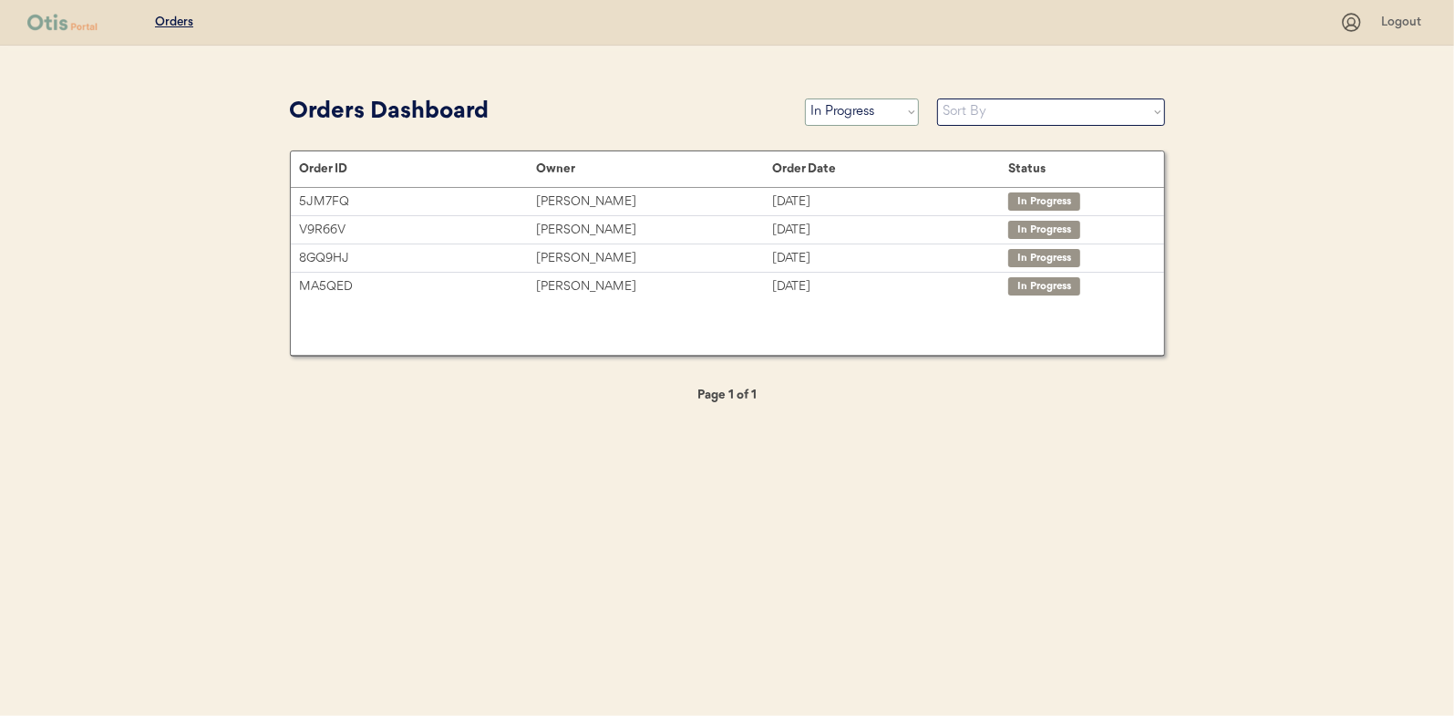
click at [844, 112] on select "Status On Hold New In Progress Complete Pending HW Consent Canceled" at bounding box center [862, 111] width 114 height 27
click at [805, 98] on select "Status On Hold New In Progress Complete Pending HW Consent Canceled" at bounding box center [862, 111] width 114 height 27
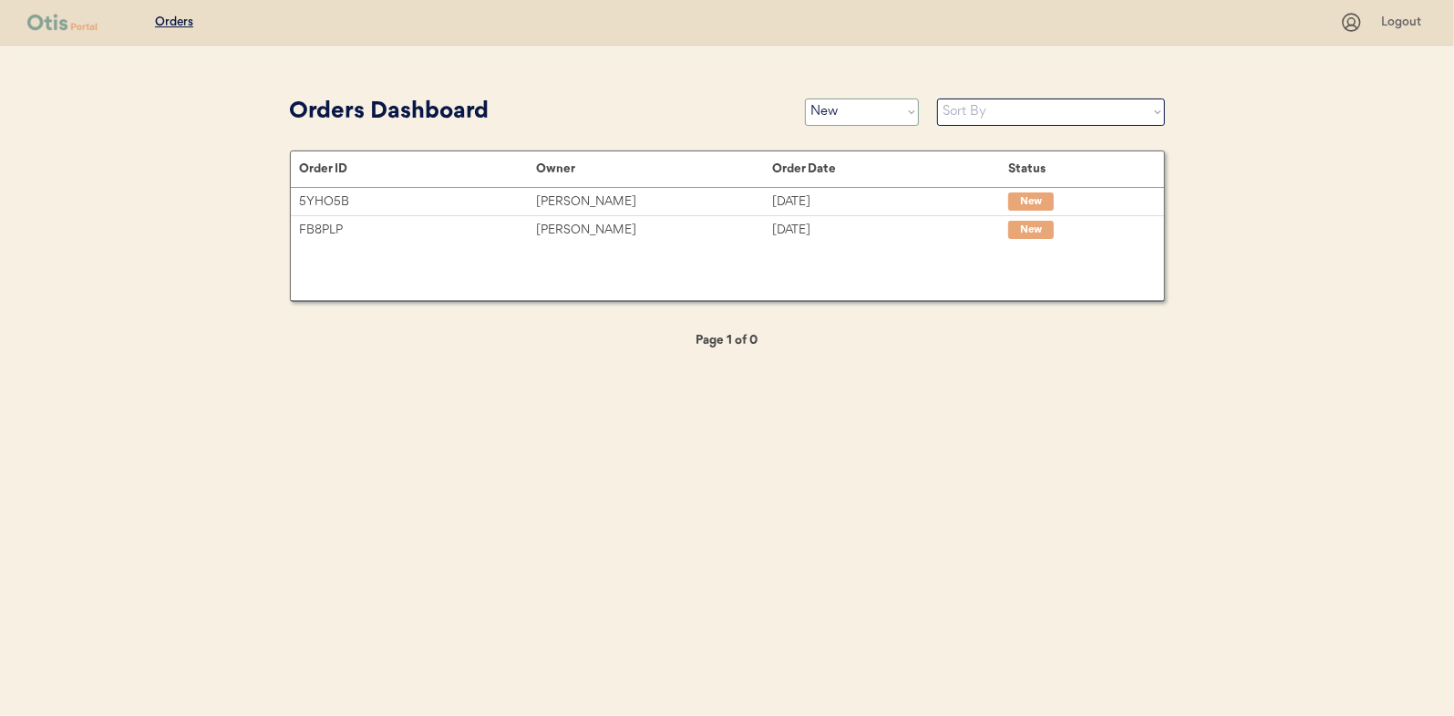
click at [848, 112] on select "Status On Hold New In Progress Complete Pending HW Consent Canceled" at bounding box center [862, 111] width 114 height 27
select select ""in_progress""
click at [805, 98] on select "Status On Hold New In Progress Complete Pending HW Consent Canceled" at bounding box center [862, 111] width 114 height 27
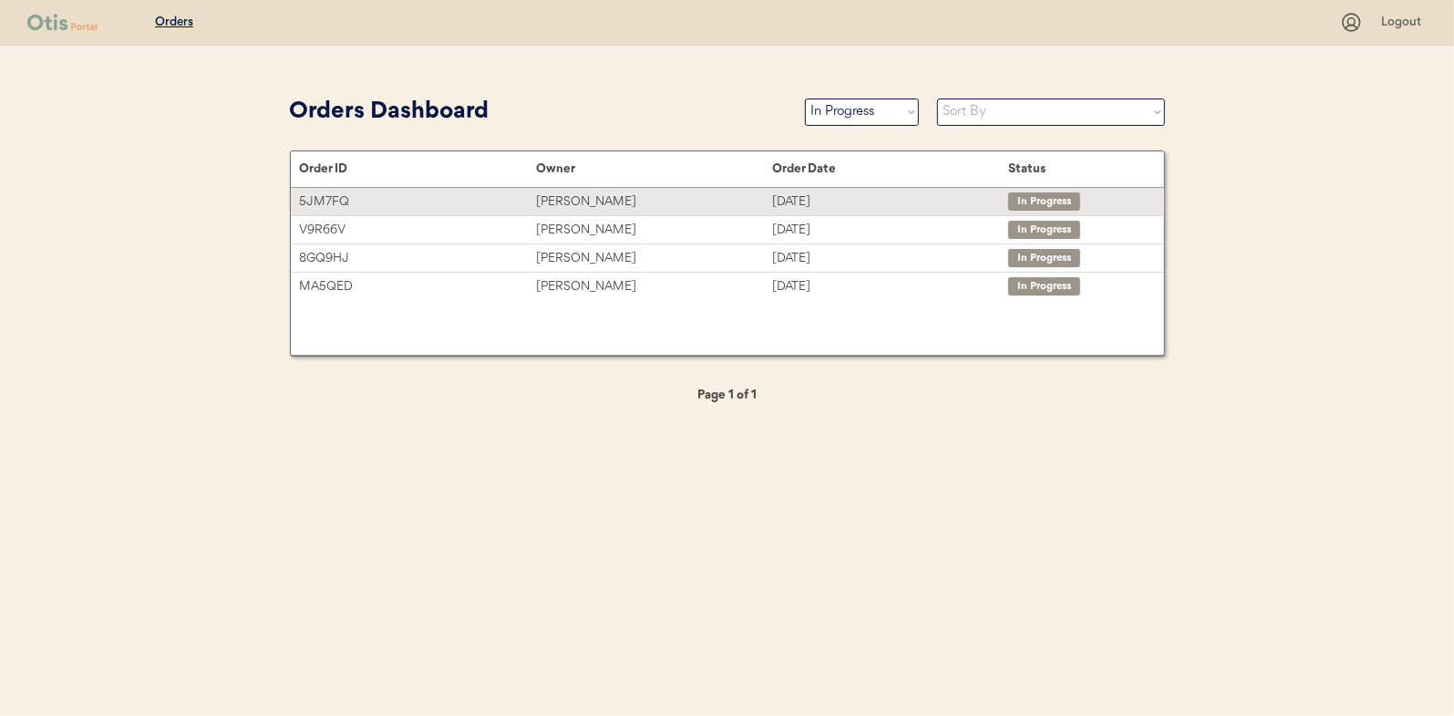
click at [557, 198] on div "Kevon Ling" at bounding box center [654, 201] width 236 height 21
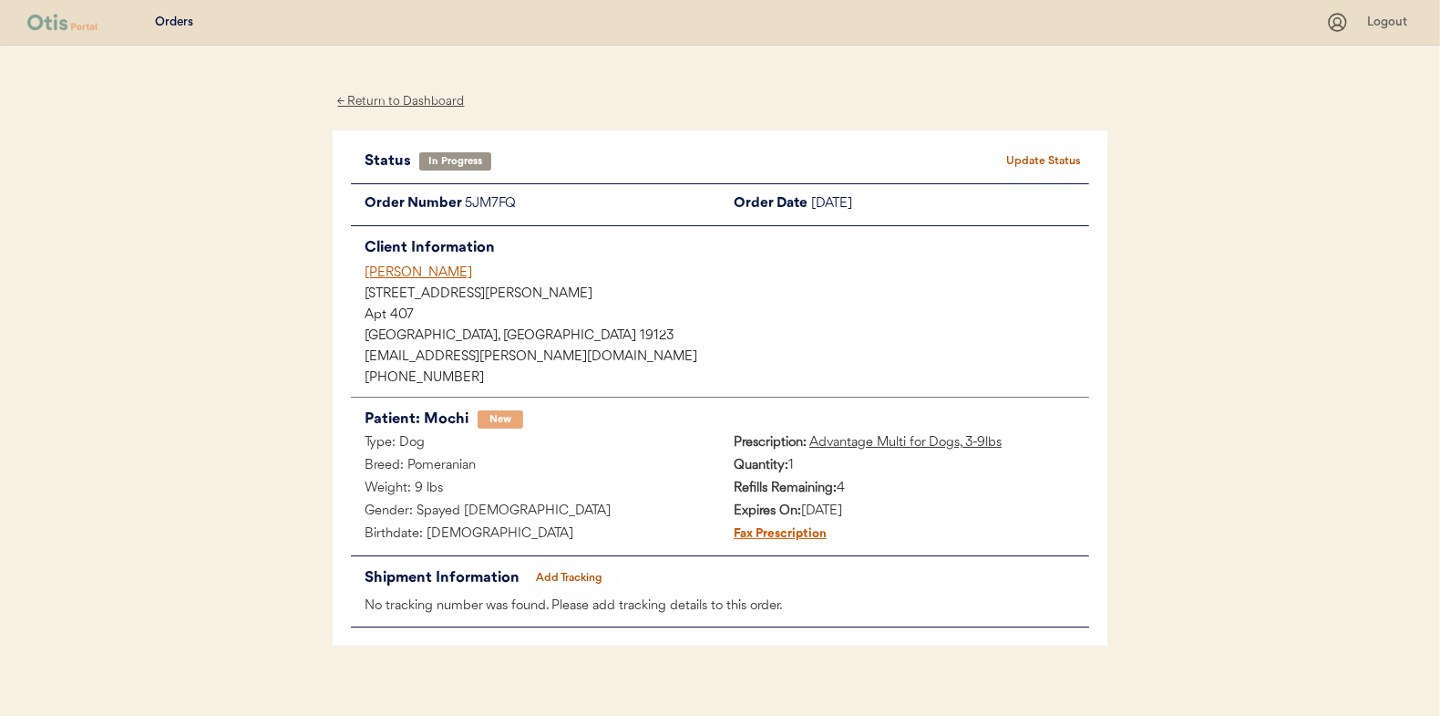
click at [578, 574] on button "Add Tracking" at bounding box center [569, 578] width 91 height 26
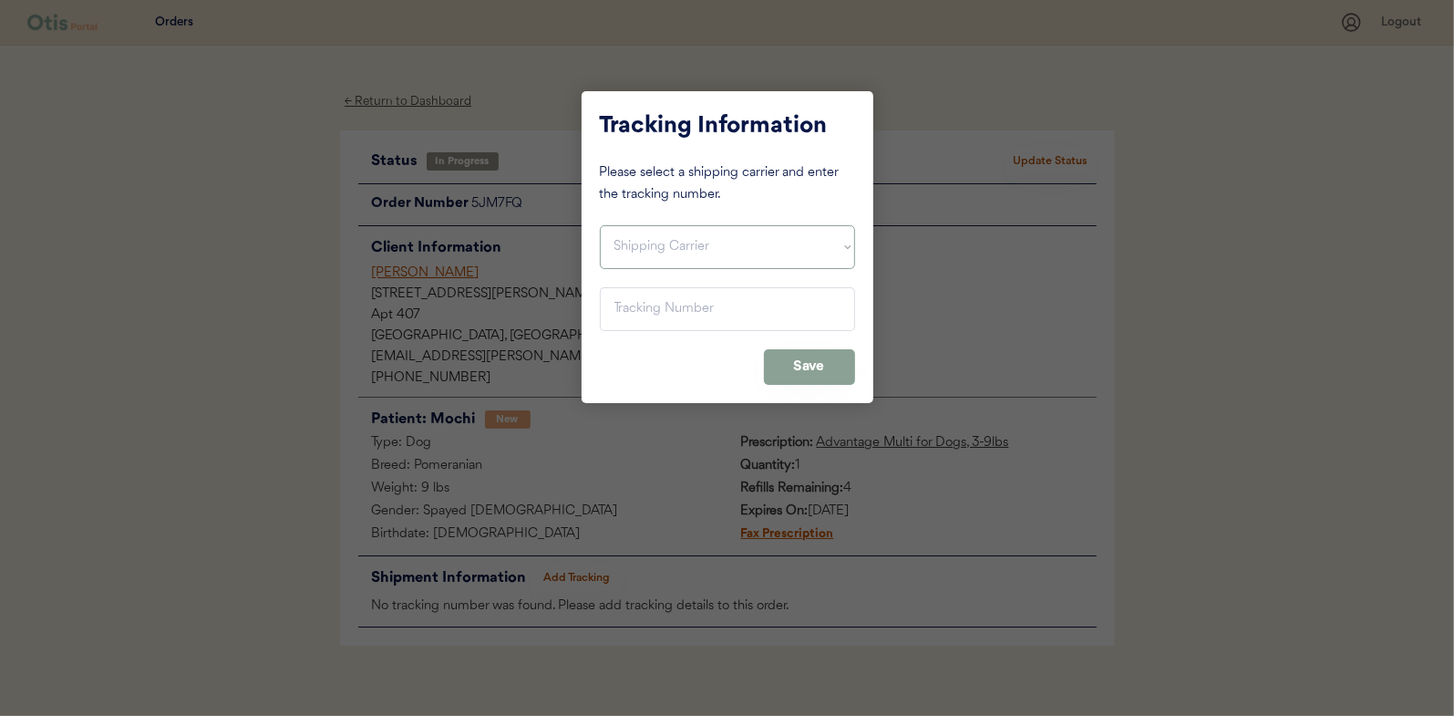
click at [615, 245] on select "Shipping Carrier FedEx FedEx Ground Economy UPS USPS" at bounding box center [727, 247] width 255 height 44
select select ""usps""
click at [600, 225] on select "Shipping Carrier FedEx FedEx Ground Economy UPS USPS" at bounding box center [727, 247] width 255 height 44
click at [636, 297] on input "input" at bounding box center [727, 309] width 255 height 44
paste input "9400150105497025888556"
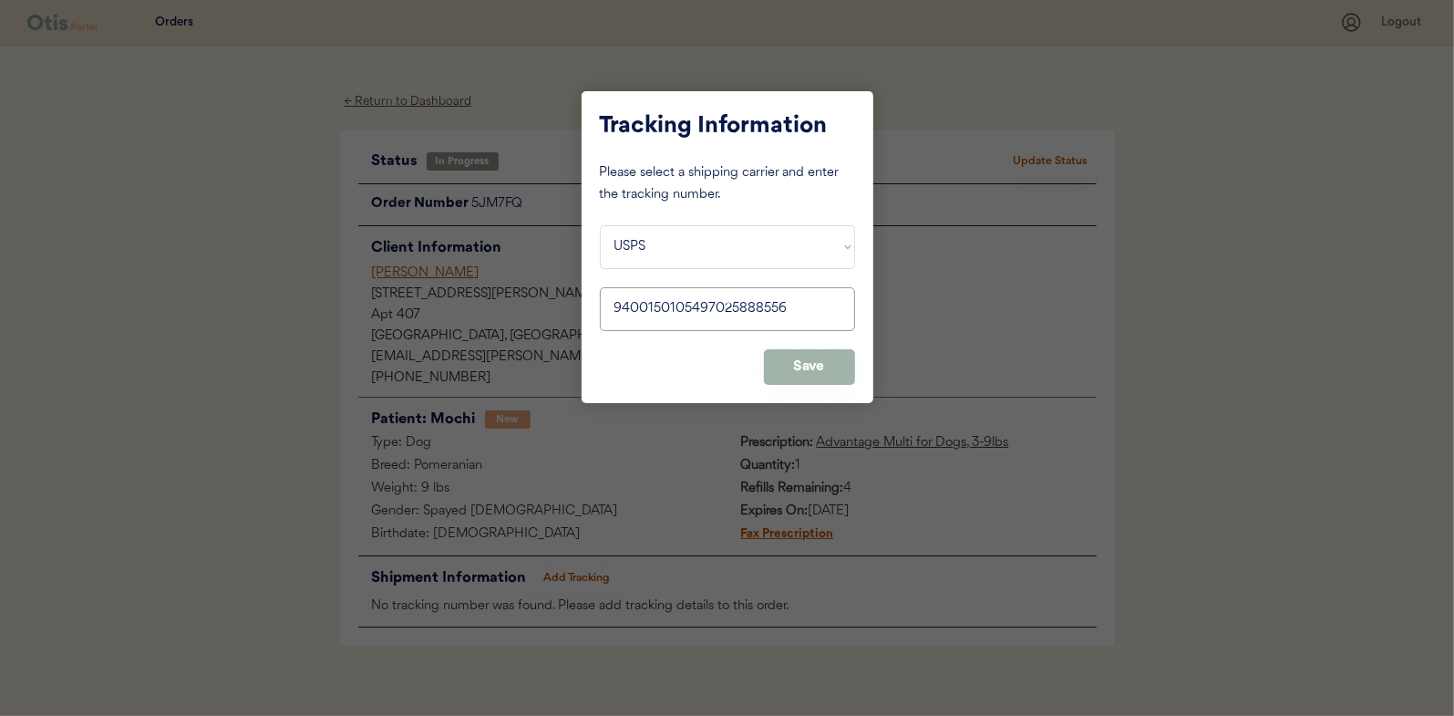
type input "9400150105497025888556"
click at [809, 360] on button "Save" at bounding box center [809, 367] width 91 height 36
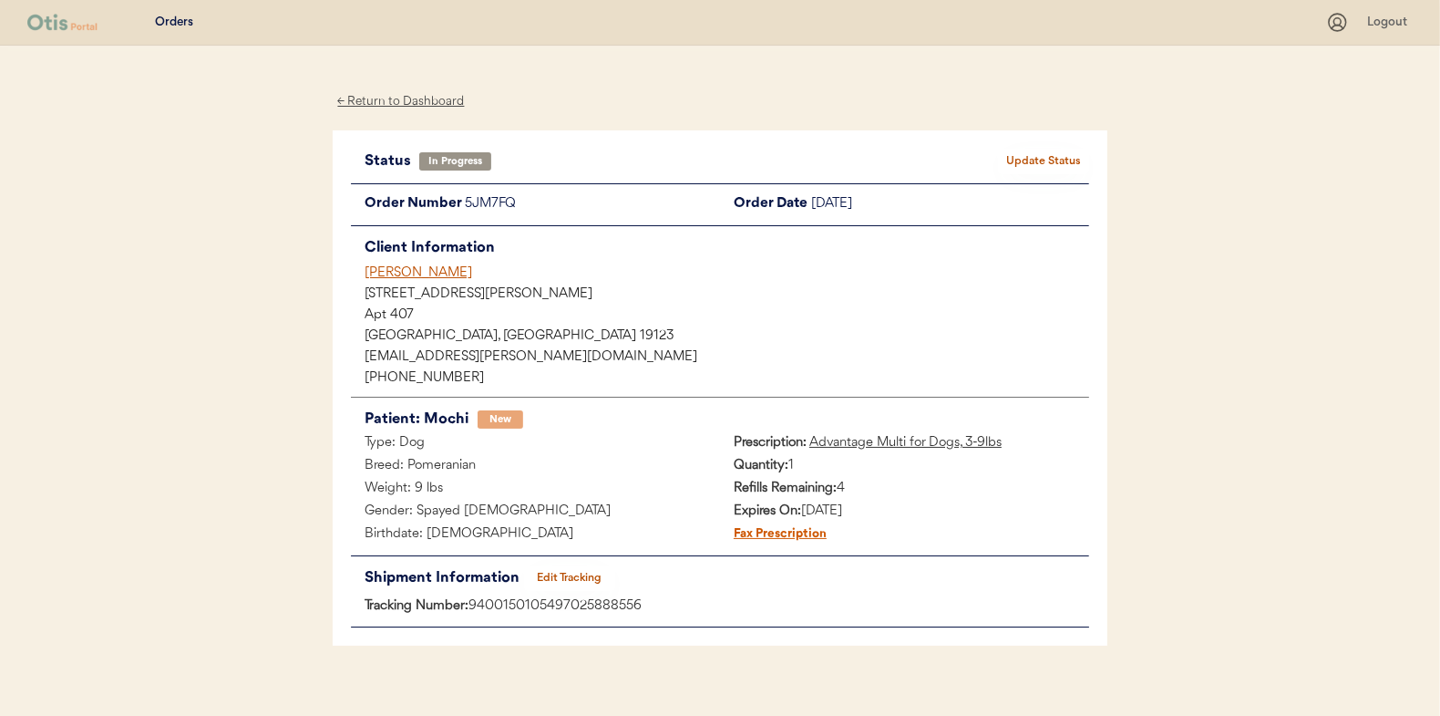
click at [1051, 158] on button "Update Status" at bounding box center [1043, 162] width 91 height 26
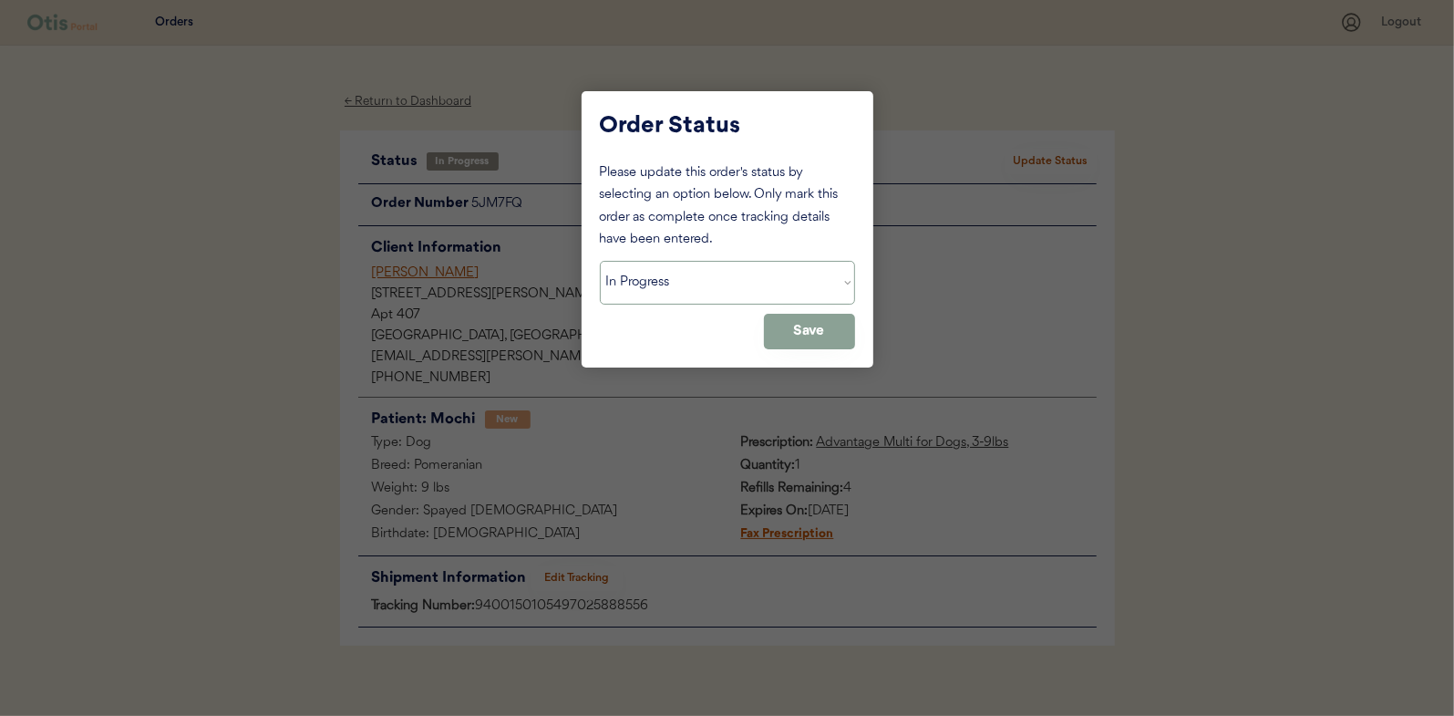
click at [730, 295] on select "Status On Hold New In Progress Complete Pending HW Consent Canceled" at bounding box center [727, 283] width 255 height 44
select select ""complete""
click at [600, 261] on select "Status On Hold New In Progress Complete Pending HW Consent Canceled" at bounding box center [727, 283] width 255 height 44
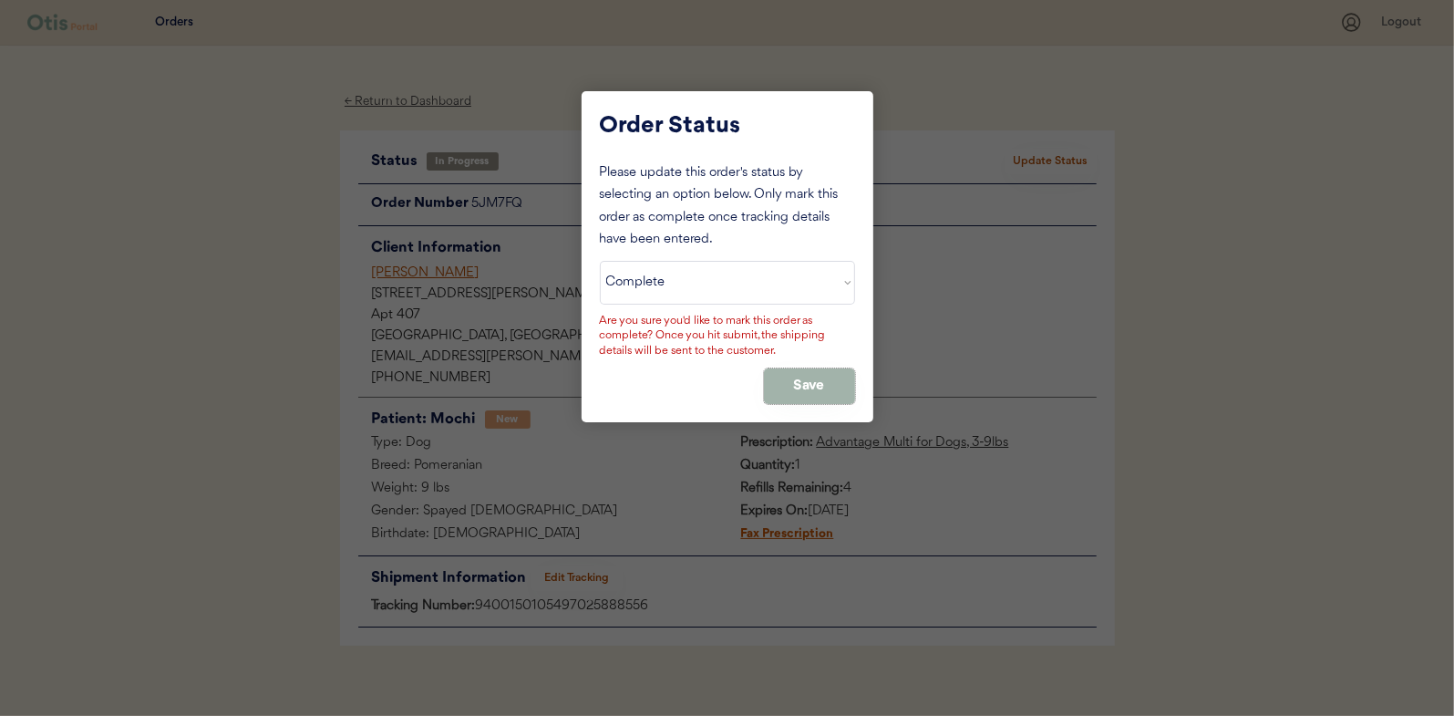
click at [813, 379] on button "Save" at bounding box center [809, 386] width 91 height 36
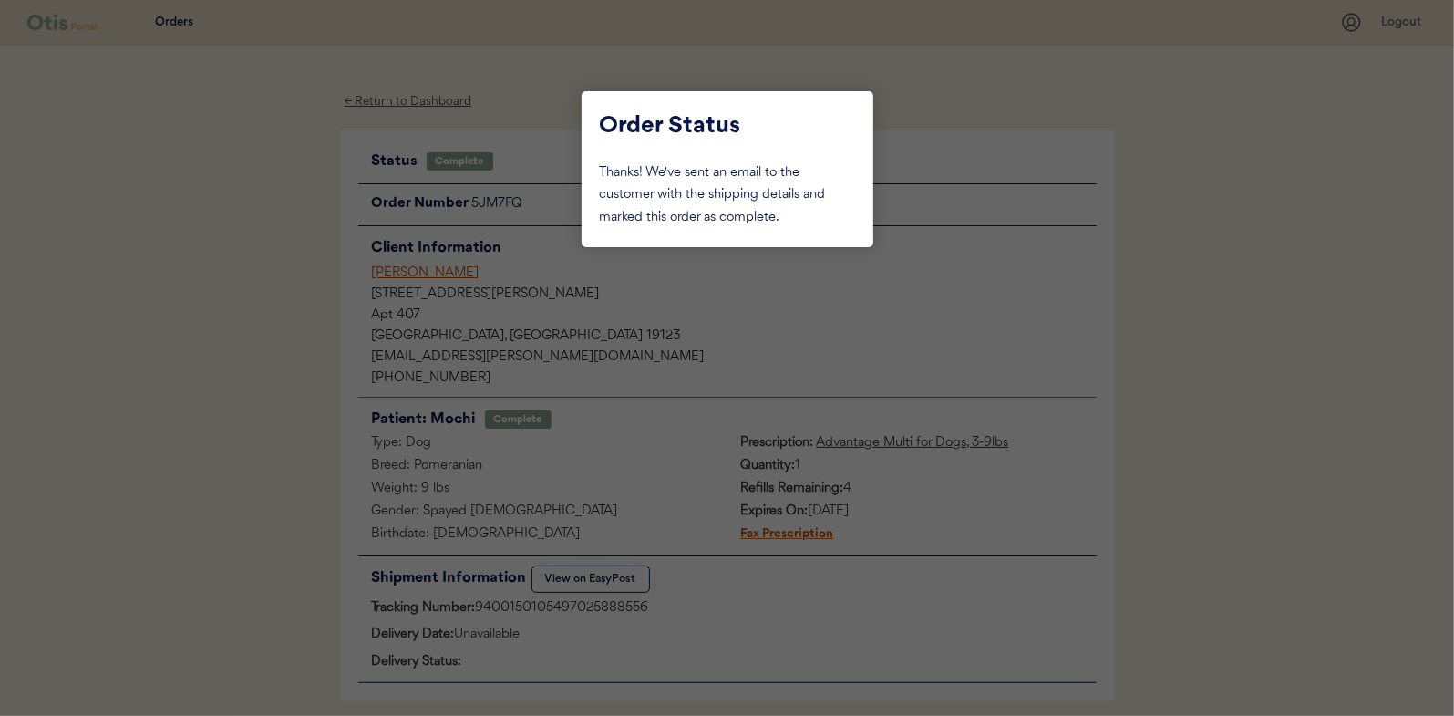
click at [259, 347] on div at bounding box center [727, 358] width 1454 height 716
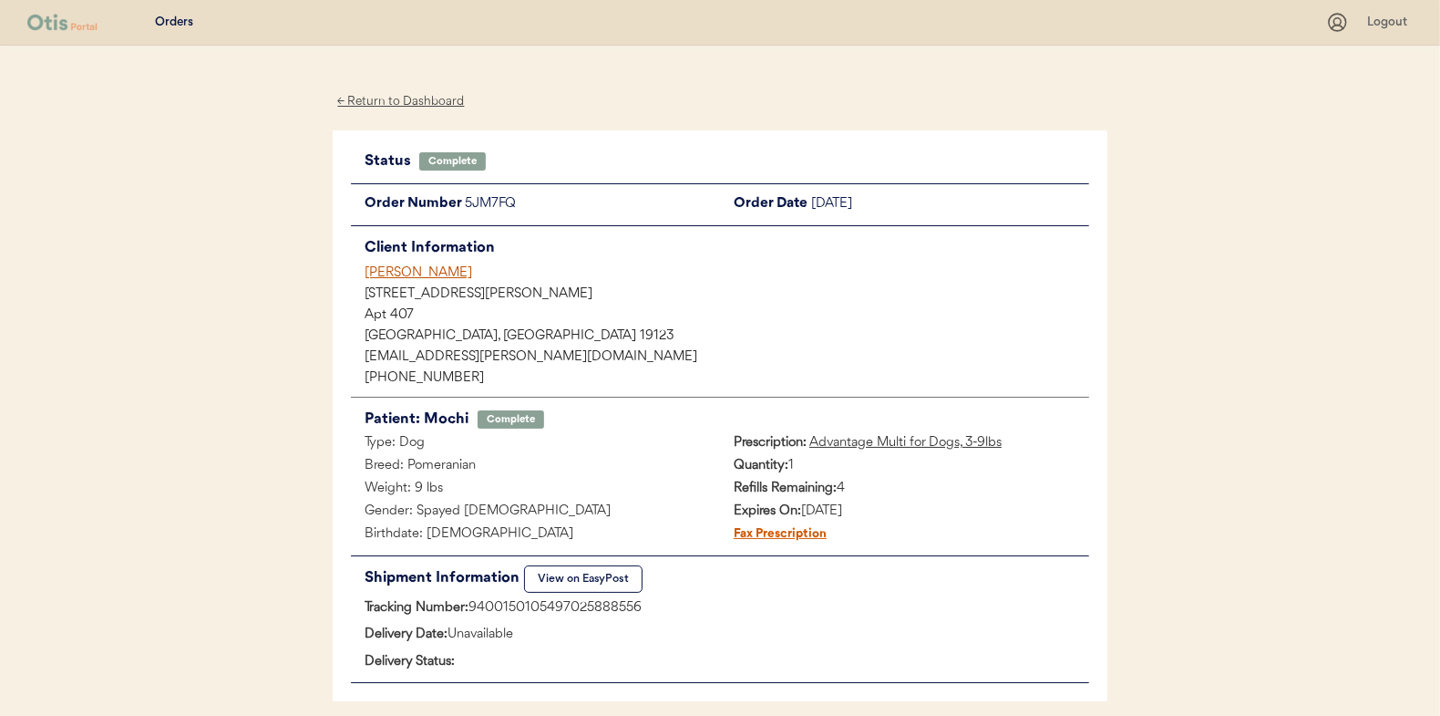
click at [424, 98] on div "← Return to Dashboard" at bounding box center [401, 101] width 137 height 21
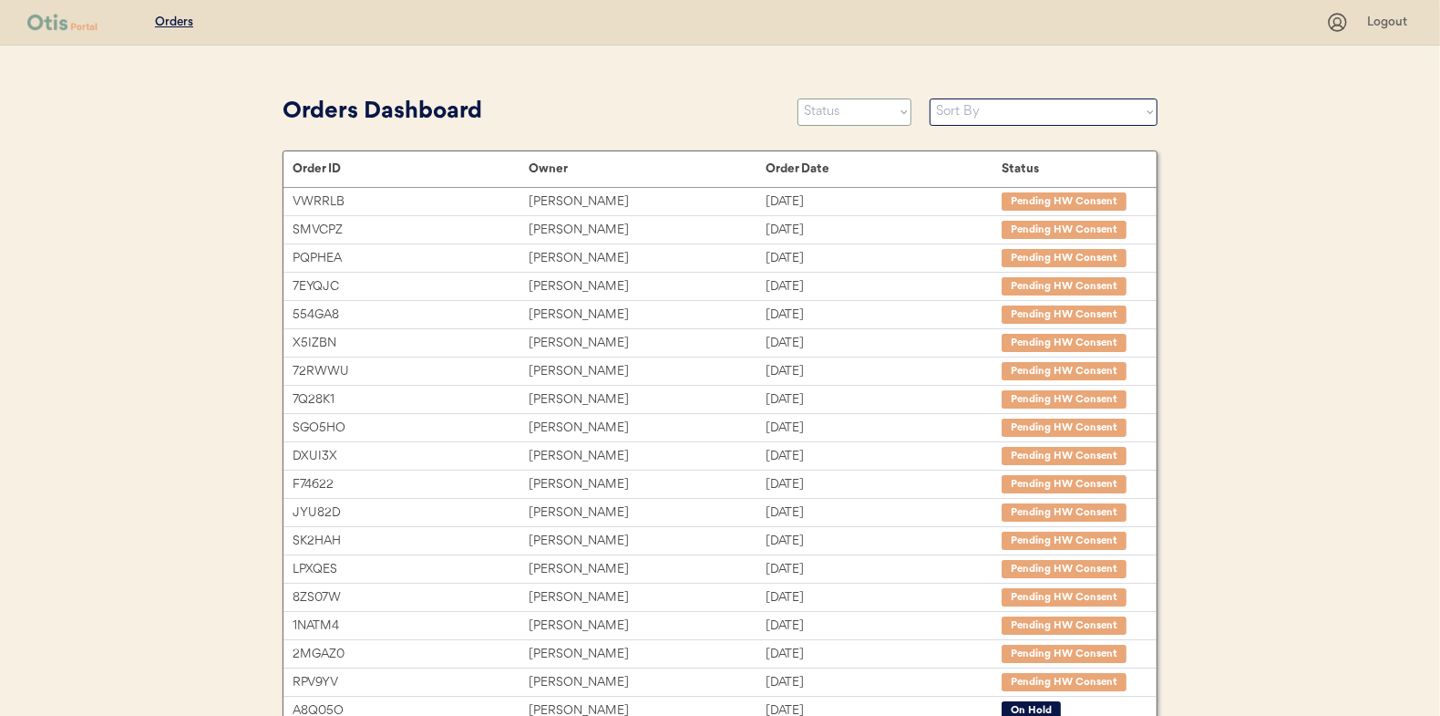
click at [830, 119] on select "Status On Hold New In Progress Complete Pending HW Consent Canceled" at bounding box center [855, 111] width 114 height 27
select select ""new""
click at [798, 98] on select "Status On Hold New In Progress Complete Pending HW Consent Canceled" at bounding box center [855, 111] width 114 height 27
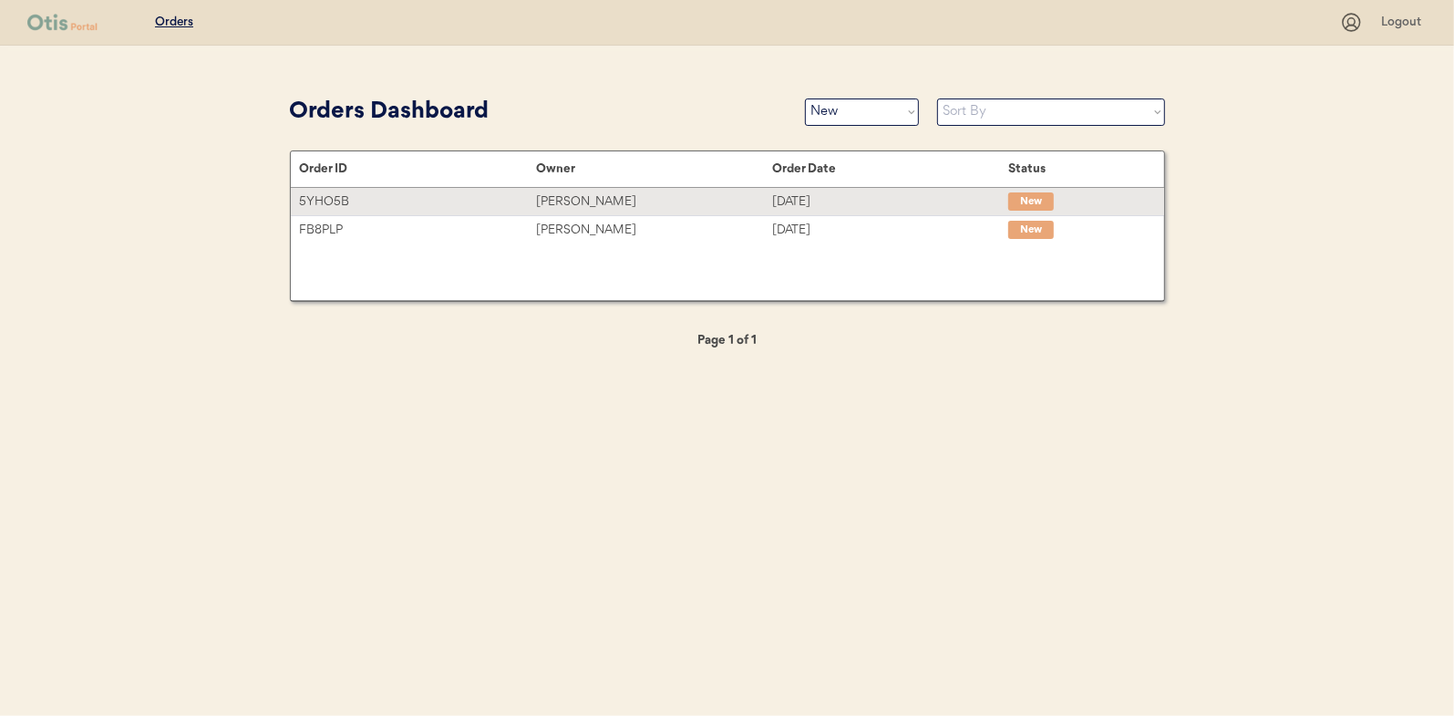
click at [592, 201] on div "[PERSON_NAME]" at bounding box center [654, 201] width 236 height 21
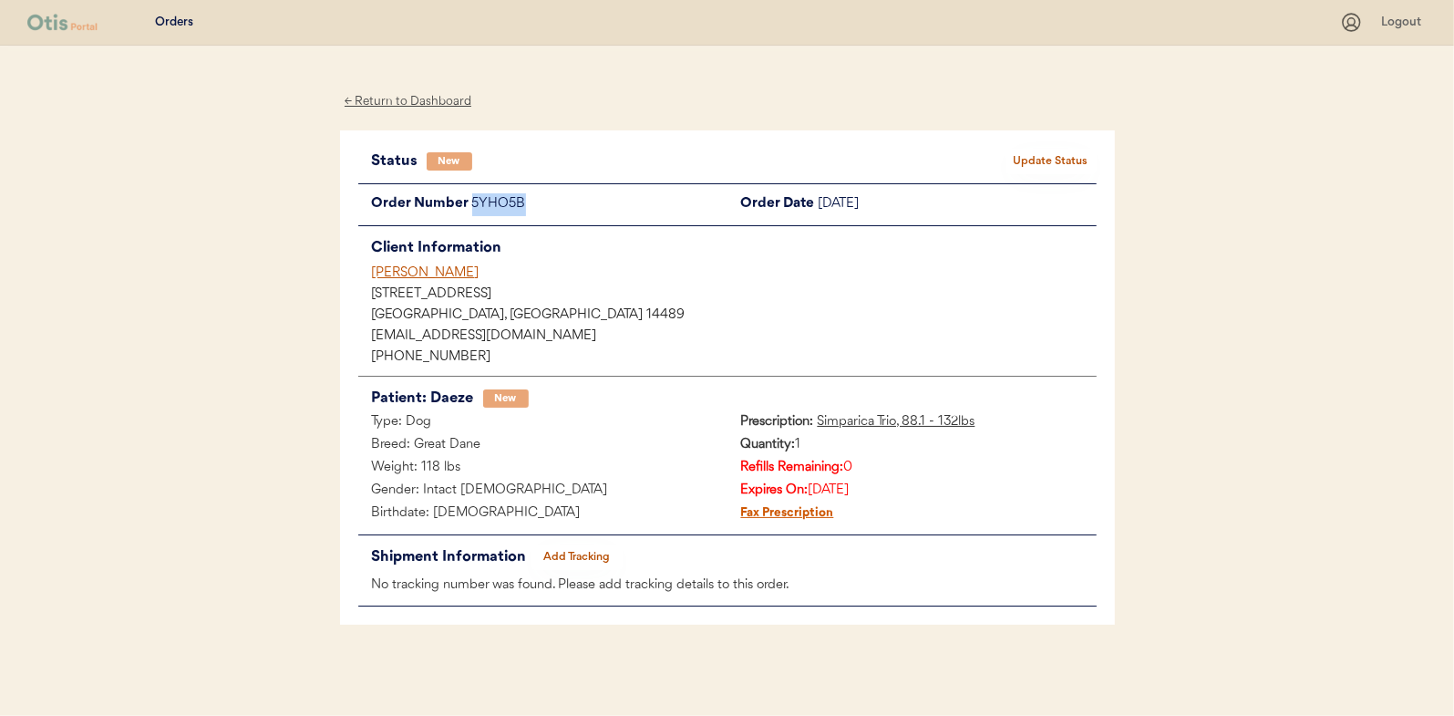
drag, startPoint x: 531, startPoint y: 203, endPoint x: 475, endPoint y: 205, distance: 56.5
click at [475, 205] on div "5YHO5B" at bounding box center [599, 204] width 255 height 23
drag, startPoint x: 475, startPoint y: 205, endPoint x: 494, endPoint y: 203, distance: 19.2
copy div "5YHO5B"
click at [1028, 160] on button "Update Status" at bounding box center [1050, 162] width 91 height 26
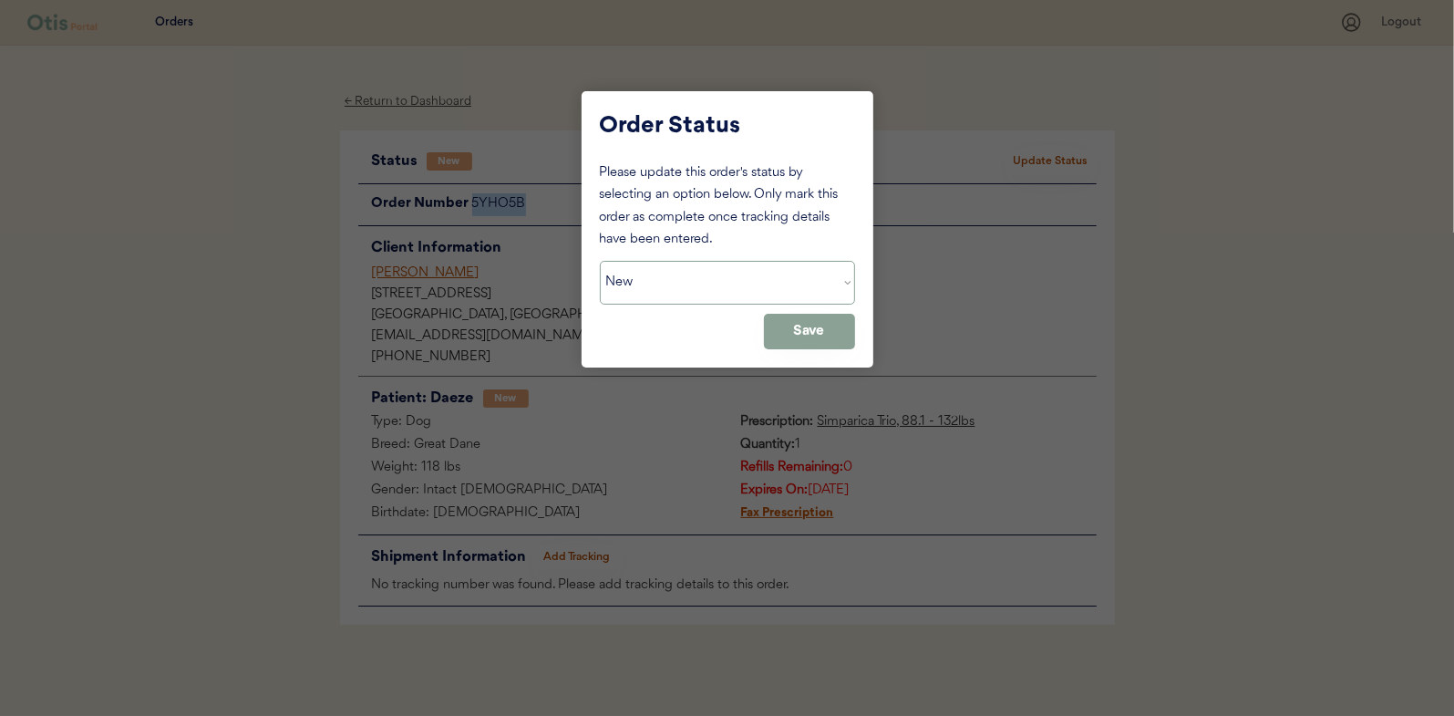
click at [701, 284] on select "Status On Hold New In Progress Complete Pending HW Consent Canceled" at bounding box center [727, 283] width 255 height 44
select select ""on_hold""
click at [600, 261] on select "Status On Hold New In Progress Complete Pending HW Consent Canceled" at bounding box center [727, 283] width 255 height 44
click at [802, 334] on button "Save" at bounding box center [809, 332] width 91 height 36
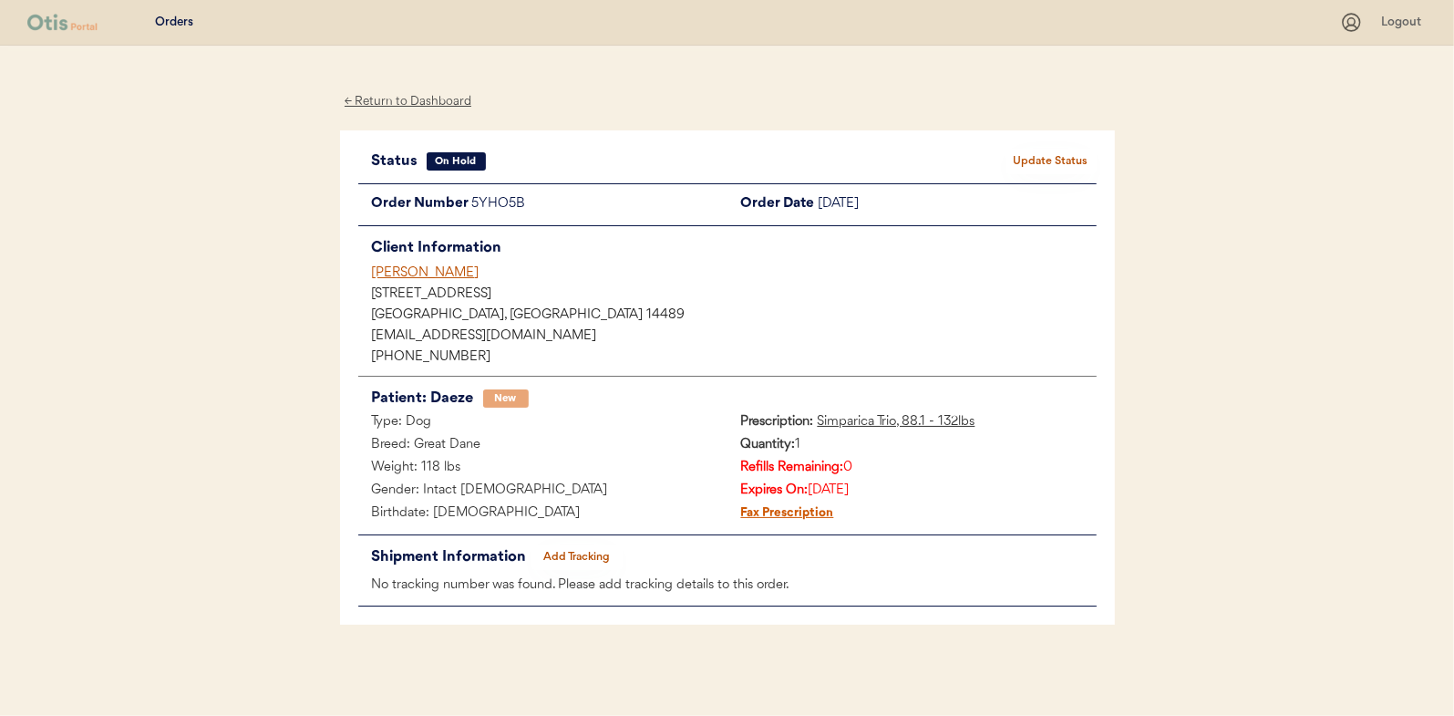
click at [421, 96] on div "← Return to Dashboard" at bounding box center [408, 101] width 137 height 21
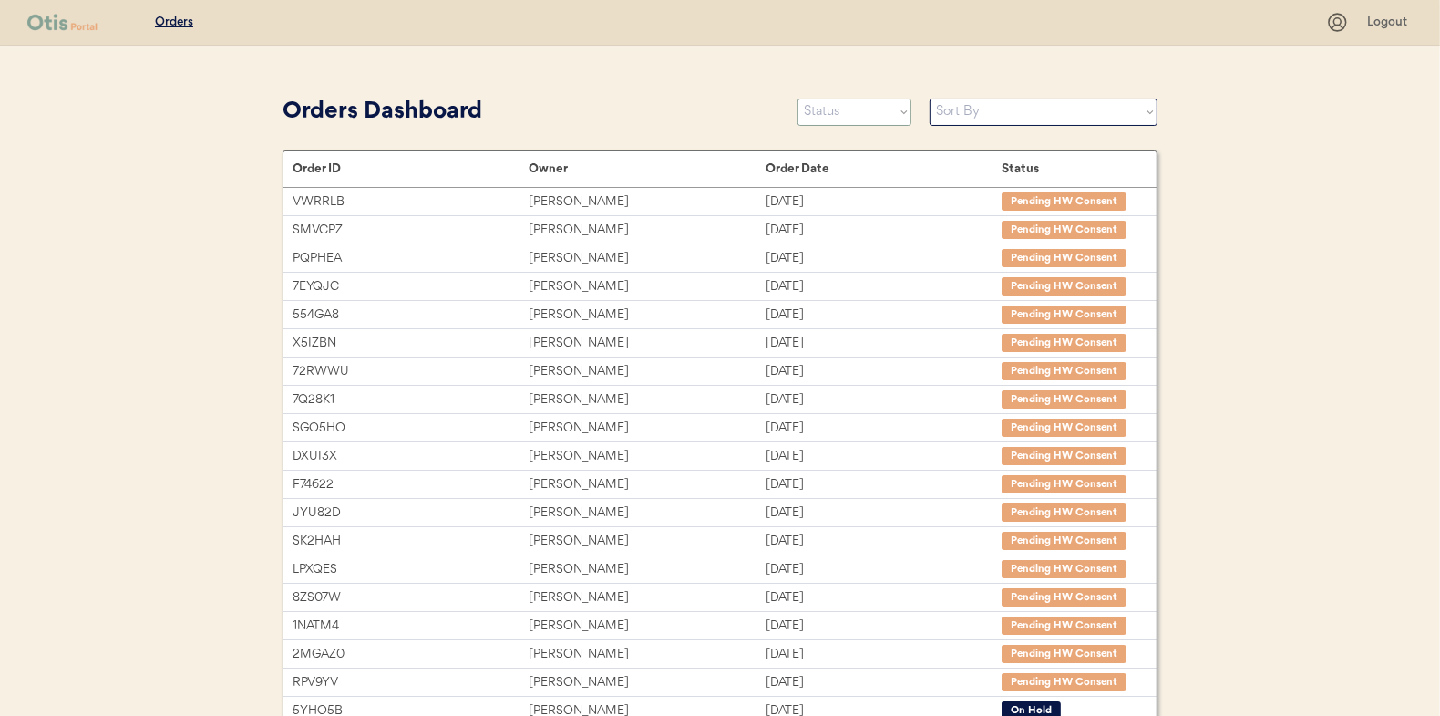
click at [840, 113] on select "Status On Hold New In Progress Complete Pending HW Consent Canceled" at bounding box center [855, 111] width 114 height 27
select select ""new""
click at [798, 98] on select "Status On Hold New In Progress Complete Pending HW Consent Canceled" at bounding box center [855, 111] width 114 height 27
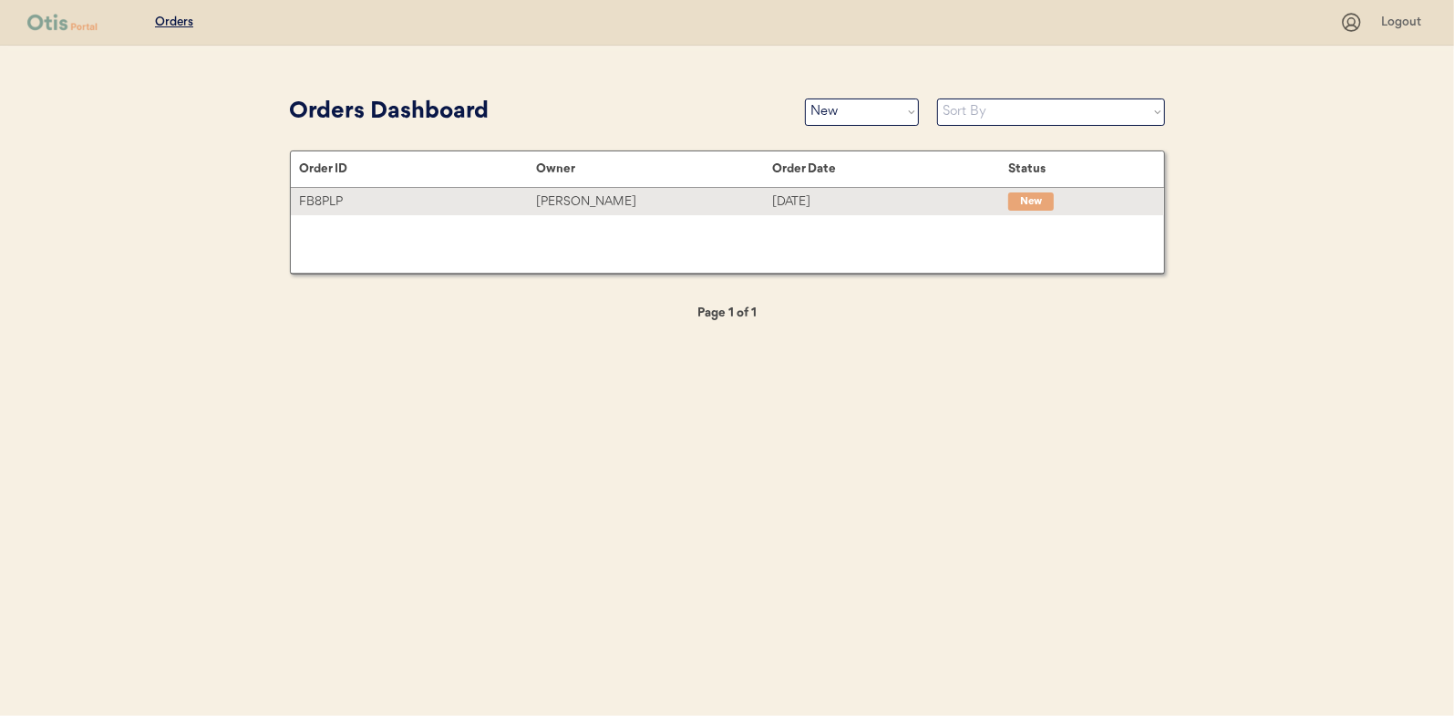
click at [576, 198] on div "[PERSON_NAME]" at bounding box center [654, 201] width 236 height 21
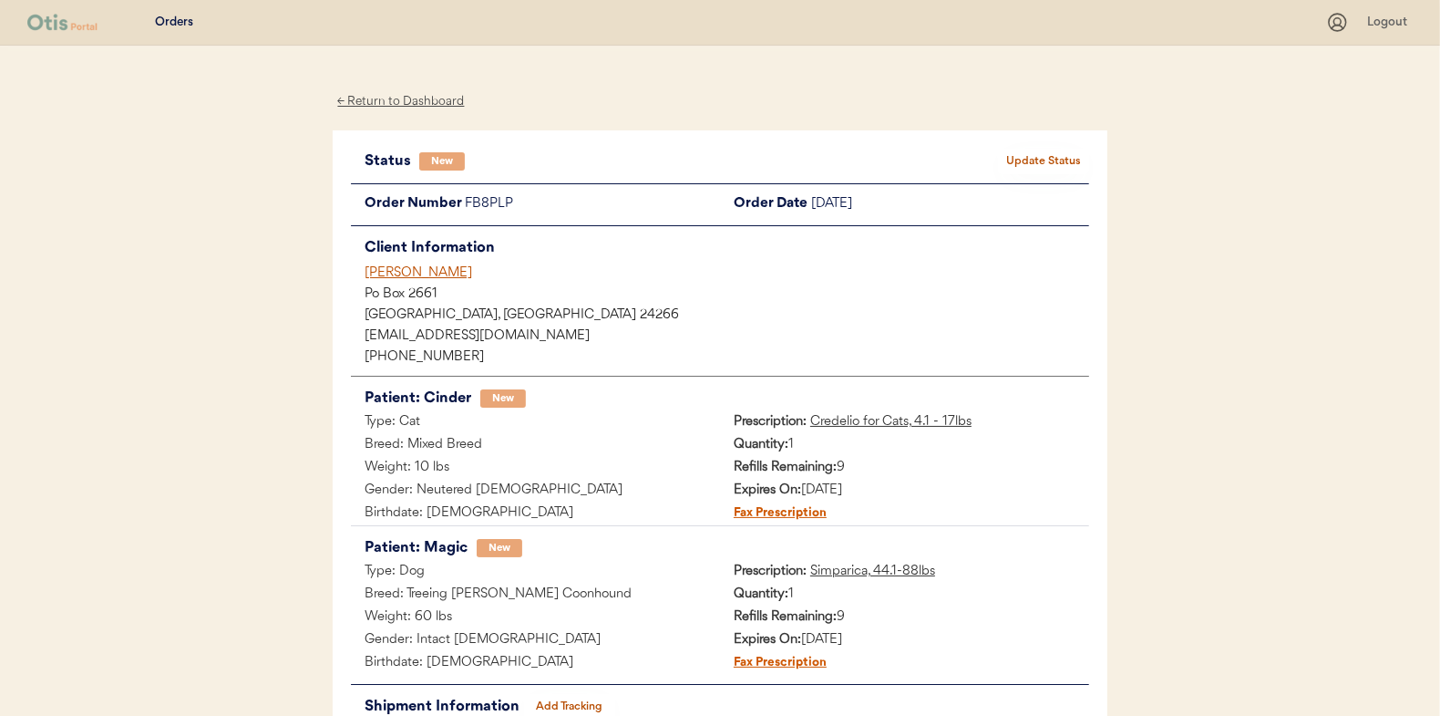
click at [1029, 160] on button "Update Status" at bounding box center [1043, 162] width 91 height 26
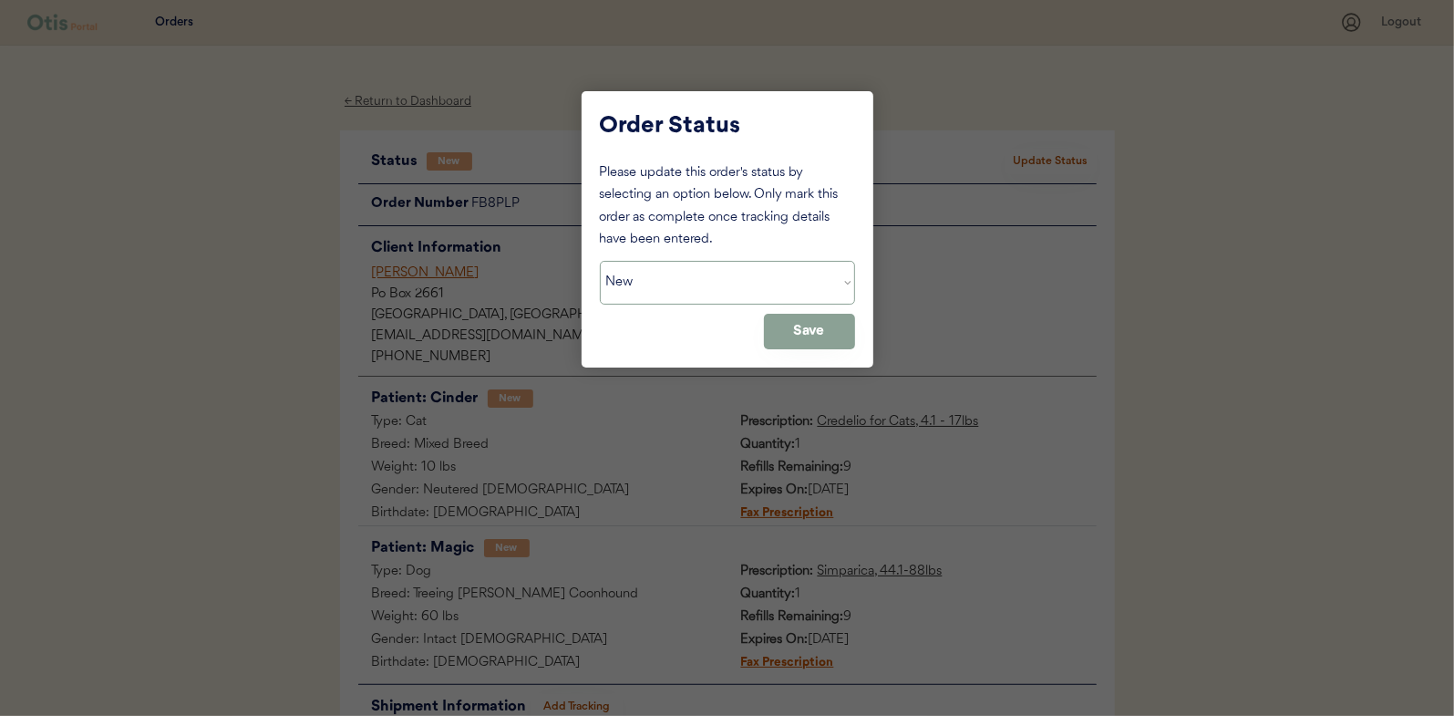
click at [686, 283] on select "Status On Hold New In Progress Complete Pending HW Consent Canceled" at bounding box center [727, 283] width 255 height 44
select select ""in_progress""
click at [600, 261] on select "Status On Hold New In Progress Complete Pending HW Consent Canceled" at bounding box center [727, 283] width 255 height 44
click at [800, 325] on button "Save" at bounding box center [809, 332] width 91 height 36
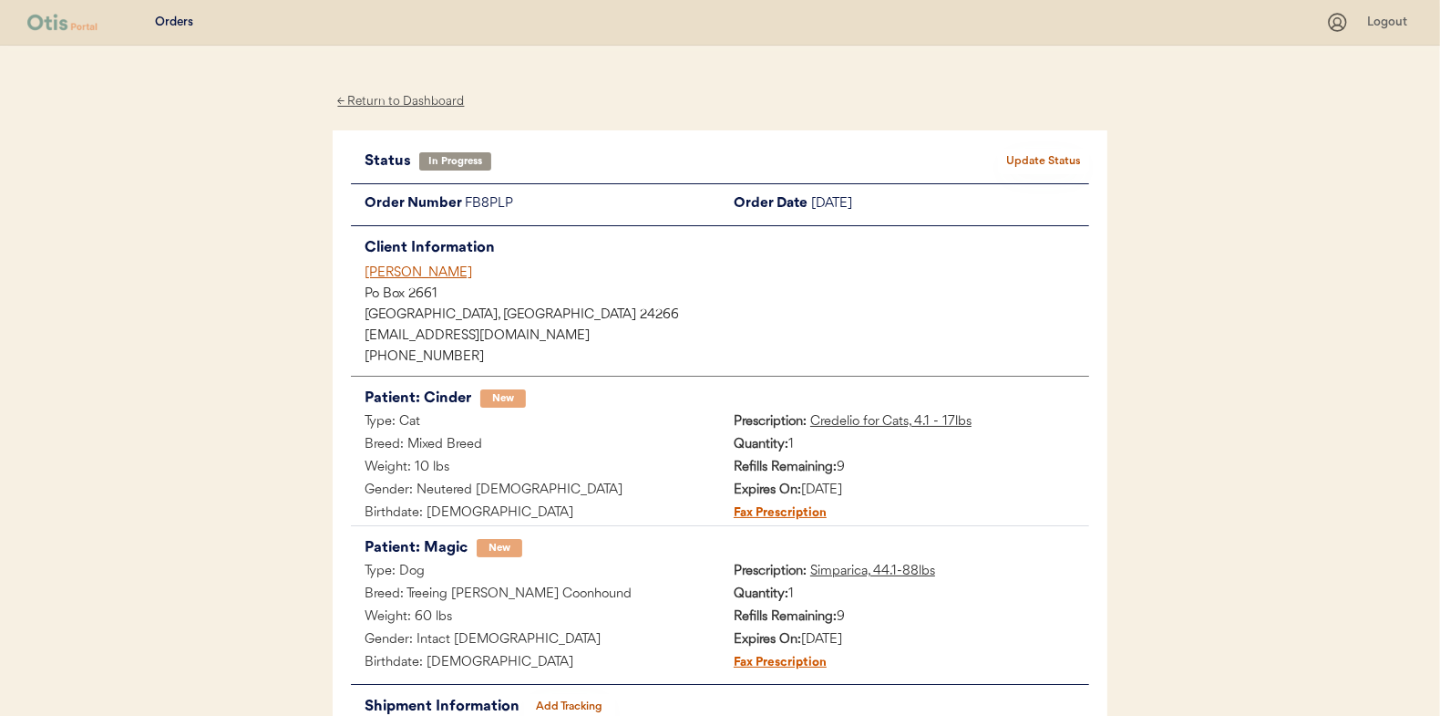
click at [385, 101] on div "← Return to Dashboard" at bounding box center [401, 101] width 137 height 21
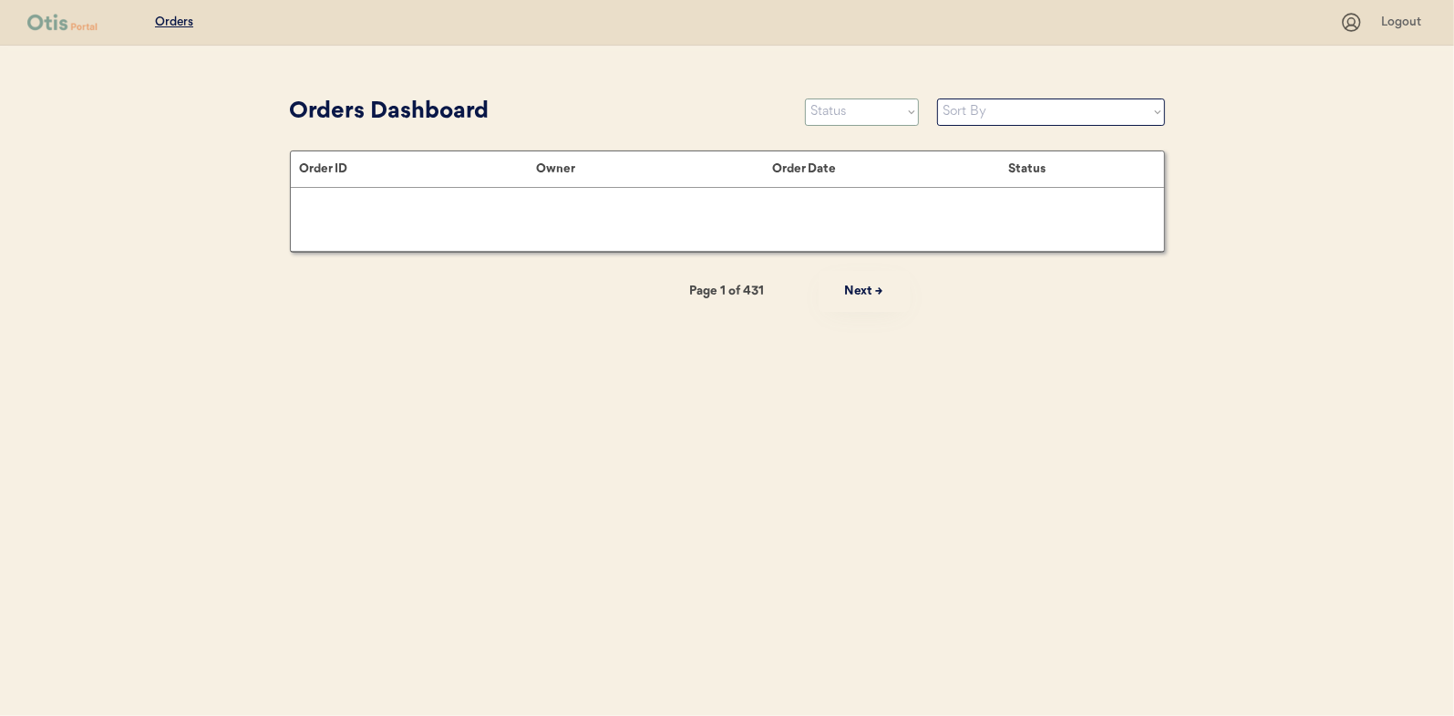
click at [851, 109] on select "Status On Hold New In Progress Complete Pending HW Consent Canceled" at bounding box center [862, 111] width 114 height 27
select select ""new""
click at [805, 98] on select "Status On Hold New In Progress Complete Pending HW Consent Canceled" at bounding box center [862, 111] width 114 height 27
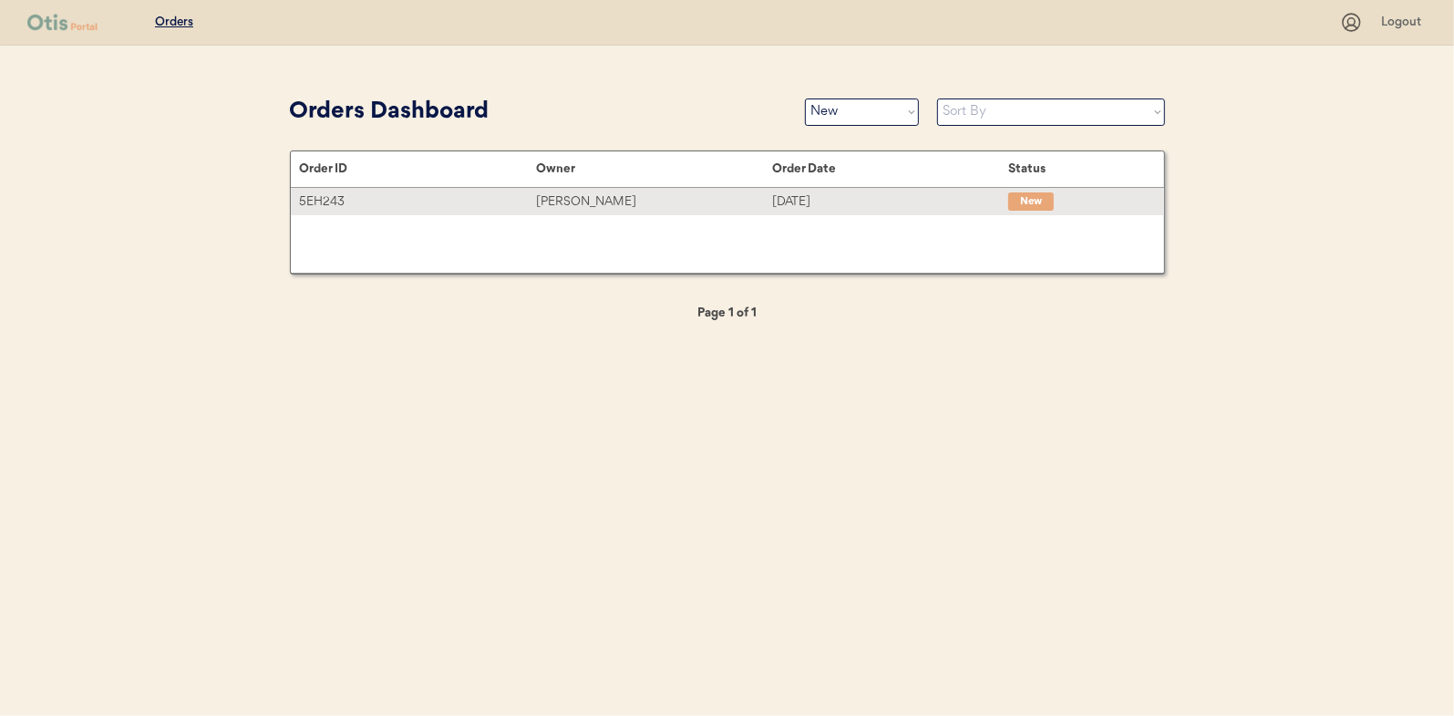
click at [557, 191] on div "[PERSON_NAME]" at bounding box center [654, 201] width 236 height 21
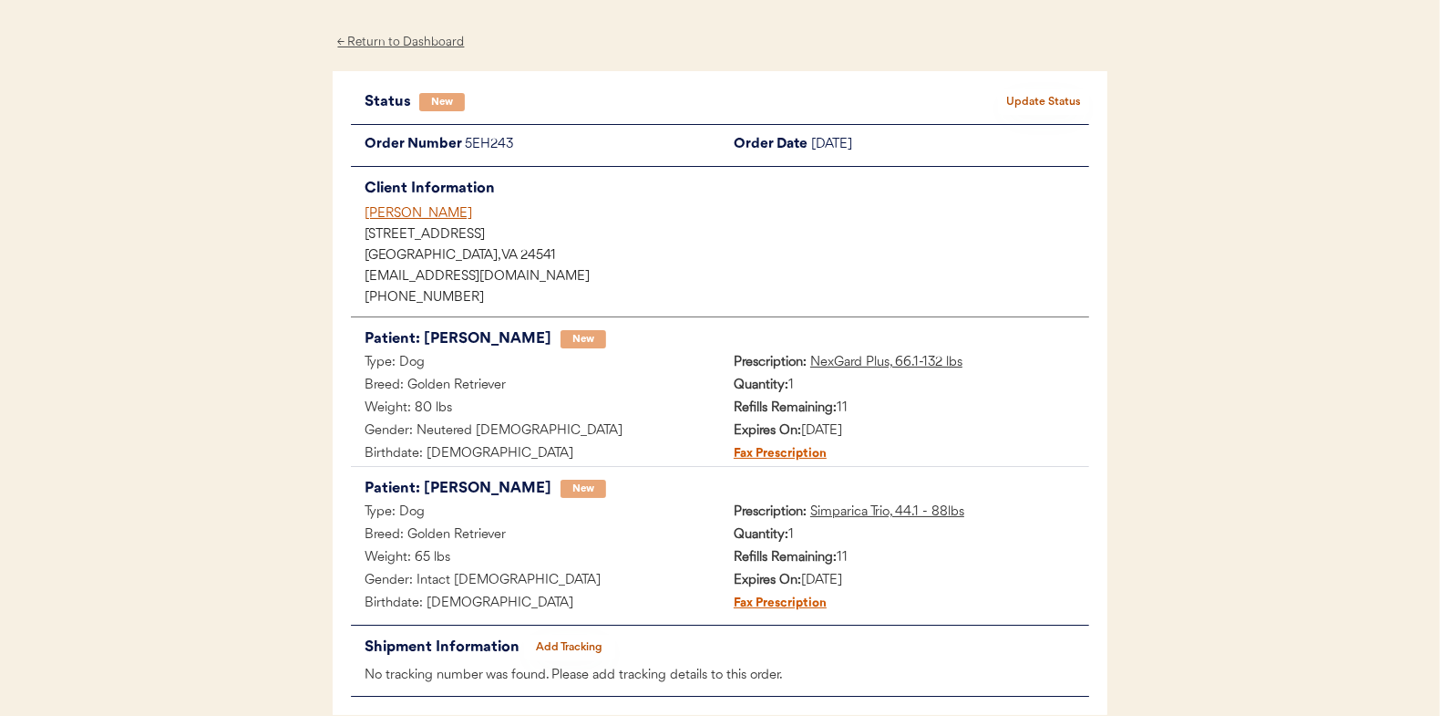
scroll to position [91, 0]
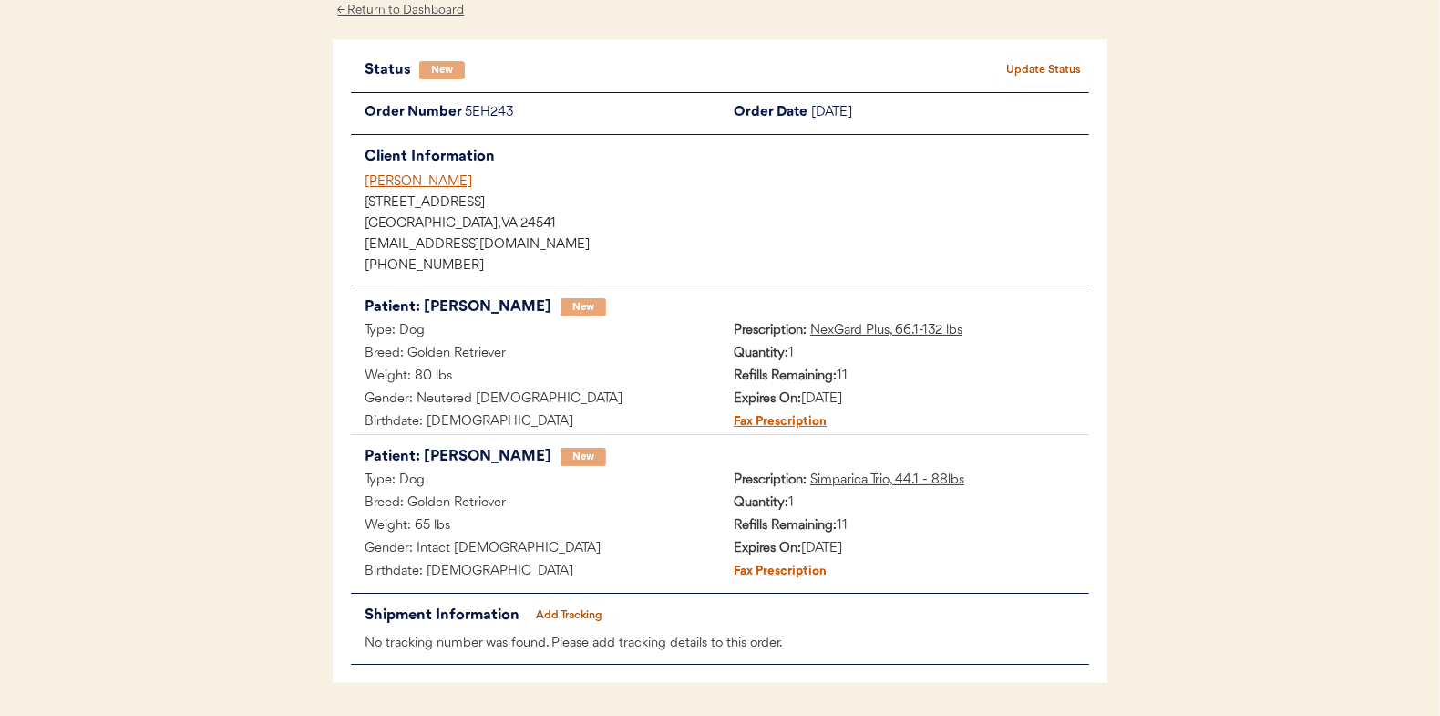
click at [1030, 70] on button "Update Status" at bounding box center [1043, 70] width 91 height 26
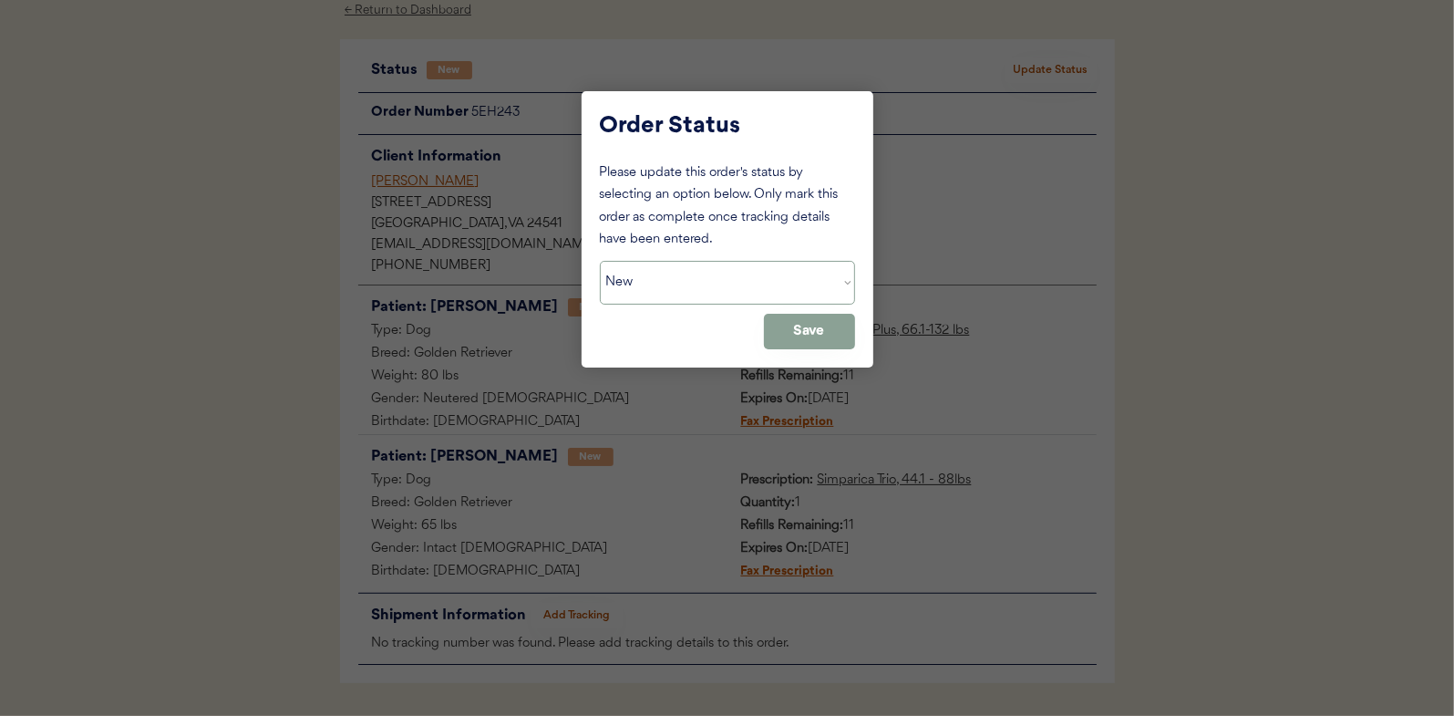
click at [694, 284] on select "Status On Hold New In Progress Complete Pending HW Consent Canceled" at bounding box center [727, 283] width 255 height 44
select select ""in_progress""
click at [600, 261] on select "Status On Hold New In Progress Complete Pending HW Consent Canceled" at bounding box center [727, 283] width 255 height 44
click at [835, 338] on button "Save" at bounding box center [809, 332] width 91 height 36
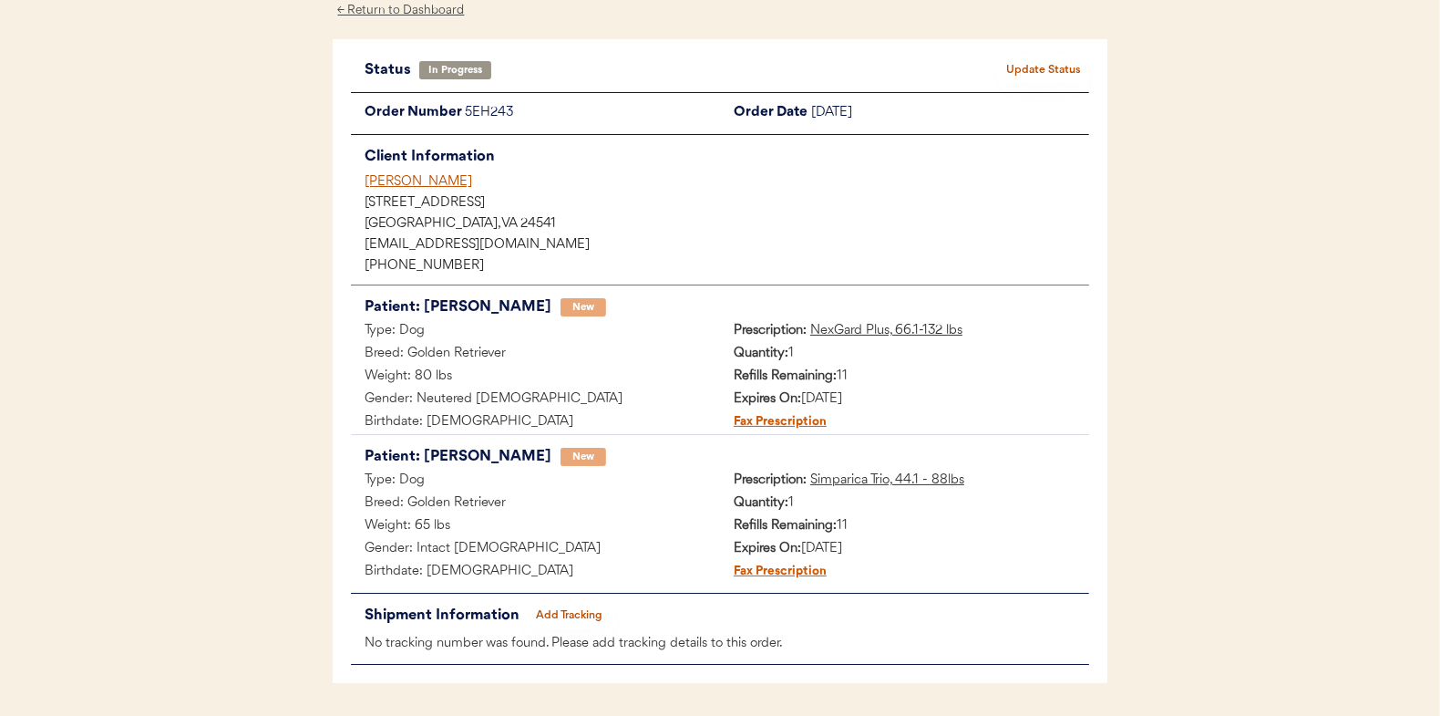
click at [399, 9] on div "← Return to Dashboard" at bounding box center [401, 10] width 137 height 21
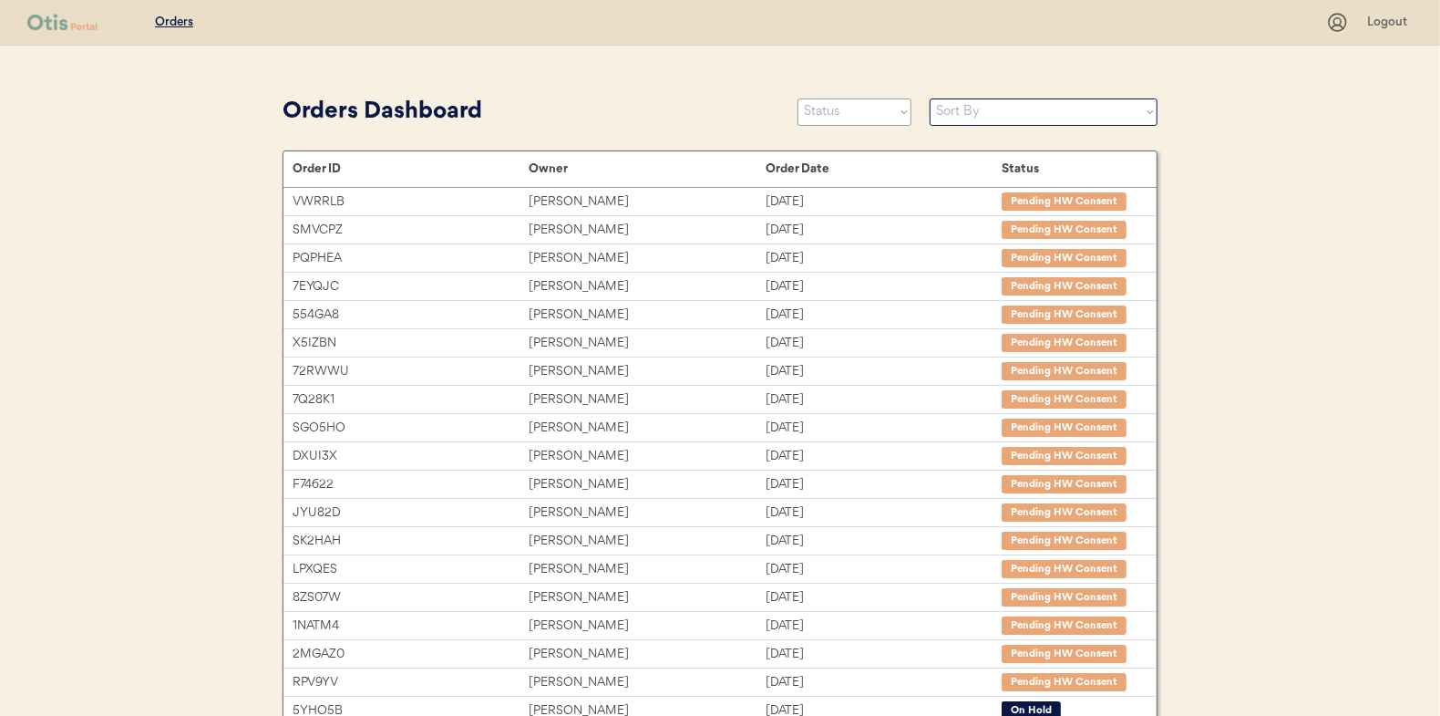
click at [840, 119] on select "Status On Hold New In Progress Complete Pending HW Consent Canceled" at bounding box center [855, 111] width 114 height 27
click at [798, 98] on select "Status On Hold New In Progress Complete Pending HW Consent Canceled" at bounding box center [855, 111] width 114 height 27
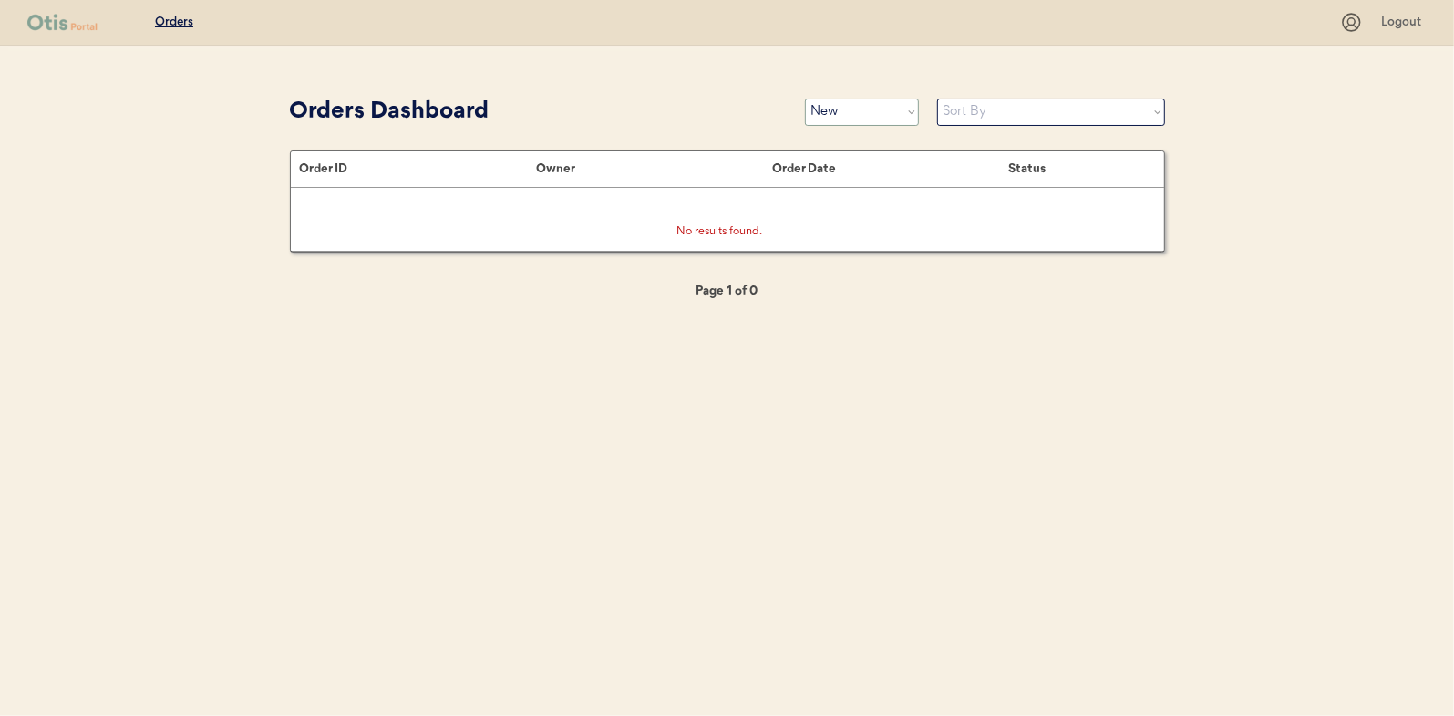
click at [871, 112] on select "Status On Hold New In Progress Complete Pending HW Consent Canceled" at bounding box center [862, 111] width 114 height 27
click at [805, 98] on select "Status On Hold New In Progress Complete Pending HW Consent Canceled" at bounding box center [862, 111] width 114 height 27
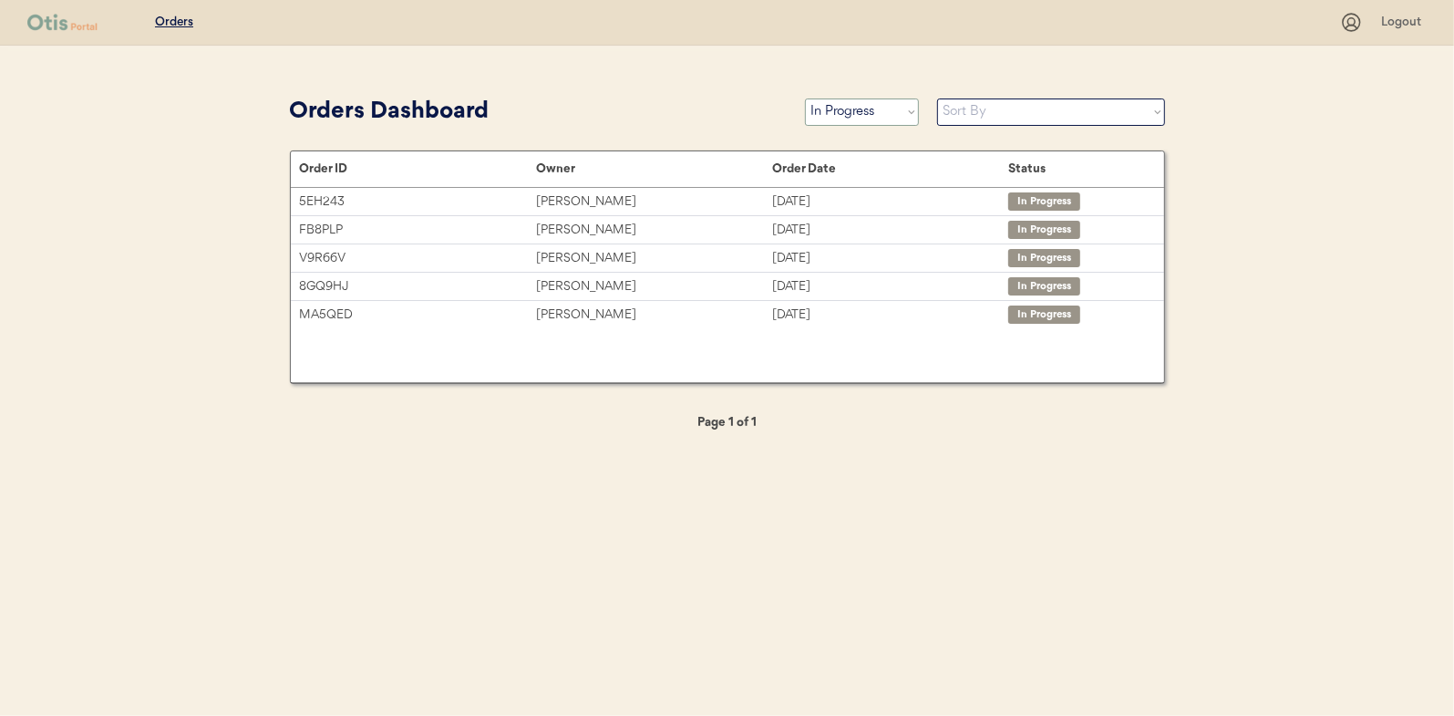
click at [868, 112] on select "Status On Hold New In Progress Complete Pending HW Consent Canceled" at bounding box center [862, 111] width 114 height 27
click at [805, 98] on select "Status On Hold New In Progress Complete Pending HW Consent Canceled" at bounding box center [862, 111] width 114 height 27
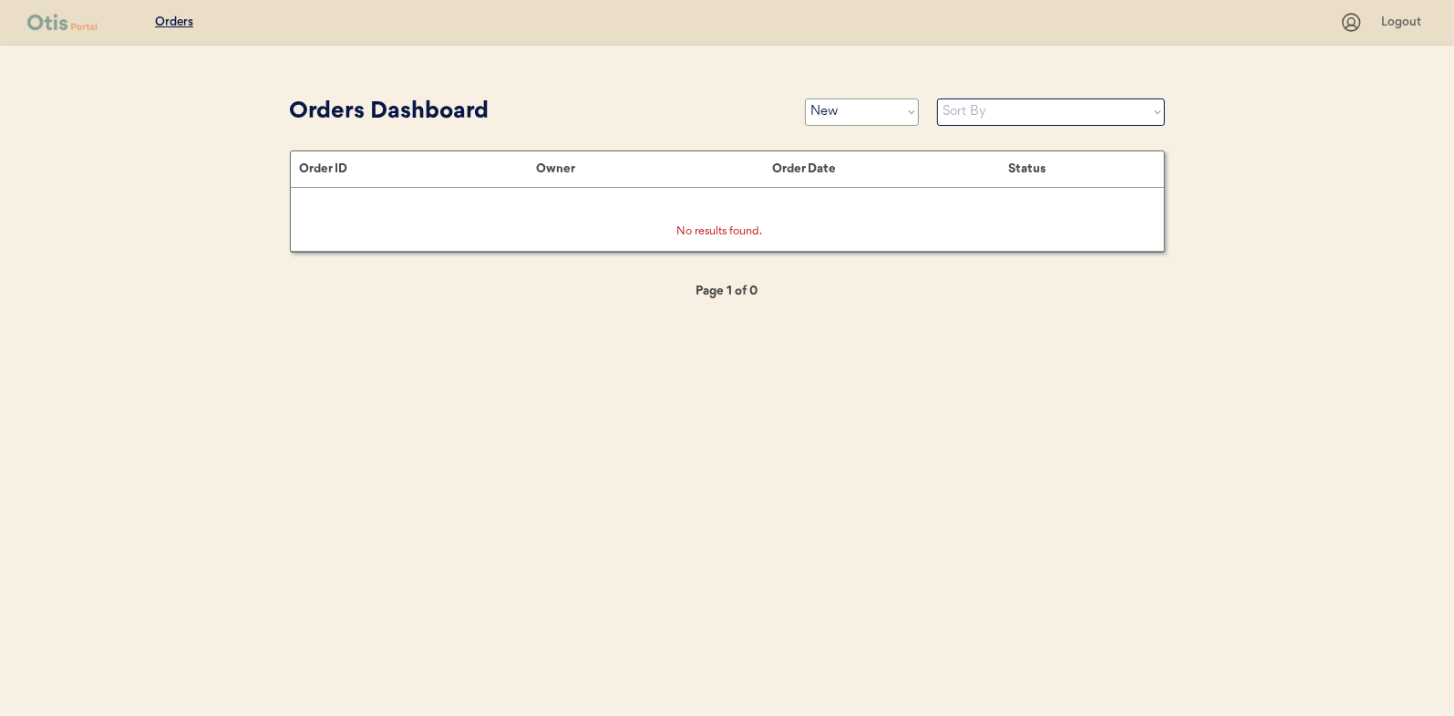
click at [843, 115] on select "Status On Hold New In Progress Complete Pending HW Consent Canceled" at bounding box center [862, 111] width 114 height 27
select select ""in_progress""
click at [805, 98] on select "Status On Hold New In Progress Complete Pending HW Consent Canceled" at bounding box center [862, 111] width 114 height 27
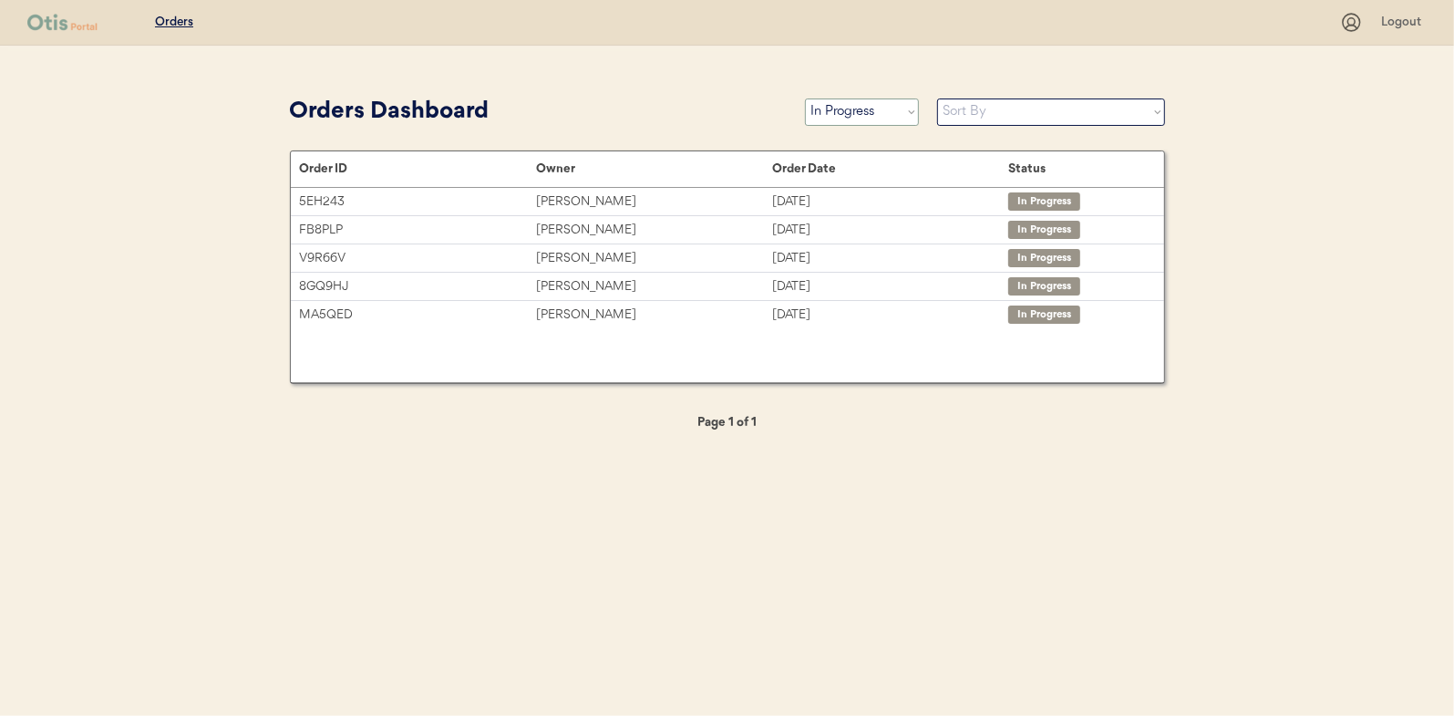
click at [844, 115] on select "Status On Hold New In Progress Complete Pending HW Consent Canceled" at bounding box center [862, 111] width 114 height 27
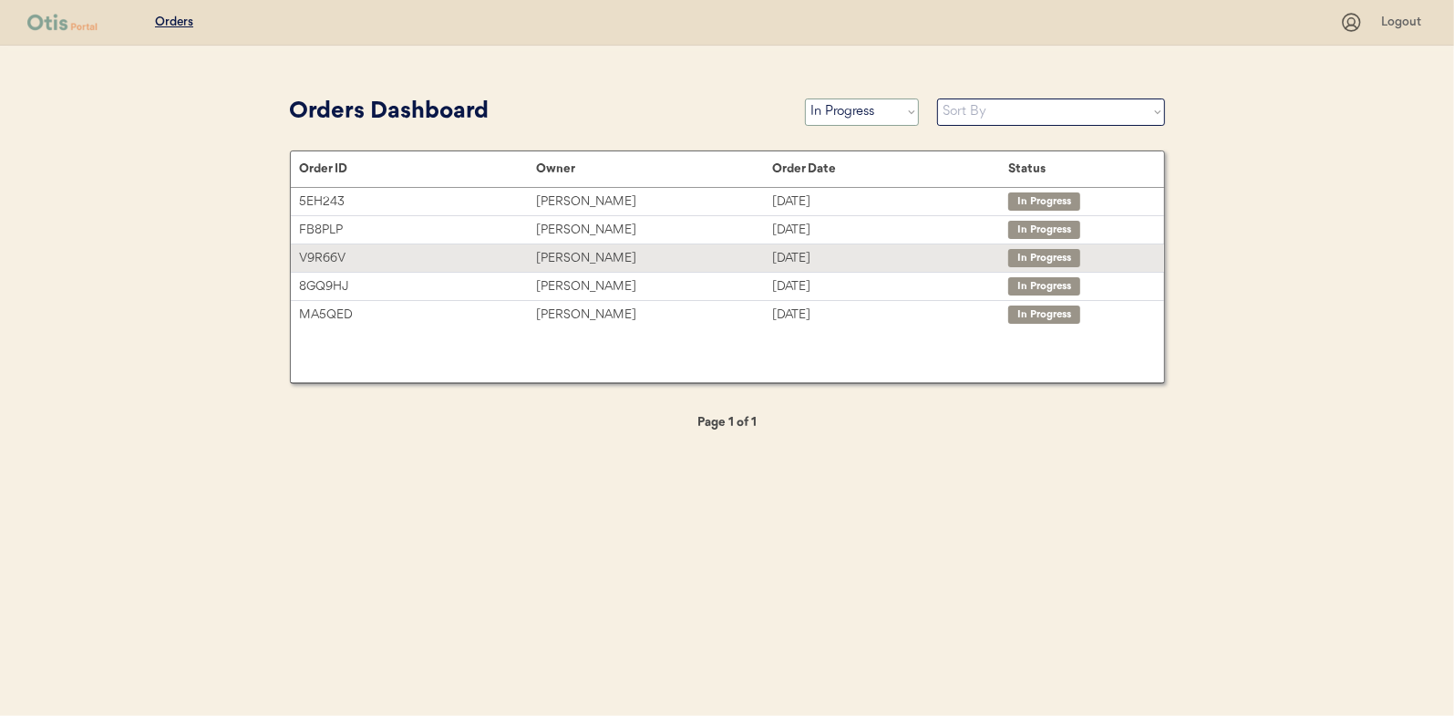
click at [572, 262] on div "[PERSON_NAME]" at bounding box center [654, 258] width 236 height 21
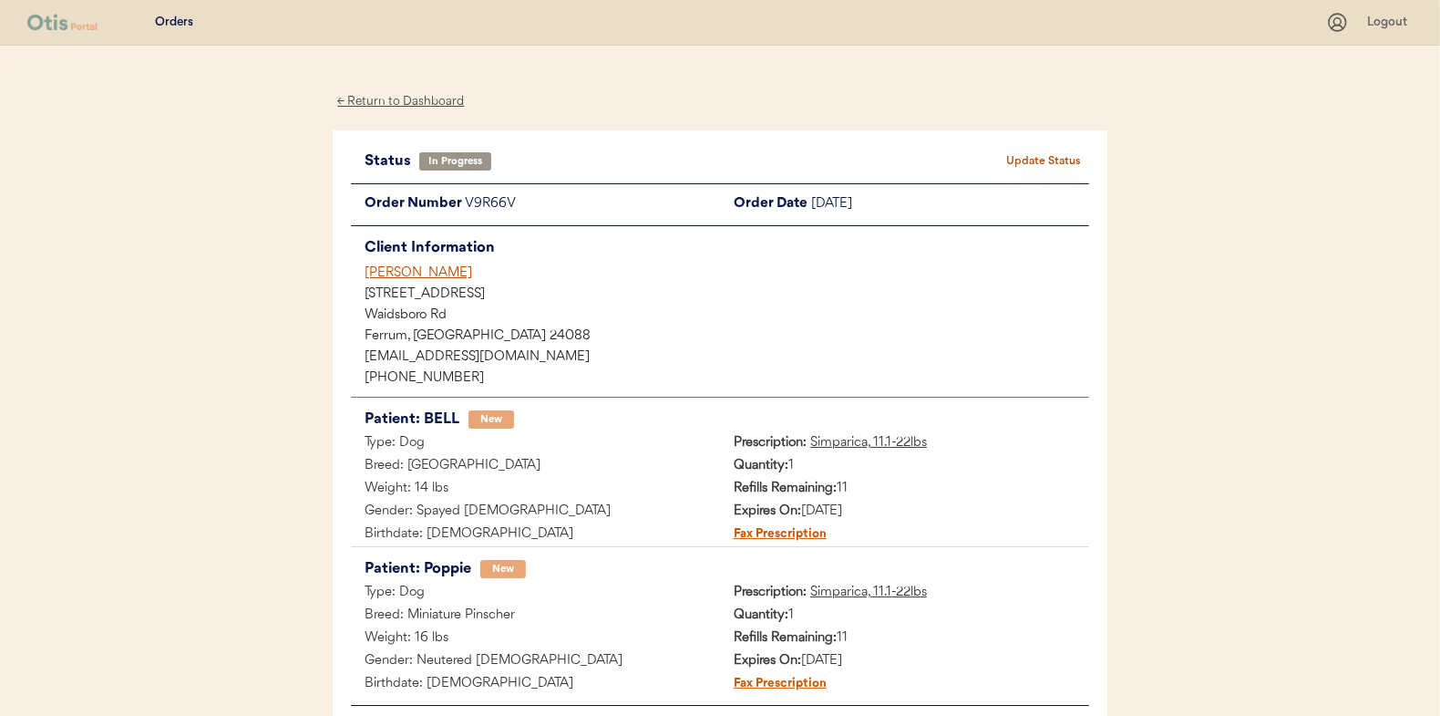
click at [401, 97] on div "← Return to Dashboard" at bounding box center [401, 101] width 137 height 21
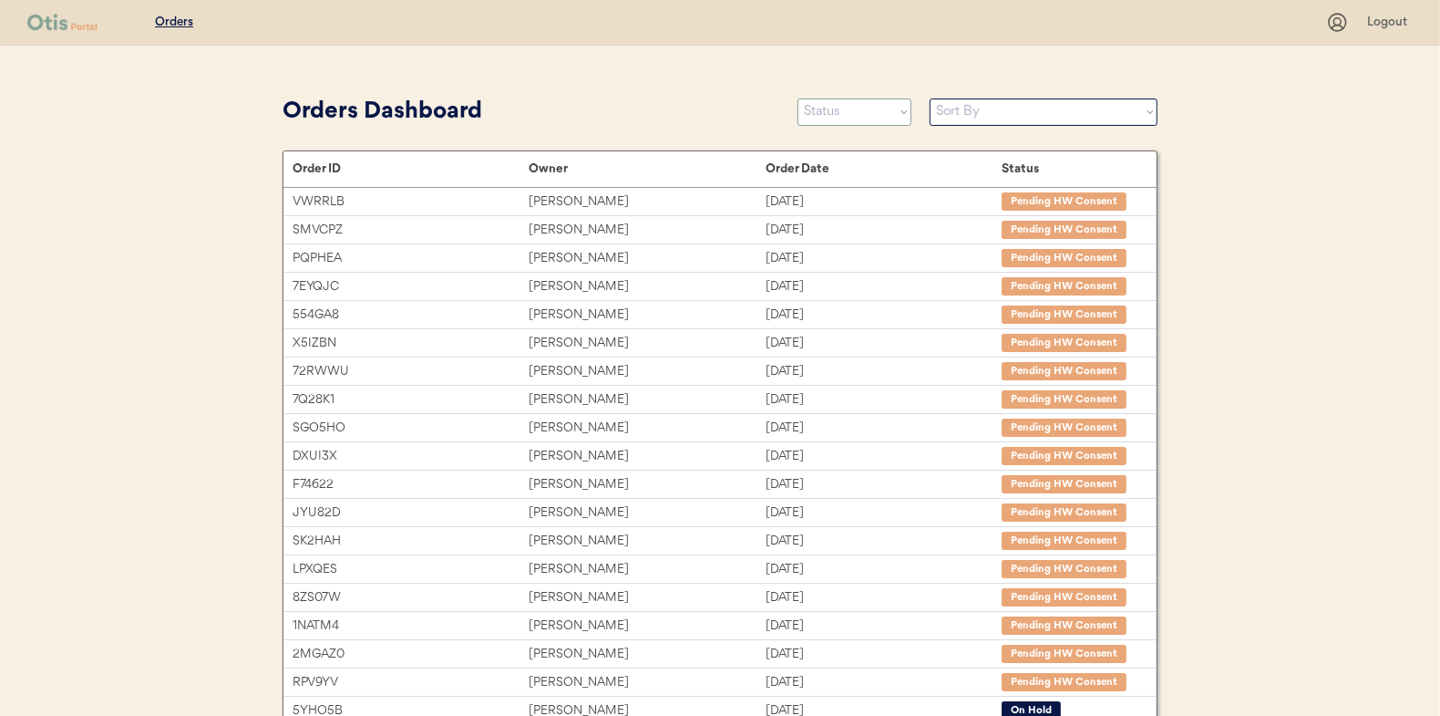
click at [815, 107] on select "Status On Hold New In Progress Complete Pending HW Consent Canceled" at bounding box center [855, 111] width 114 height 27
click at [798, 98] on select "Status On Hold New In Progress Complete Pending HW Consent Canceled" at bounding box center [855, 111] width 114 height 27
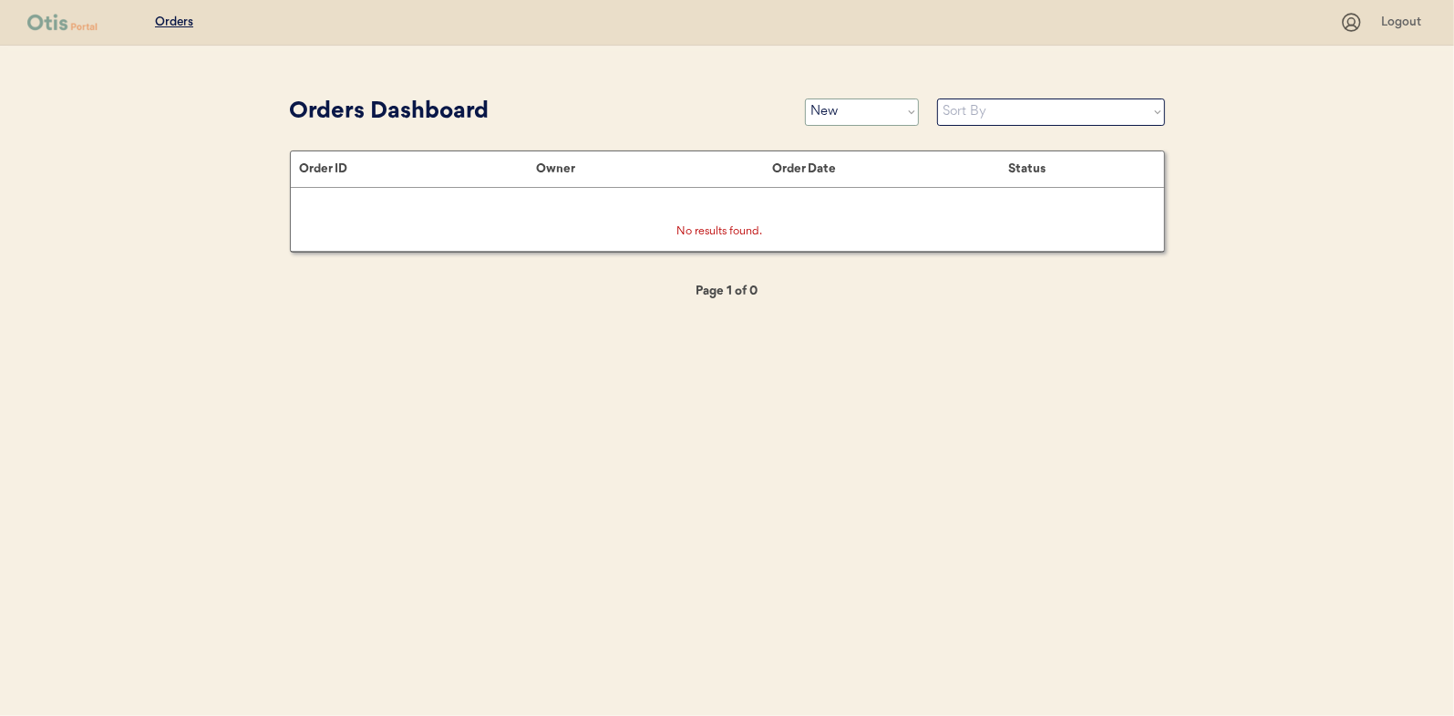
click at [820, 106] on select "Status On Hold New In Progress Complete Pending HW Consent Canceled" at bounding box center [862, 111] width 114 height 27
select select ""in_progress""
click at [805, 98] on select "Status On Hold New In Progress Complete Pending HW Consent Canceled" at bounding box center [862, 111] width 114 height 27
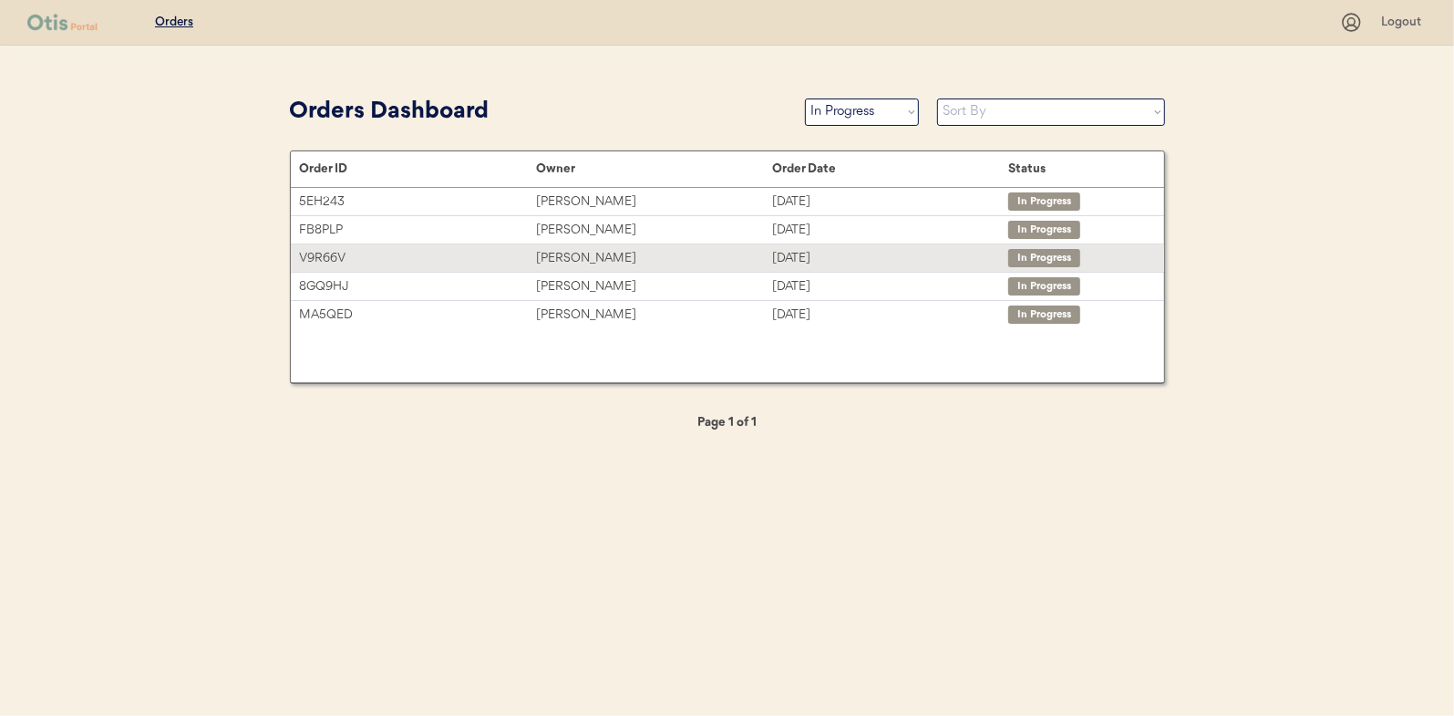
click at [572, 257] on div "Susanne Zuber" at bounding box center [654, 258] width 236 height 21
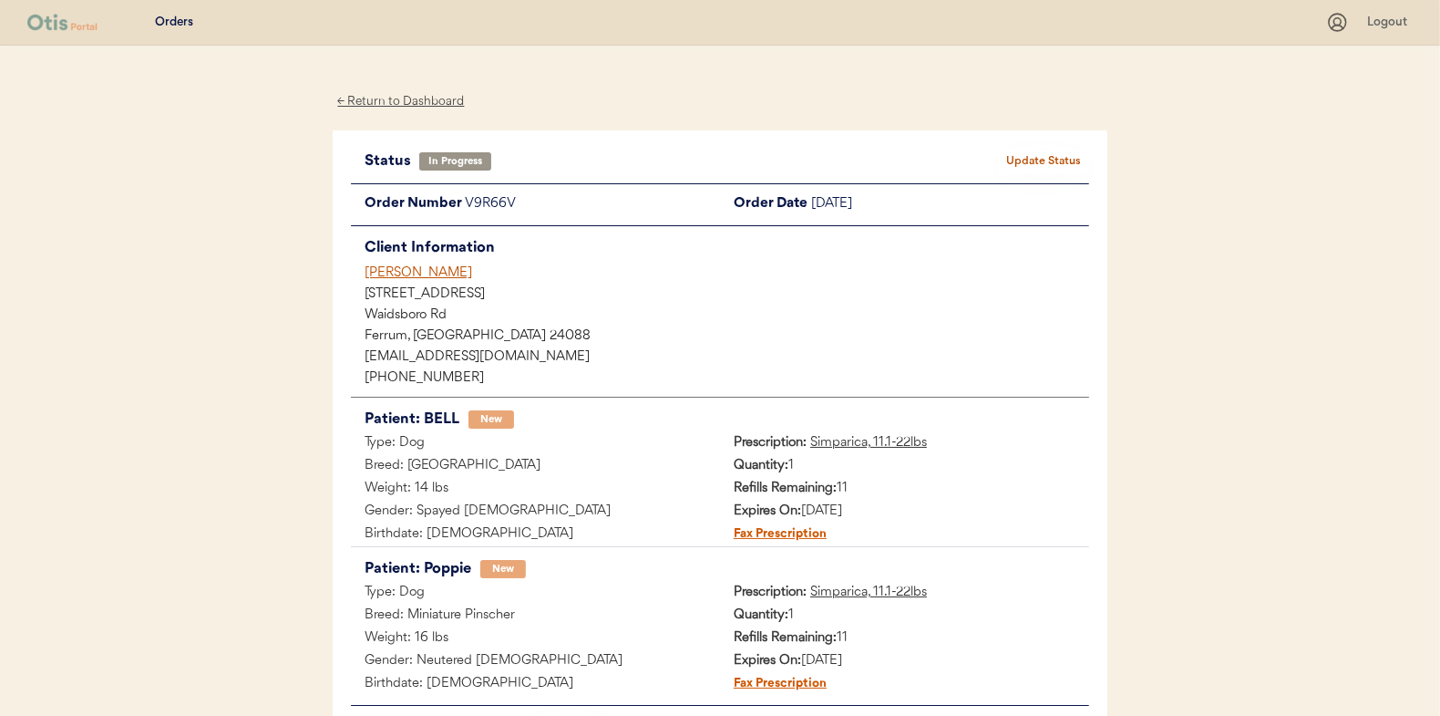
scroll to position [170, 0]
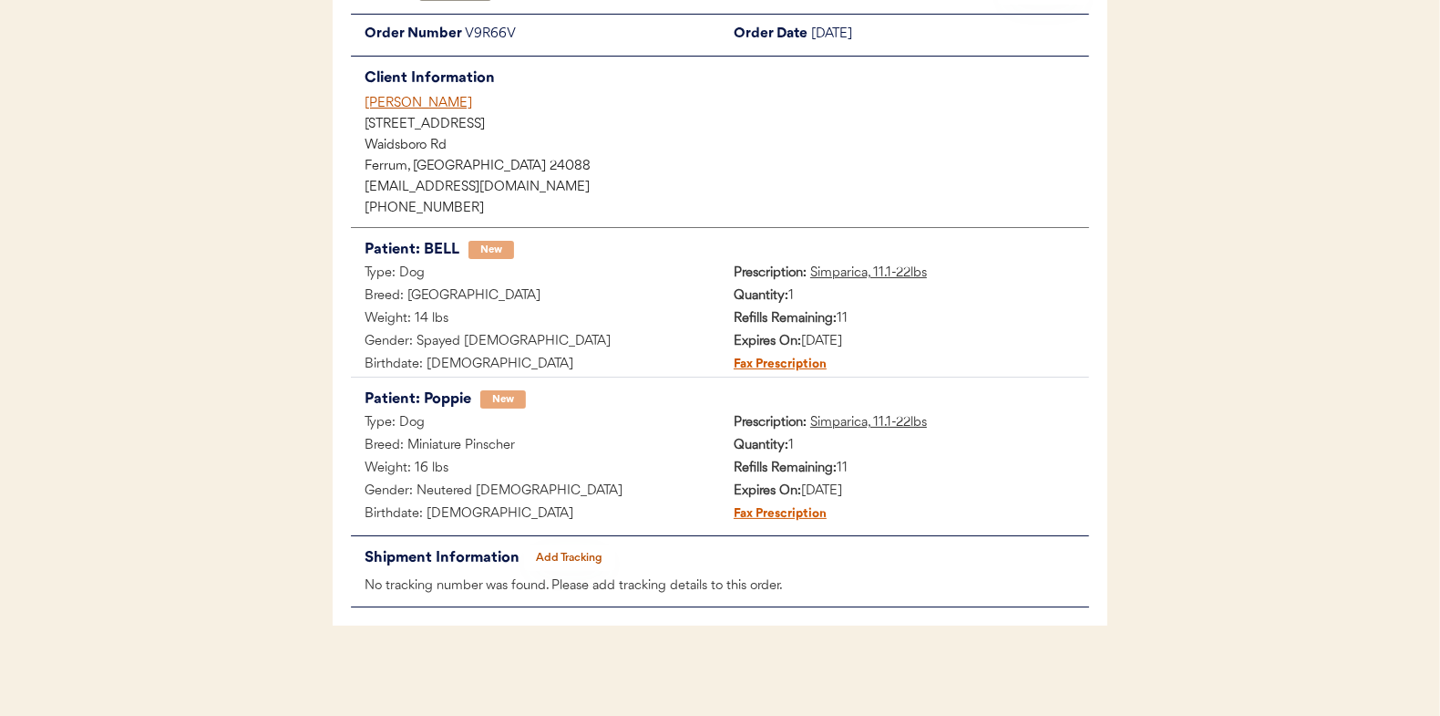
click at [574, 545] on button "Add Tracking" at bounding box center [569, 558] width 91 height 26
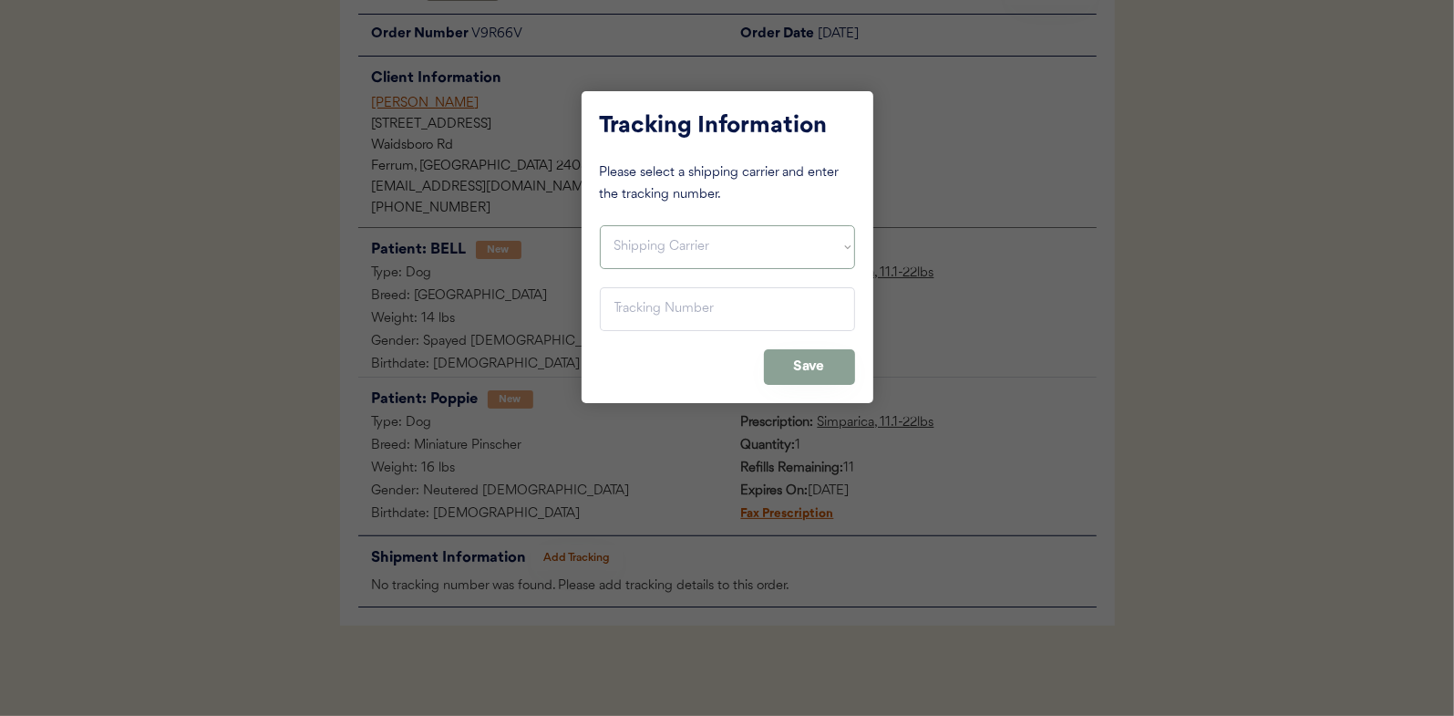
click at [631, 248] on select "Shipping Carrier FedEx FedEx Ground Economy UPS USPS" at bounding box center [727, 247] width 255 height 44
select select ""usps""
click at [600, 225] on select "Shipping Carrier FedEx FedEx Ground Economy UPS USPS" at bounding box center [727, 247] width 255 height 44
click at [624, 303] on input "input" at bounding box center [727, 309] width 255 height 44
paste input "9400150105497025914750"
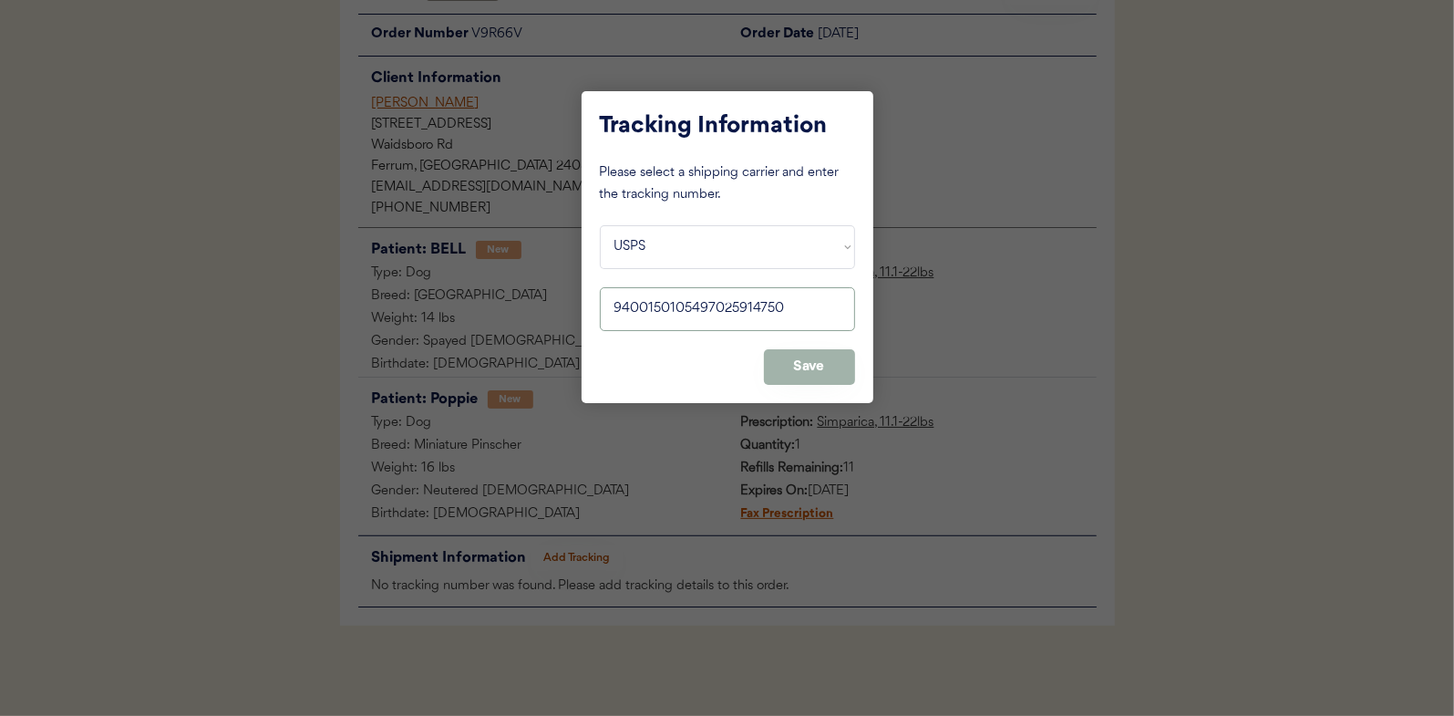
type input "9400150105497025914750"
click at [825, 356] on button "Save" at bounding box center [809, 367] width 91 height 36
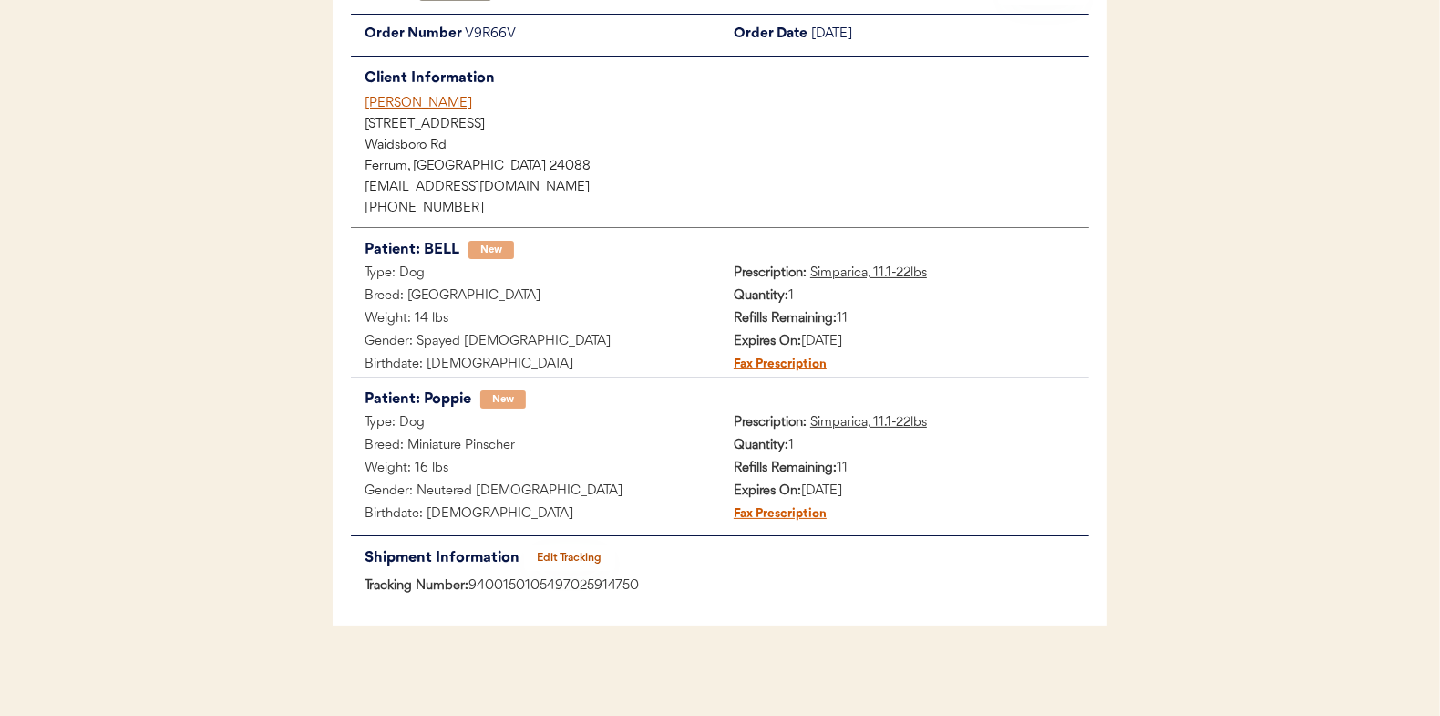
scroll to position [0, 0]
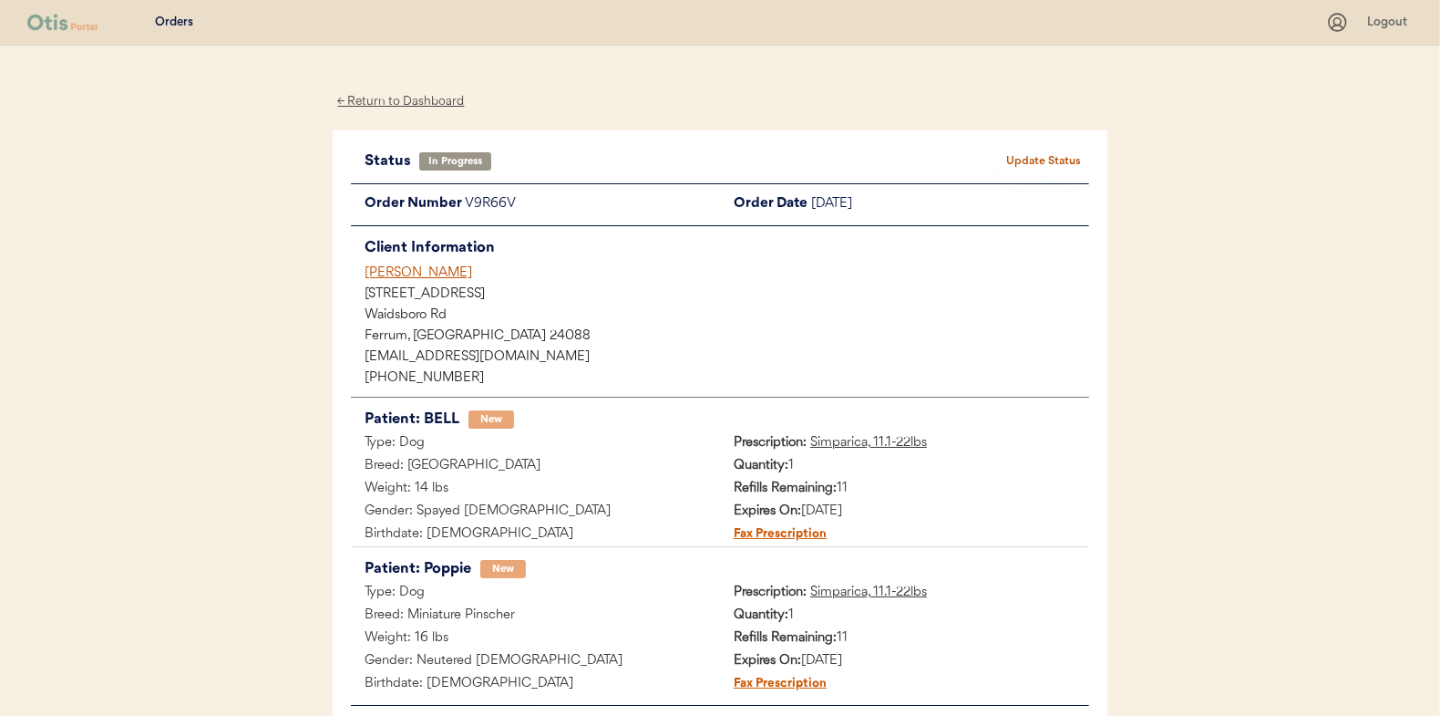
click at [1057, 155] on button "Update Status" at bounding box center [1043, 162] width 91 height 26
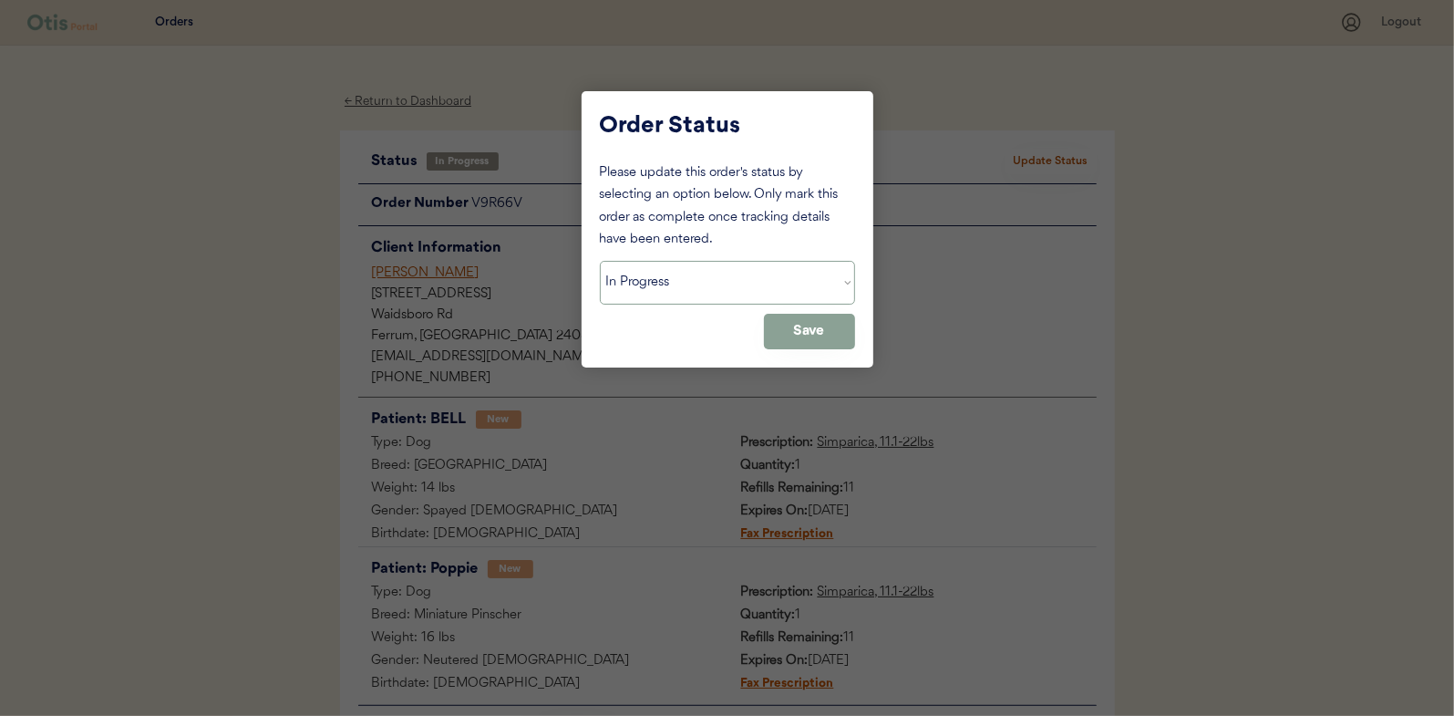
click at [645, 292] on select "Status On Hold New In Progress Complete Pending HW Consent Canceled" at bounding box center [727, 283] width 255 height 44
select select ""complete""
click at [600, 261] on select "Status On Hold New In Progress Complete Pending HW Consent Canceled" at bounding box center [727, 283] width 255 height 44
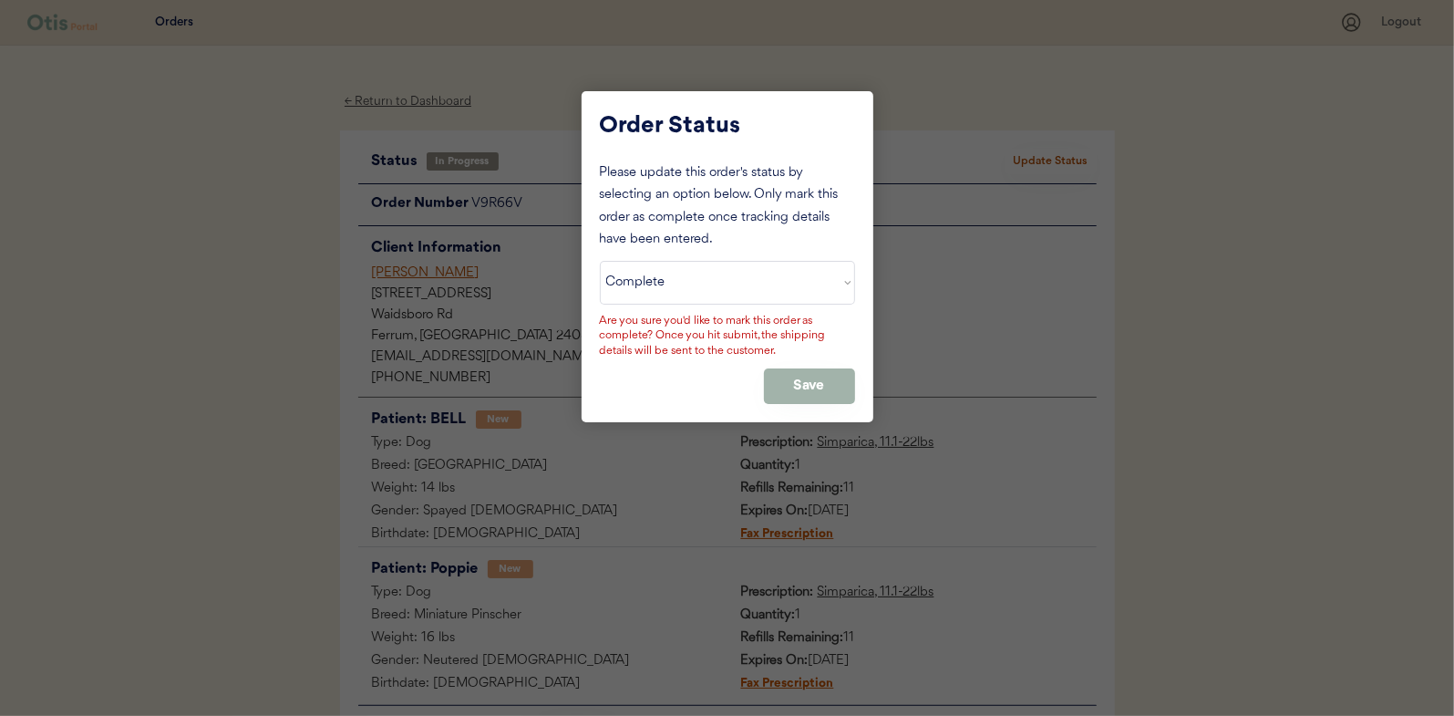
click at [812, 379] on button "Save" at bounding box center [809, 386] width 91 height 36
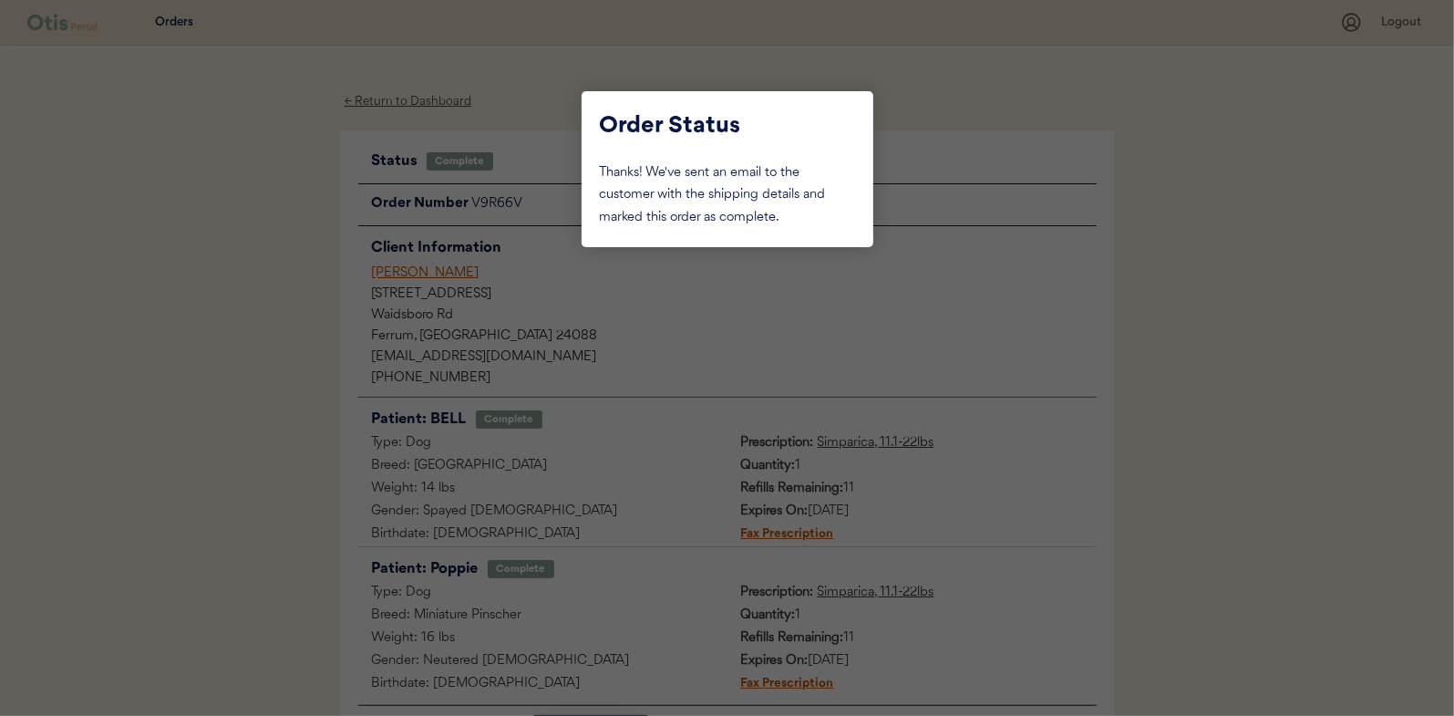
click at [176, 320] on div at bounding box center [727, 358] width 1454 height 716
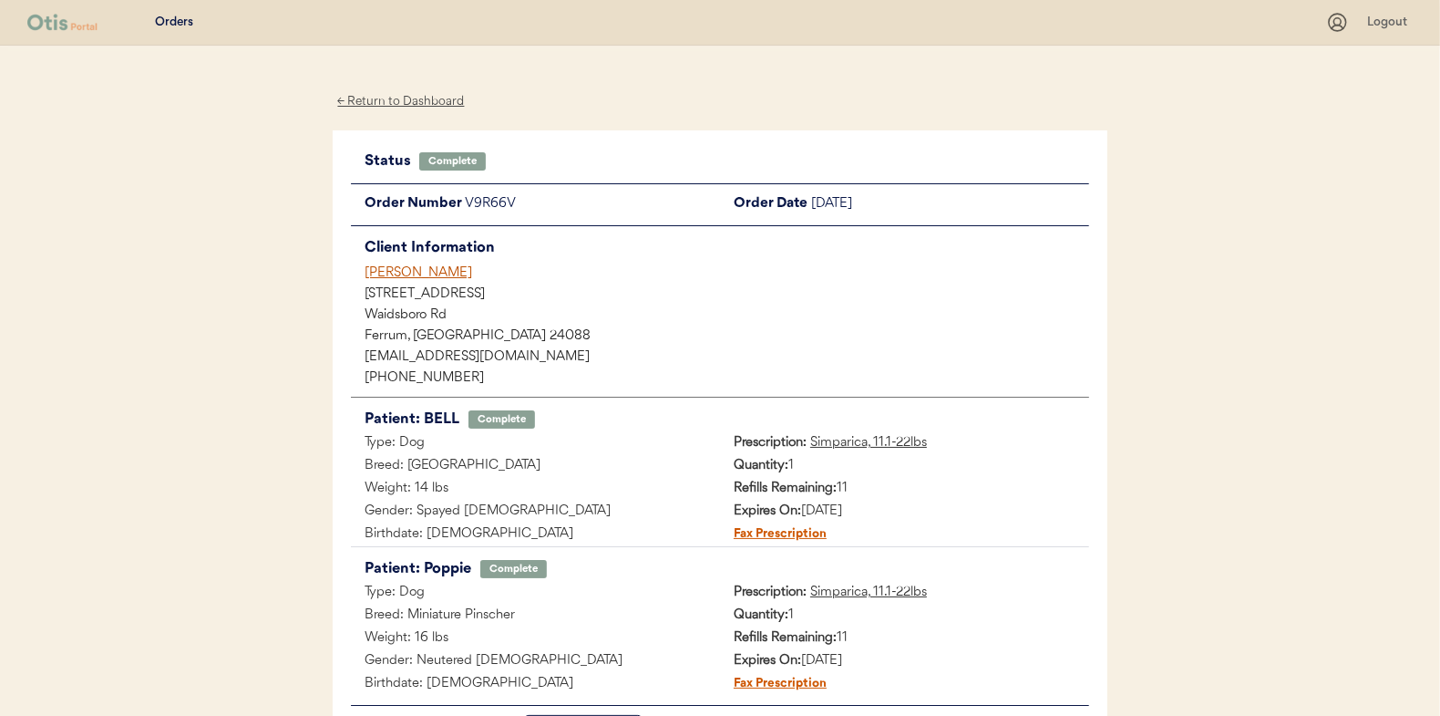
click at [374, 100] on div "← Return to Dashboard" at bounding box center [401, 101] width 137 height 21
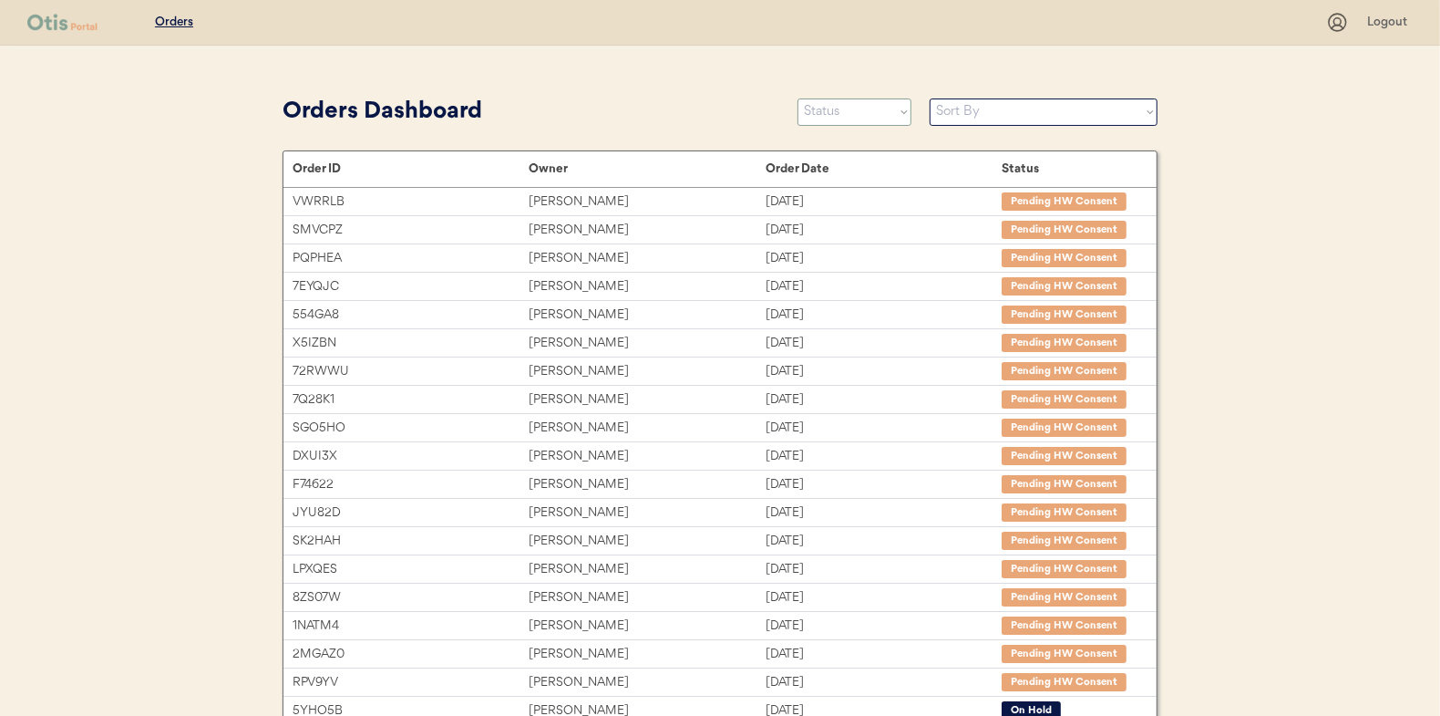
click at [849, 116] on select "Status On Hold New In Progress Complete Pending HW Consent Canceled" at bounding box center [855, 111] width 114 height 27
click at [798, 98] on select "Status On Hold New In Progress Complete Pending HW Consent Canceled" at bounding box center [855, 111] width 114 height 27
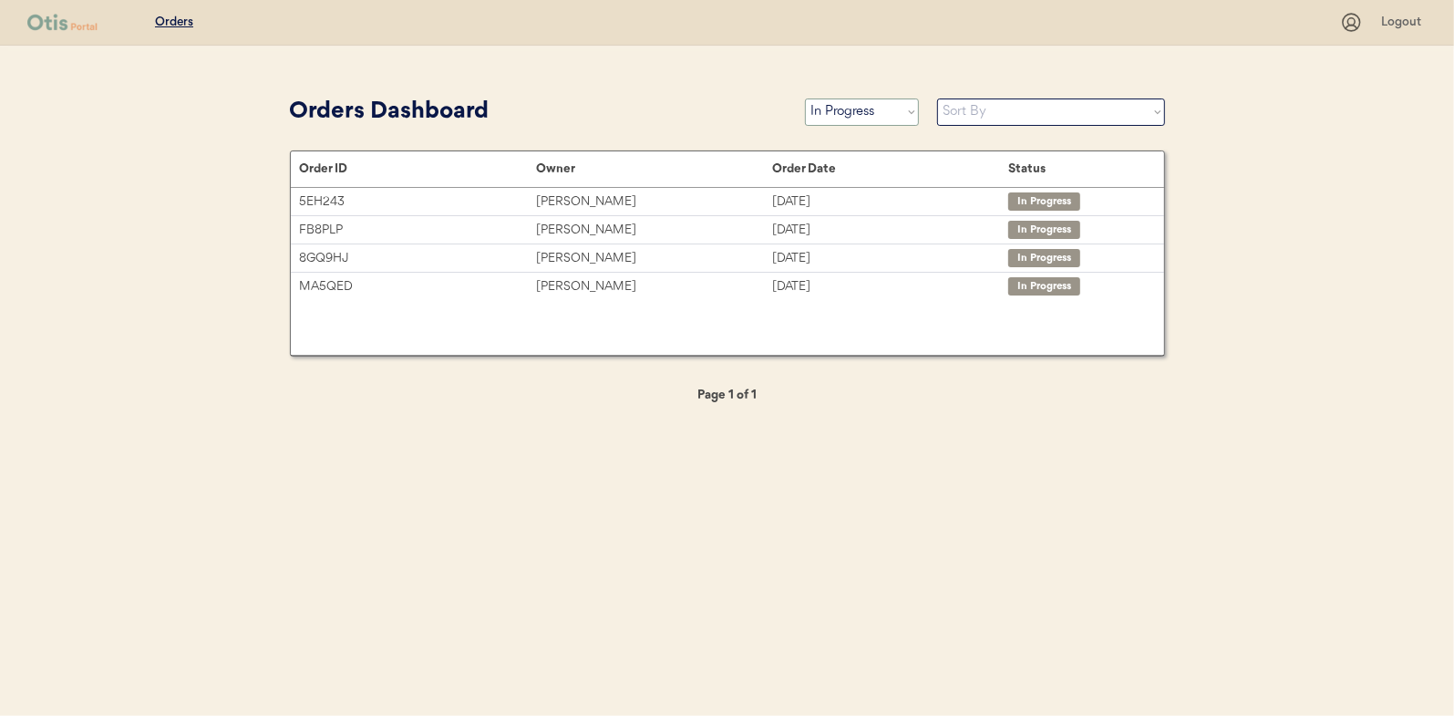
click at [857, 108] on select "Status On Hold New In Progress Complete Pending HW Consent Canceled" at bounding box center [862, 111] width 114 height 27
select select ""new""
click at [805, 98] on select "Status On Hold New In Progress Complete Pending HW Consent Canceled" at bounding box center [862, 111] width 114 height 27
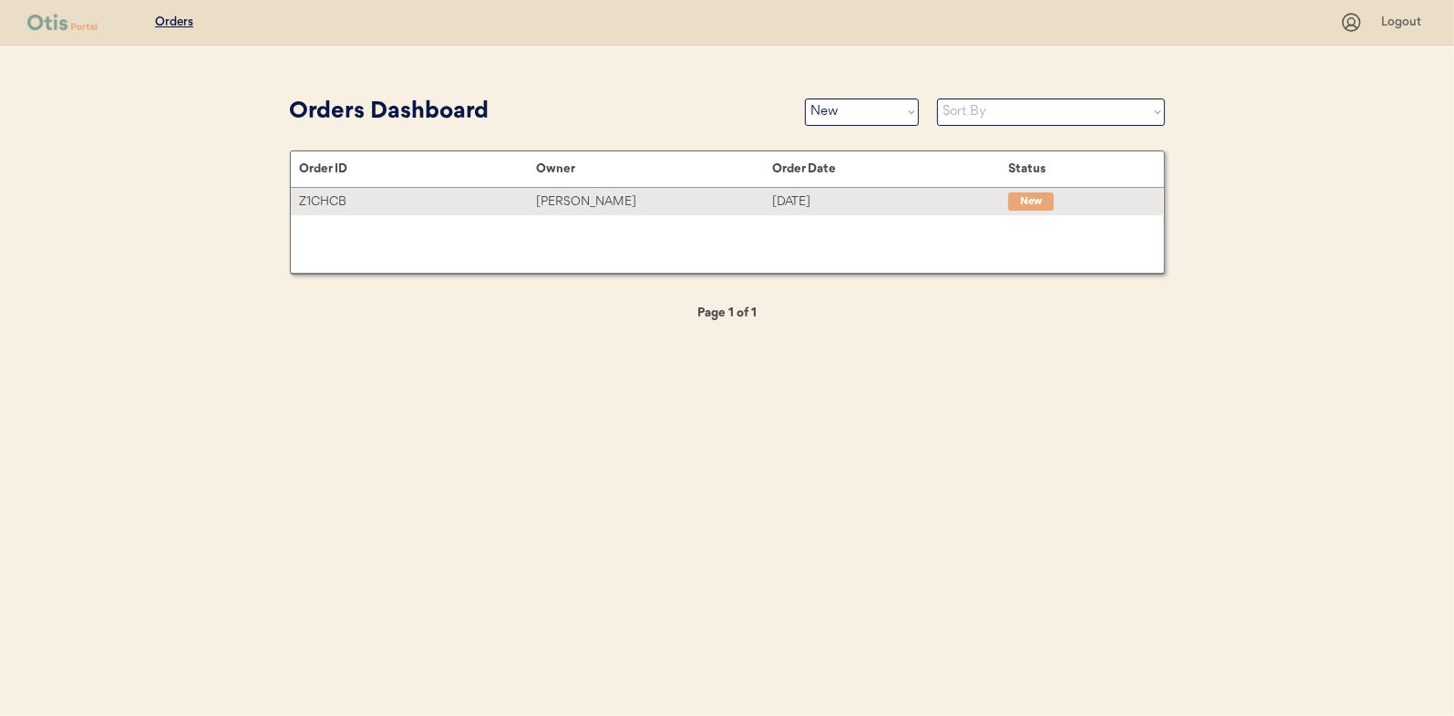
click at [592, 200] on div "[PERSON_NAME]" at bounding box center [654, 201] width 236 height 21
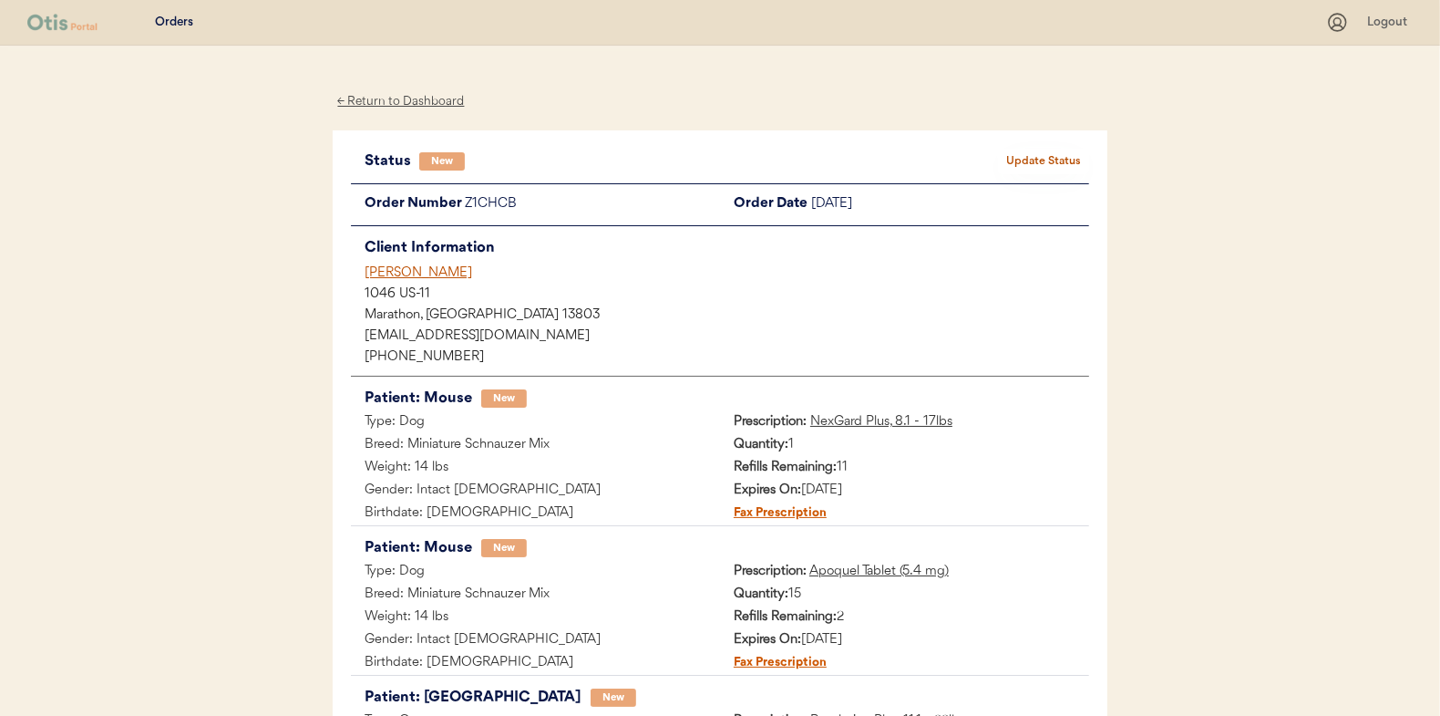
click at [302, 291] on div "Orders Logout ← Return to Dashboard Status New Update Status Order Number Z1CHC…" at bounding box center [720, 507] width 1440 height 1015
click at [1043, 153] on button "Update Status" at bounding box center [1043, 162] width 91 height 26
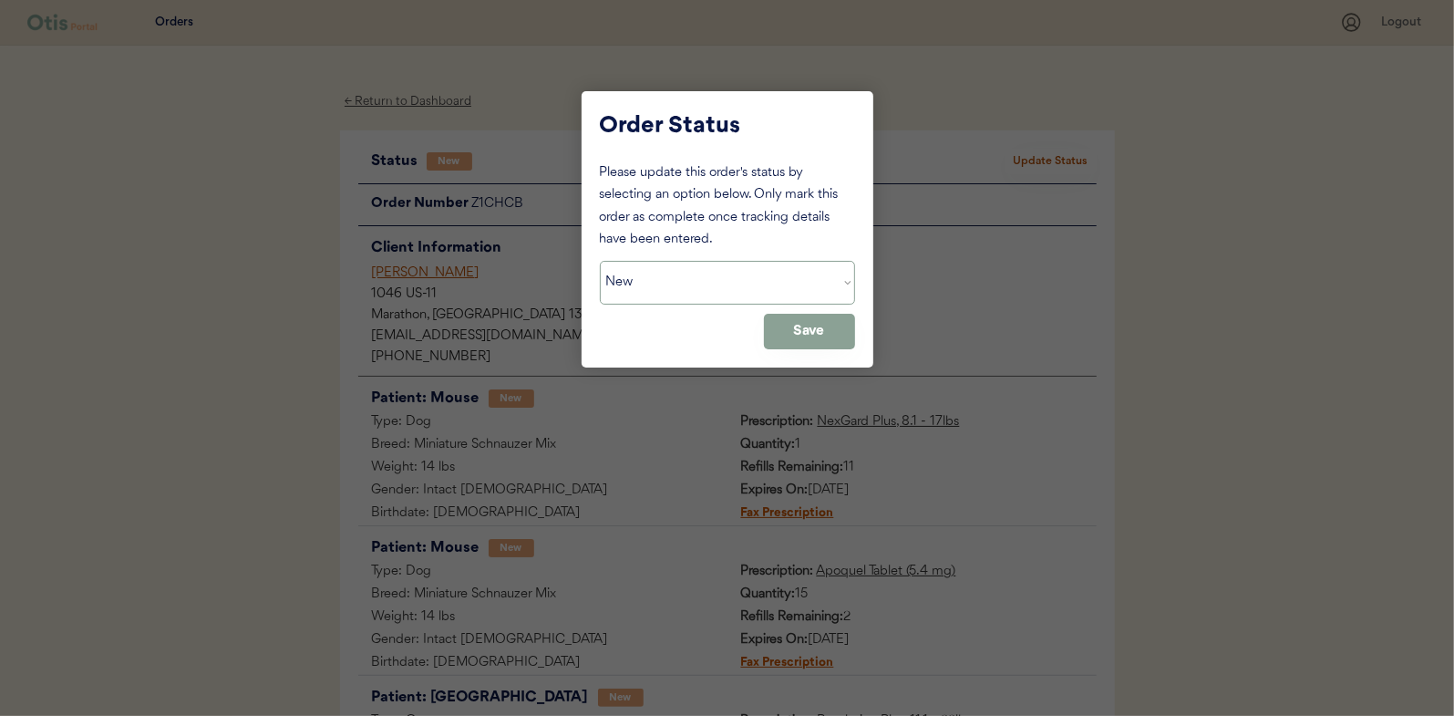
click at [653, 280] on select "Status On Hold New In Progress Complete Pending HW Consent Canceled" at bounding box center [727, 283] width 255 height 44
select select ""in_progress""
click at [600, 261] on select "Status On Hold New In Progress Complete Pending HW Consent Canceled" at bounding box center [727, 283] width 255 height 44
click at [827, 334] on button "Save" at bounding box center [809, 332] width 91 height 36
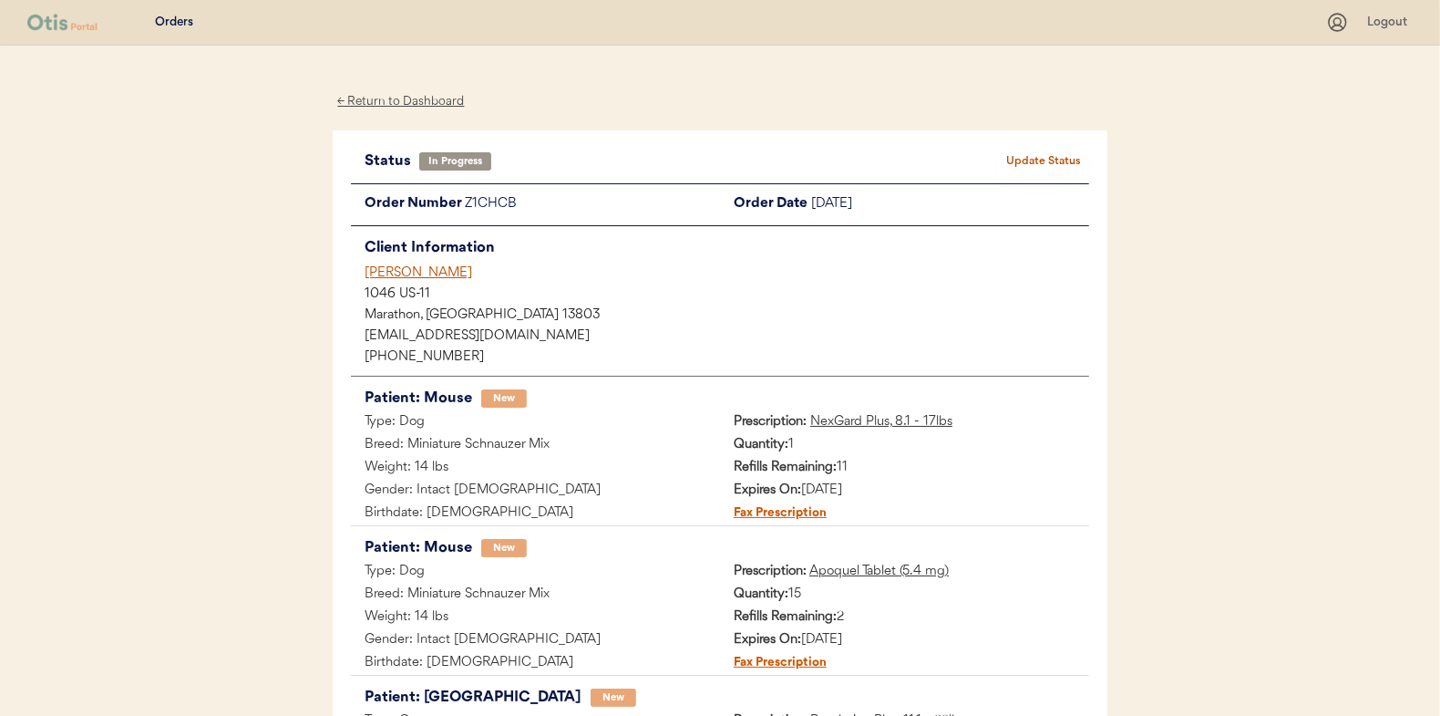
click at [401, 101] on div "← Return to Dashboard" at bounding box center [401, 101] width 137 height 21
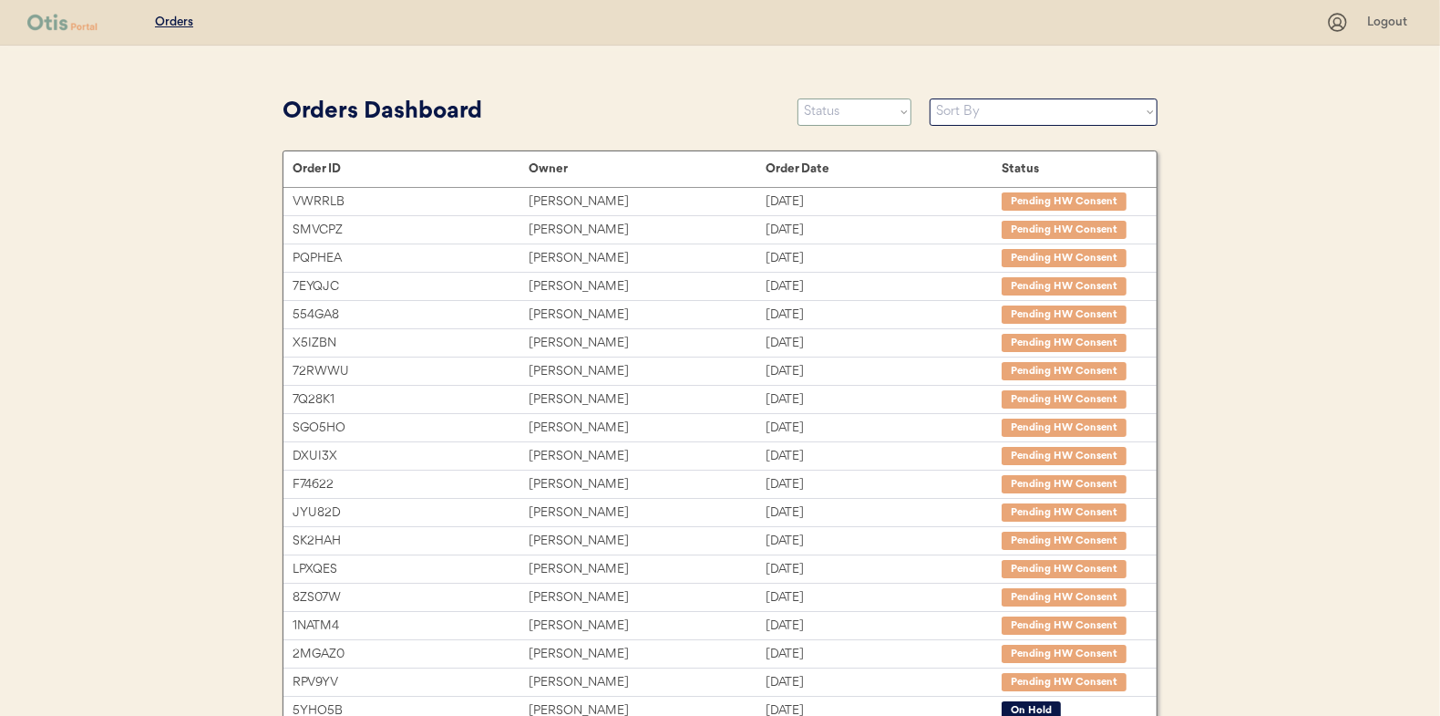
click at [825, 108] on select "Status On Hold New In Progress Complete Pending HW Consent Canceled" at bounding box center [855, 111] width 114 height 27
click at [798, 98] on select "Status On Hold New In Progress Complete Pending HW Consent Canceled" at bounding box center [855, 111] width 114 height 27
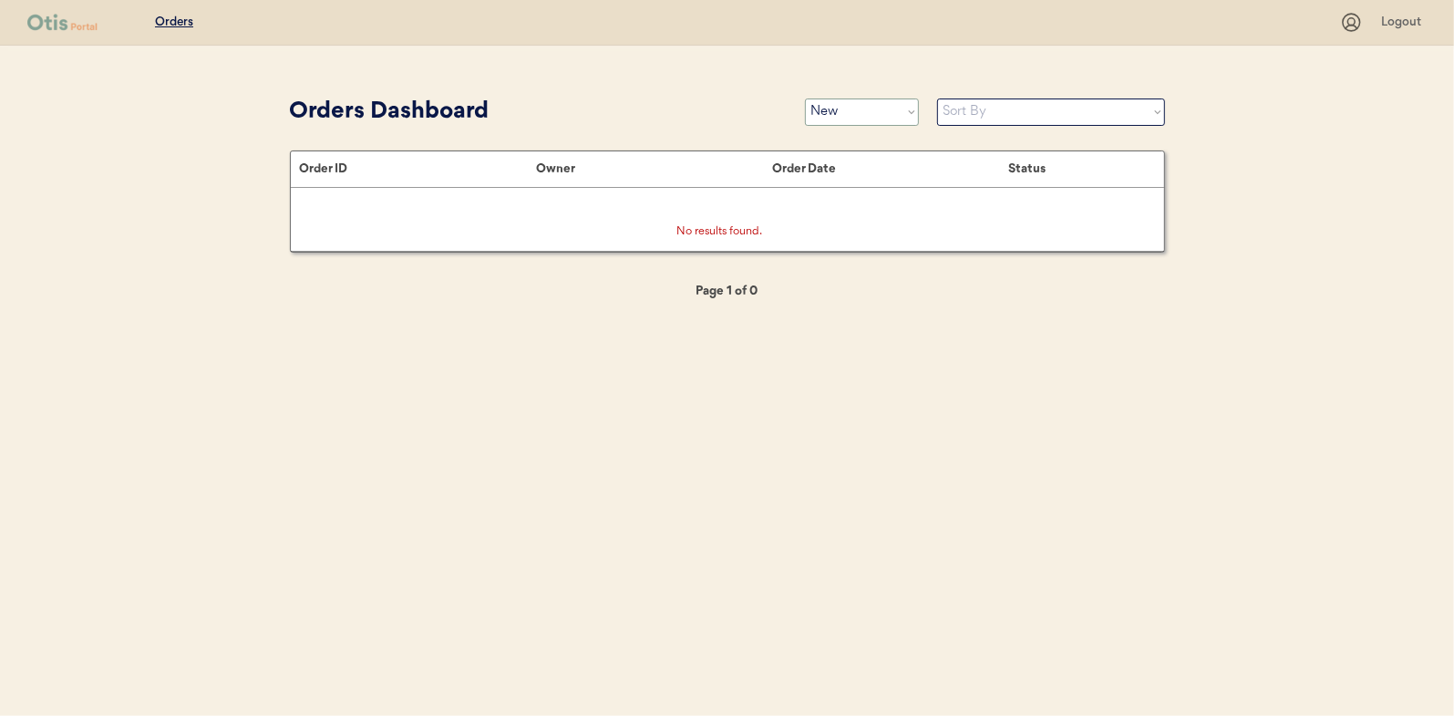
click at [844, 98] on select "Status On Hold New In Progress Complete Pending HW Consent Canceled" at bounding box center [862, 111] width 114 height 27
click at [664, 75] on div "Orders Logout Orders Dashboard Status On Hold New In Progress Complete Pending …" at bounding box center [727, 358] width 1454 height 716
click at [850, 108] on select "Status On Hold New In Progress Complete Pending HW Consent Canceled" at bounding box center [862, 111] width 114 height 27
select select ""in_progress""
click at [805, 98] on select "Status On Hold New In Progress Complete Pending HW Consent Canceled" at bounding box center [862, 111] width 114 height 27
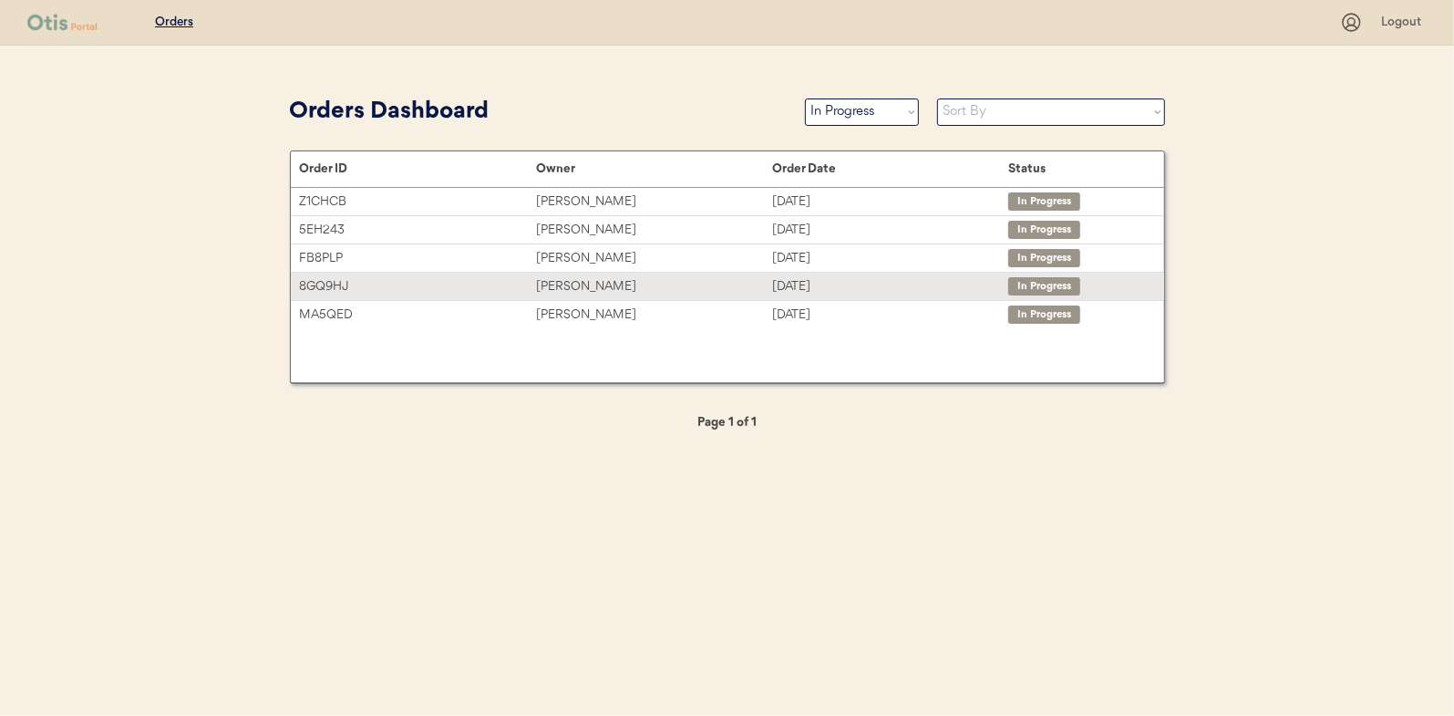
click at [569, 286] on div "[PERSON_NAME]" at bounding box center [654, 286] width 236 height 21
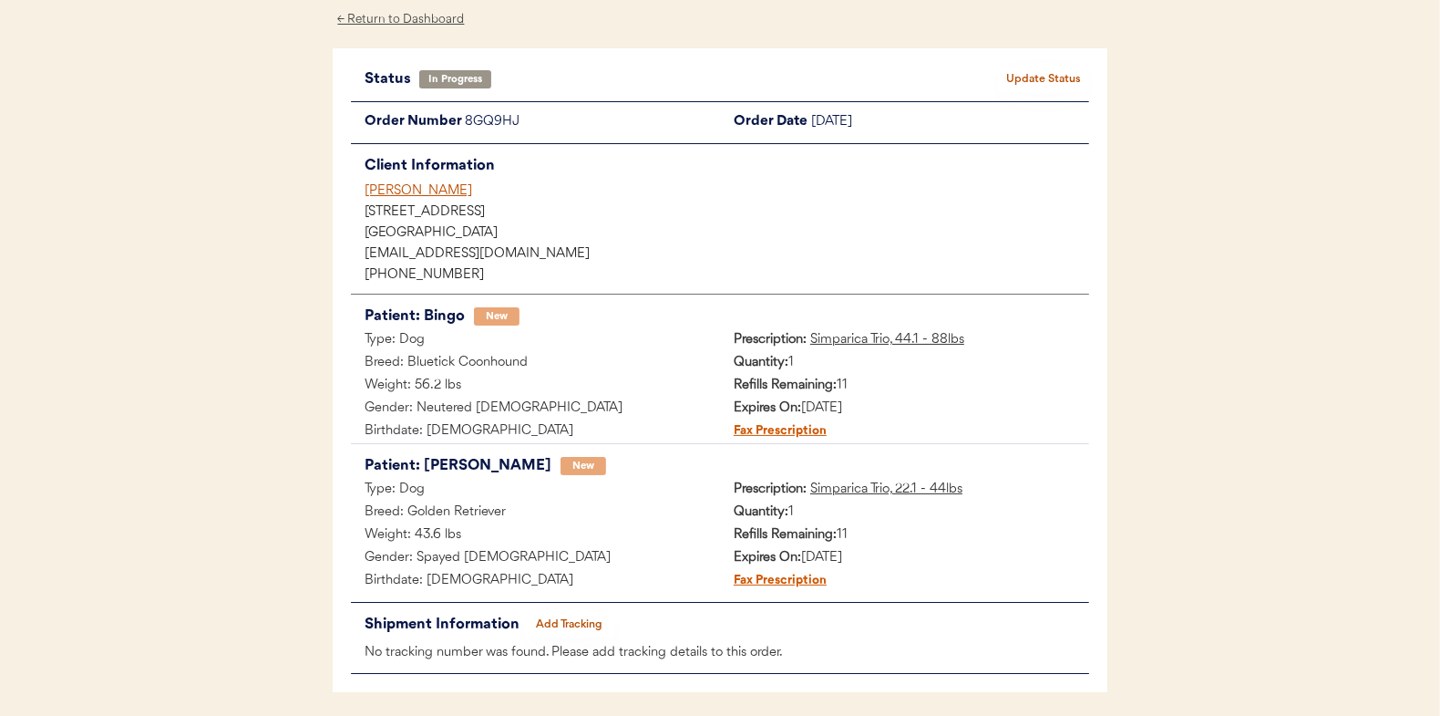
scroll to position [149, 0]
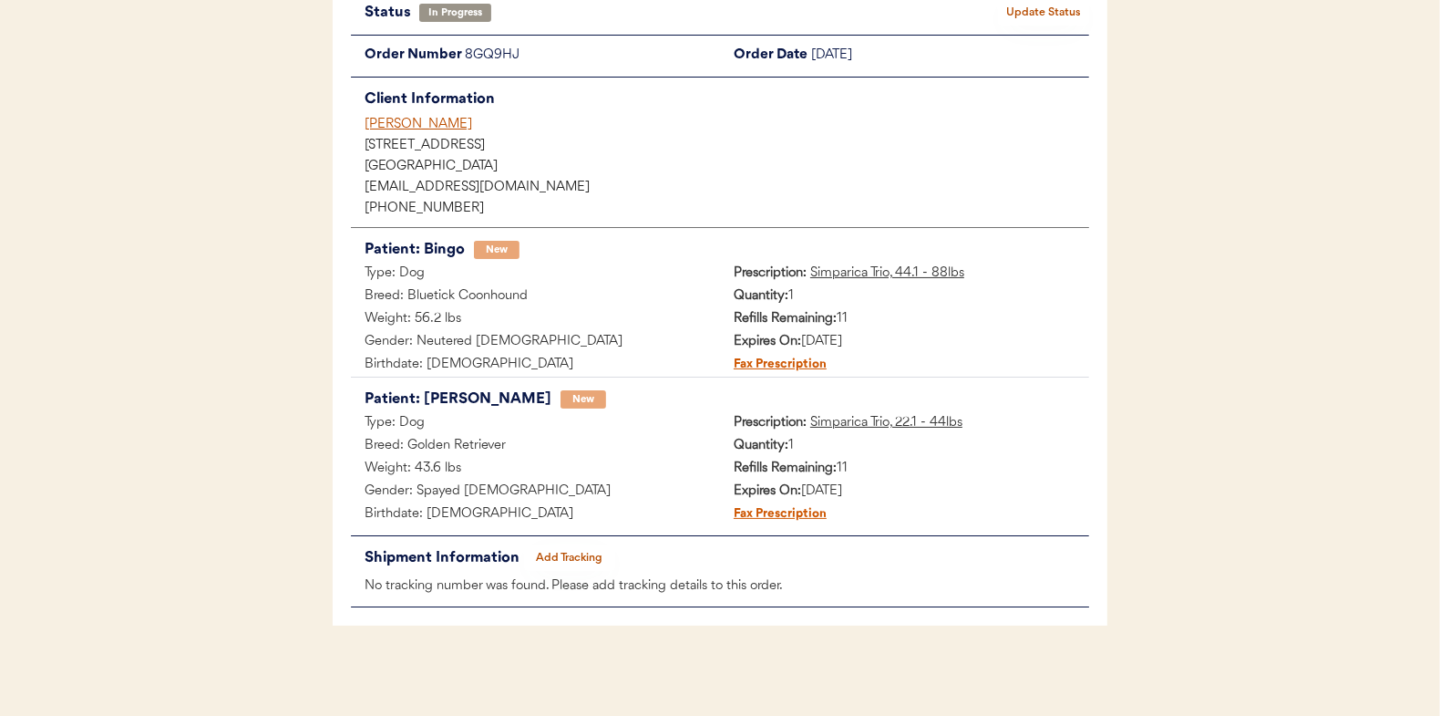
click at [564, 555] on button "Add Tracking" at bounding box center [569, 558] width 91 height 26
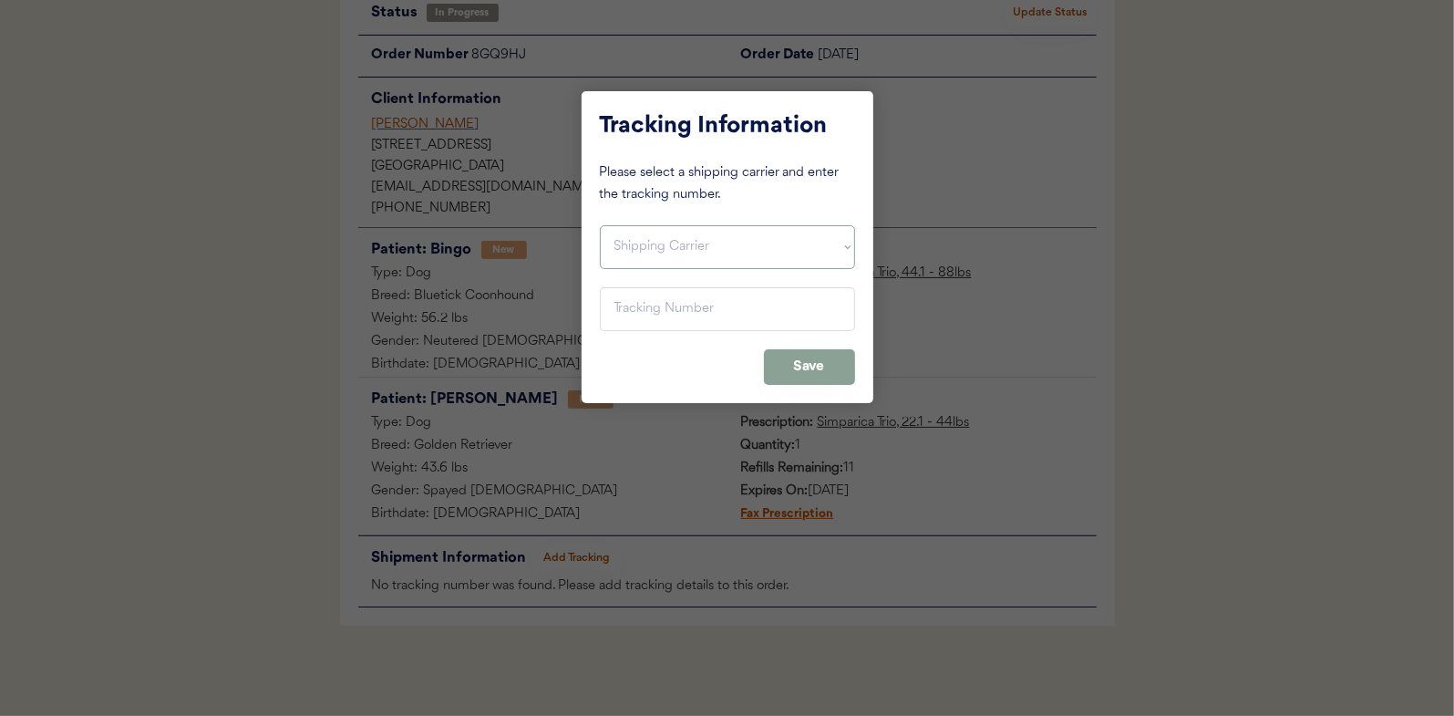
click at [627, 225] on select "Shipping Carrier FedEx FedEx Ground Economy UPS USPS" at bounding box center [727, 247] width 255 height 44
select select ""ups""
click at [600, 225] on select "Shipping Carrier FedEx FedEx Ground Economy UPS USPS" at bounding box center [727, 247] width 255 height 44
click at [639, 308] on input "input" at bounding box center [727, 309] width 255 height 44
drag, startPoint x: 639, startPoint y: 308, endPoint x: 628, endPoint y: 309, distance: 11.0
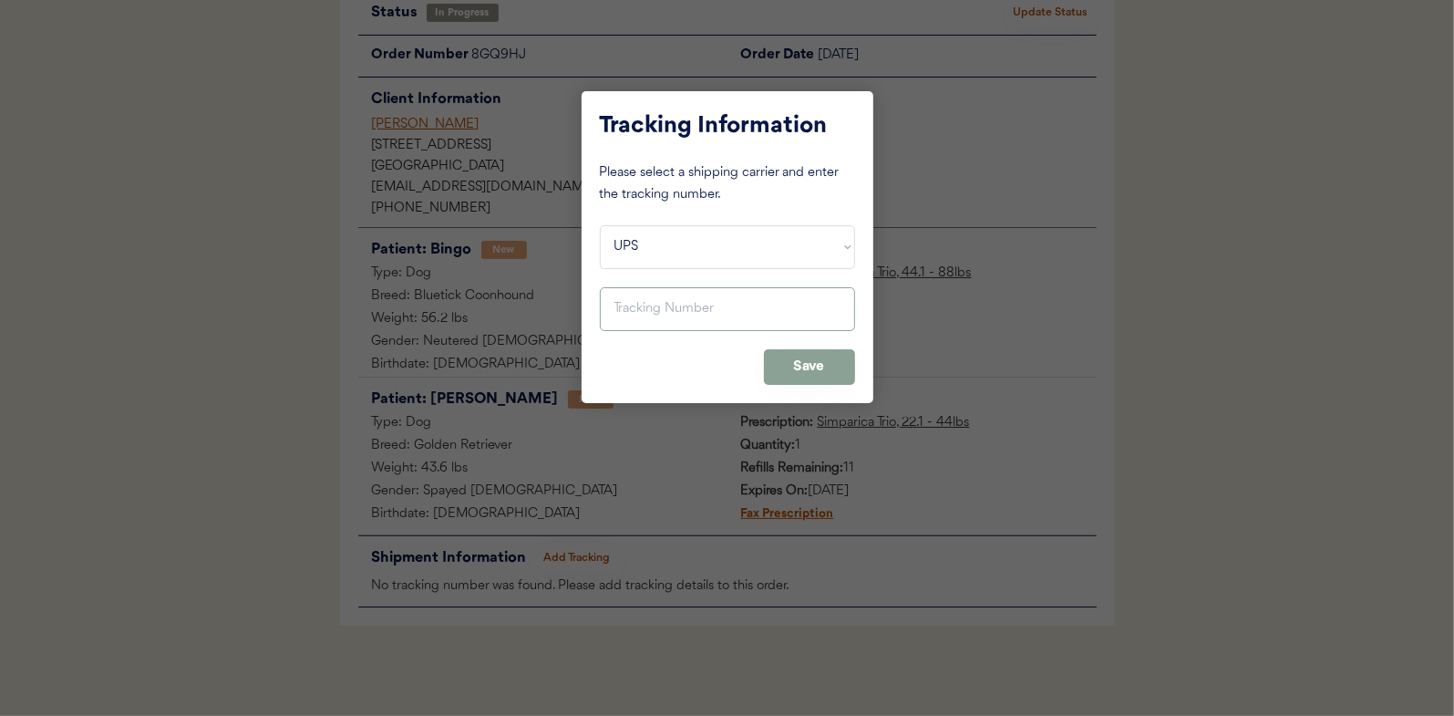
paste input "1Z16X77E0209595232"
type input "1Z16X77E0209595232"
click at [803, 369] on button "Save" at bounding box center [809, 367] width 91 height 36
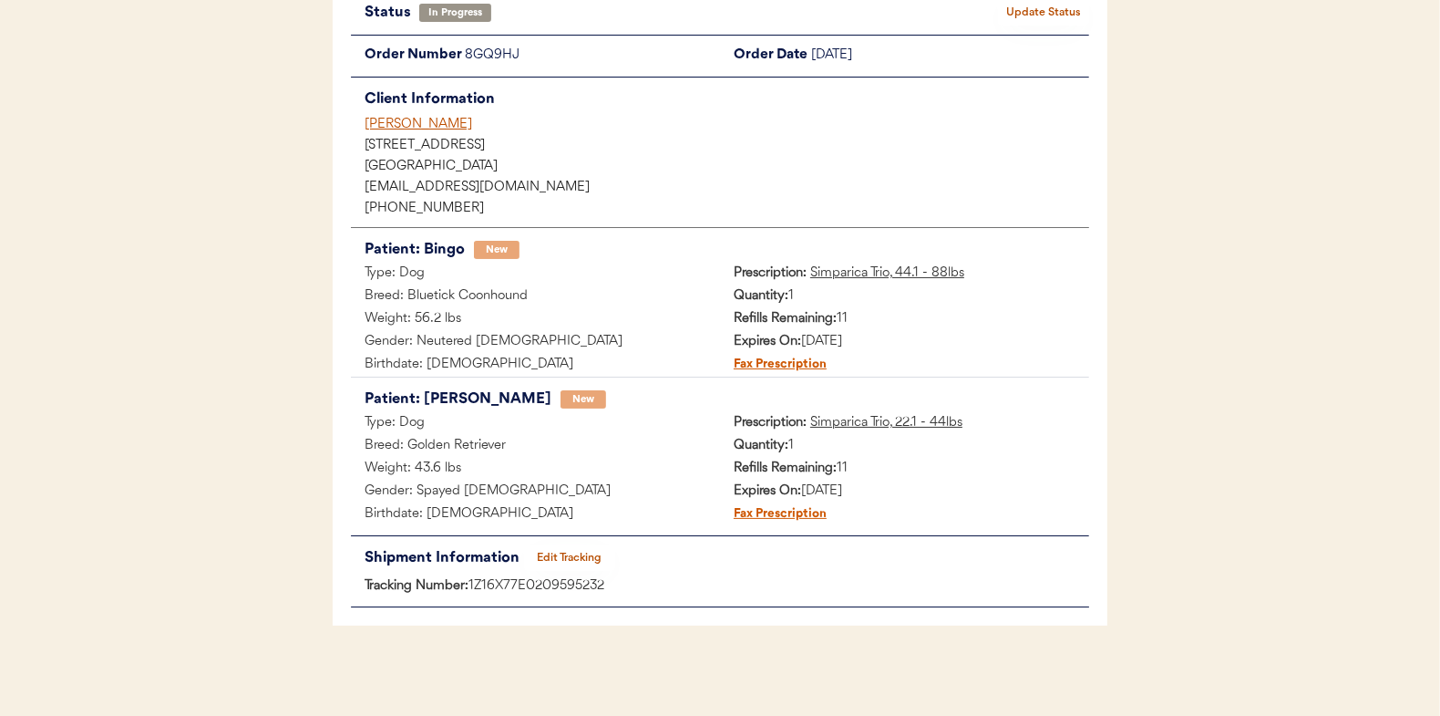
scroll to position [0, 0]
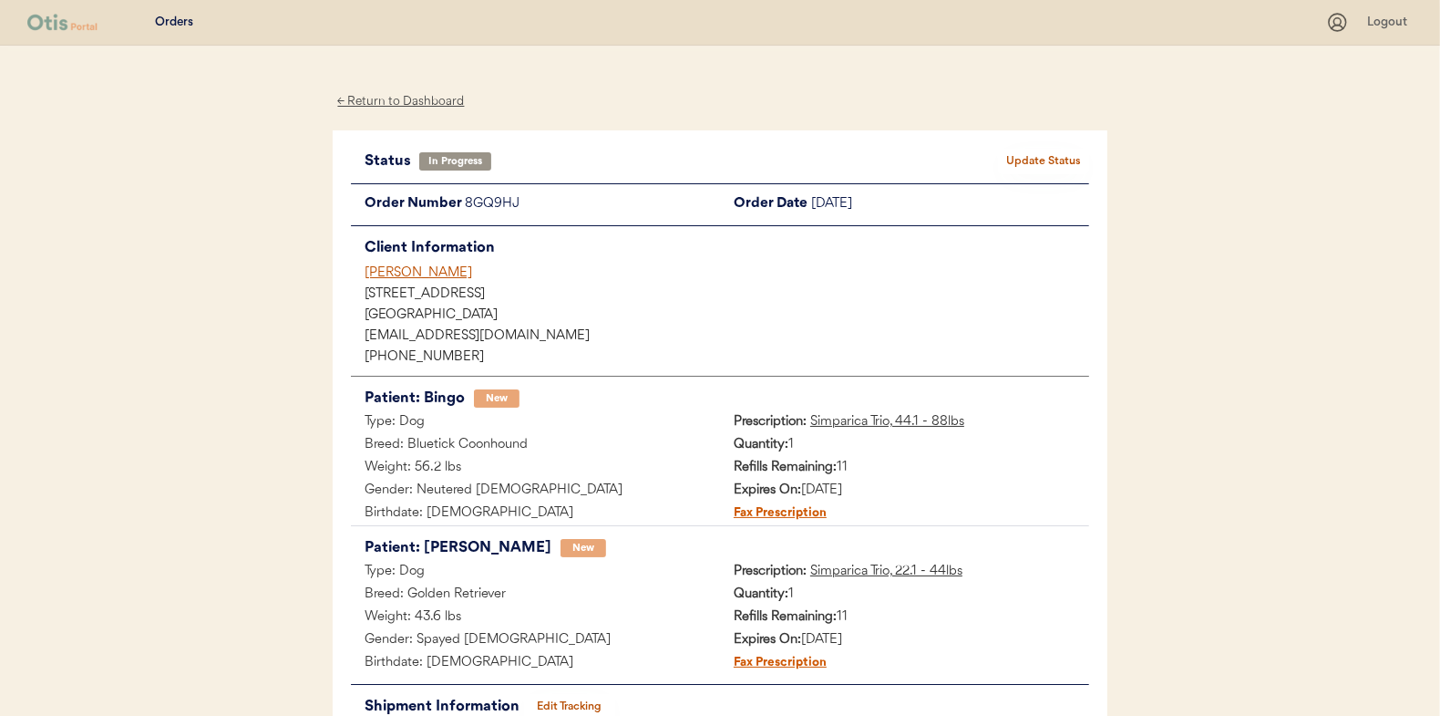
click at [1047, 149] on button "Update Status" at bounding box center [1043, 162] width 91 height 26
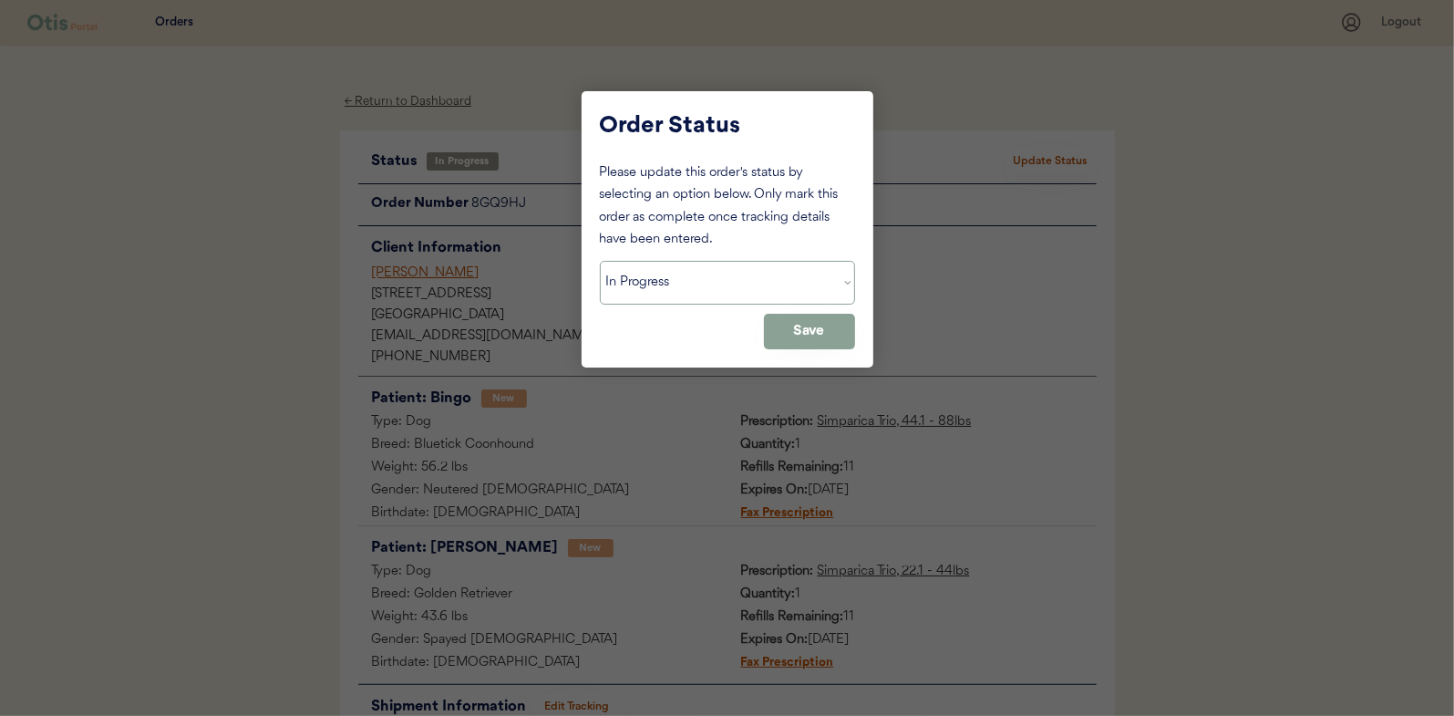
click at [687, 271] on select "Status On Hold New In Progress Complete Pending HW Consent Canceled" at bounding box center [727, 283] width 255 height 44
select select ""complete""
click at [600, 261] on select "Status On Hold New In Progress Complete Pending HW Consent Canceled" at bounding box center [727, 283] width 255 height 44
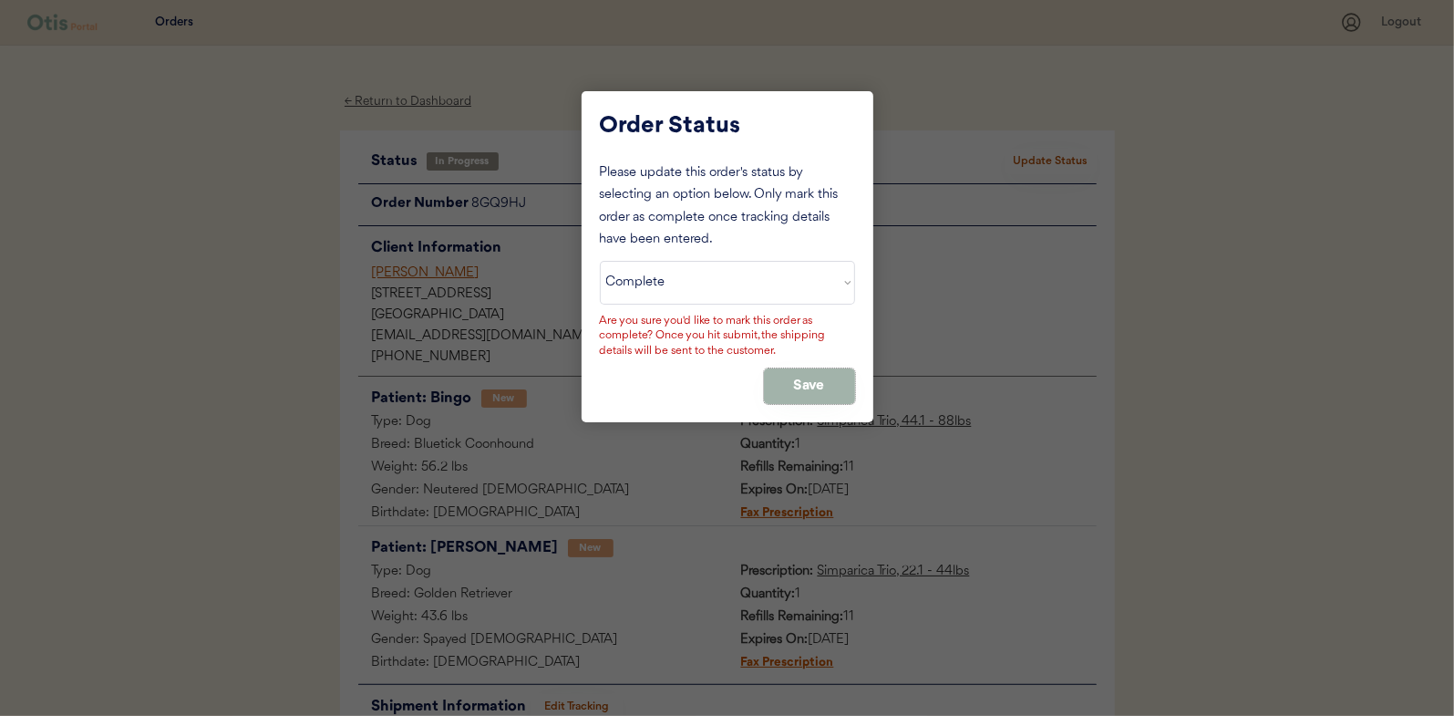
click at [801, 380] on button "Save" at bounding box center [809, 386] width 91 height 36
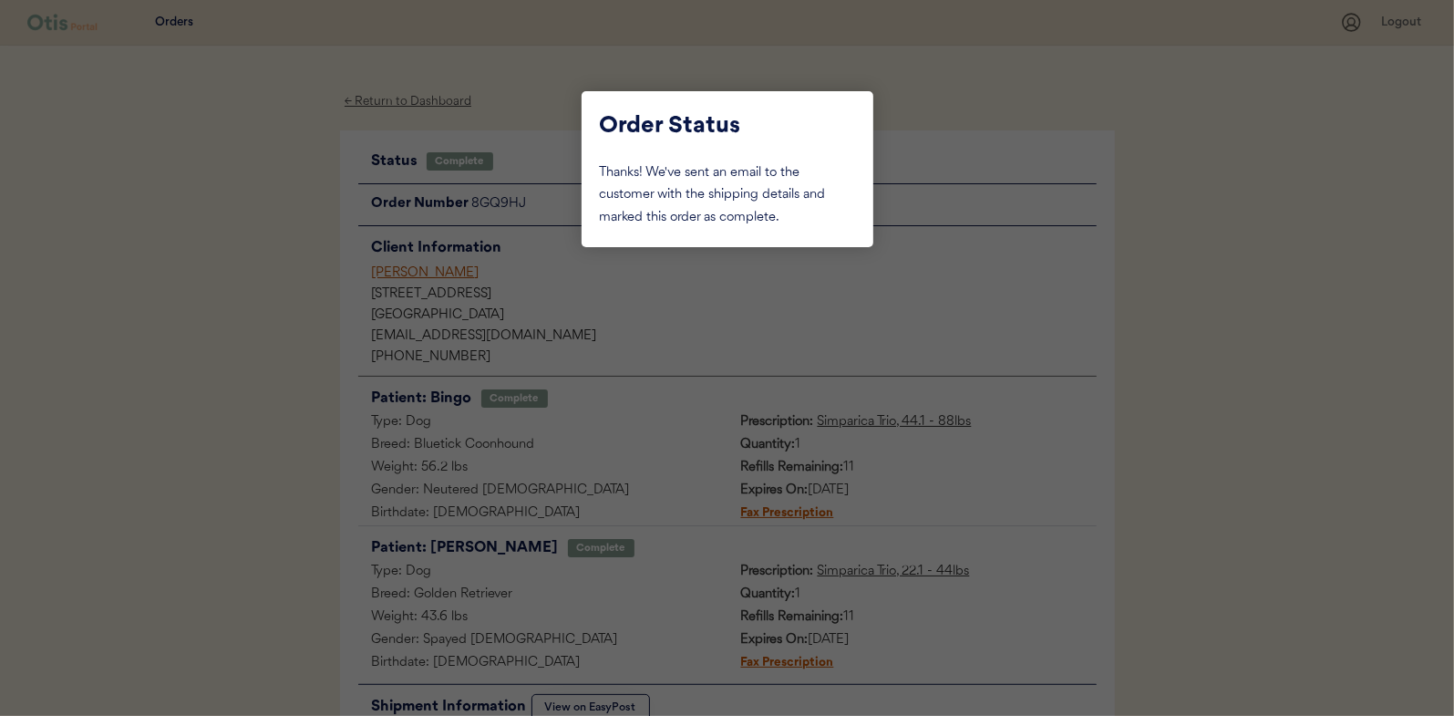
click at [269, 324] on div at bounding box center [727, 358] width 1454 height 716
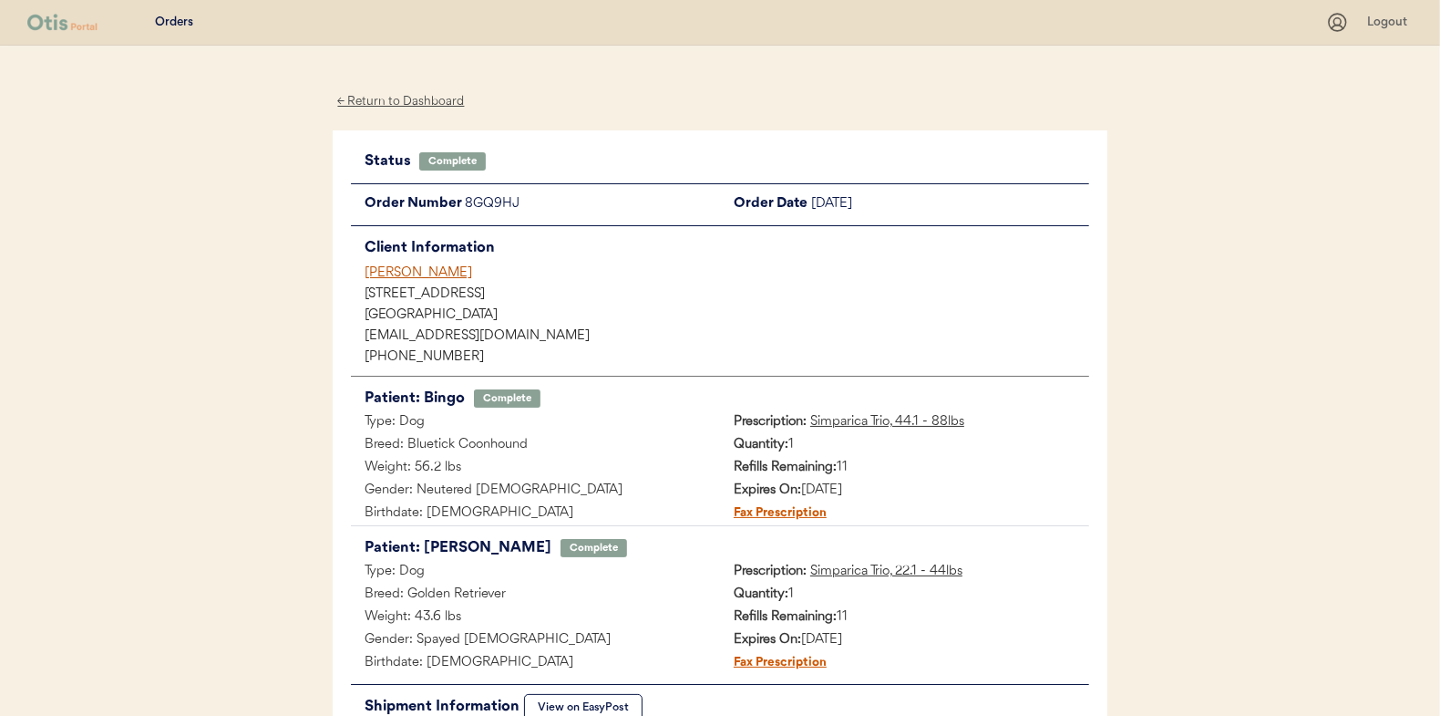
click at [383, 100] on div "← Return to Dashboard" at bounding box center [401, 101] width 137 height 21
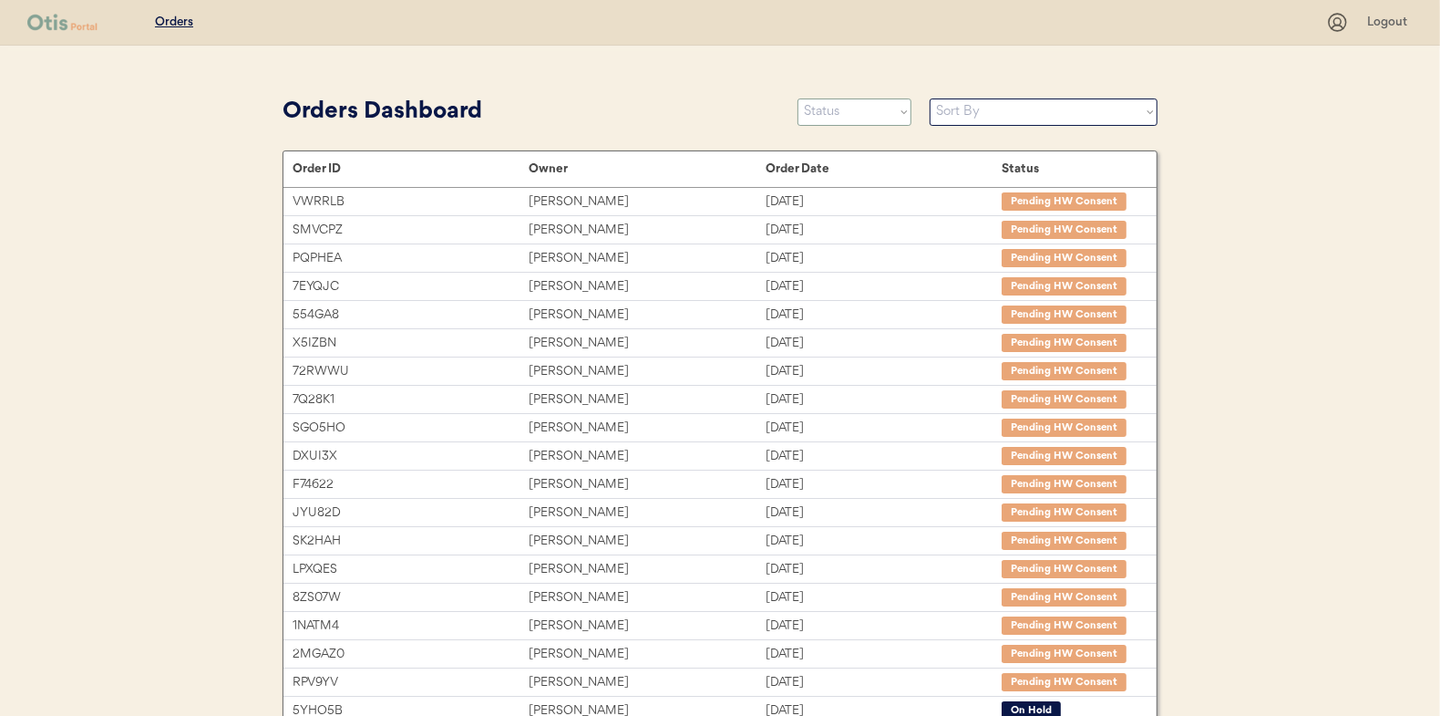
click at [847, 120] on select "Status On Hold New In Progress Complete Pending HW Consent Canceled" at bounding box center [855, 111] width 114 height 27
select select ""in_progress""
click at [798, 98] on select "Status On Hold New In Progress Complete Pending HW Consent Canceled" at bounding box center [855, 111] width 114 height 27
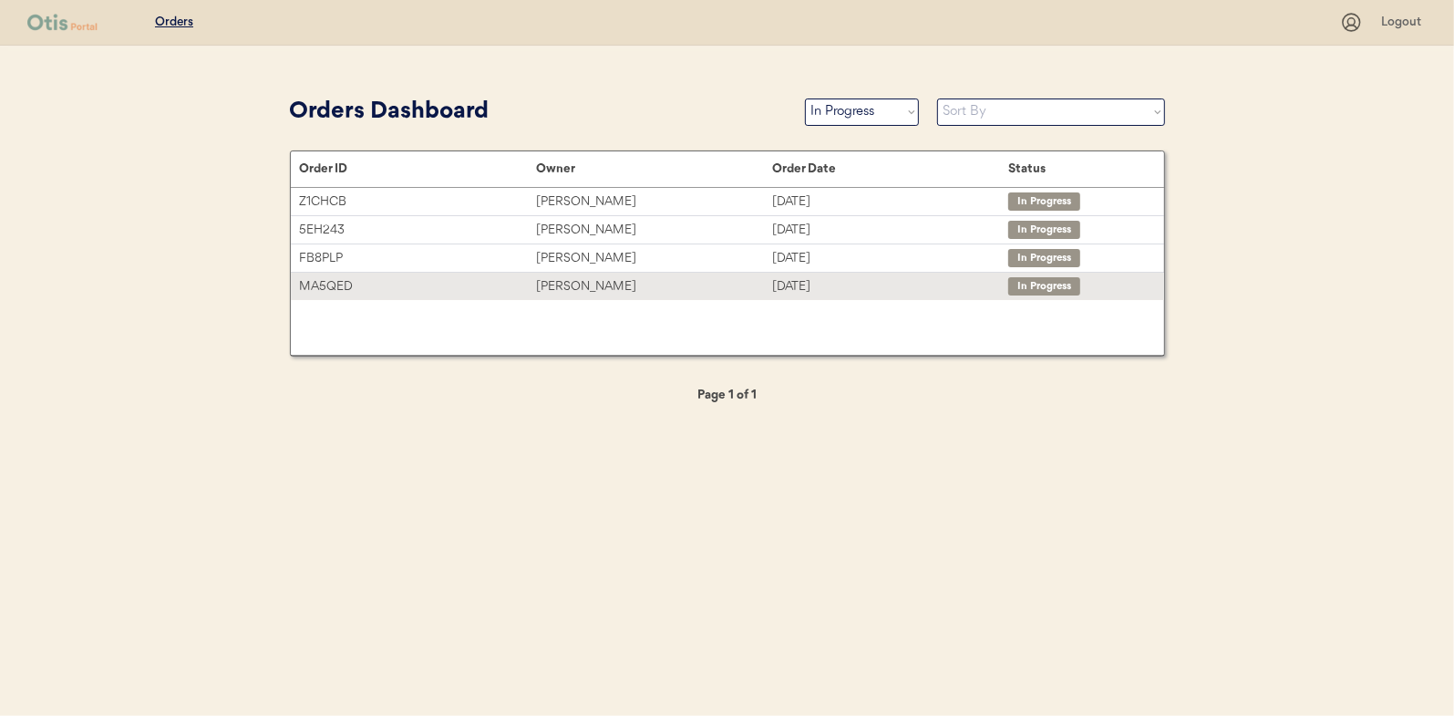
click at [583, 285] on div "Jennifer Bates" at bounding box center [654, 286] width 236 height 21
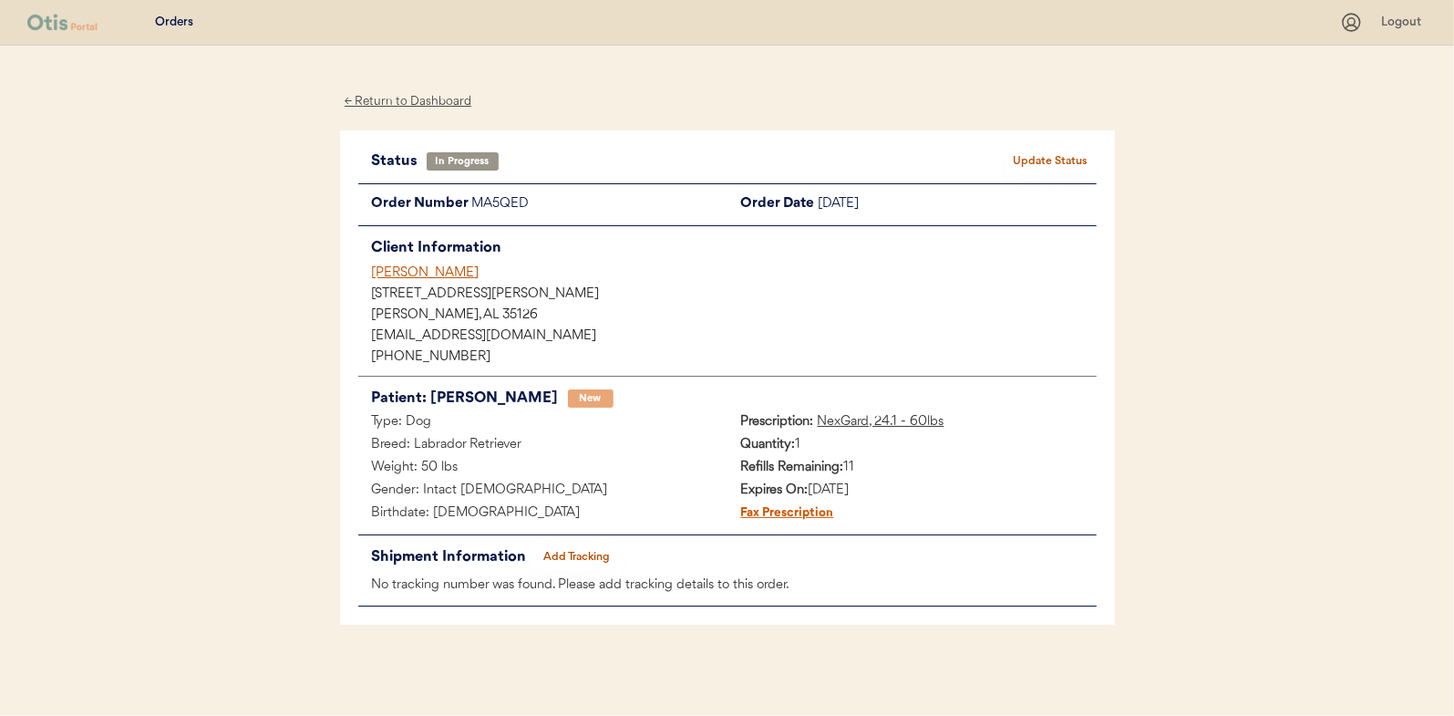
click at [576, 558] on button "Add Tracking" at bounding box center [576, 557] width 91 height 26
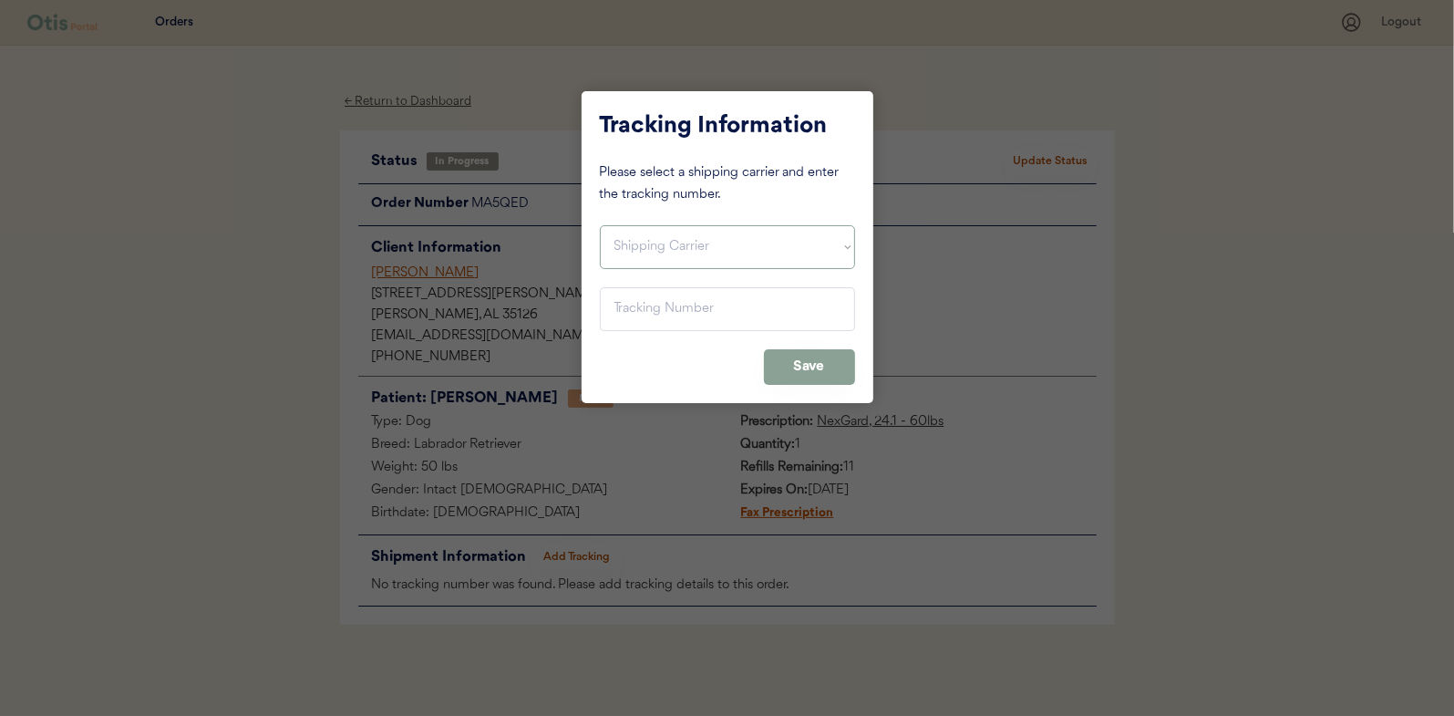
click at [654, 232] on select "Shipping Carrier FedEx FedEx Ground Economy UPS USPS" at bounding box center [727, 247] width 255 height 44
select select ""ups""
click at [600, 225] on select "Shipping Carrier FedEx FedEx Ground Economy UPS USPS" at bounding box center [727, 247] width 255 height 44
click at [659, 315] on input "input" at bounding box center [727, 309] width 255 height 44
paste input "1Z16X77E0209595161"
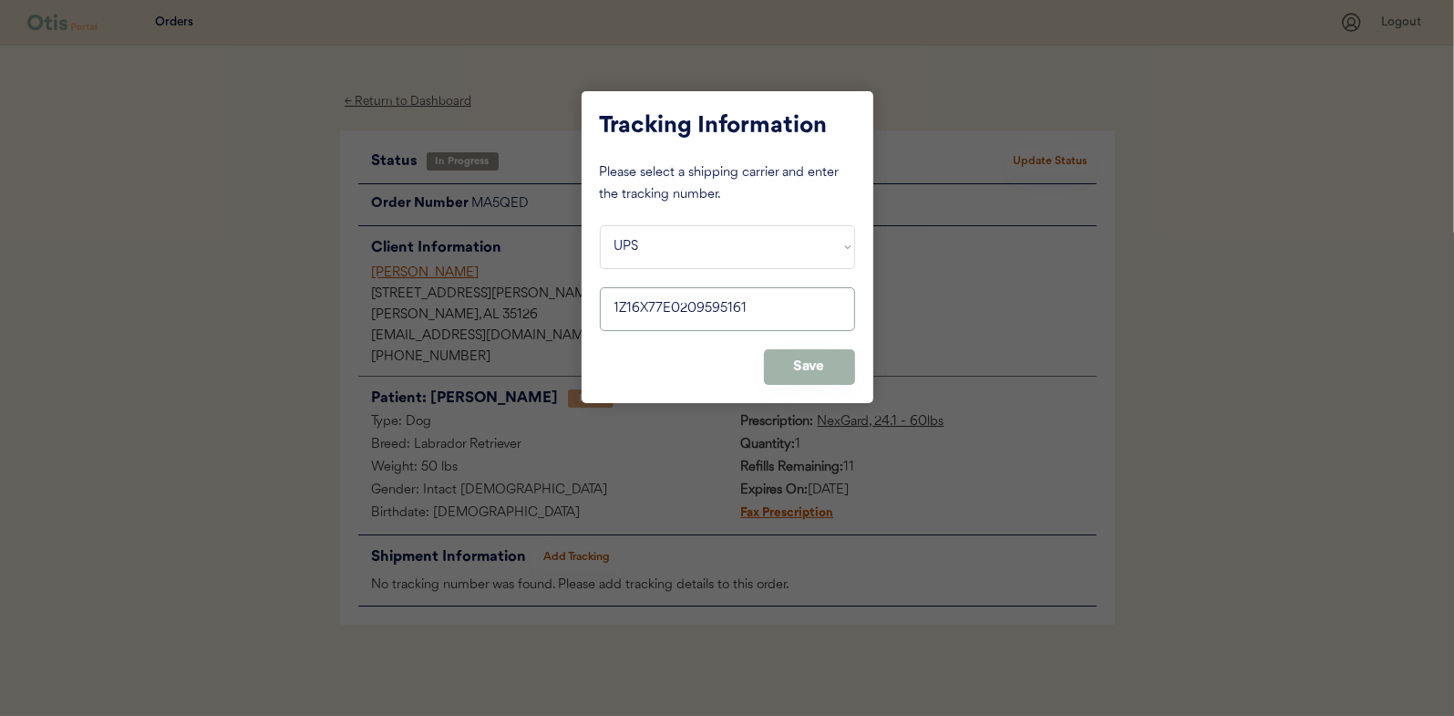
type input "1Z16X77E0209595161"
click at [810, 372] on button "Save" at bounding box center [809, 367] width 91 height 36
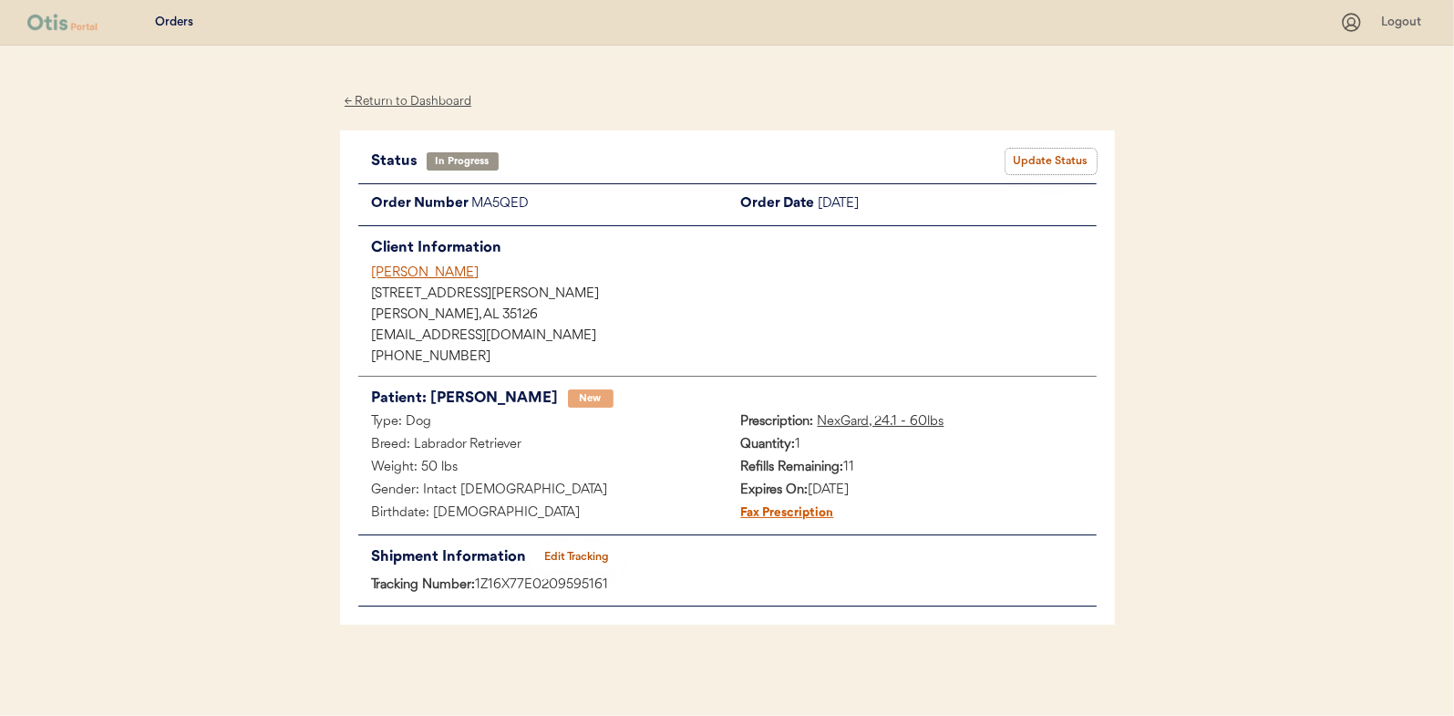
click at [1060, 166] on button "Update Status" at bounding box center [1050, 162] width 91 height 26
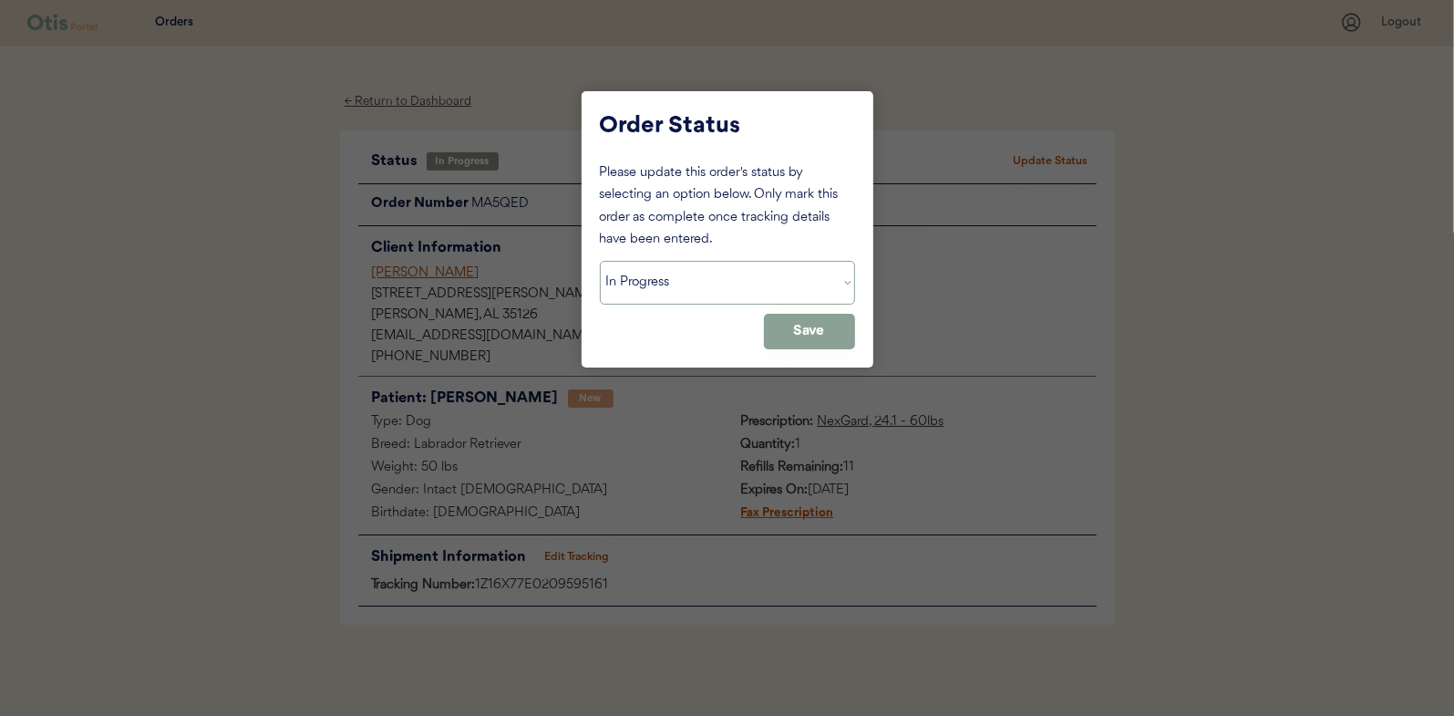
click at [668, 284] on select "Status On Hold New In Progress Complete Pending HW Consent Canceled" at bounding box center [727, 283] width 255 height 44
select select ""complete""
click at [600, 261] on select "Status On Hold New In Progress Complete Pending HW Consent Canceled" at bounding box center [727, 283] width 255 height 44
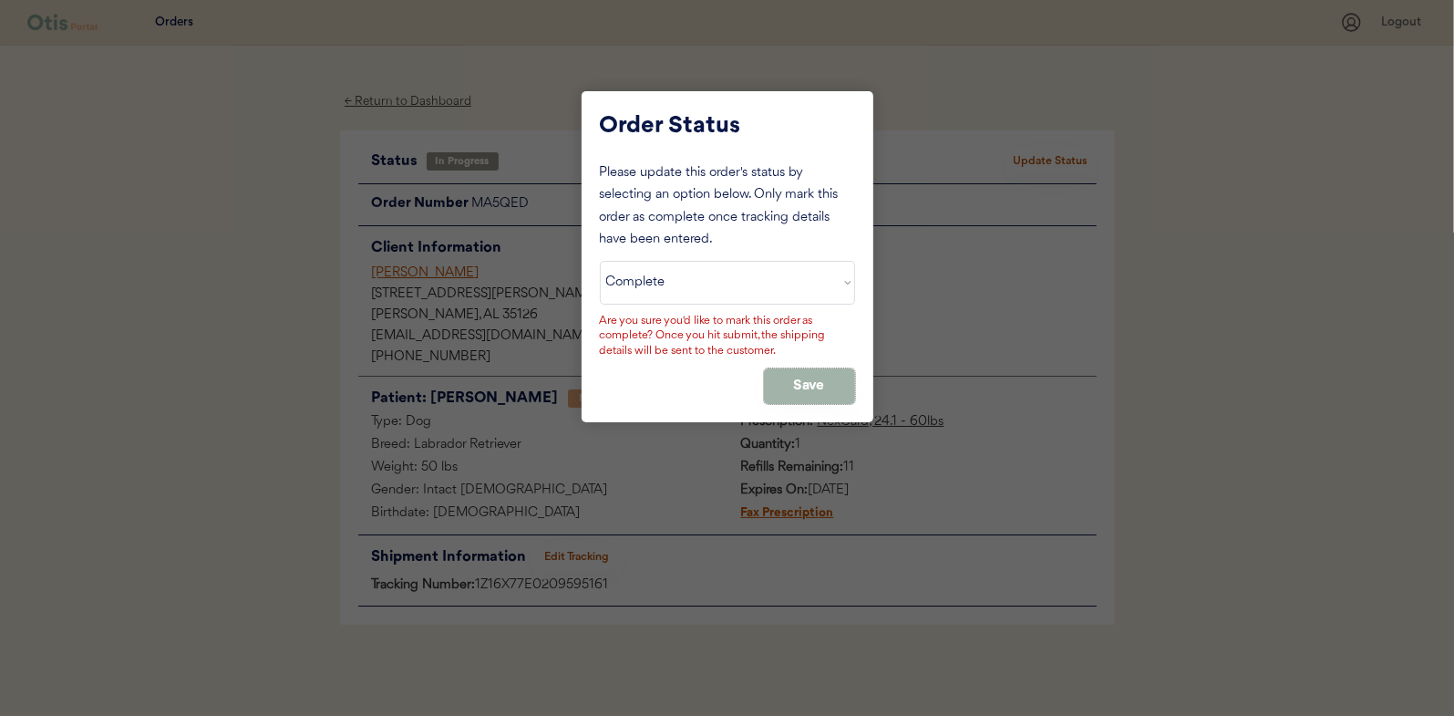
click at [790, 371] on button "Save" at bounding box center [809, 386] width 91 height 36
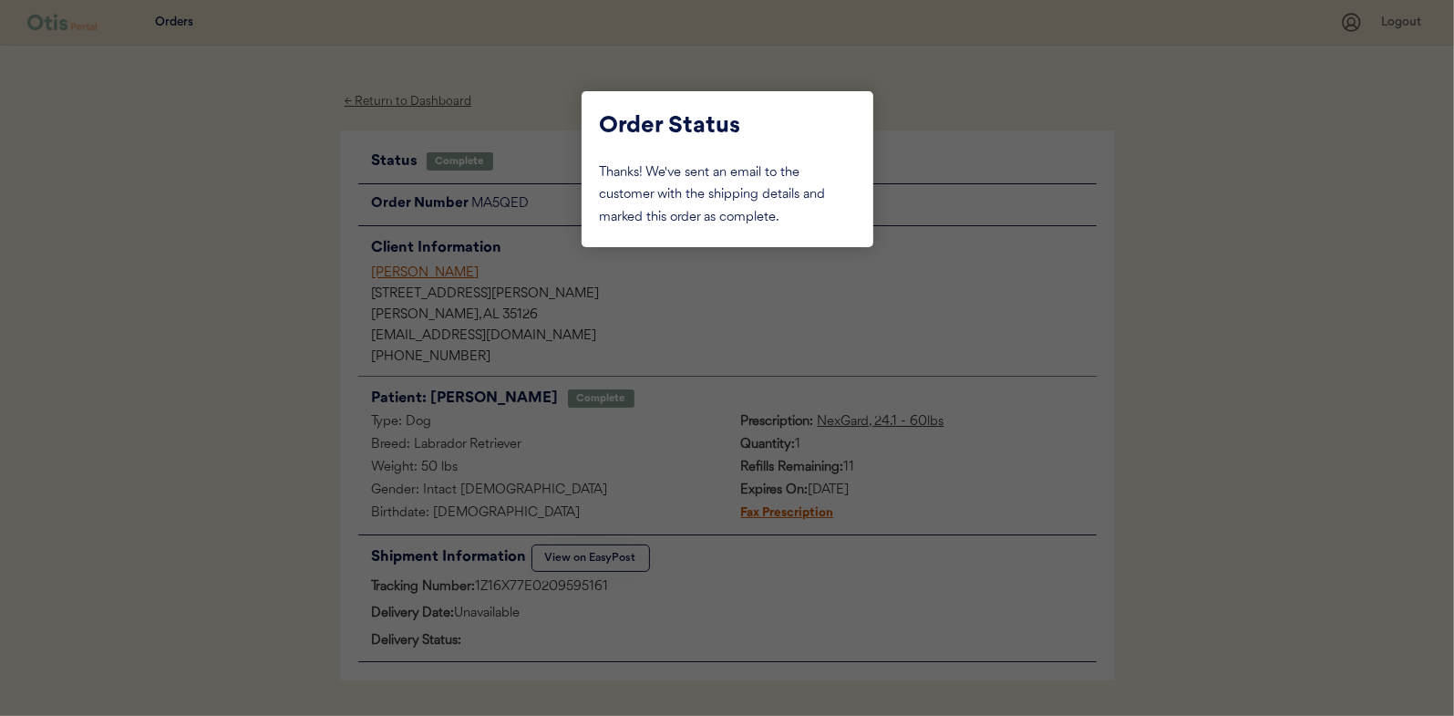
click at [236, 316] on div at bounding box center [727, 358] width 1454 height 716
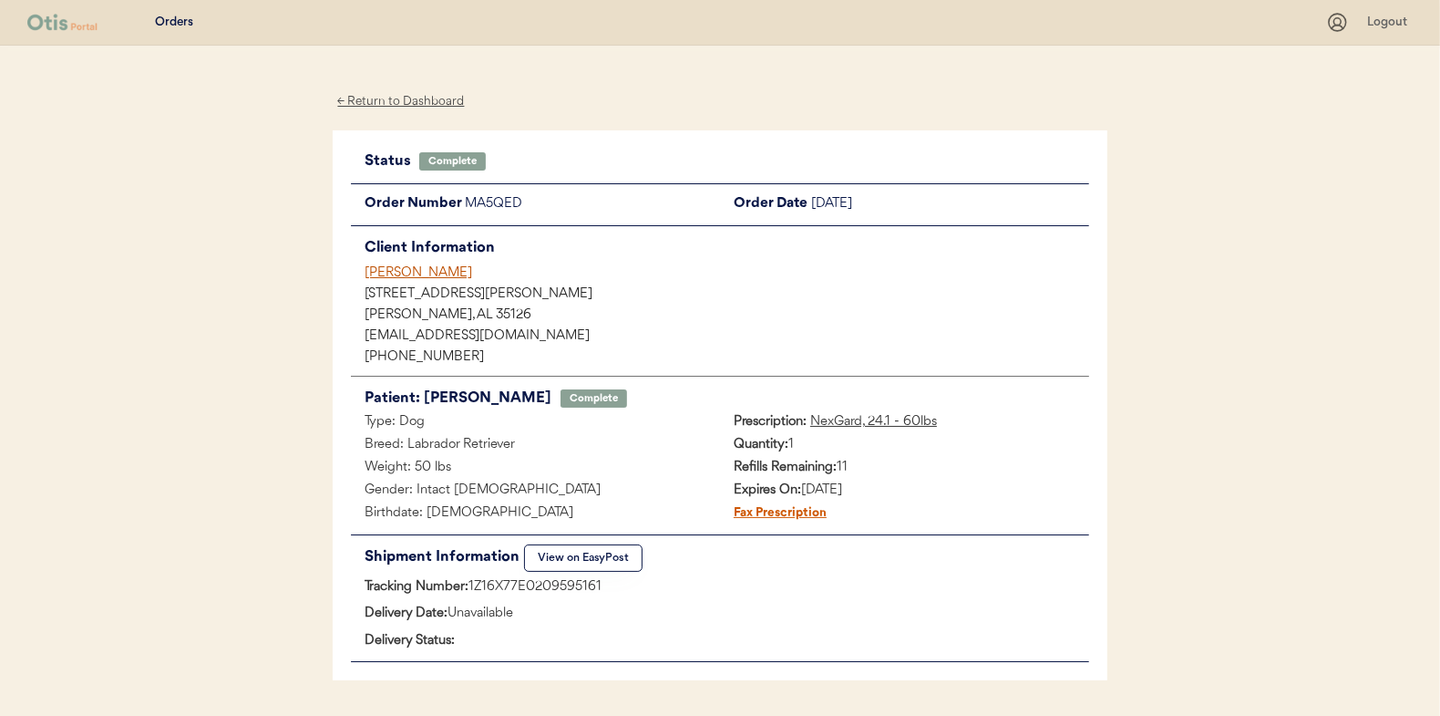
click at [421, 104] on div "← Return to Dashboard" at bounding box center [401, 101] width 137 height 21
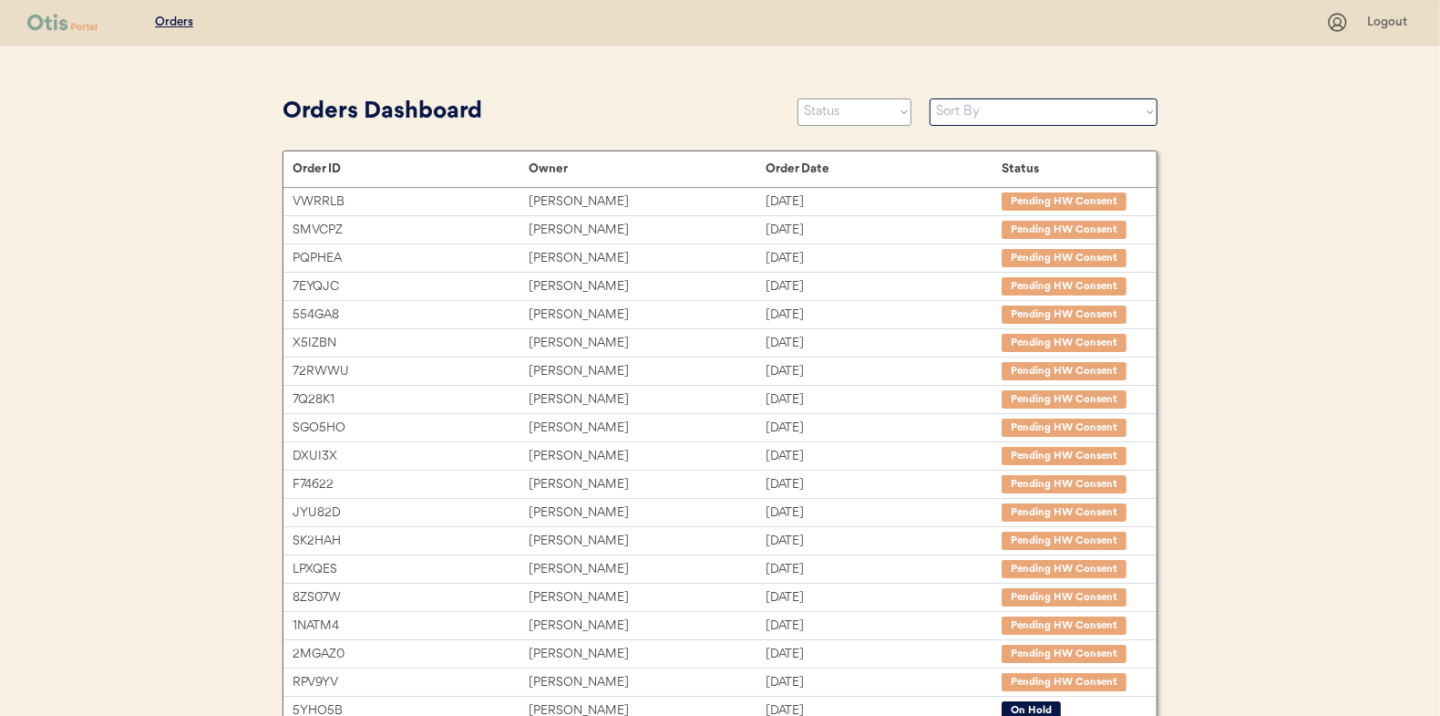
click at [823, 114] on select "Status On Hold New In Progress Complete Pending HW Consent Canceled" at bounding box center [855, 111] width 114 height 27
click at [798, 98] on select "Status On Hold New In Progress Complete Pending HW Consent Canceled" at bounding box center [855, 111] width 114 height 27
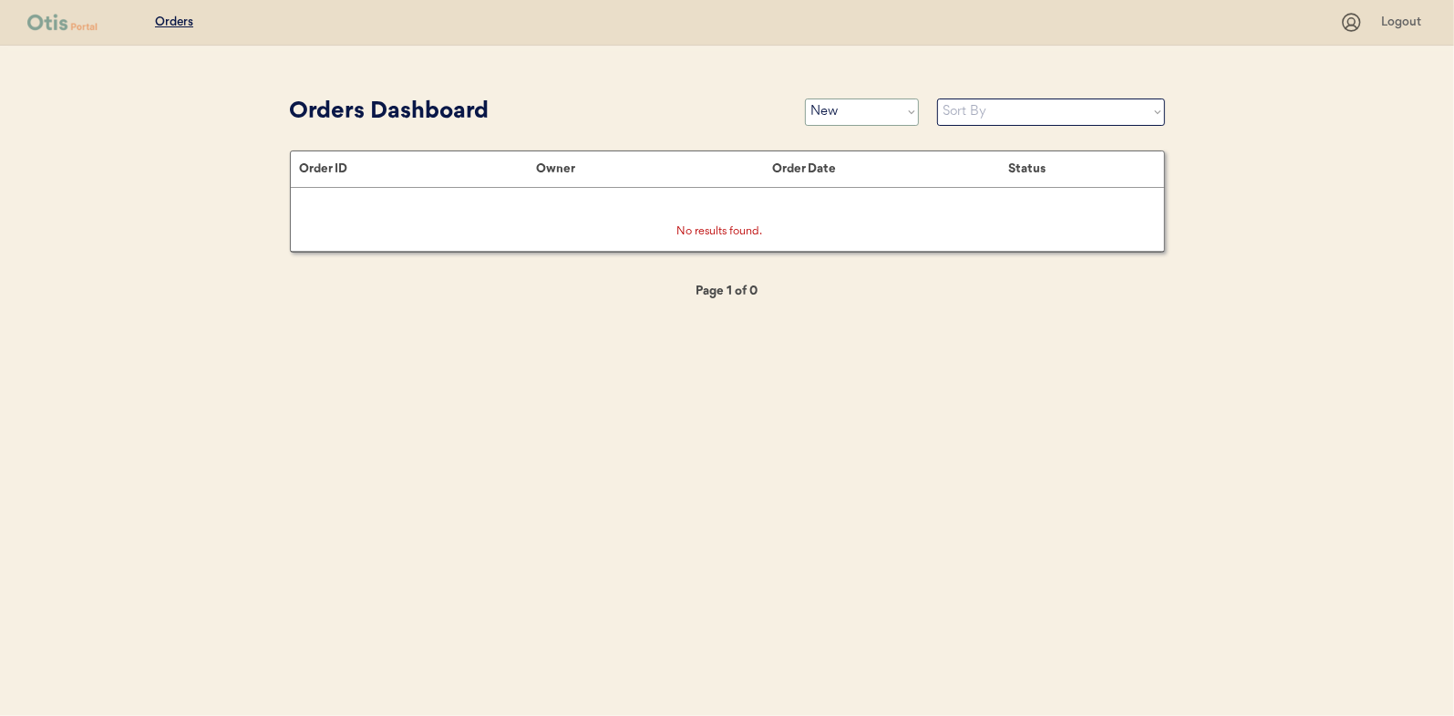
click at [844, 113] on select "Status On Hold New In Progress Complete Pending HW Consent Canceled" at bounding box center [862, 111] width 114 height 27
select select ""in_progress""
click at [805, 98] on select "Status On Hold New In Progress Complete Pending HW Consent Canceled" at bounding box center [862, 111] width 114 height 27
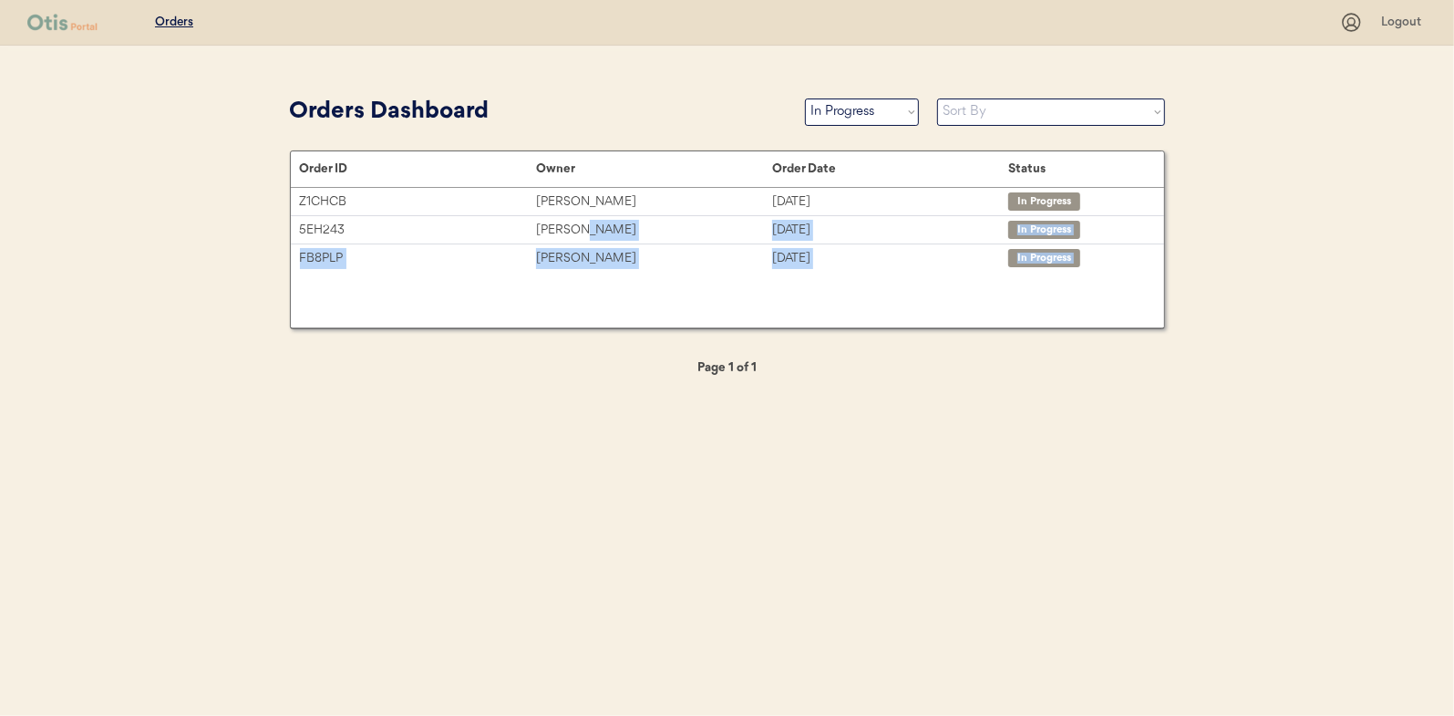
drag, startPoint x: 573, startPoint y: 241, endPoint x: 624, endPoint y: 464, distance: 228.9
click at [624, 464] on div "Patients Consults Orders Logout Orders Dashboard Status On Hold New In Progress…" at bounding box center [727, 358] width 1454 height 716
drag, startPoint x: 624, startPoint y: 464, endPoint x: 568, endPoint y: 398, distance: 86.0
click at [568, 398] on div "Patients Consults Orders Logout Orders Dashboard Status On Hold New In Progress…" at bounding box center [727, 358] width 1454 height 716
click at [364, 356] on div "← Previous Page 1 of 1 Next →" at bounding box center [727, 367] width 875 height 41
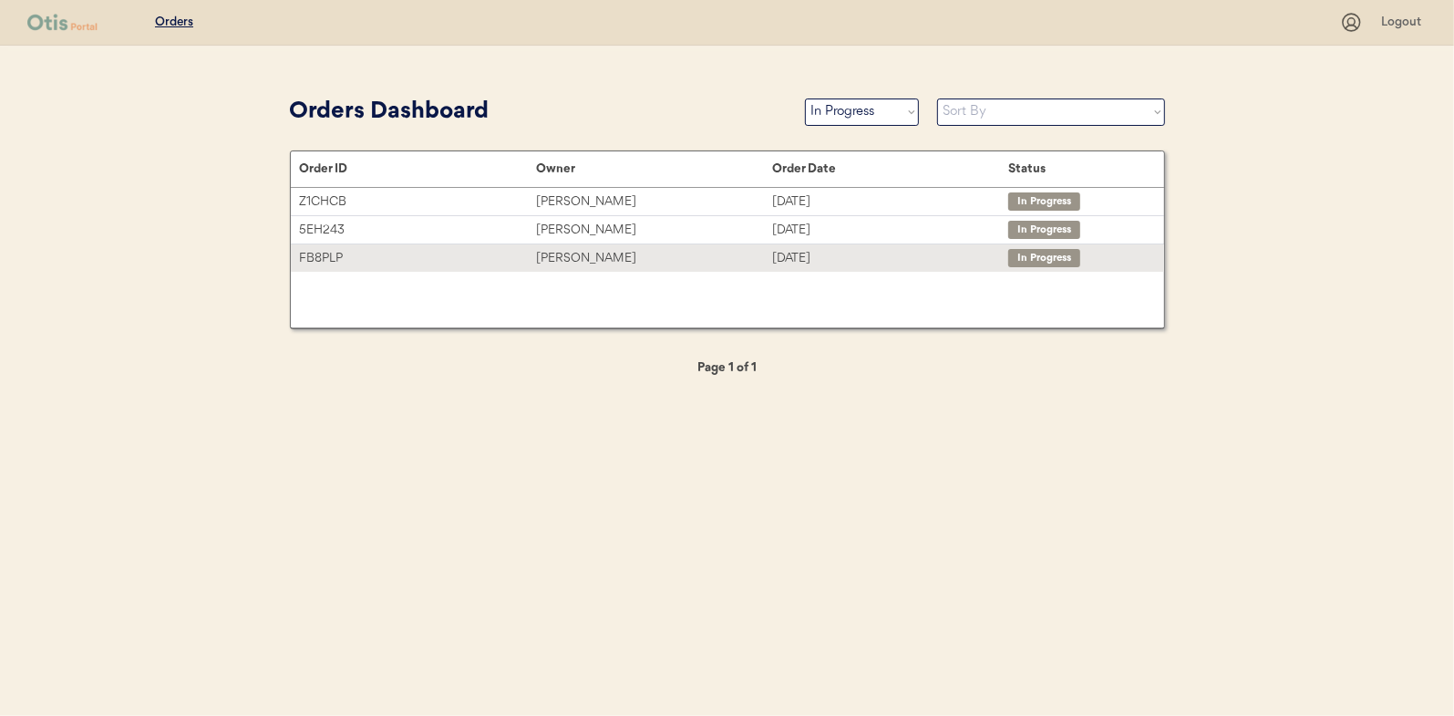
click at [565, 252] on div "[PERSON_NAME]" at bounding box center [654, 258] width 236 height 21
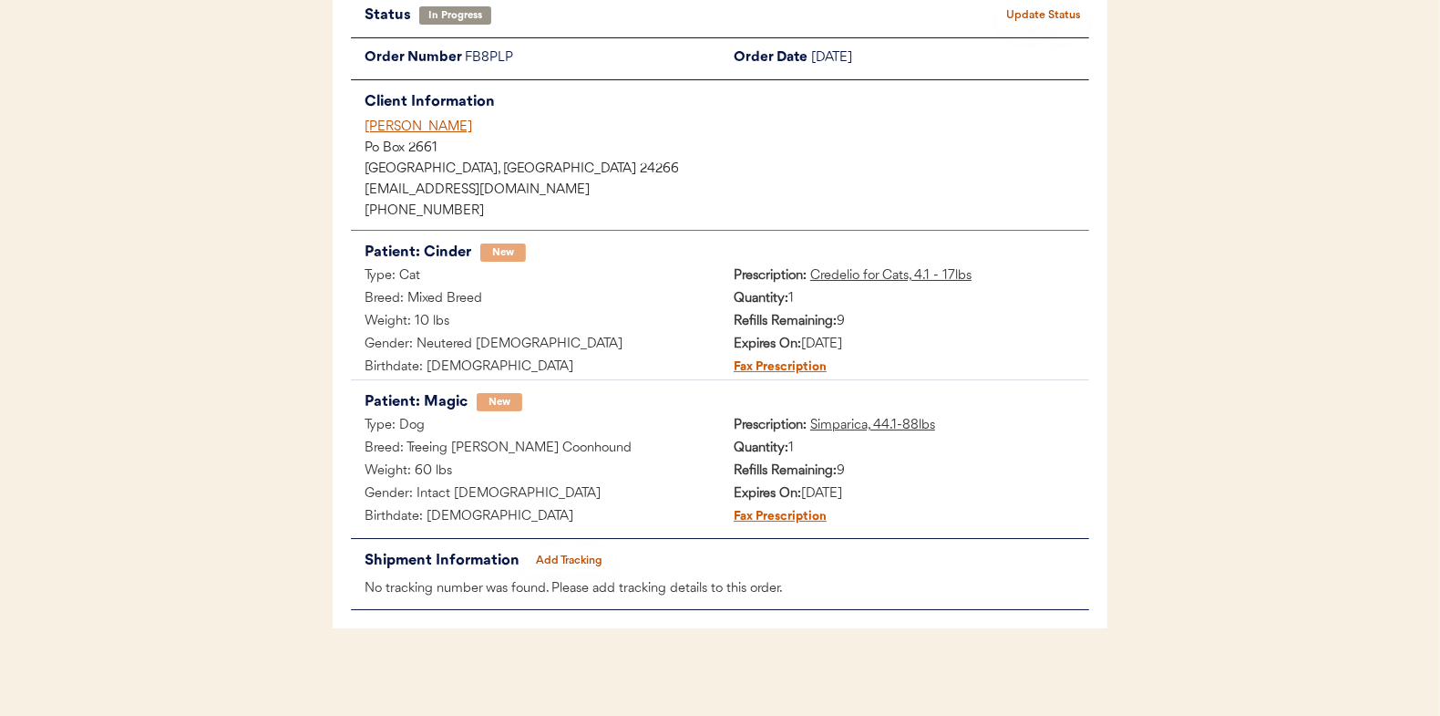
scroll to position [149, 0]
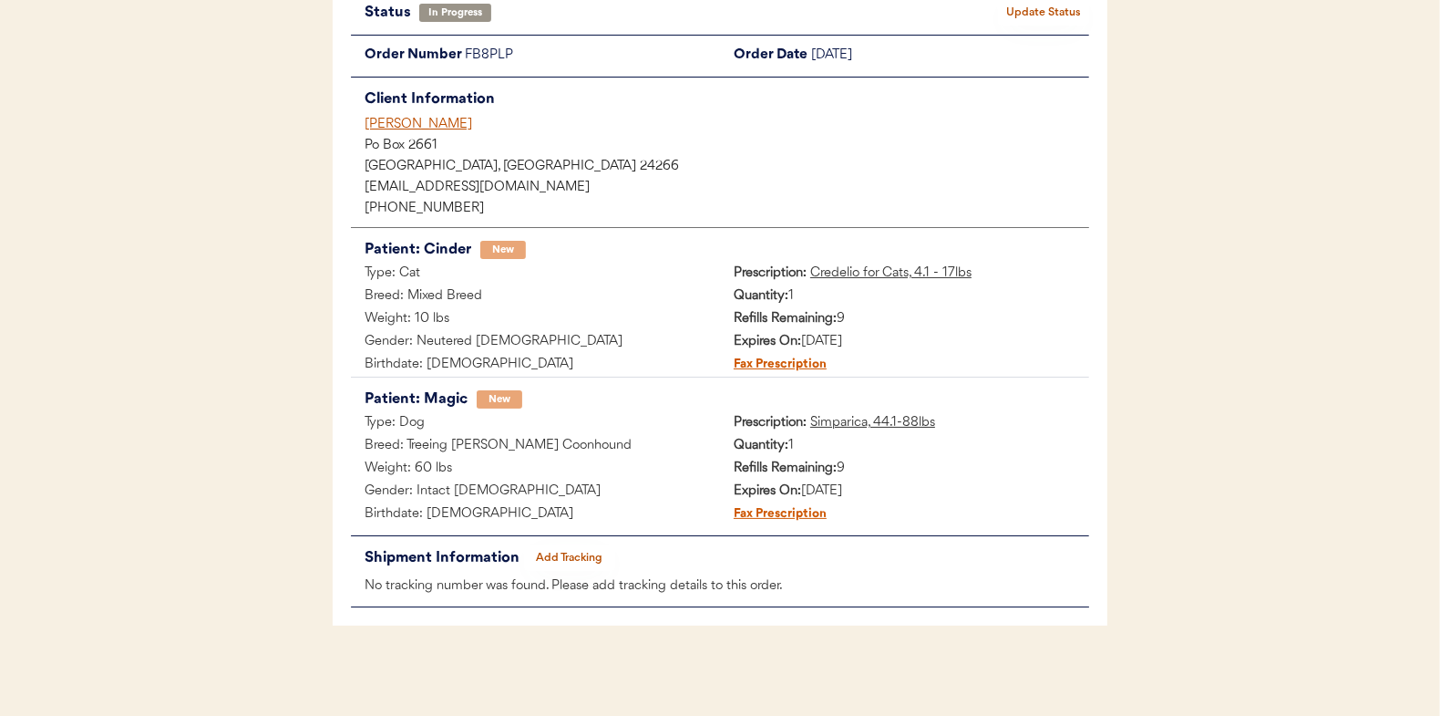
click at [567, 551] on button "Add Tracking" at bounding box center [569, 558] width 91 height 26
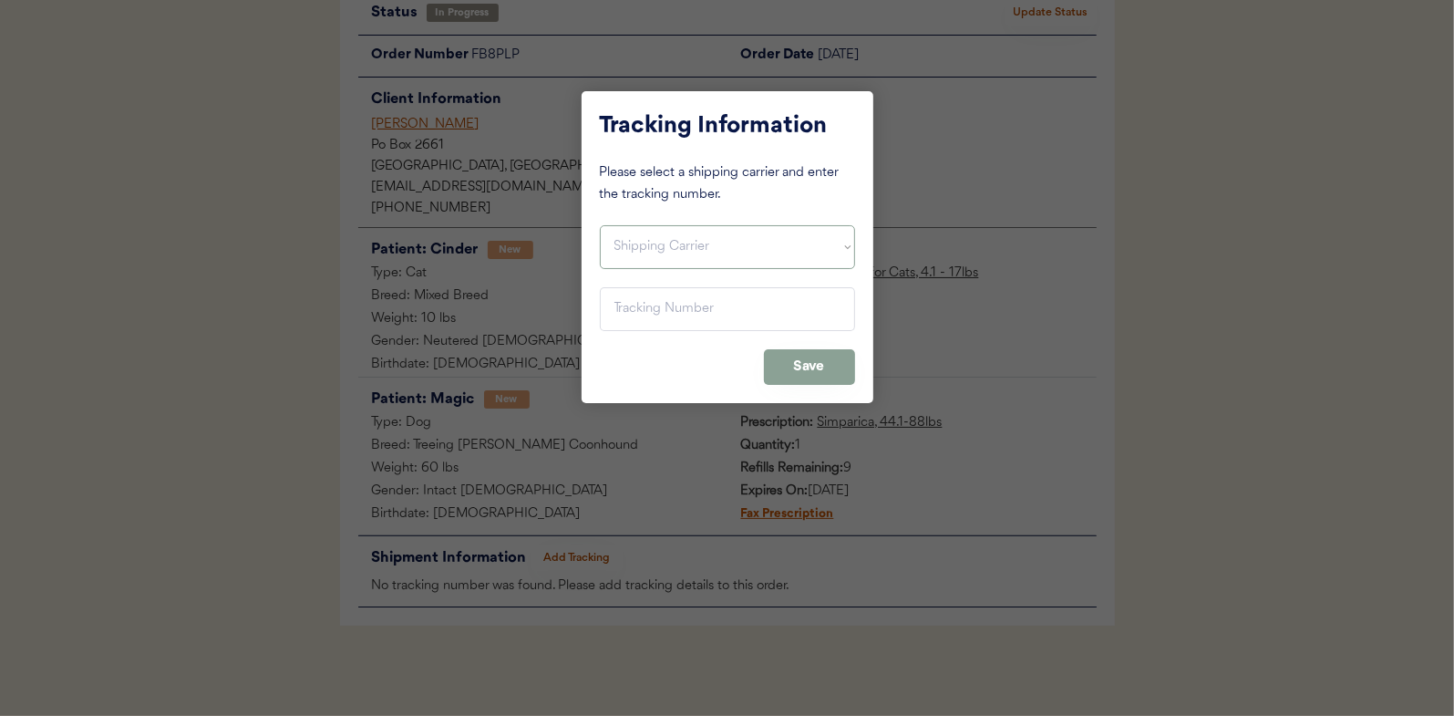
click at [641, 245] on select "Shipping Carrier FedEx FedEx Ground Economy UPS USPS" at bounding box center [727, 247] width 255 height 44
select select ""usps""
click at [600, 225] on select "Shipping Carrier FedEx FedEx Ground Economy UPS USPS" at bounding box center [727, 247] width 255 height 44
click at [613, 307] on input "input" at bounding box center [727, 309] width 255 height 44
paste input "9400150105799025751534"
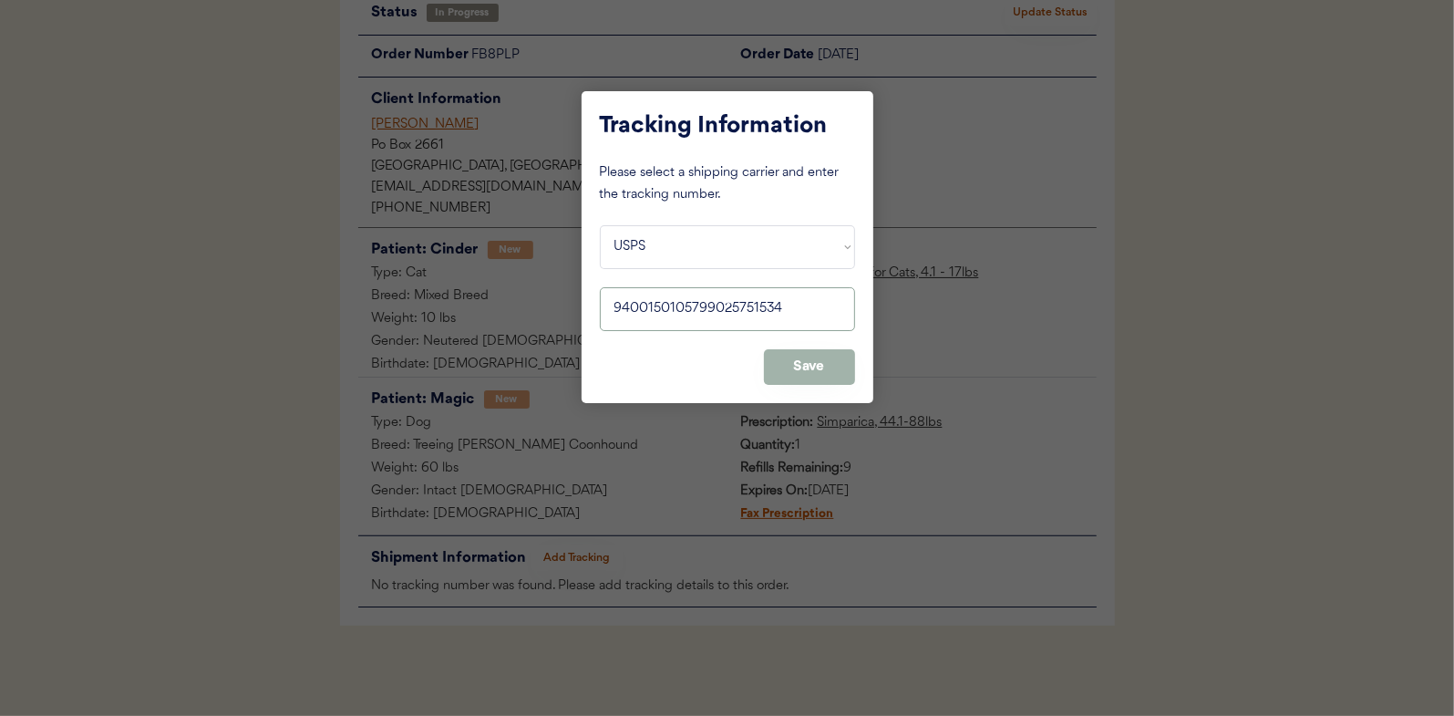
type input "9400150105799025751534"
click at [811, 365] on button "Save" at bounding box center [809, 367] width 91 height 36
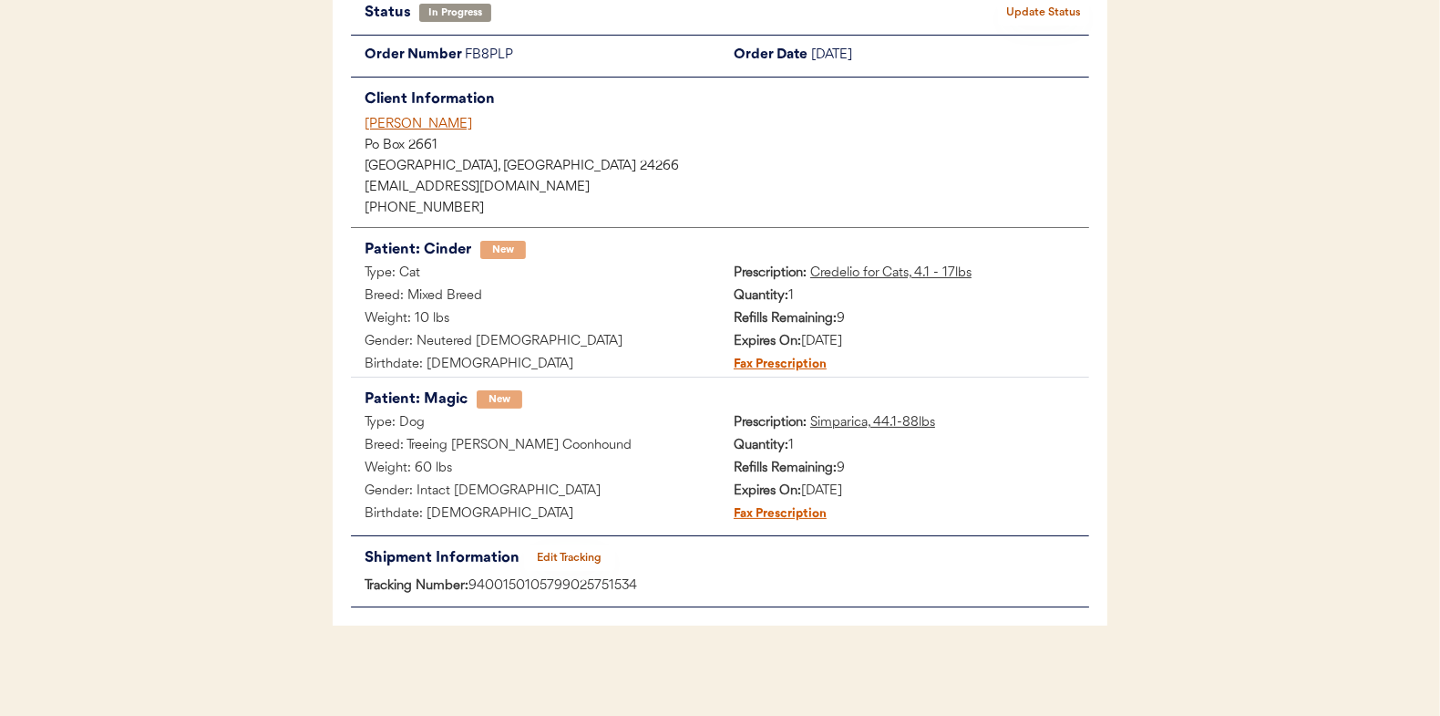
scroll to position [0, 0]
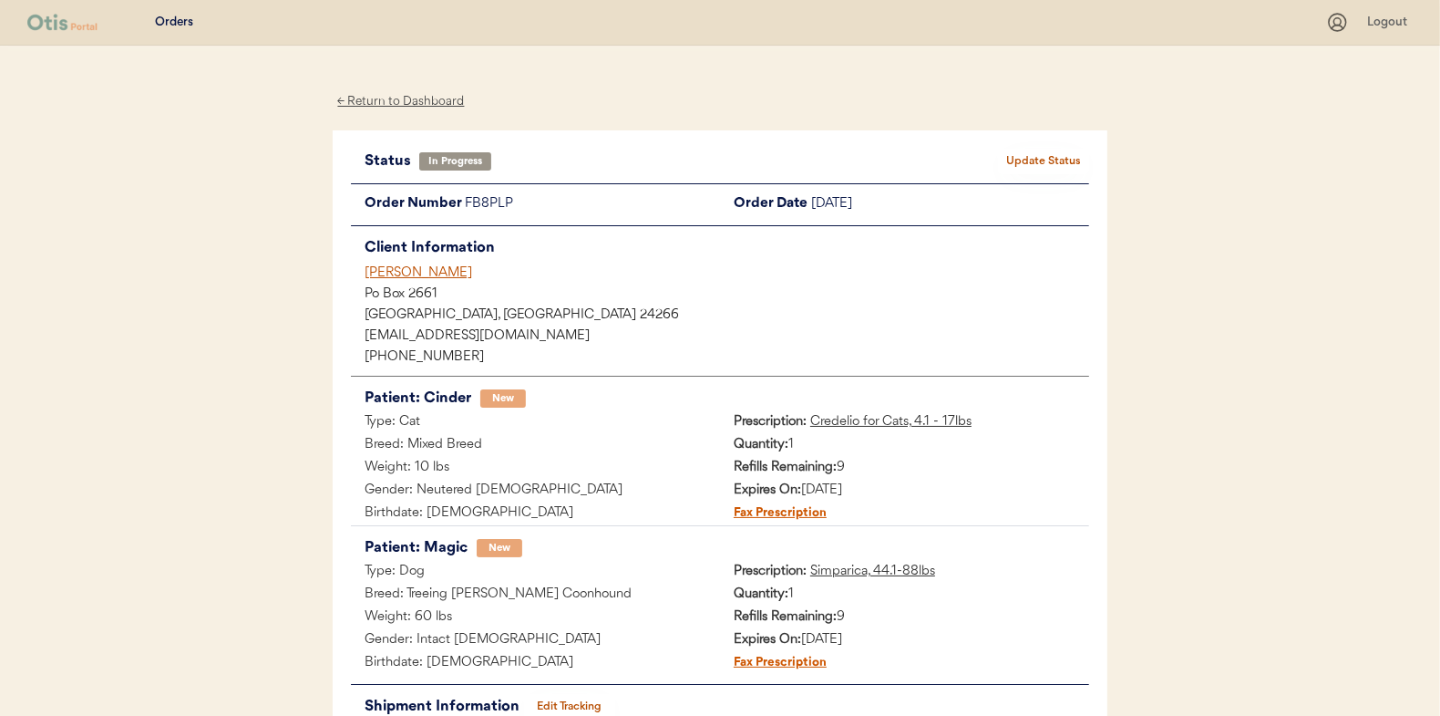
click at [1036, 157] on button "Update Status" at bounding box center [1043, 162] width 91 height 26
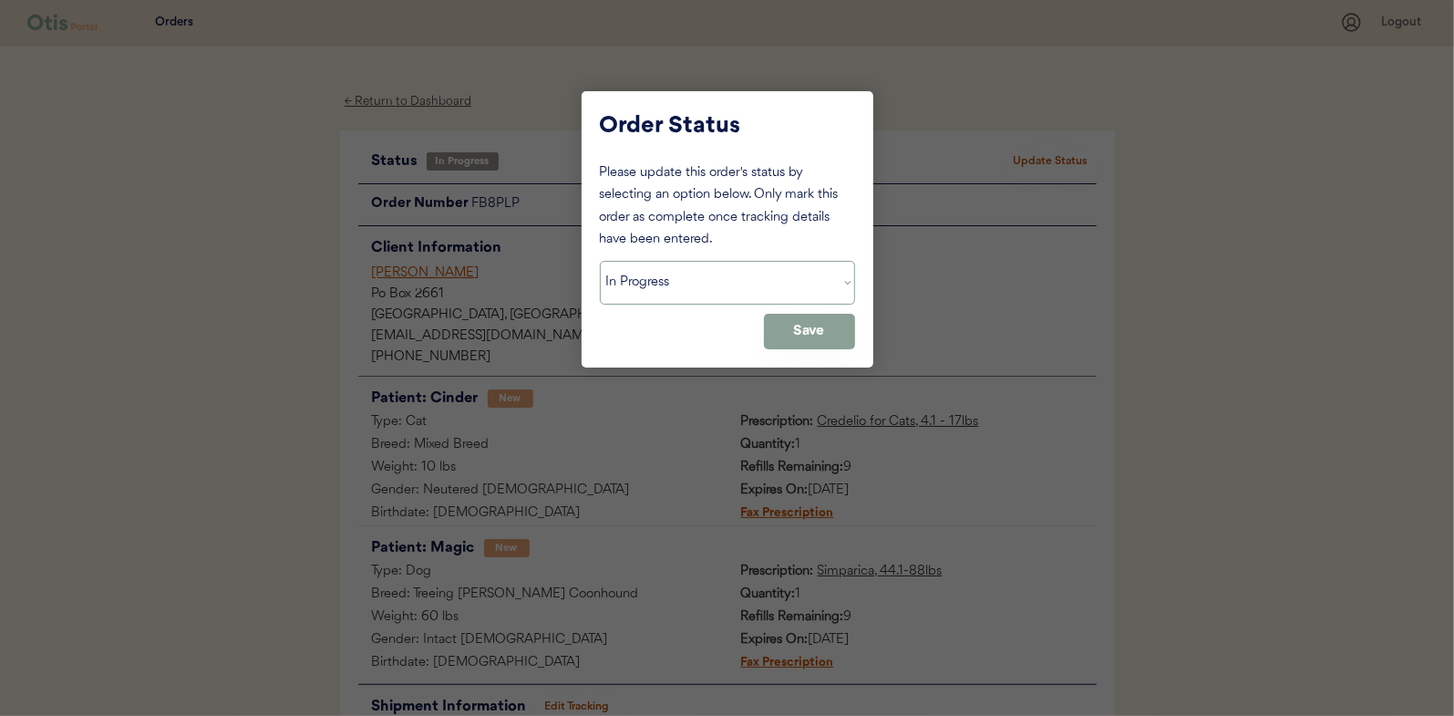
click at [702, 290] on select "Status On Hold New In Progress Complete Pending HW Consent Canceled" at bounding box center [727, 283] width 255 height 44
select select ""complete""
click at [600, 261] on select "Status On Hold New In Progress Complete Pending HW Consent Canceled" at bounding box center [727, 283] width 255 height 44
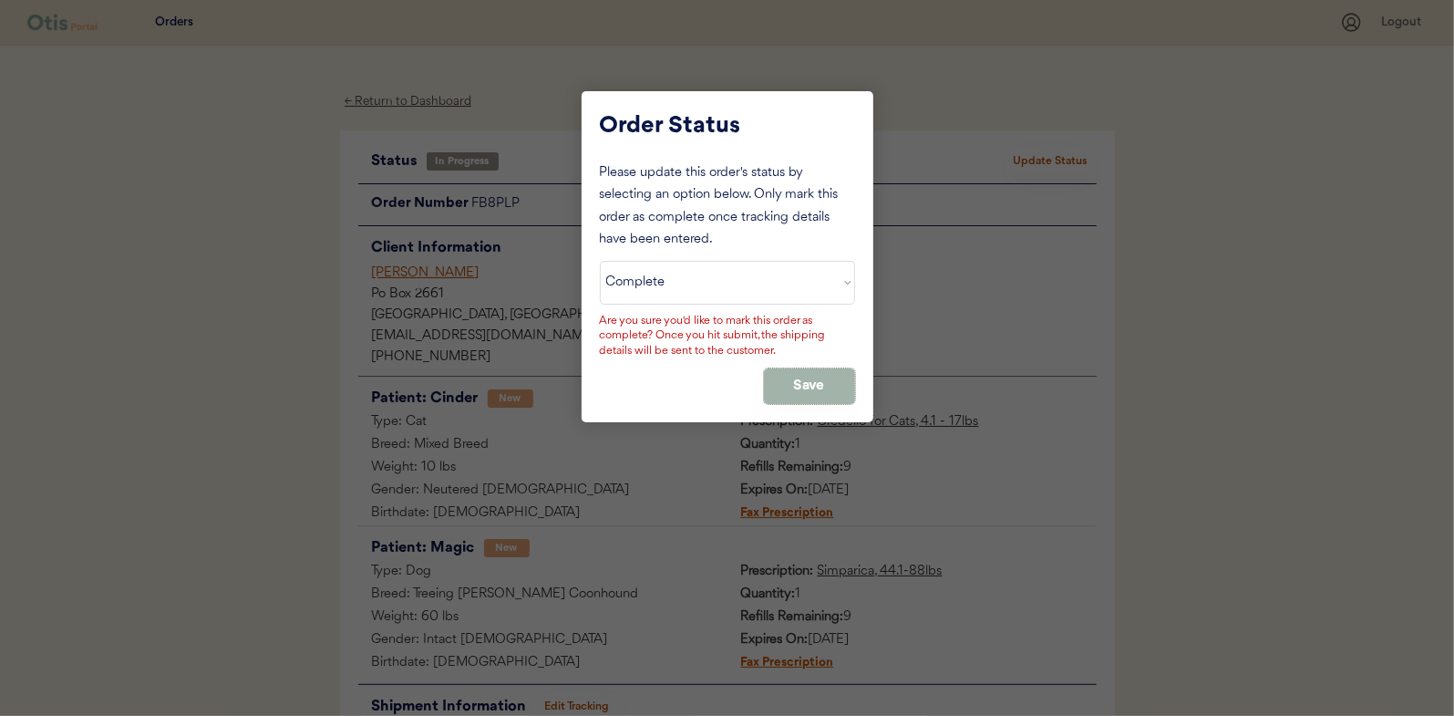
click at [801, 384] on button "Save" at bounding box center [809, 386] width 91 height 36
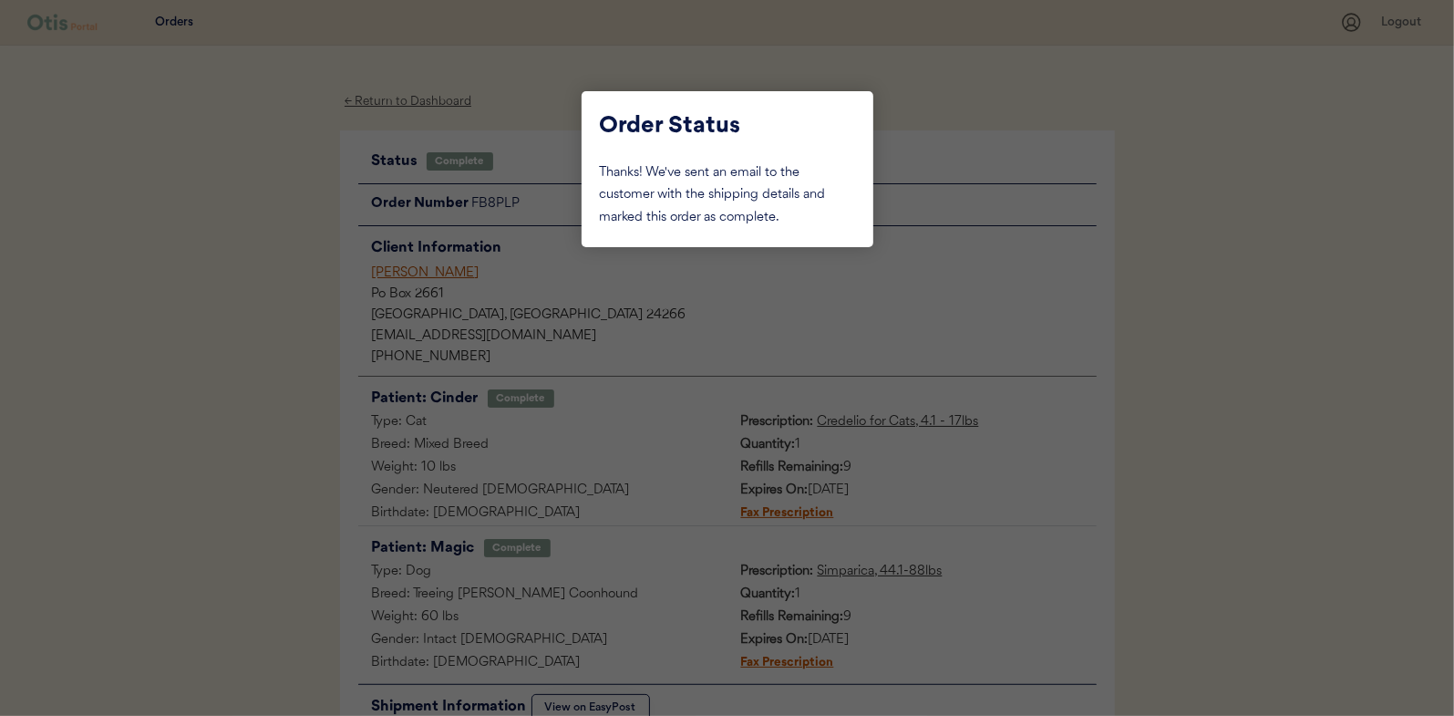
click at [248, 287] on div at bounding box center [727, 358] width 1454 height 716
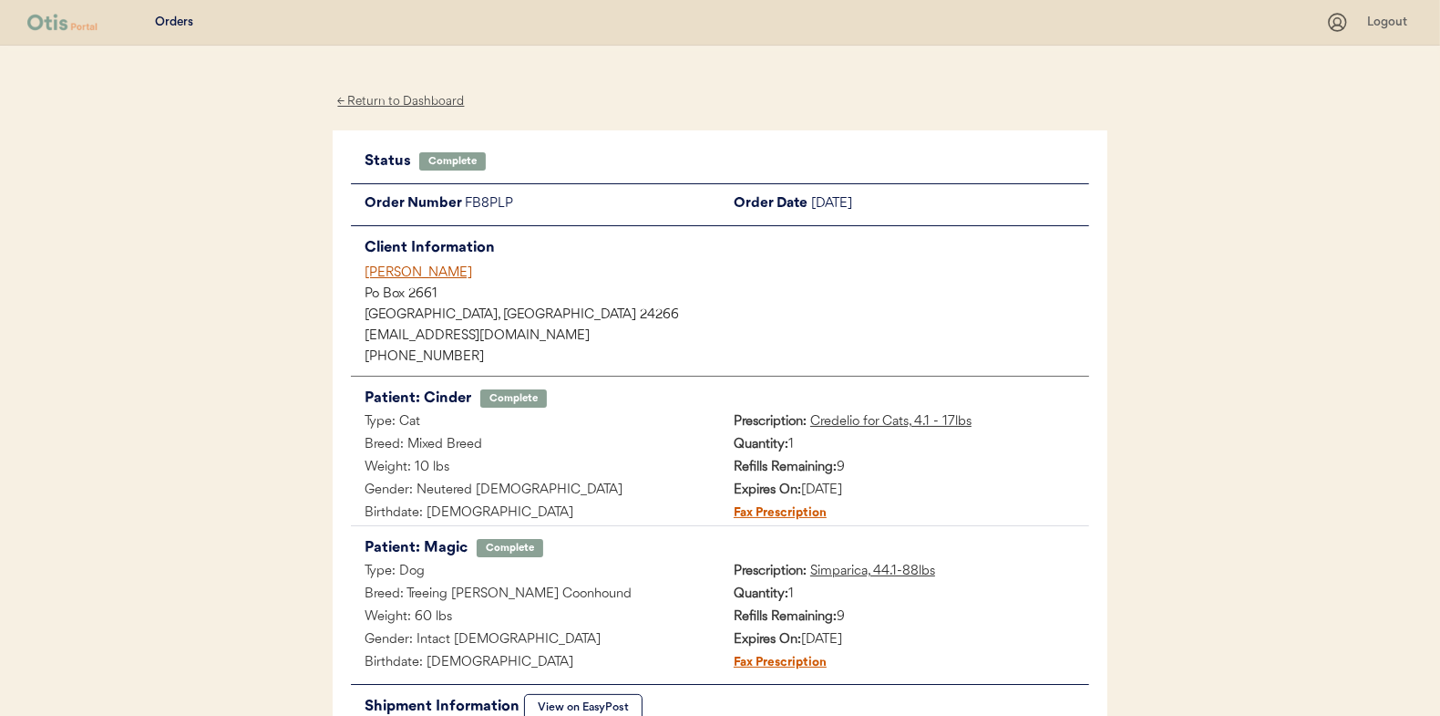
click at [393, 100] on div "← Return to Dashboard" at bounding box center [401, 101] width 137 height 21
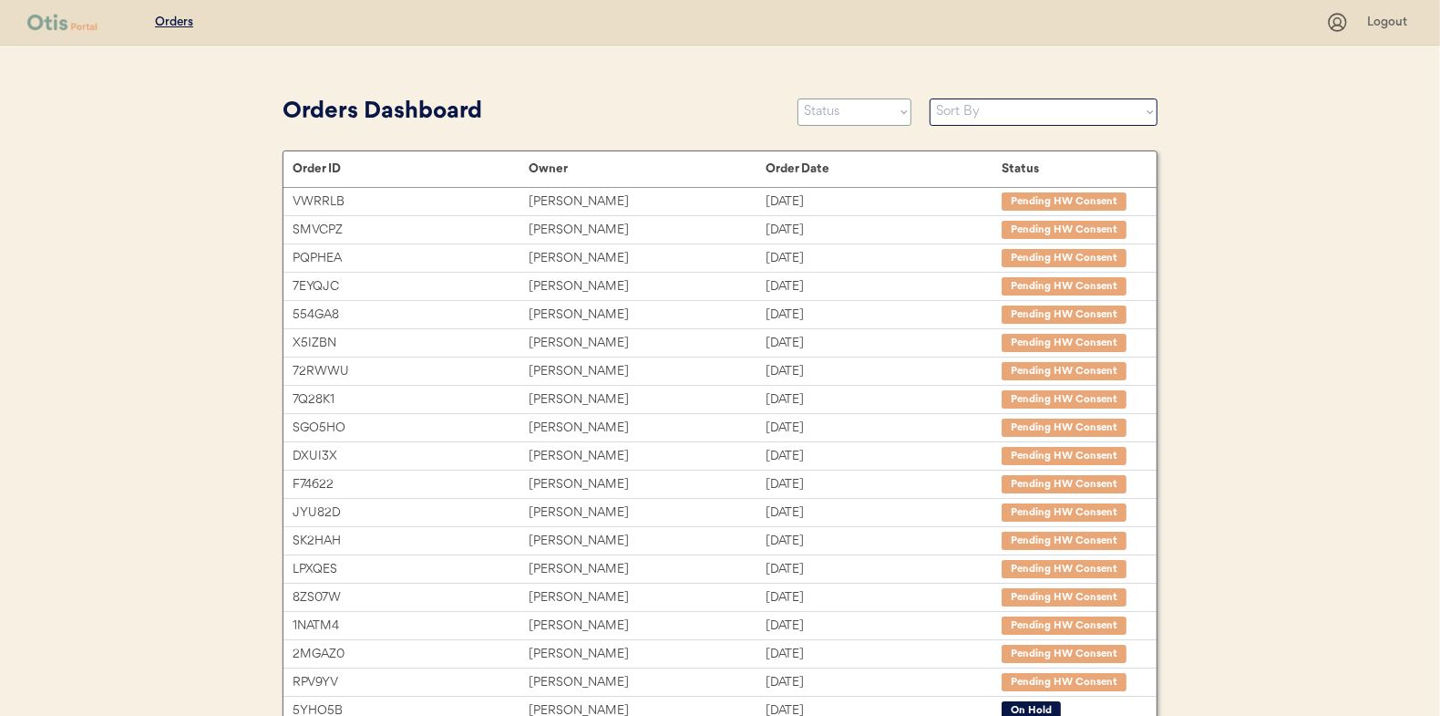
click at [834, 104] on select "Status On Hold New In Progress Complete Pending HW Consent Canceled" at bounding box center [855, 111] width 114 height 27
select select ""in_progress""
click at [798, 98] on select "Status On Hold New In Progress Complete Pending HW Consent Canceled" at bounding box center [855, 111] width 114 height 27
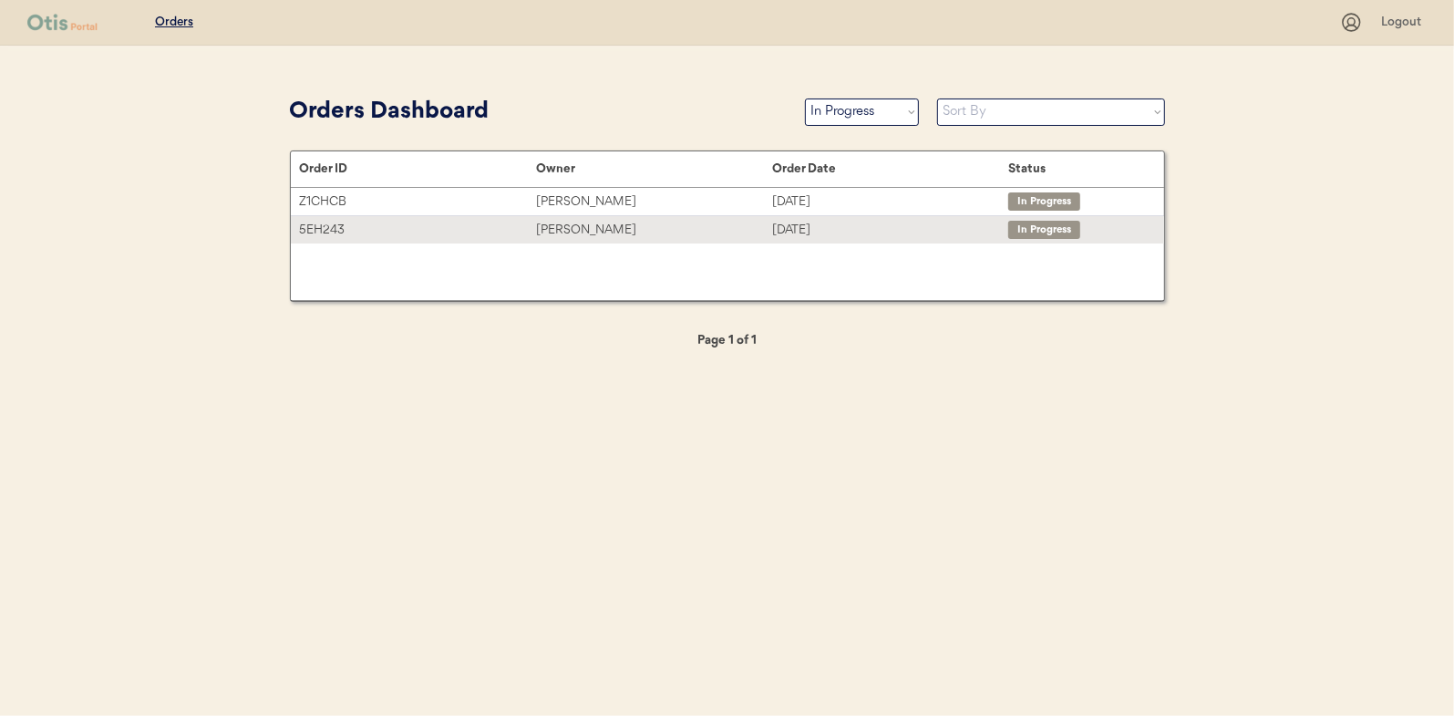
click at [578, 222] on div "[PERSON_NAME]" at bounding box center [654, 230] width 236 height 21
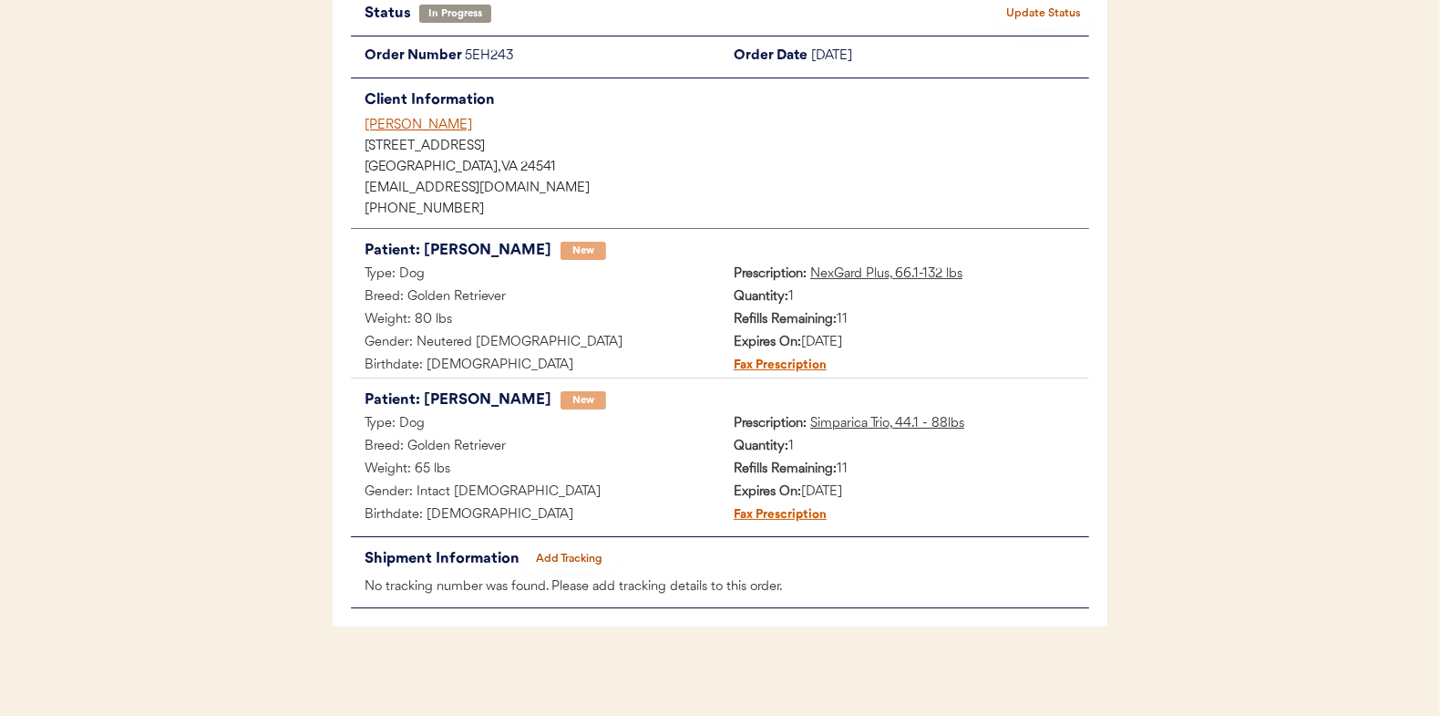
scroll to position [149, 0]
click at [573, 556] on button "Add Tracking" at bounding box center [569, 558] width 91 height 26
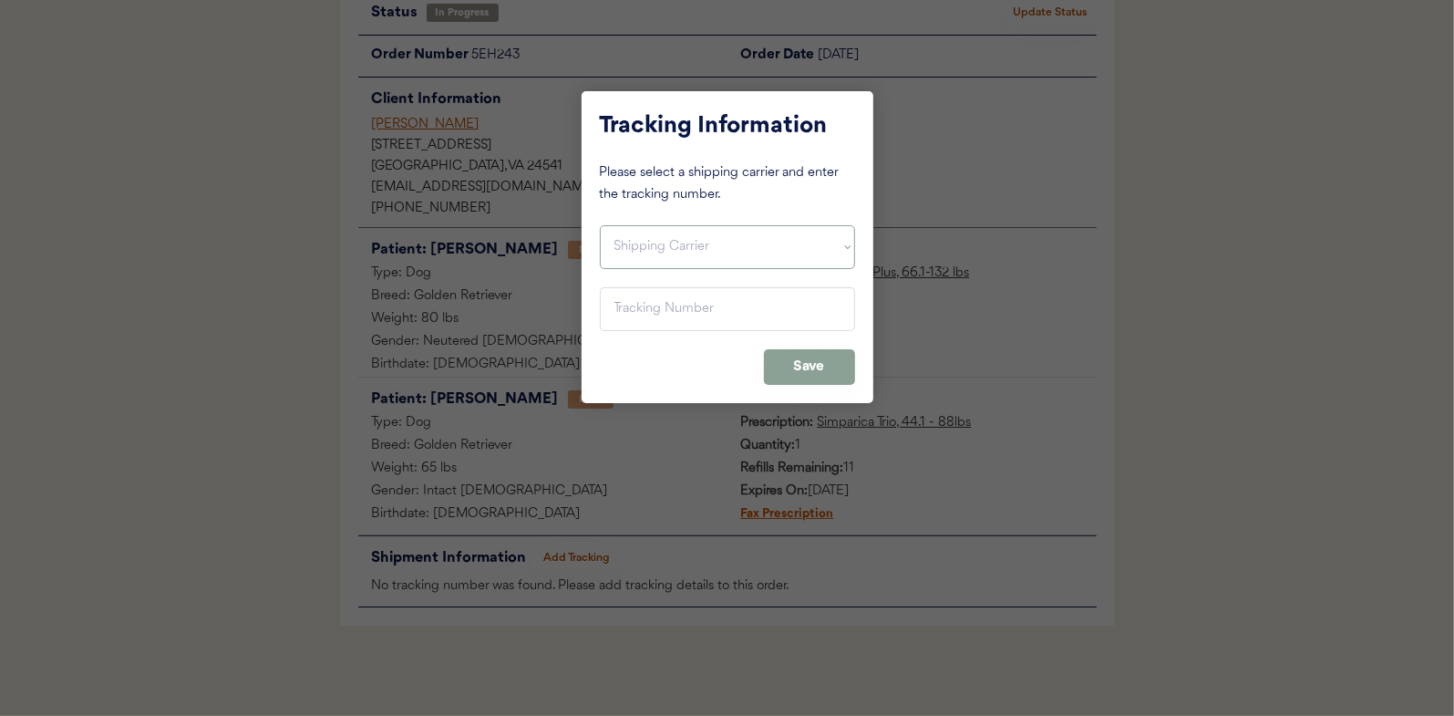
click at [641, 247] on select "Shipping Carrier FedEx FedEx Ground Economy UPS USPS" at bounding box center [727, 247] width 255 height 44
select select ""usps""
click at [600, 225] on select "Shipping Carrier FedEx FedEx Ground Economy UPS USPS" at bounding box center [727, 247] width 255 height 44
click at [595, 296] on div "Tracking Information Please select a shipping carrier and enter the tracking nu…" at bounding box center [728, 247] width 292 height 312
click at [620, 301] on input "input" at bounding box center [727, 309] width 255 height 44
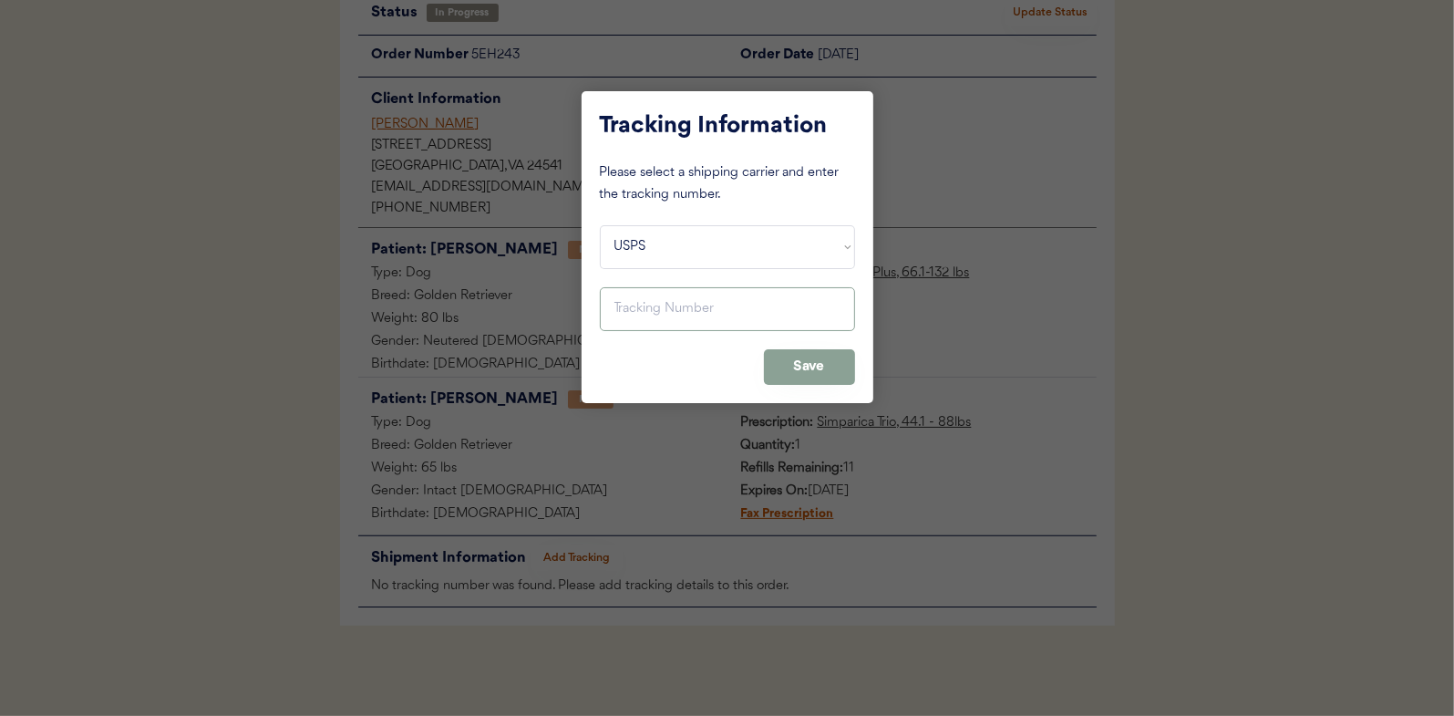
paste input "9400150105496027414862"
type input "9400150105496027414862"
click at [806, 365] on button "Save" at bounding box center [809, 367] width 91 height 36
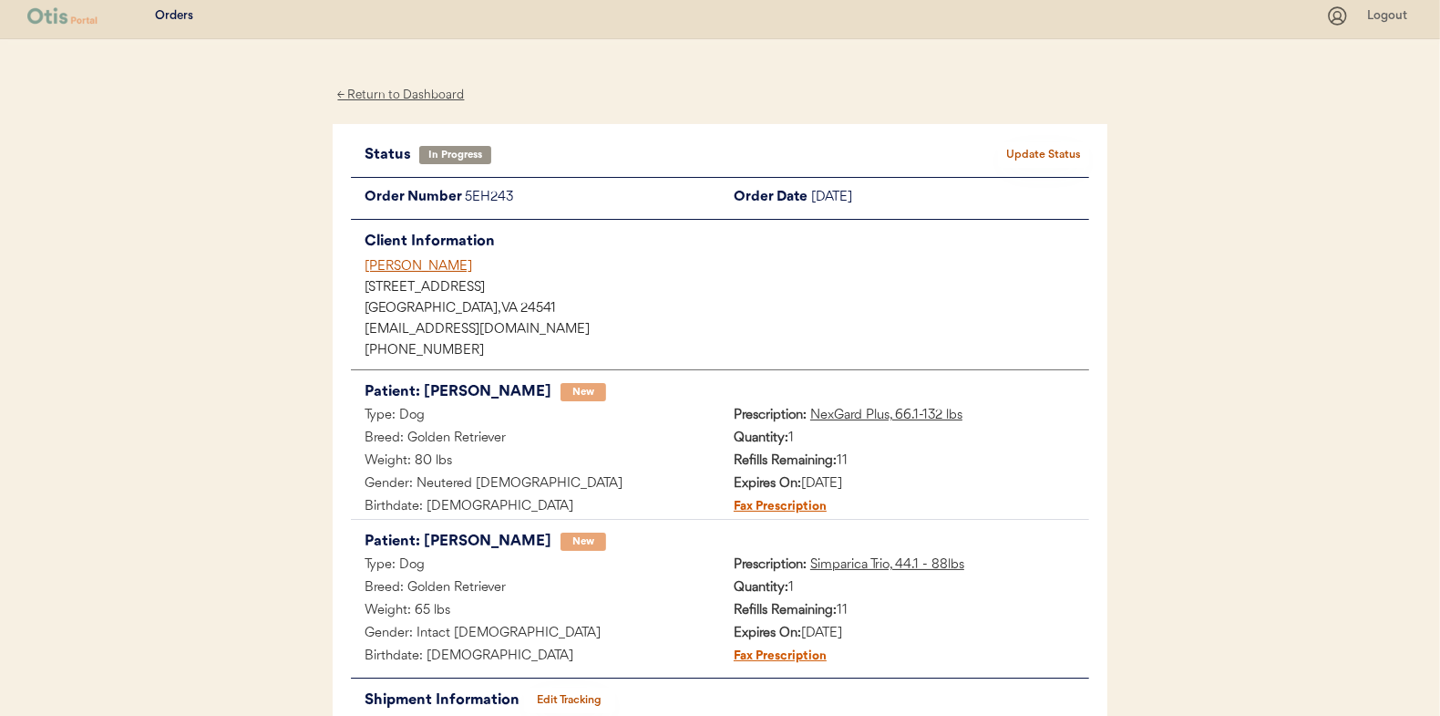
scroll to position [0, 0]
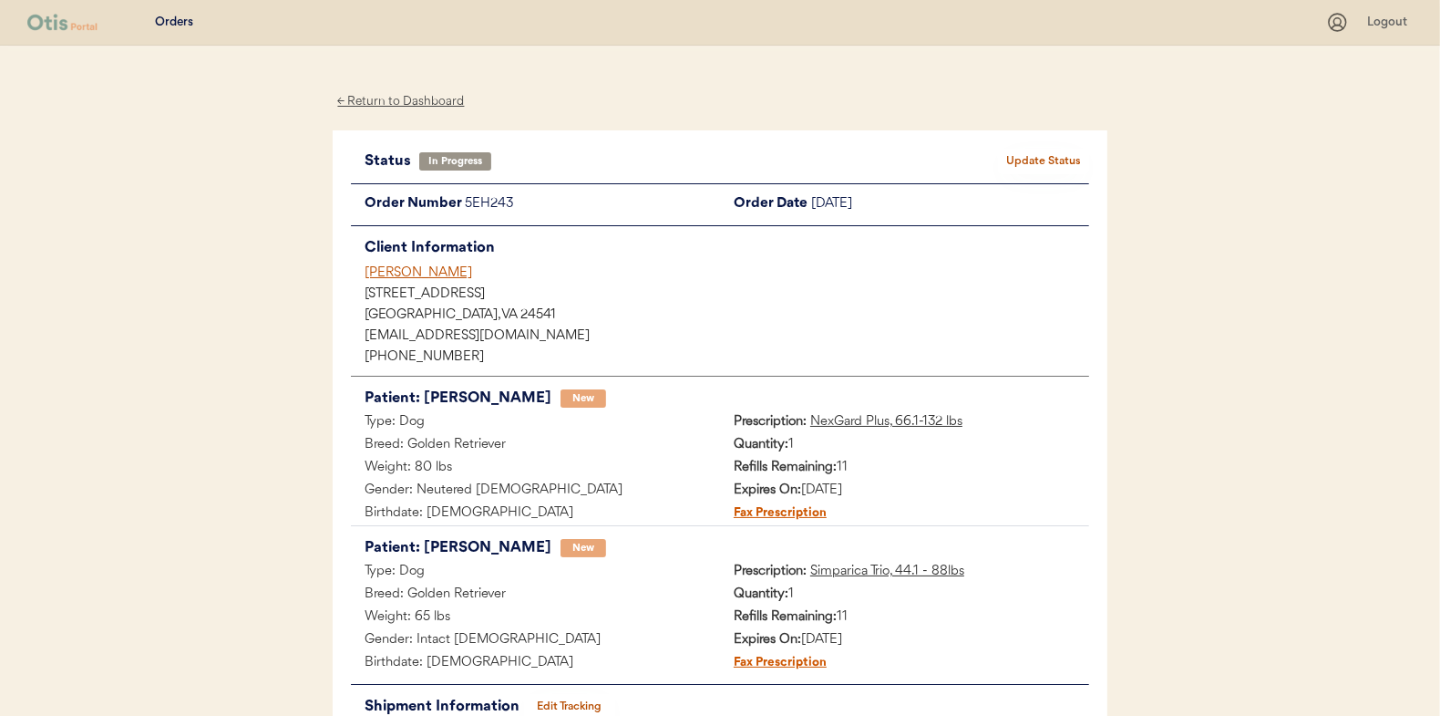
click at [1069, 155] on button "Update Status" at bounding box center [1043, 162] width 91 height 26
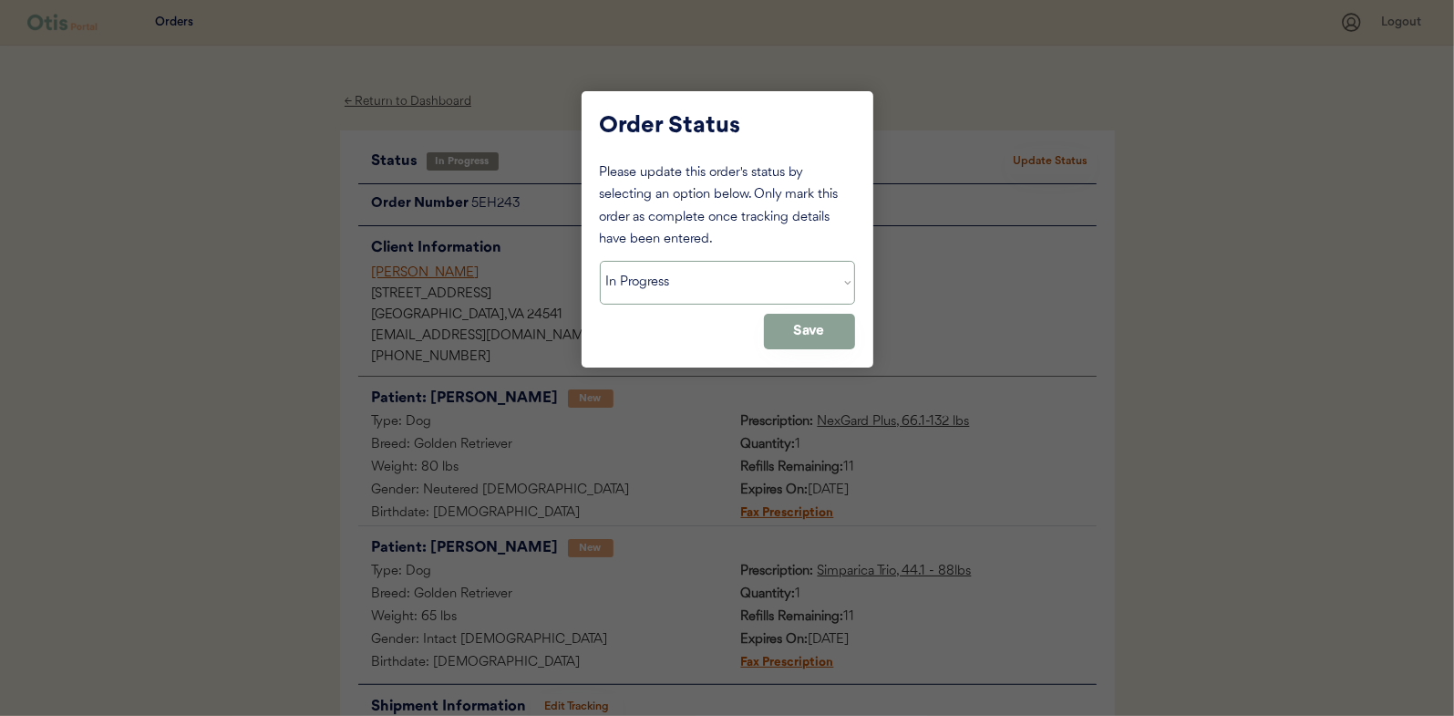
click at [619, 288] on select "Status On Hold New In Progress Complete Pending HW Consent Canceled" at bounding box center [727, 283] width 255 height 44
select select ""complete""
click at [600, 261] on select "Status On Hold New In Progress Complete Pending HW Consent Canceled" at bounding box center [727, 283] width 255 height 44
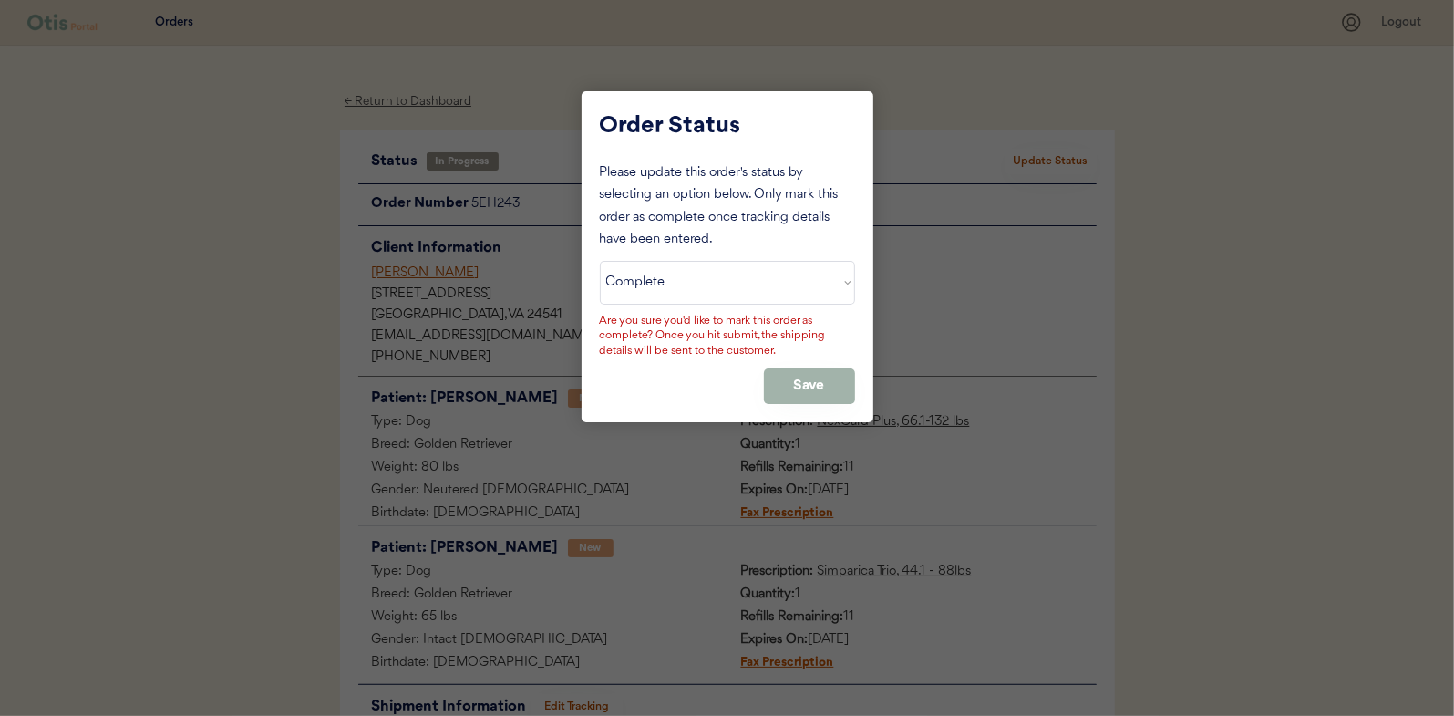
click at [786, 371] on button "Save" at bounding box center [809, 386] width 91 height 36
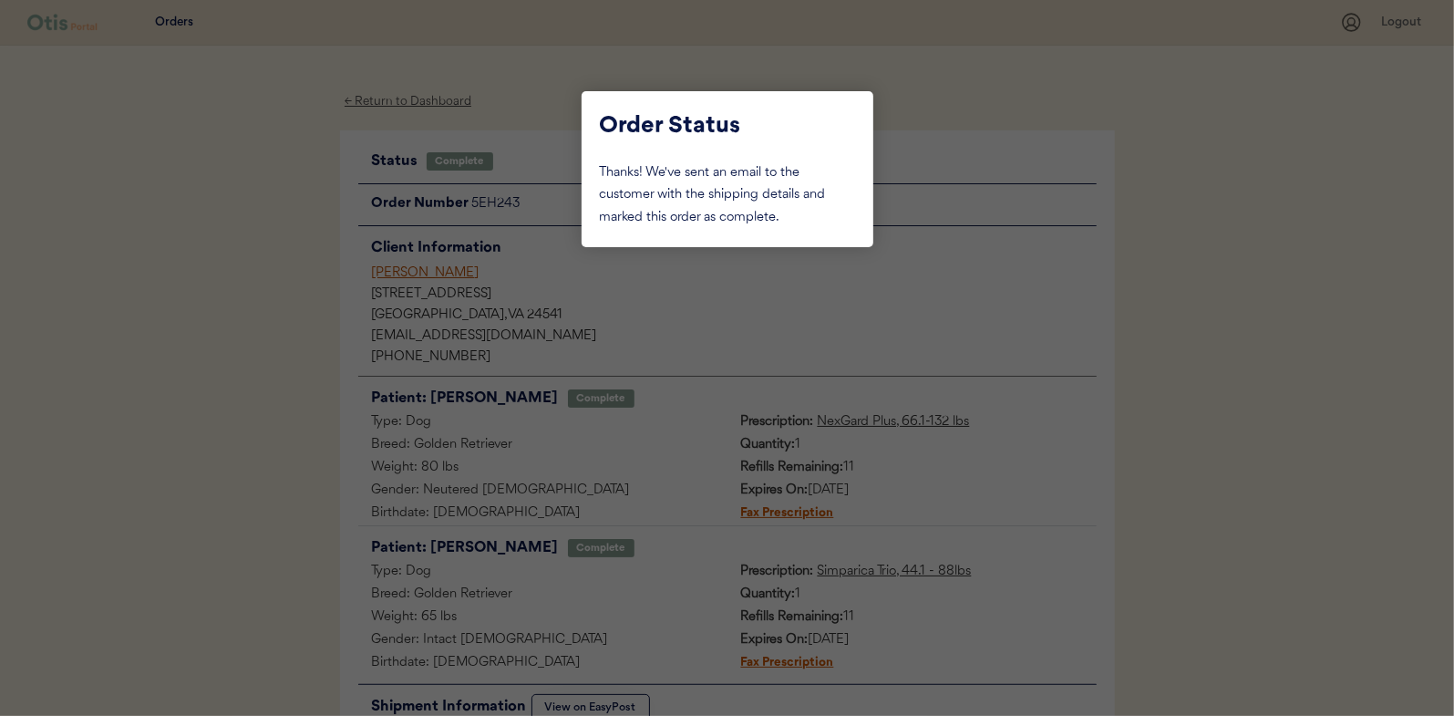
click at [249, 333] on div at bounding box center [727, 358] width 1454 height 716
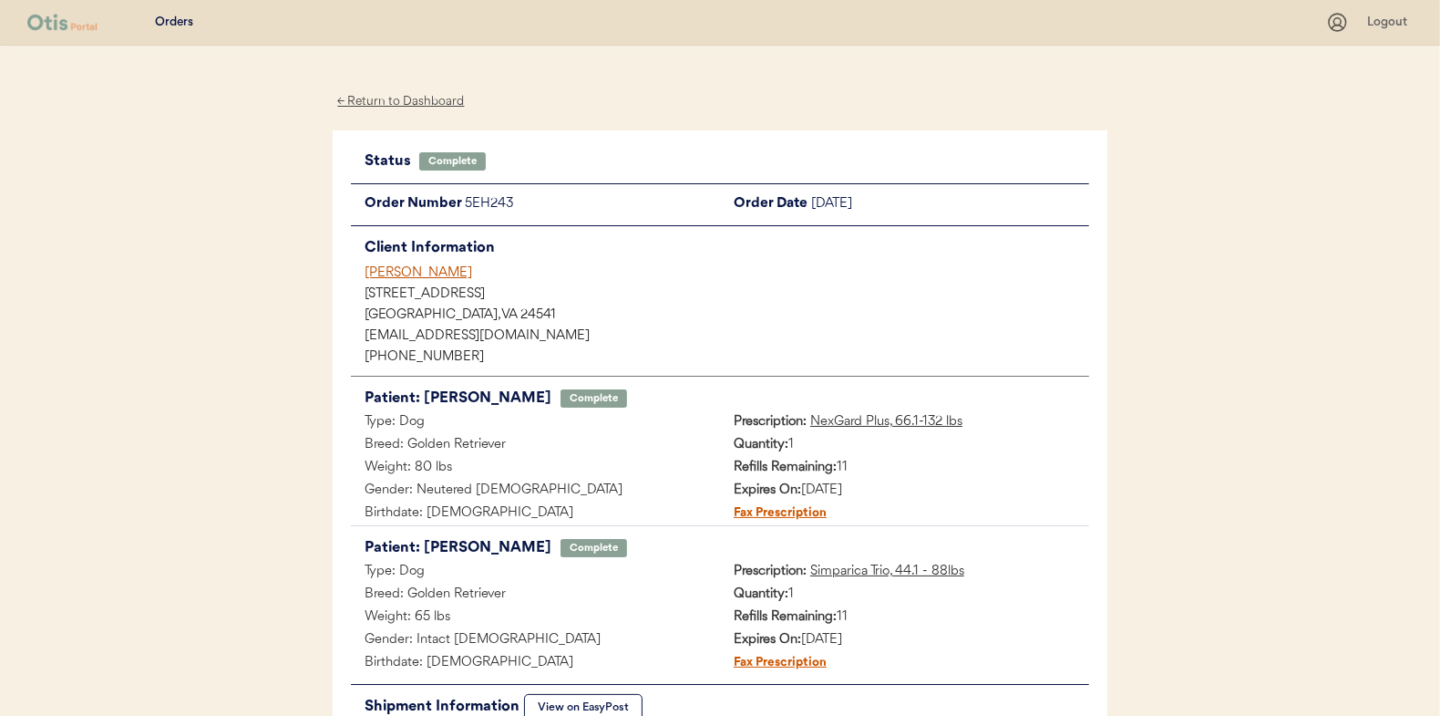
click at [406, 99] on div "← Return to Dashboard" at bounding box center [401, 101] width 137 height 21
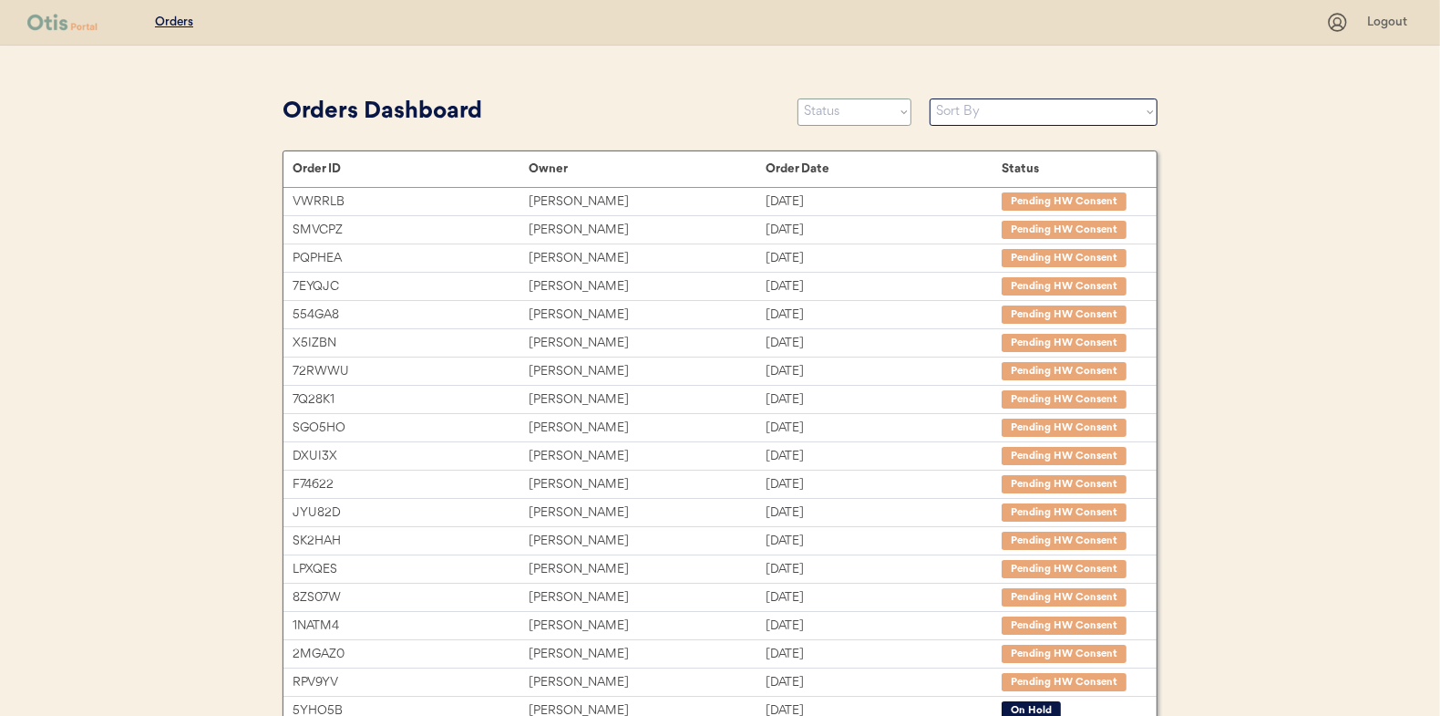
click at [844, 117] on select "Status On Hold New In Progress Complete Pending HW Consent Canceled" at bounding box center [855, 111] width 114 height 27
click at [798, 98] on select "Status On Hold New In Progress Complete Pending HW Consent Canceled" at bounding box center [855, 111] width 114 height 27
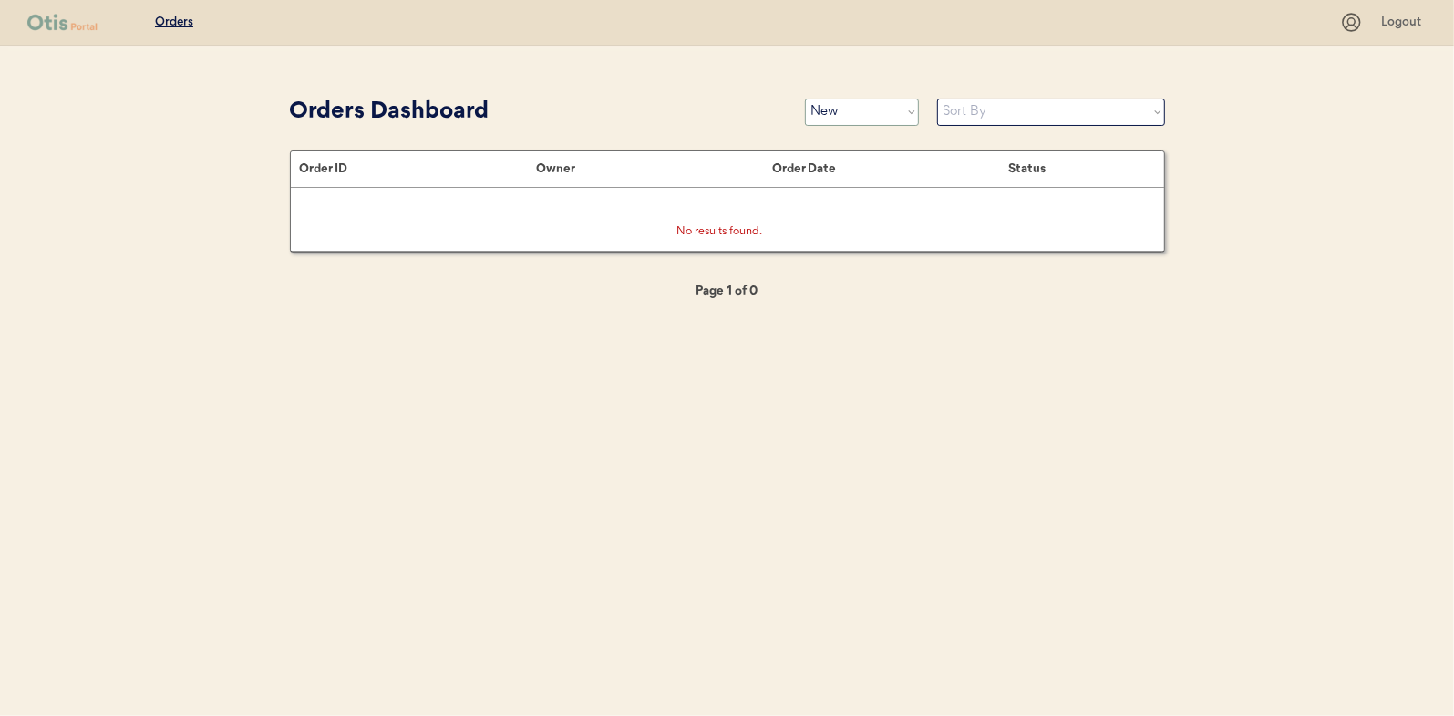
click at [856, 109] on select "Status On Hold New In Progress Complete Pending HW Consent Canceled" at bounding box center [862, 111] width 114 height 27
click at [805, 98] on select "Status On Hold New In Progress Complete Pending HW Consent Canceled" at bounding box center [862, 111] width 114 height 27
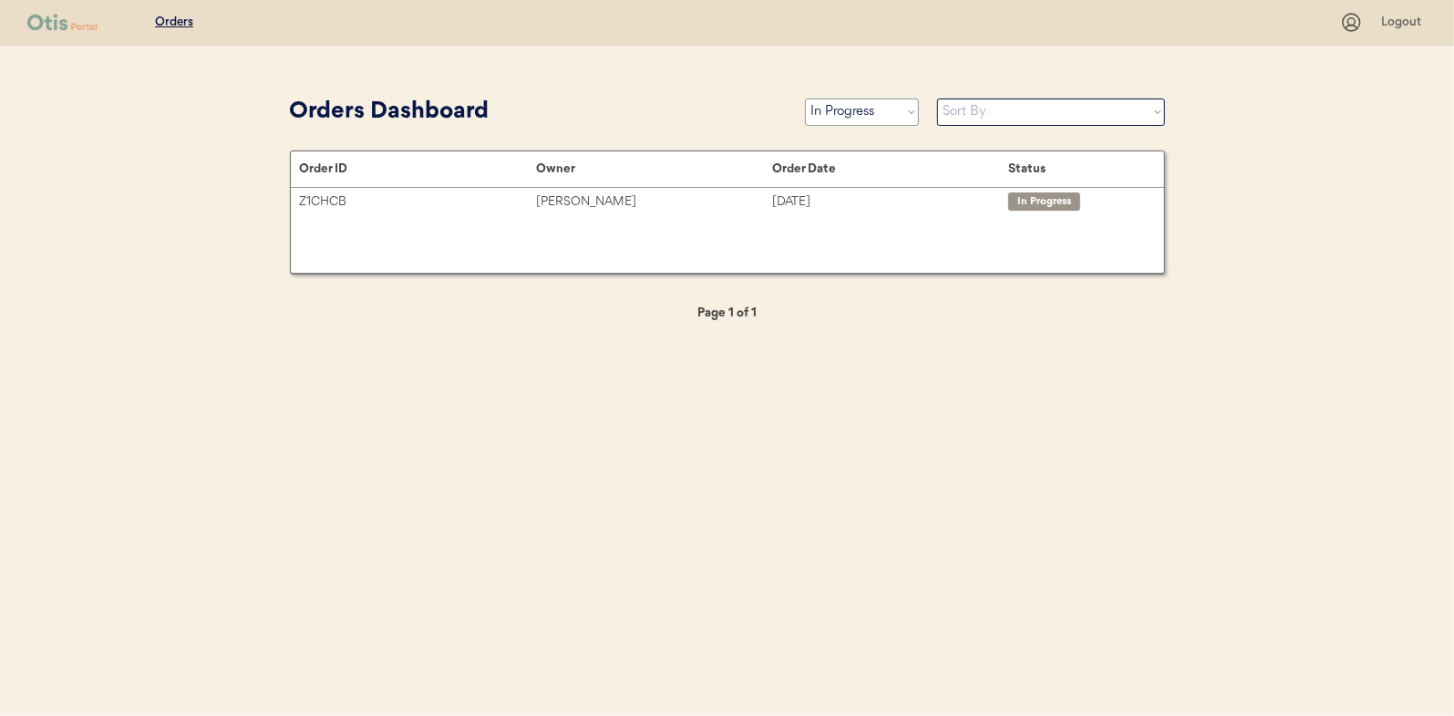
click at [856, 114] on select "Status On Hold New In Progress Complete Pending HW Consent Canceled" at bounding box center [862, 111] width 114 height 27
click at [805, 98] on select "Status On Hold New In Progress Complete Pending HW Consent Canceled" at bounding box center [862, 111] width 114 height 27
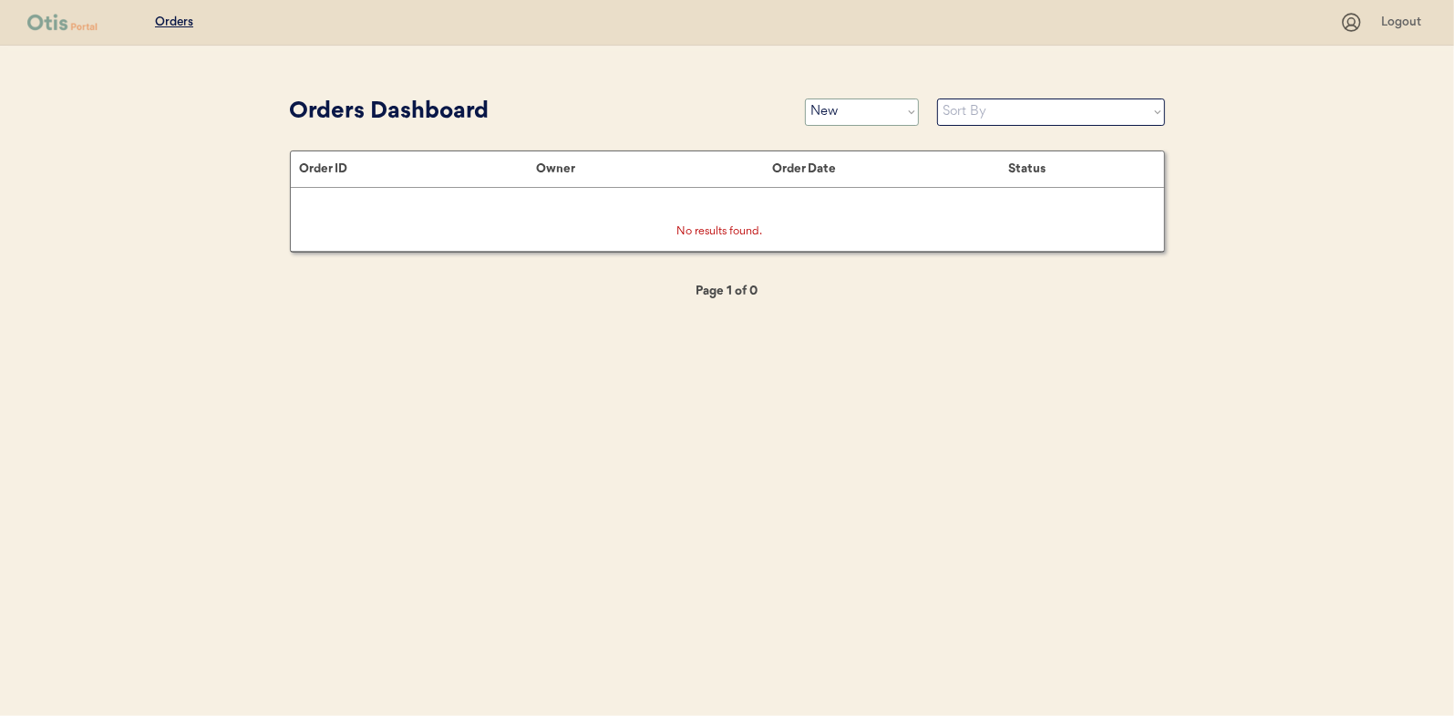
click at [863, 115] on select "Status On Hold New In Progress Complete Pending HW Consent Canceled" at bounding box center [862, 111] width 114 height 27
click at [805, 98] on select "Status On Hold New In Progress Complete Pending HW Consent Canceled" at bounding box center [862, 111] width 114 height 27
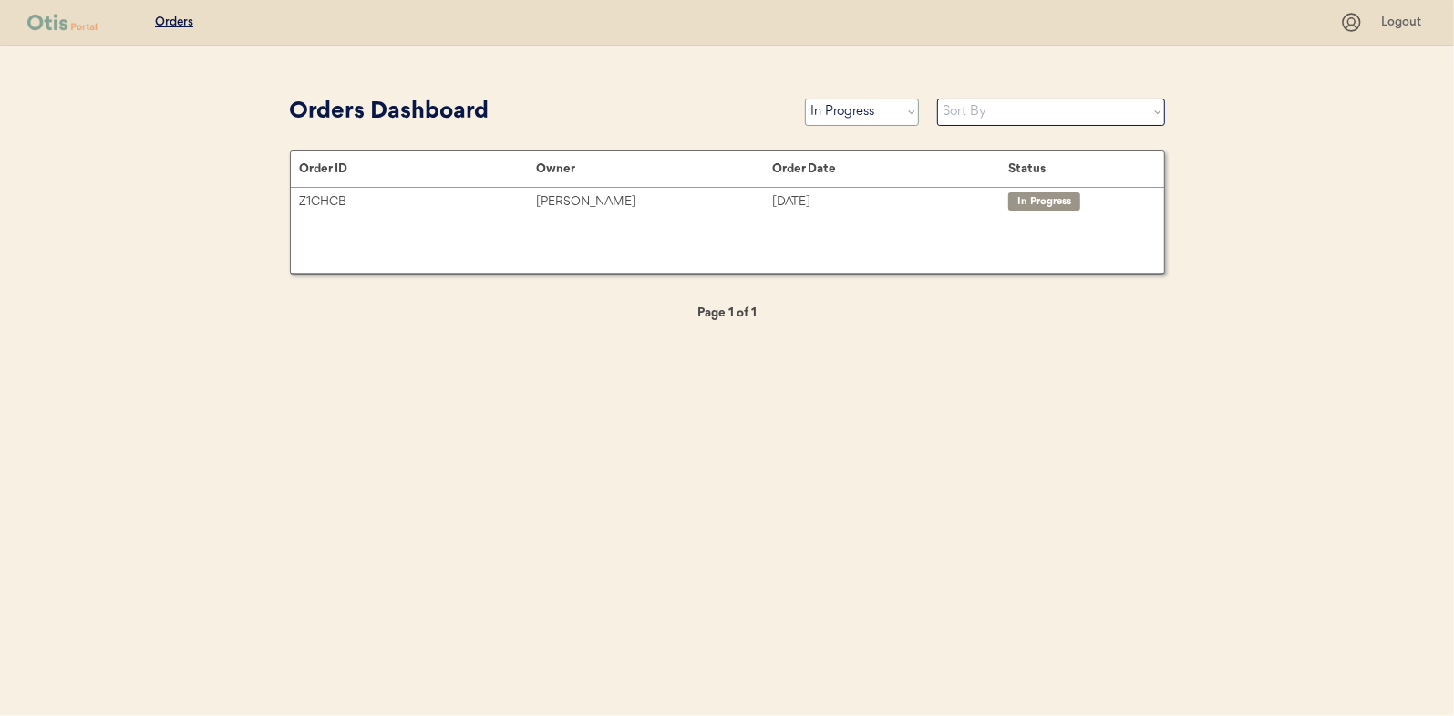
click at [852, 101] on select "Status On Hold New In Progress Complete Pending HW Consent Canceled" at bounding box center [862, 111] width 114 height 27
click at [805, 98] on select "Status On Hold New In Progress Complete Pending HW Consent Canceled" at bounding box center [862, 111] width 114 height 27
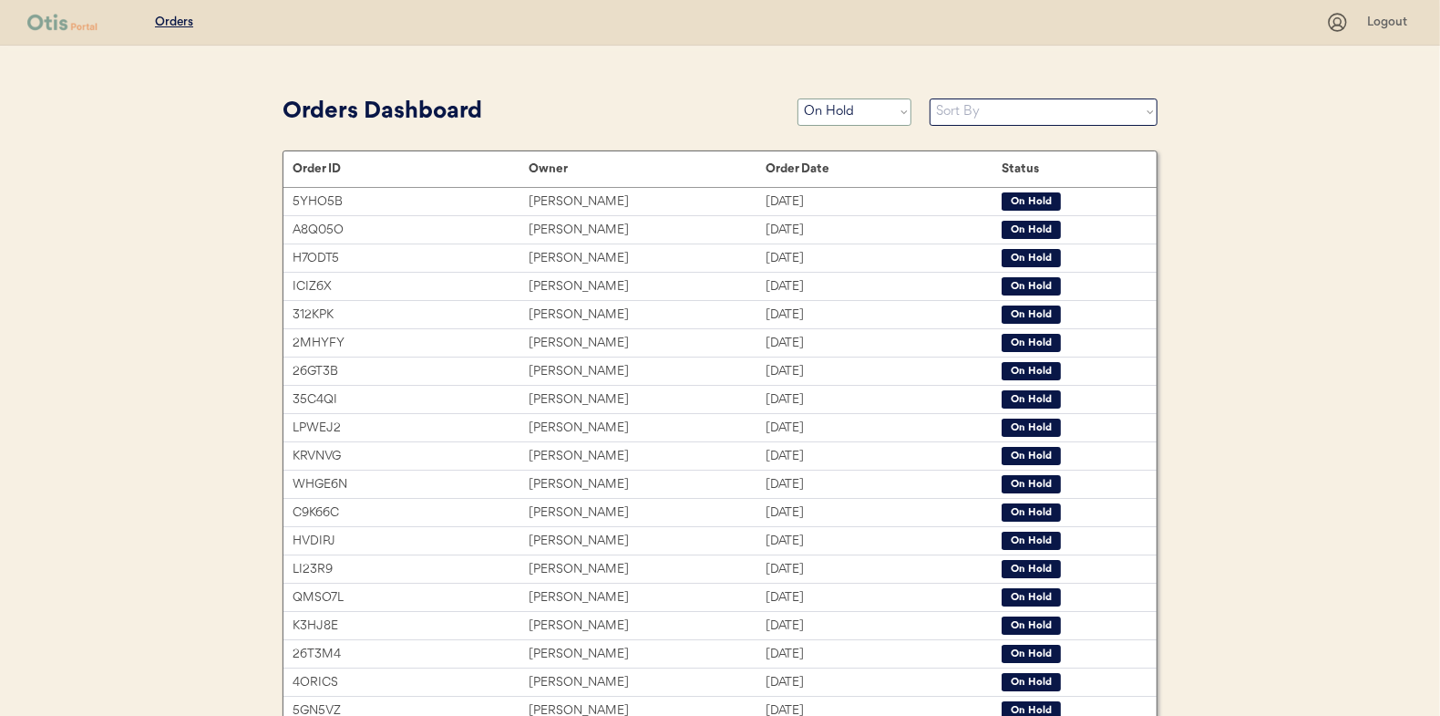
click at [815, 102] on select "Status On Hold New In Progress Complete Pending HW Consent Canceled" at bounding box center [855, 111] width 114 height 27
click at [798, 98] on select "Status On Hold New In Progress Complete Pending HW Consent Canceled" at bounding box center [855, 111] width 114 height 27
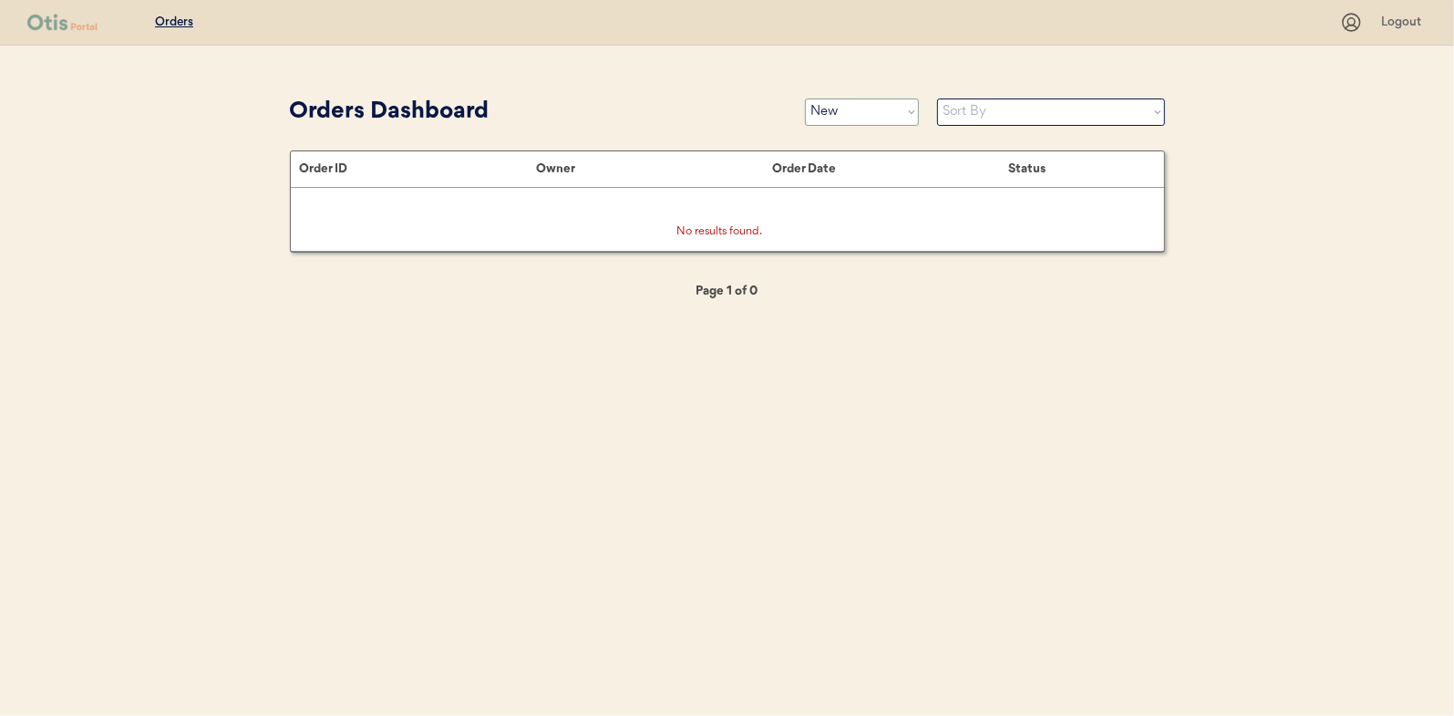
click at [861, 114] on select "Status On Hold New In Progress Complete Pending HW Consent Canceled" at bounding box center [862, 111] width 114 height 27
select select ""in_progress""
click at [805, 98] on select "Status On Hold New In Progress Complete Pending HW Consent Canceled" at bounding box center [862, 111] width 114 height 27
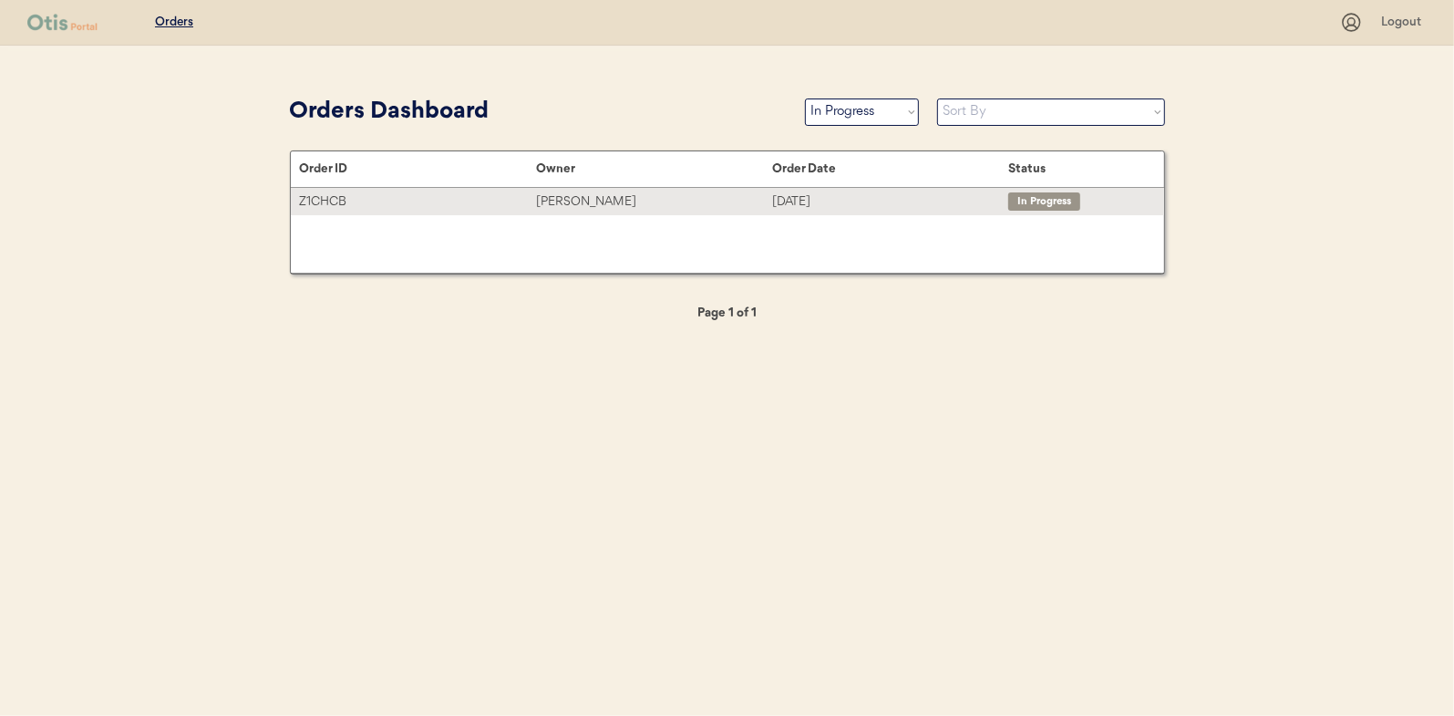
click at [564, 194] on div "Debra Sloughter" at bounding box center [654, 201] width 236 height 21
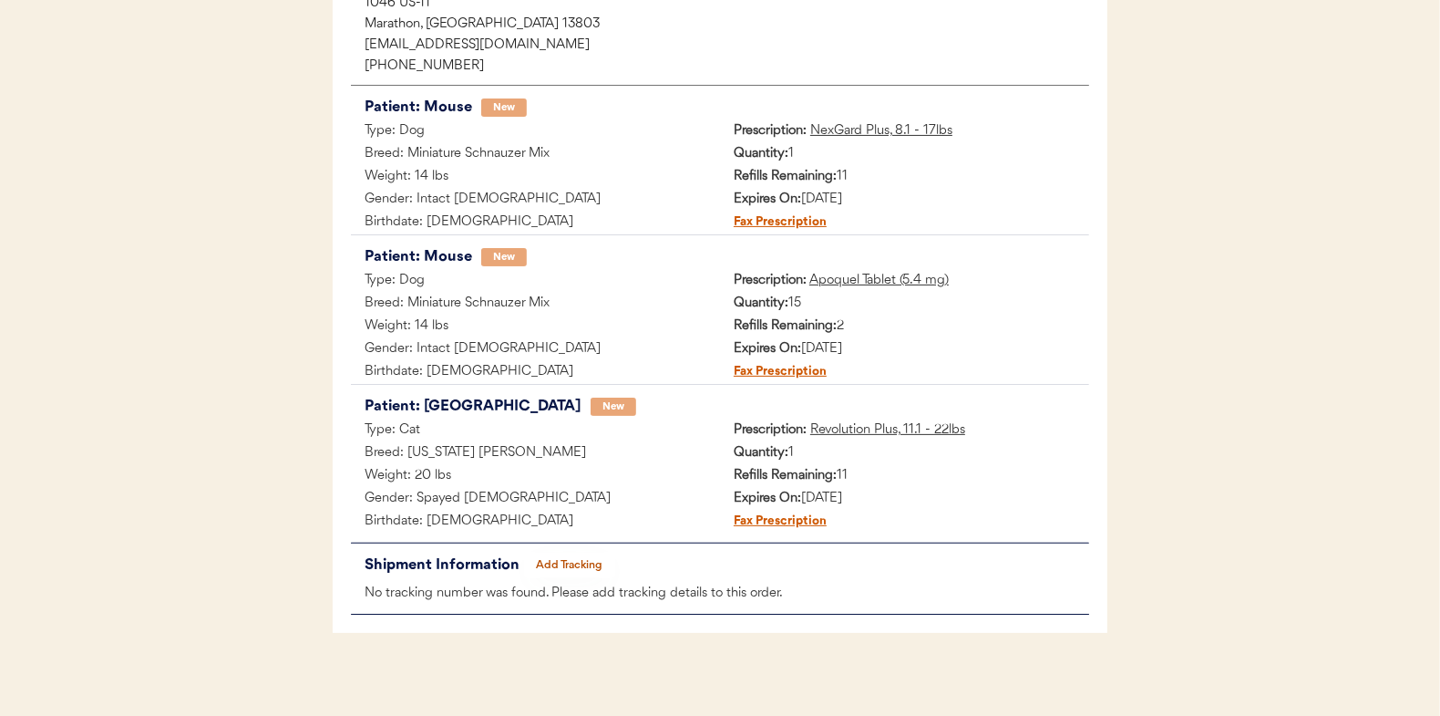
scroll to position [299, 0]
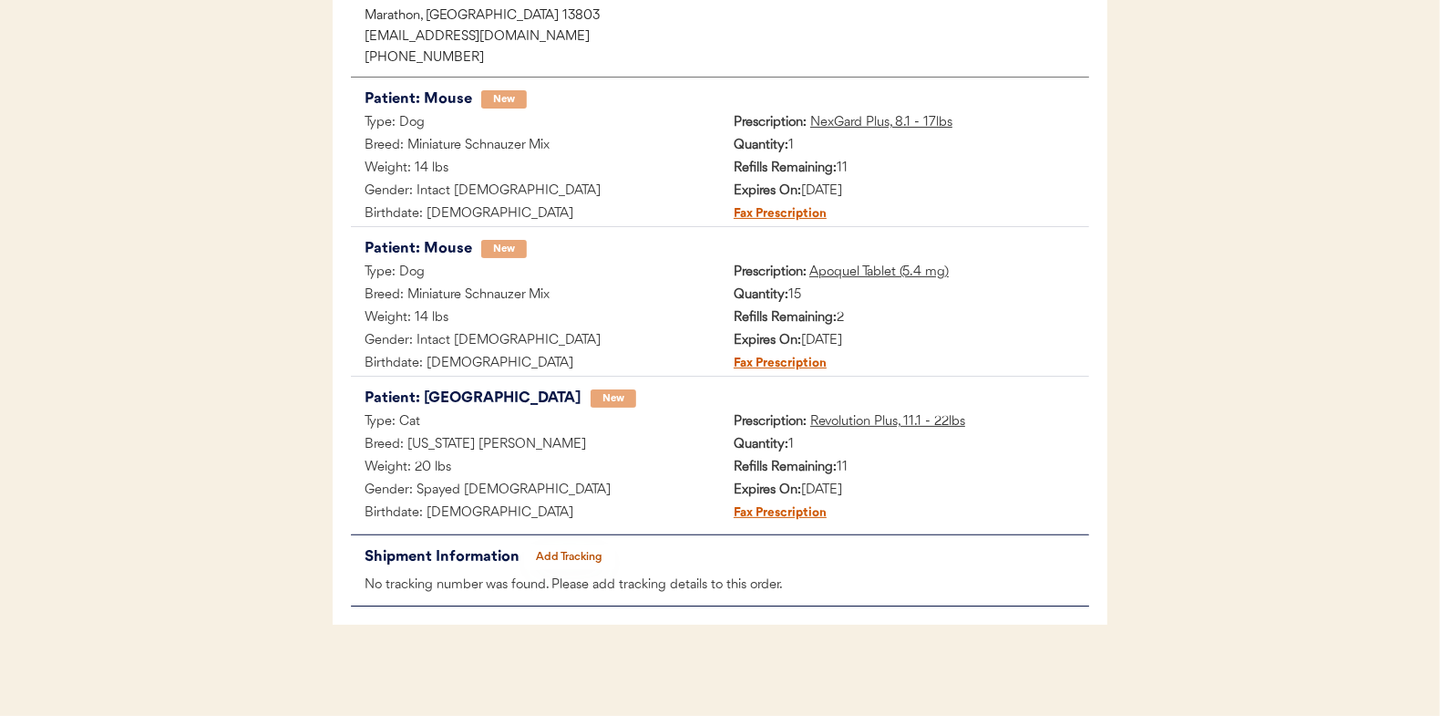
click at [580, 555] on button "Add Tracking" at bounding box center [569, 557] width 91 height 26
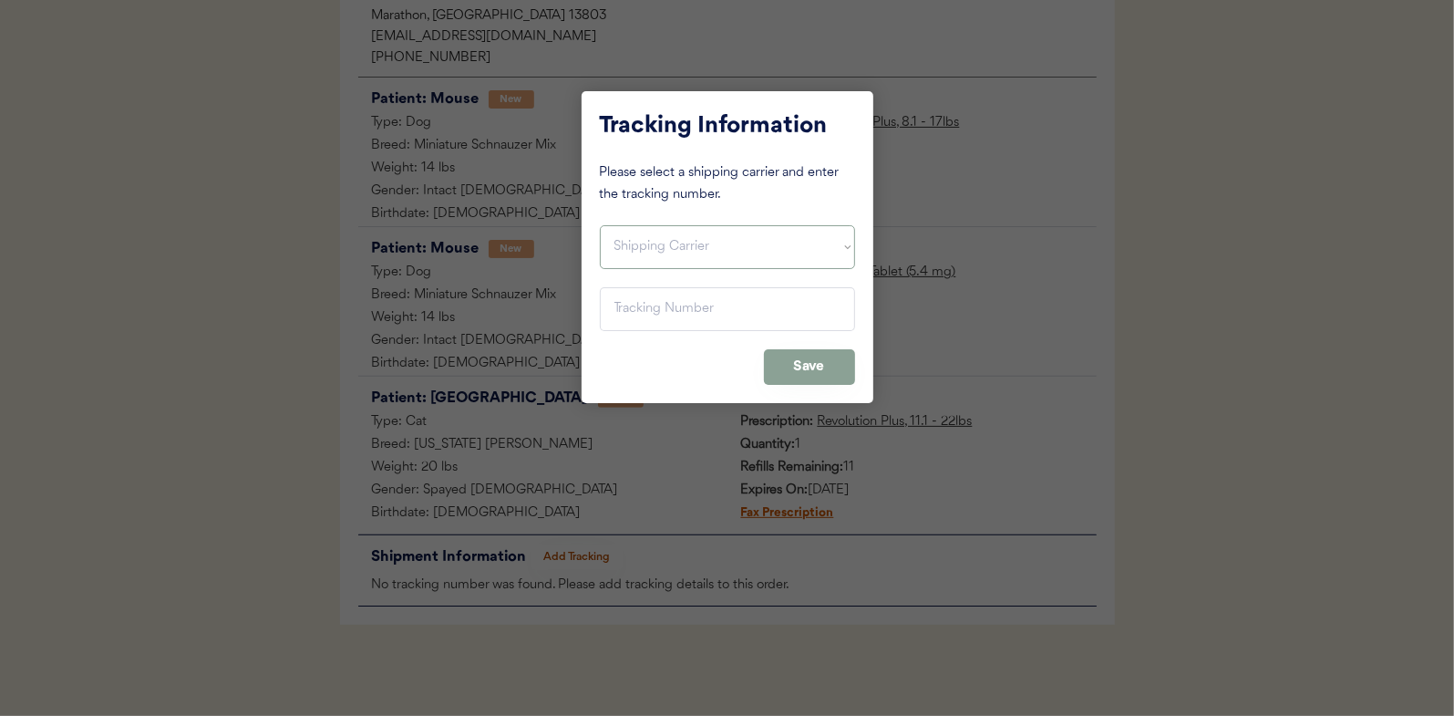
click at [644, 238] on select "Shipping Carrier FedEx FedEx Ground Economy UPS USPS" at bounding box center [727, 247] width 255 height 44
select select ""usps""
click at [600, 225] on select "Shipping Carrier FedEx FedEx Ground Economy UPS USPS" at bounding box center [727, 247] width 255 height 44
click at [628, 314] on input "input" at bounding box center [727, 309] width 255 height 44
paste input "9400150105800025772907"
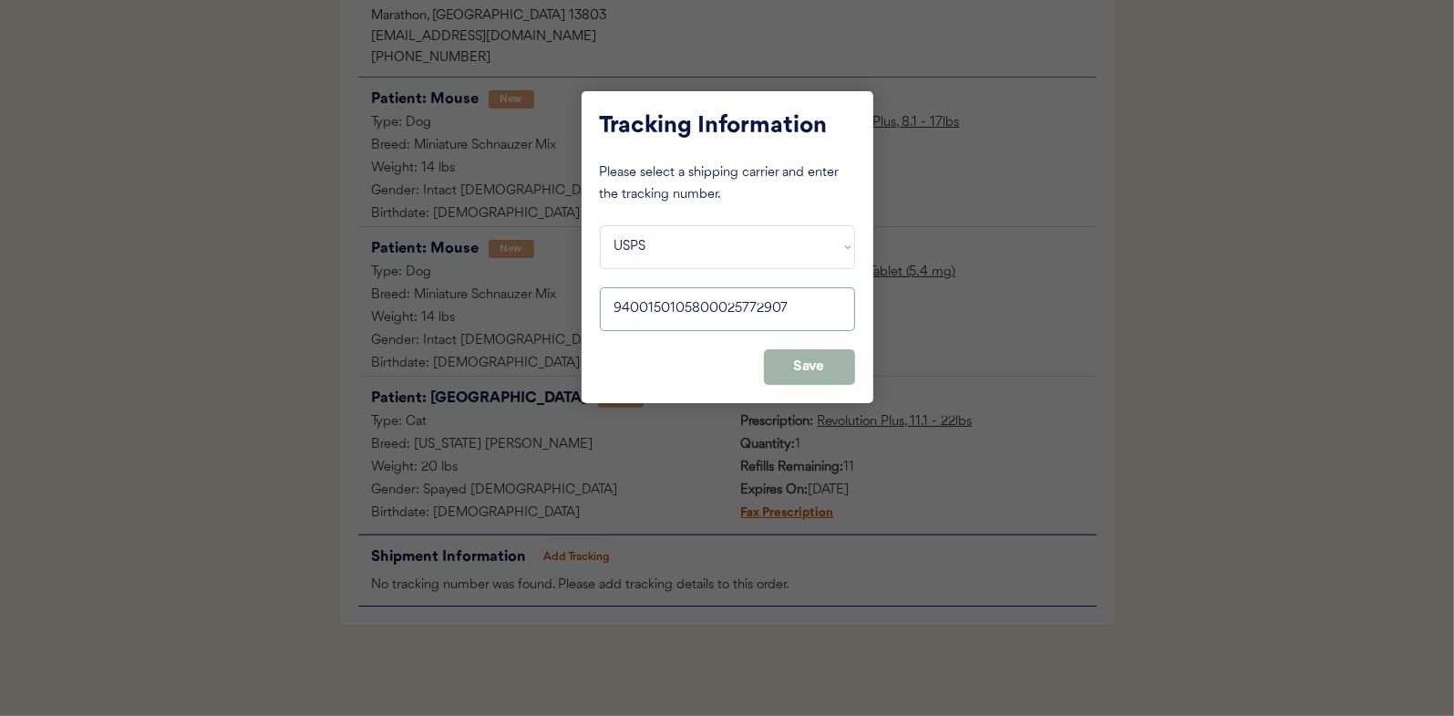
type input "9400150105800025772907"
click at [794, 356] on button "Save" at bounding box center [809, 367] width 91 height 36
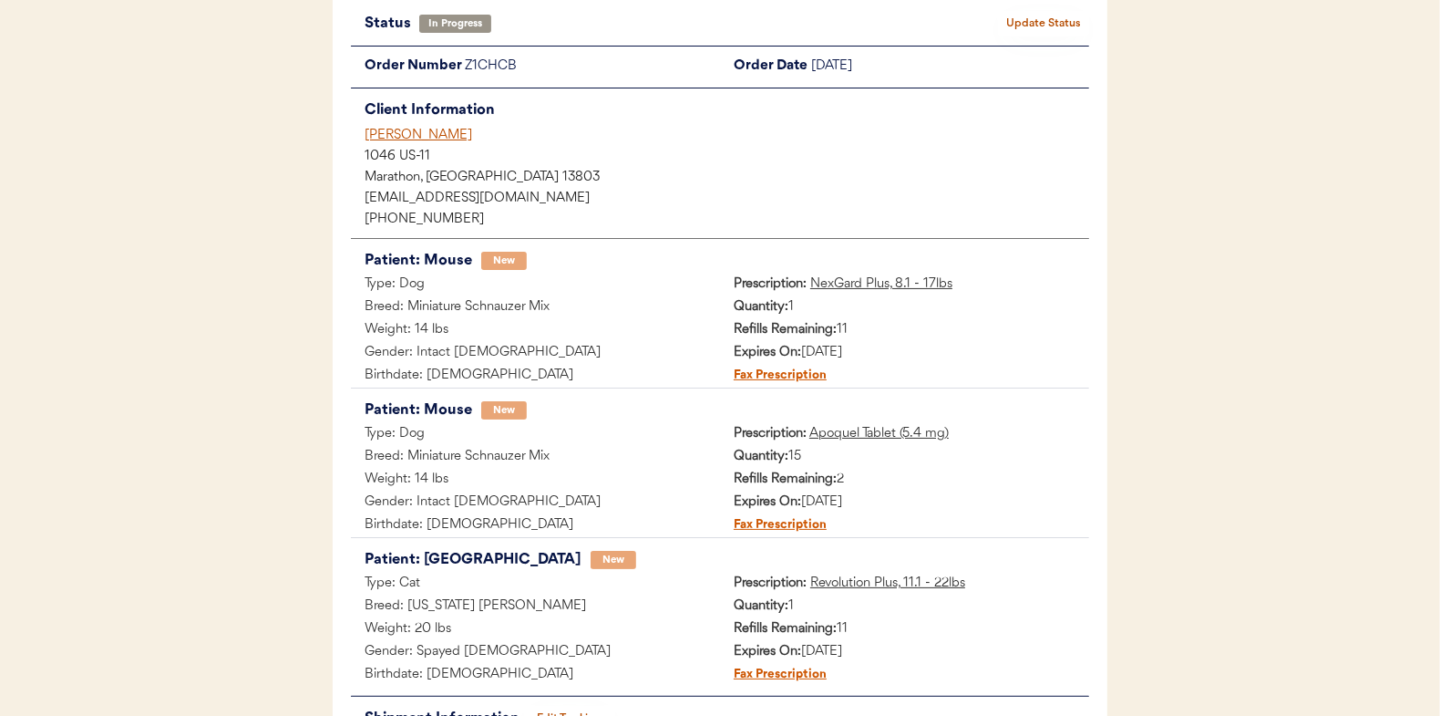
scroll to position [0, 0]
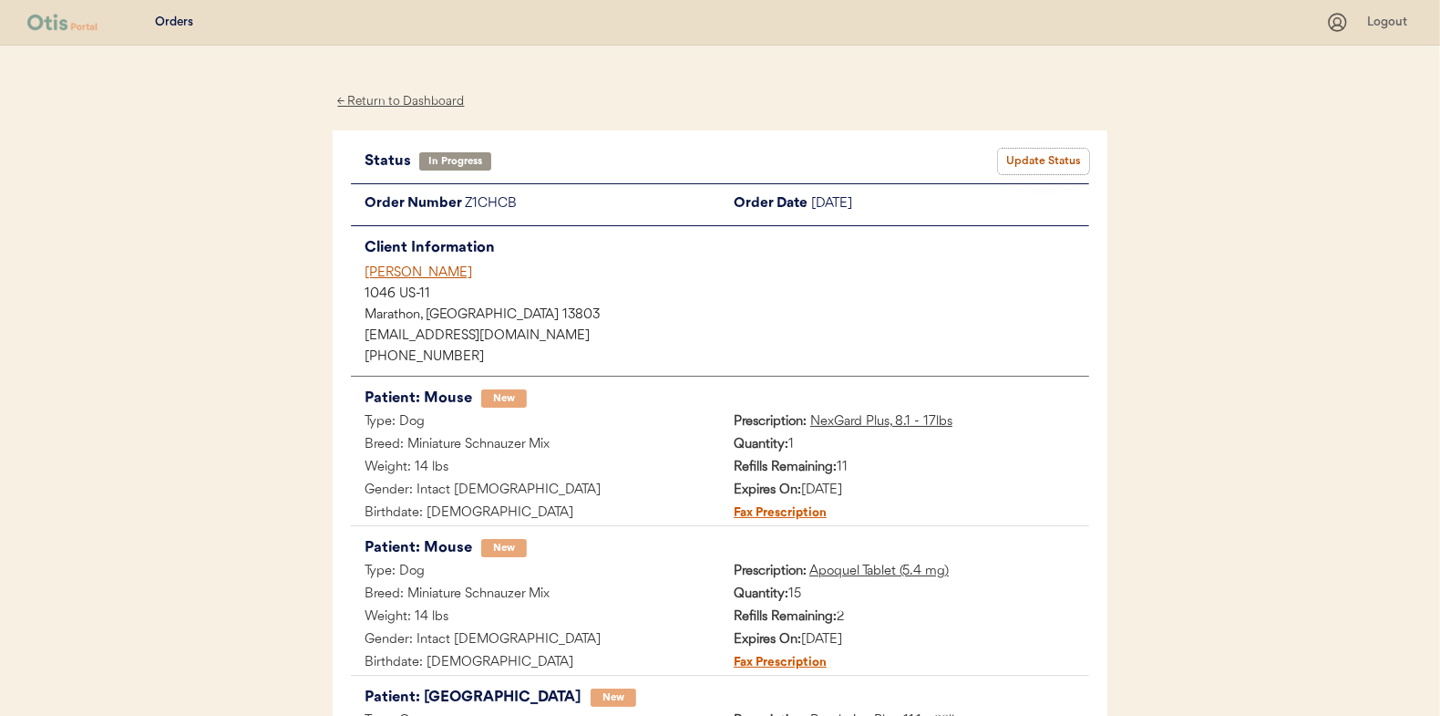
click at [1055, 160] on button "Update Status" at bounding box center [1043, 162] width 91 height 26
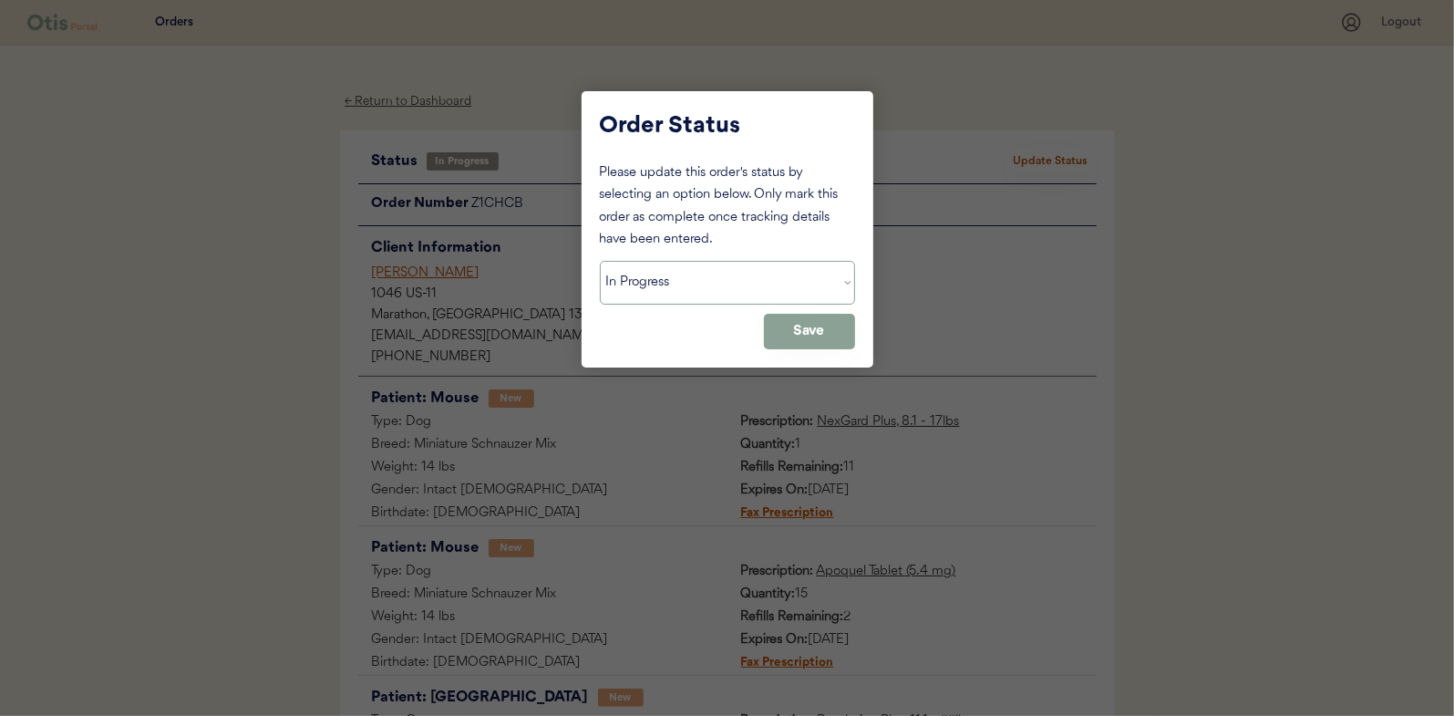
click at [653, 291] on select "Status On Hold New In Progress Complete Pending HW Consent Canceled" at bounding box center [727, 283] width 255 height 44
select select ""complete""
click at [600, 261] on select "Status On Hold New In Progress Complete Pending HW Consent Canceled" at bounding box center [727, 283] width 255 height 44
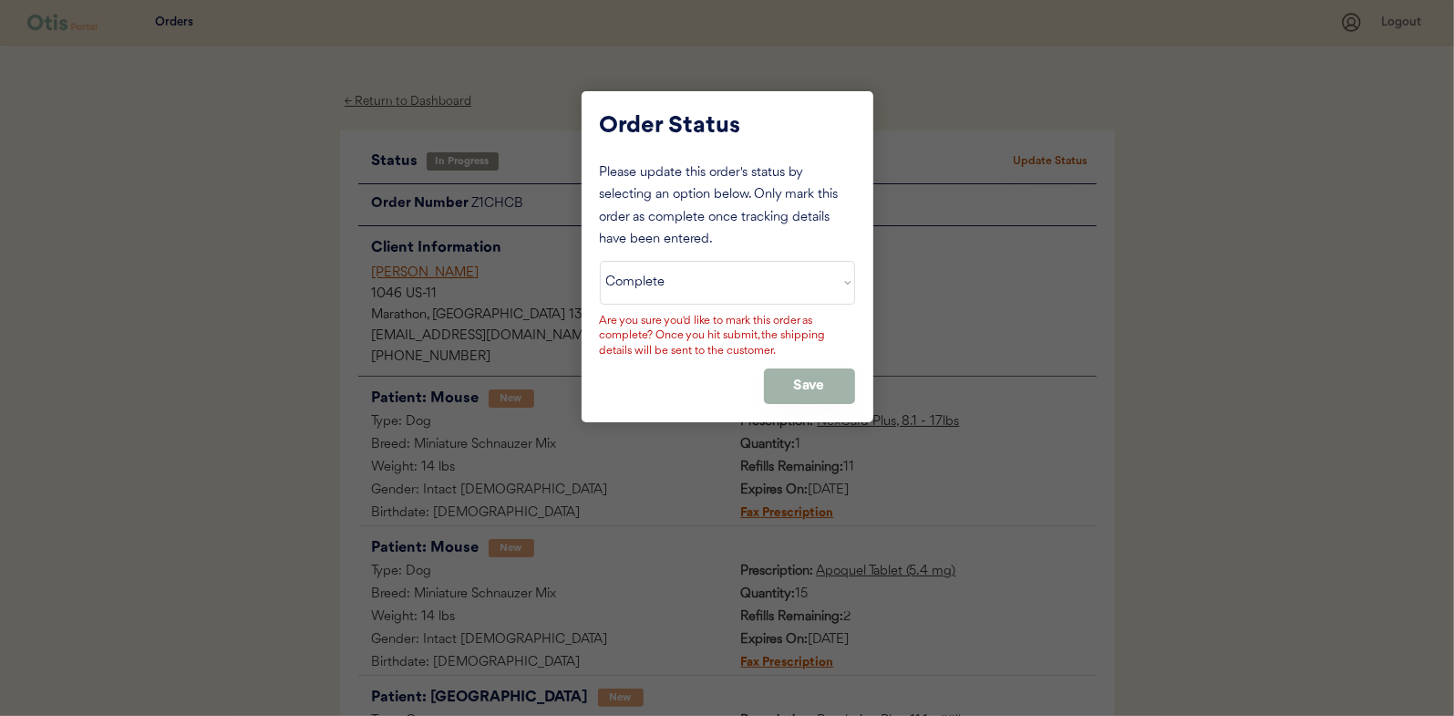
click at [802, 378] on button "Save" at bounding box center [809, 386] width 91 height 36
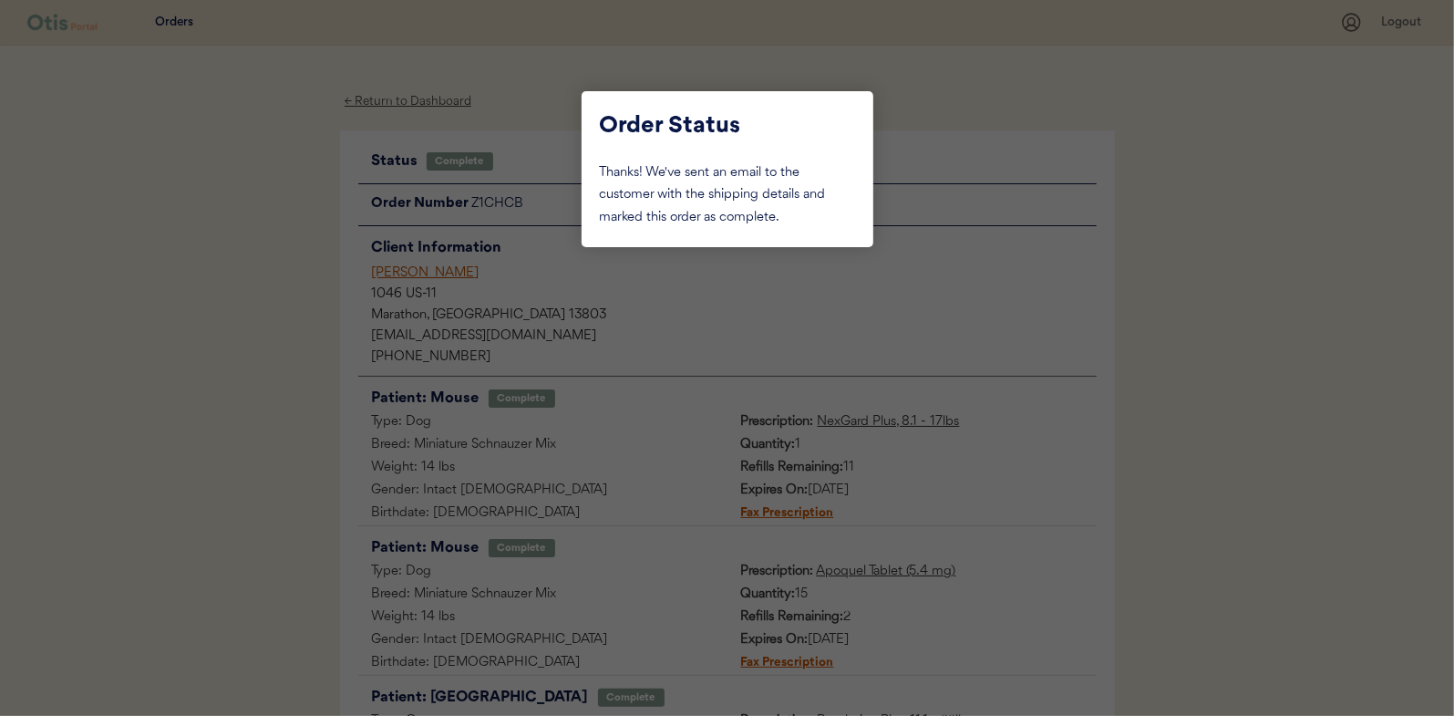
click at [263, 262] on div at bounding box center [727, 358] width 1454 height 716
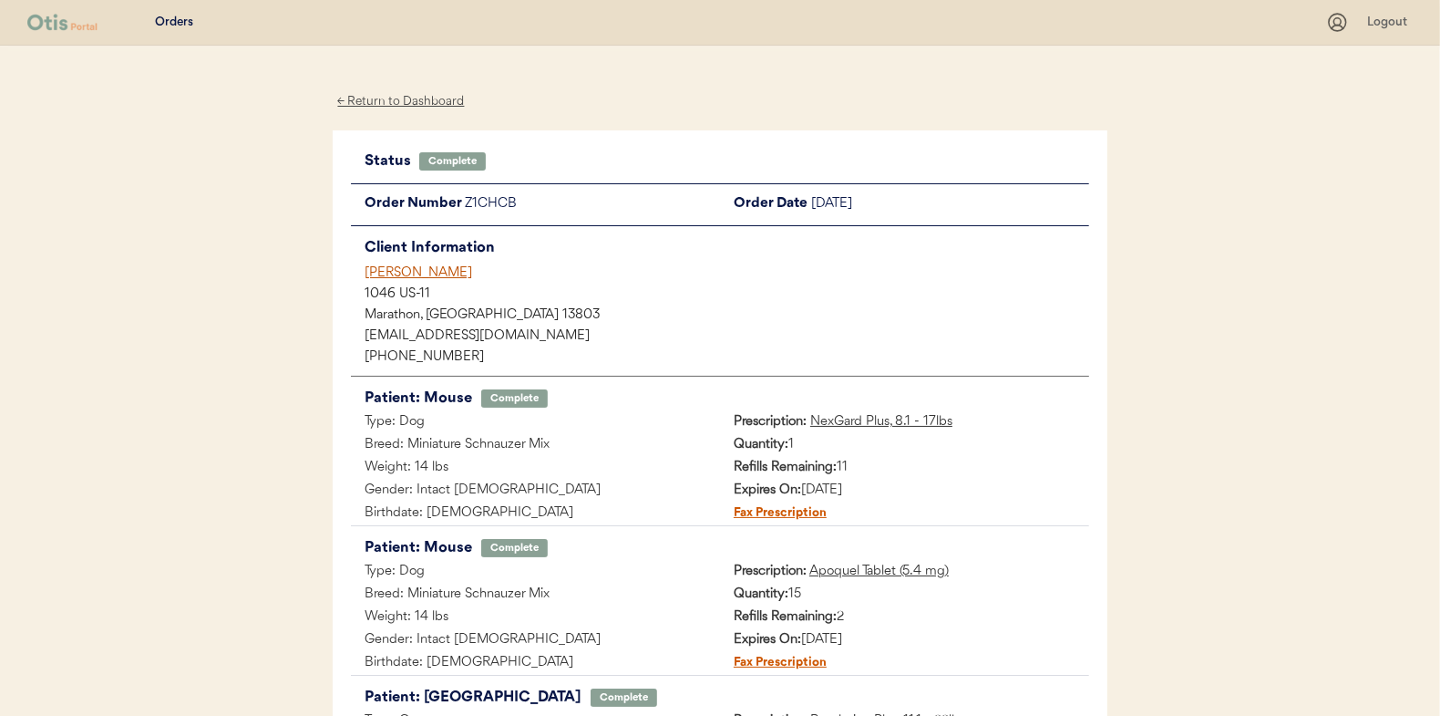
click at [366, 96] on div "← Return to Dashboard" at bounding box center [401, 101] width 137 height 21
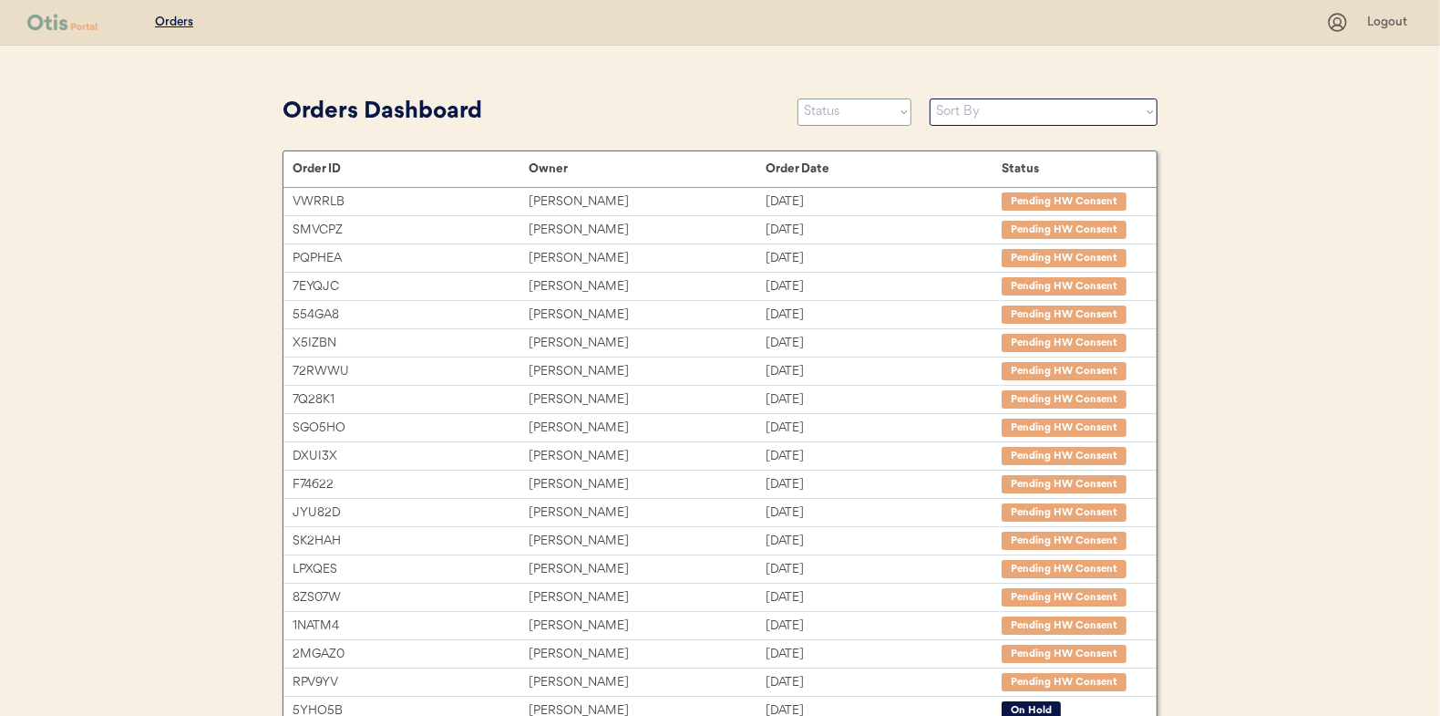
click at [847, 119] on select "Status On Hold New In Progress Complete Pending HW Consent Canceled" at bounding box center [855, 111] width 114 height 27
click at [841, 119] on select "Status On Hold New In Progress Complete Pending HW Consent Canceled" at bounding box center [855, 111] width 114 height 27
click at [798, 98] on select "Status On Hold New In Progress Complete Pending HW Consent Canceled" at bounding box center [855, 111] width 114 height 27
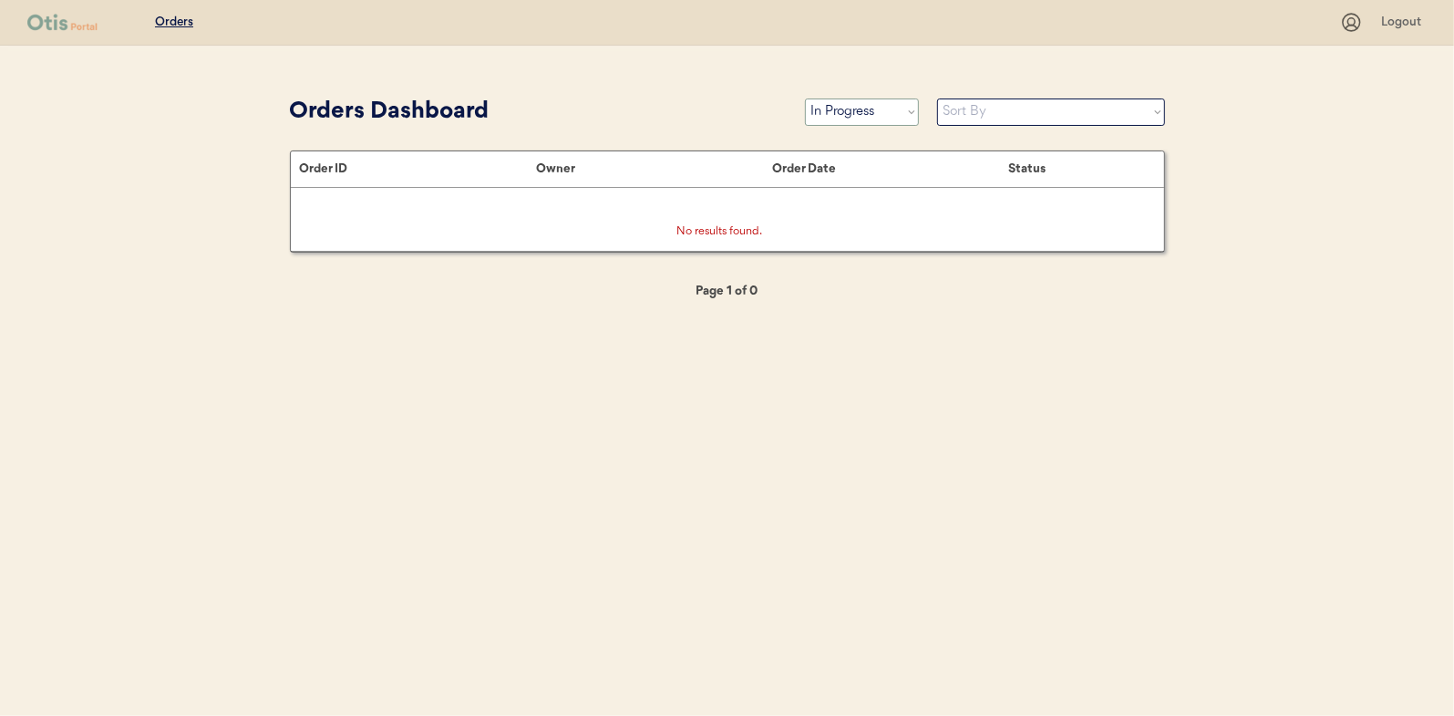
click at [843, 116] on select "Status On Hold New In Progress Complete Pending HW Consent Canceled" at bounding box center [862, 111] width 114 height 27
select select ""new""
click at [805, 98] on select "Status On Hold New In Progress Complete Pending HW Consent Canceled" at bounding box center [862, 111] width 114 height 27
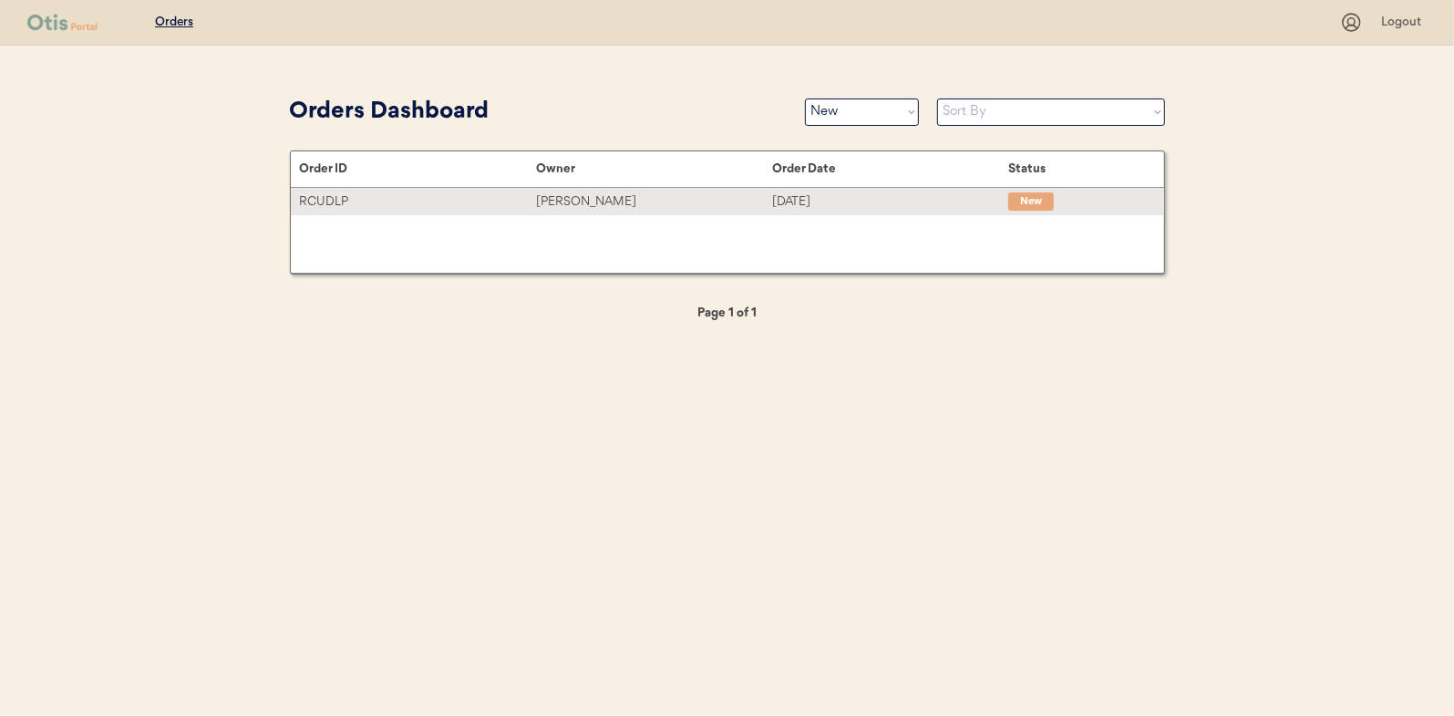
click at [588, 204] on div "[PERSON_NAME]" at bounding box center [654, 201] width 236 height 21
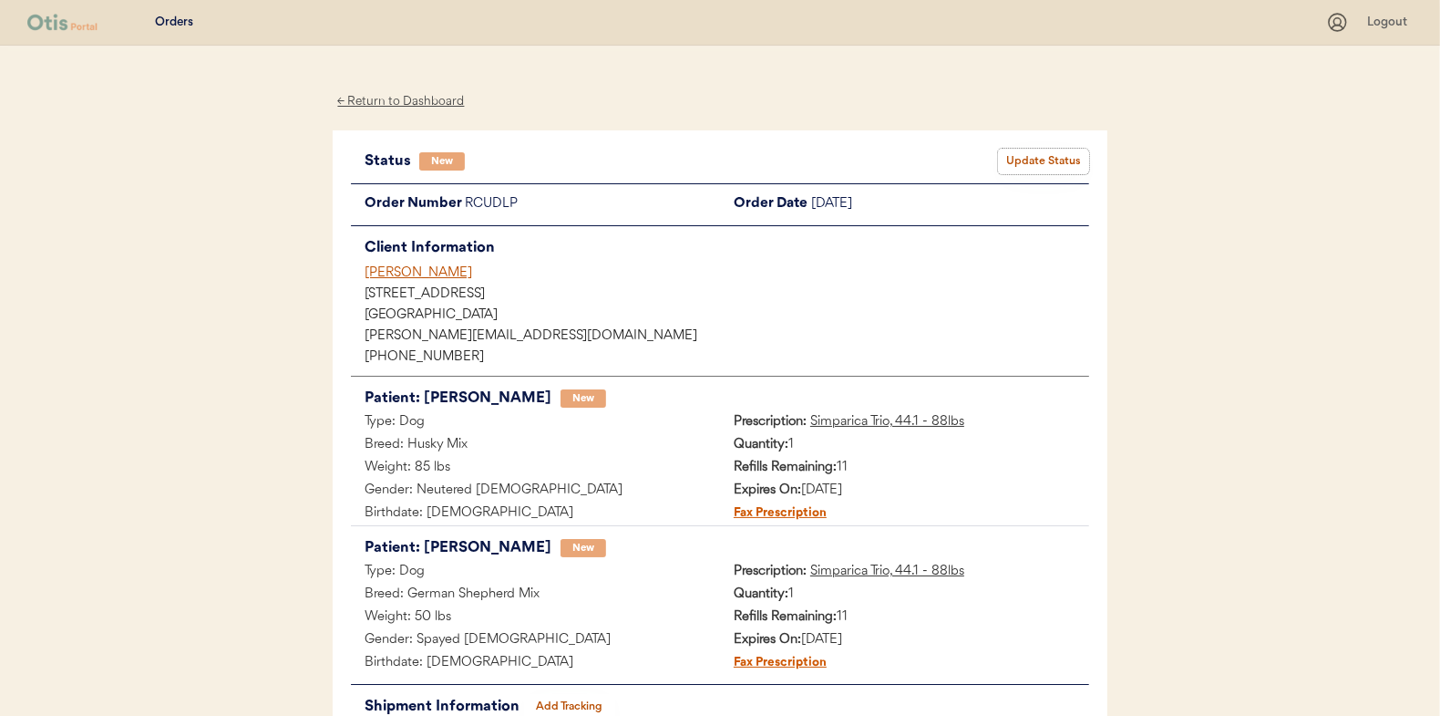
click at [1059, 157] on button "Update Status" at bounding box center [1043, 162] width 91 height 26
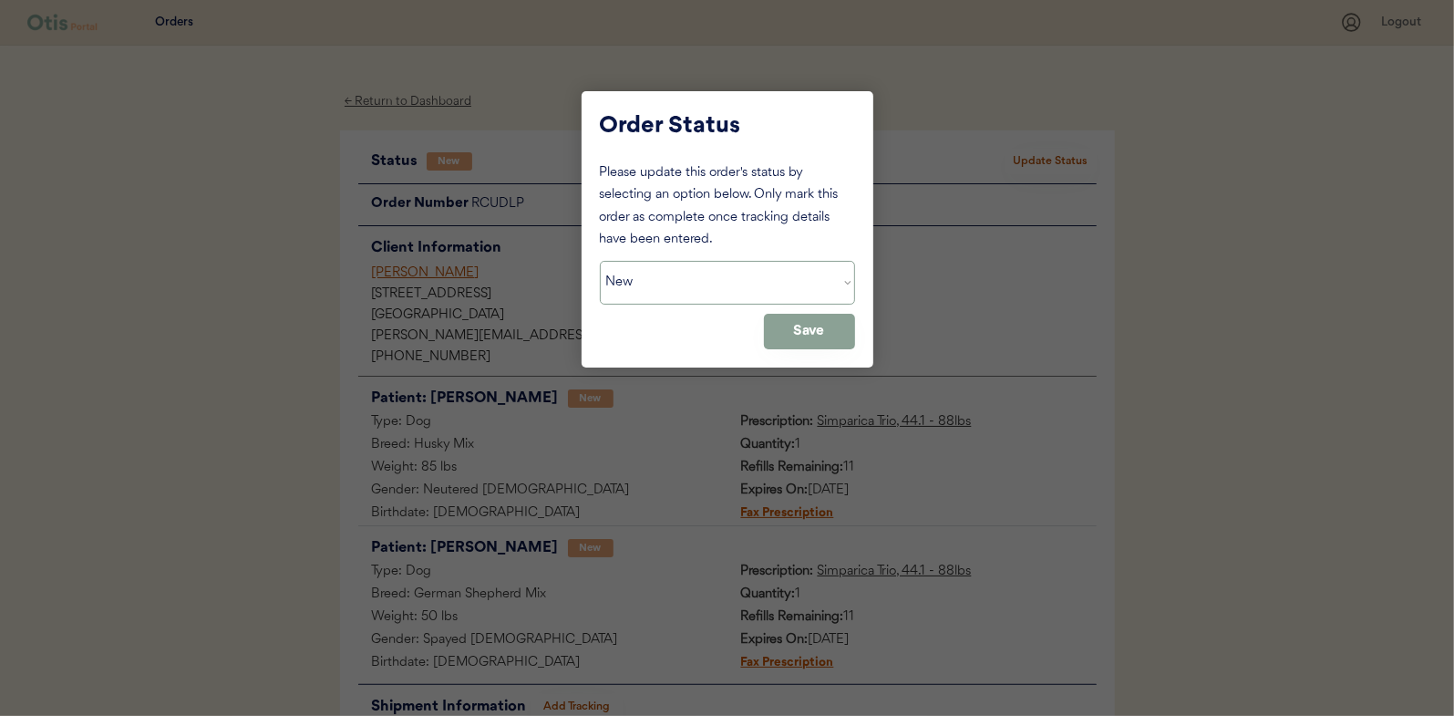
click at [696, 268] on select "Status On Hold New In Progress Complete Pending HW Consent Canceled" at bounding box center [727, 283] width 255 height 44
select select ""in_progress""
click at [600, 261] on select "Status On Hold New In Progress Complete Pending HW Consent Canceled" at bounding box center [727, 283] width 255 height 44
click at [832, 335] on button "Save" at bounding box center [809, 332] width 91 height 36
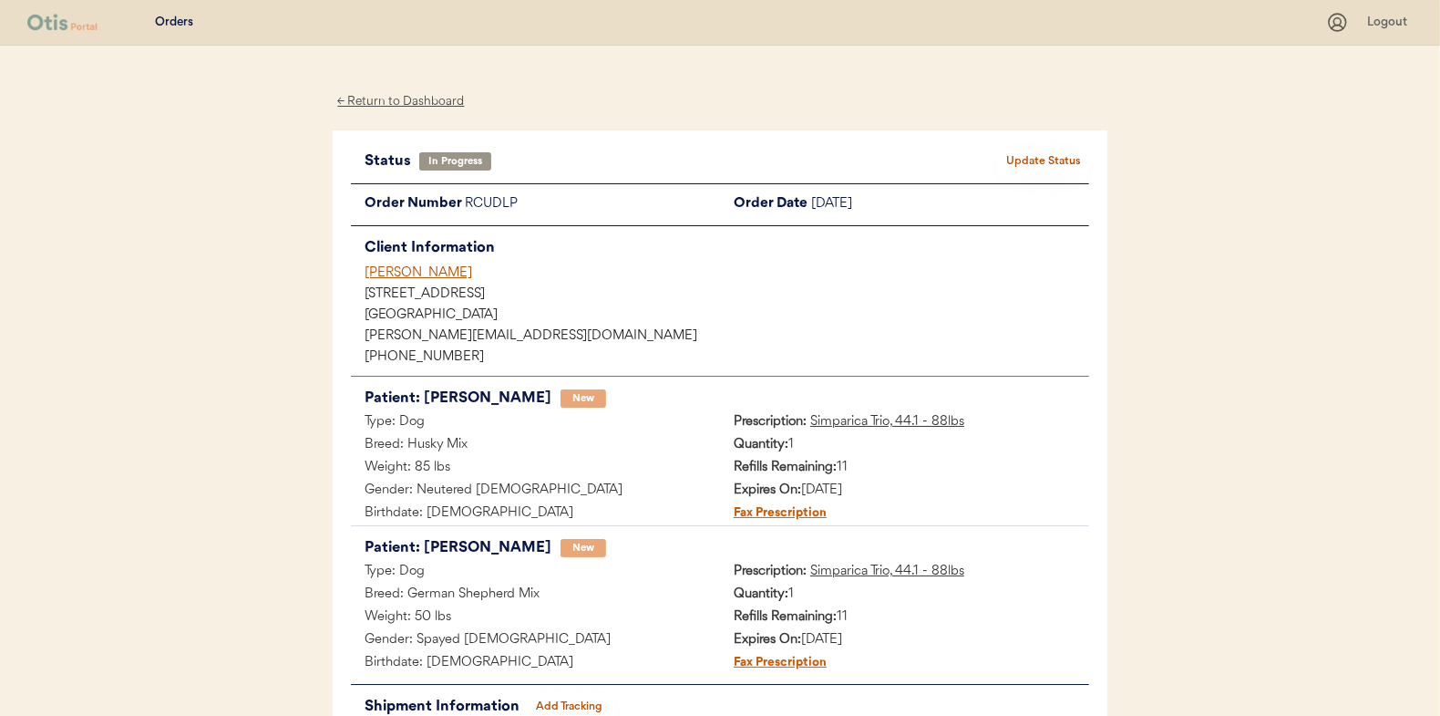
click at [393, 105] on div "← Return to Dashboard" at bounding box center [401, 101] width 137 height 21
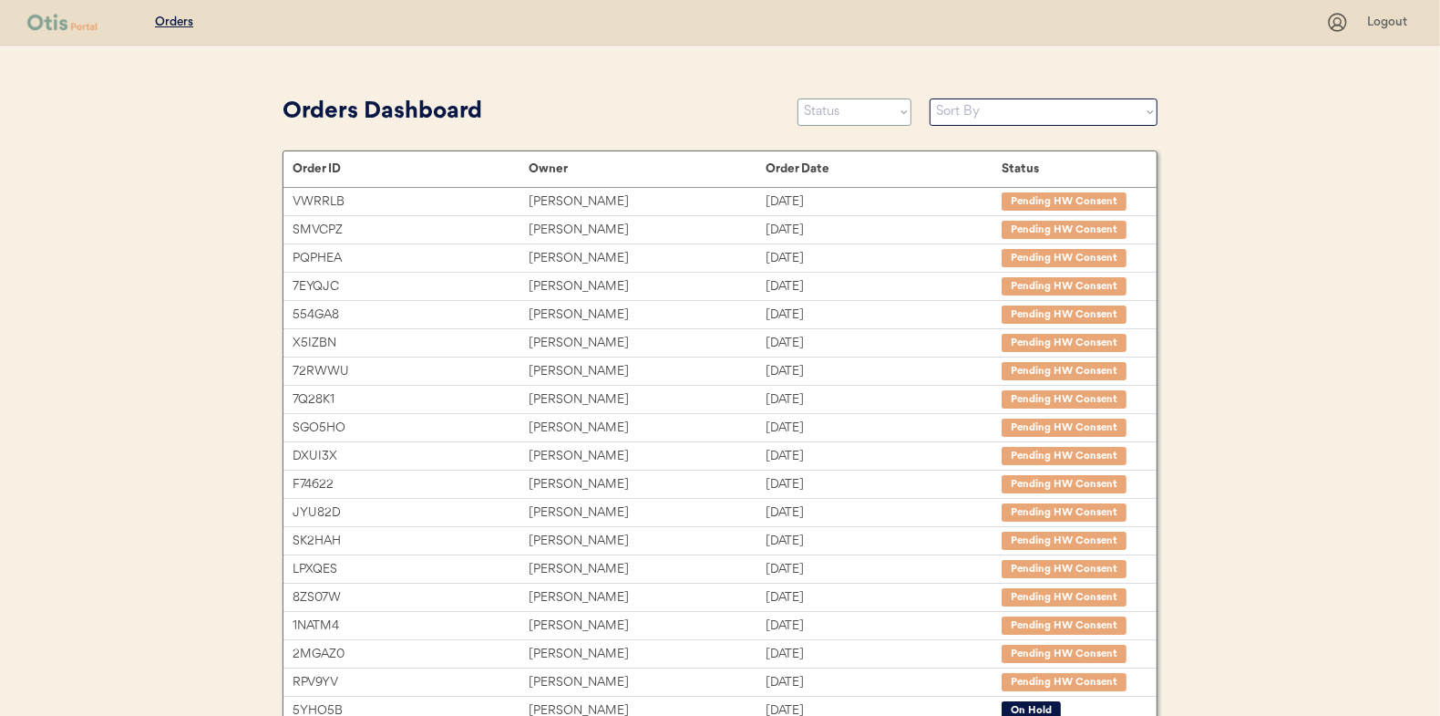
click at [835, 112] on select "Status On Hold New In Progress Complete Pending HW Consent Canceled" at bounding box center [855, 111] width 114 height 27
select select ""new""
click at [798, 98] on select "Status On Hold New In Progress Complete Pending HW Consent Canceled" at bounding box center [855, 111] width 114 height 27
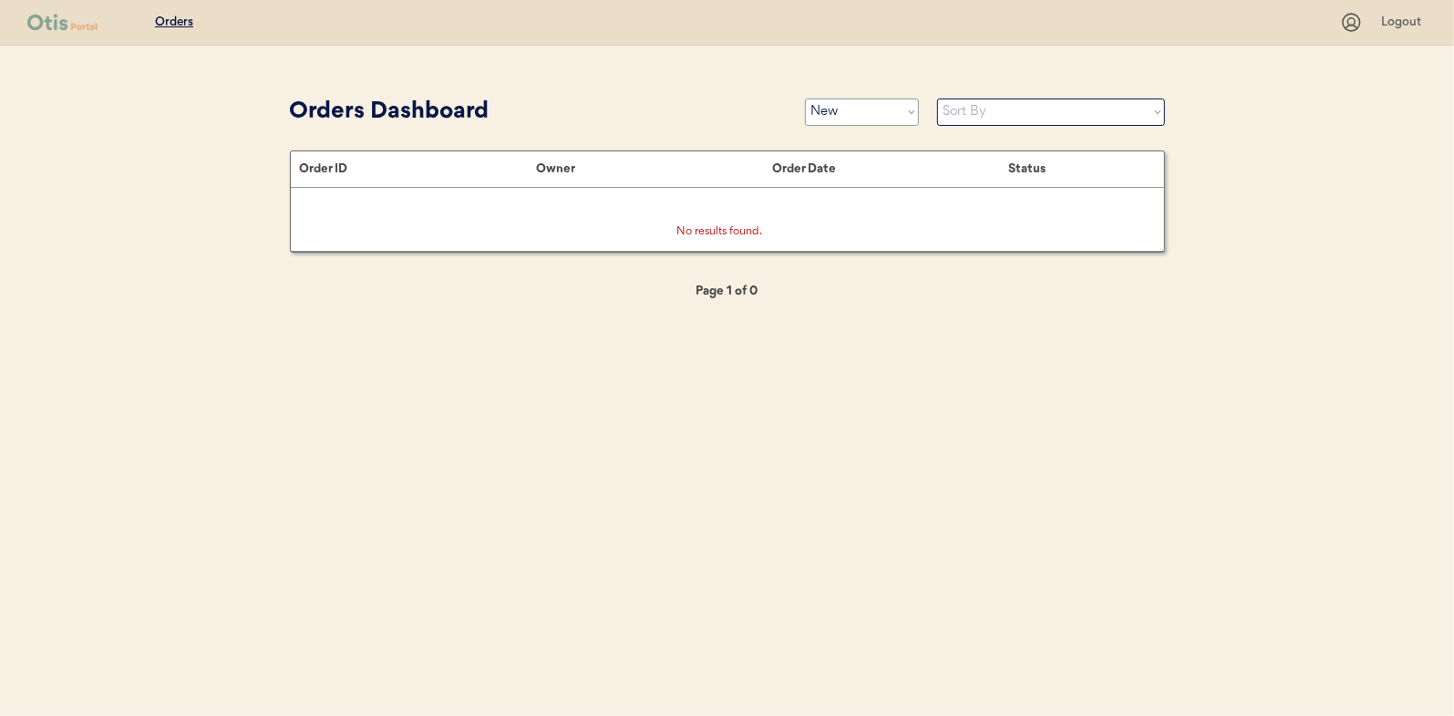
click at [859, 113] on select "Status On Hold New In Progress Complete Pending HW Consent Canceled" at bounding box center [862, 111] width 114 height 27
click at [636, 57] on div "Orders Logout Orders Dashboard Status On Hold New In Progress Complete Pending …" at bounding box center [727, 358] width 1454 height 716
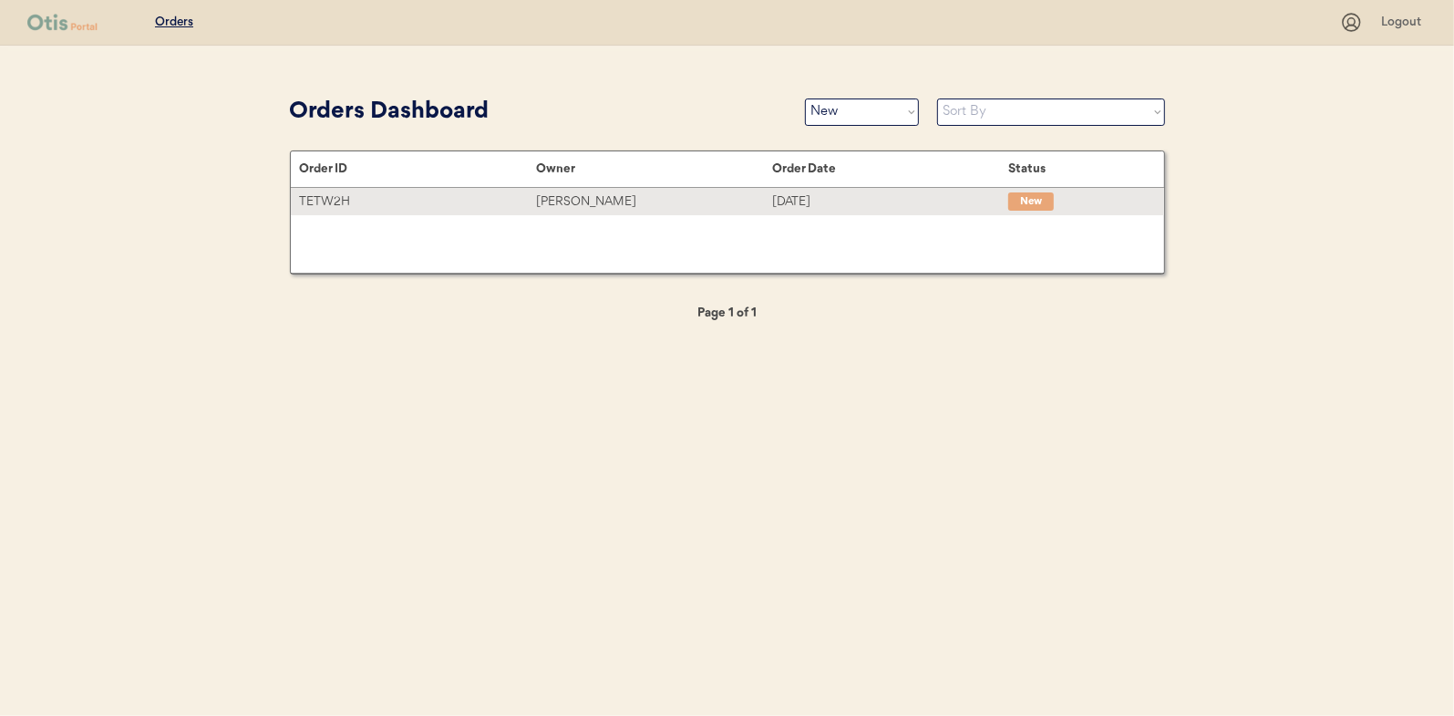
drag, startPoint x: 596, startPoint y: 202, endPoint x: 25, endPoint y: 195, distance: 571.6
click at [596, 202] on div "Leigh Donahue" at bounding box center [654, 201] width 236 height 21
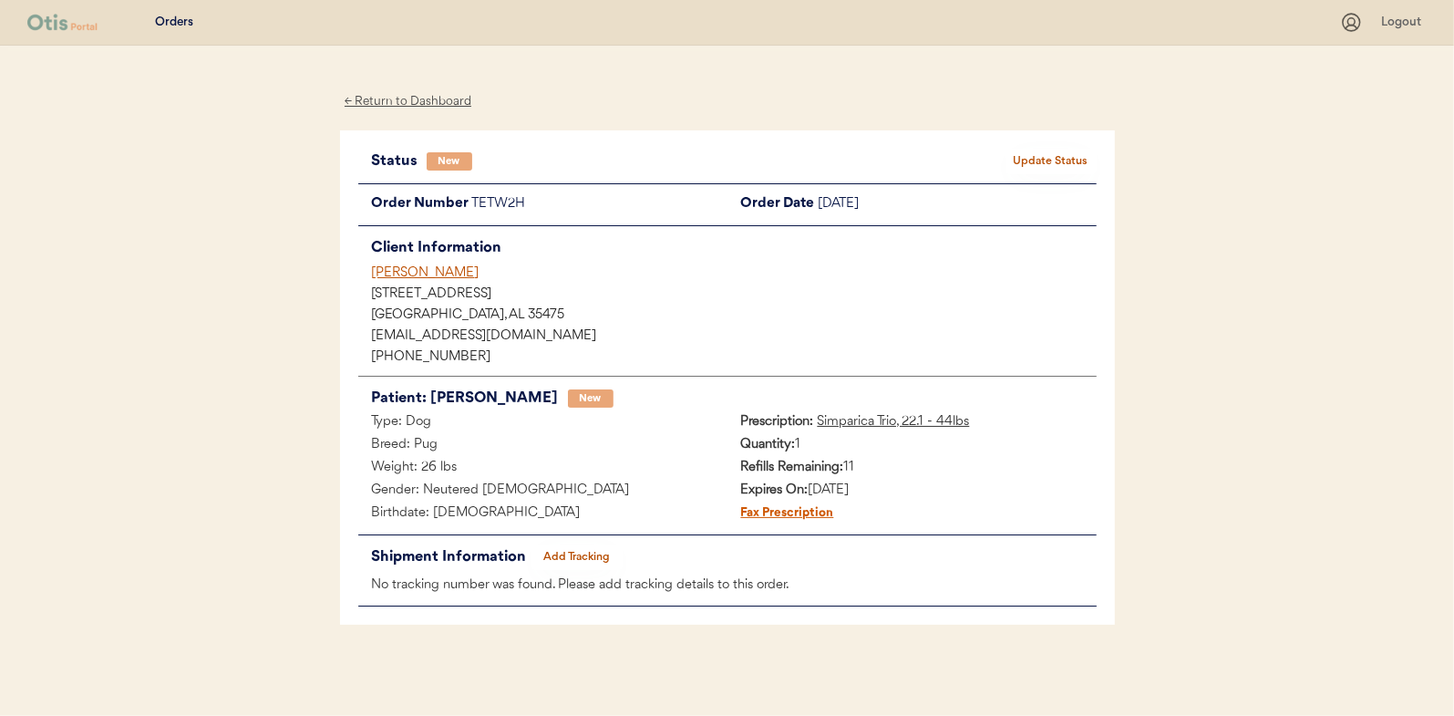
click at [1044, 154] on button "Update Status" at bounding box center [1050, 162] width 91 height 26
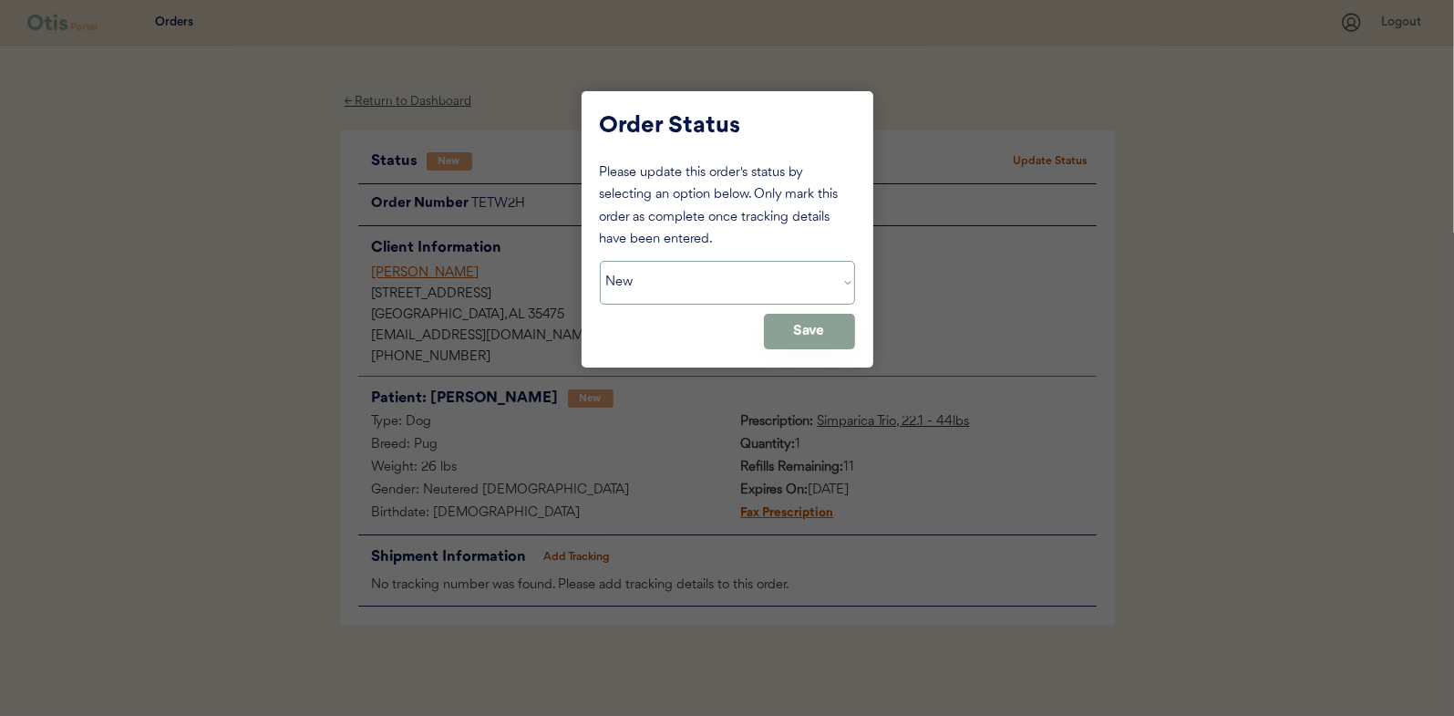
click at [615, 276] on select "Status On Hold New In Progress Complete Pending HW Consent Canceled" at bounding box center [727, 283] width 255 height 44
select select ""in_progress""
click at [600, 261] on select "Status On Hold New In Progress Complete Pending HW Consent Canceled" at bounding box center [727, 283] width 255 height 44
click at [817, 324] on button "Save" at bounding box center [809, 332] width 91 height 36
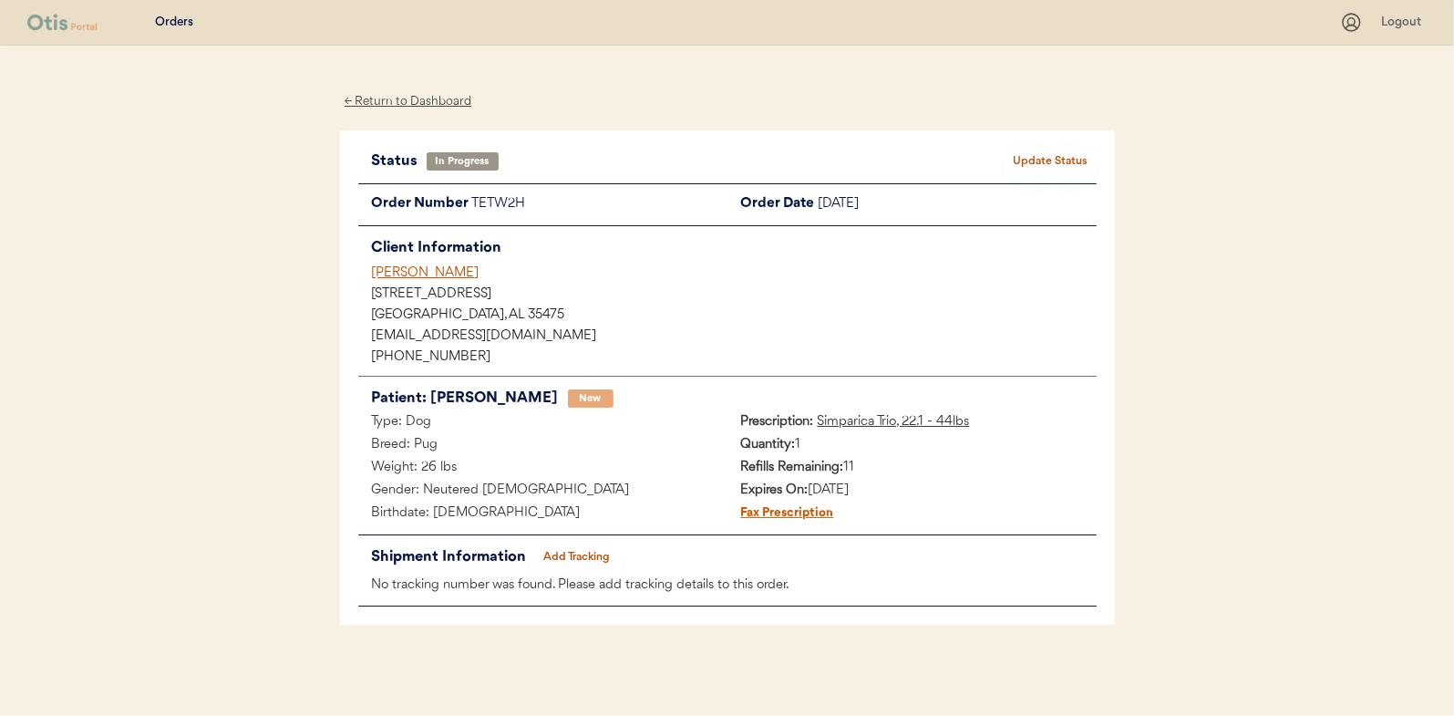
click at [405, 98] on div "← Return to Dashboard" at bounding box center [408, 101] width 137 height 21
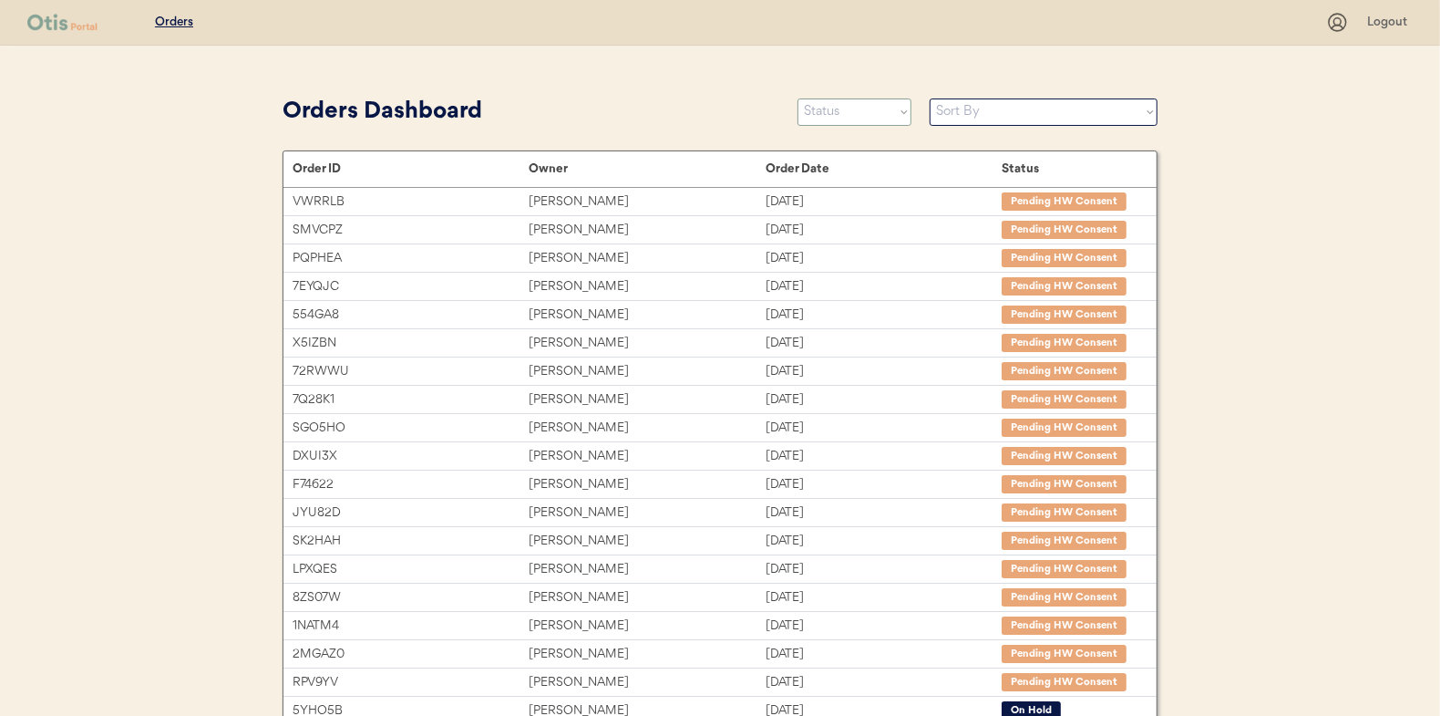
click at [857, 108] on select "Status On Hold New In Progress Complete Pending HW Consent Canceled" at bounding box center [855, 111] width 114 height 27
select select ""new""
click at [798, 98] on select "Status On Hold New In Progress Complete Pending HW Consent Canceled" at bounding box center [855, 111] width 114 height 27
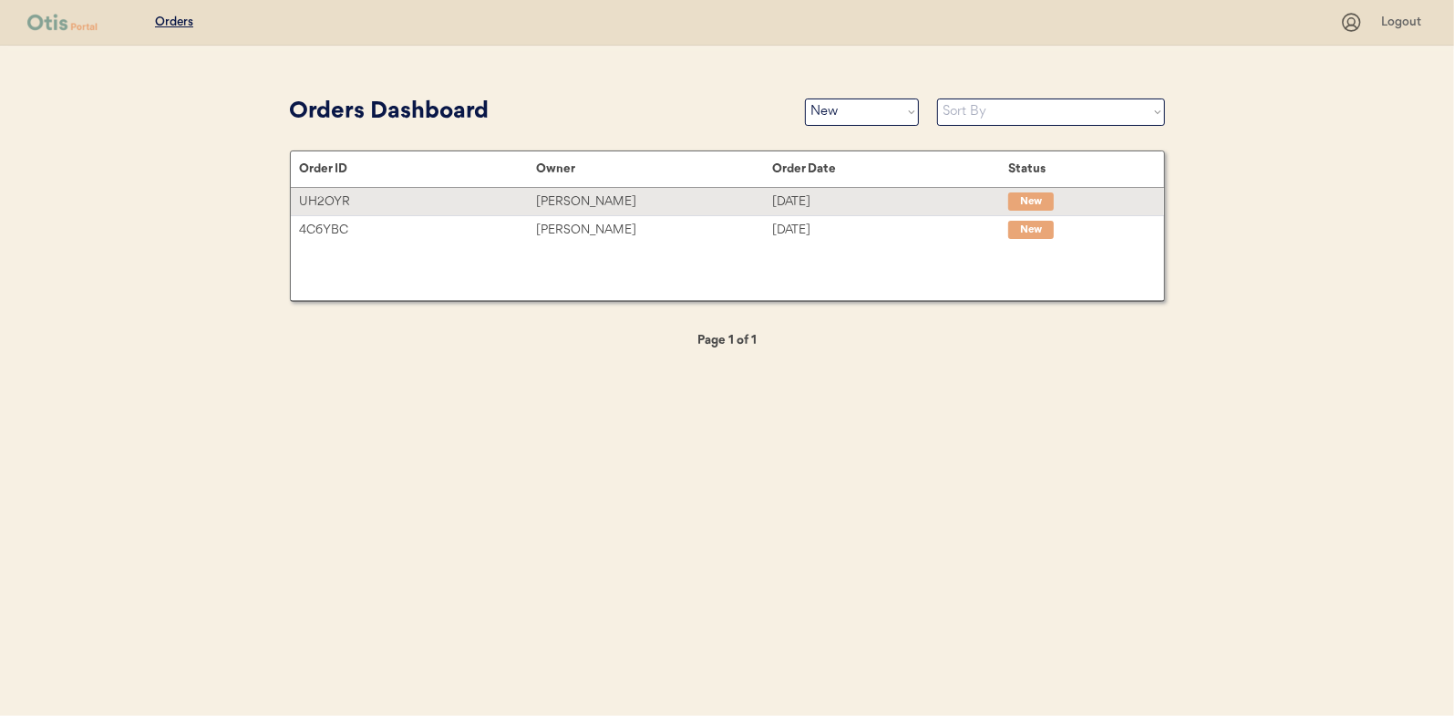
click at [605, 200] on div "[PERSON_NAME]" at bounding box center [654, 201] width 236 height 21
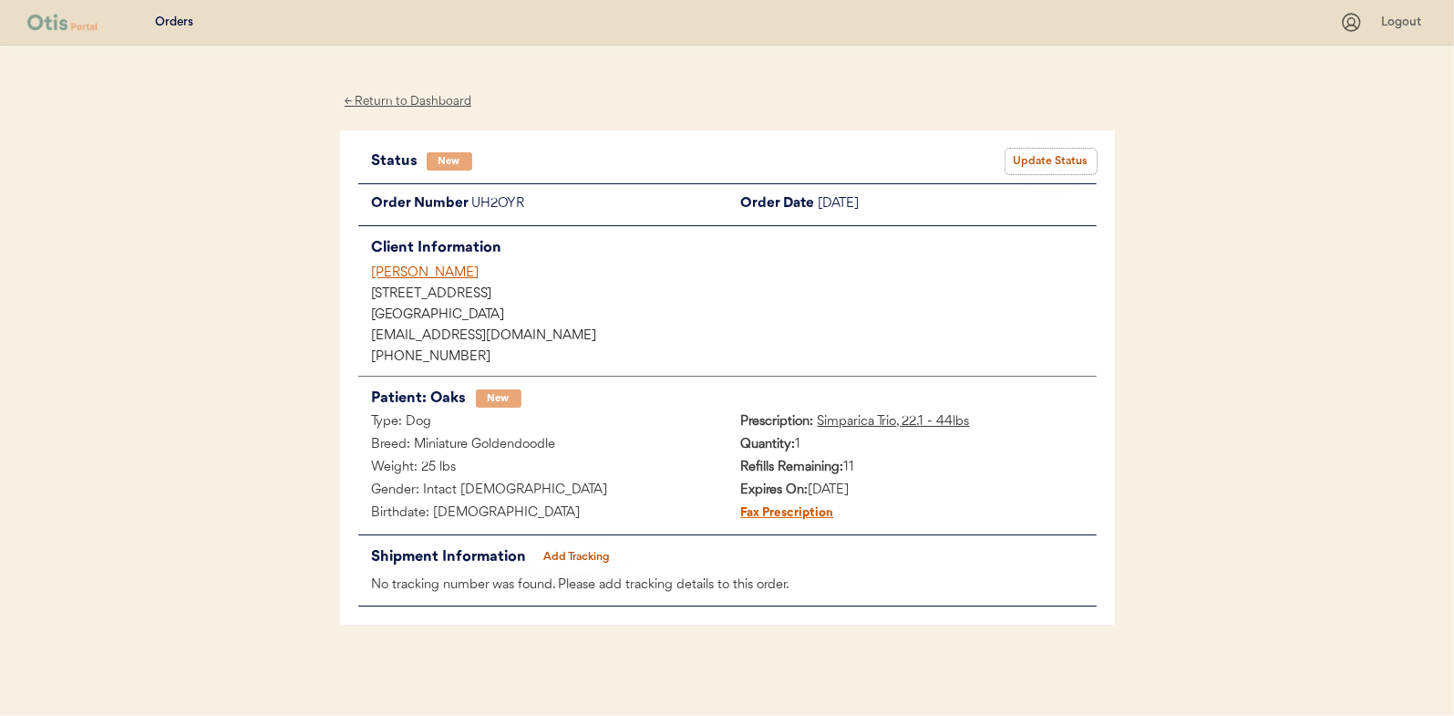
click at [1078, 151] on button "Update Status" at bounding box center [1050, 162] width 91 height 26
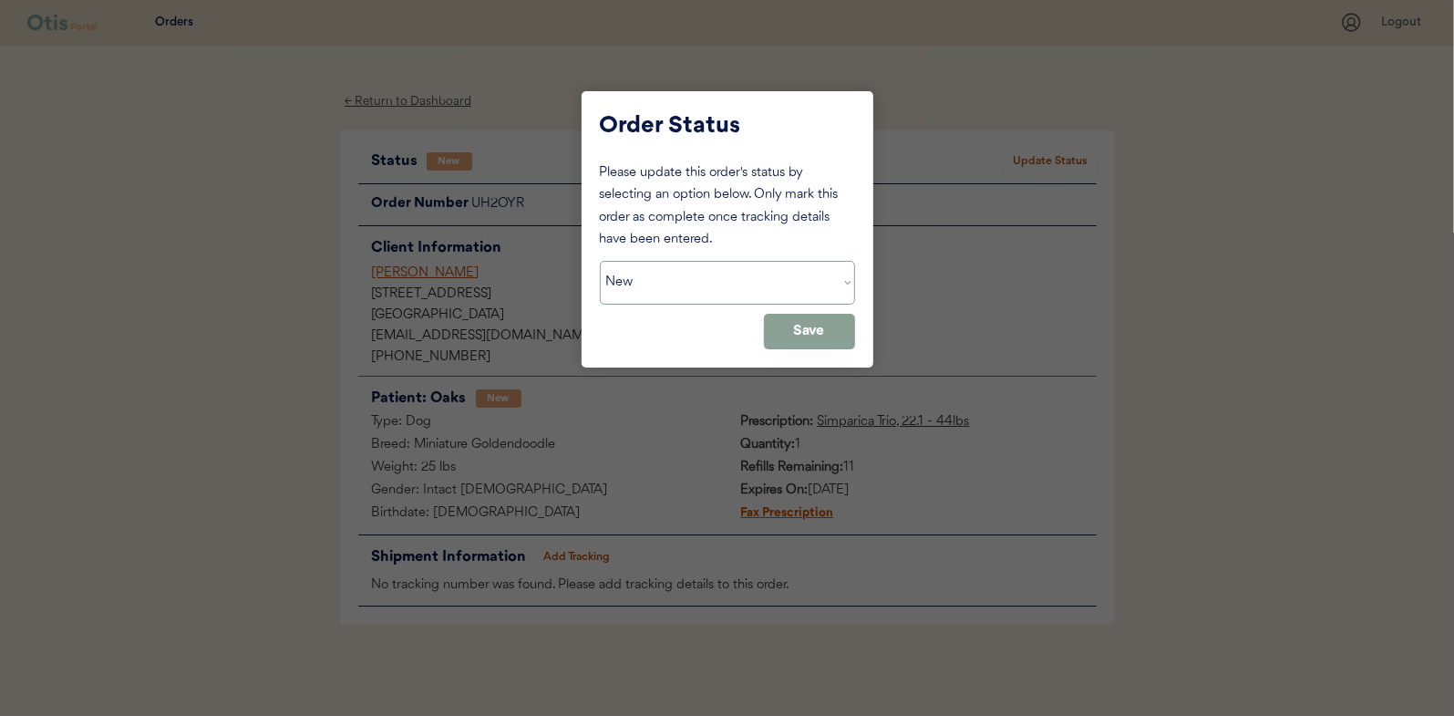
click at [689, 283] on select "Status On Hold New In Progress Complete Pending HW Consent Canceled" at bounding box center [727, 283] width 255 height 44
select select ""in_progress""
click at [600, 261] on select "Status On Hold New In Progress Complete Pending HW Consent Canceled" at bounding box center [727, 283] width 255 height 44
click at [808, 333] on button "Save" at bounding box center [809, 332] width 91 height 36
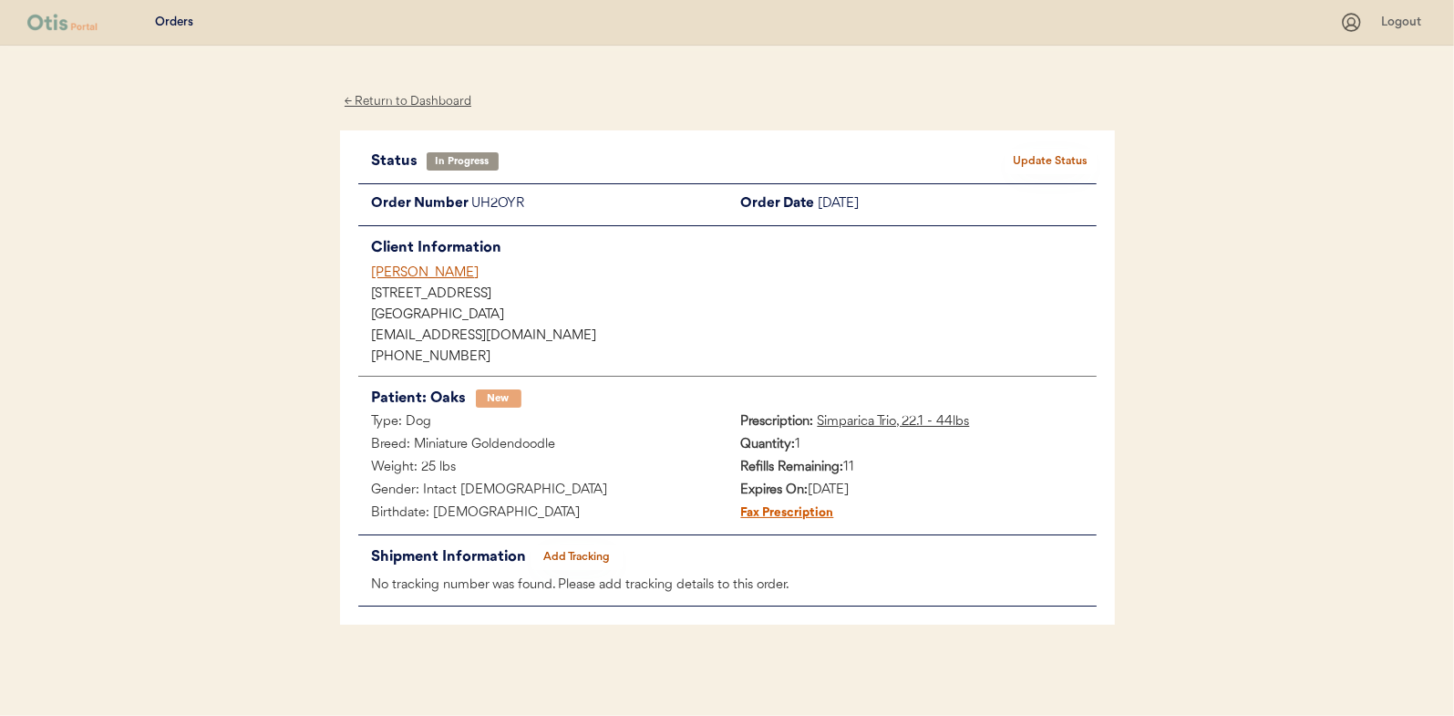
click at [407, 106] on div "← Return to Dashboard" at bounding box center [408, 101] width 137 height 21
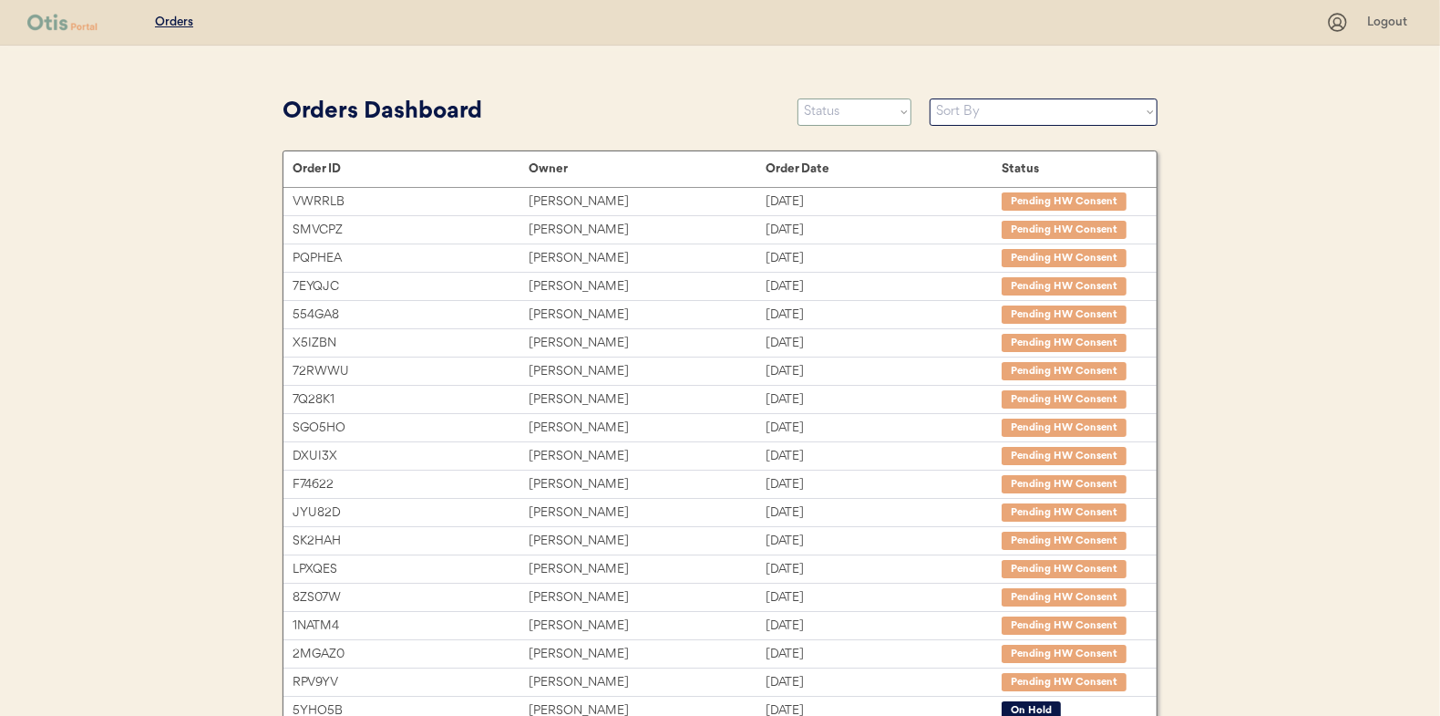
click at [839, 115] on select "Status On Hold New In Progress Complete Pending HW Consent Canceled" at bounding box center [855, 111] width 114 height 27
select select ""new""
click at [798, 98] on select "Status On Hold New In Progress Complete Pending HW Consent Canceled" at bounding box center [855, 111] width 114 height 27
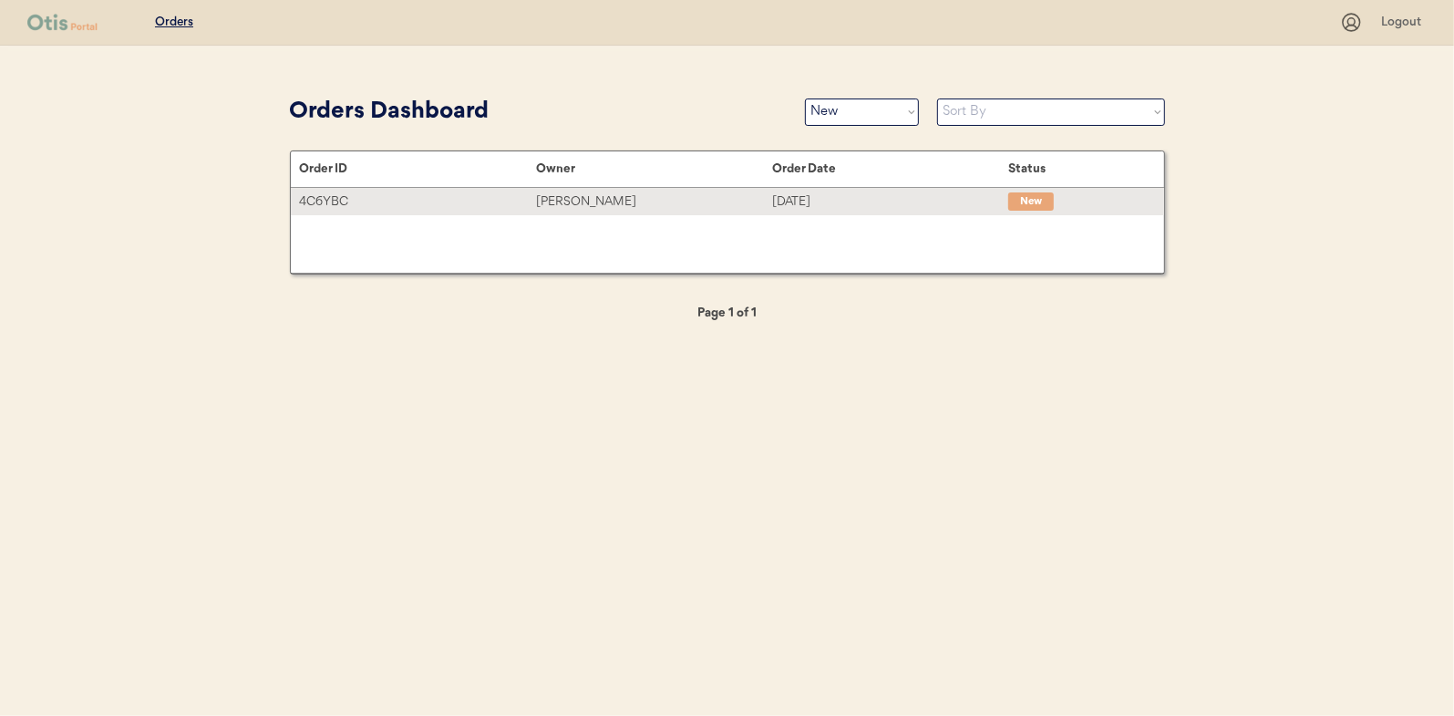
click at [598, 200] on div "[PERSON_NAME]" at bounding box center [654, 201] width 236 height 21
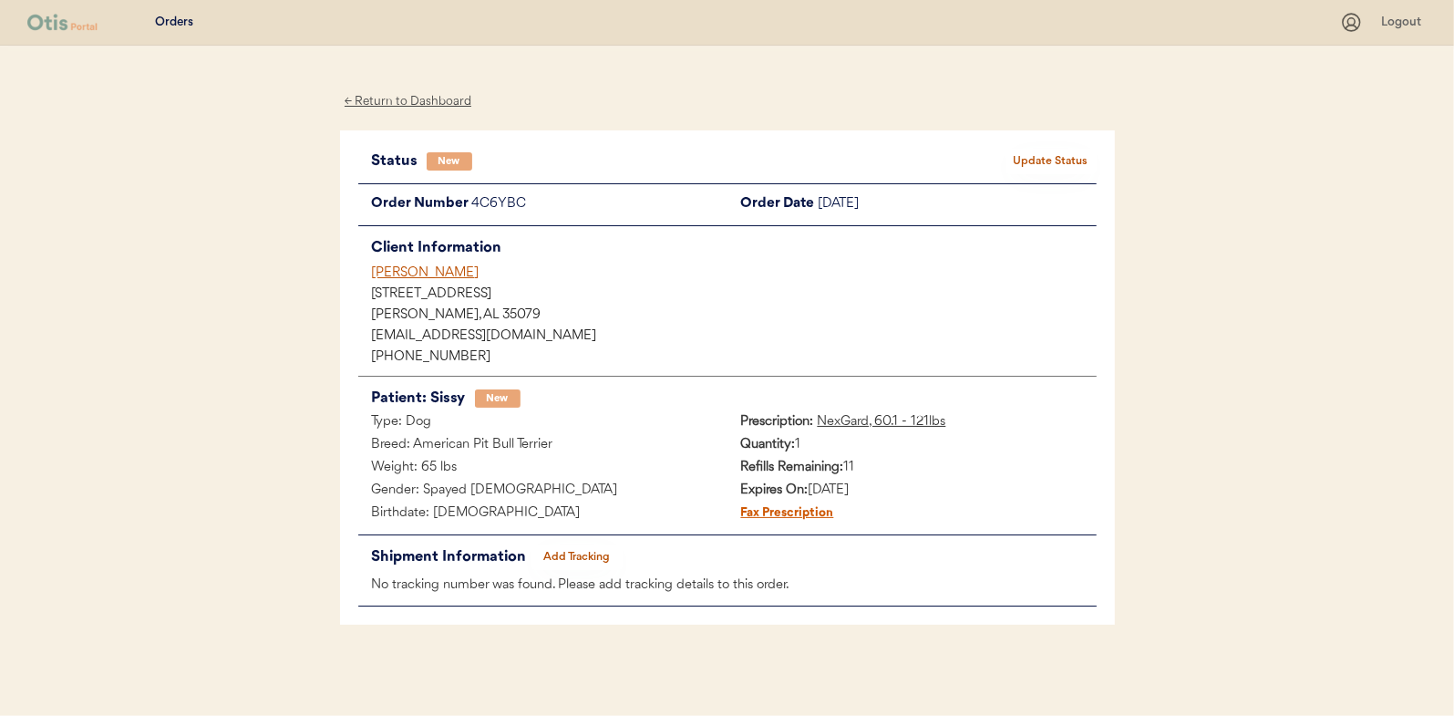
click at [1051, 151] on button "Update Status" at bounding box center [1050, 162] width 91 height 26
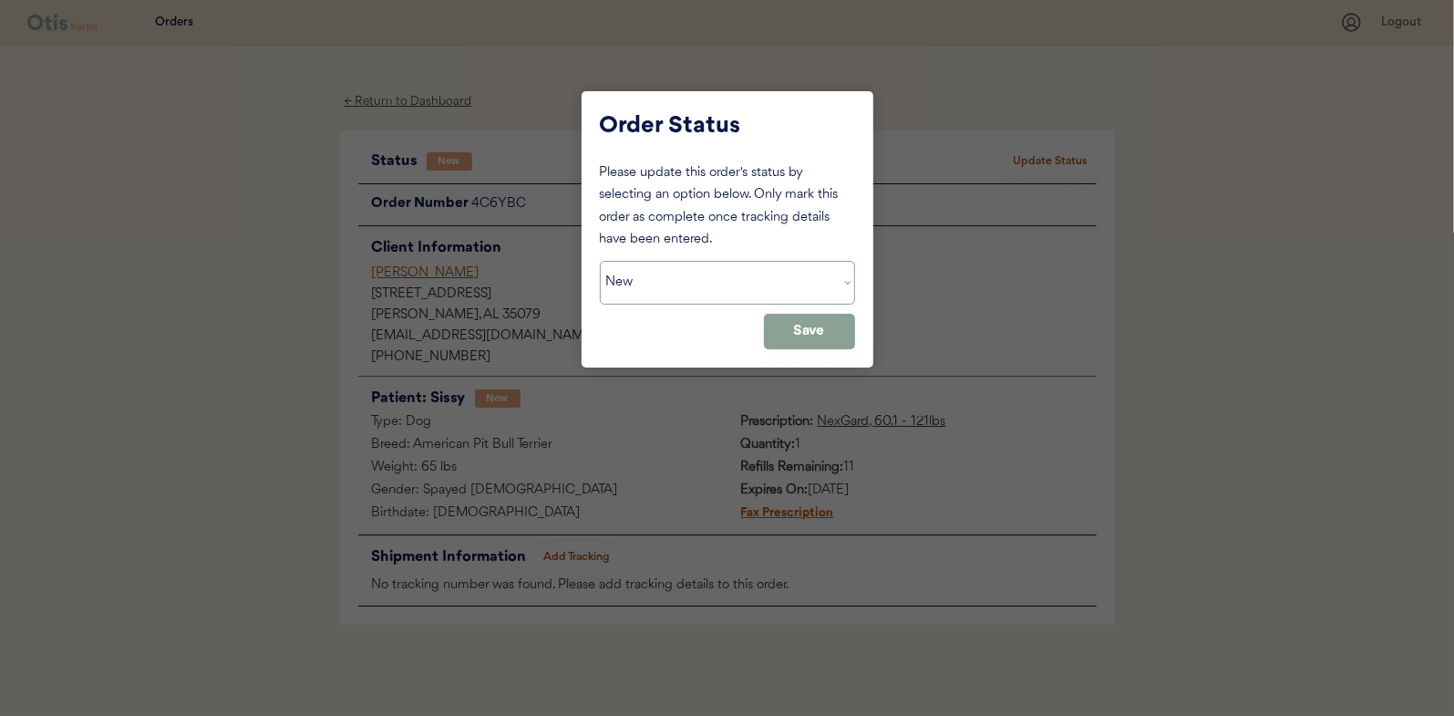
click at [665, 270] on select "Status On Hold New In Progress Complete Pending HW Consent Canceled" at bounding box center [727, 283] width 255 height 44
select select ""in_progress""
click at [600, 261] on select "Status On Hold New In Progress Complete Pending HW Consent Canceled" at bounding box center [727, 283] width 255 height 44
click at [821, 323] on button "Save" at bounding box center [809, 332] width 91 height 36
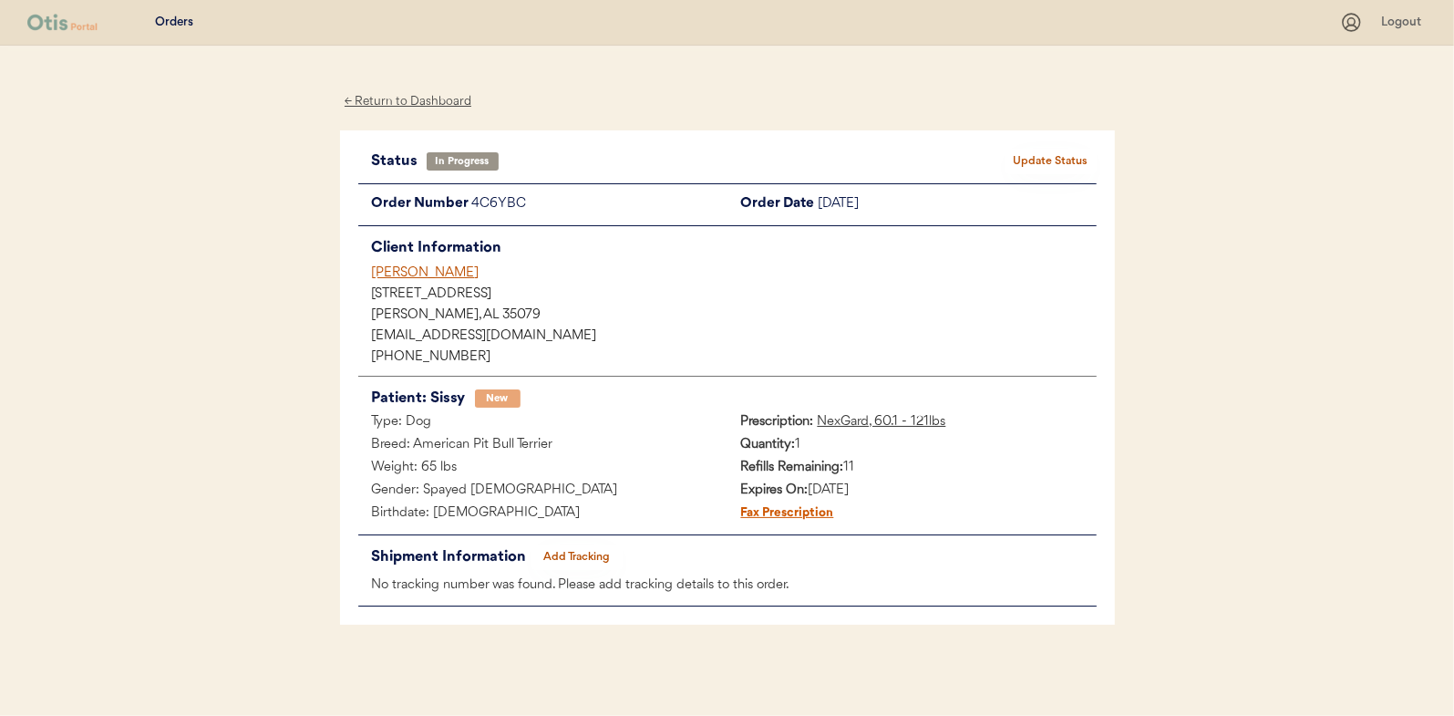
click at [403, 97] on div "← Return to Dashboard" at bounding box center [408, 101] width 137 height 21
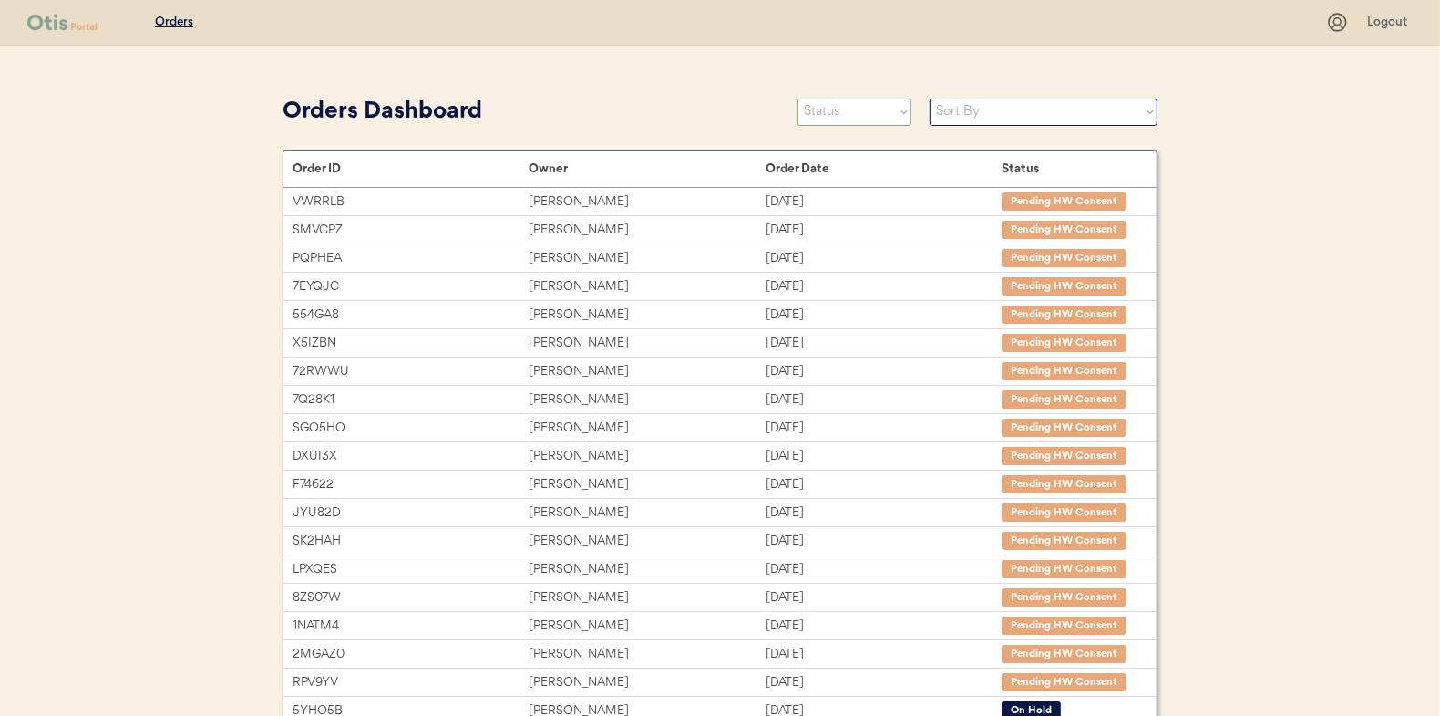
click at [840, 117] on select "Status On Hold New In Progress Complete Pending HW Consent Canceled" at bounding box center [855, 111] width 114 height 27
click at [798, 98] on select "Status On Hold New In Progress Complete Pending HW Consent Canceled" at bounding box center [855, 111] width 114 height 27
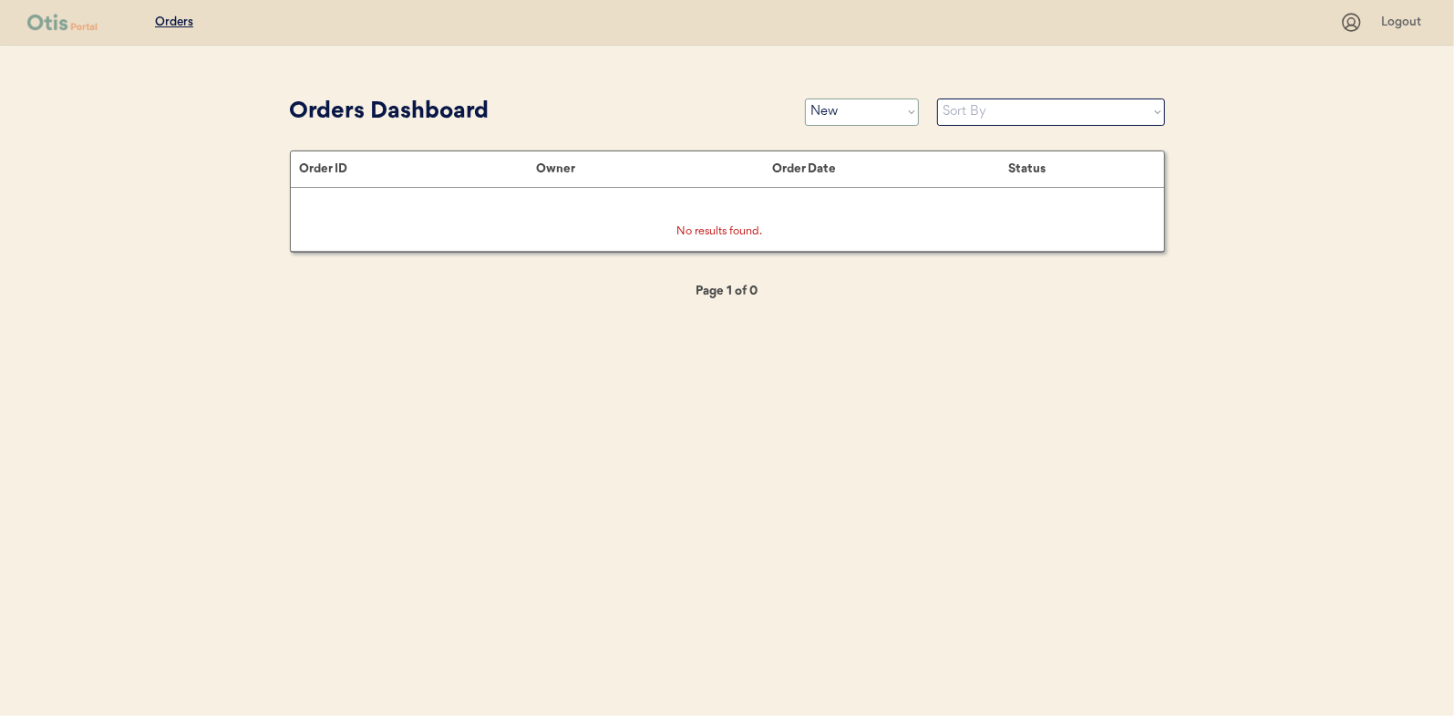
click at [840, 114] on select "Status On Hold New In Progress Complete Pending HW Consent Canceled" at bounding box center [862, 111] width 114 height 27
select select ""in_progress""
click at [805, 98] on select "Status On Hold New In Progress Complete Pending HW Consent Canceled" at bounding box center [862, 111] width 114 height 27
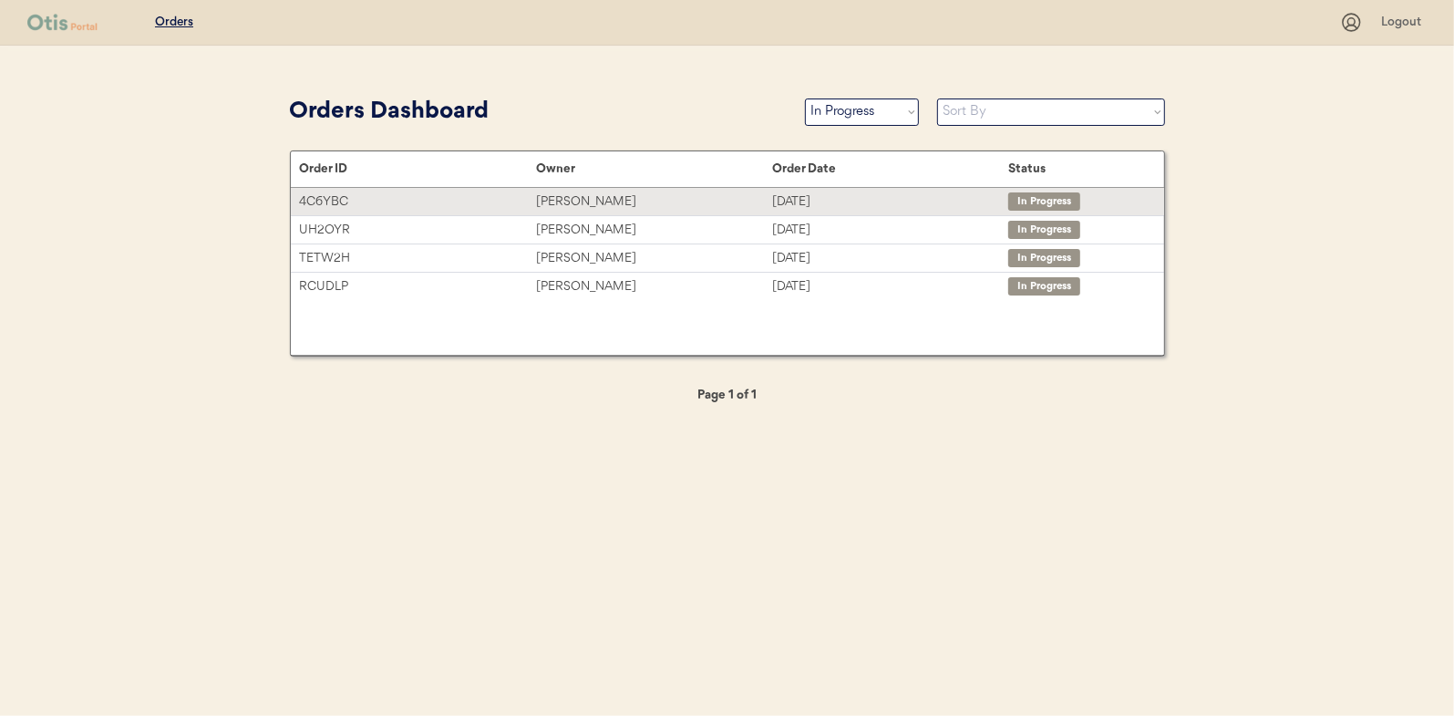
click at [585, 205] on div "Mark Sweatman" at bounding box center [654, 201] width 236 height 21
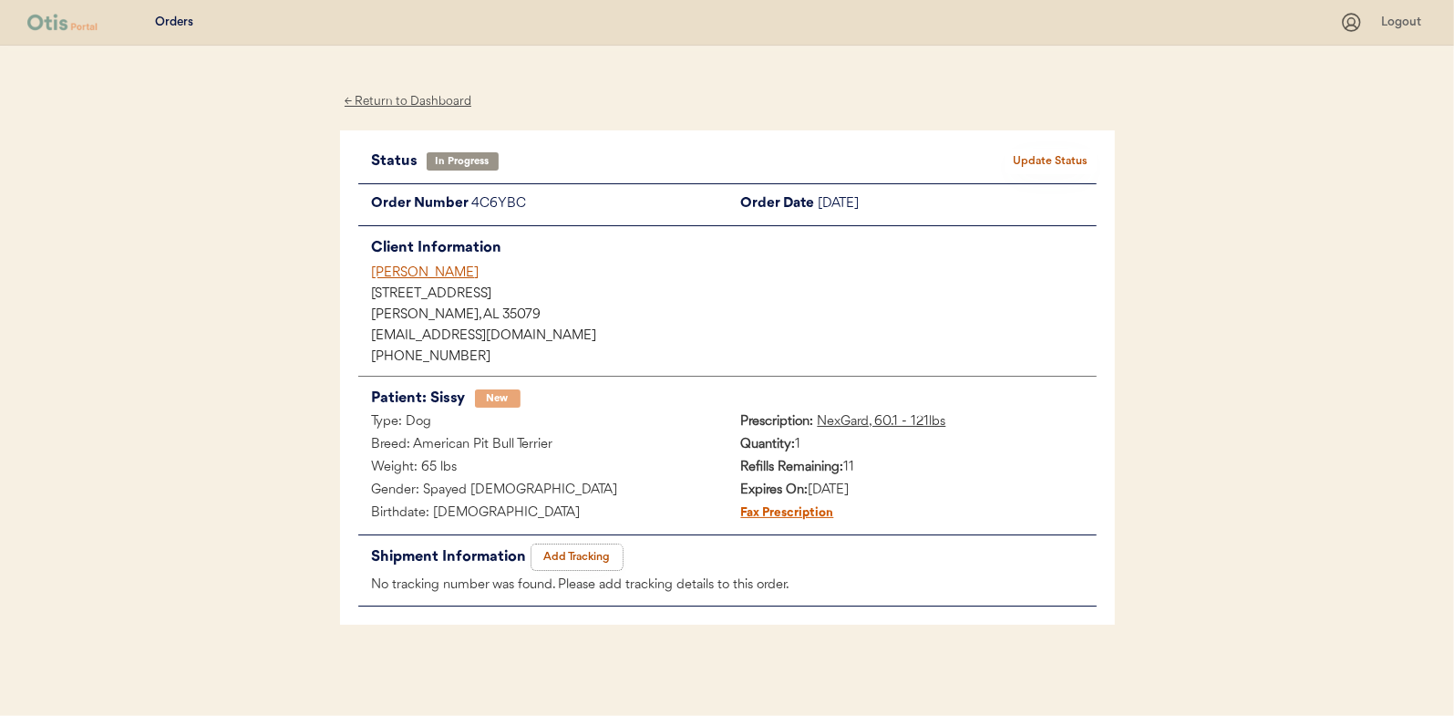
click at [564, 552] on button "Add Tracking" at bounding box center [576, 557] width 91 height 26
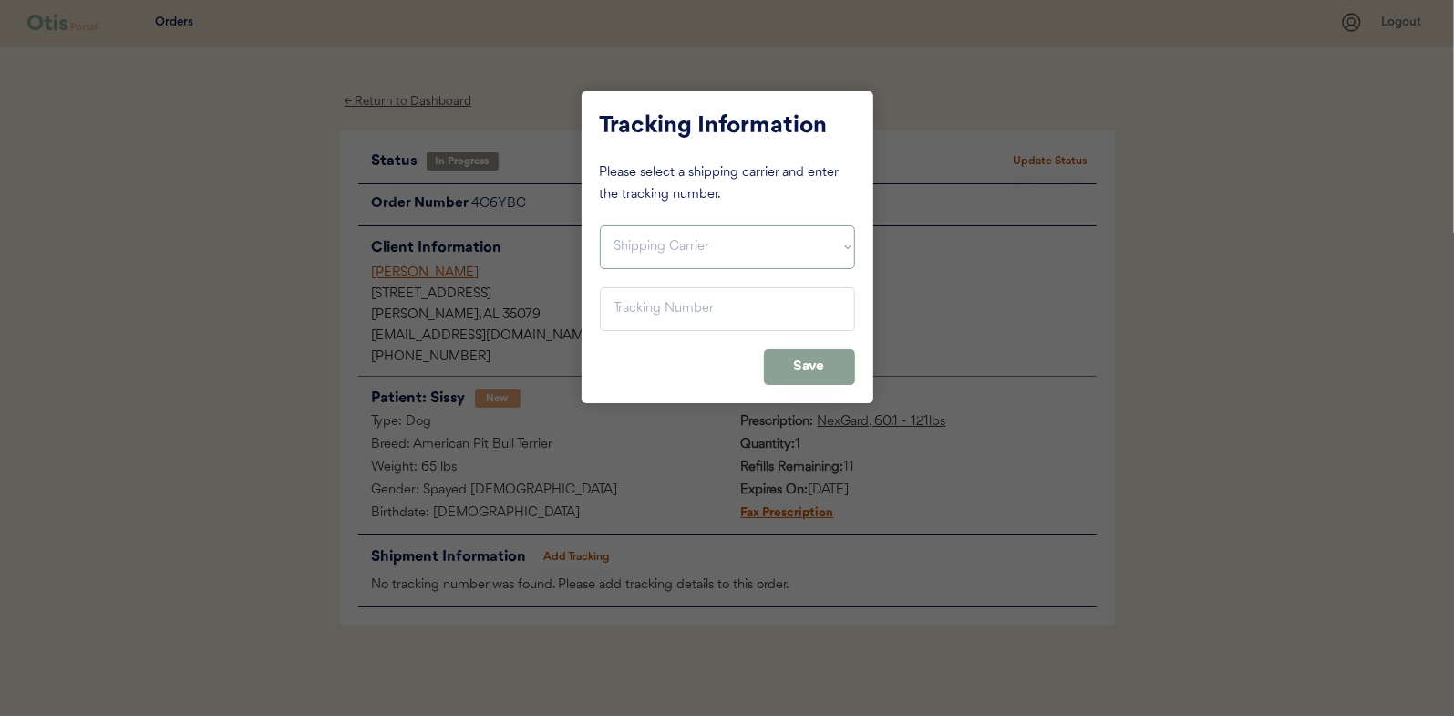
click at [641, 245] on select "Shipping Carrier FedEx FedEx Ground Economy UPS USPS" at bounding box center [727, 247] width 255 height 44
select select ""usps""
click at [600, 225] on select "Shipping Carrier FedEx FedEx Ground Economy UPS USPS" at bounding box center [727, 247] width 255 height 44
click at [629, 306] on input "input" at bounding box center [727, 309] width 255 height 44
paste input "9400150105798025832939"
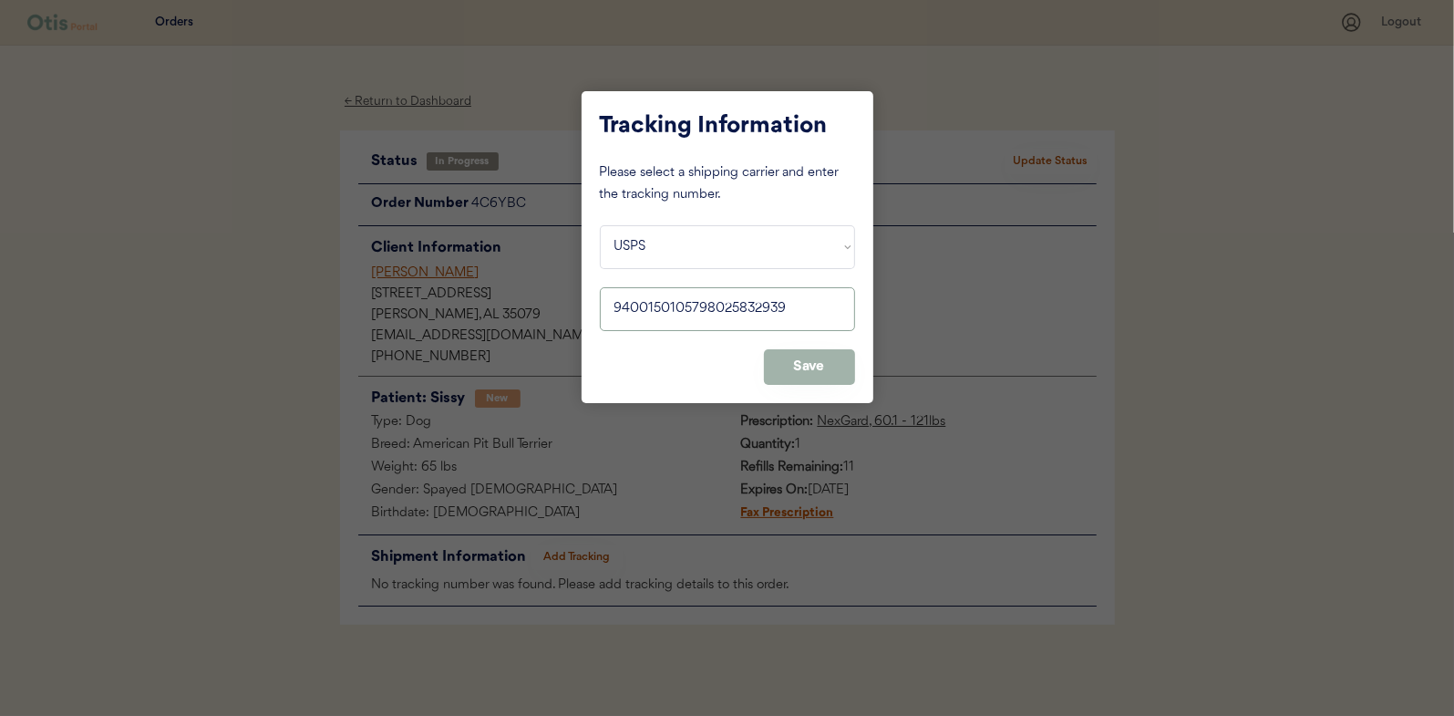
type input "9400150105798025832939"
click at [809, 359] on button "Save" at bounding box center [809, 367] width 91 height 36
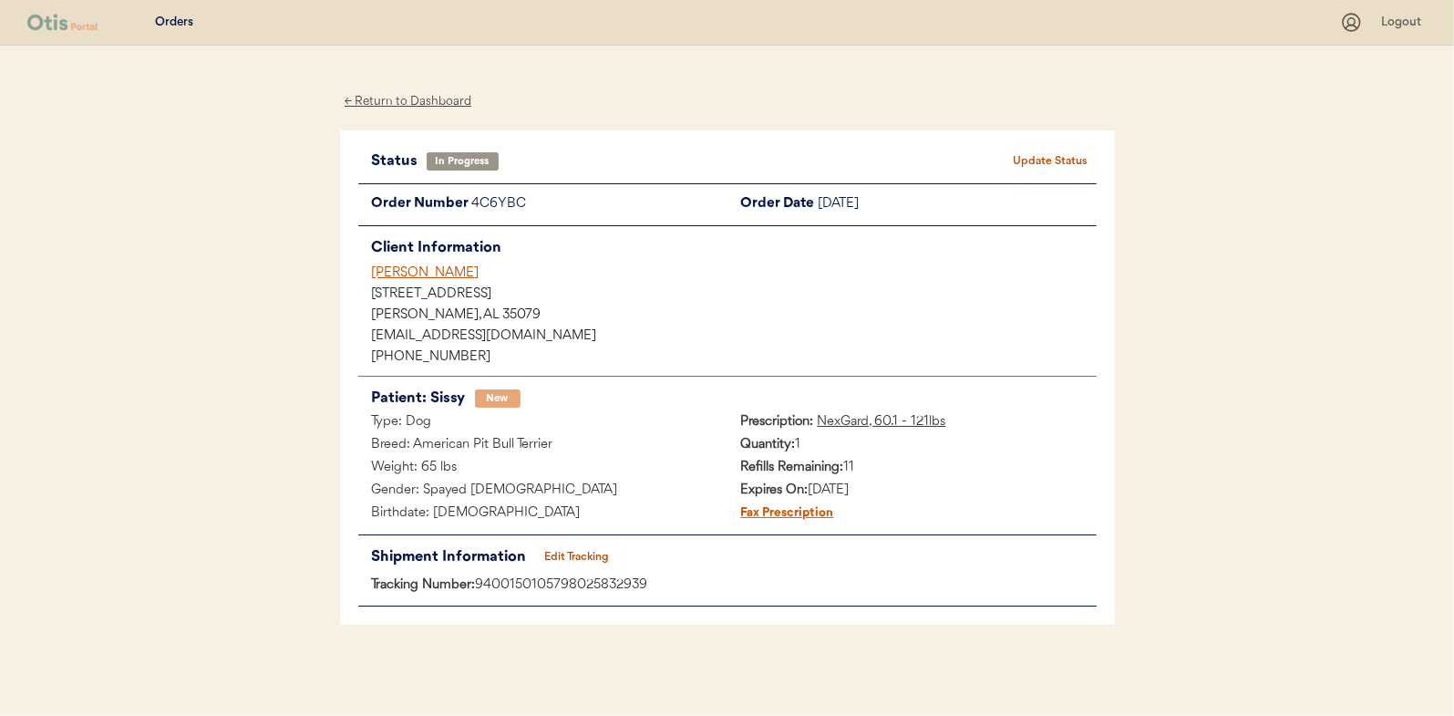
click at [1056, 150] on button "Update Status" at bounding box center [1050, 162] width 91 height 26
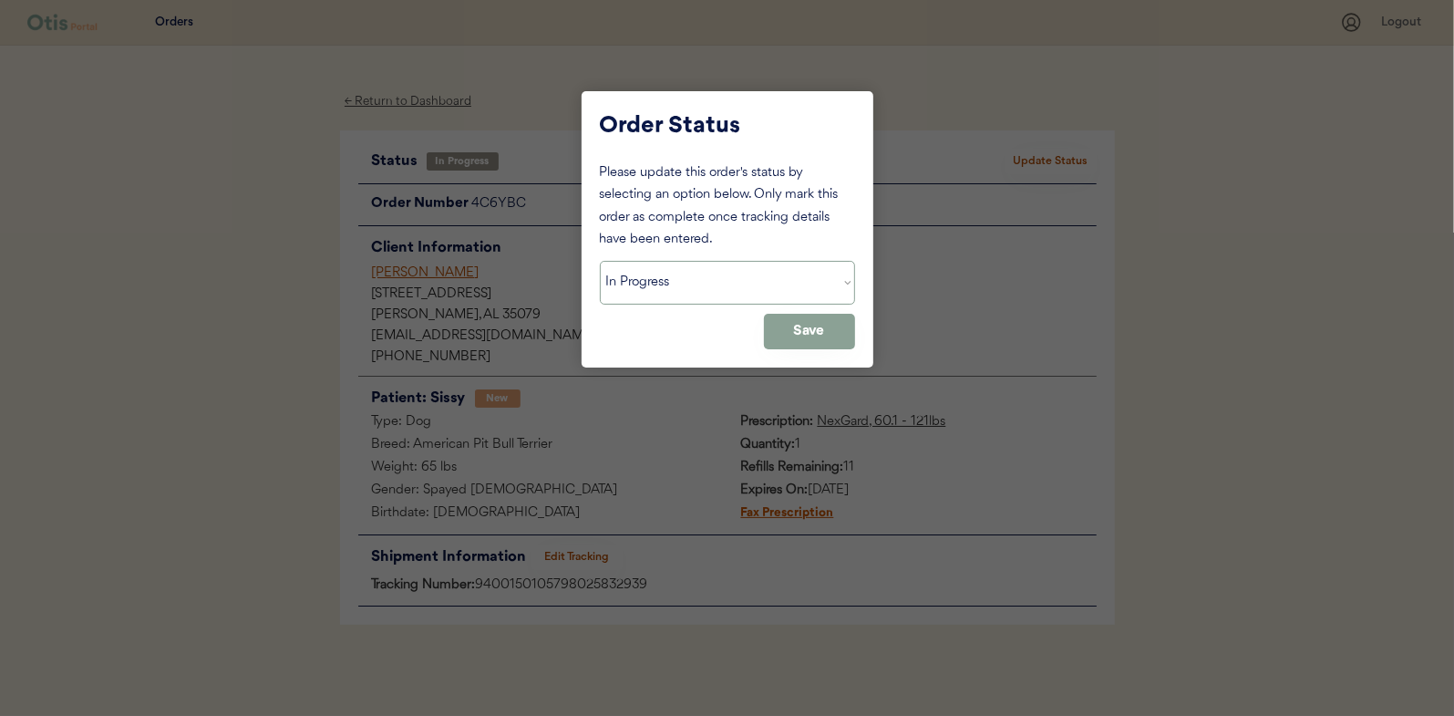
click at [665, 278] on select "Status On Hold New In Progress Complete Pending HW Consent Canceled" at bounding box center [727, 283] width 255 height 44
select select ""complete""
click at [600, 261] on select "Status On Hold New In Progress Complete Pending HW Consent Canceled" at bounding box center [727, 283] width 255 height 44
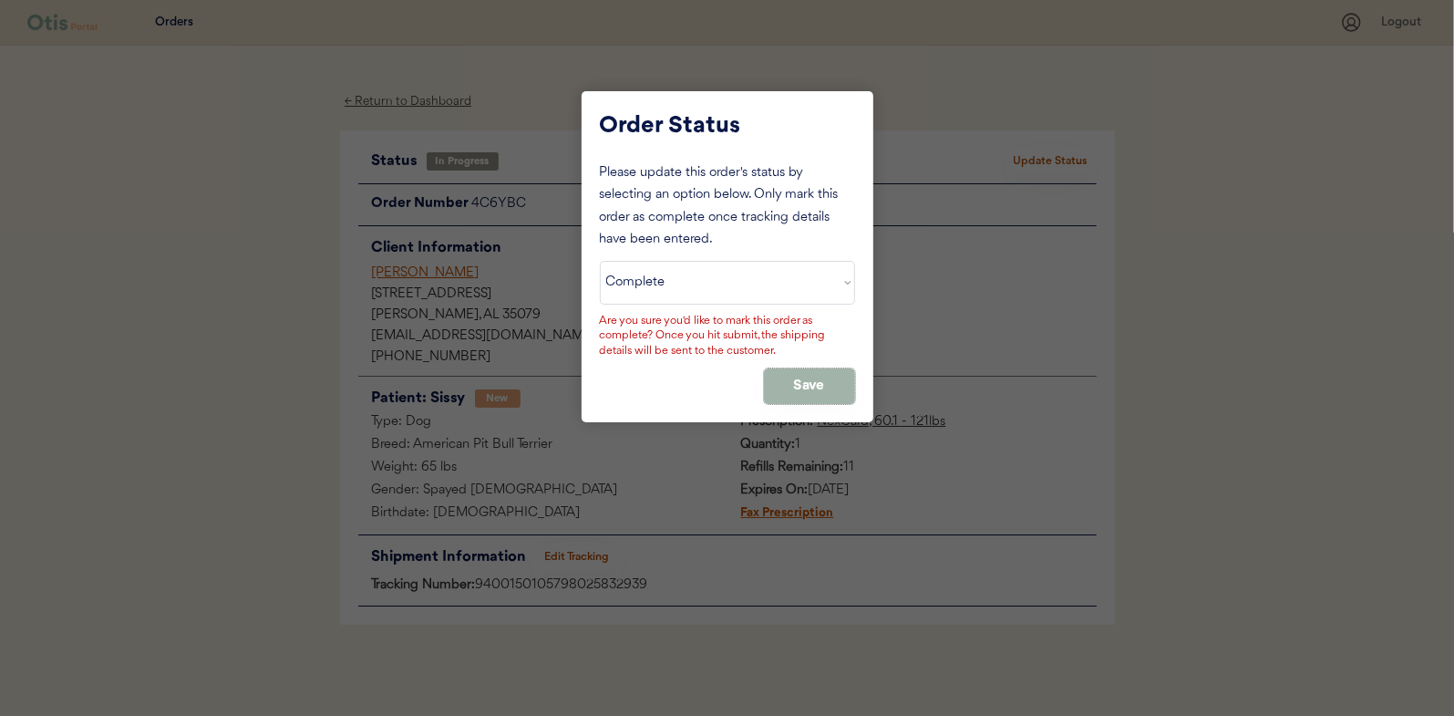
click at [785, 379] on button "Save" at bounding box center [809, 386] width 91 height 36
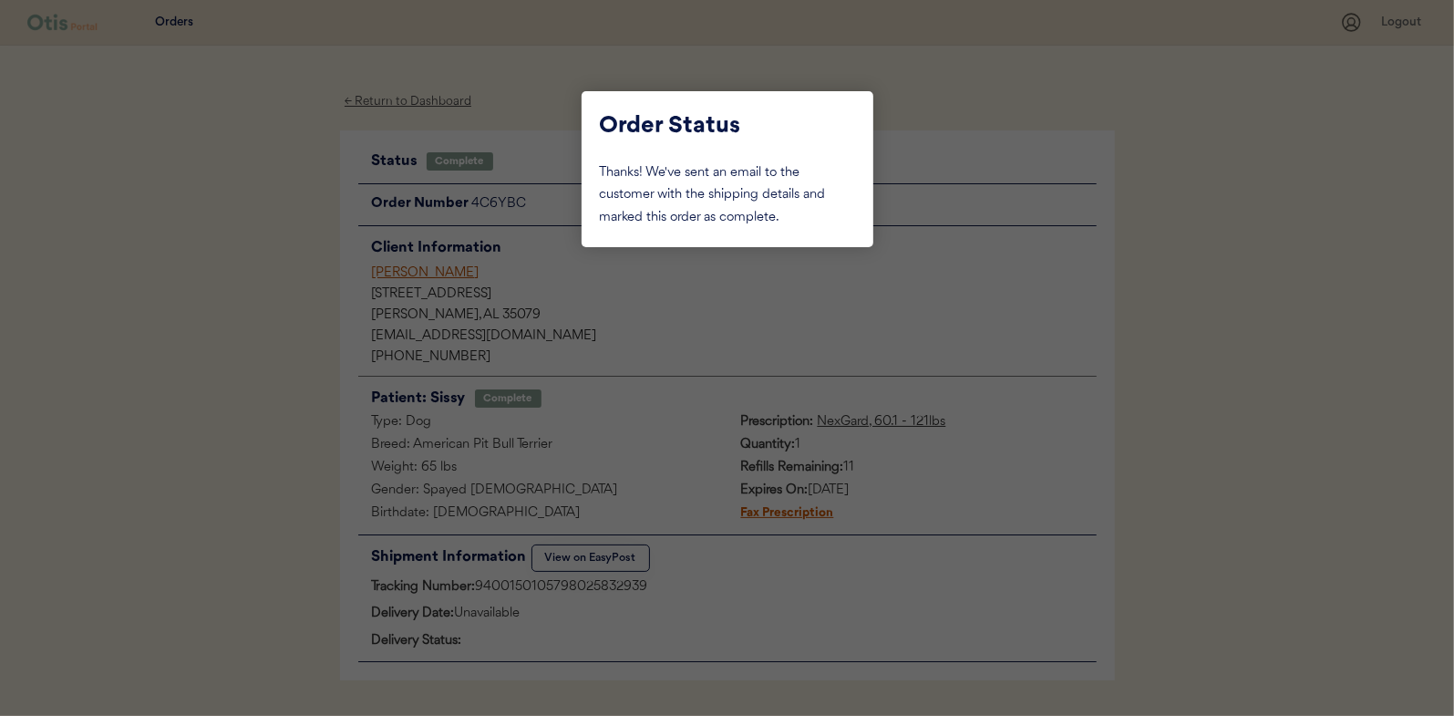
click at [213, 261] on div at bounding box center [727, 358] width 1454 height 716
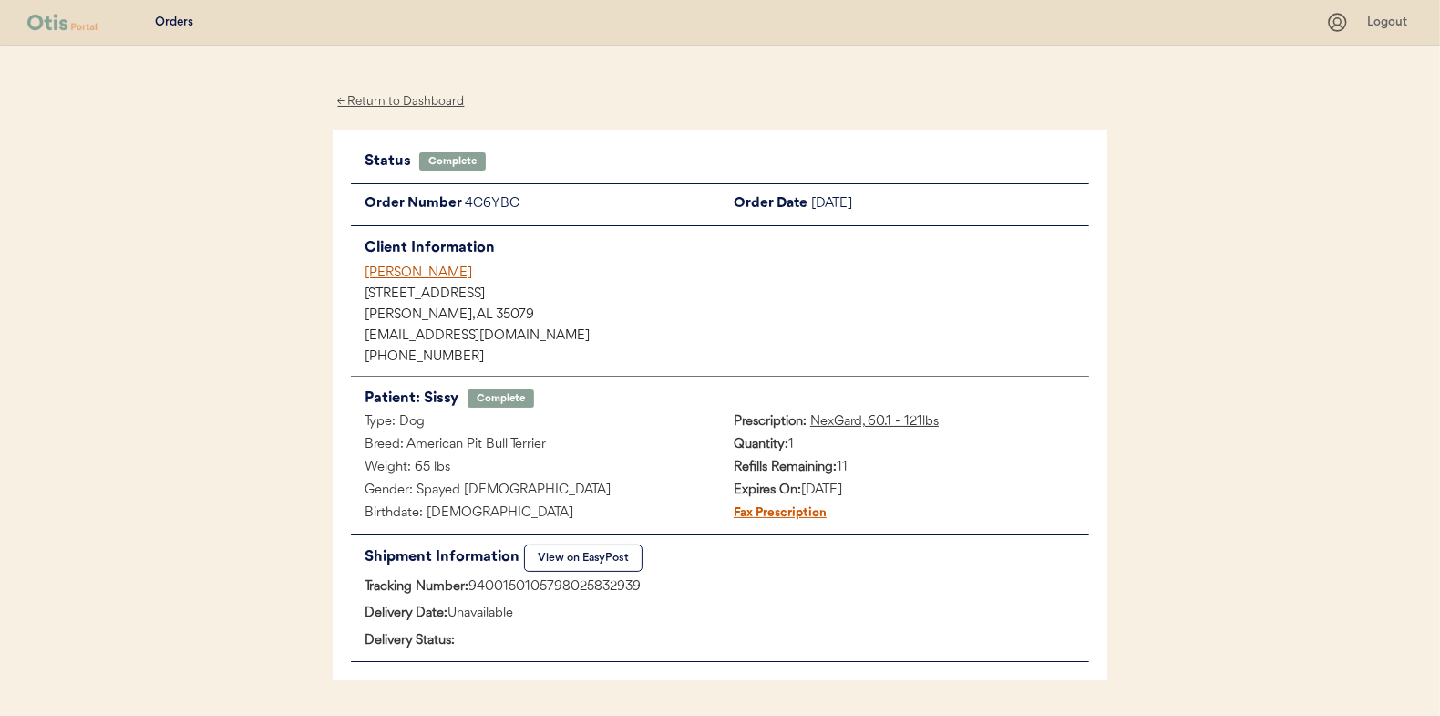
click at [417, 93] on div "← Return to Dashboard" at bounding box center [401, 101] width 137 height 21
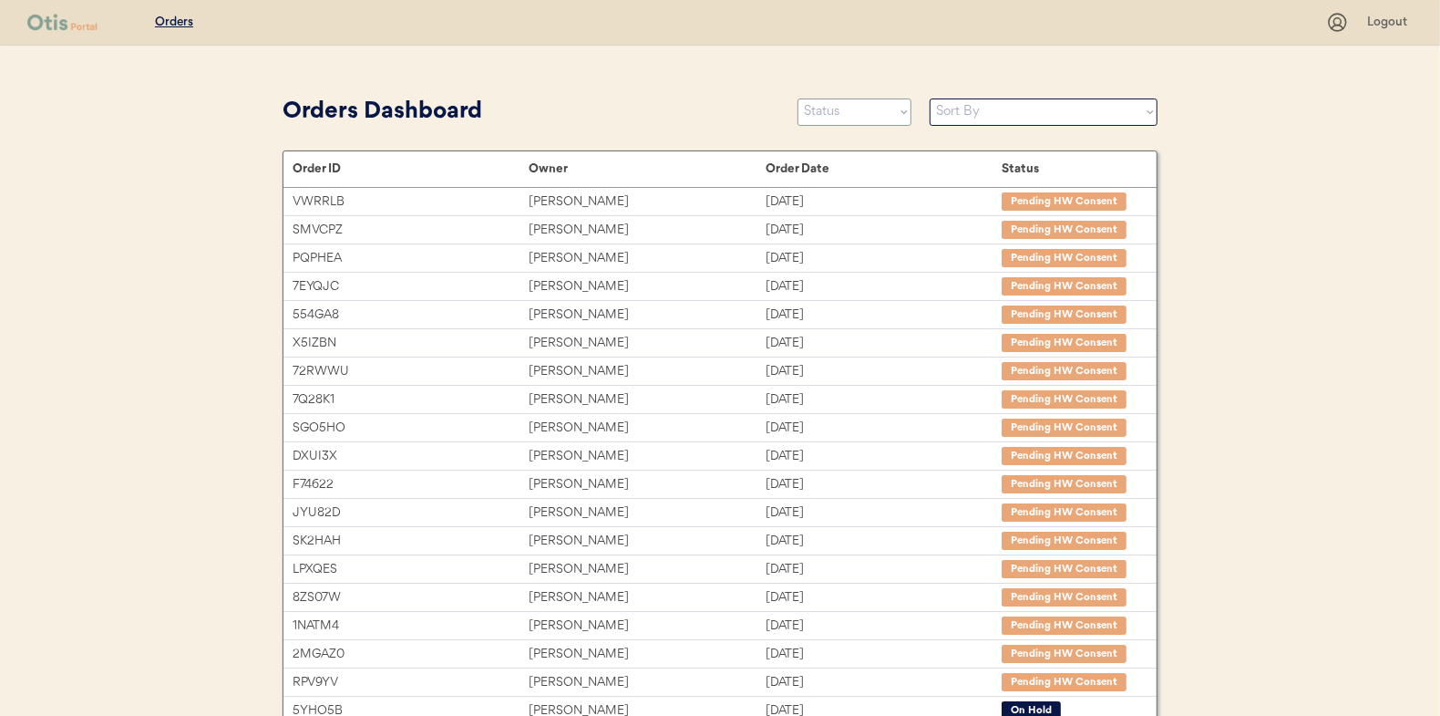
click at [855, 120] on select "Status On Hold New In Progress Complete Pending HW Consent Canceled" at bounding box center [855, 111] width 114 height 27
select select ""in_progress""
click at [798, 98] on select "Status On Hold New In Progress Complete Pending HW Consent Canceled" at bounding box center [855, 111] width 114 height 27
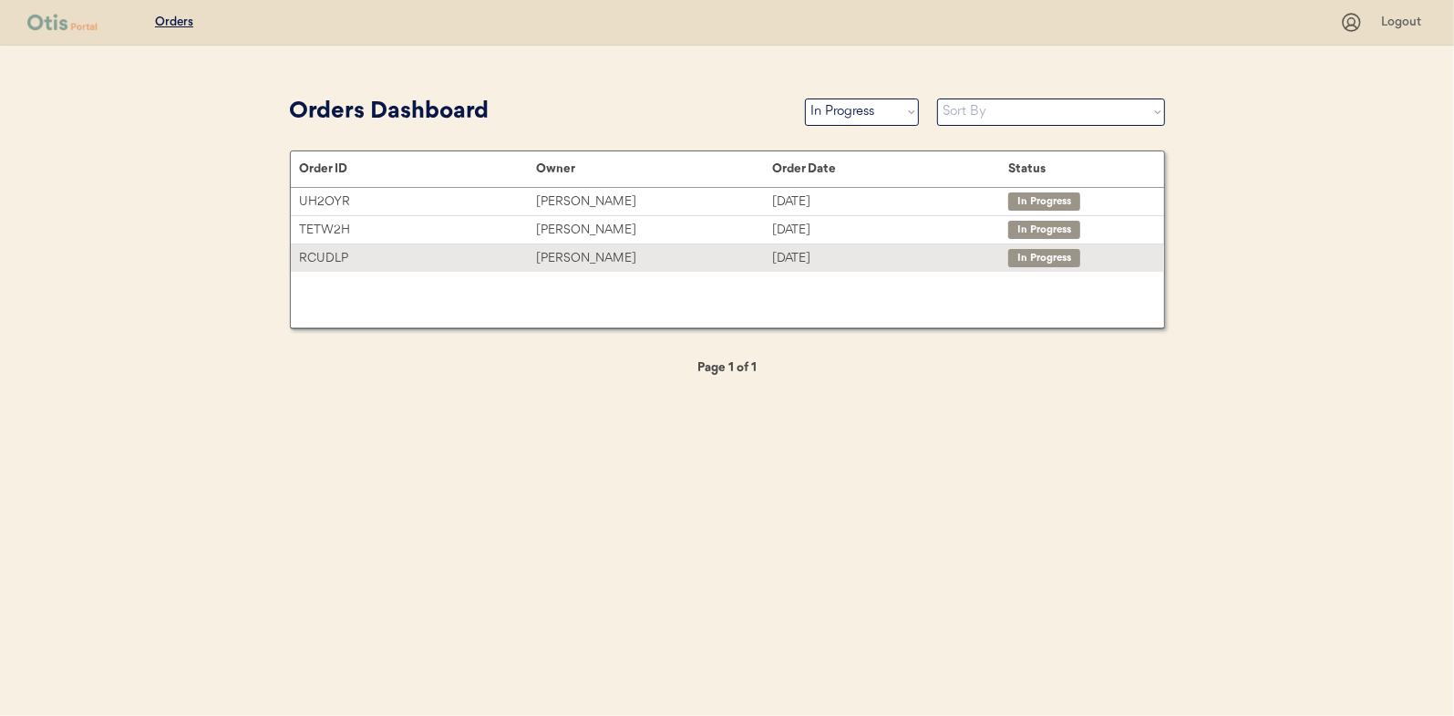
click at [581, 259] on div "Nicole Zawacki" at bounding box center [654, 258] width 236 height 21
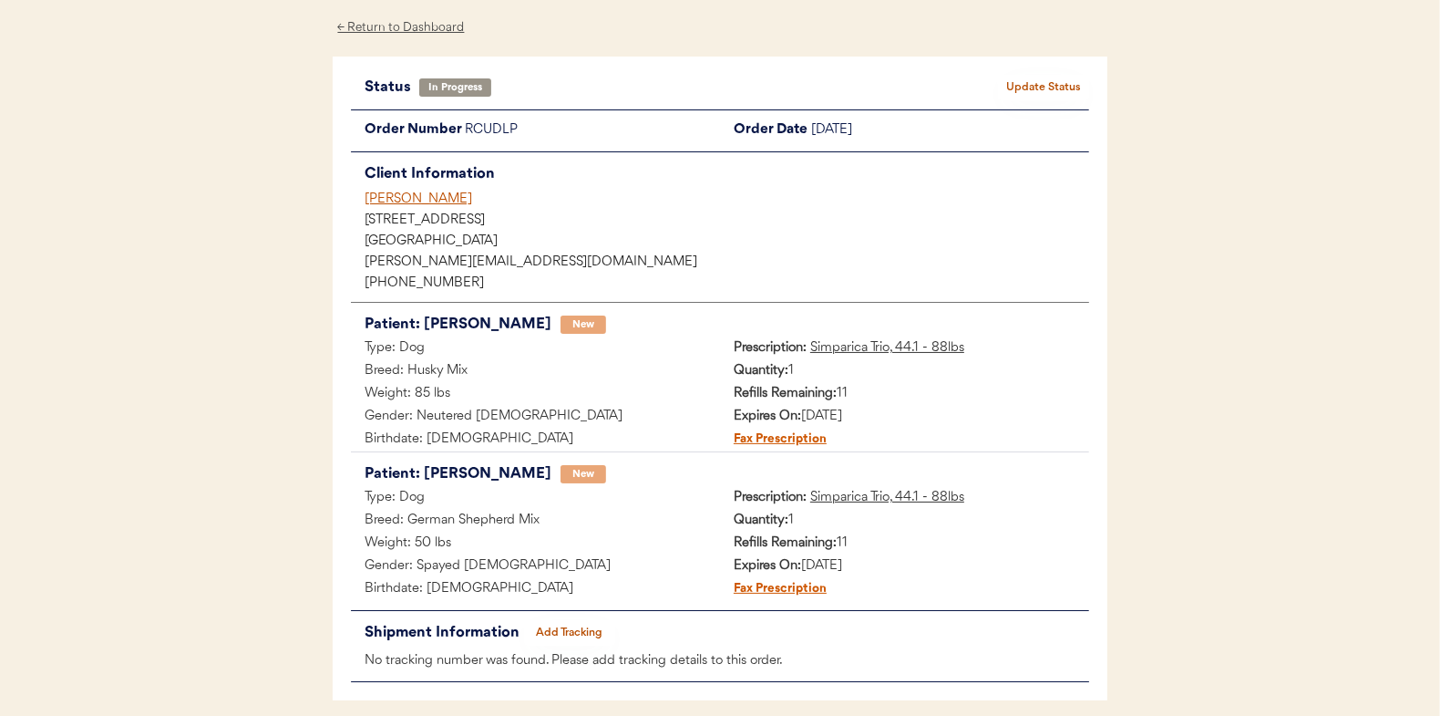
scroll to position [149, 0]
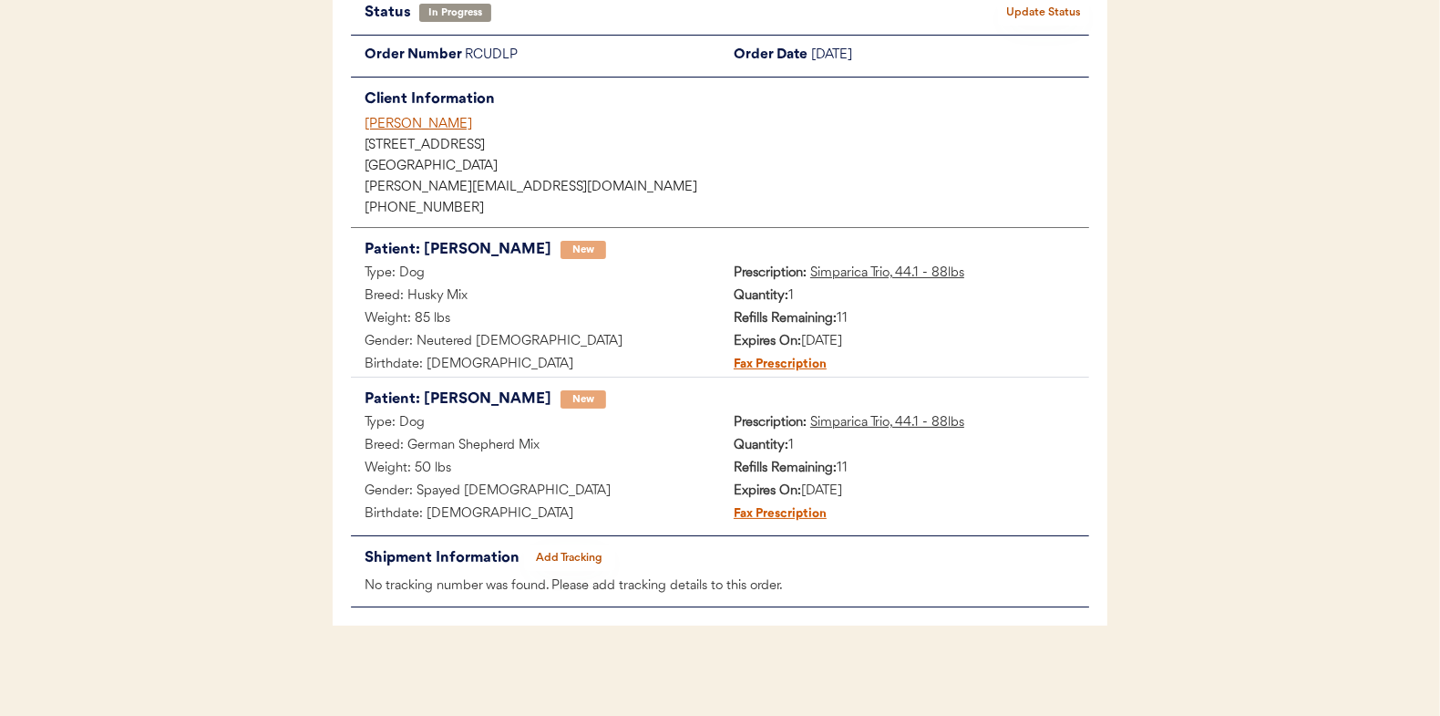
click at [559, 555] on button "Add Tracking" at bounding box center [569, 558] width 91 height 26
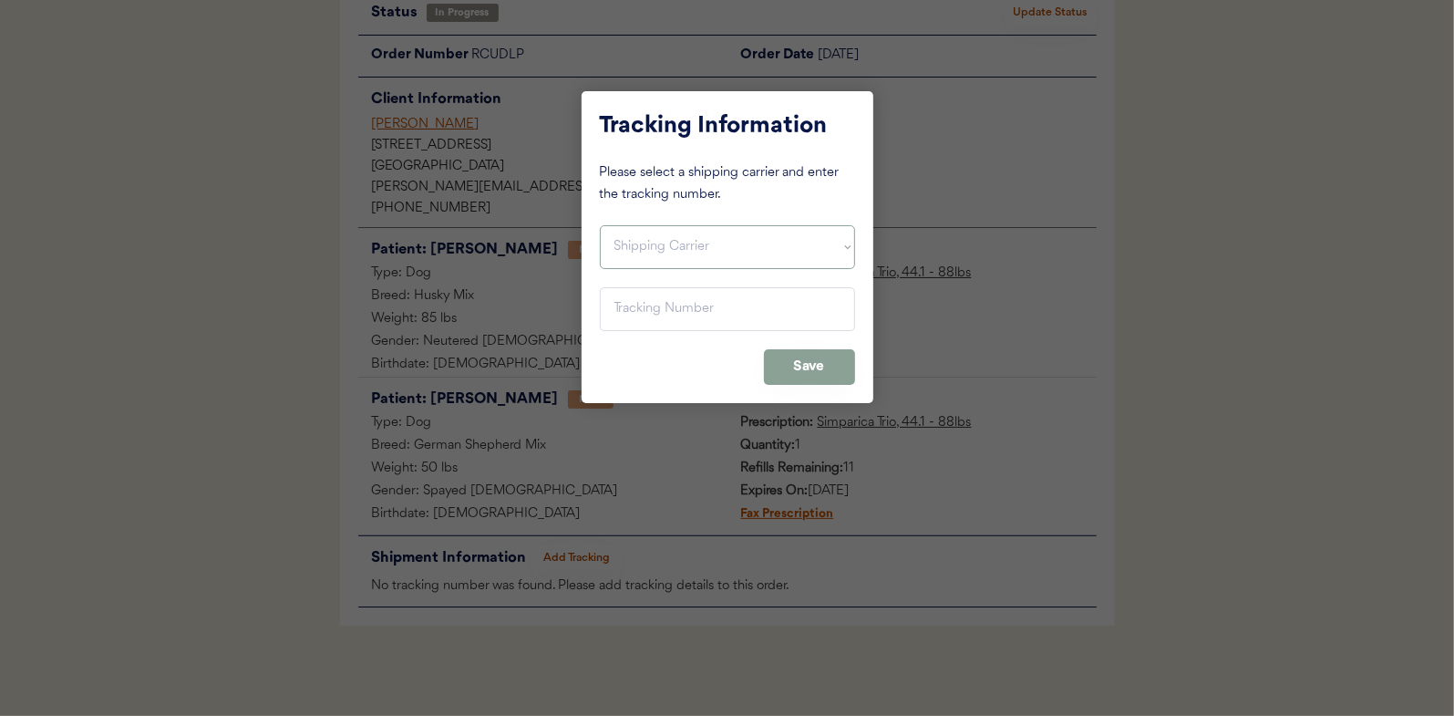
click at [635, 233] on select "Shipping Carrier FedEx FedEx Ground Economy UPS USPS" at bounding box center [727, 247] width 255 height 44
select select ""usps""
click at [600, 225] on select "Shipping Carrier FedEx FedEx Ground Economy UPS USPS" at bounding box center [727, 247] width 255 height 44
click at [632, 304] on input "input" at bounding box center [727, 309] width 255 height 44
paste input "9400150105798025822862"
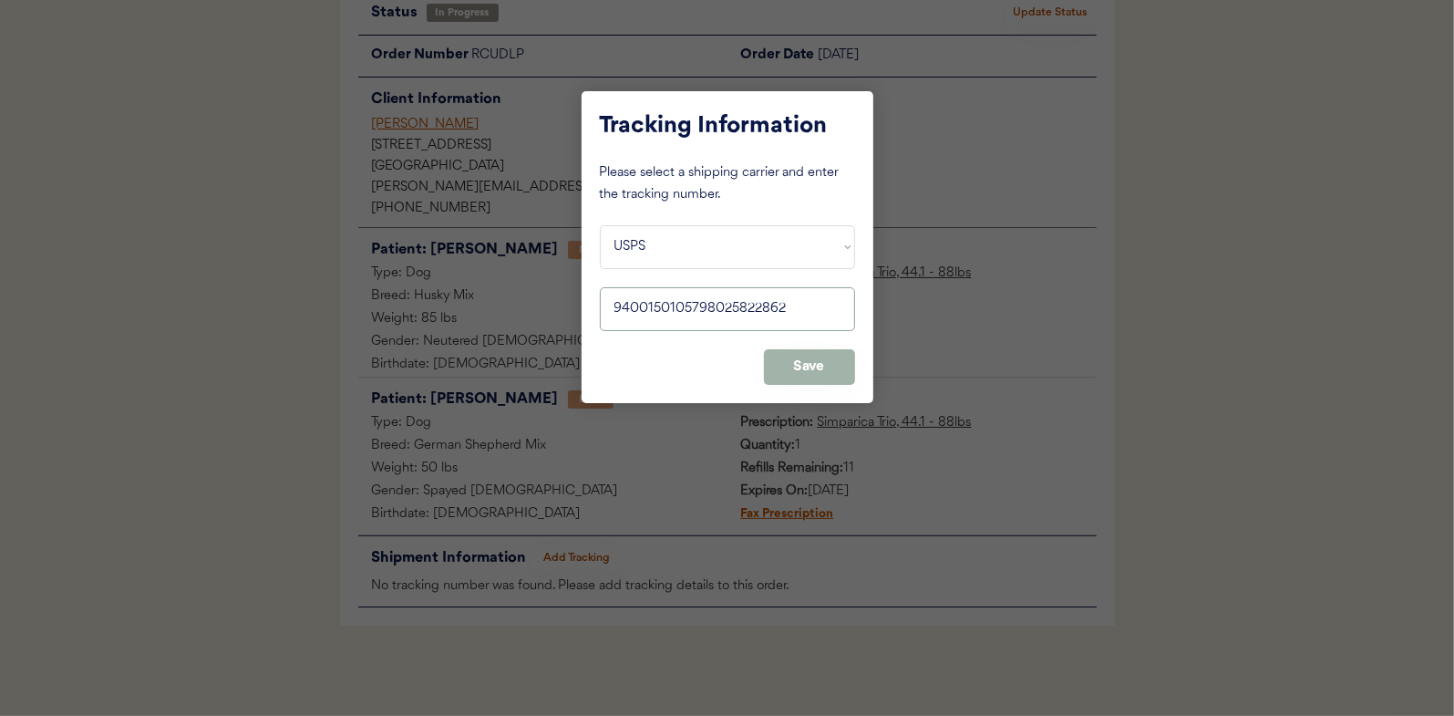
type input "9400150105798025822862"
click at [811, 360] on button "Save" at bounding box center [809, 367] width 91 height 36
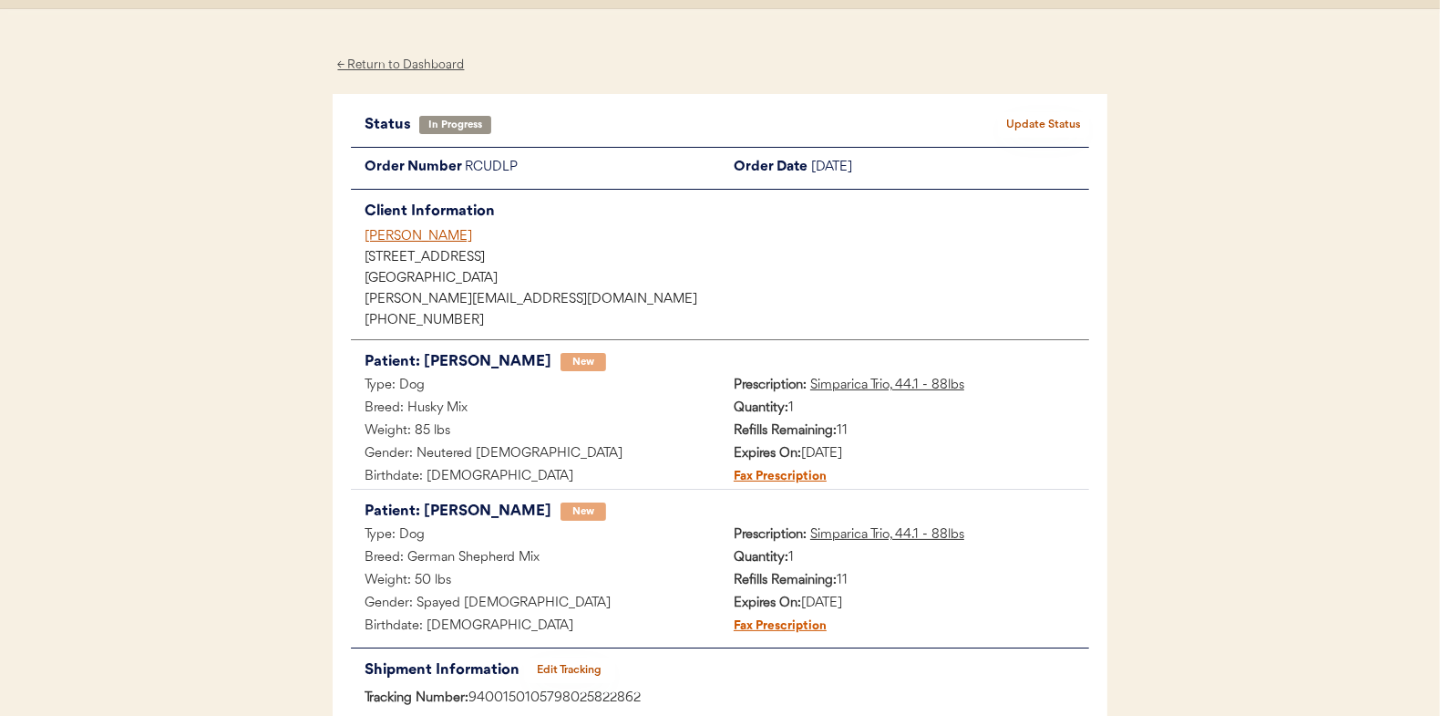
scroll to position [0, 0]
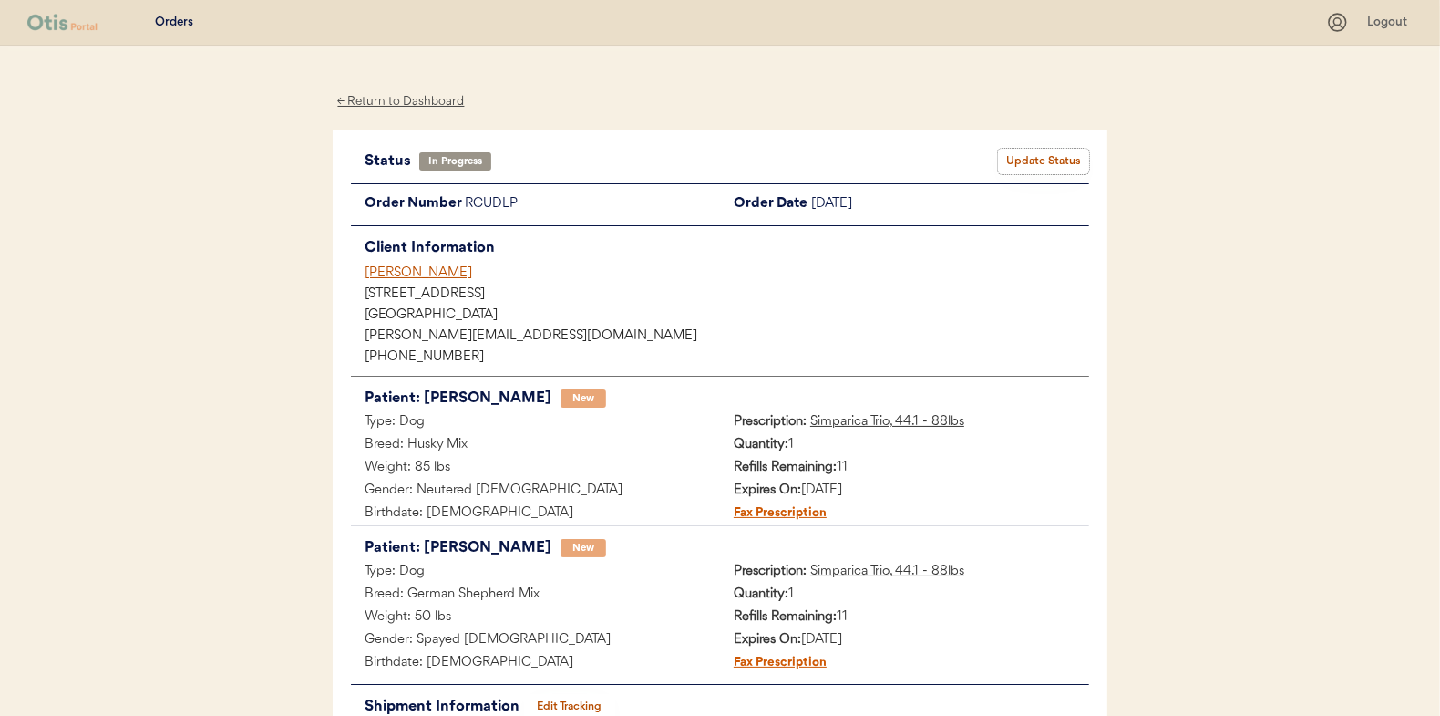
click at [1046, 160] on button "Update Status" at bounding box center [1043, 162] width 91 height 26
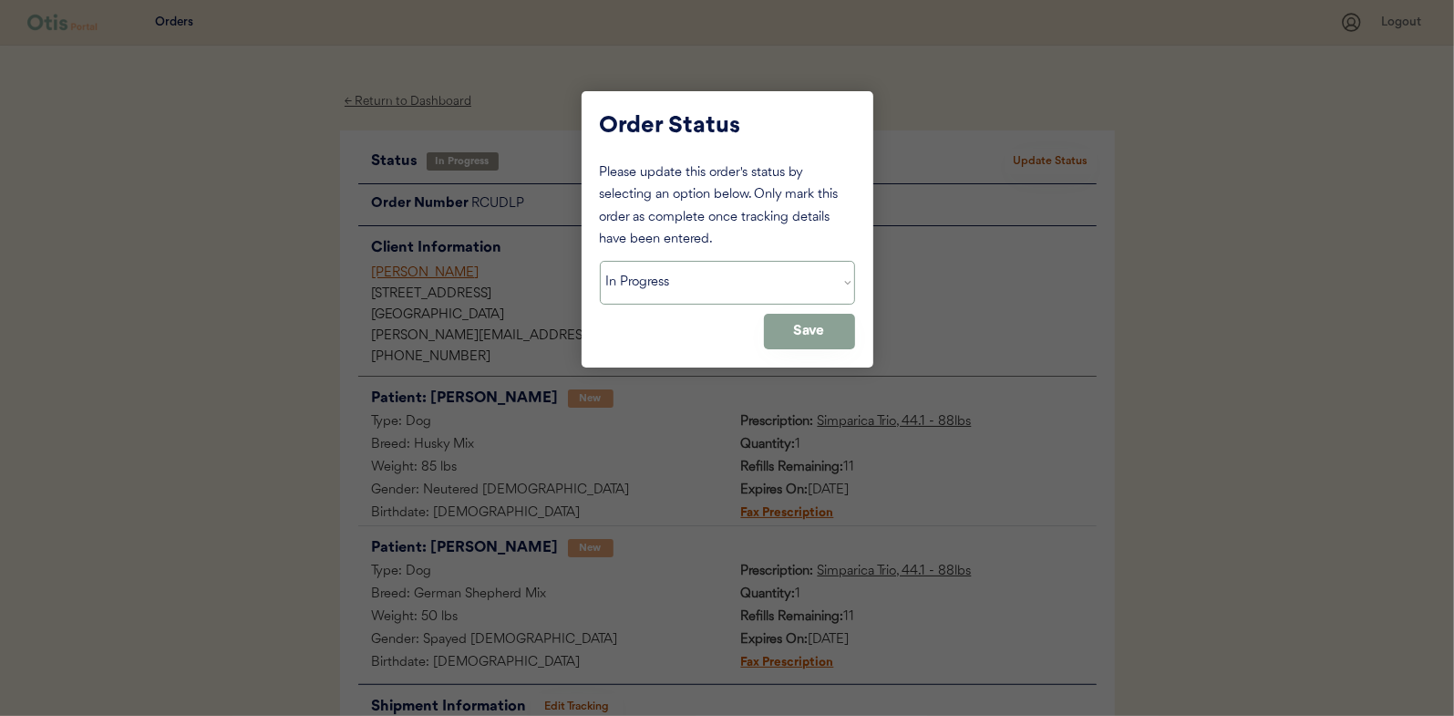
click at [686, 287] on select "Status On Hold New In Progress Complete Pending HW Consent Canceled" at bounding box center [727, 283] width 255 height 44
select select ""complete""
click at [600, 261] on select "Status On Hold New In Progress Complete Pending HW Consent Canceled" at bounding box center [727, 283] width 255 height 44
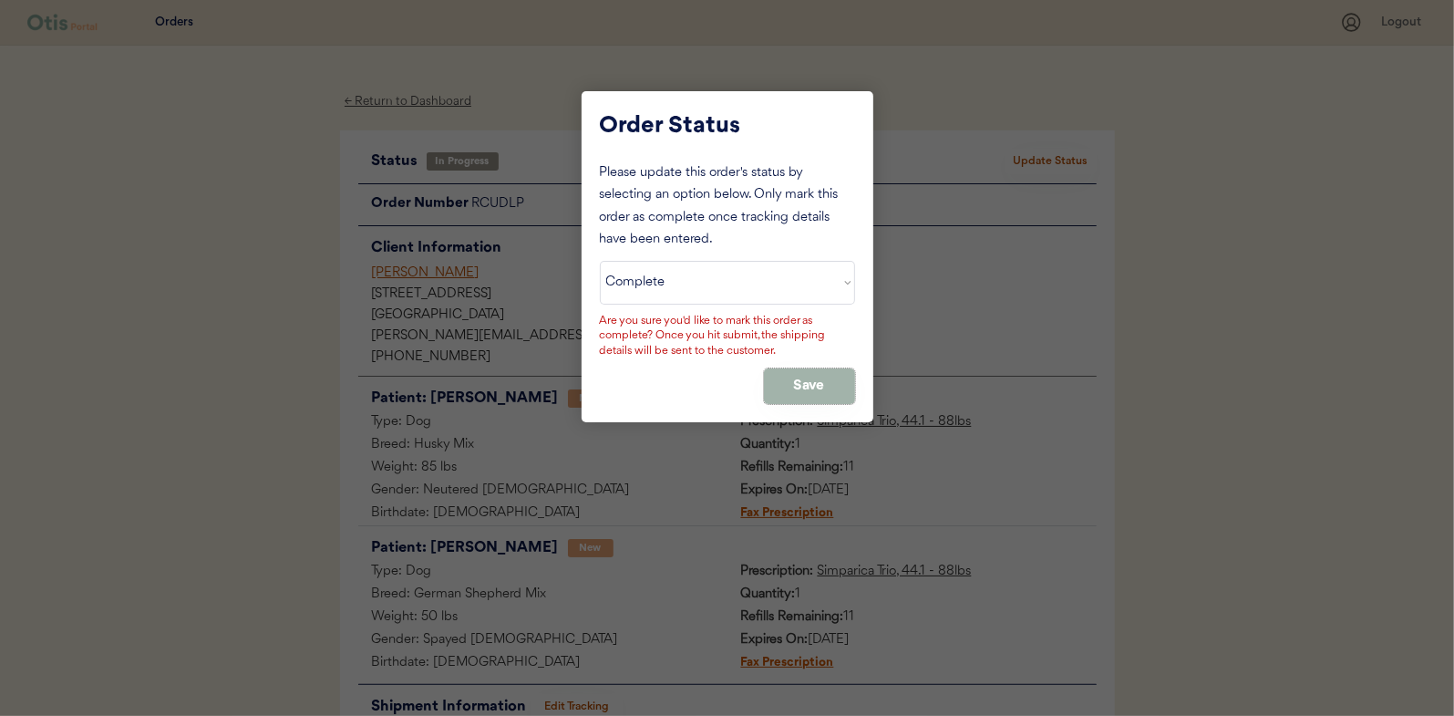
click at [838, 371] on button "Save" at bounding box center [809, 386] width 91 height 36
click at [799, 383] on button "Save" at bounding box center [809, 386] width 91 height 36
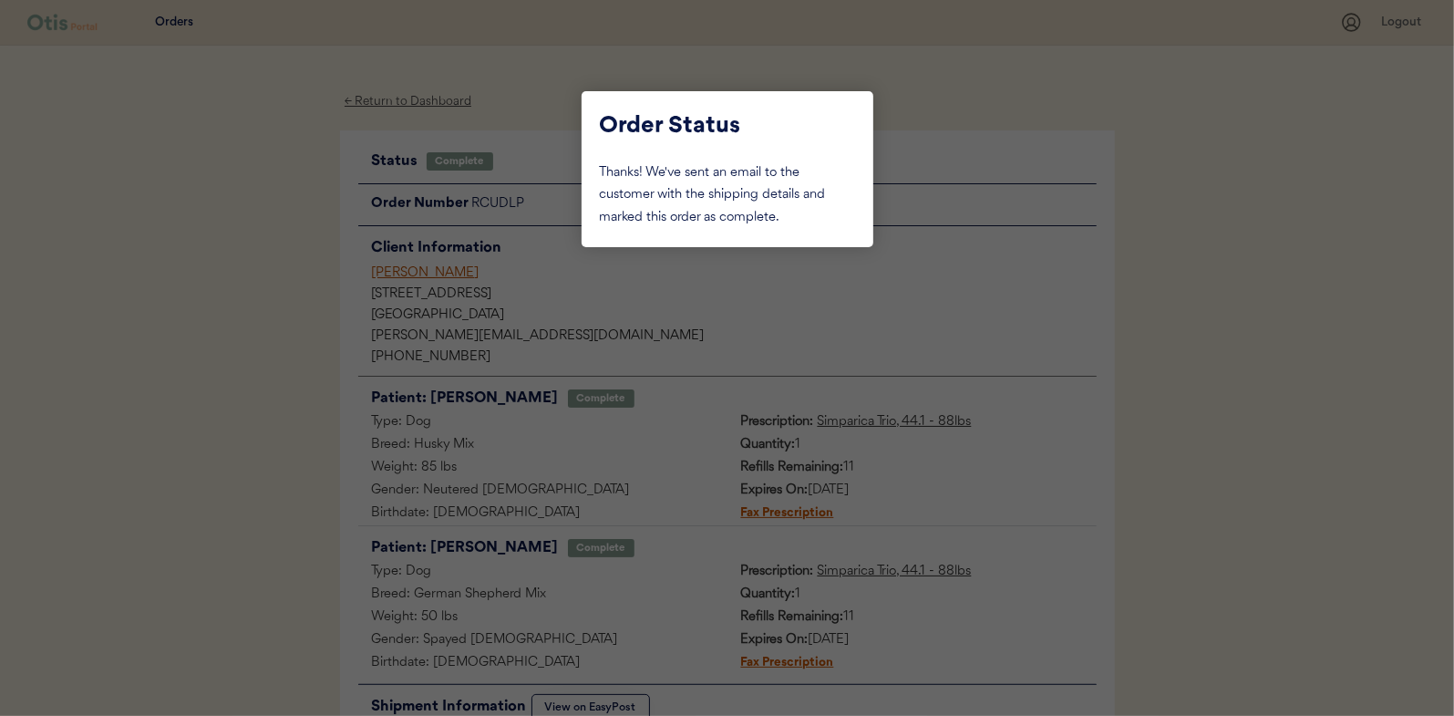
click at [208, 286] on div at bounding box center [727, 358] width 1454 height 716
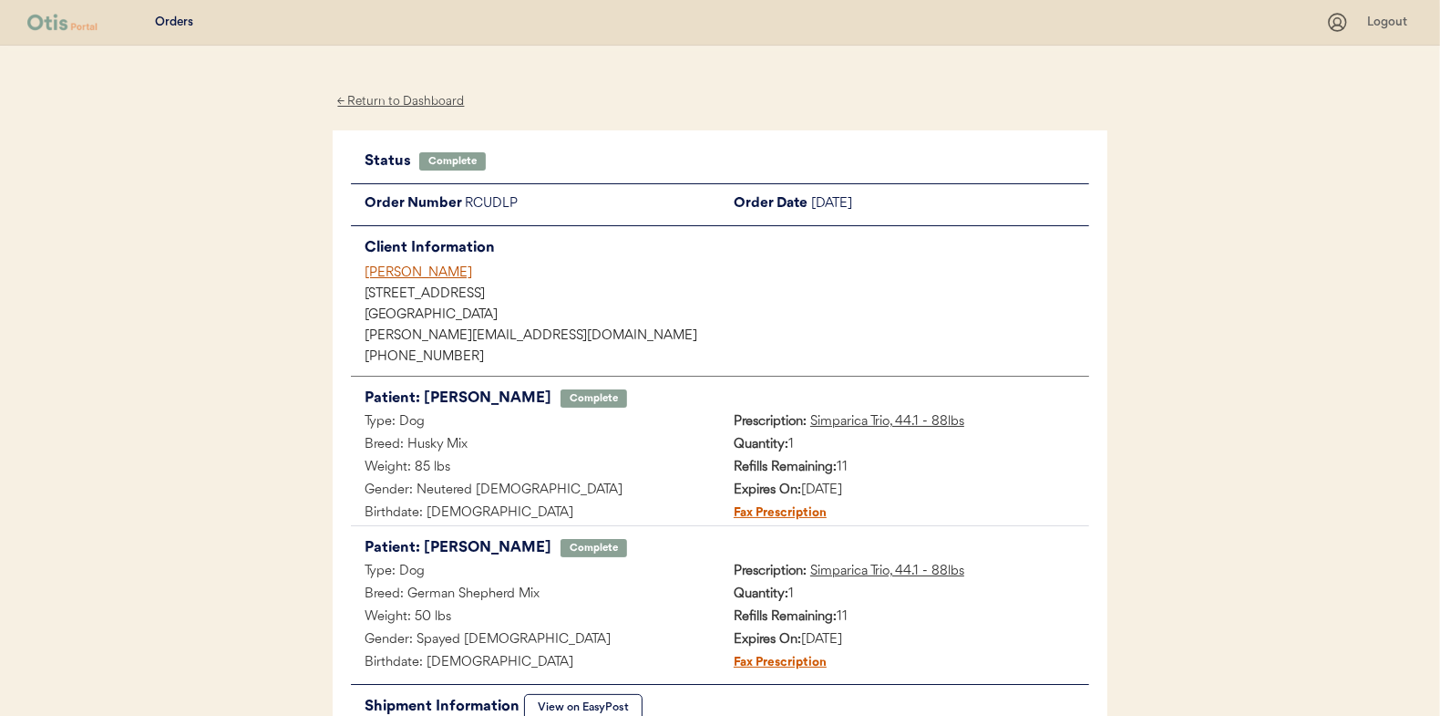
click at [404, 98] on div "← Return to Dashboard" at bounding box center [401, 101] width 137 height 21
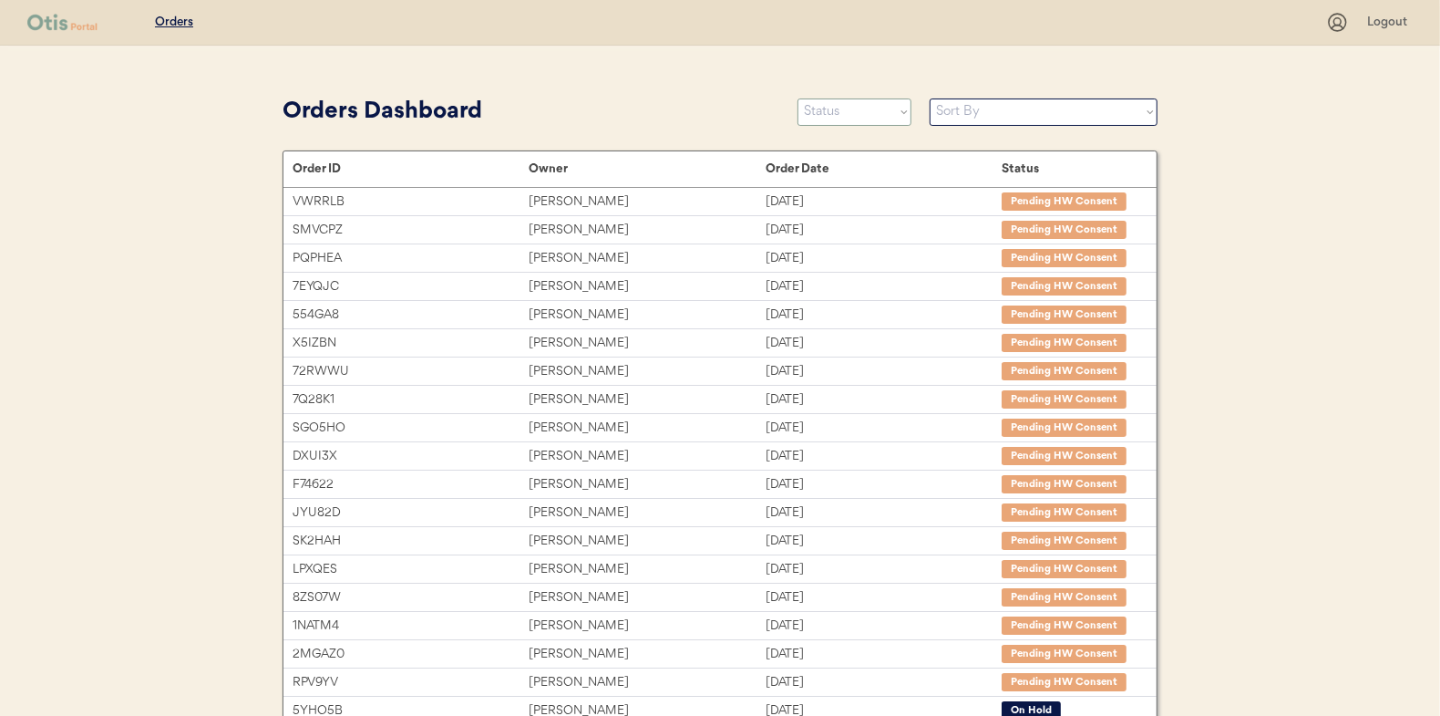
click at [852, 116] on select "Status On Hold New In Progress Complete Pending HW Consent Canceled" at bounding box center [855, 111] width 114 height 27
select select ""in_progress""
click at [798, 98] on select "Status On Hold New In Progress Complete Pending HW Consent Canceled" at bounding box center [855, 111] width 114 height 27
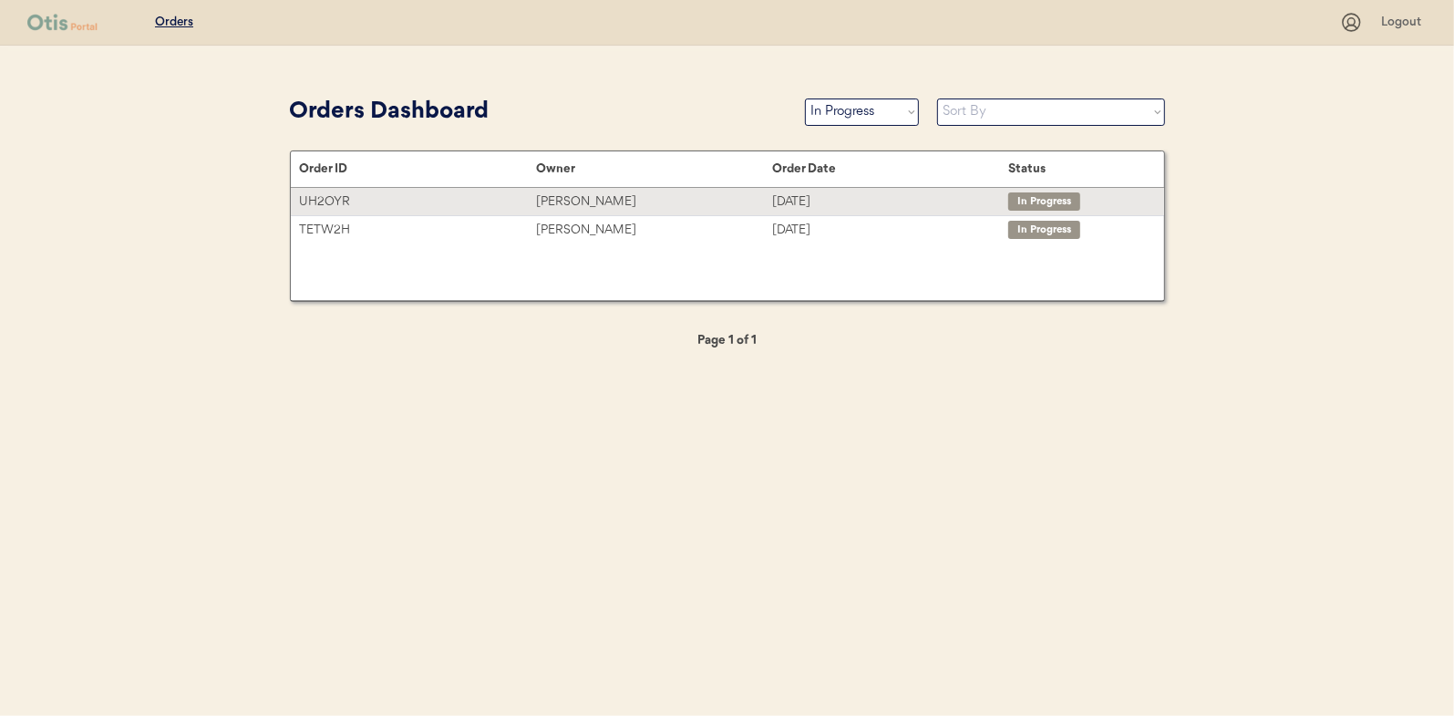
click at [589, 201] on div "[PERSON_NAME]" at bounding box center [654, 201] width 236 height 21
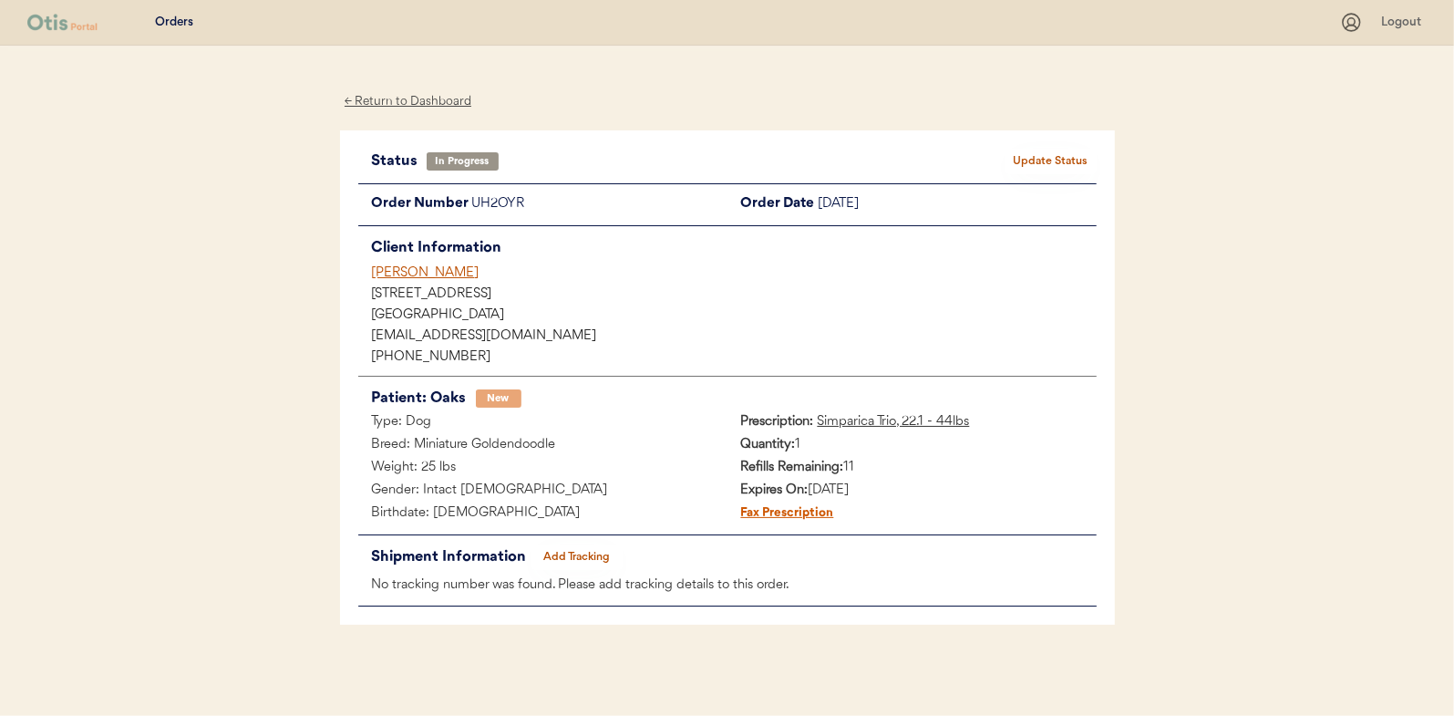
click at [583, 559] on button "Add Tracking" at bounding box center [576, 557] width 91 height 26
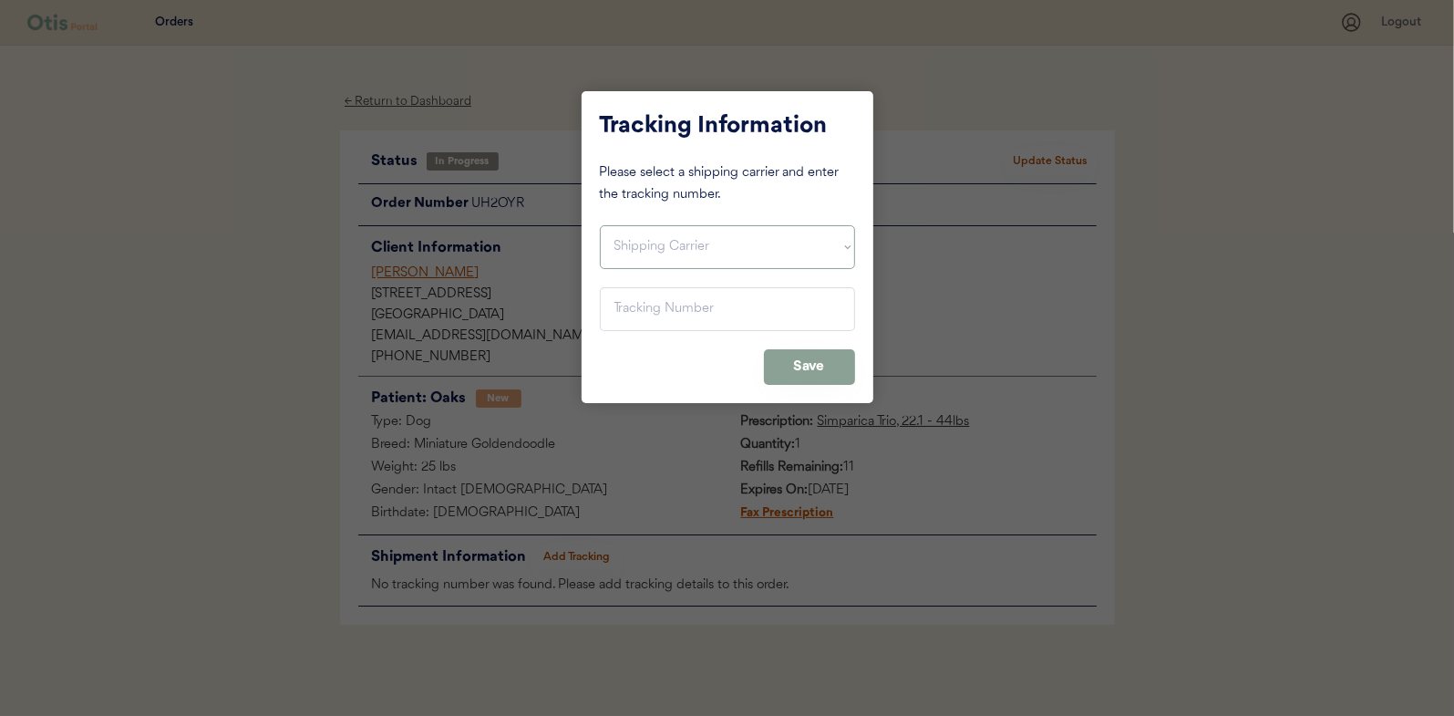
click at [659, 256] on select "Shipping Carrier FedEx FedEx Ground Economy UPS USPS" at bounding box center [727, 247] width 255 height 44
select select ""usps""
click at [600, 225] on select "Shipping Carrier FedEx FedEx Ground Economy UPS USPS" at bounding box center [727, 247] width 255 height 44
click at [624, 301] on input "input" at bounding box center [727, 309] width 255 height 44
paste input "9400150105798025834506"
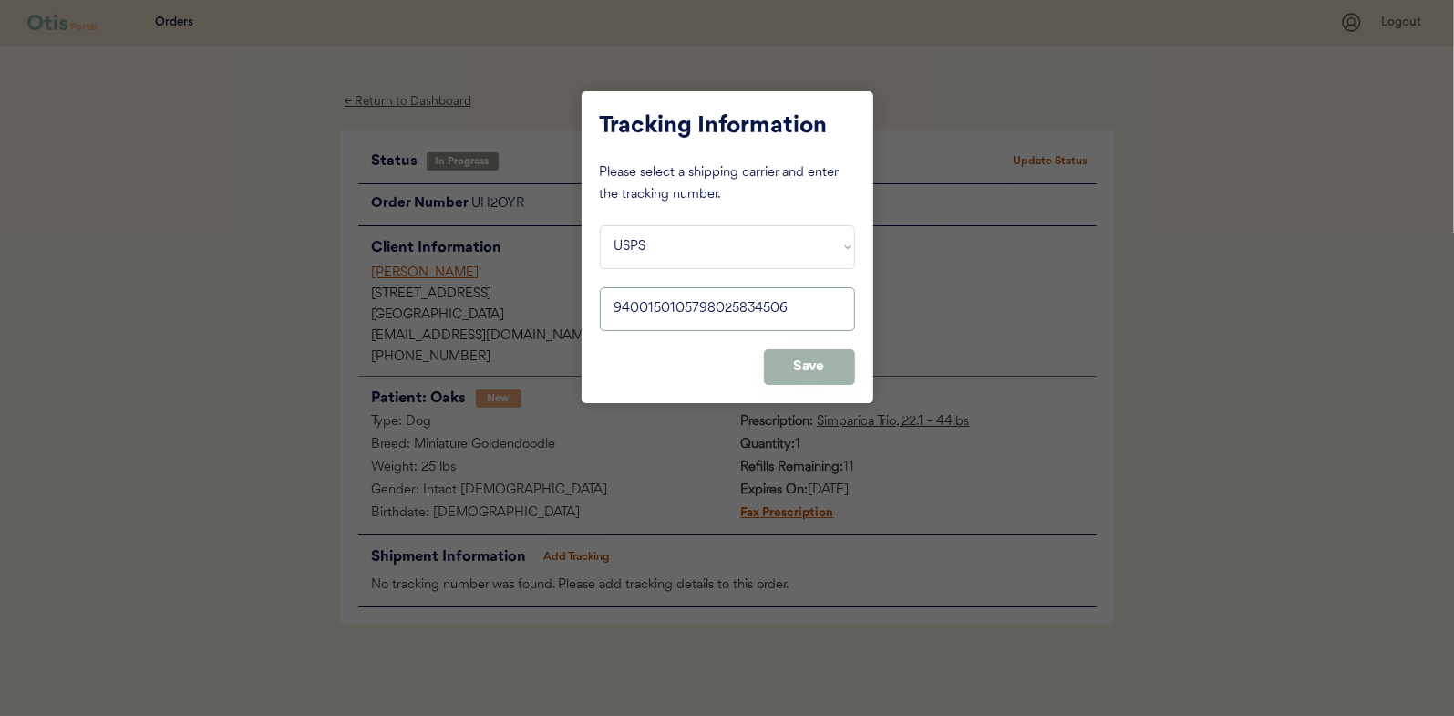
type input "9400150105798025834506"
click at [809, 365] on button "Save" at bounding box center [809, 367] width 91 height 36
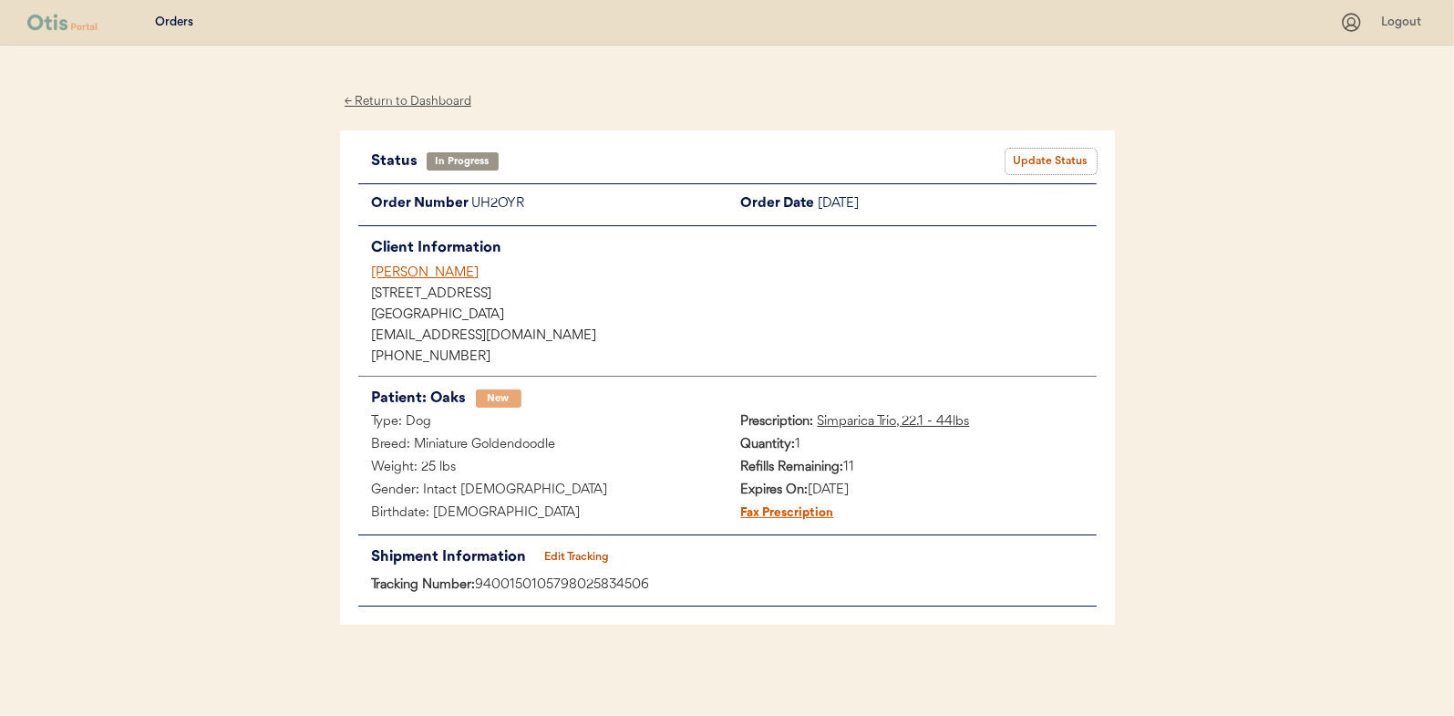
click at [1053, 160] on button "Update Status" at bounding box center [1050, 162] width 91 height 26
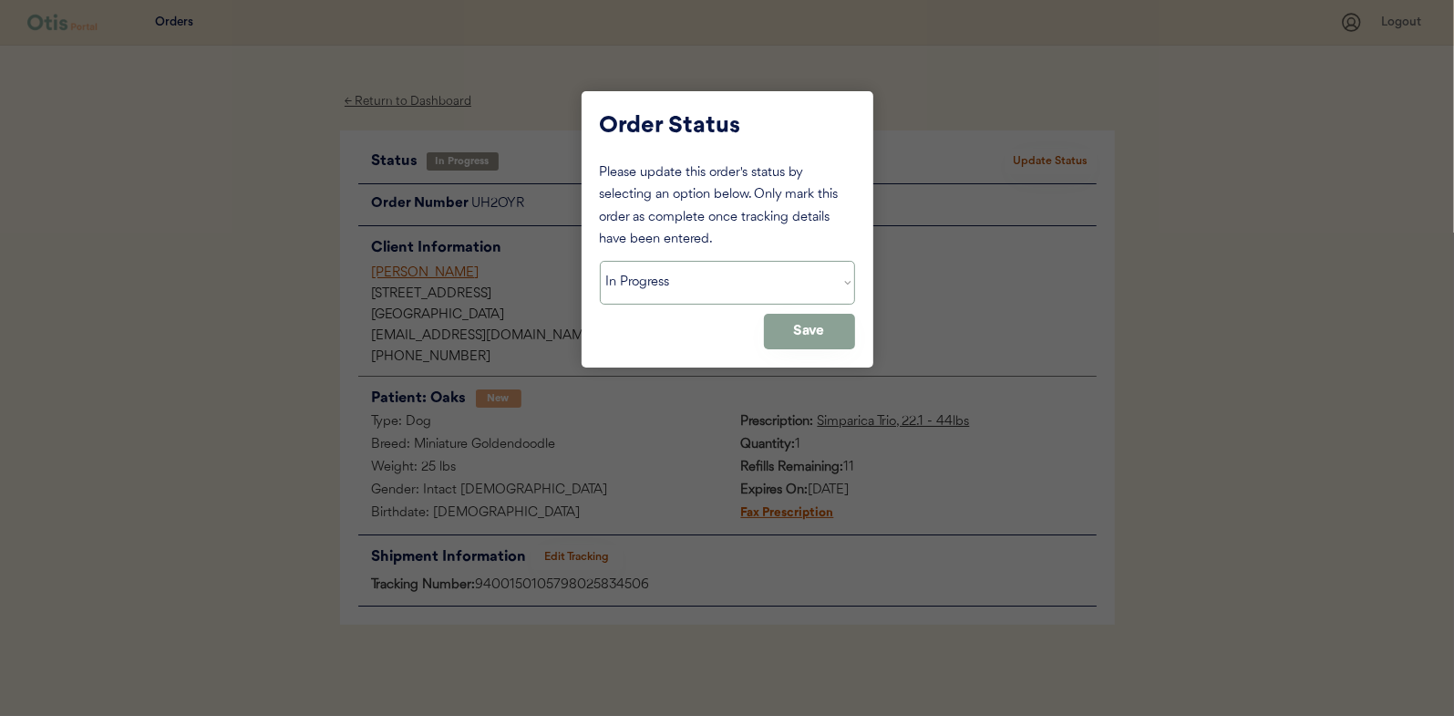
click at [664, 283] on select "Status On Hold New In Progress Complete Pending HW Consent Canceled" at bounding box center [727, 283] width 255 height 44
select select ""complete""
click at [600, 261] on select "Status On Hold New In Progress Complete Pending HW Consent Canceled" at bounding box center [727, 283] width 255 height 44
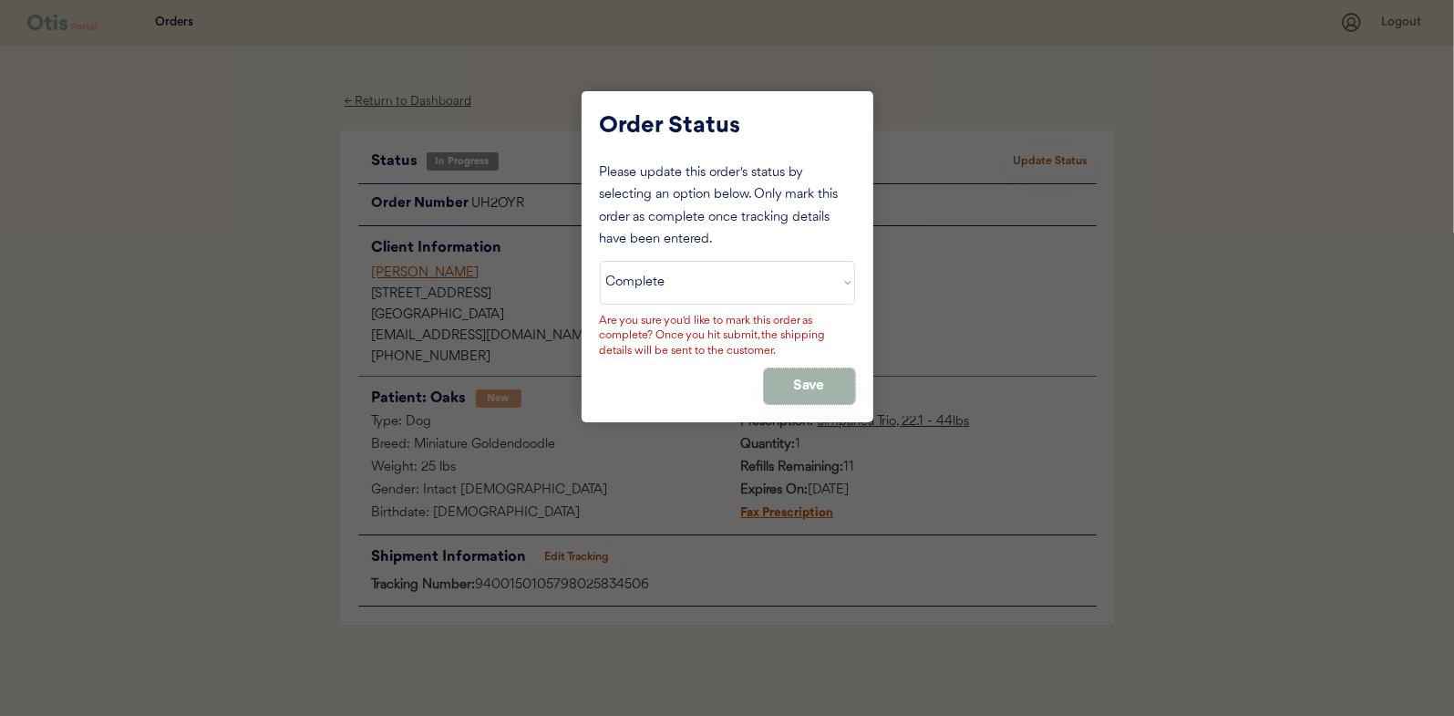
click at [798, 383] on button "Save" at bounding box center [809, 386] width 91 height 36
drag, startPoint x: 135, startPoint y: 282, endPoint x: 255, endPoint y: 114, distance: 206.4
click at [139, 279] on div at bounding box center [727, 358] width 1454 height 716
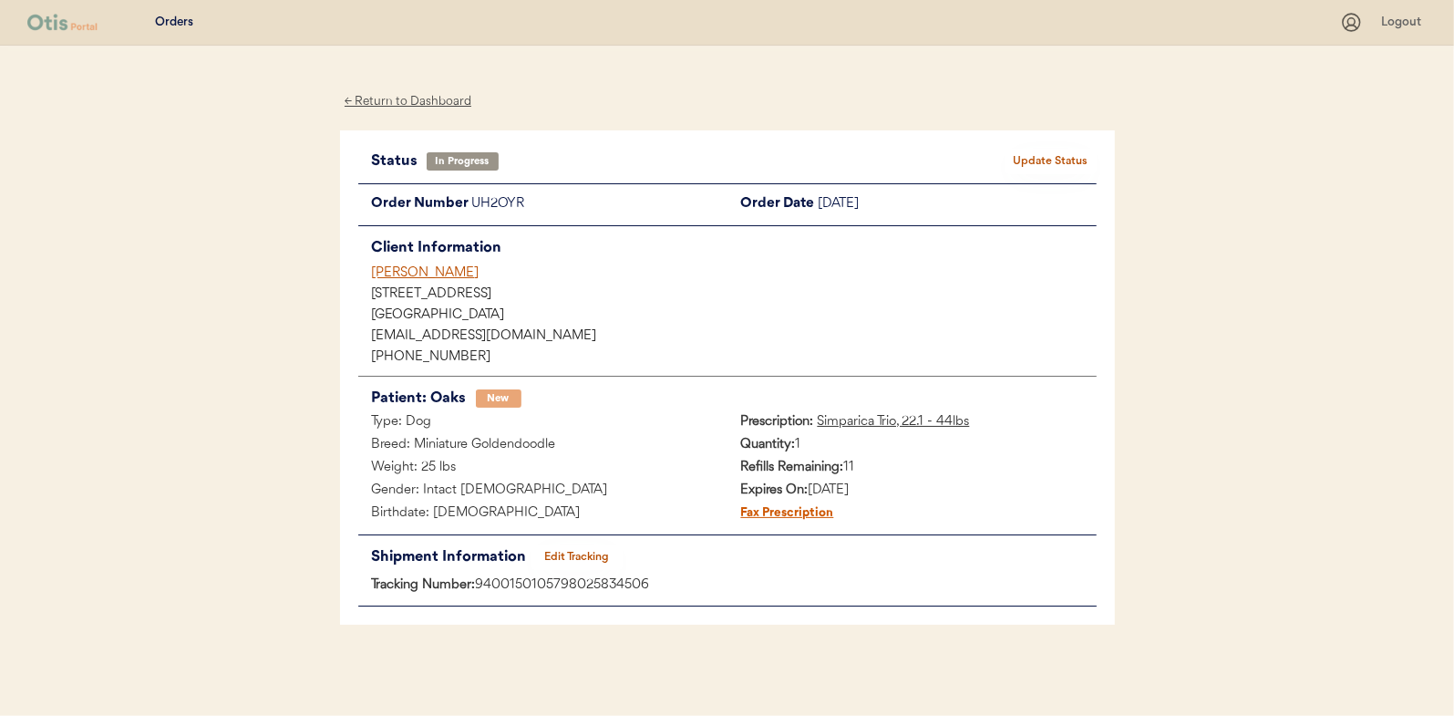
click at [389, 101] on div "← Return to Dashboard" at bounding box center [408, 101] width 137 height 21
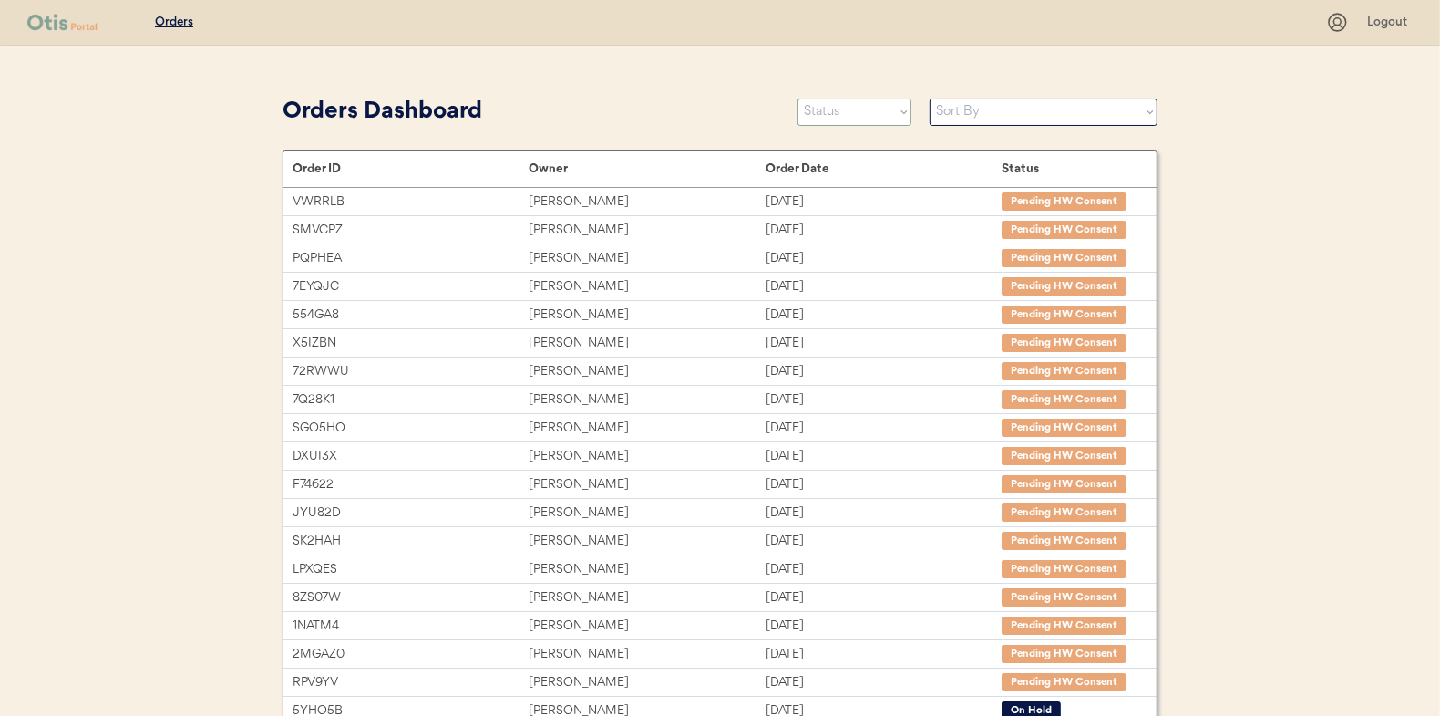
click at [843, 118] on select "Status On Hold New In Progress Complete Pending HW Consent Canceled" at bounding box center [855, 111] width 114 height 27
select select ""in_progress""
click at [798, 98] on select "Status On Hold New In Progress Complete Pending HW Consent Canceled" at bounding box center [855, 111] width 114 height 27
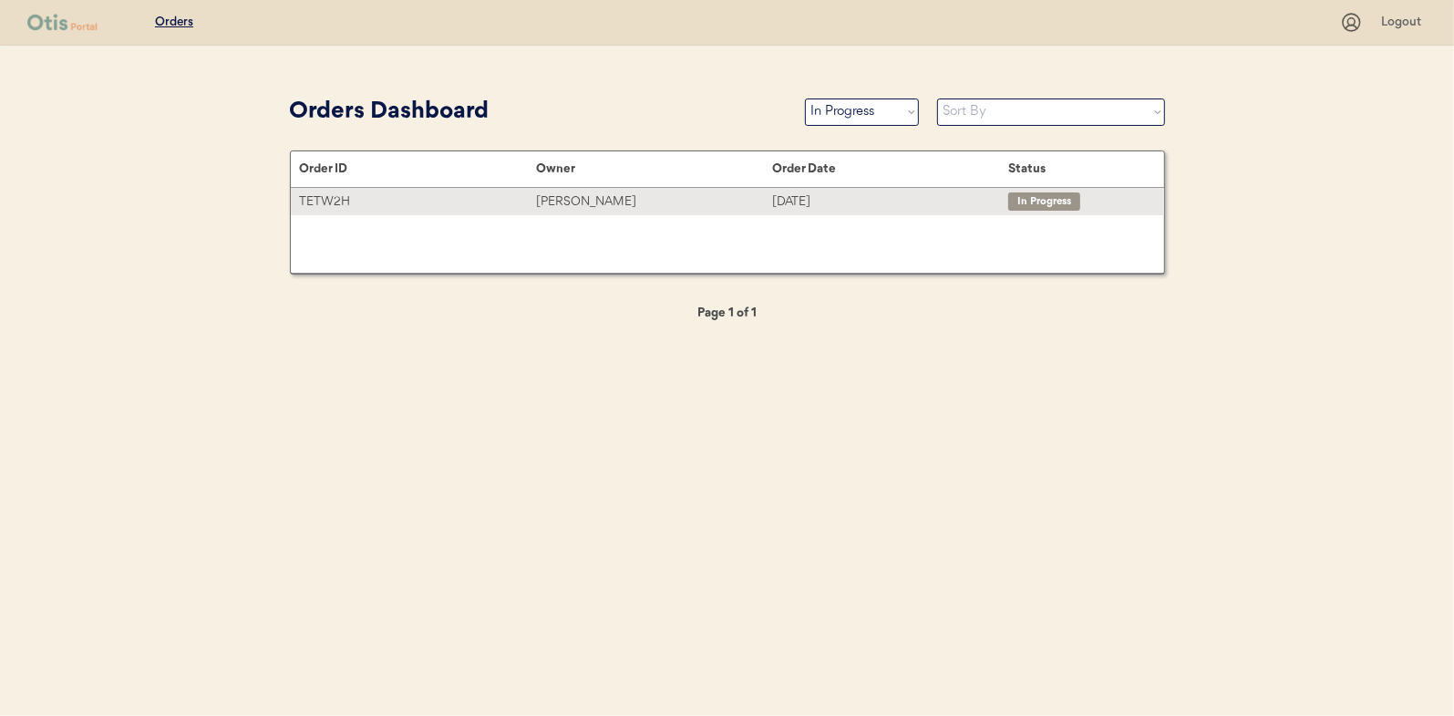
click at [579, 200] on div "[PERSON_NAME]" at bounding box center [654, 201] width 236 height 21
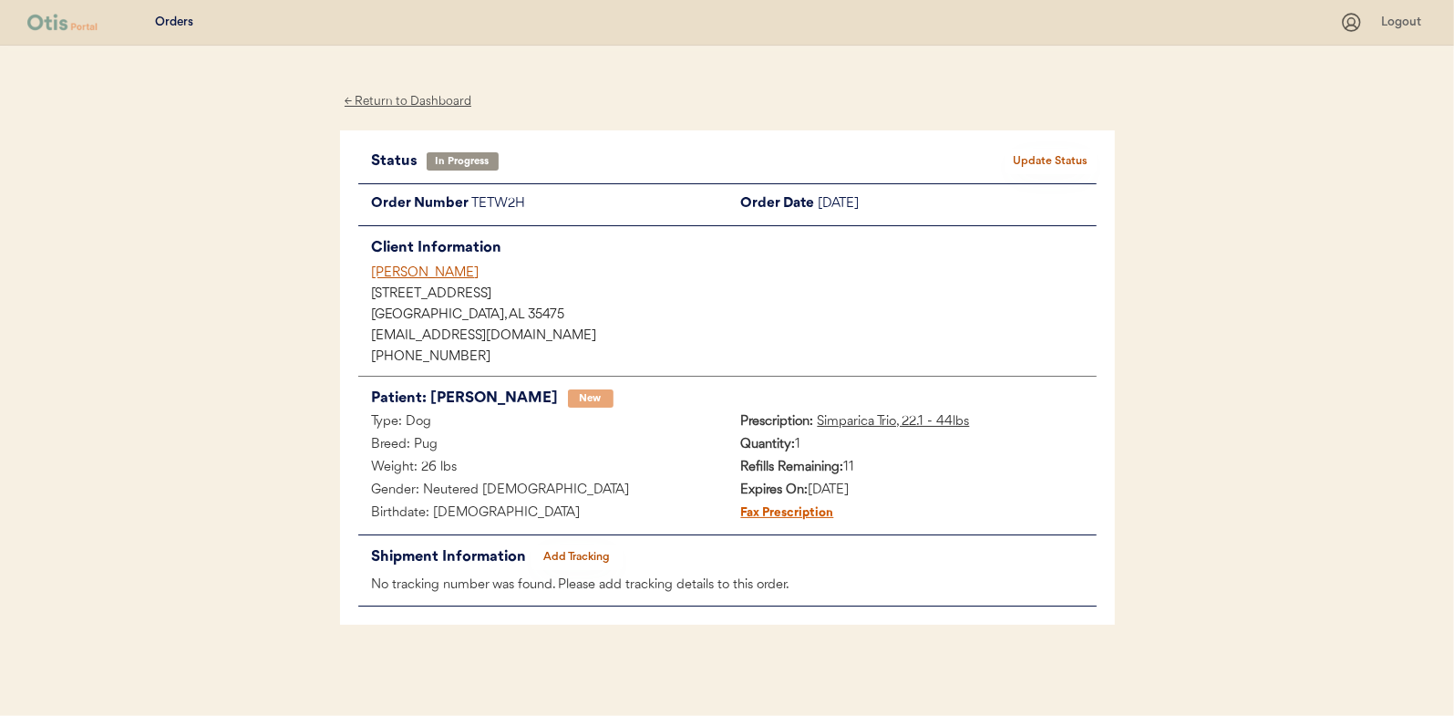
click at [585, 554] on button "Add Tracking" at bounding box center [576, 557] width 91 height 26
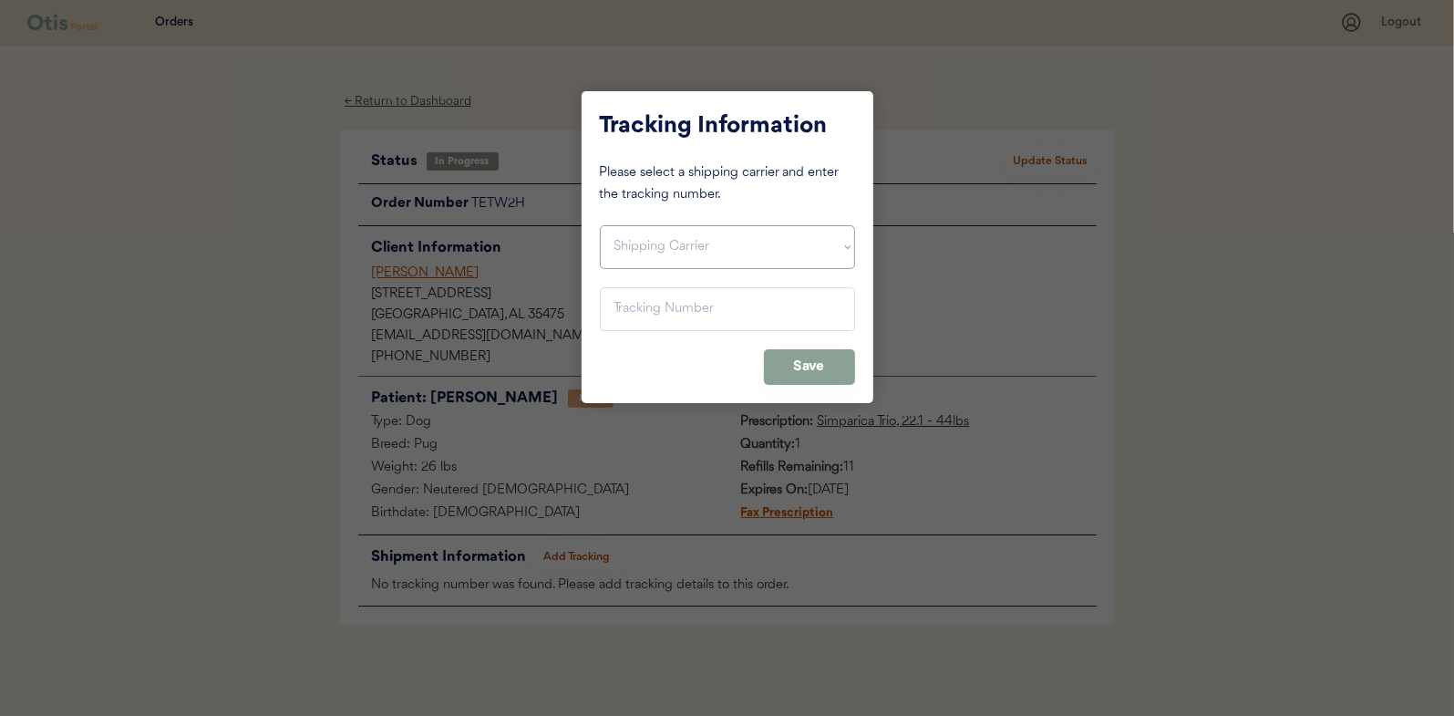
click at [664, 253] on select "Shipping Carrier FedEx FedEx Ground Economy UPS USPS" at bounding box center [727, 247] width 255 height 44
select select ""usps""
click at [600, 225] on select "Shipping Carrier FedEx FedEx Ground Economy UPS USPS" at bounding box center [727, 247] width 255 height 44
click at [629, 317] on input "input" at bounding box center [727, 309] width 255 height 44
paste input "9400150105798025835503"
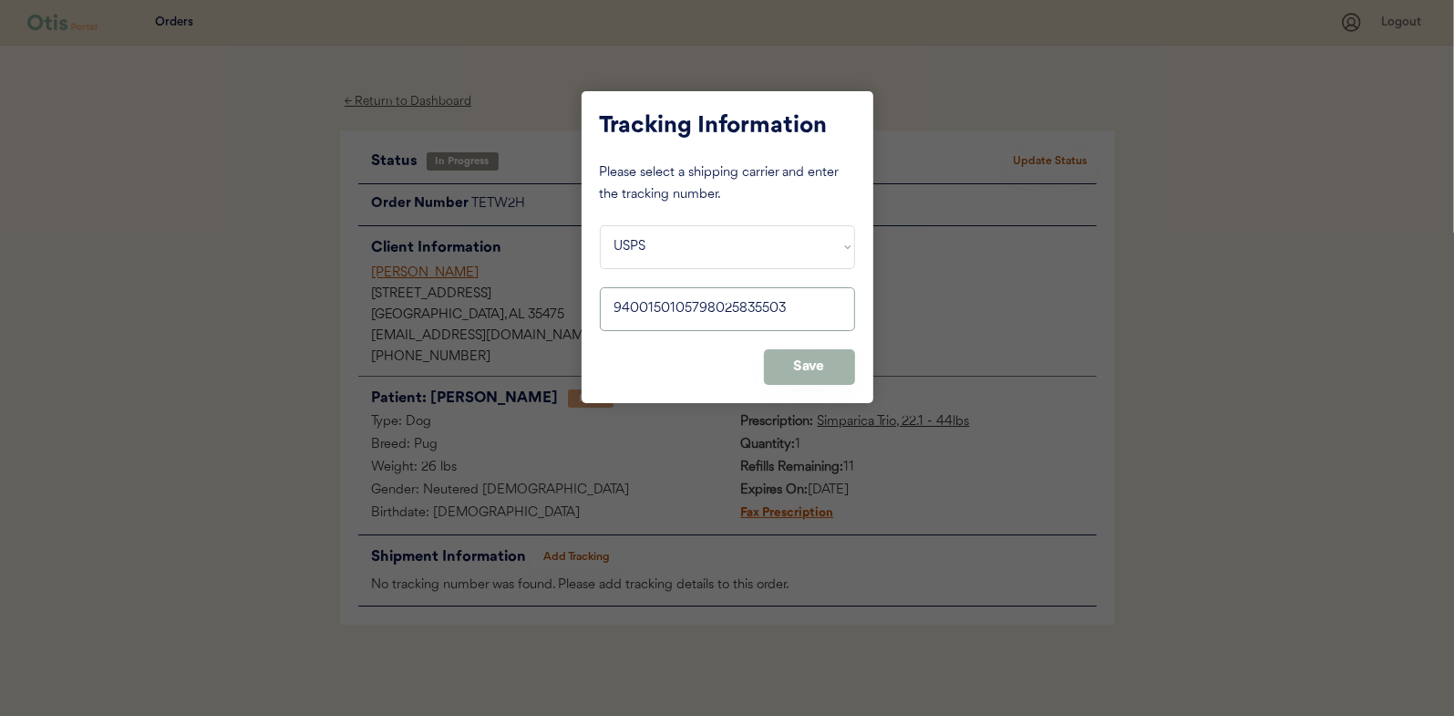
type input "9400150105798025835503"
click at [806, 367] on button "Save" at bounding box center [809, 367] width 91 height 36
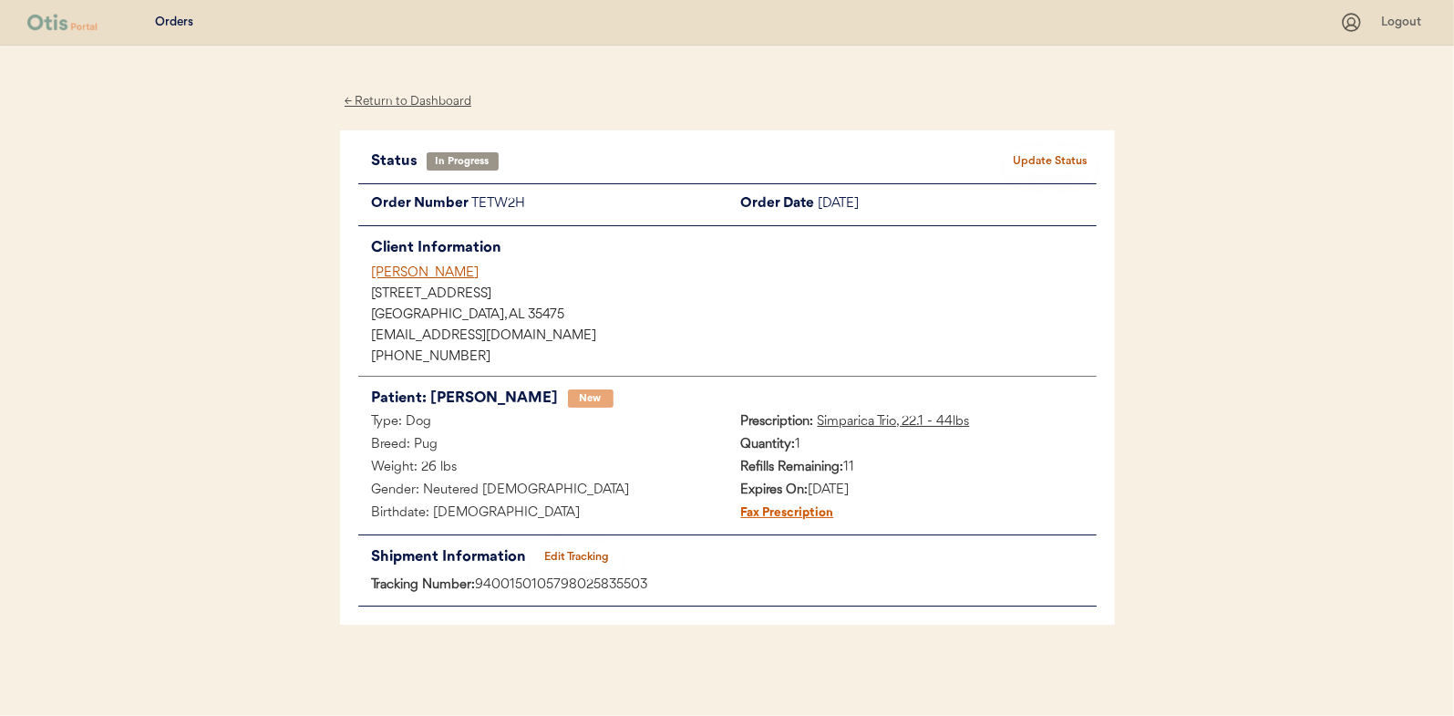
click at [1035, 149] on button "Update Status" at bounding box center [1050, 162] width 91 height 26
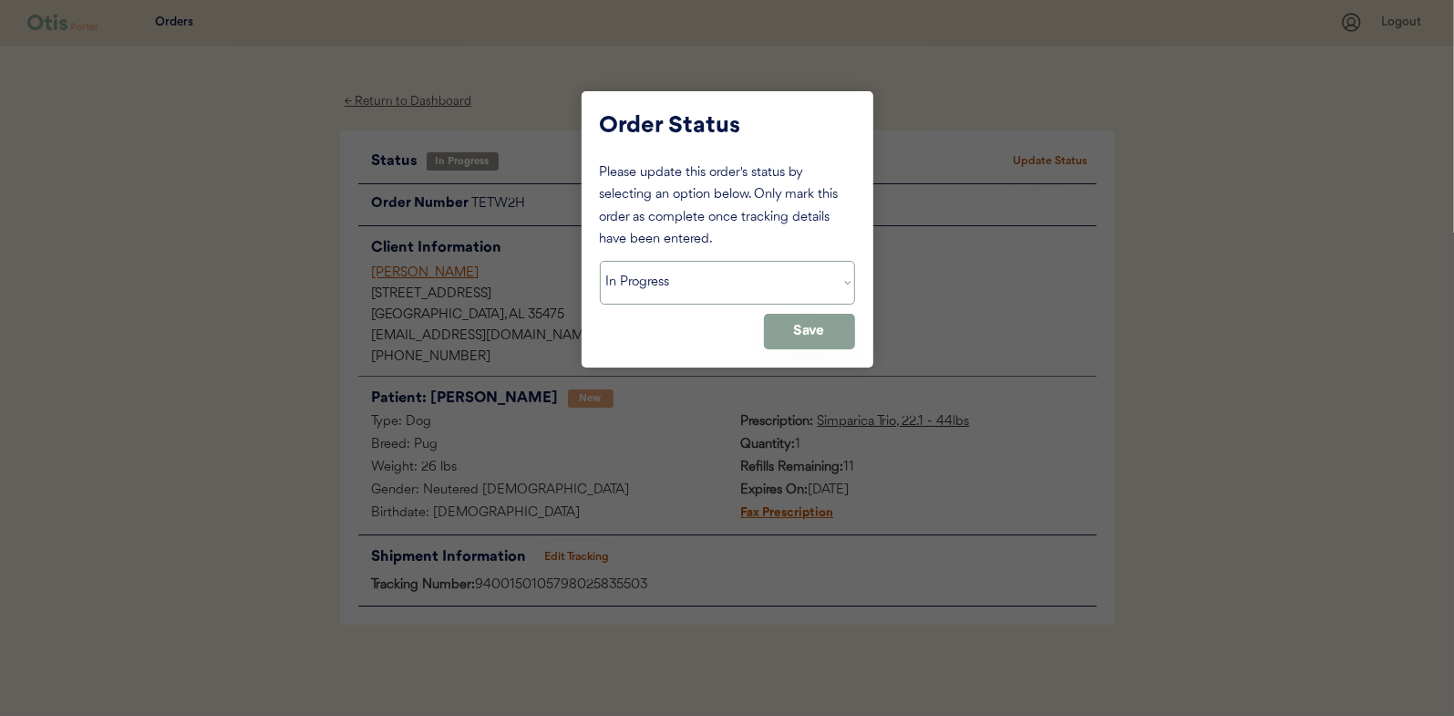
click at [690, 296] on select "Status On Hold New In Progress Complete Pending HW Consent Canceled" at bounding box center [727, 283] width 255 height 44
select select ""complete""
click at [600, 261] on select "Status On Hold New In Progress Complete Pending HW Consent Canceled" at bounding box center [727, 283] width 255 height 44
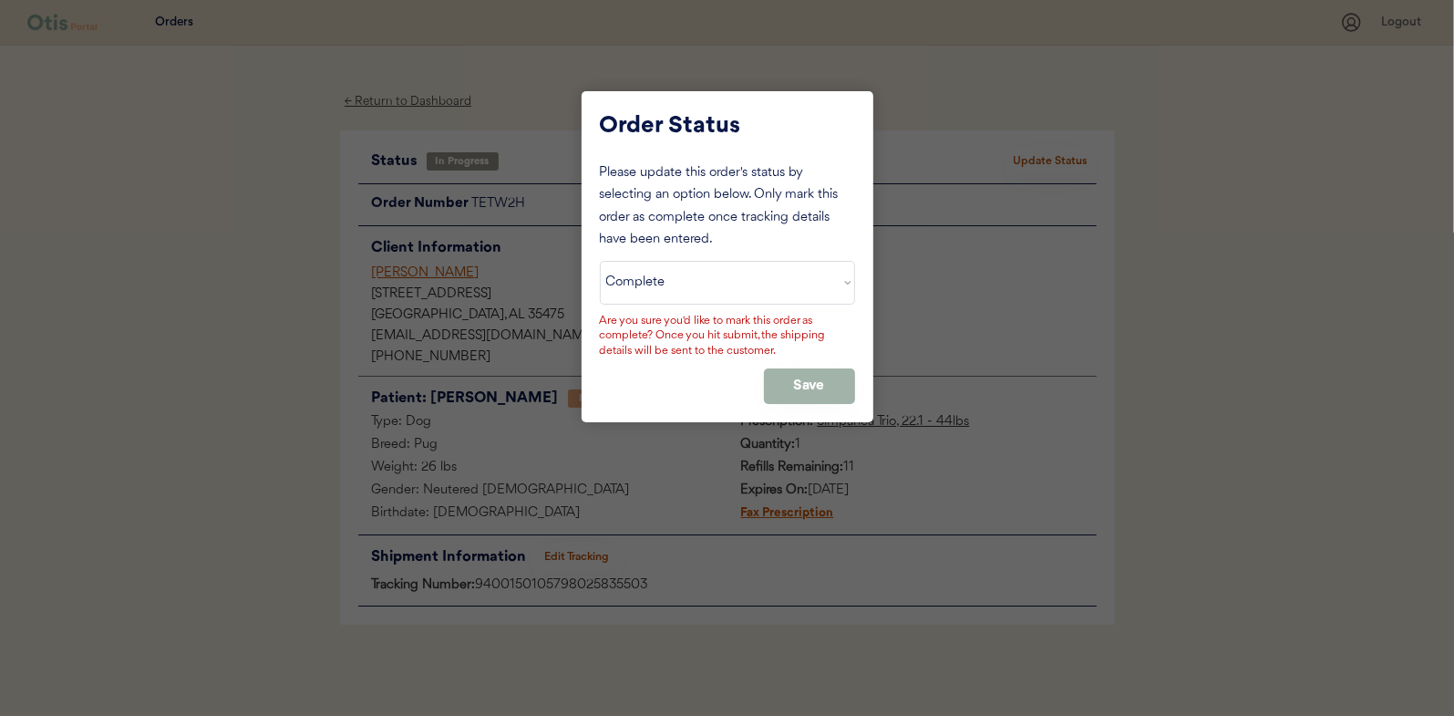
click at [834, 382] on button "Save" at bounding box center [809, 386] width 91 height 36
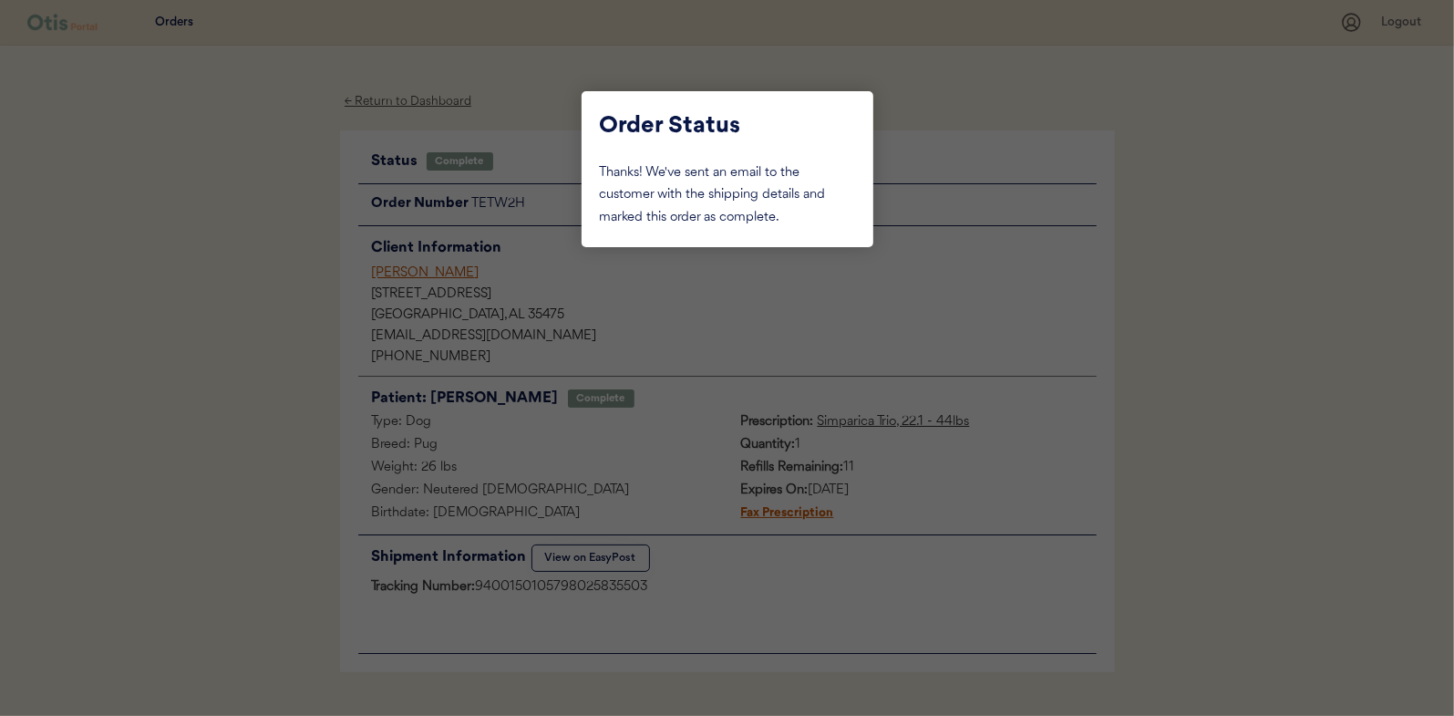
click at [262, 294] on div at bounding box center [727, 358] width 1454 height 716
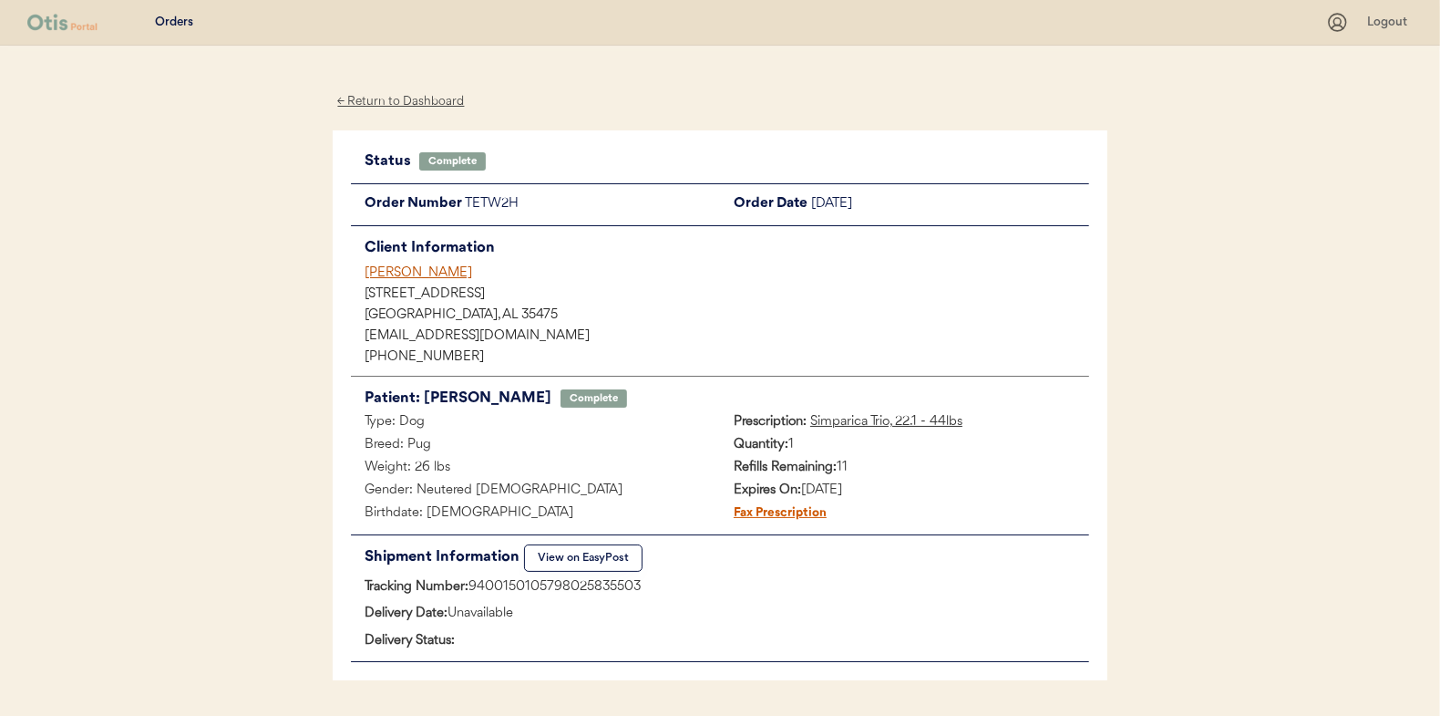
click at [392, 103] on div "← Return to Dashboard" at bounding box center [401, 101] width 137 height 21
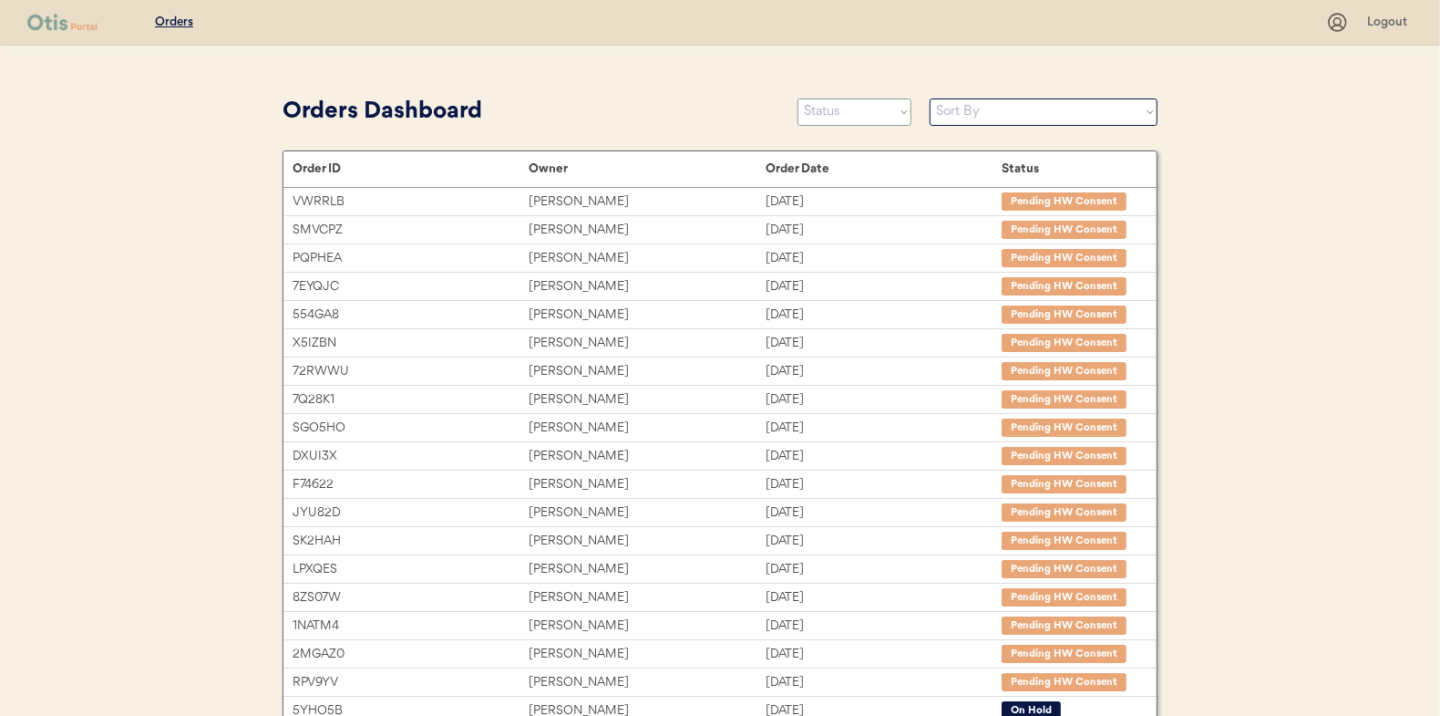
click at [839, 108] on select "Status On Hold New In Progress Complete Pending HW Consent Canceled" at bounding box center [855, 111] width 114 height 27
click at [798, 98] on select "Status On Hold New In Progress Complete Pending HW Consent Canceled" at bounding box center [855, 111] width 114 height 27
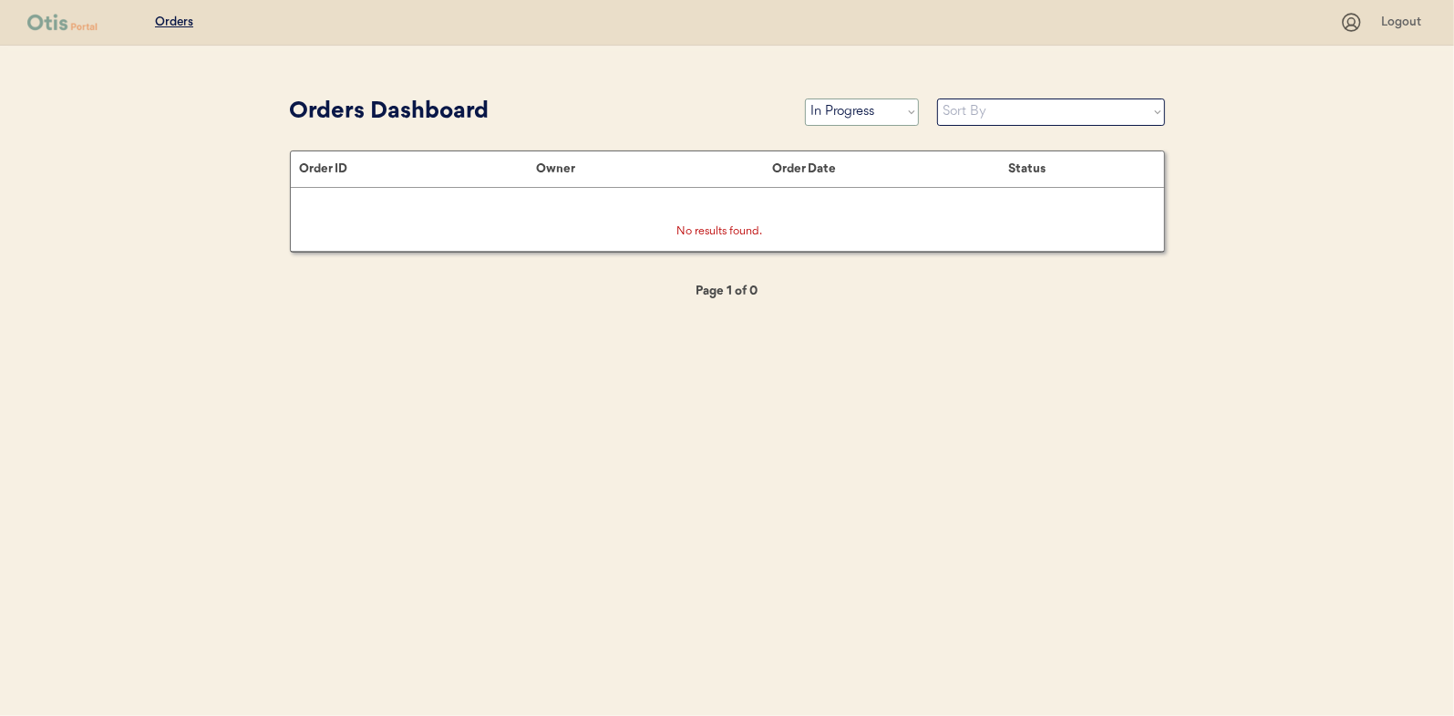
click at [825, 113] on select "Status On Hold New In Progress Complete Pending HW Consent Canceled" at bounding box center [862, 111] width 114 height 27
click at [805, 98] on select "Status On Hold New In Progress Complete Pending HW Consent Canceled" at bounding box center [862, 111] width 114 height 27
click at [871, 118] on select "Status On Hold New In Progress Complete Pending HW Consent Canceled" at bounding box center [862, 111] width 114 height 27
click at [805, 98] on select "Status On Hold New In Progress Complete Pending HW Consent Canceled" at bounding box center [862, 111] width 114 height 27
click at [850, 108] on select "Status On Hold New In Progress Complete Pending HW Consent Canceled" at bounding box center [862, 111] width 114 height 27
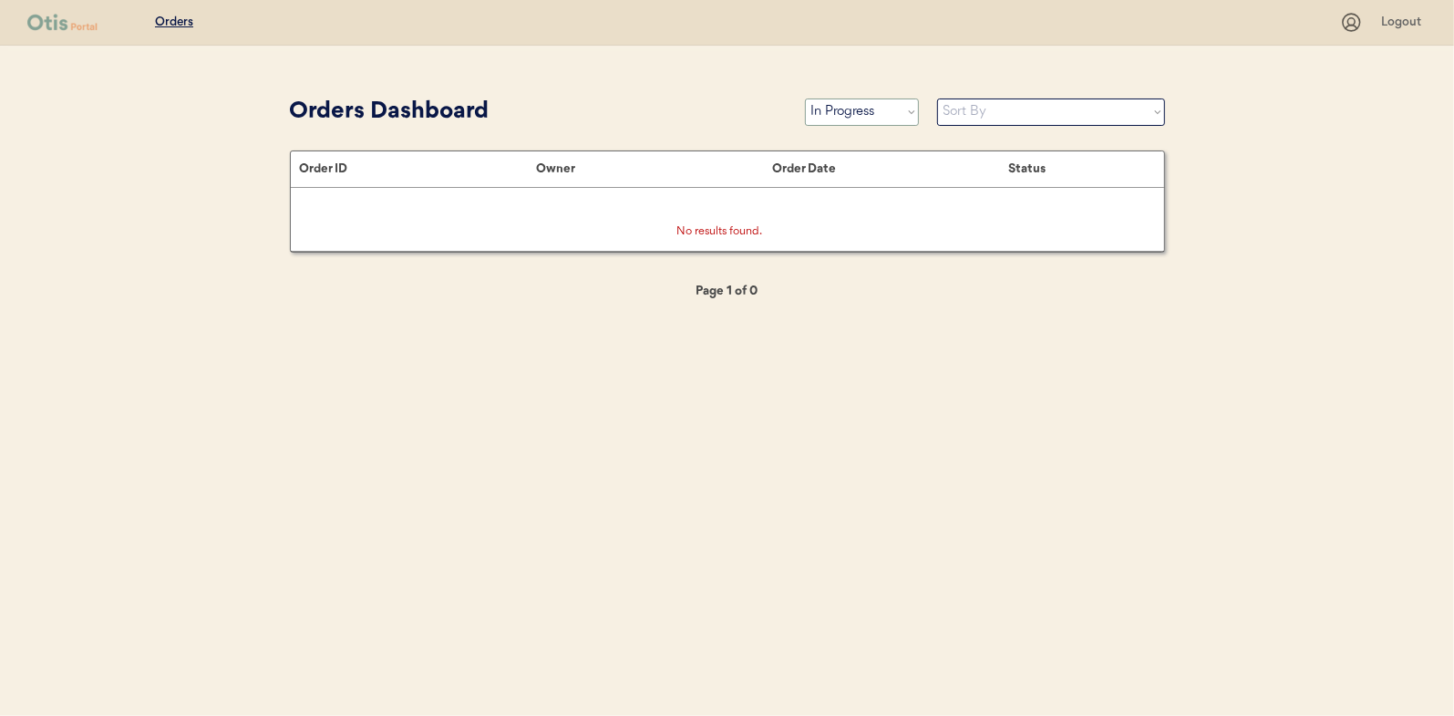
select select ""new""
click at [805, 98] on select "Status On Hold New In Progress Complete Pending HW Consent Canceled" at bounding box center [862, 111] width 114 height 27
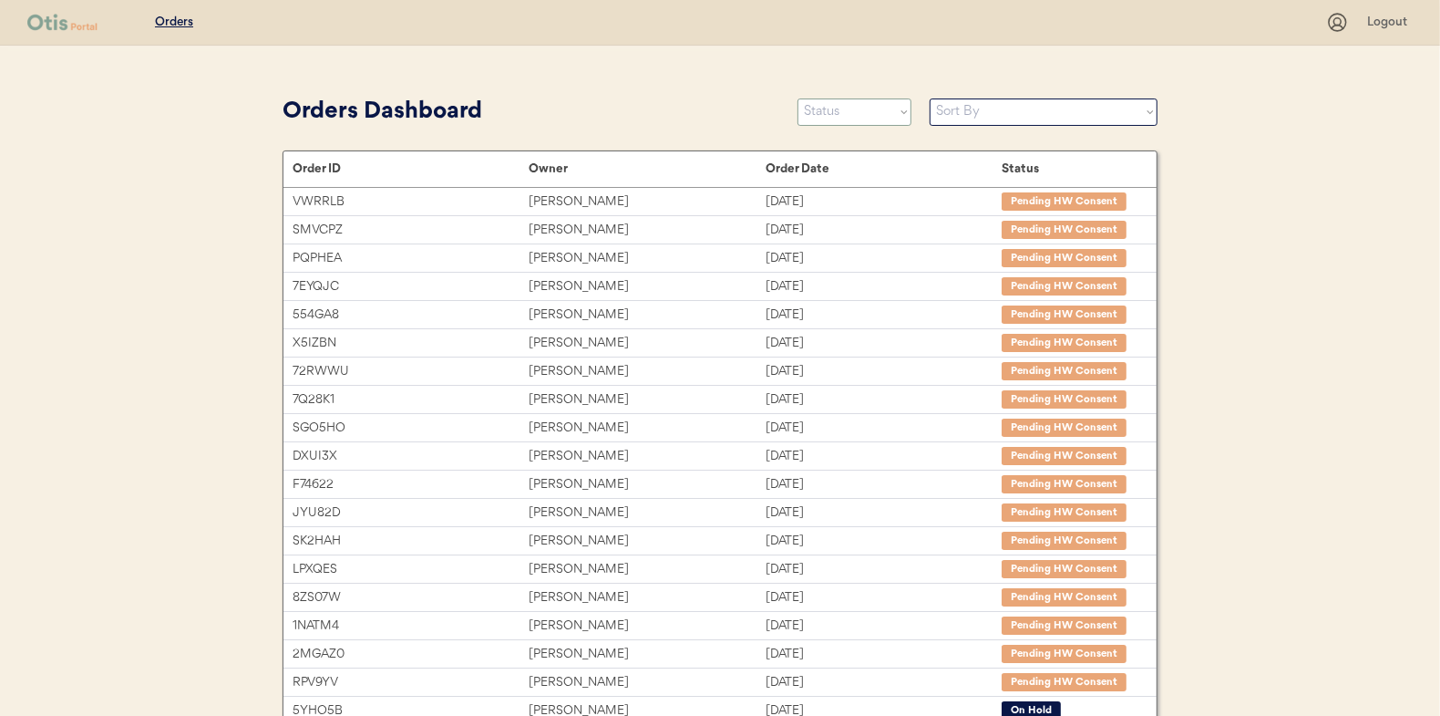
click at [820, 112] on select "Status On Hold New In Progress Complete Pending HW Consent Canceled" at bounding box center [855, 111] width 114 height 27
select select ""new""
click at [798, 98] on select "Status On Hold New In Progress Complete Pending HW Consent Canceled" at bounding box center [855, 111] width 114 height 27
click at [843, 112] on select "Status On Hold New In Progress Complete Pending HW Consent Canceled" at bounding box center [855, 111] width 114 height 27
select select ""new""
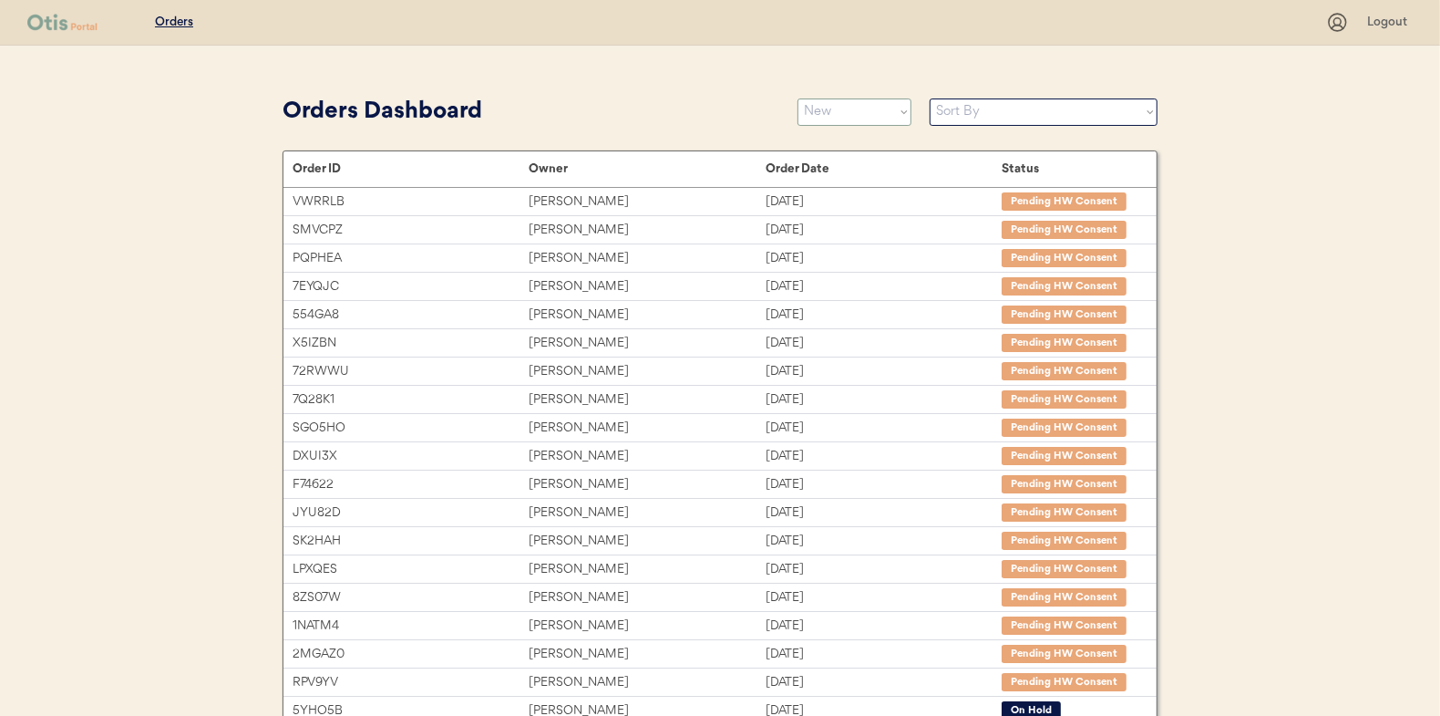
click at [798, 98] on select "Status On Hold New In Progress Complete Pending HW Consent Canceled" at bounding box center [855, 111] width 114 height 27
